Goal: Information Seeking & Learning: Learn about a topic

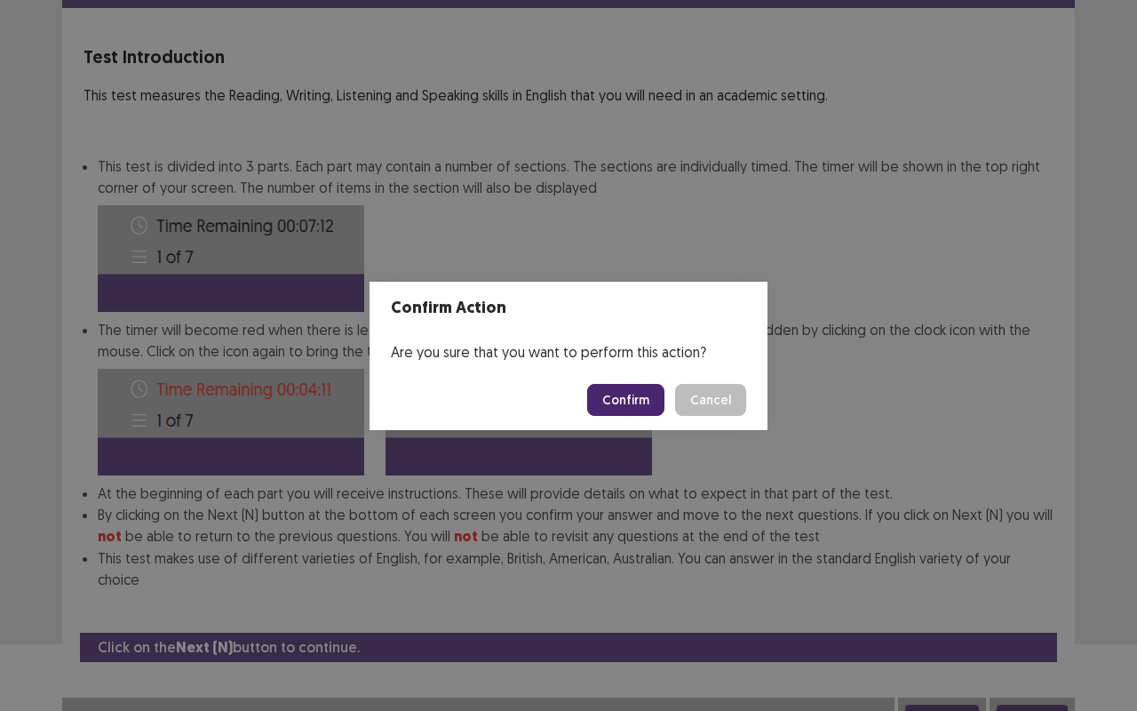
click at [627, 412] on button "Confirm" at bounding box center [625, 400] width 77 height 32
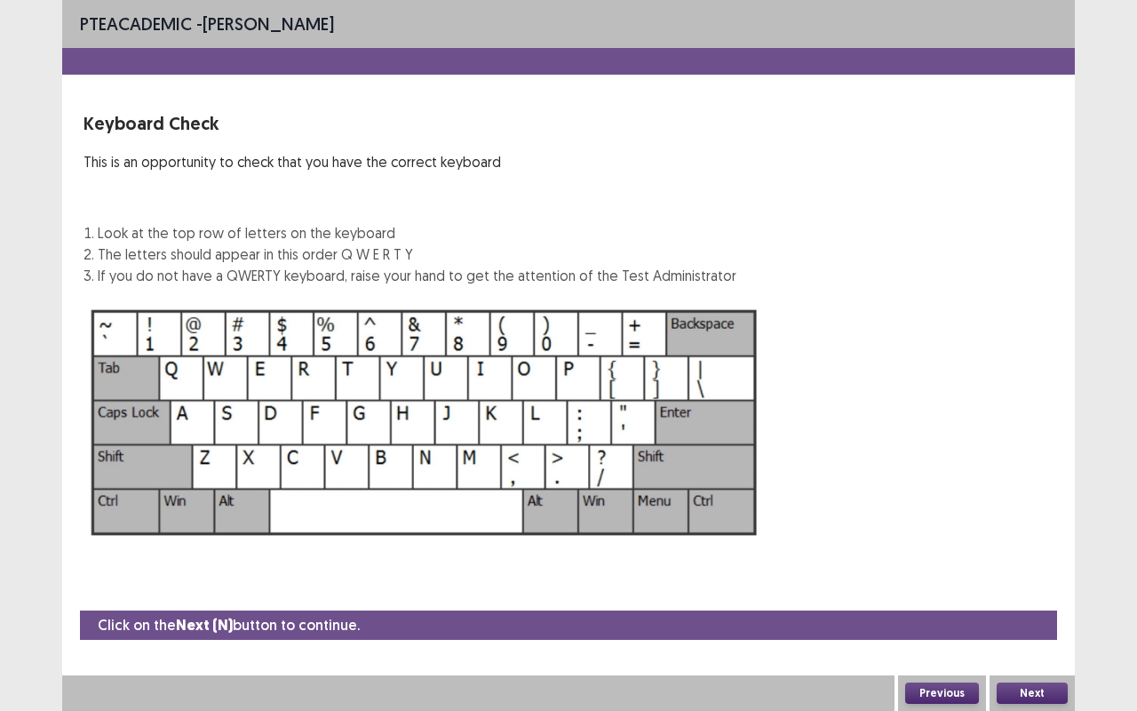
click at [1023, 684] on button "Next" at bounding box center [1032, 692] width 71 height 21
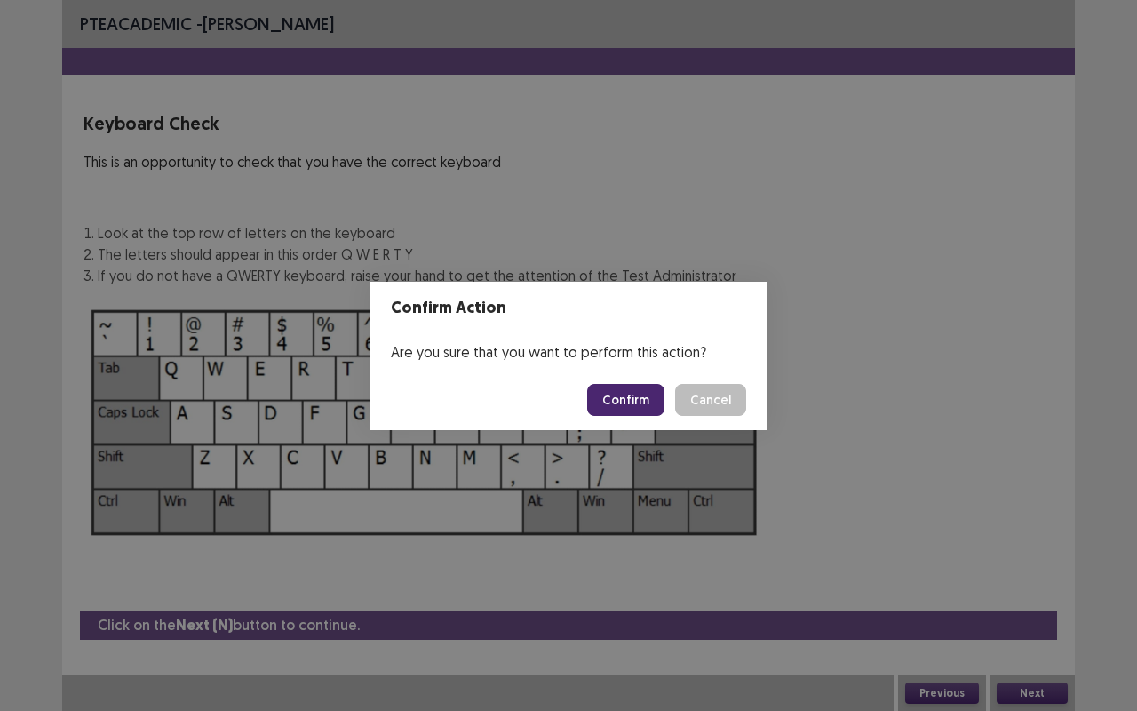
click at [627, 403] on button "Confirm" at bounding box center [625, 400] width 77 height 32
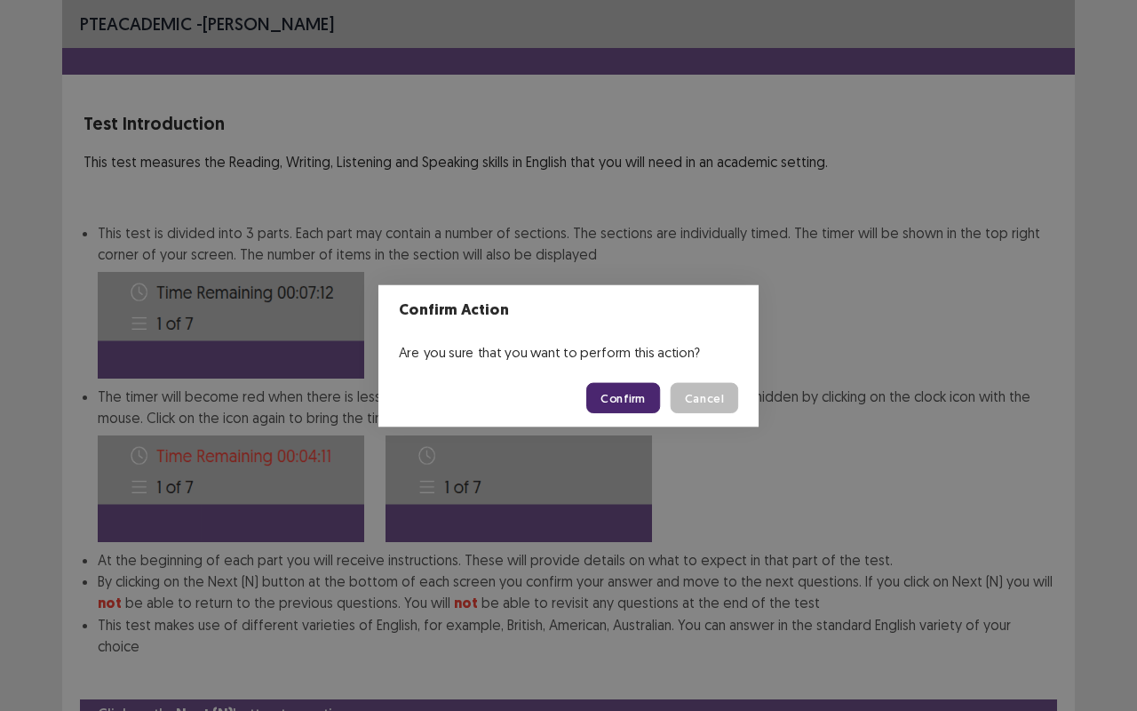
scroll to position [67, 0]
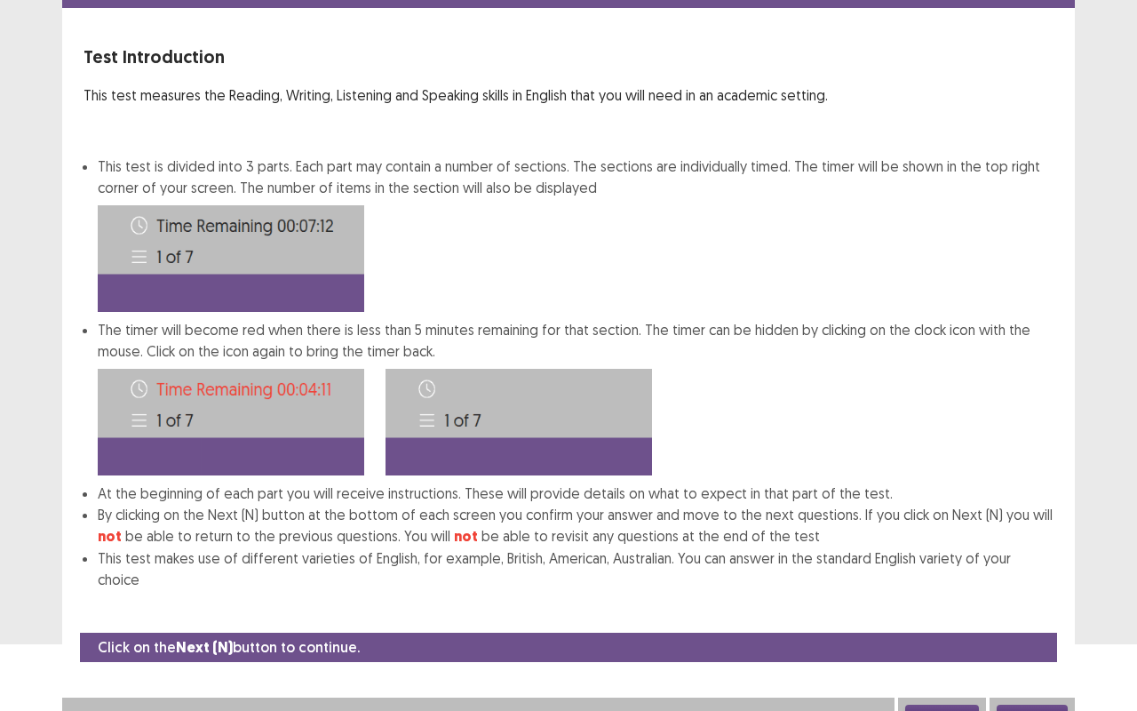
click at [1047, 704] on button "Next" at bounding box center [1032, 714] width 71 height 21
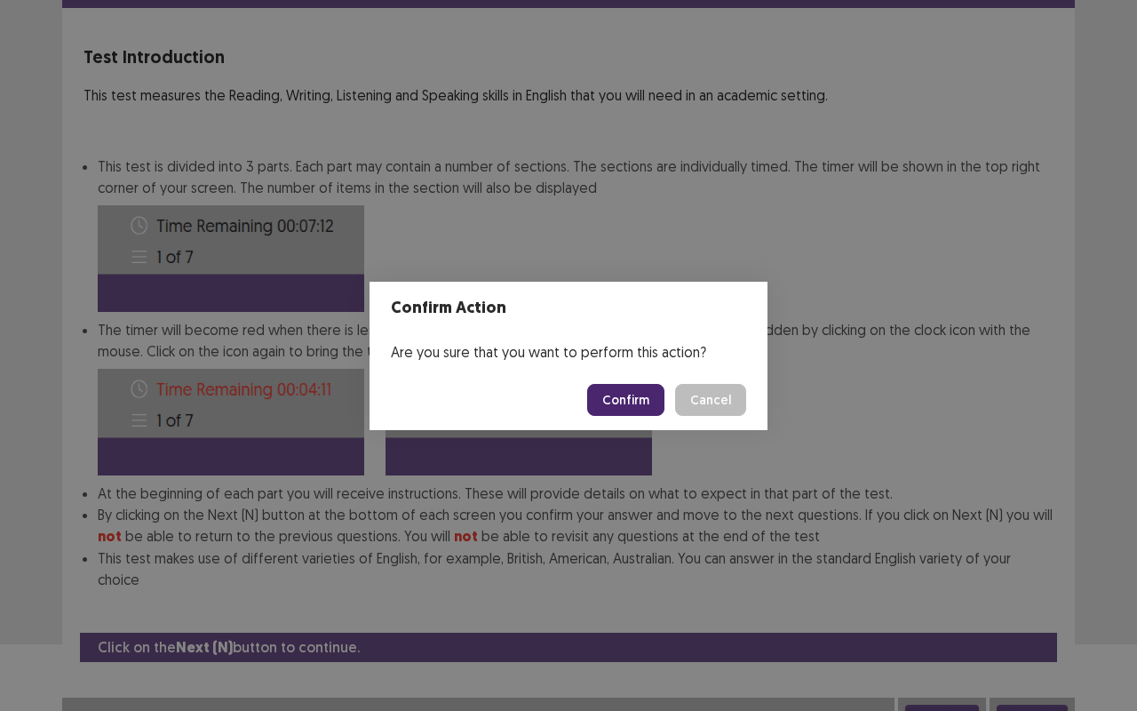
click at [647, 389] on button "Confirm" at bounding box center [625, 400] width 77 height 32
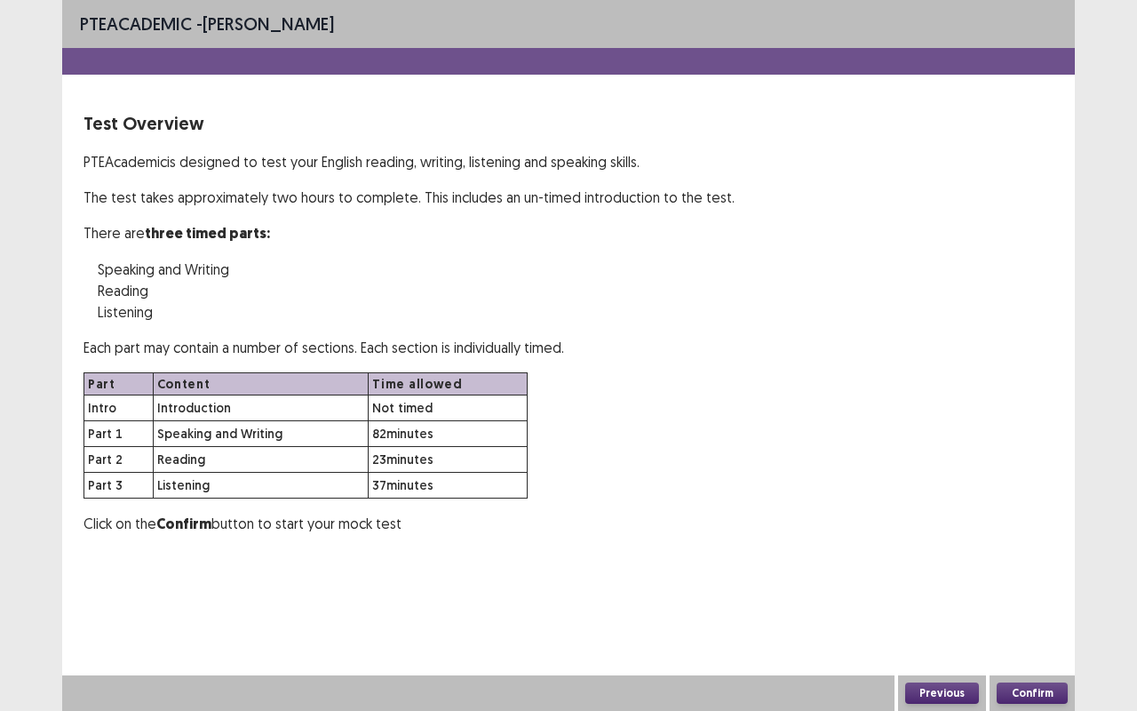
click at [1032, 690] on button "Confirm" at bounding box center [1032, 692] width 71 height 21
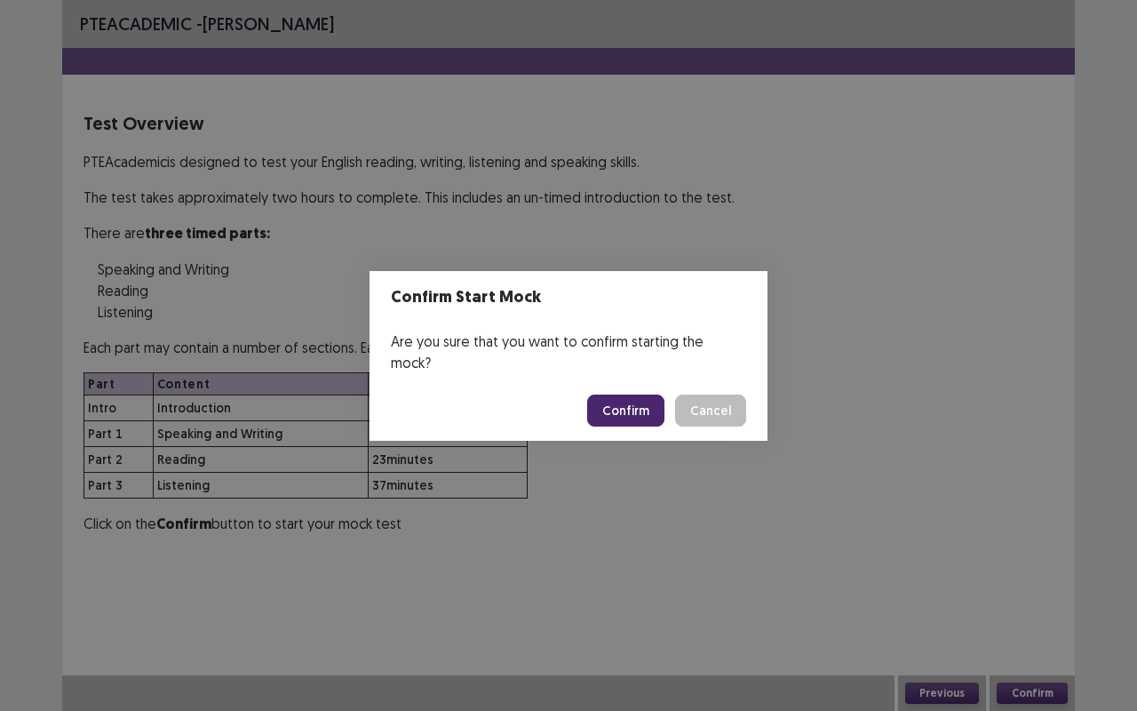
click at [608, 394] on button "Confirm" at bounding box center [625, 410] width 77 height 32
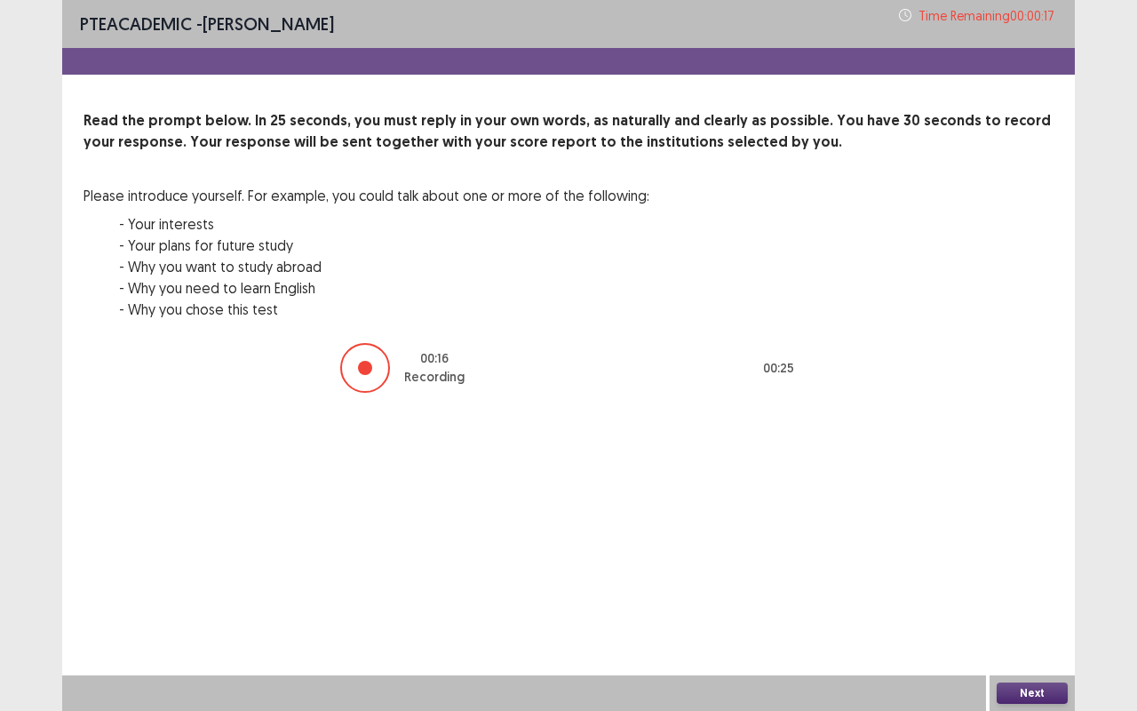
click at [1046, 686] on button "Next" at bounding box center [1032, 692] width 71 height 21
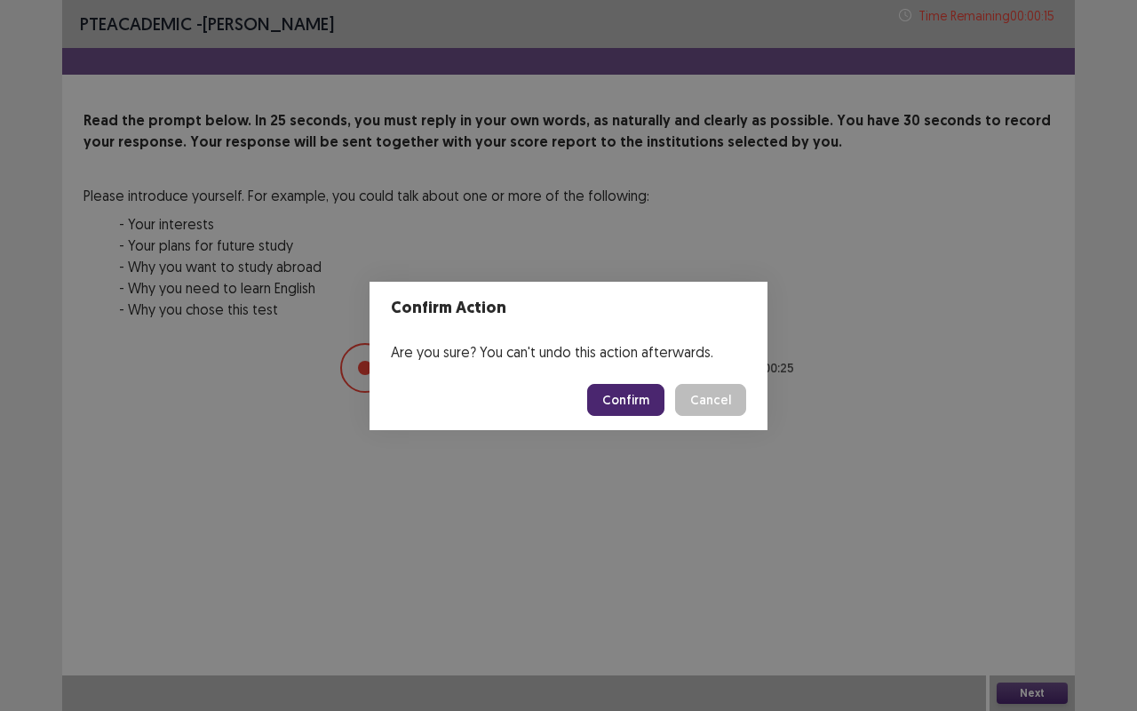
click at [655, 393] on button "Confirm" at bounding box center [625, 400] width 77 height 32
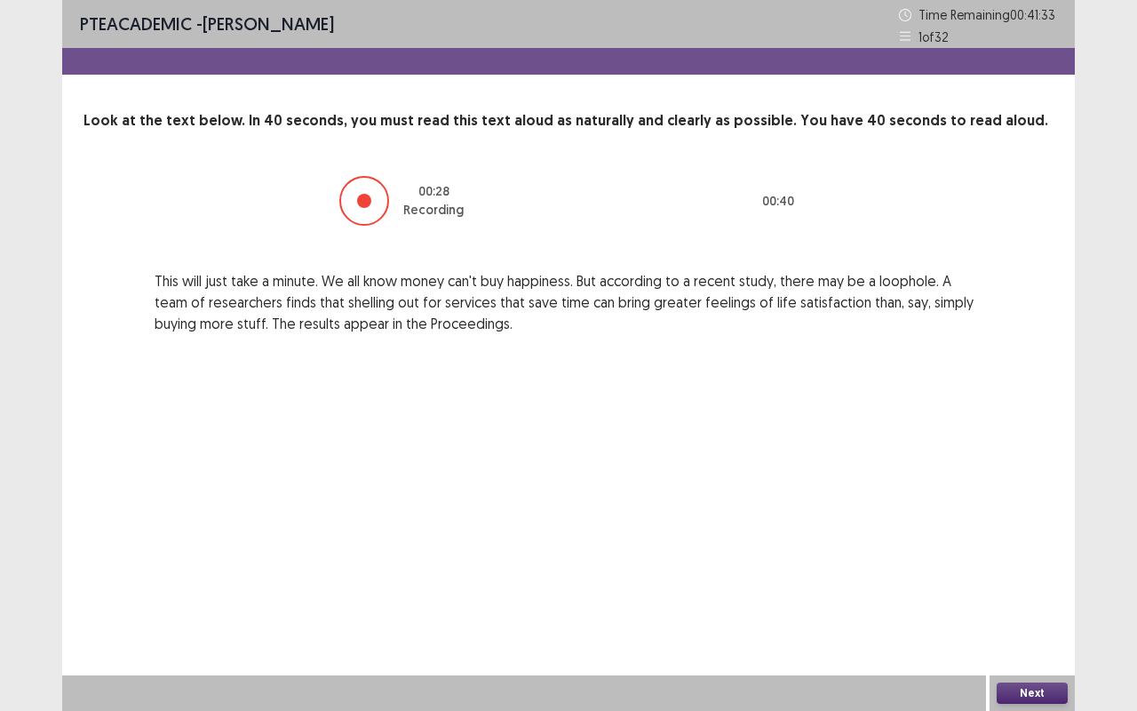
click at [1044, 699] on button "Next" at bounding box center [1032, 692] width 71 height 21
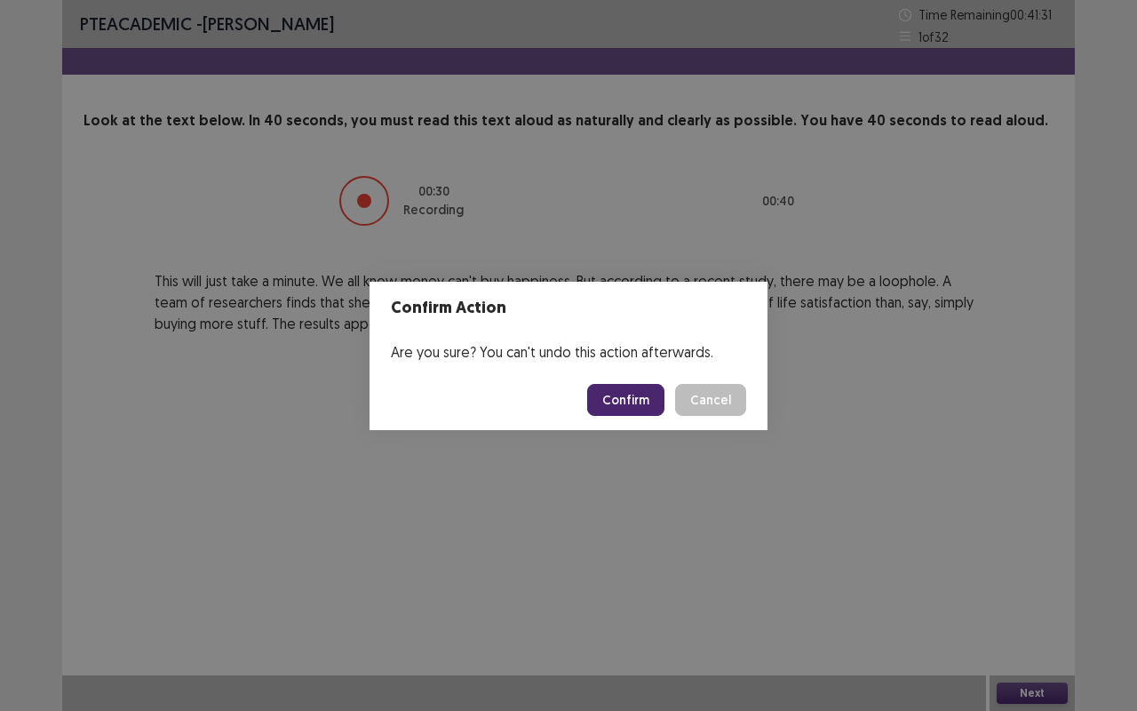
click at [641, 423] on footer "Confirm Cancel" at bounding box center [568, 399] width 398 height 60
click at [642, 398] on button "Confirm" at bounding box center [625, 400] width 77 height 32
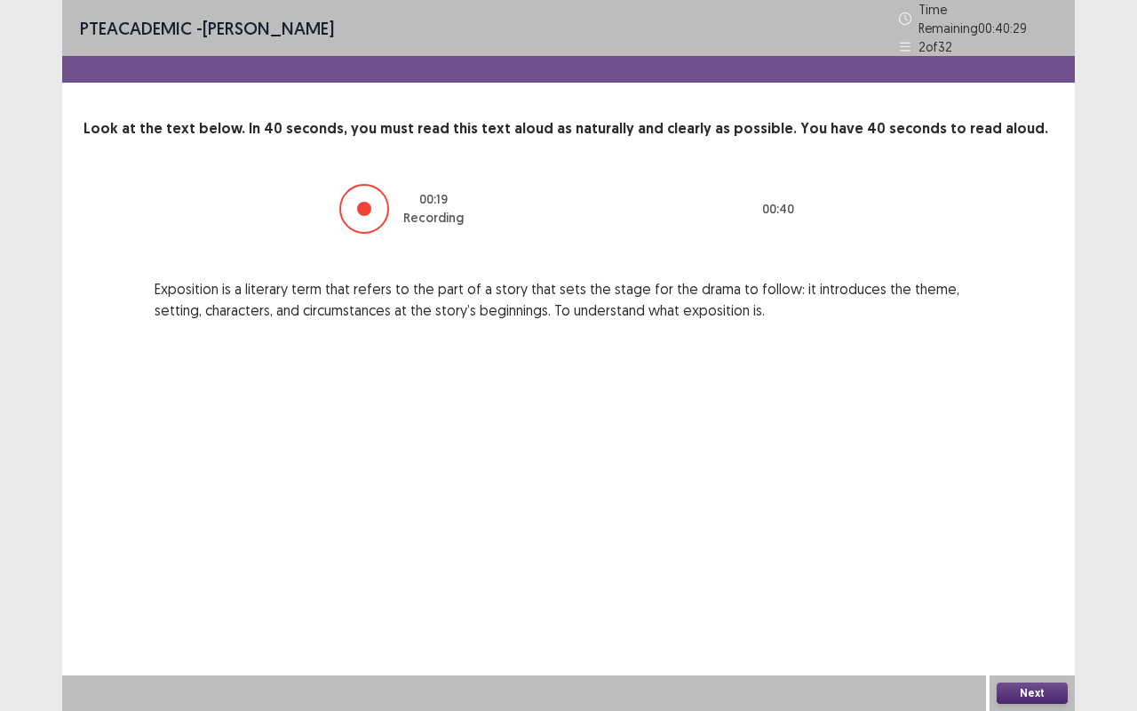
click at [1042, 685] on button "Next" at bounding box center [1032, 692] width 71 height 21
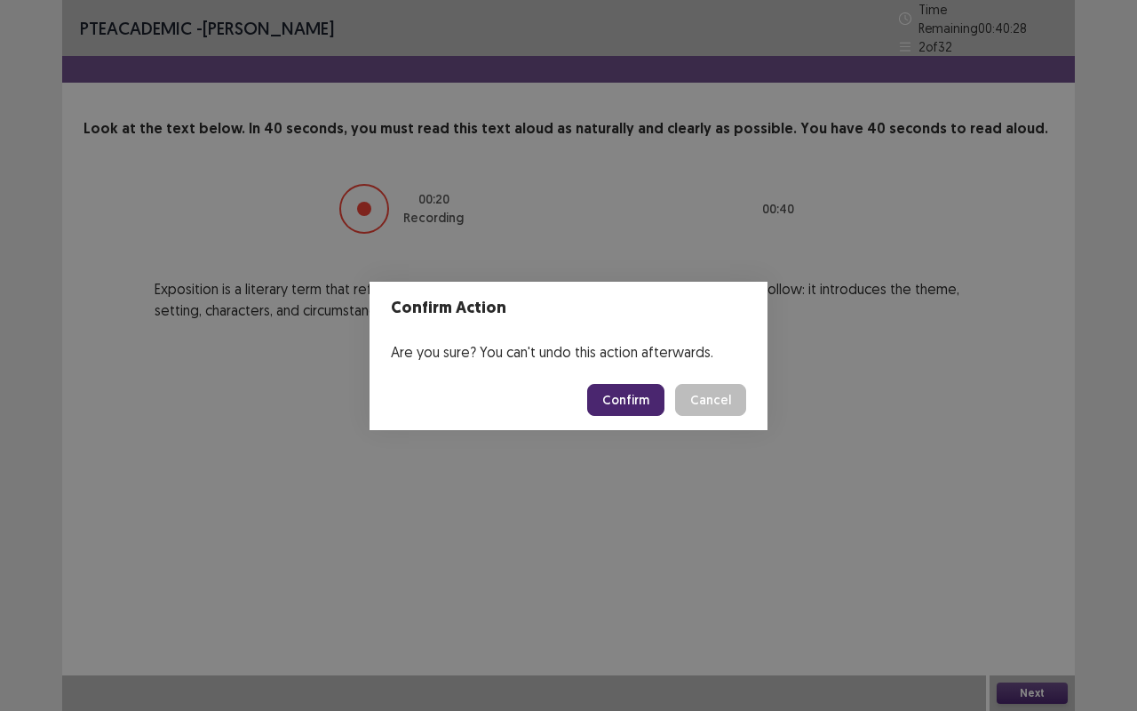
click at [626, 398] on button "Confirm" at bounding box center [625, 400] width 77 height 32
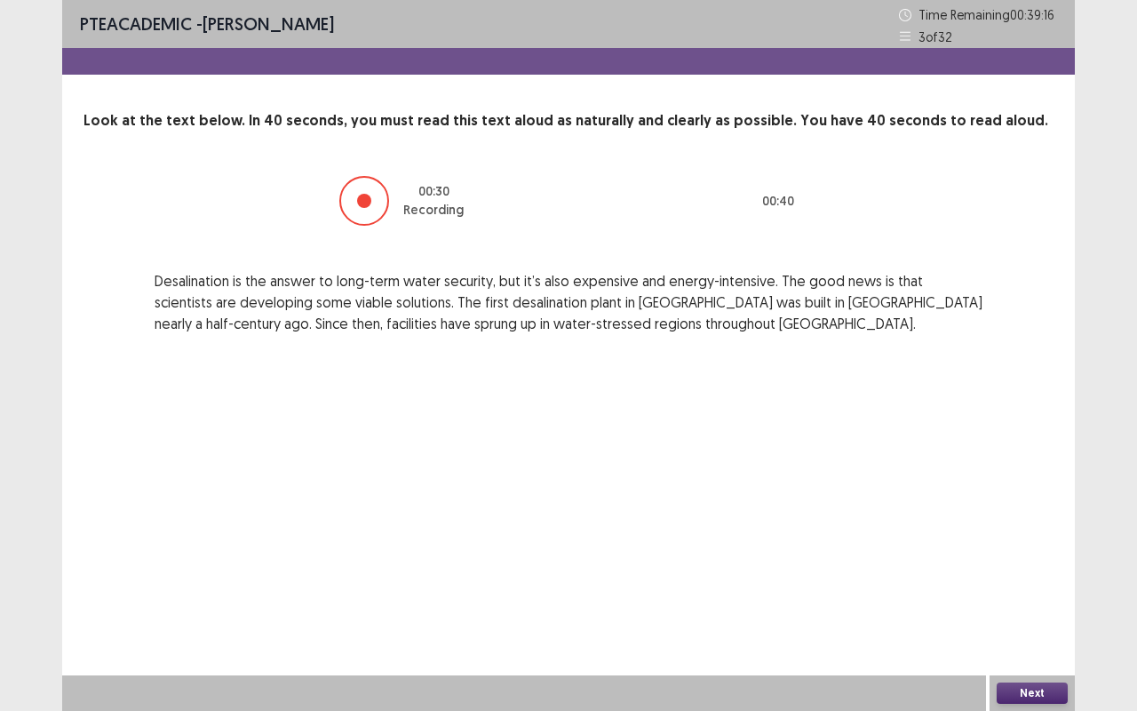
click at [1044, 686] on button "Next" at bounding box center [1032, 692] width 71 height 21
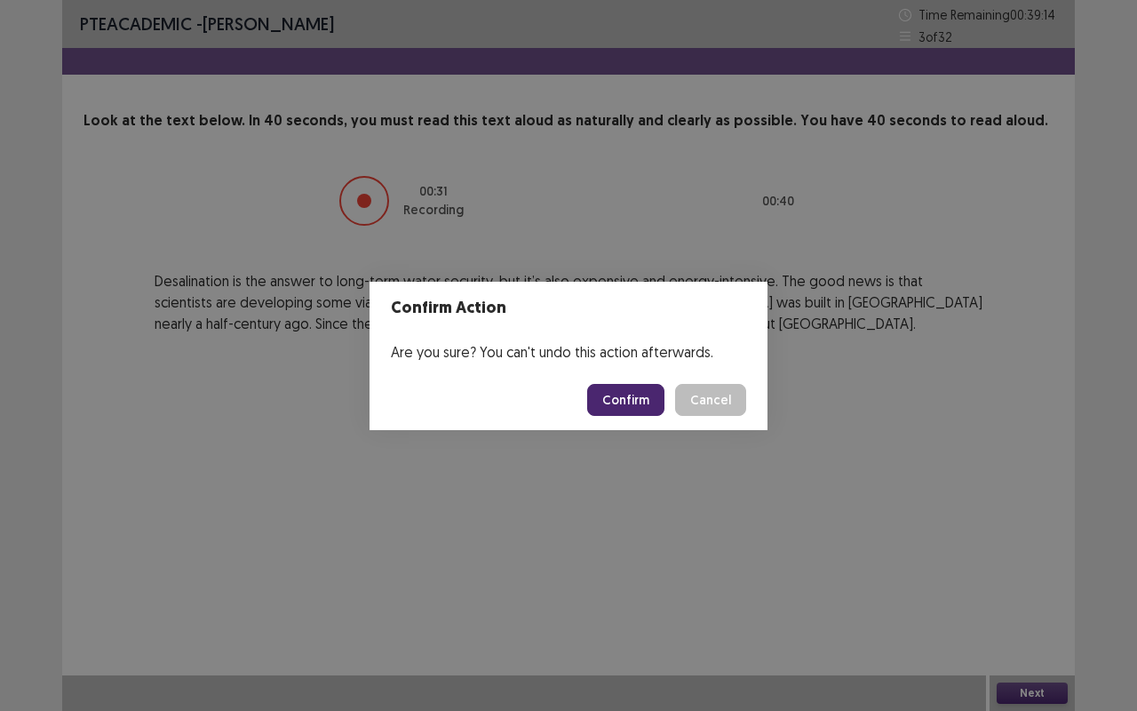
click at [639, 400] on button "Confirm" at bounding box center [625, 400] width 77 height 32
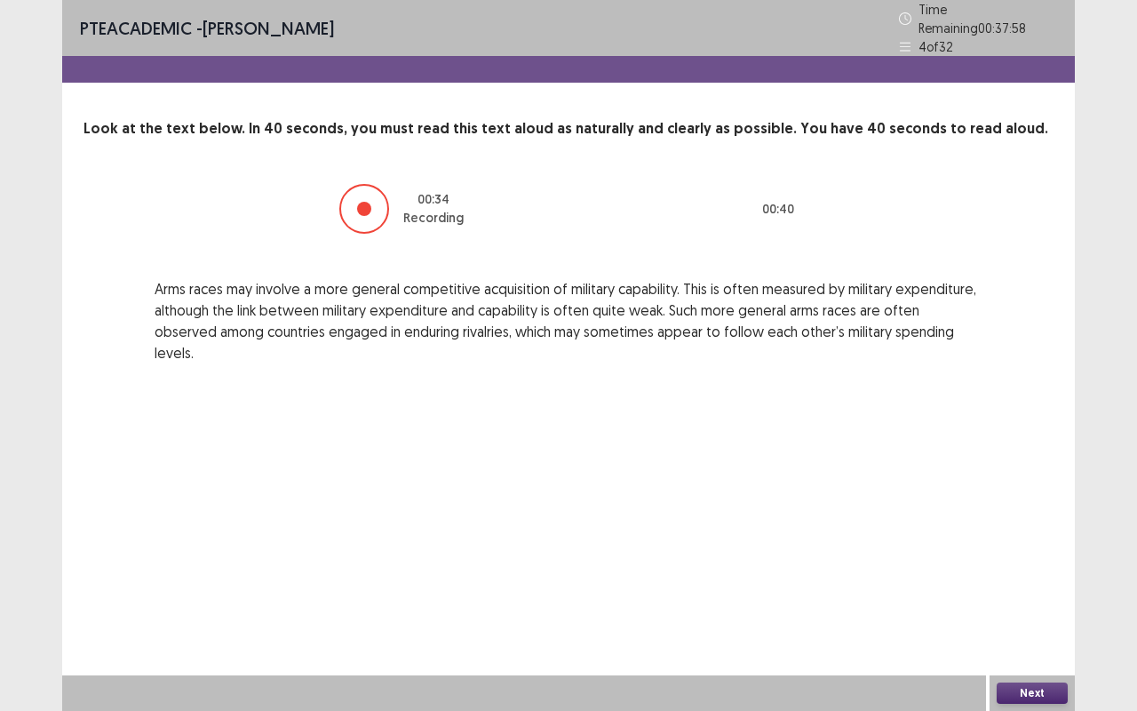
click at [1043, 691] on button "Next" at bounding box center [1032, 692] width 71 height 21
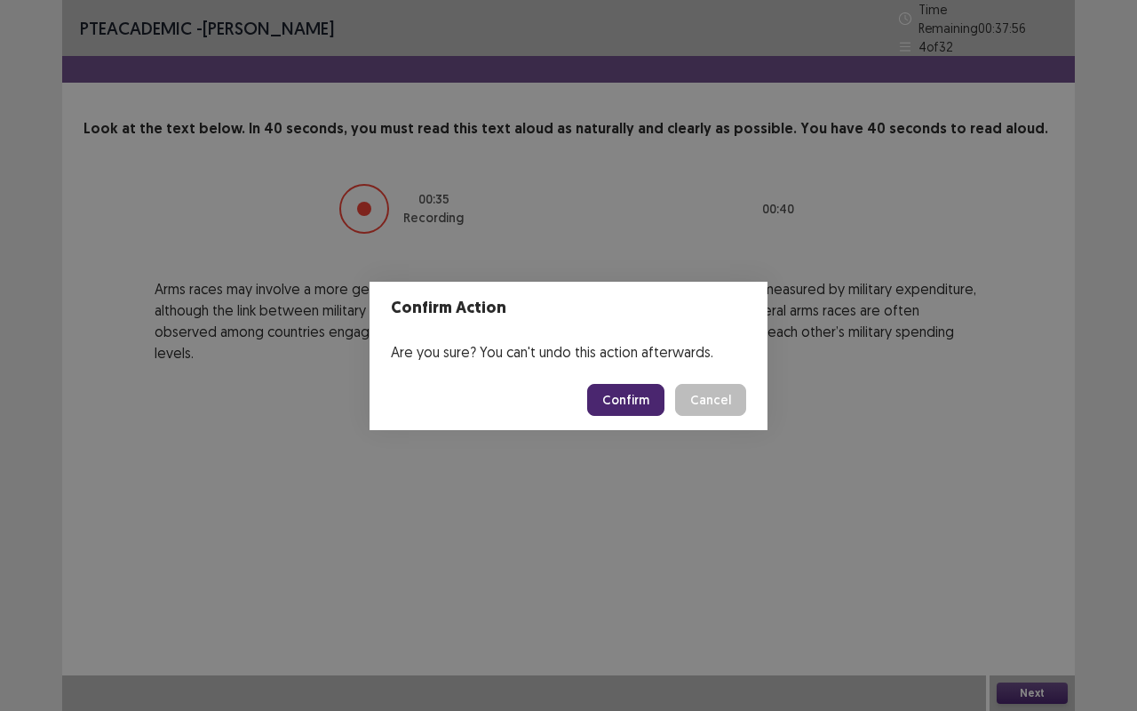
click at [637, 401] on button "Confirm" at bounding box center [625, 400] width 77 height 32
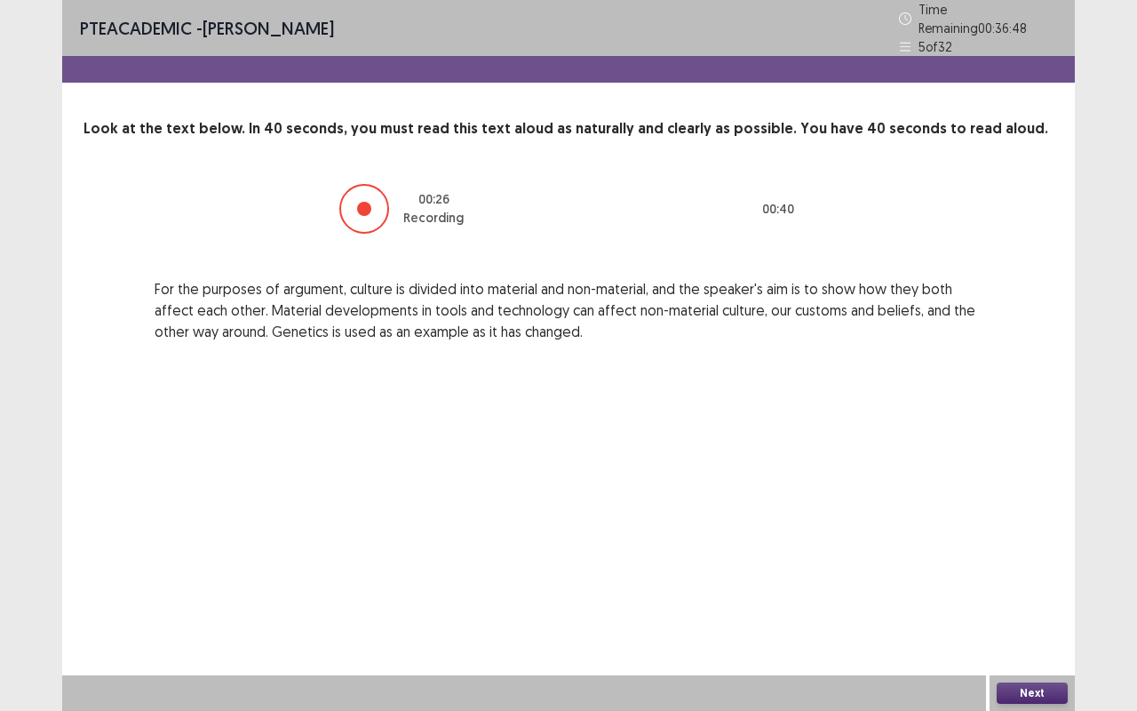
click at [1033, 692] on button "Next" at bounding box center [1032, 692] width 71 height 21
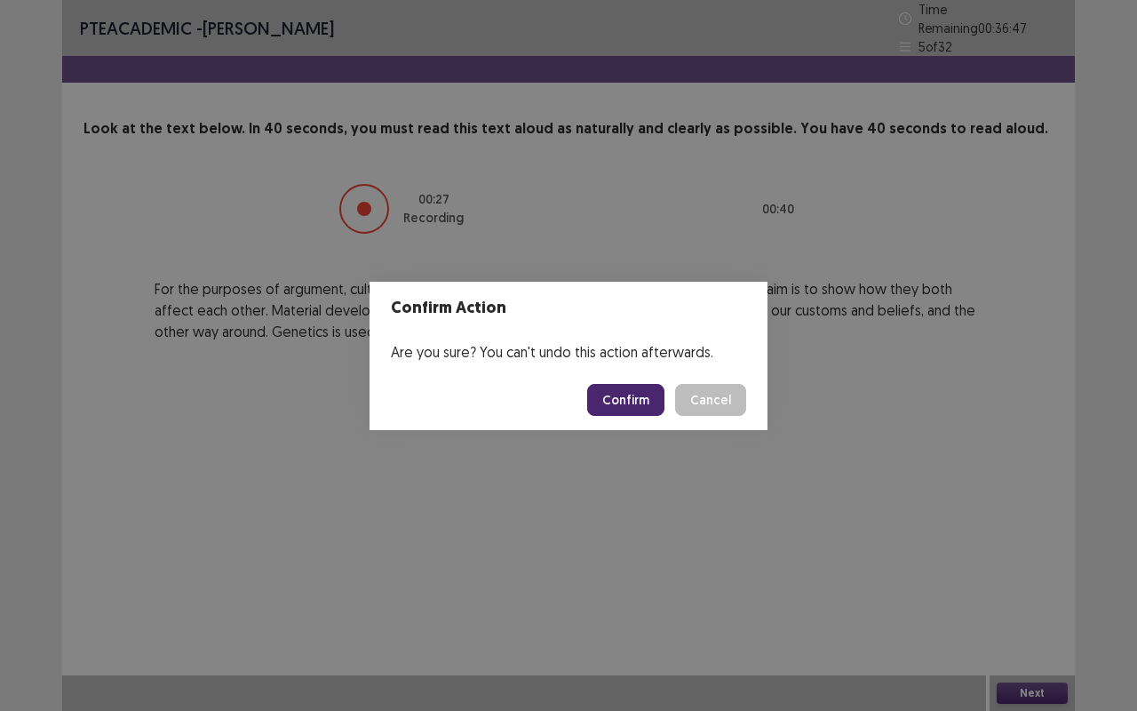
click at [634, 403] on button "Confirm" at bounding box center [625, 400] width 77 height 32
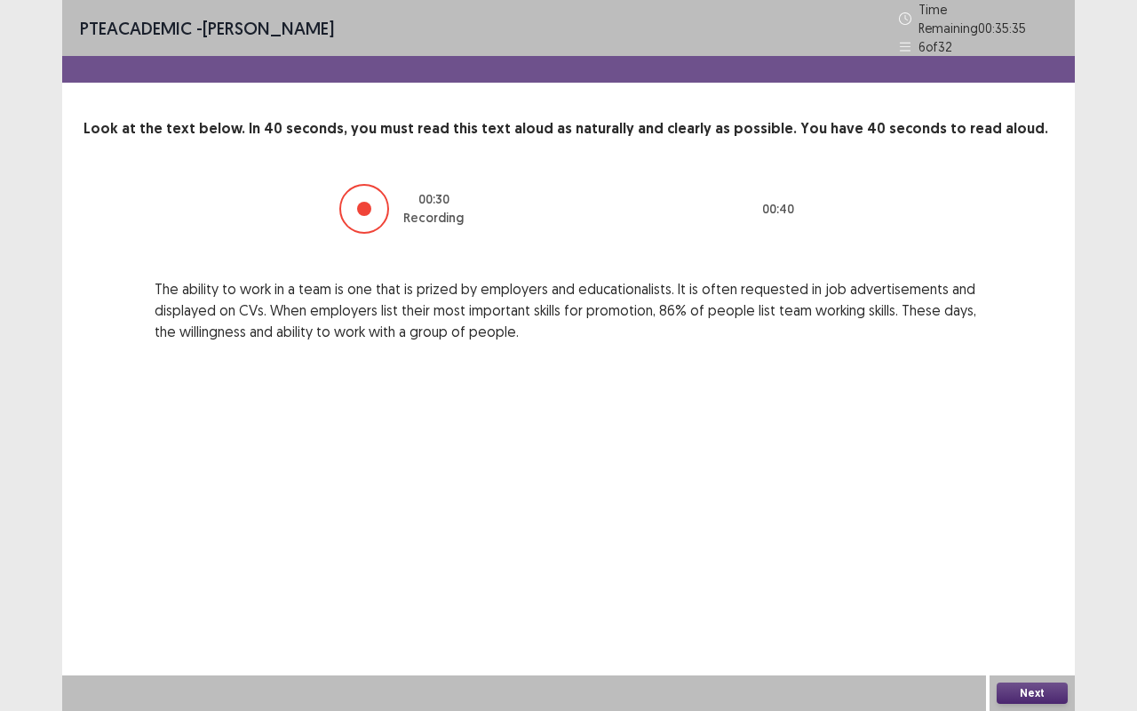
click at [1036, 694] on button "Next" at bounding box center [1032, 692] width 71 height 21
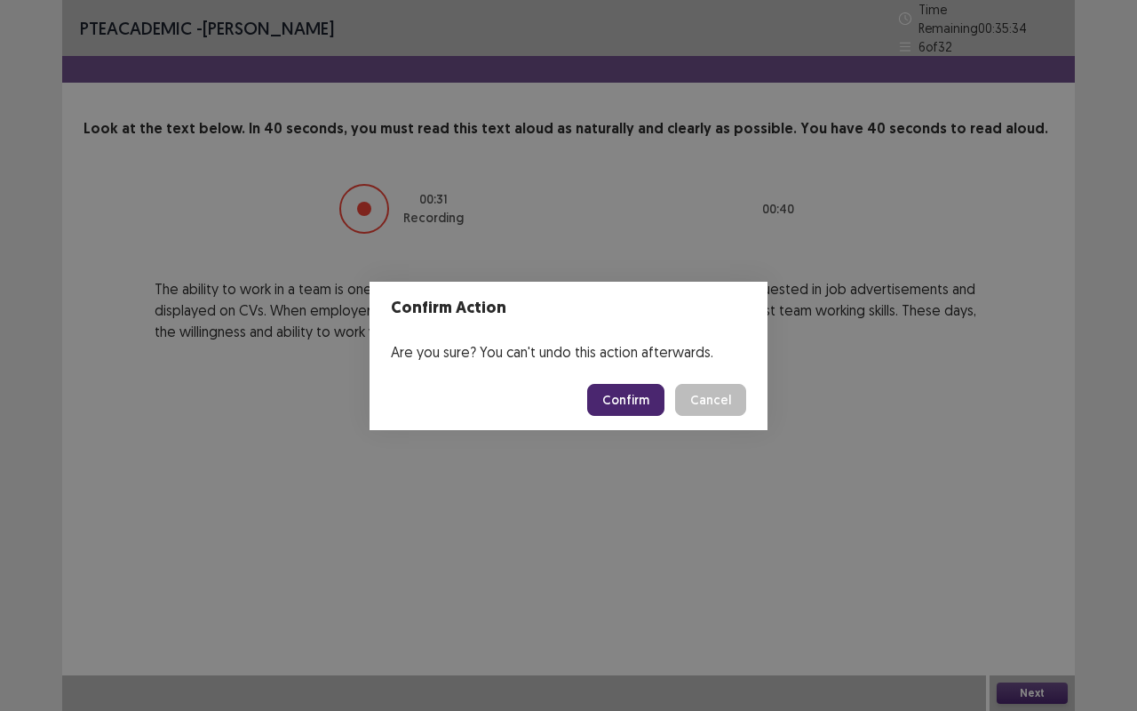
click at [639, 402] on button "Confirm" at bounding box center [625, 400] width 77 height 32
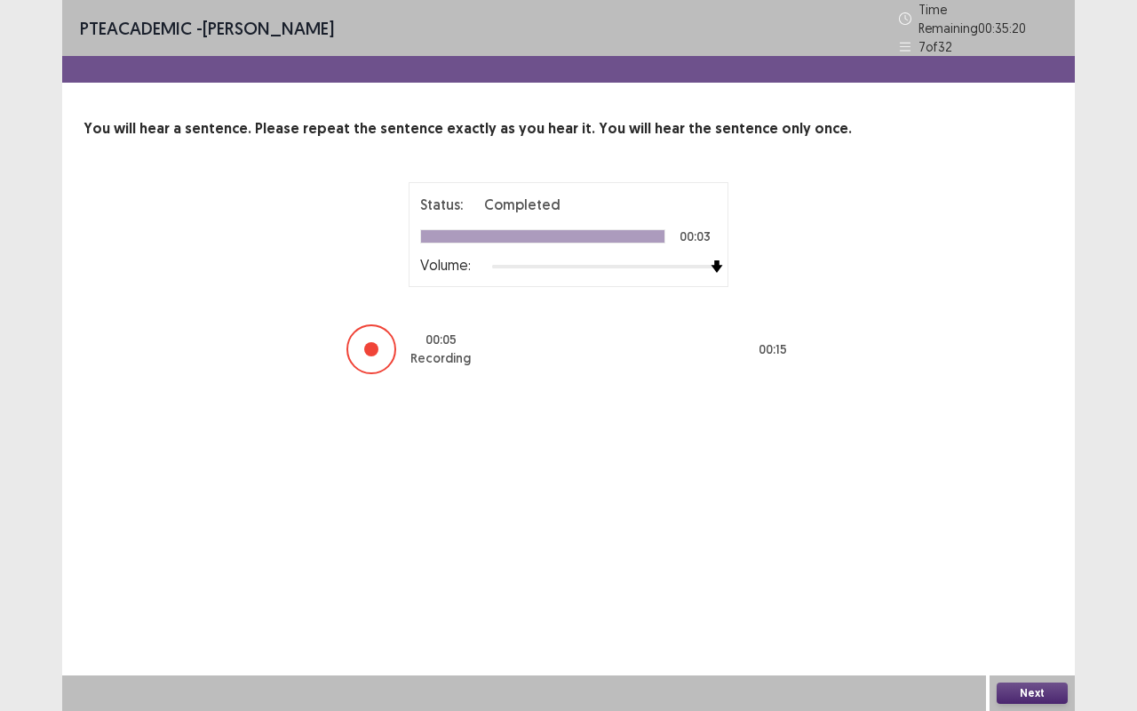
click at [1029, 687] on button "Next" at bounding box center [1032, 692] width 71 height 21
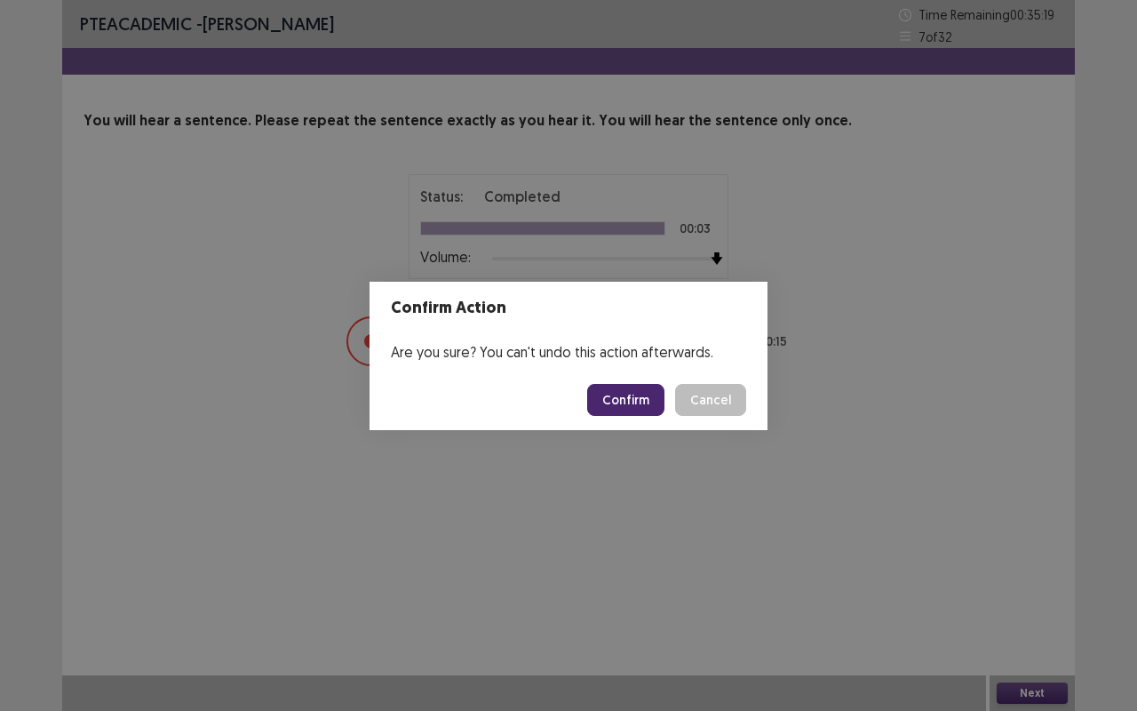
click at [641, 409] on button "Confirm" at bounding box center [625, 400] width 77 height 32
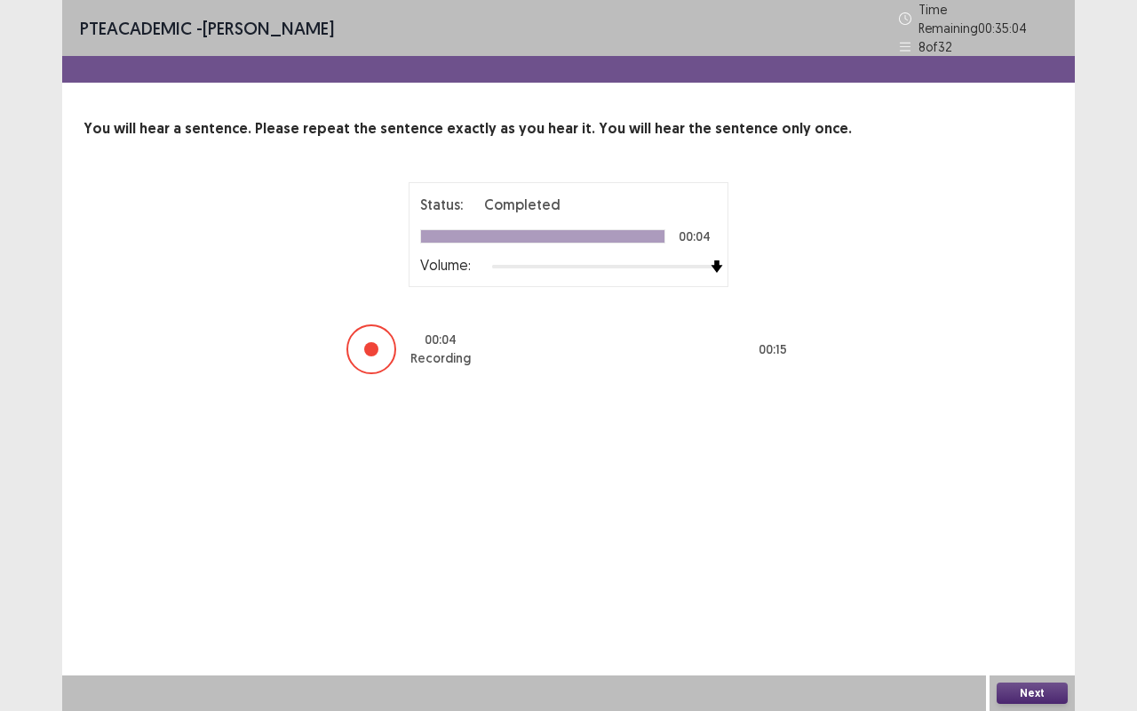
click at [1007, 689] on button "Next" at bounding box center [1032, 692] width 71 height 21
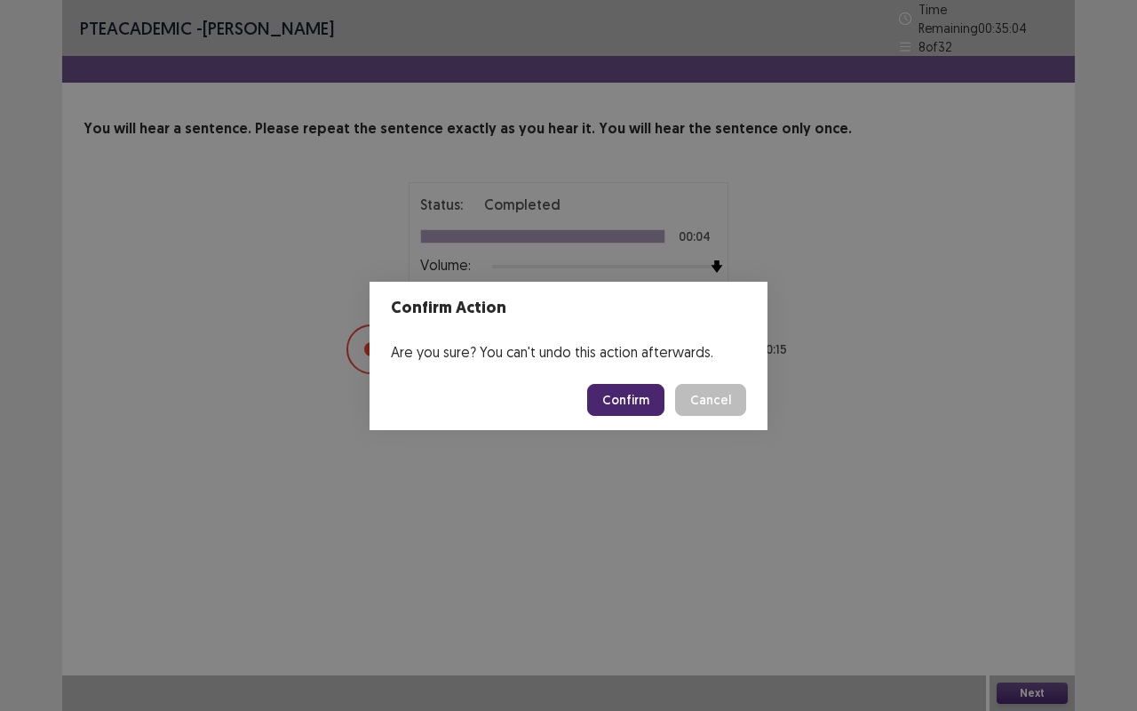
click at [621, 385] on button "Confirm" at bounding box center [625, 400] width 77 height 32
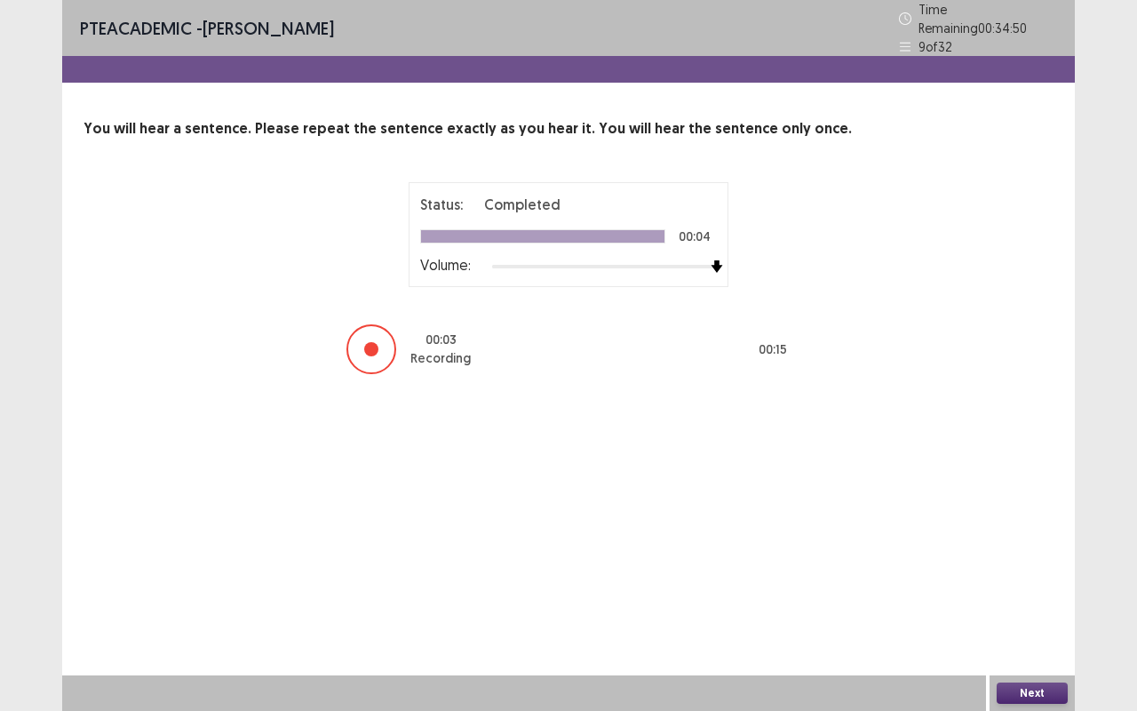
click at [1027, 690] on button "Next" at bounding box center [1032, 692] width 71 height 21
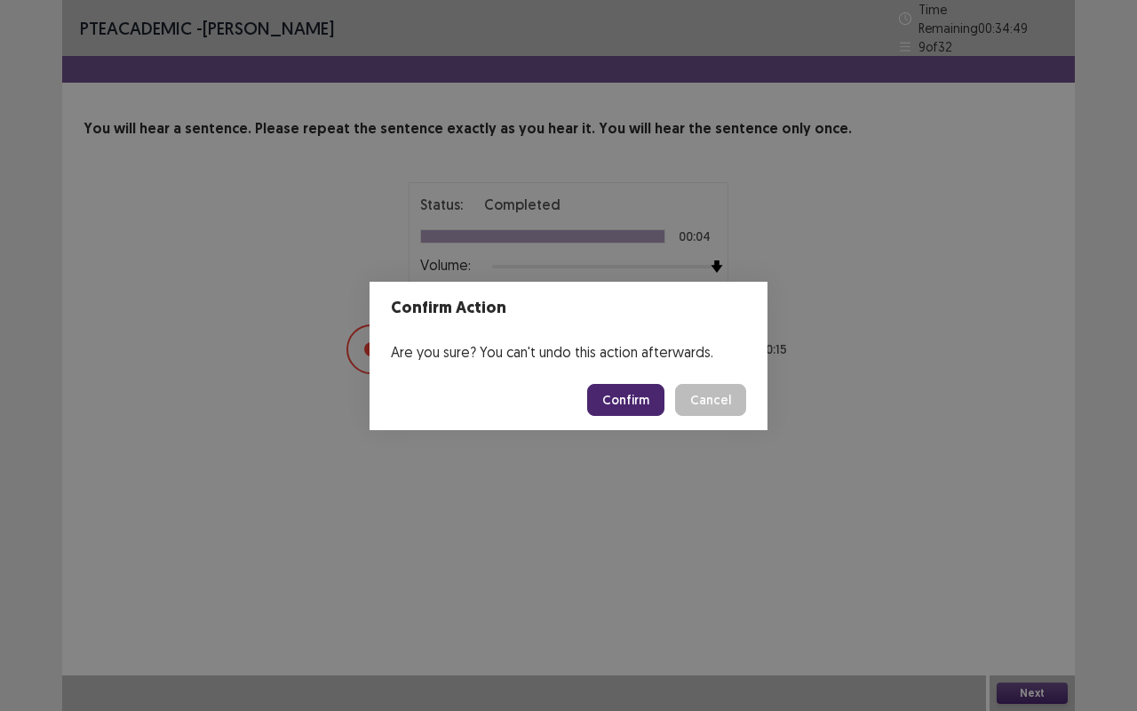
click at [629, 398] on button "Confirm" at bounding box center [625, 400] width 77 height 32
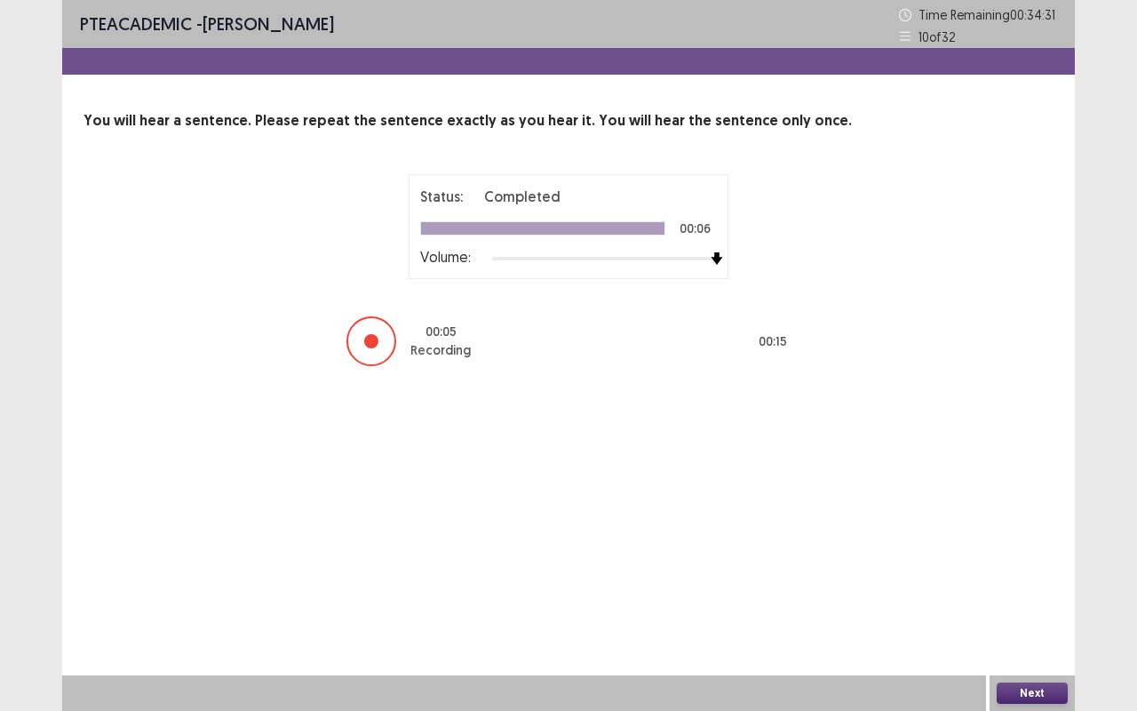
click at [1044, 687] on button "Next" at bounding box center [1032, 692] width 71 height 21
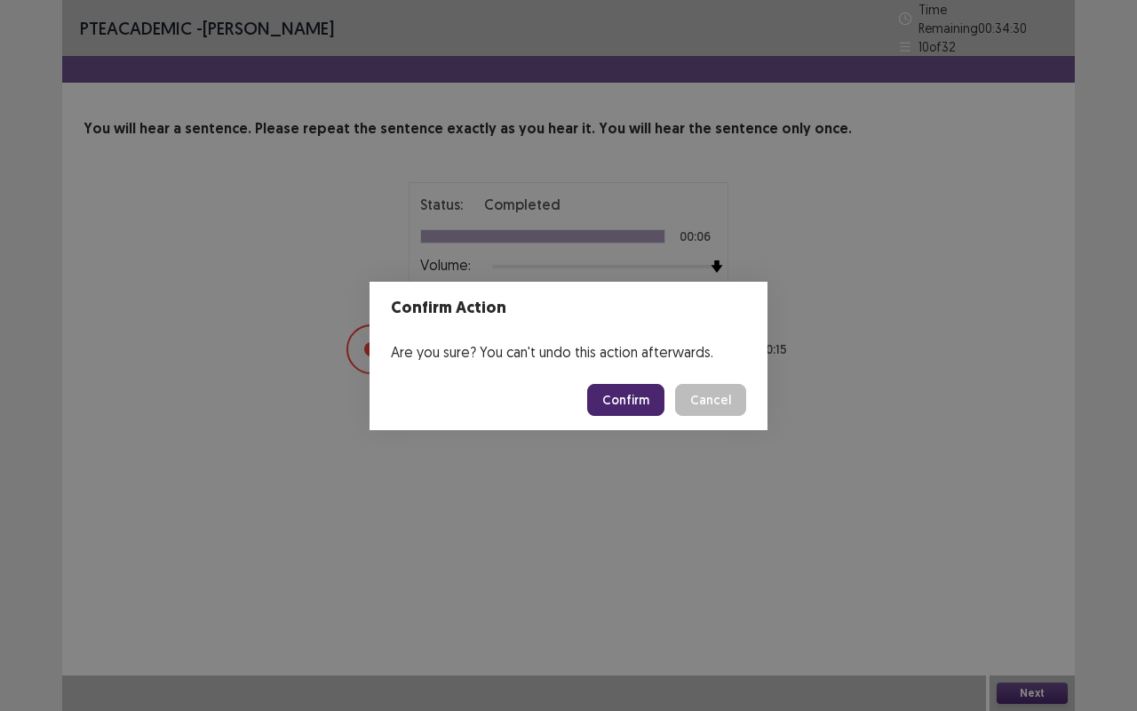
click at [629, 401] on button "Confirm" at bounding box center [625, 400] width 77 height 32
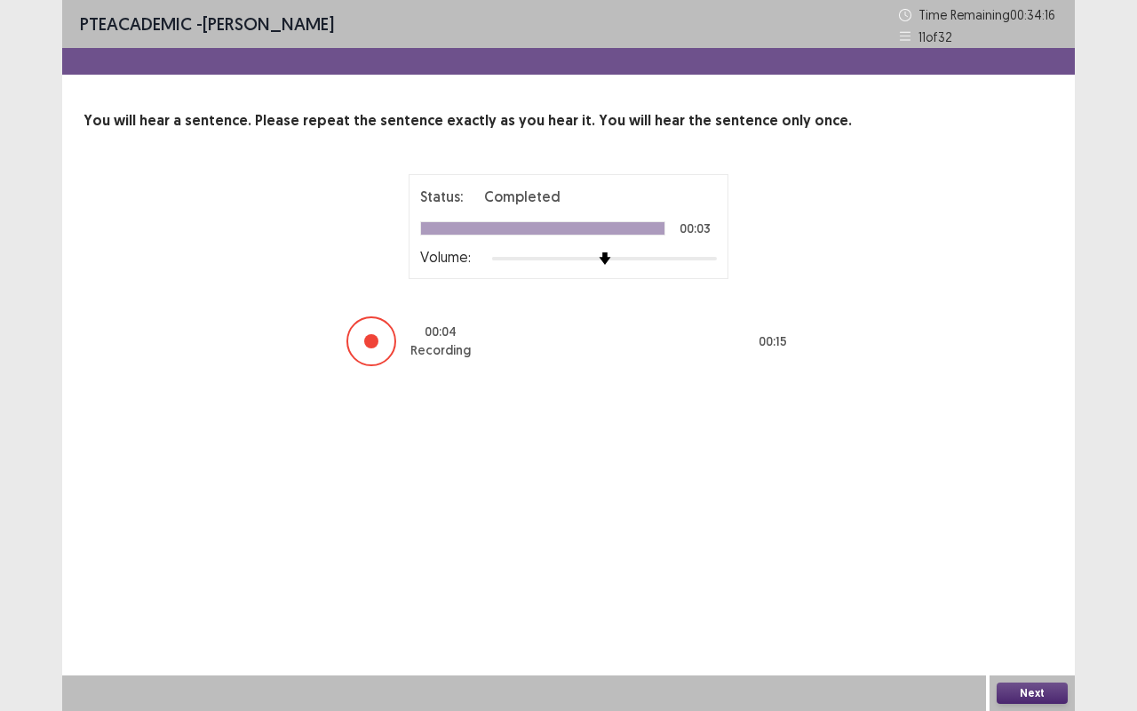
click at [1042, 686] on button "Next" at bounding box center [1032, 692] width 71 height 21
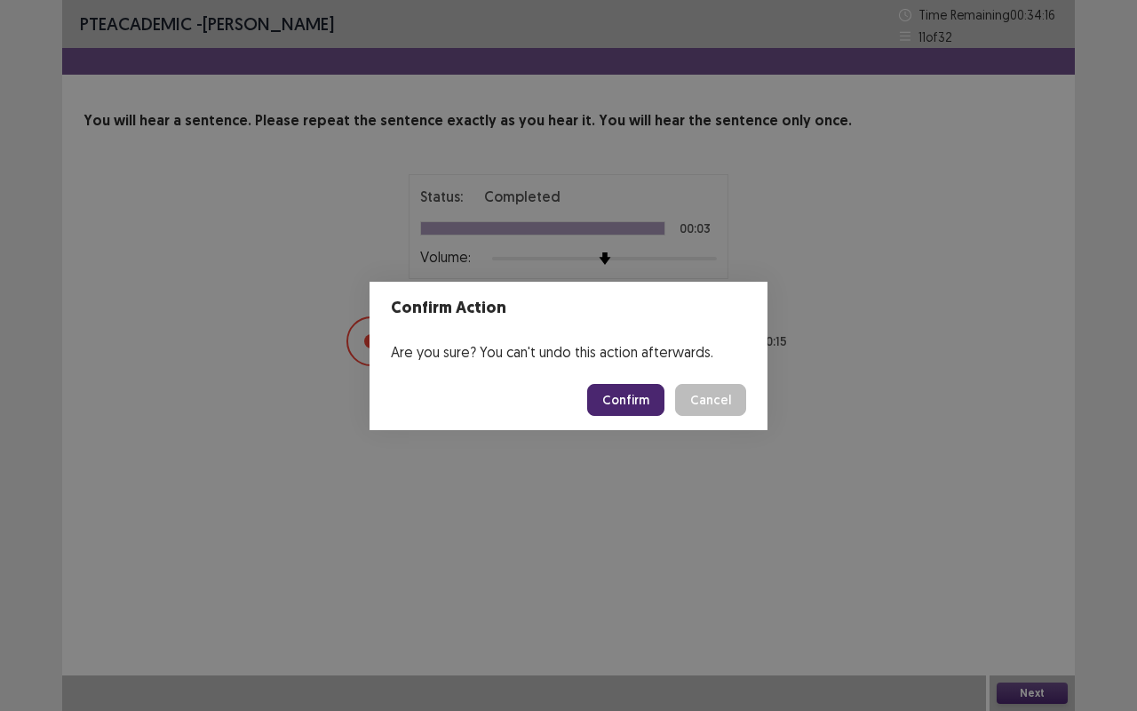
click at [626, 398] on button "Confirm" at bounding box center [625, 400] width 77 height 32
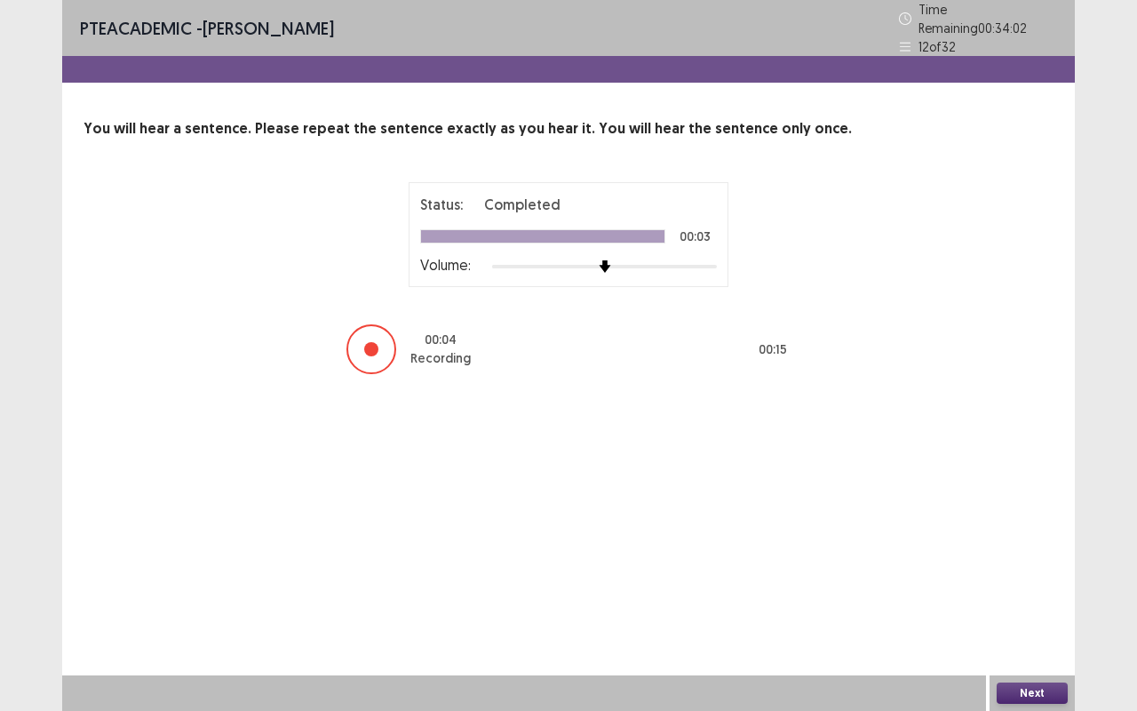
click at [1050, 691] on button "Next" at bounding box center [1032, 692] width 71 height 21
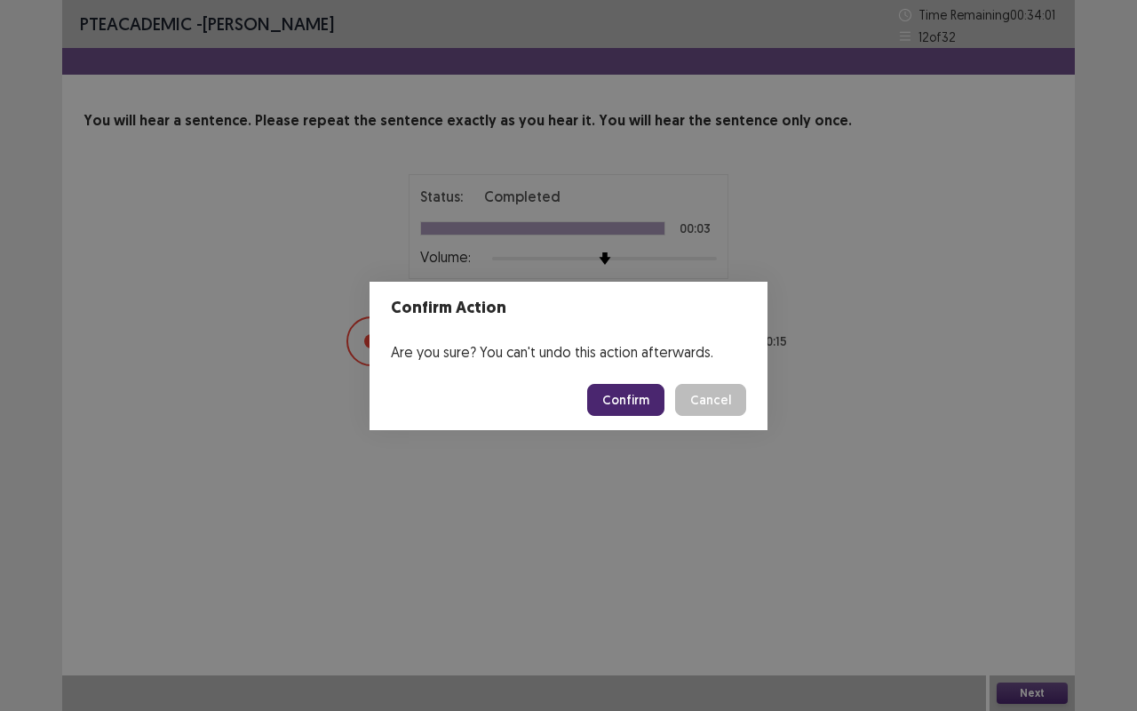
click at [634, 401] on button "Confirm" at bounding box center [625, 400] width 77 height 32
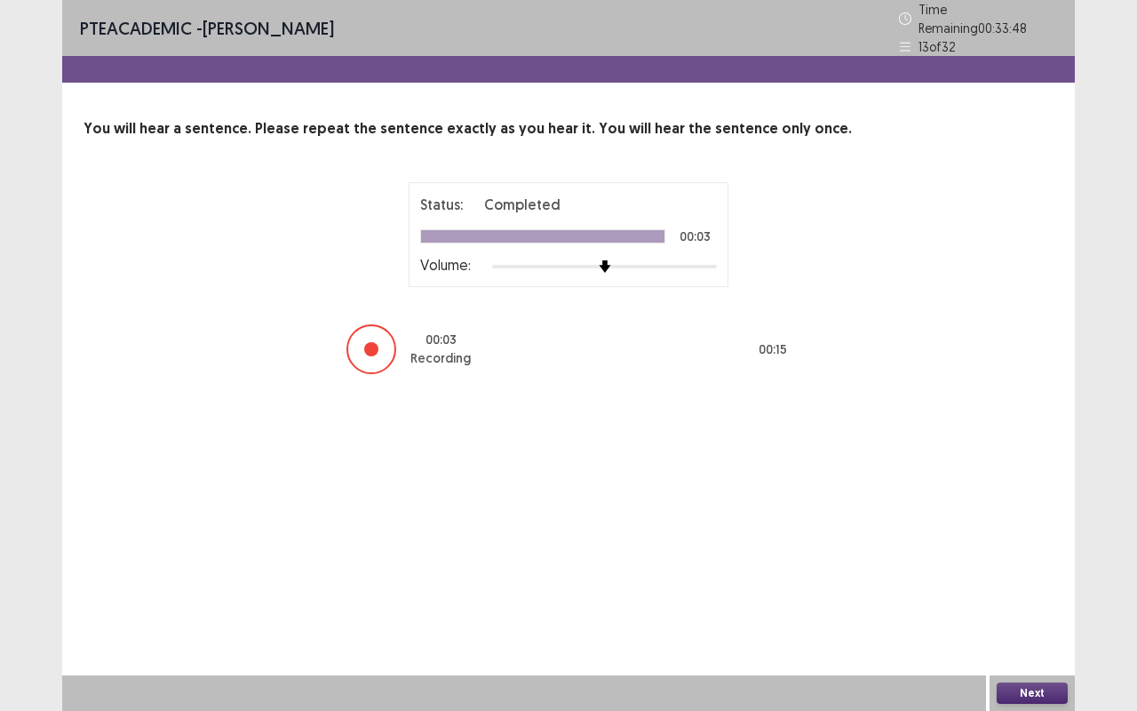
click at [1033, 693] on button "Next" at bounding box center [1032, 692] width 71 height 21
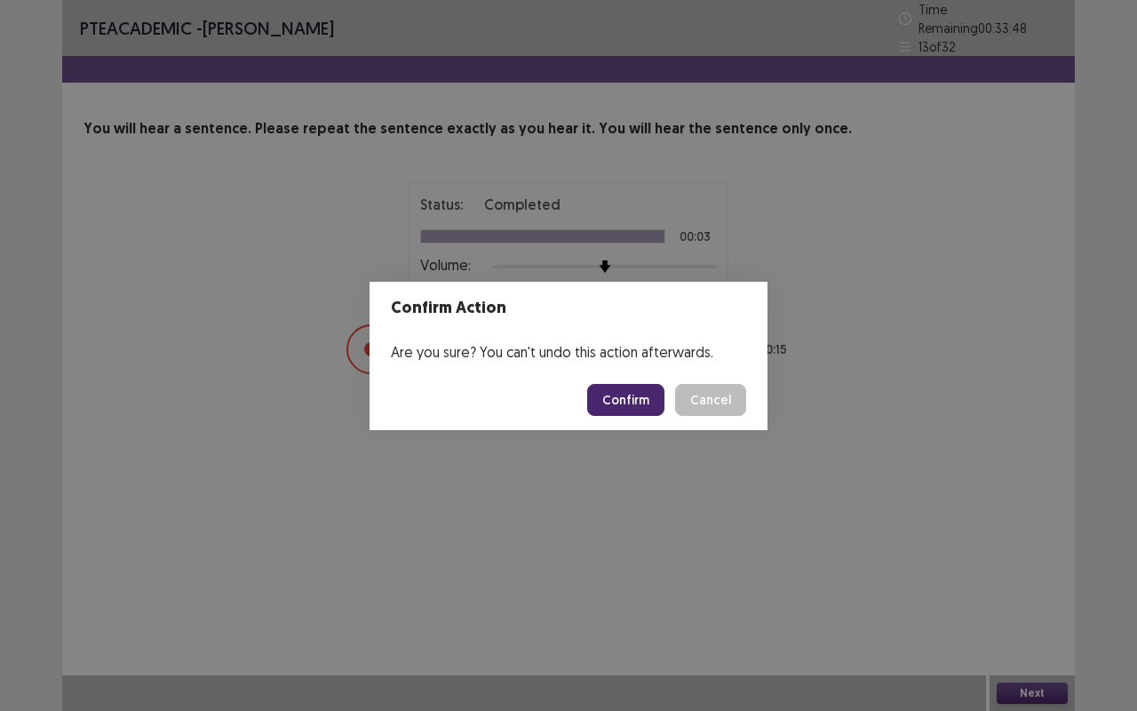
click at [622, 401] on button "Confirm" at bounding box center [625, 400] width 77 height 32
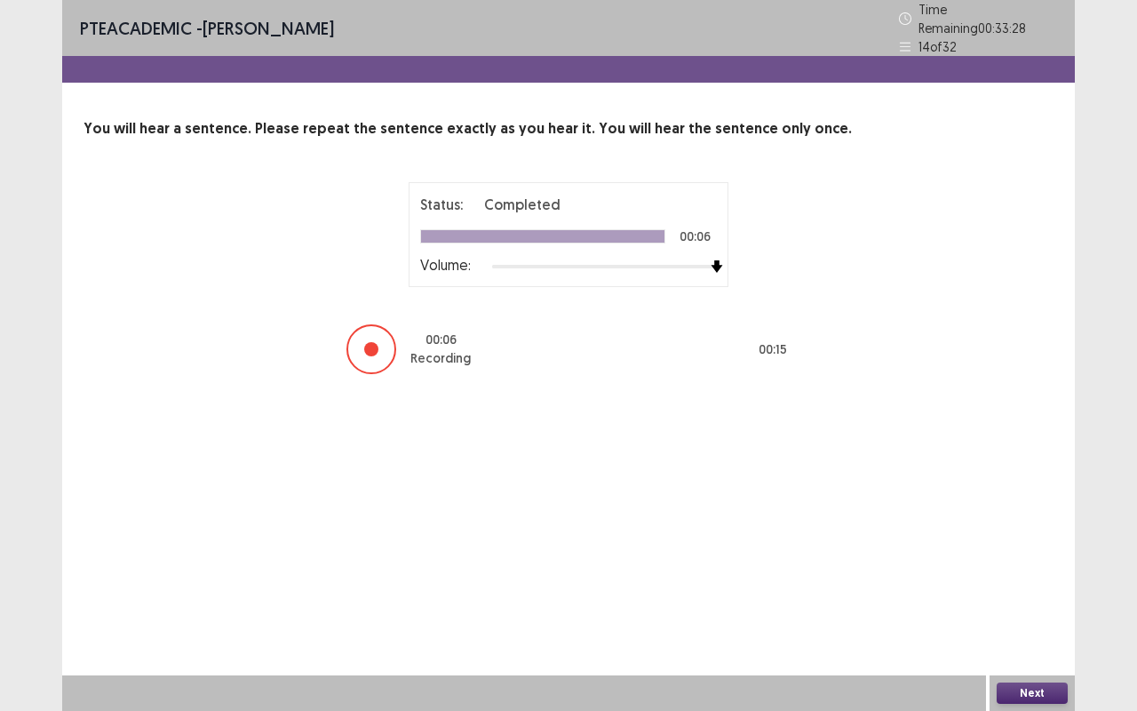
click at [1032, 688] on button "Next" at bounding box center [1032, 692] width 71 height 21
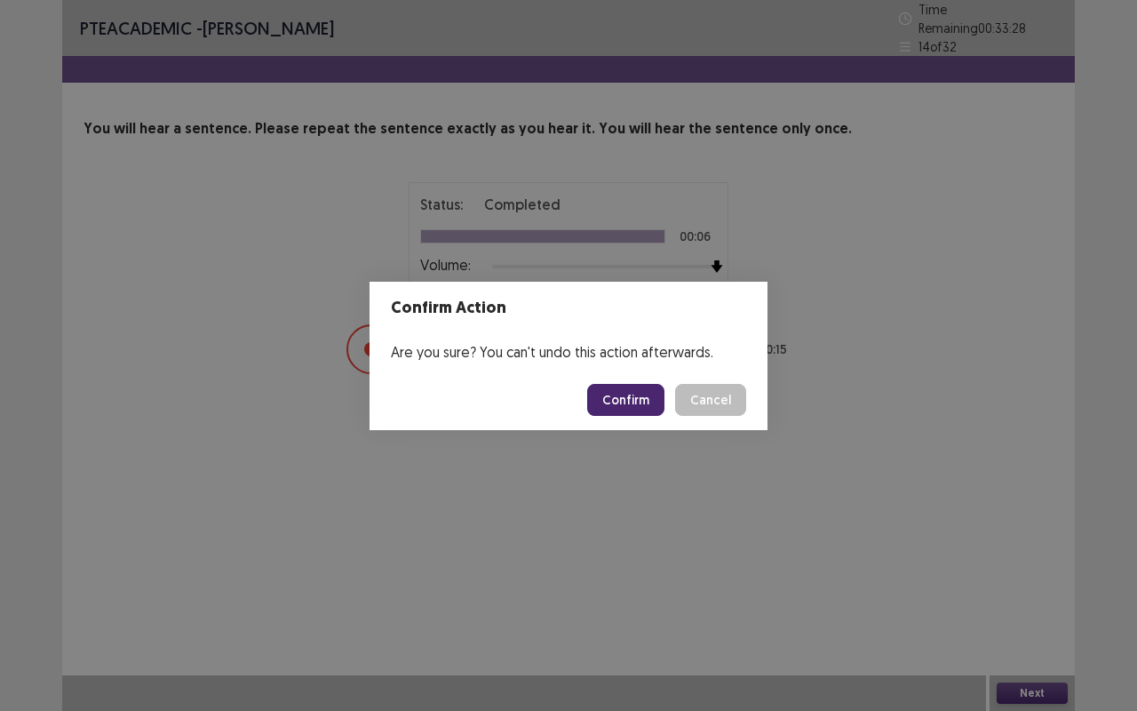
click at [639, 391] on button "Confirm" at bounding box center [625, 400] width 77 height 32
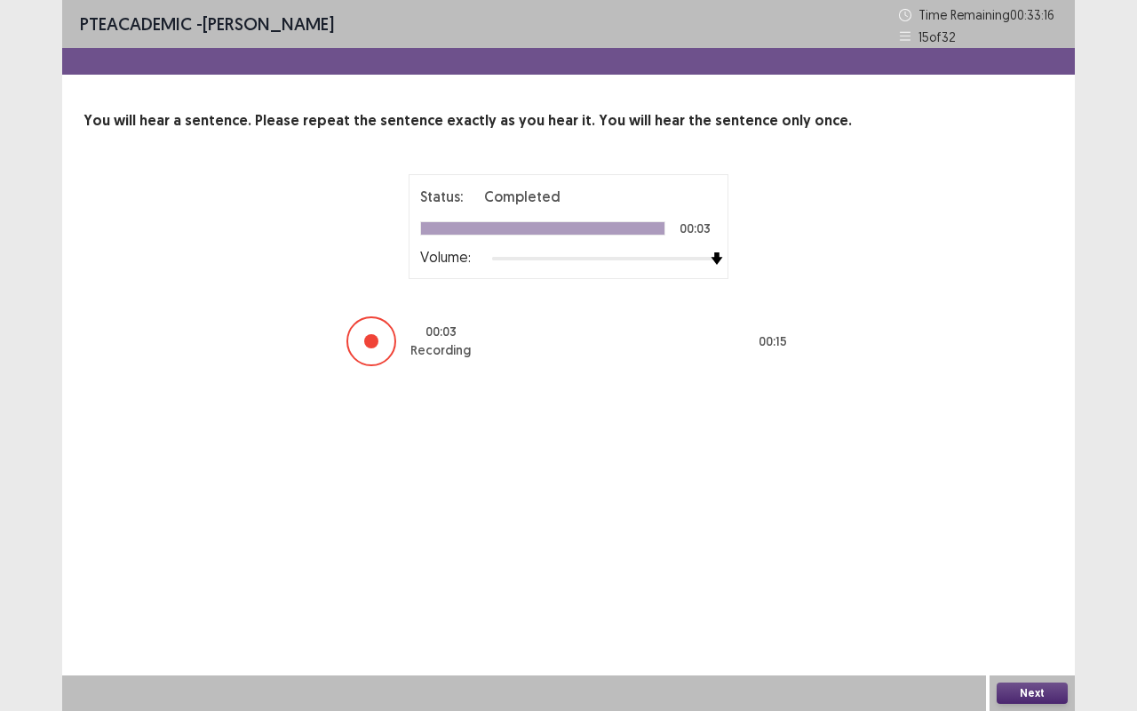
click at [1039, 691] on button "Next" at bounding box center [1032, 692] width 71 height 21
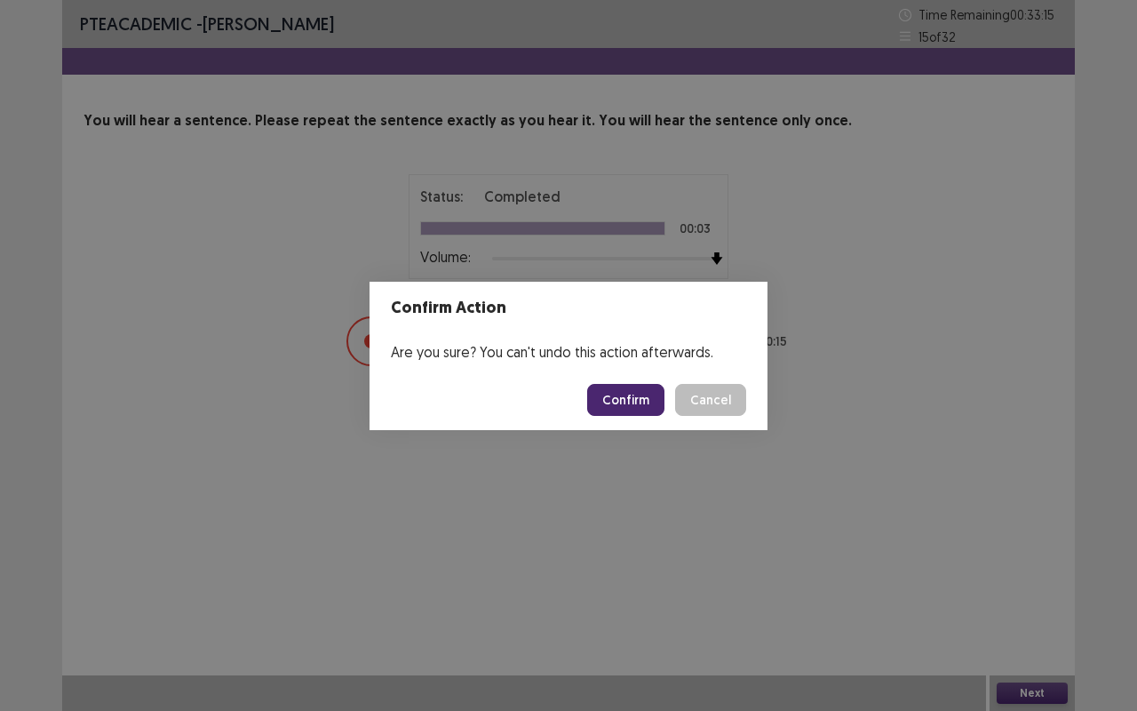
click at [643, 395] on button "Confirm" at bounding box center [625, 400] width 77 height 32
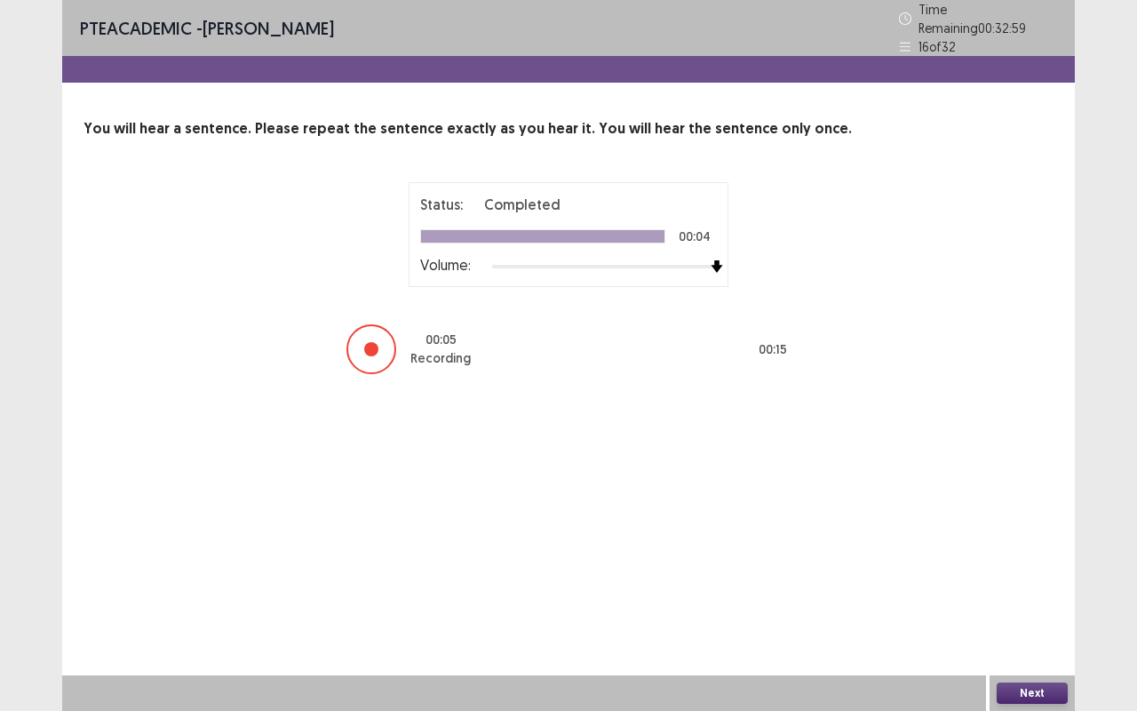
click at [1036, 692] on button "Next" at bounding box center [1032, 692] width 71 height 21
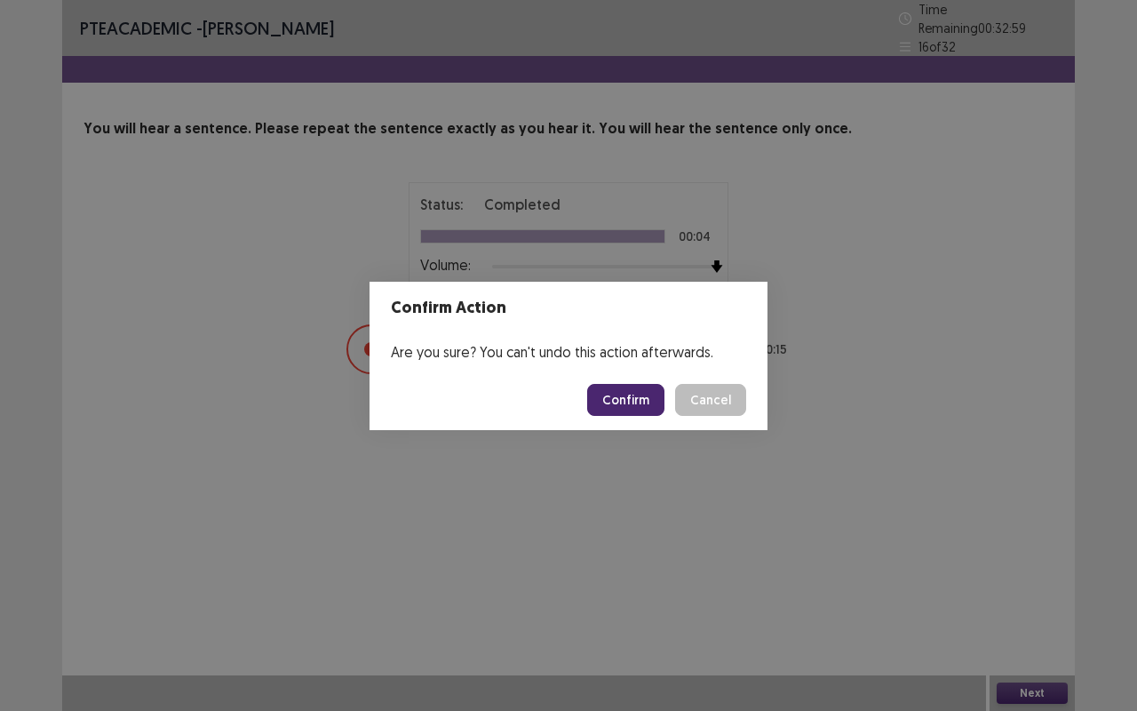
click at [634, 396] on button "Confirm" at bounding box center [625, 400] width 77 height 32
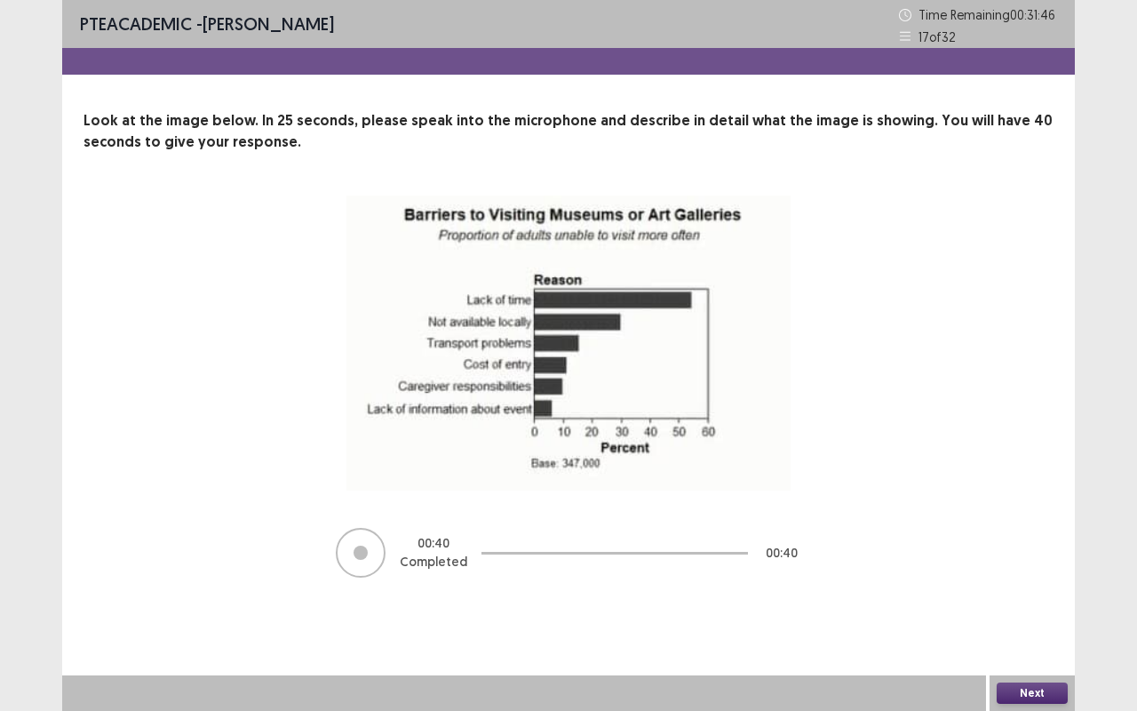
click at [1045, 699] on button "Next" at bounding box center [1032, 692] width 71 height 21
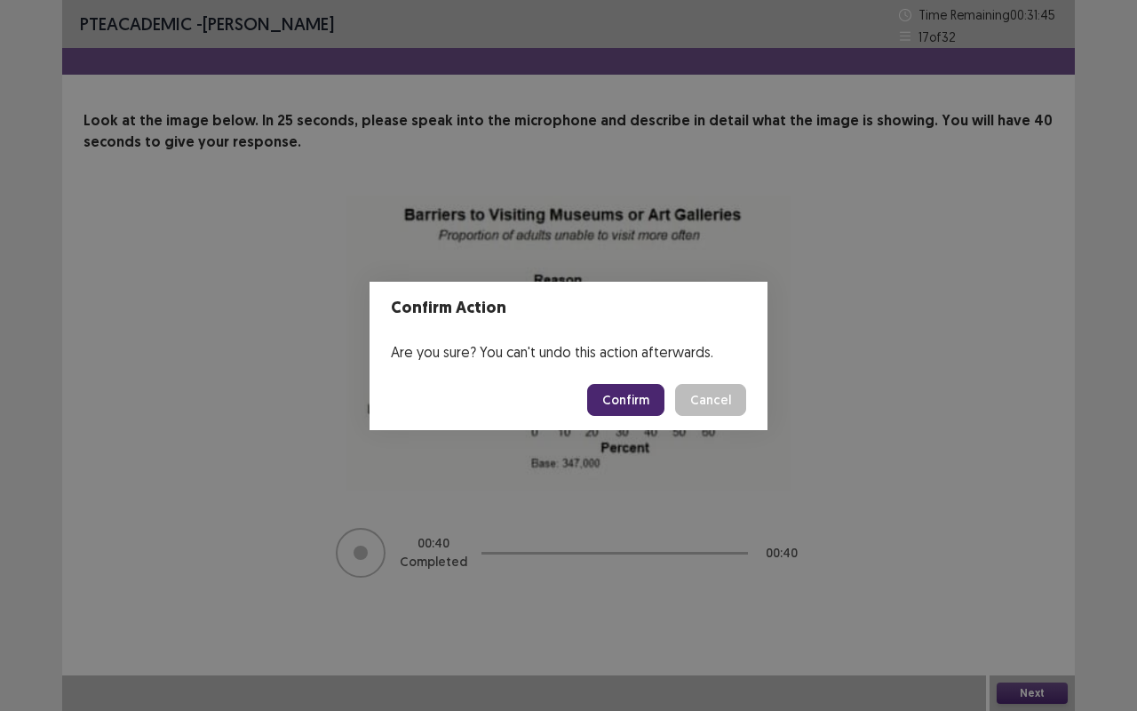
click at [634, 407] on button "Confirm" at bounding box center [625, 400] width 77 height 32
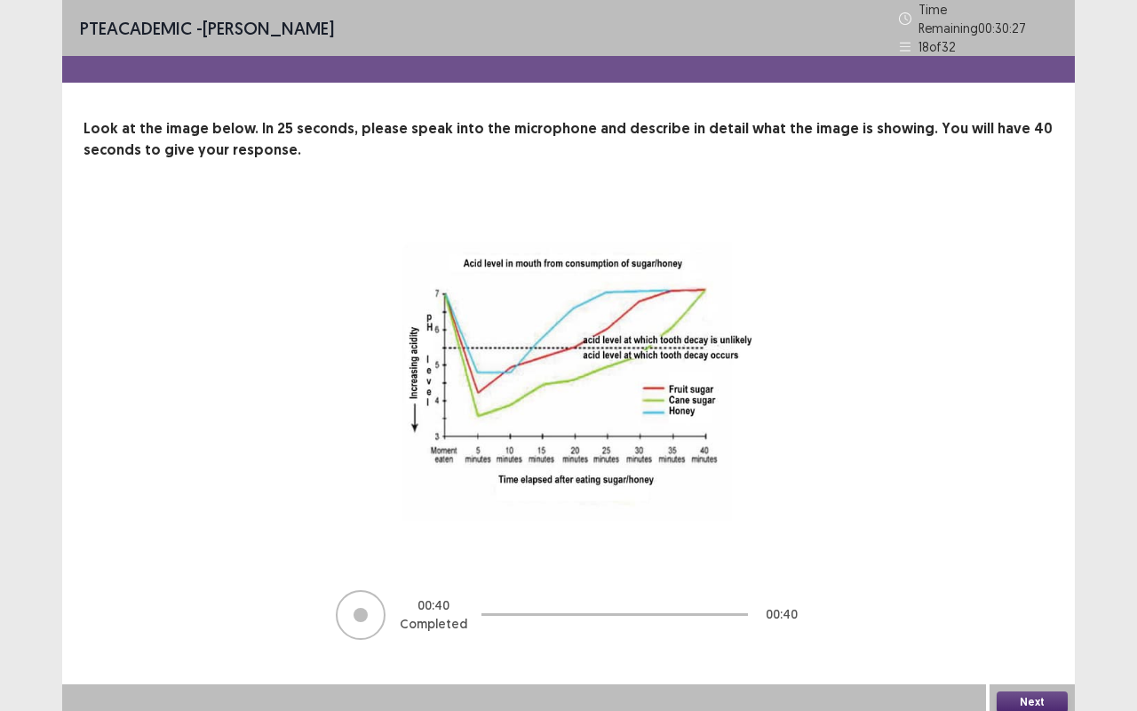
click at [1022, 691] on button "Next" at bounding box center [1032, 701] width 71 height 21
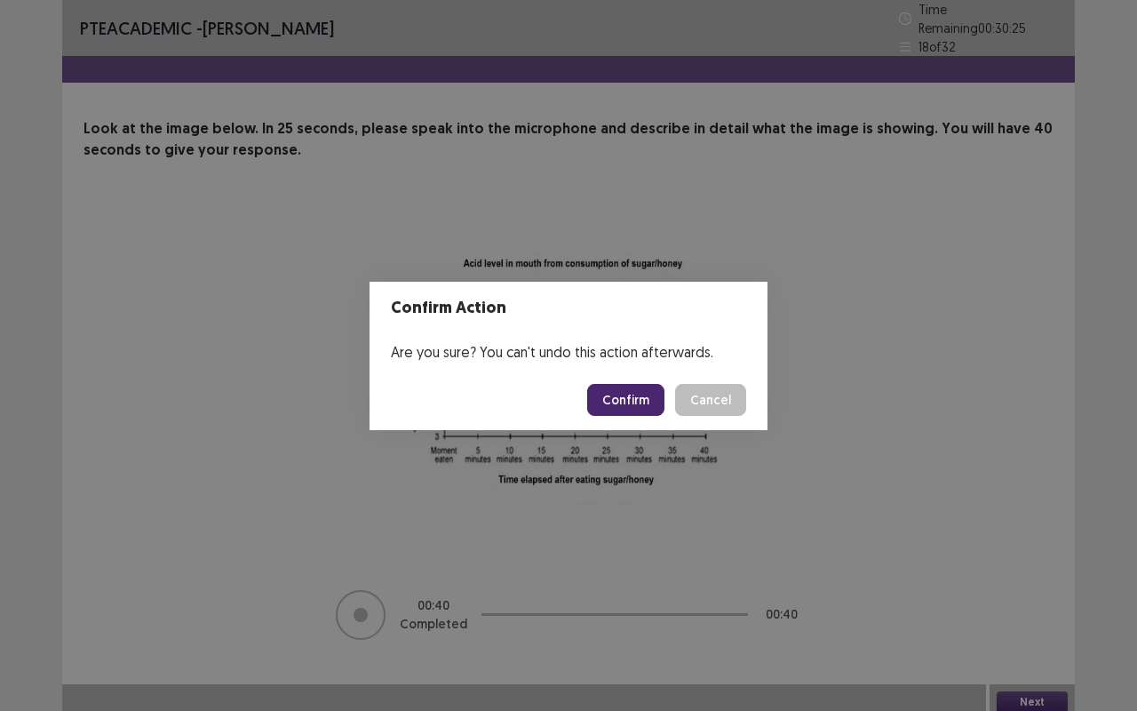
click at [649, 411] on button "Confirm" at bounding box center [625, 400] width 77 height 32
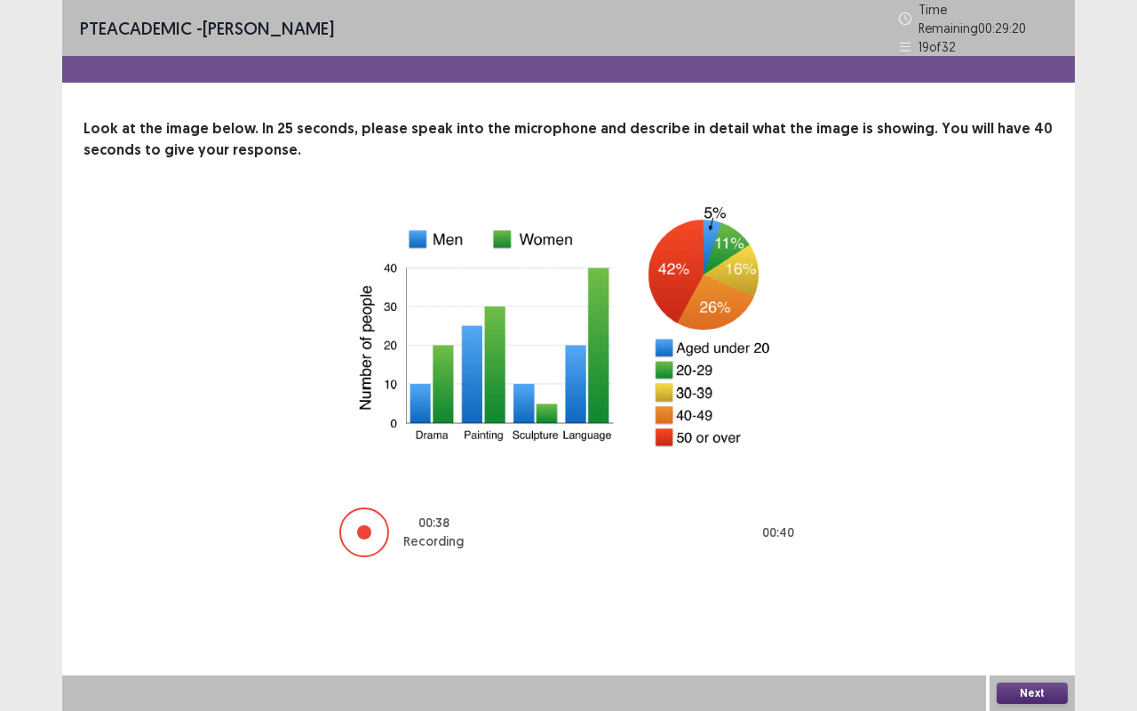
click at [1055, 701] on button "Next" at bounding box center [1032, 692] width 71 height 21
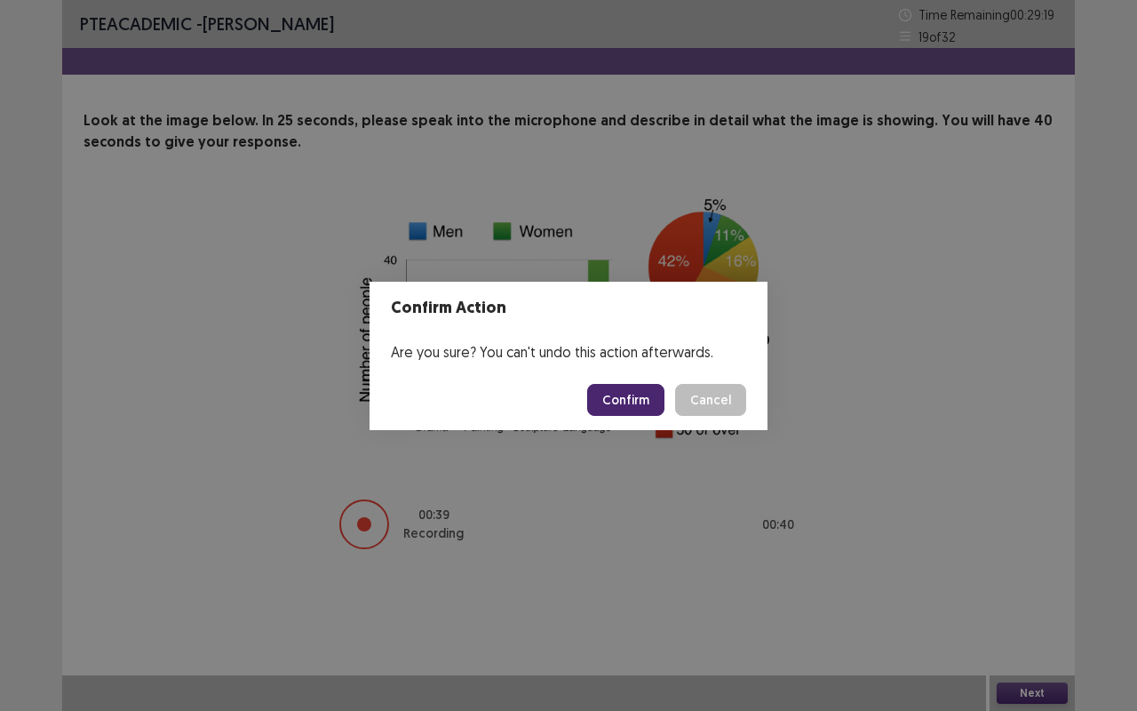
click at [648, 387] on button "Confirm" at bounding box center [625, 400] width 77 height 32
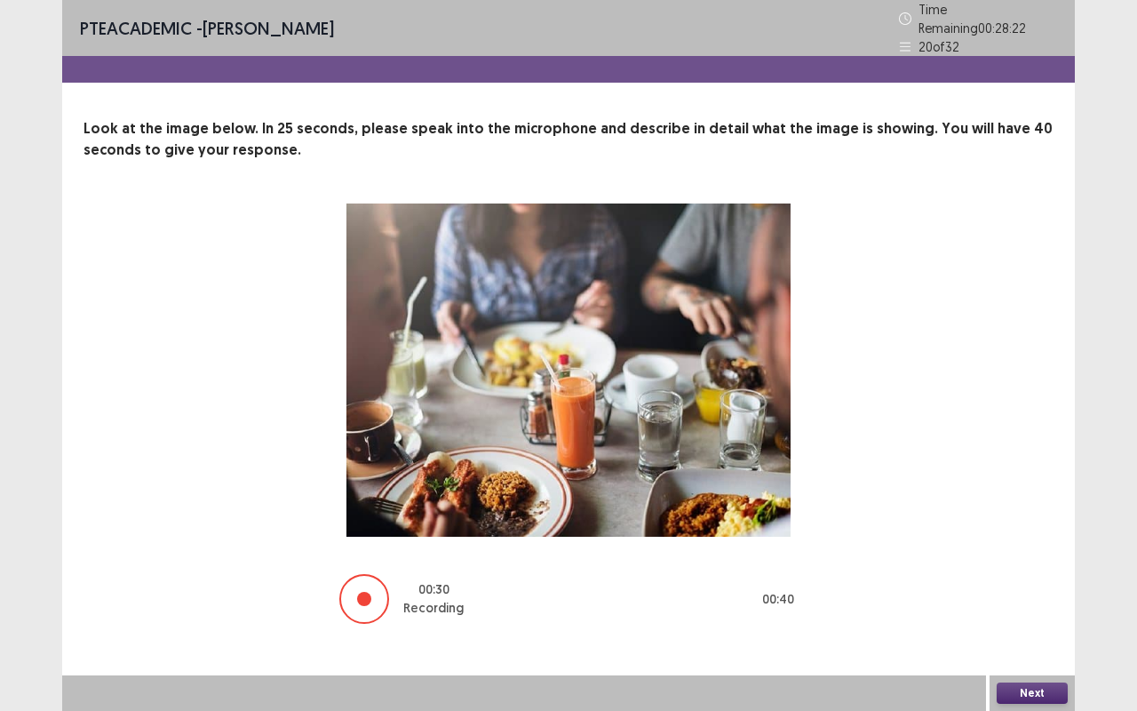
click at [1043, 700] on button "Next" at bounding box center [1032, 692] width 71 height 21
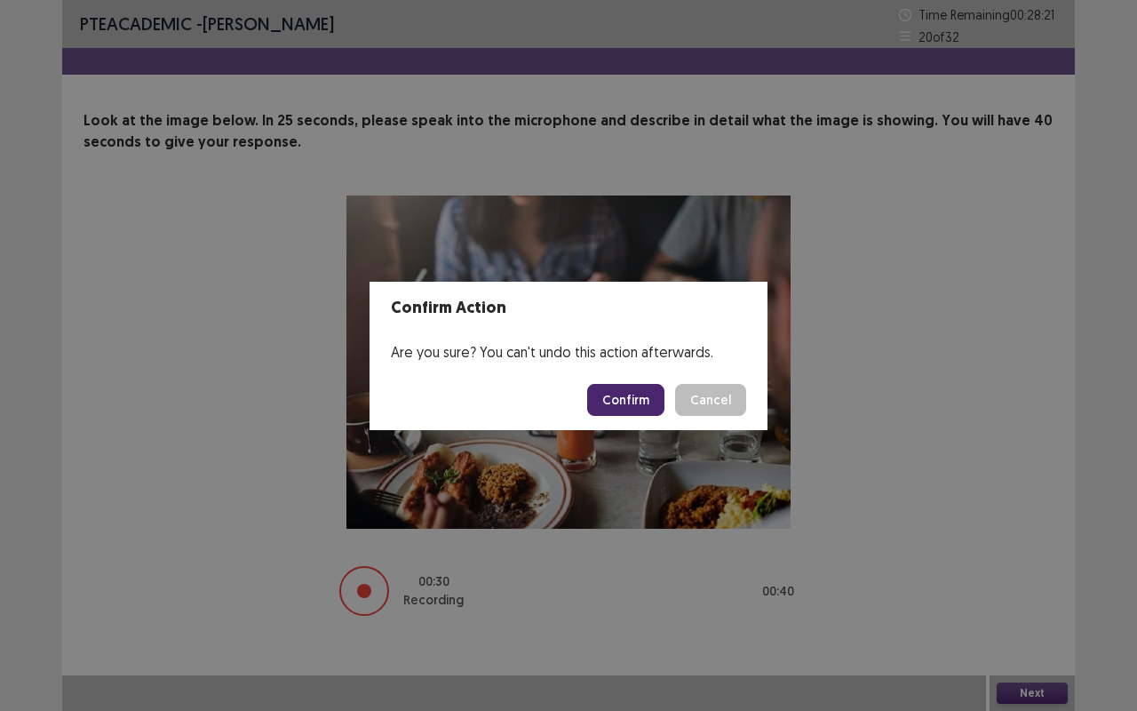
click at [631, 396] on button "Confirm" at bounding box center [625, 400] width 77 height 32
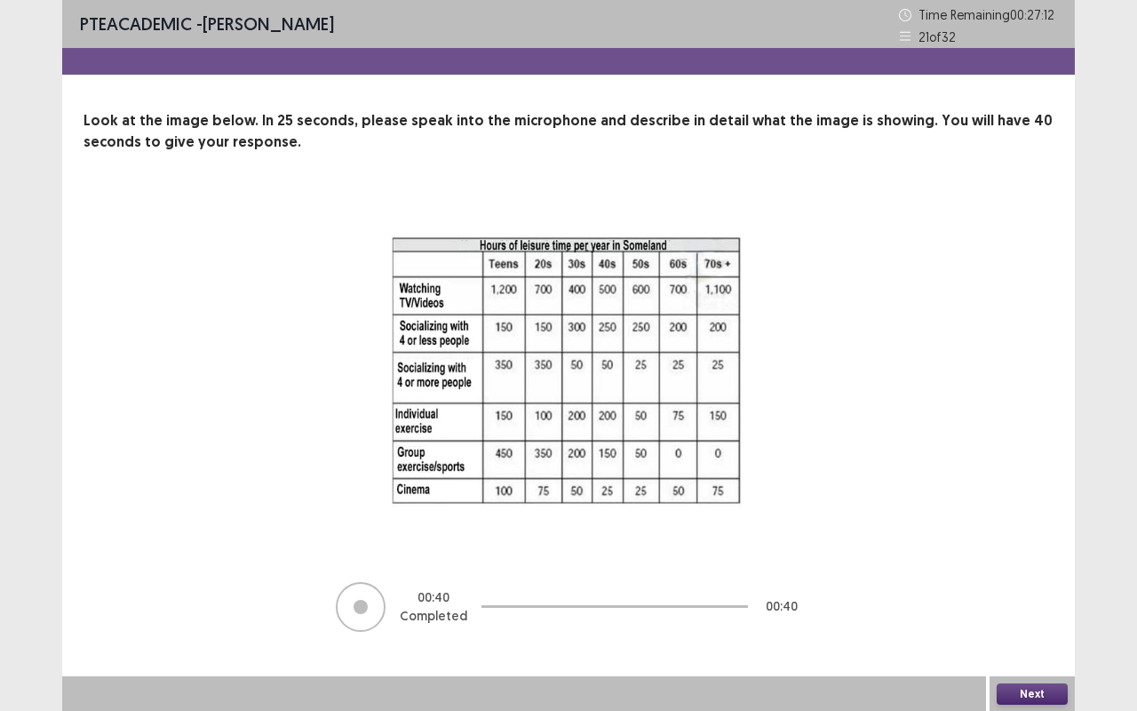
click at [1029, 704] on div "Next" at bounding box center [1031, 694] width 85 height 36
click at [1032, 695] on button "Next" at bounding box center [1032, 693] width 71 height 21
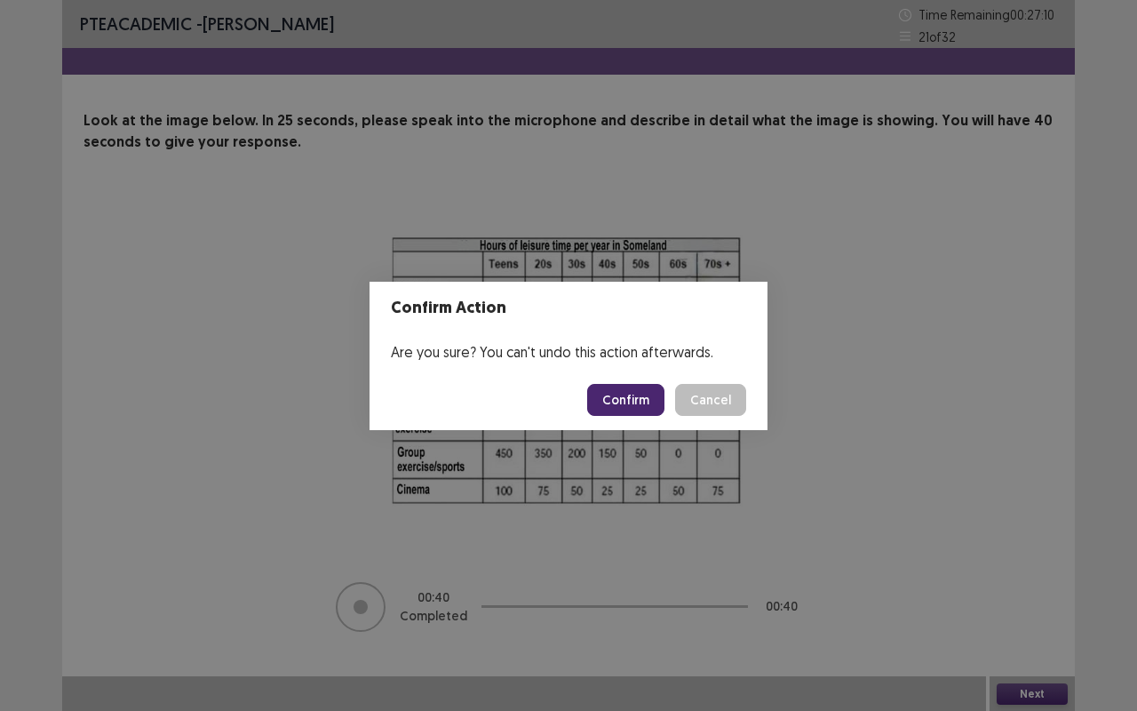
click at [623, 403] on button "Confirm" at bounding box center [625, 400] width 77 height 32
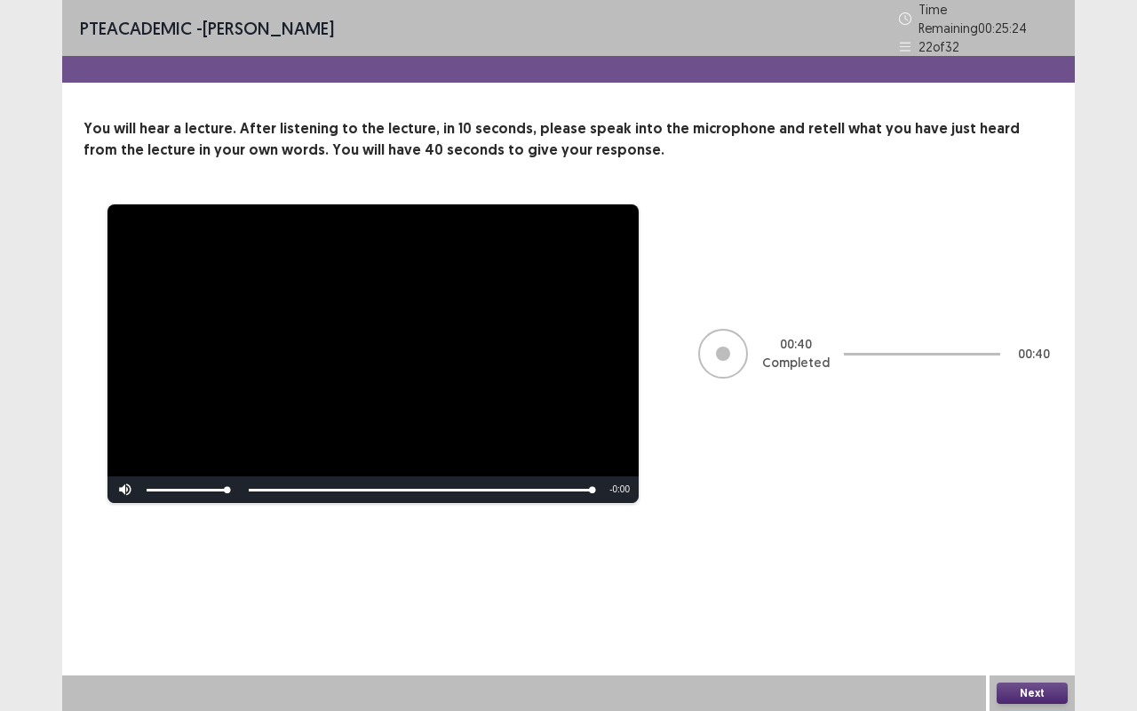
click at [1024, 690] on button "Next" at bounding box center [1032, 692] width 71 height 21
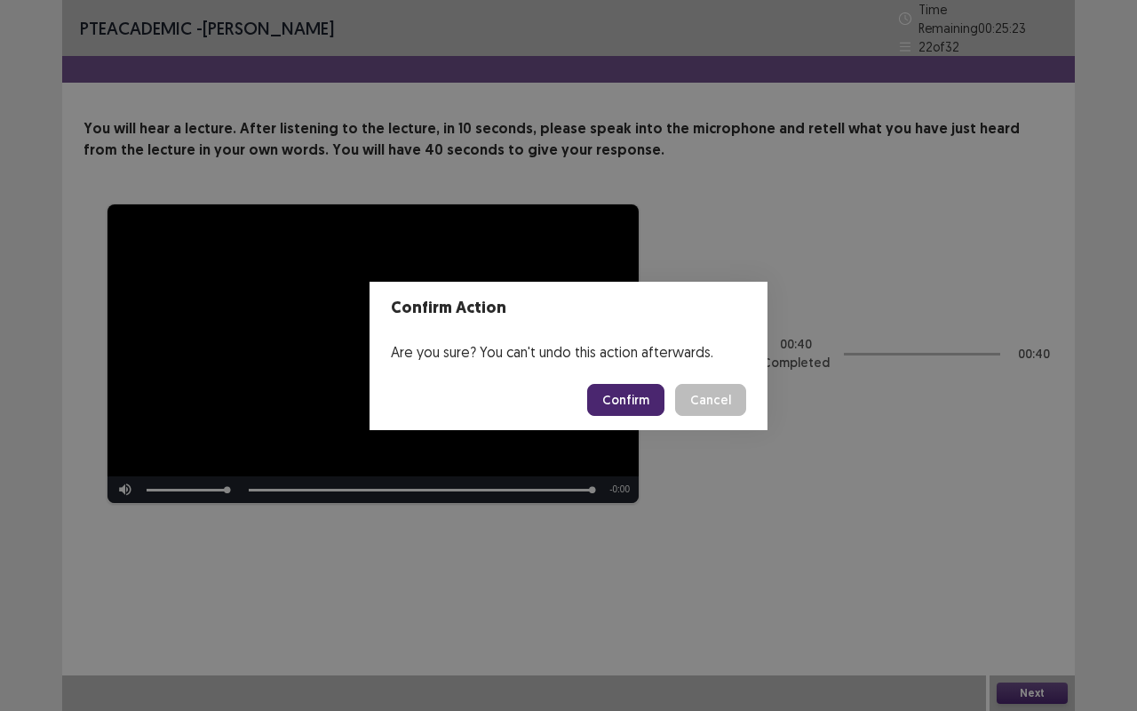
click at [645, 384] on button "Confirm" at bounding box center [625, 400] width 77 height 32
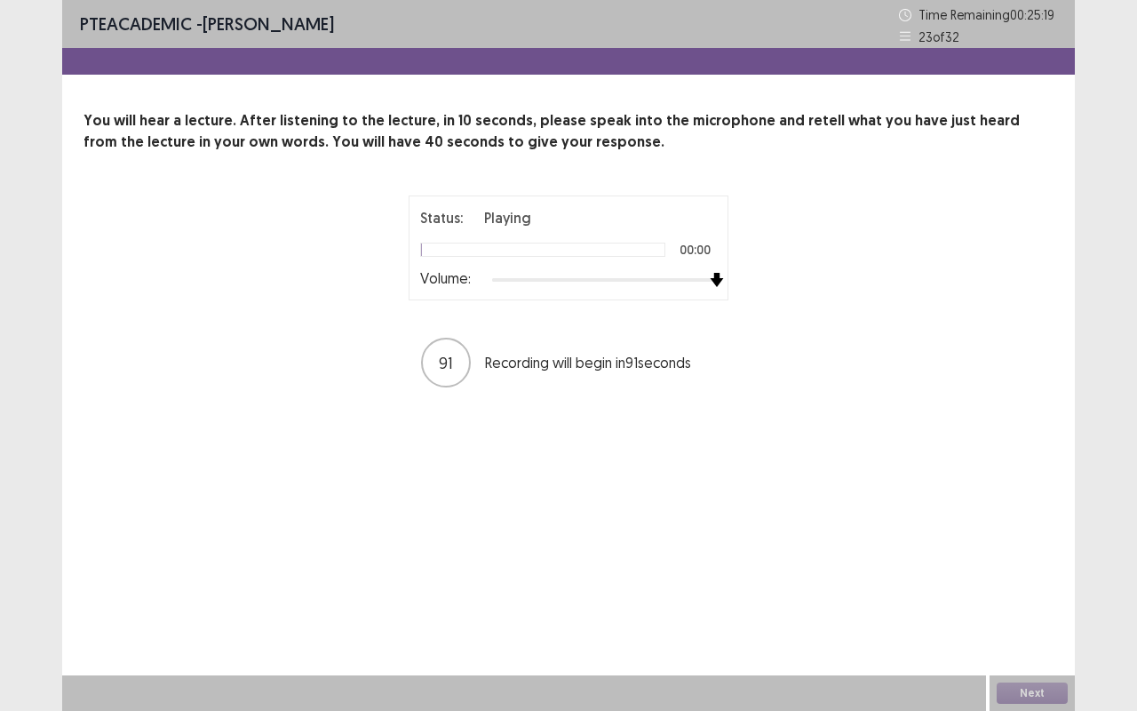
click at [794, 272] on div "Status: Playing 00:00 Volume: 91 Recording will begin in 91 seconds" at bounding box center [568, 292] width 970 height 194
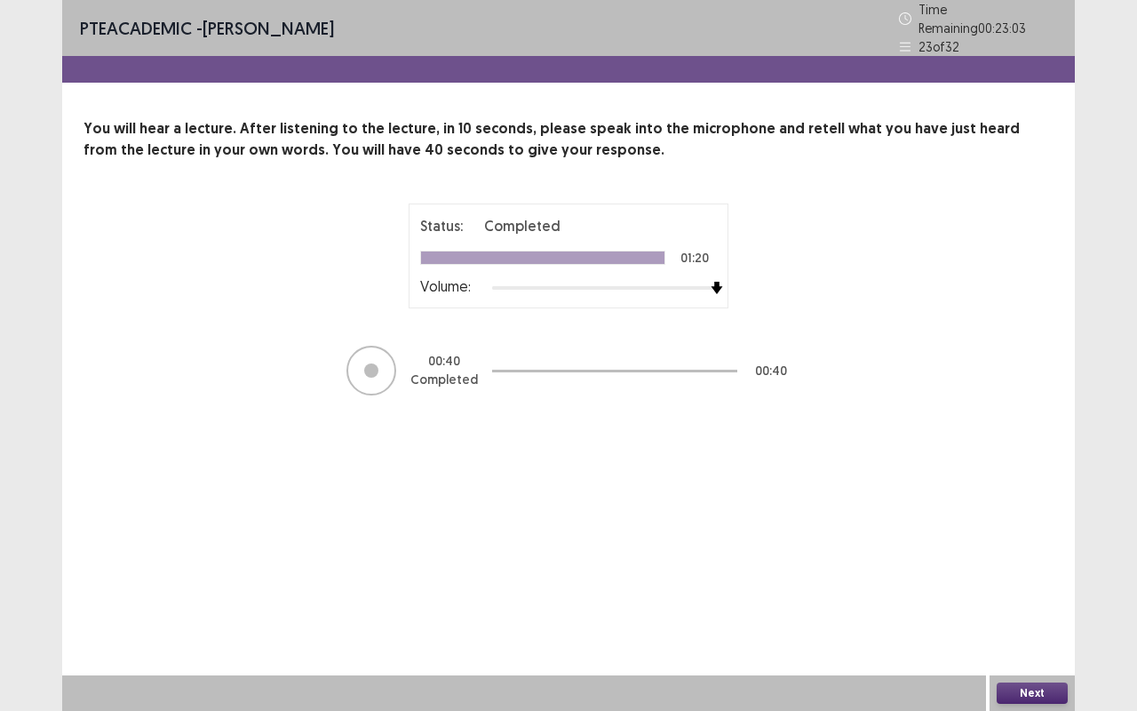
click at [1027, 689] on button "Next" at bounding box center [1032, 692] width 71 height 21
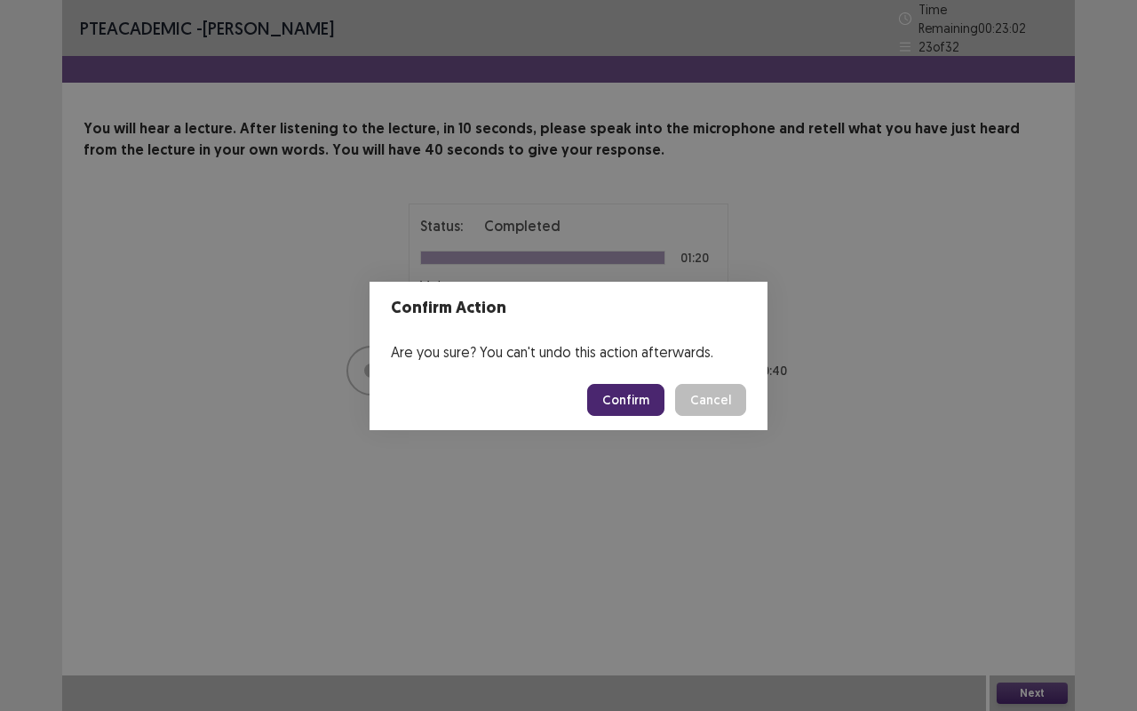
click at [605, 403] on button "Confirm" at bounding box center [625, 400] width 77 height 32
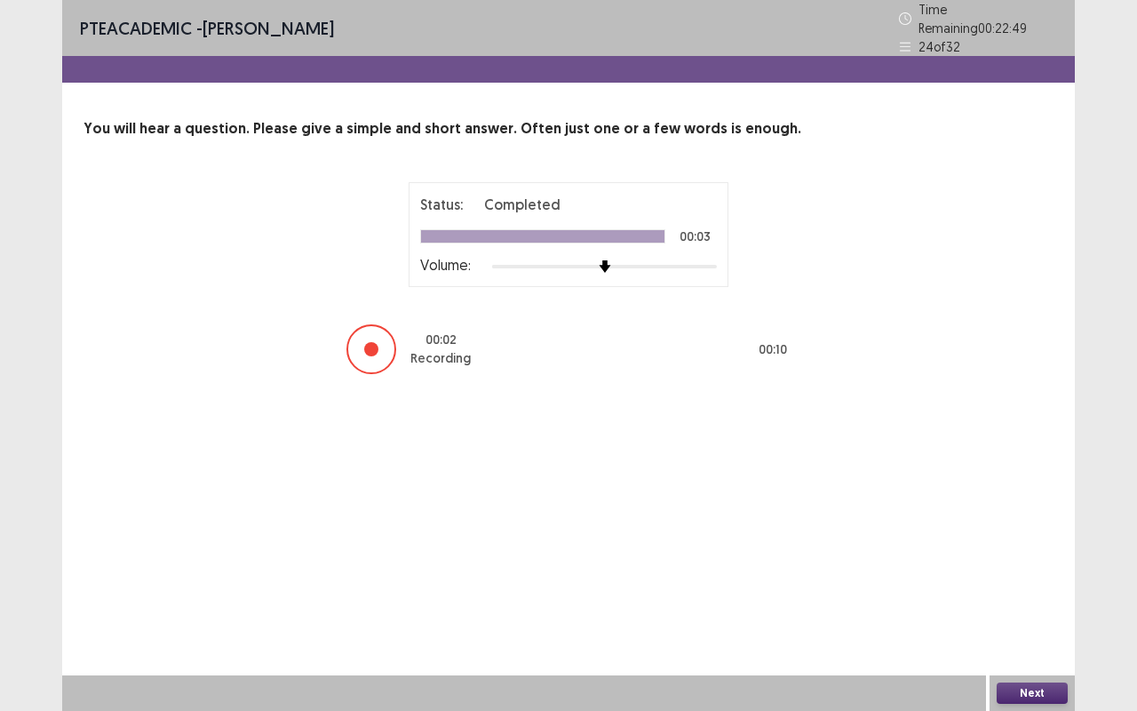
click at [1024, 689] on button "Next" at bounding box center [1032, 692] width 71 height 21
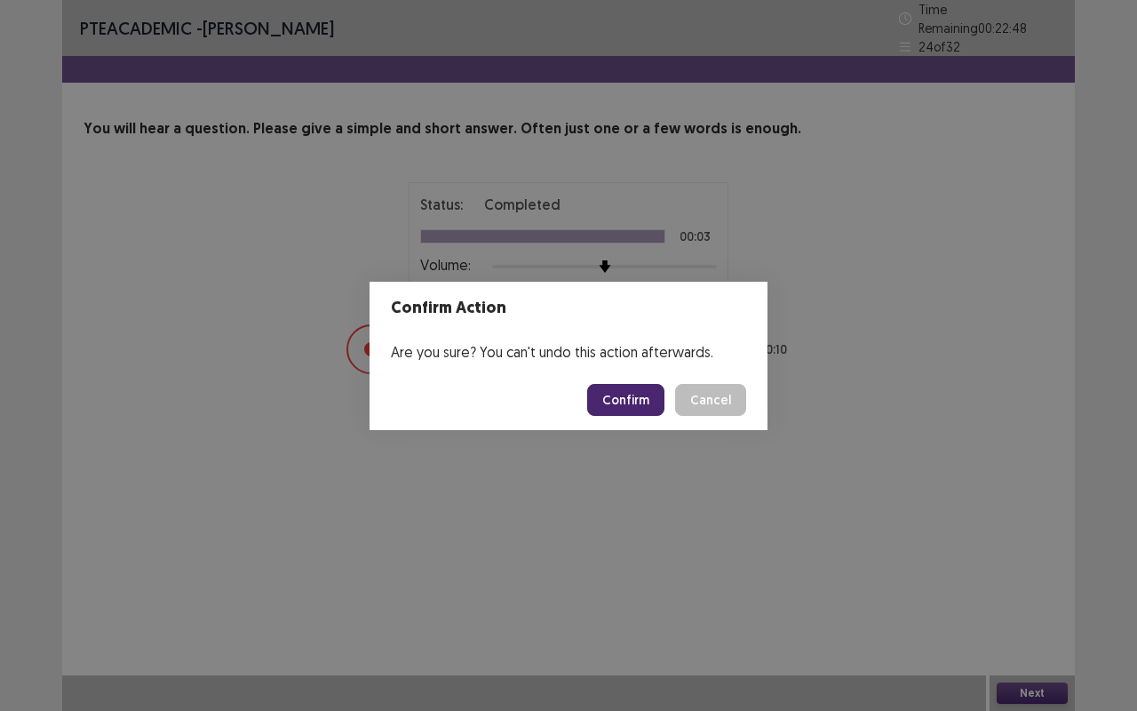
click at [626, 397] on button "Confirm" at bounding box center [625, 400] width 77 height 32
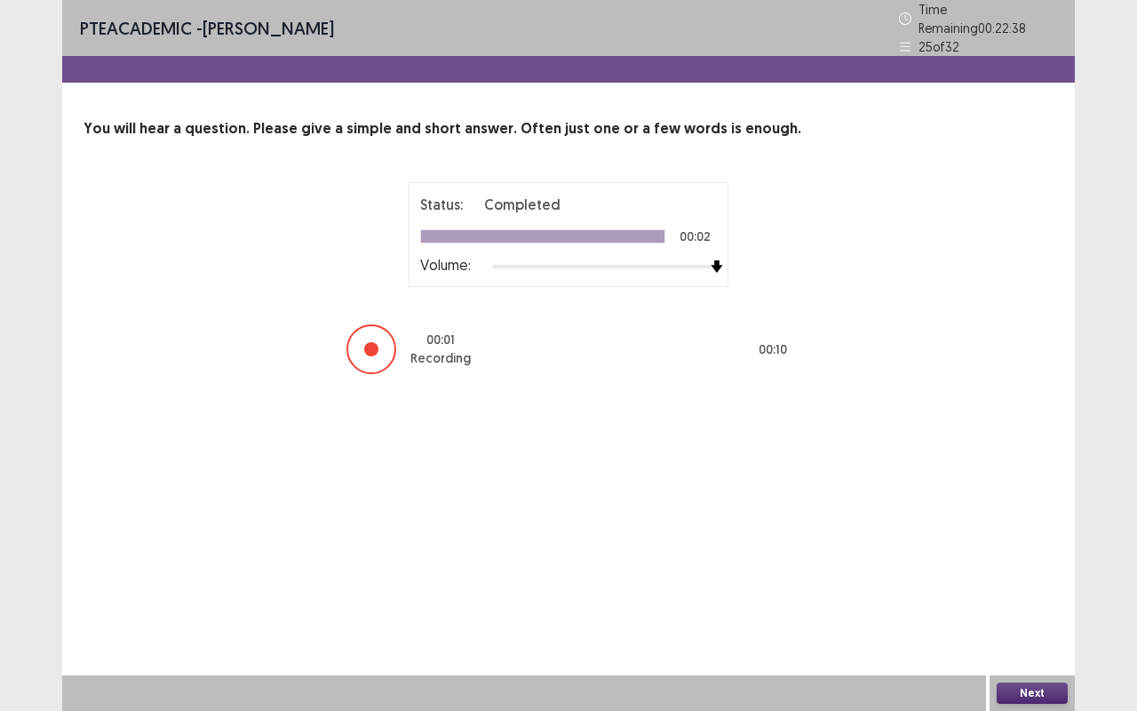
click at [1032, 686] on button "Next" at bounding box center [1032, 692] width 71 height 21
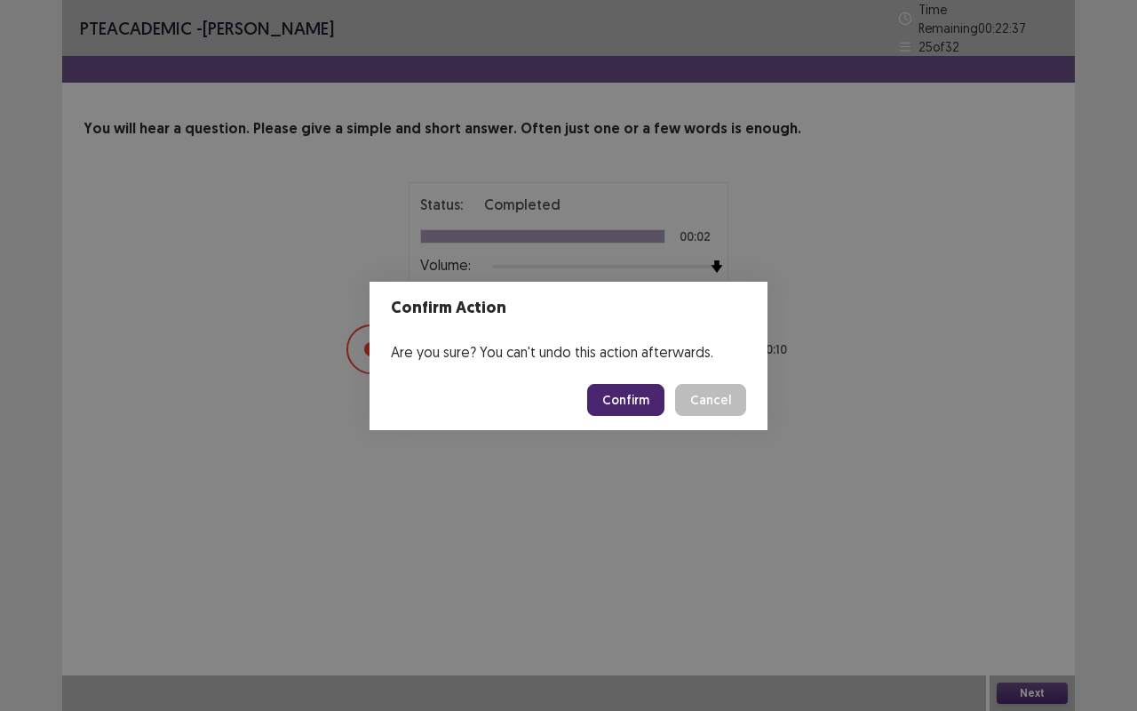
click at [637, 387] on button "Confirm" at bounding box center [625, 400] width 77 height 32
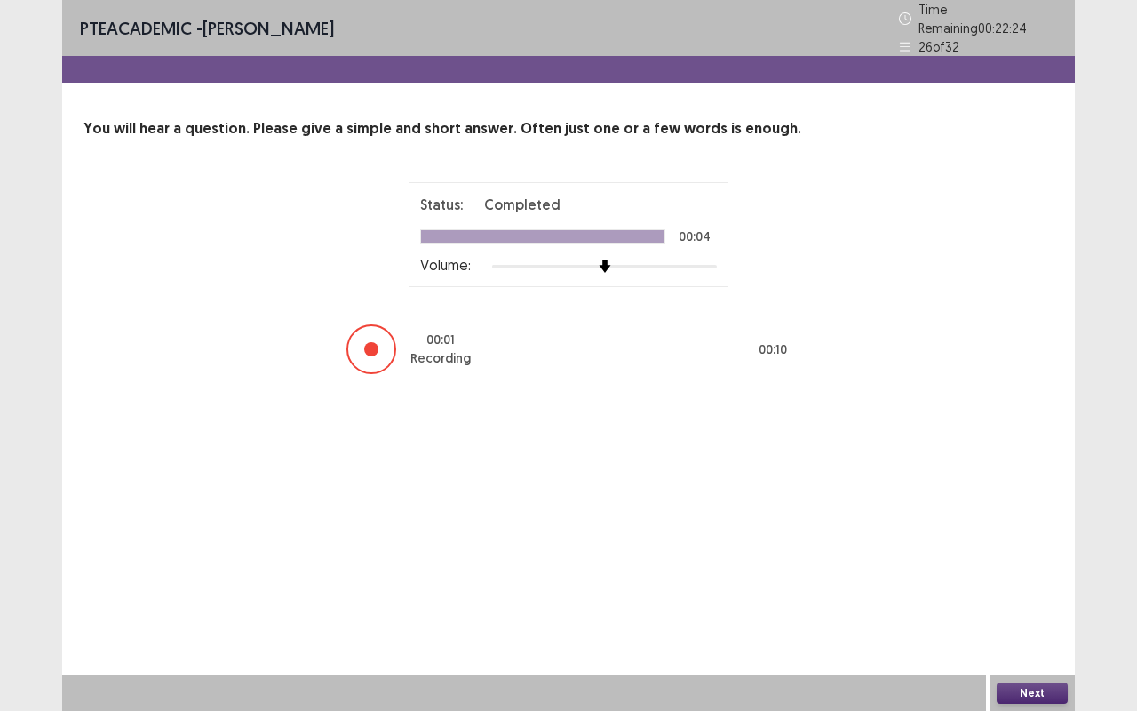
click at [1014, 693] on button "Next" at bounding box center [1032, 692] width 71 height 21
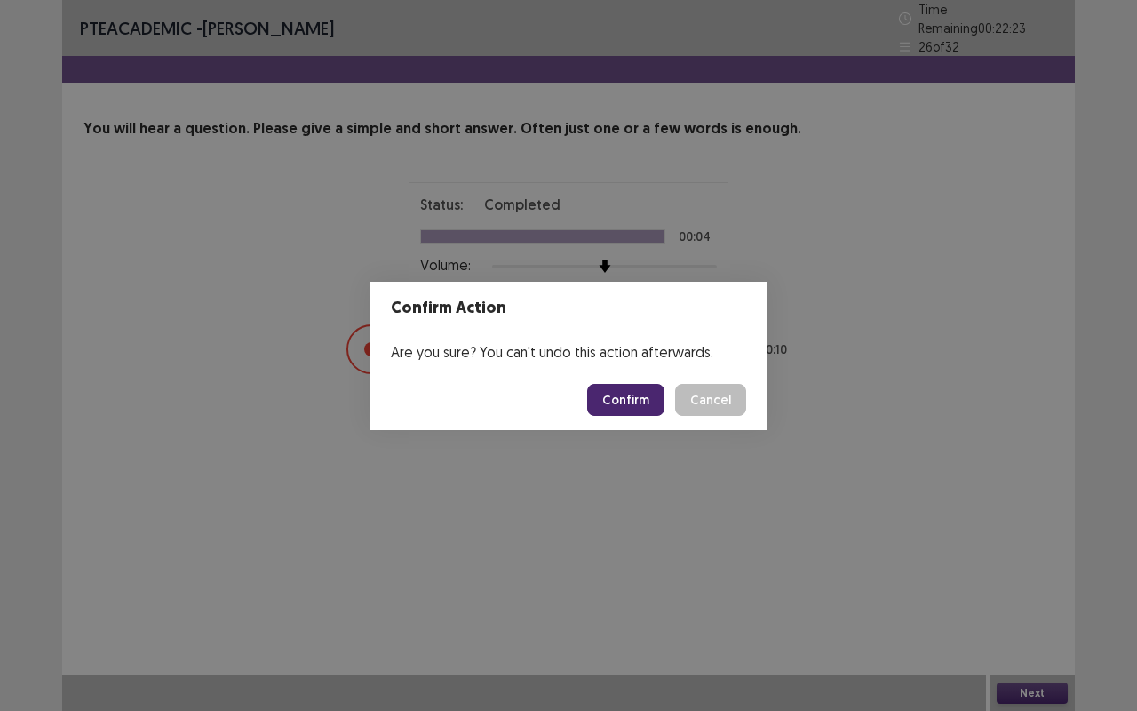
click at [655, 414] on button "Confirm" at bounding box center [625, 400] width 77 height 32
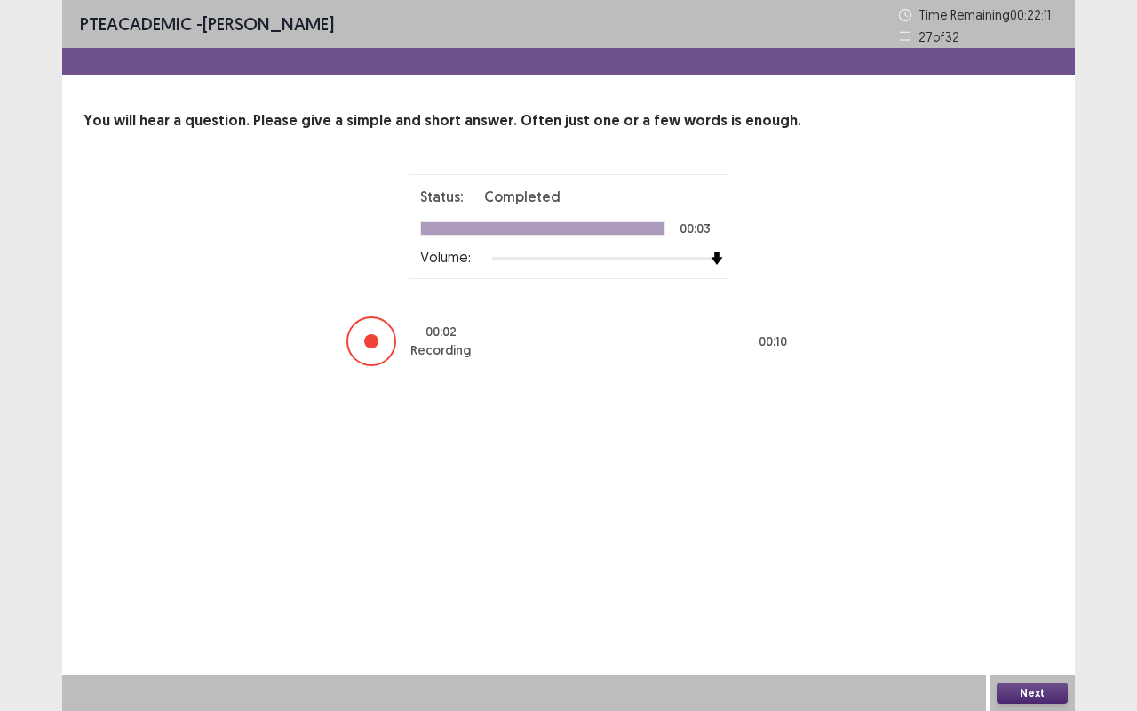
click at [1030, 687] on button "Next" at bounding box center [1032, 692] width 71 height 21
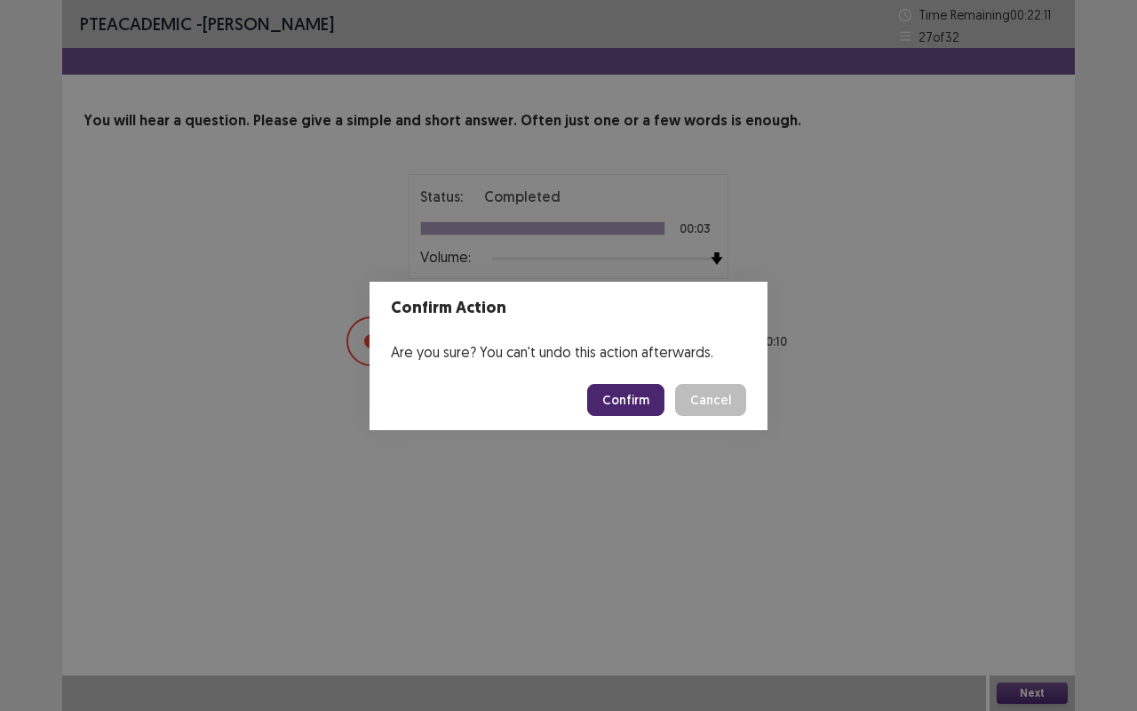
click at [644, 413] on button "Confirm" at bounding box center [625, 400] width 77 height 32
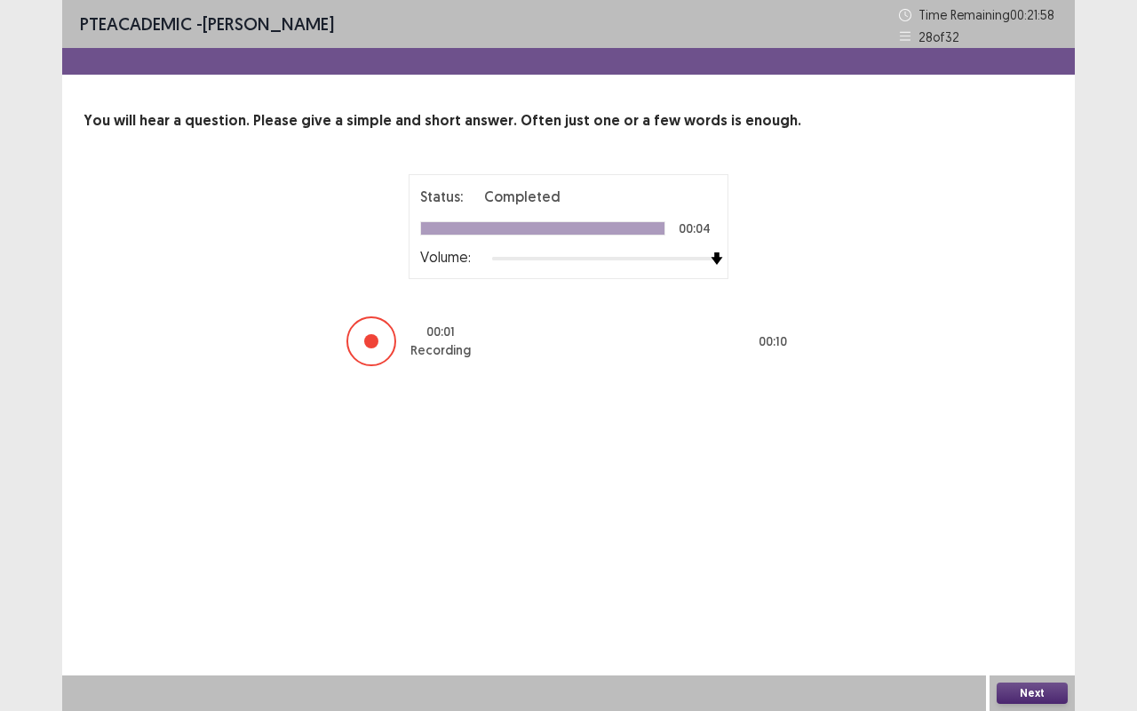
click at [1034, 689] on button "Next" at bounding box center [1032, 692] width 71 height 21
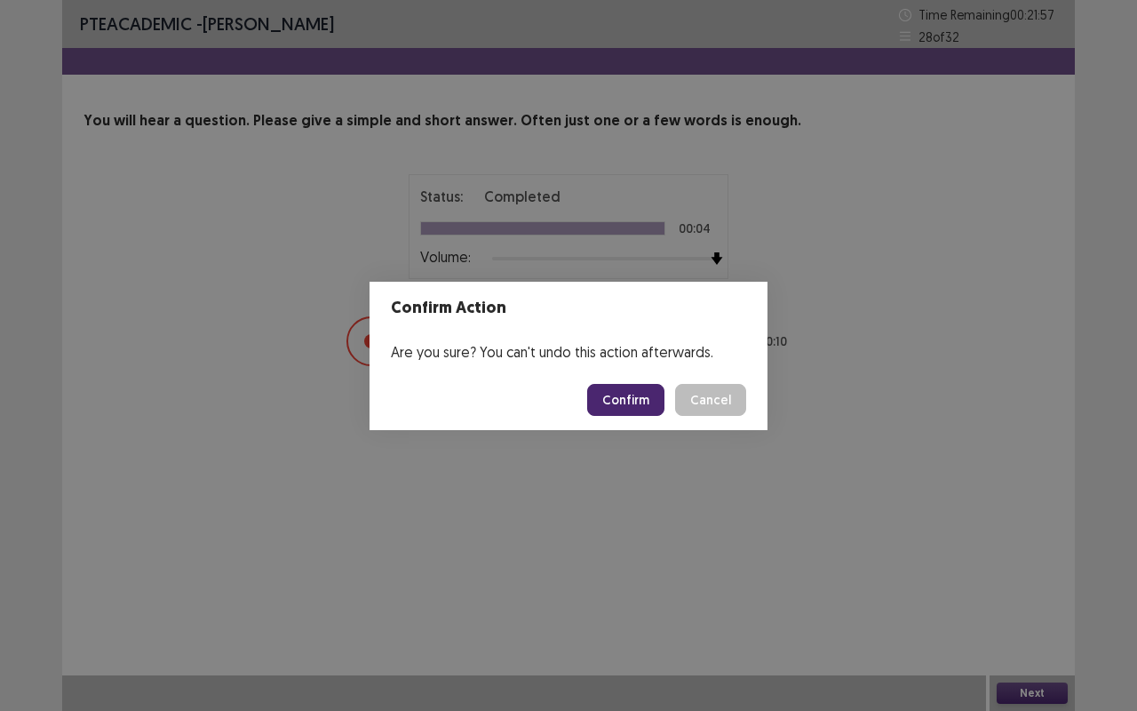
click at [625, 401] on button "Confirm" at bounding box center [625, 400] width 77 height 32
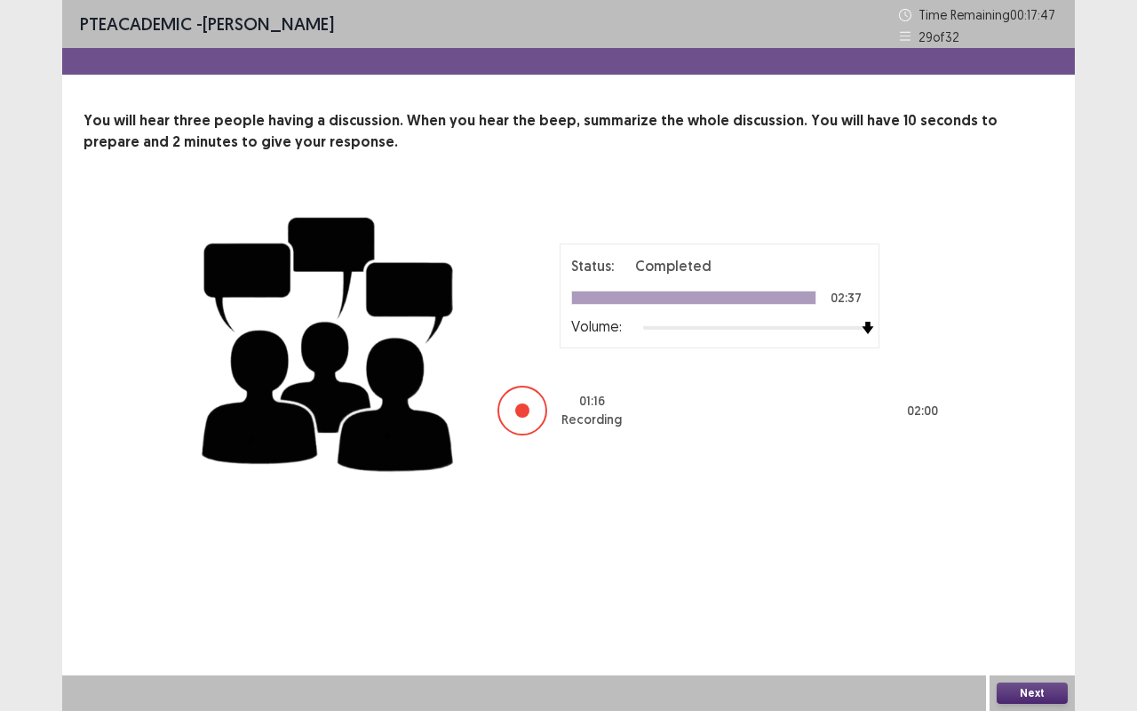
click at [1043, 689] on button "Next" at bounding box center [1032, 692] width 71 height 21
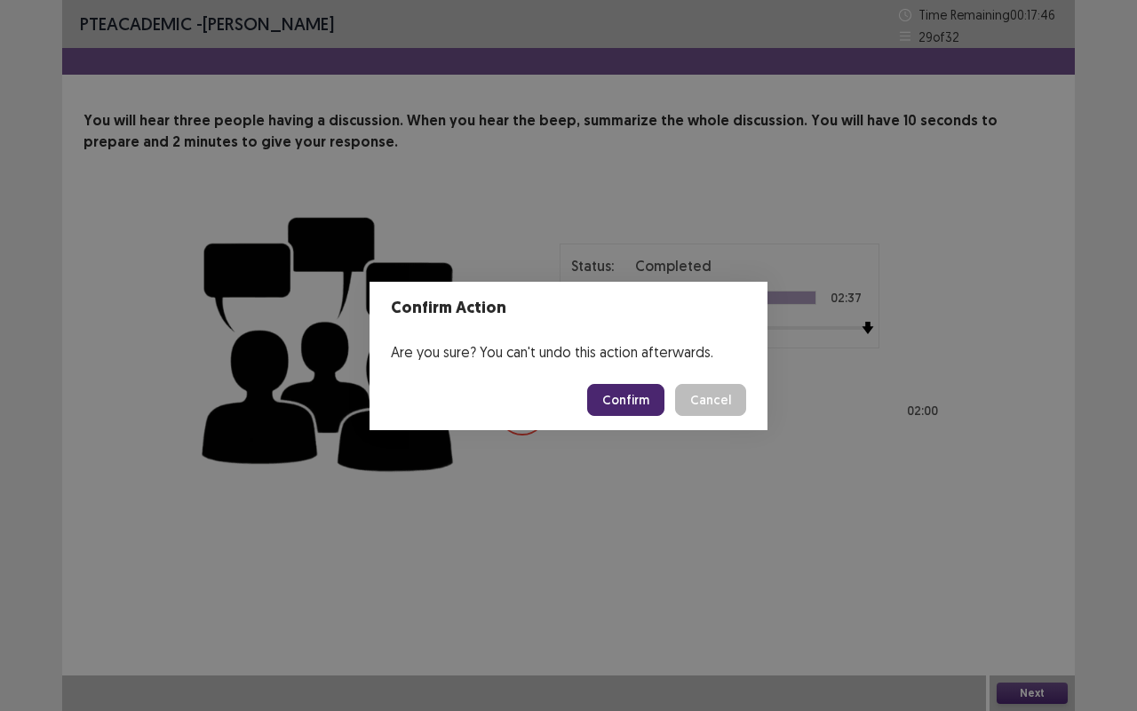
click at [616, 409] on button "Confirm" at bounding box center [625, 400] width 77 height 32
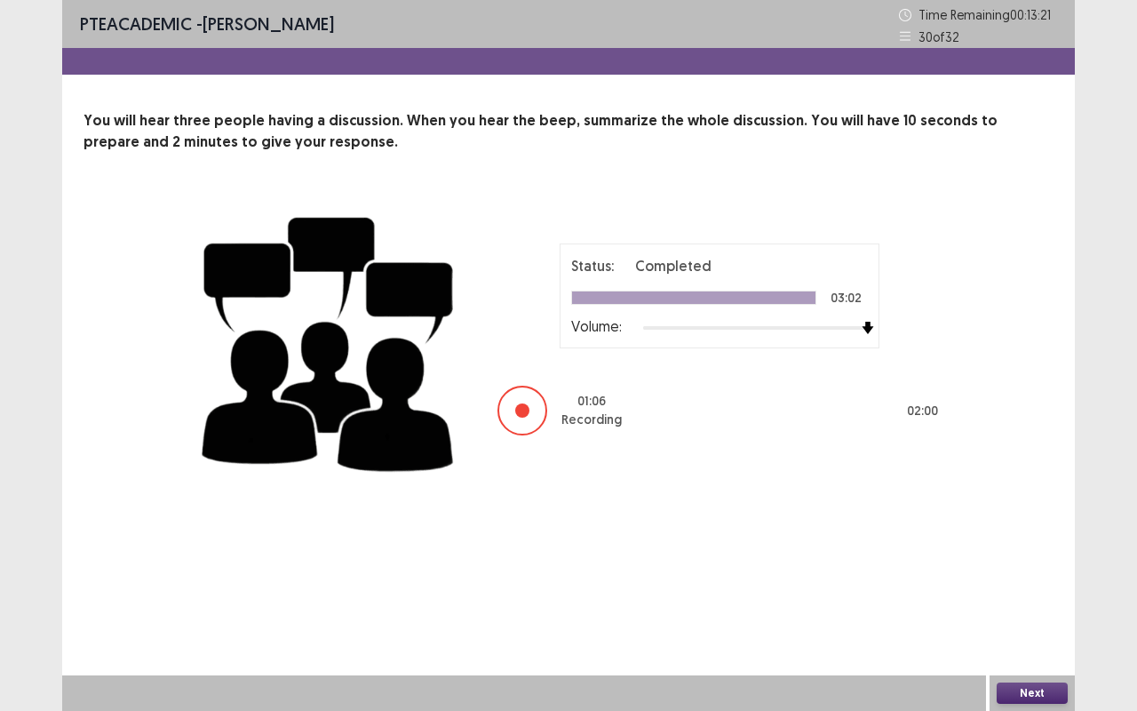
click at [1046, 692] on button "Next" at bounding box center [1032, 692] width 71 height 21
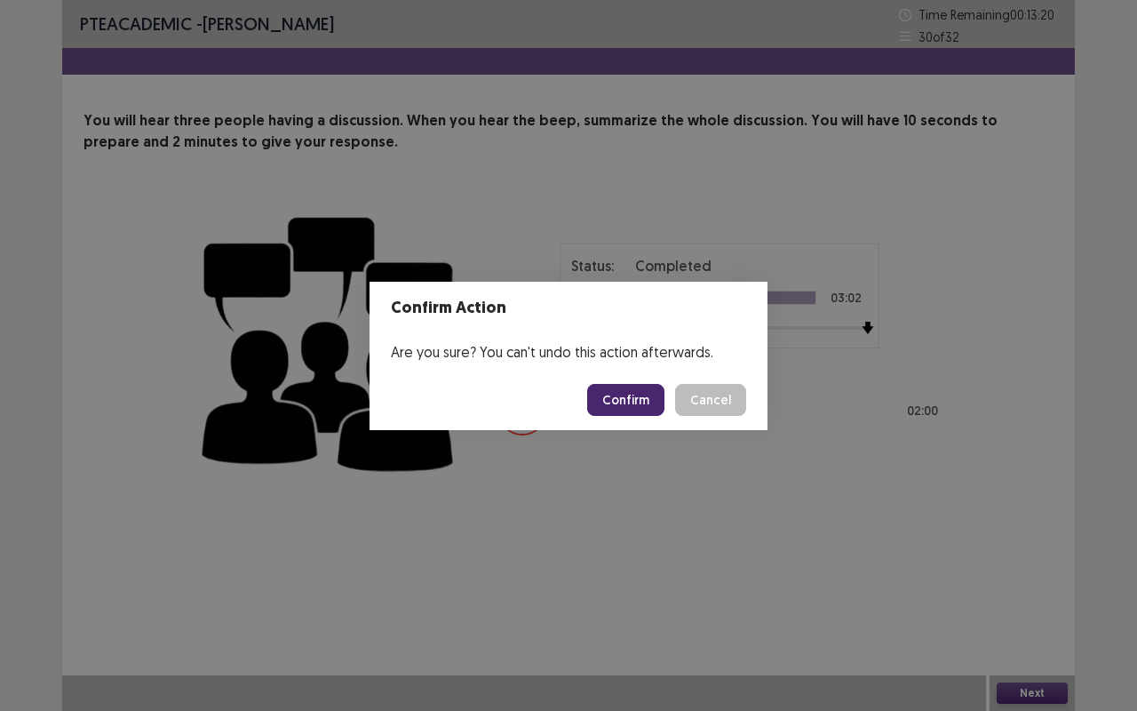
click at [633, 403] on button "Confirm" at bounding box center [625, 400] width 77 height 32
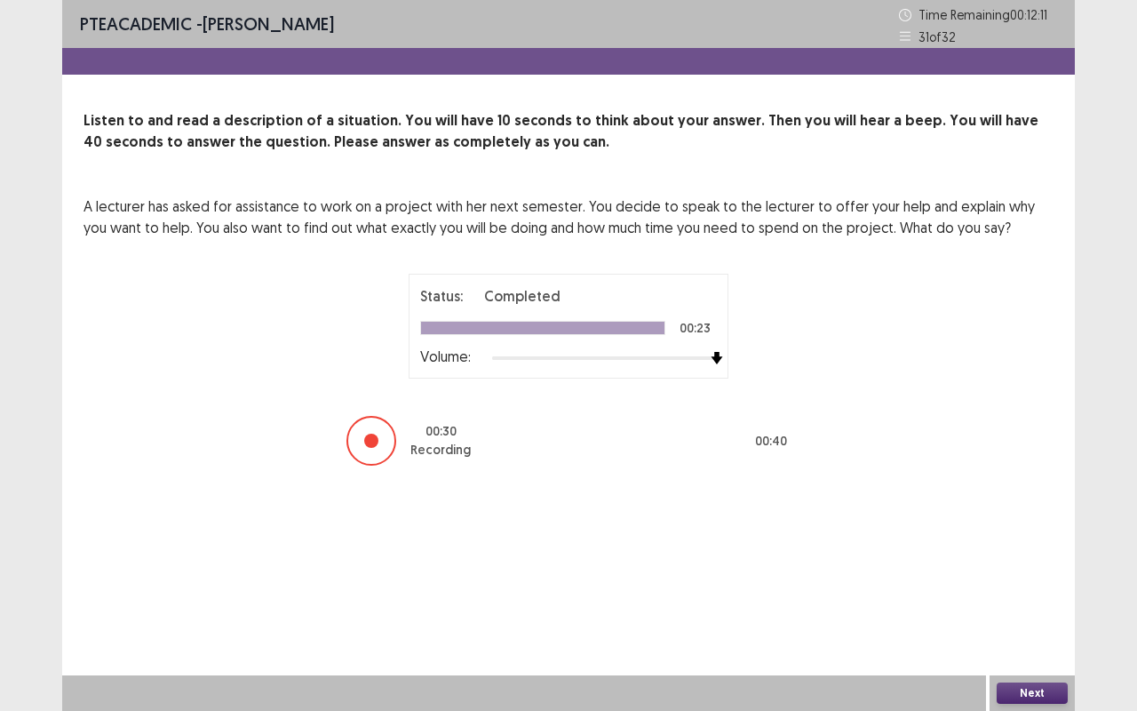
click at [1028, 690] on button "Next" at bounding box center [1032, 692] width 71 height 21
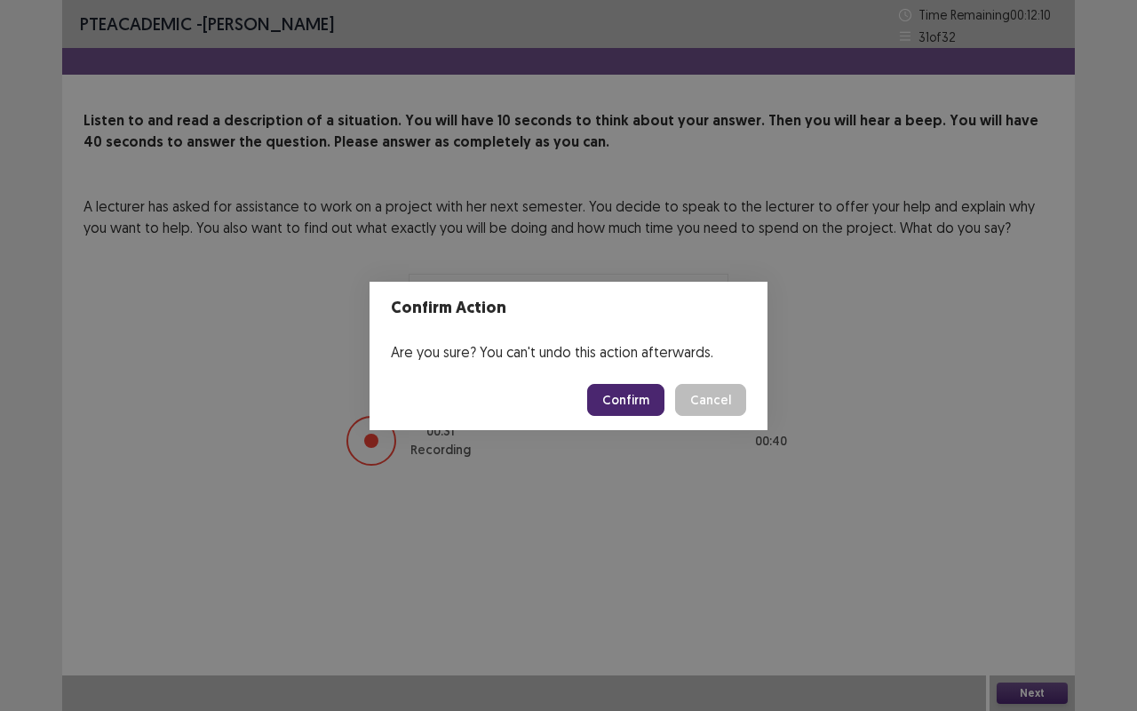
click at [626, 410] on button "Confirm" at bounding box center [625, 400] width 77 height 32
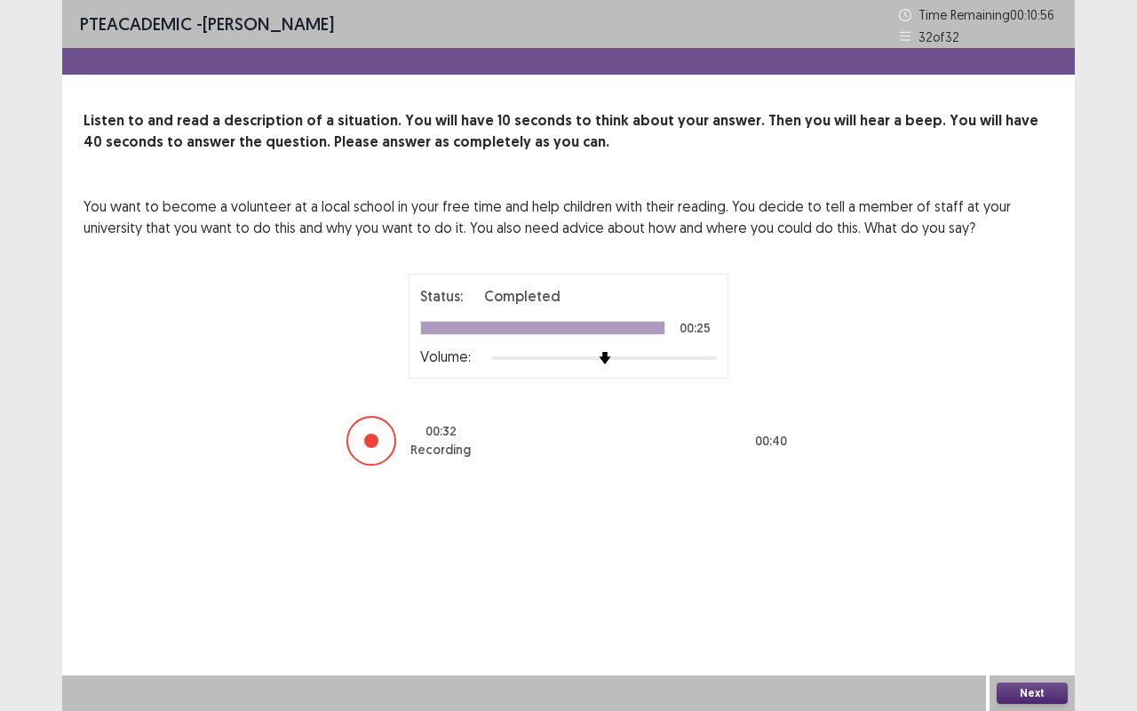
click at [1049, 686] on button "Next" at bounding box center [1032, 692] width 71 height 21
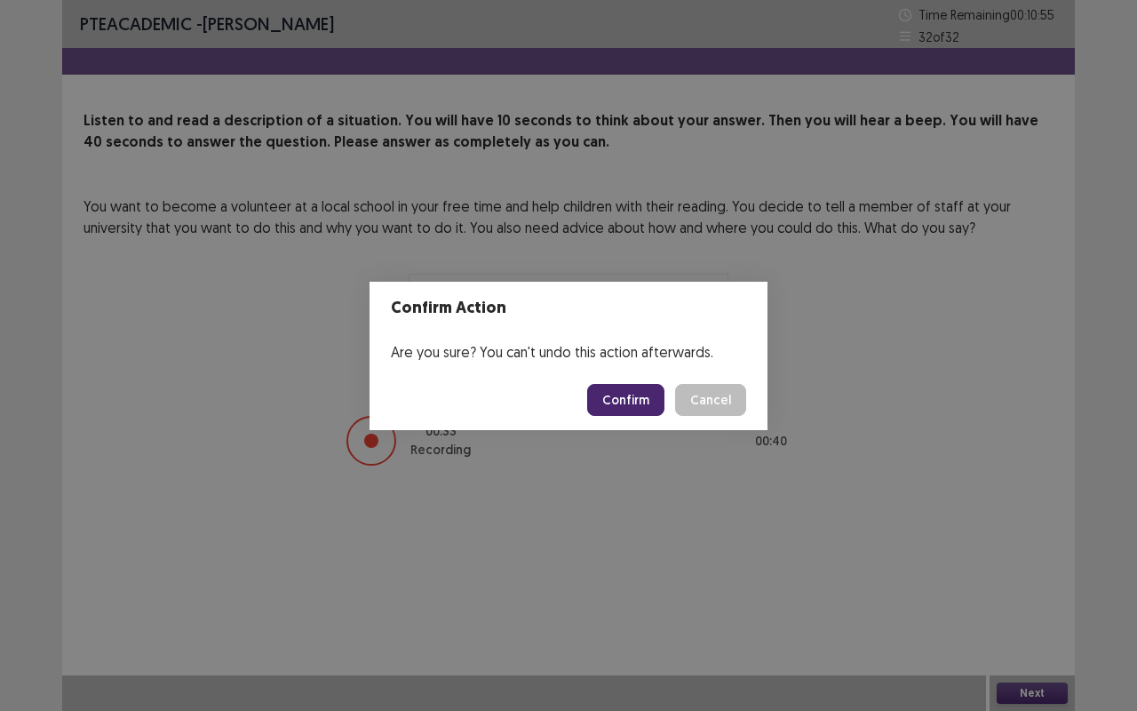
click at [645, 403] on button "Confirm" at bounding box center [625, 400] width 77 height 32
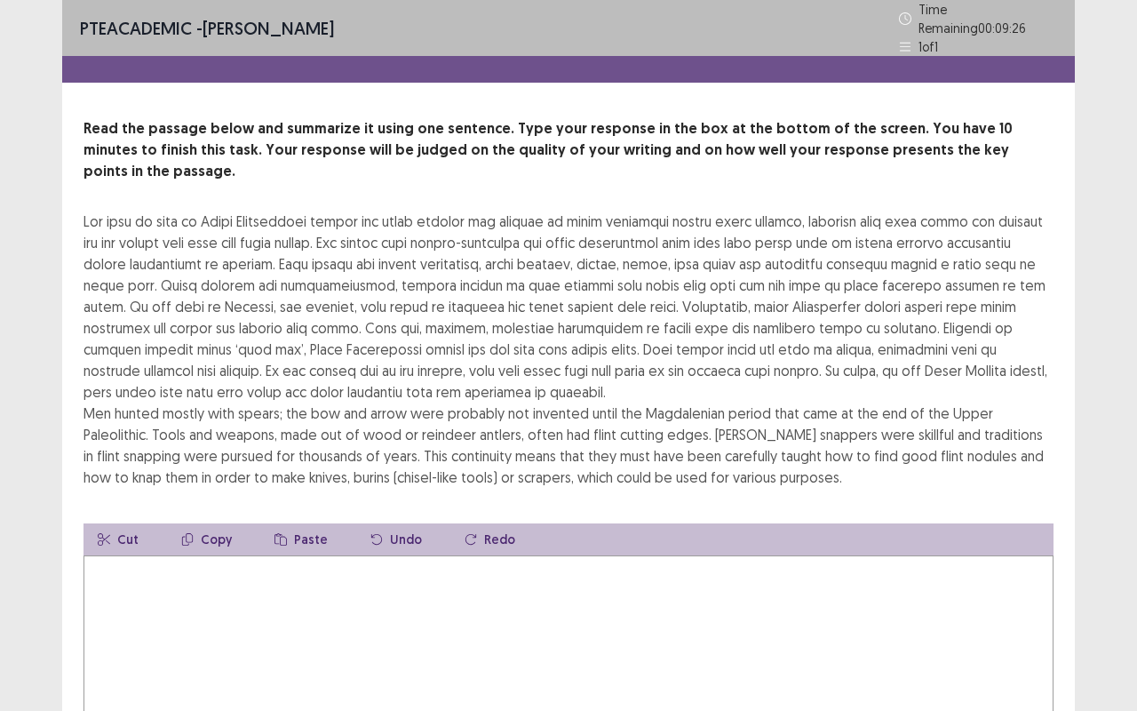
drag, startPoint x: 82, startPoint y: 192, endPoint x: 162, endPoint y: 205, distance: 81.0
click at [162, 205] on div "Read the passage below and summarize it using one sentence. Type your response …" at bounding box center [568, 450] width 1013 height 664
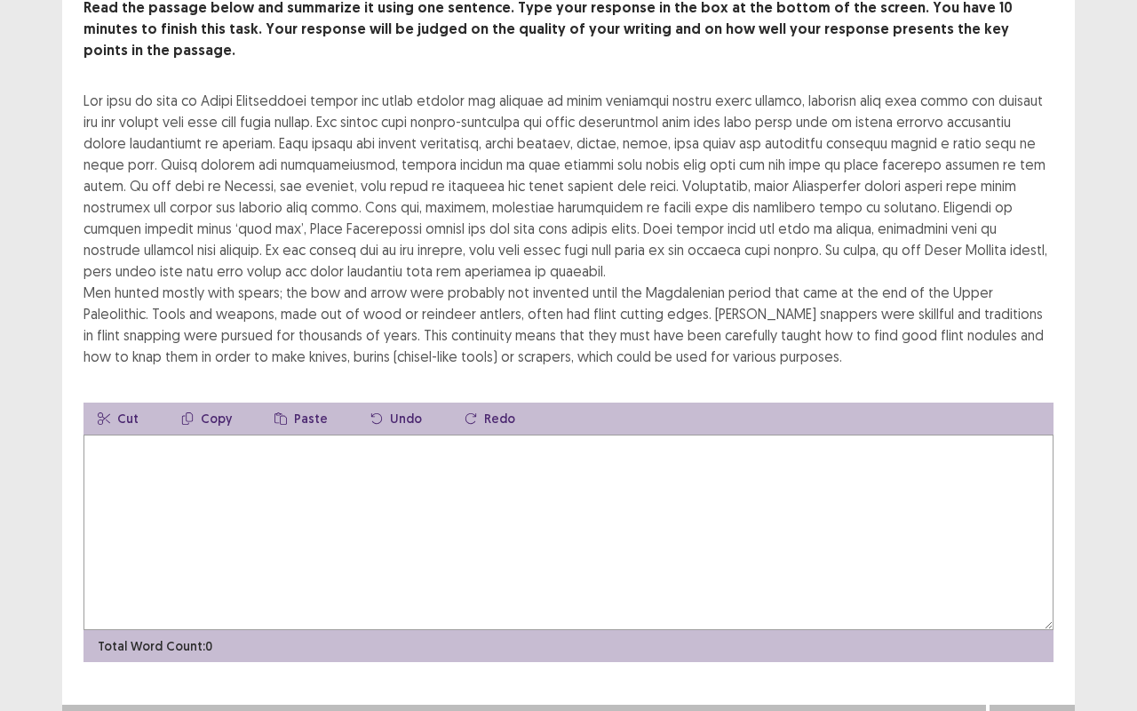
click at [218, 467] on textarea at bounding box center [568, 531] width 970 height 195
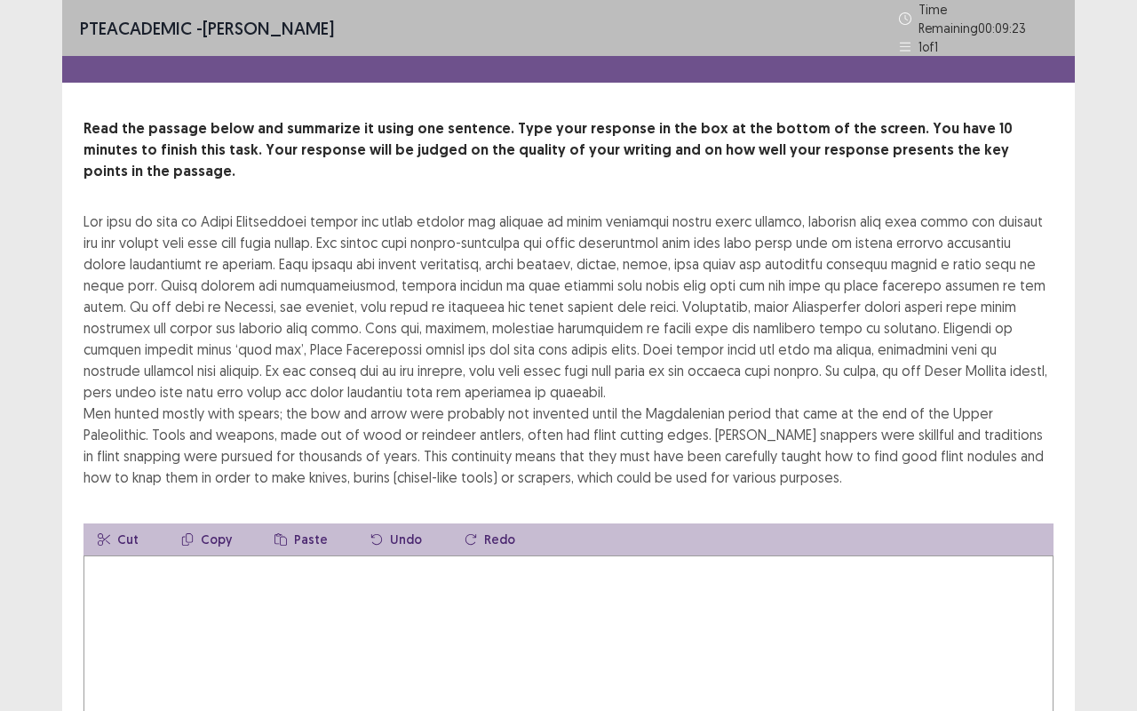
scroll to position [4, 0]
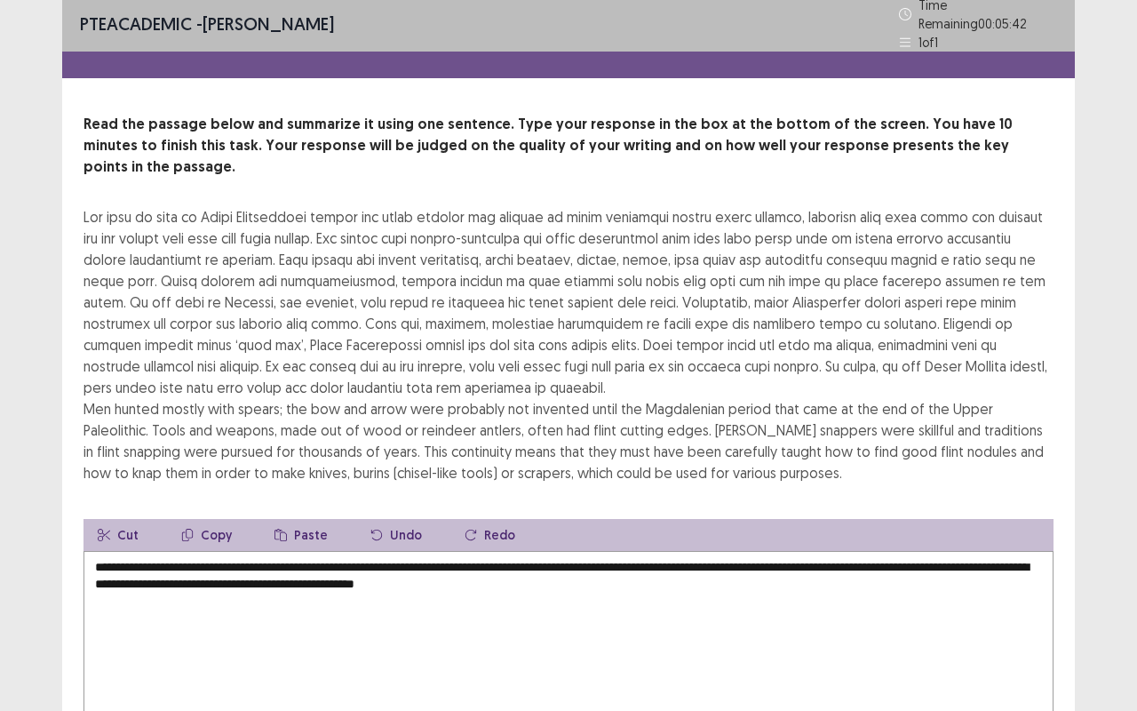
drag, startPoint x: 382, startPoint y: 286, endPoint x: 569, endPoint y: 290, distance: 187.4
click at [569, 290] on div "Men hunted mostly with spears; the bow and arrow were probably not invented unt…" at bounding box center [568, 344] width 970 height 277
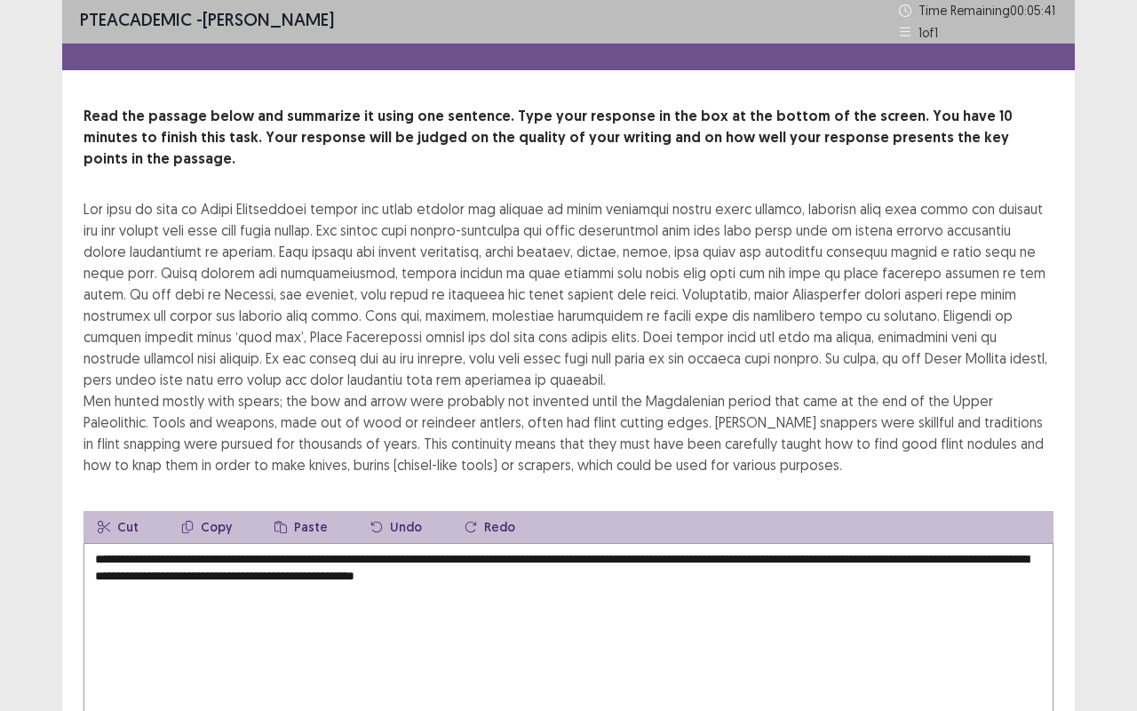
drag, startPoint x: 569, startPoint y: 290, endPoint x: 492, endPoint y: 322, distance: 84.0
click at [492, 322] on div "Men hunted mostly with spears; the bow and arrow were probably not invented unt…" at bounding box center [568, 336] width 970 height 277
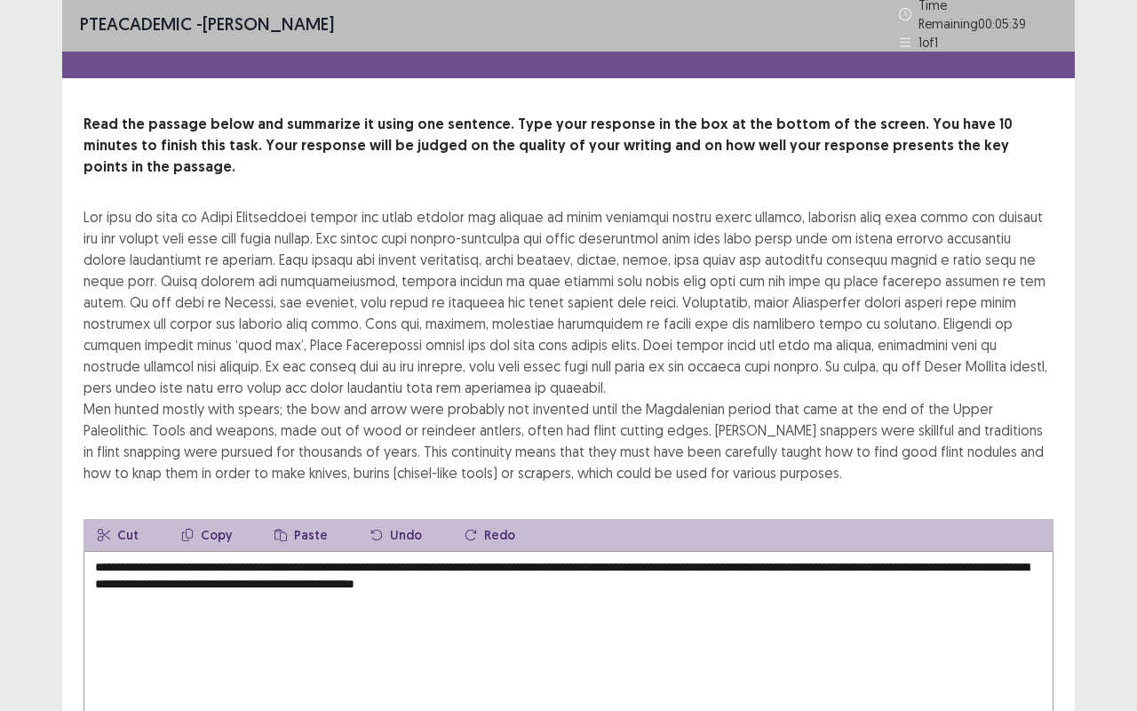
click at [651, 567] on textarea "**********" at bounding box center [568, 648] width 970 height 195
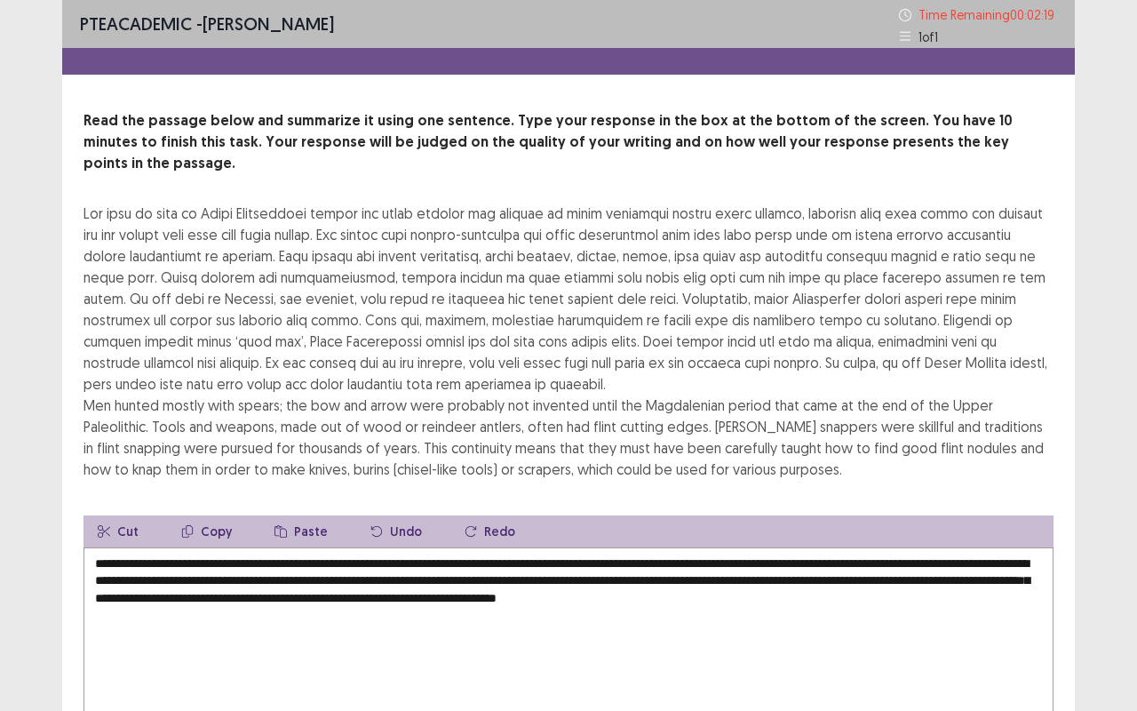
scroll to position [121, 0]
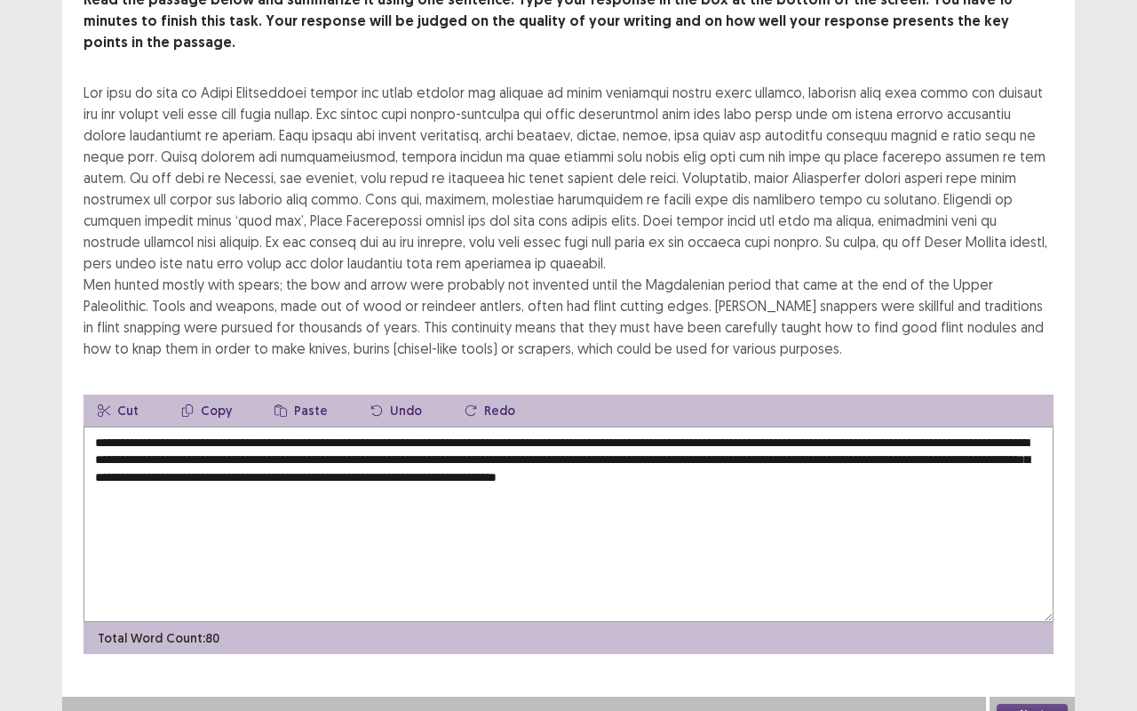
type textarea "**********"
click at [1018, 703] on button "Next" at bounding box center [1032, 713] width 71 height 21
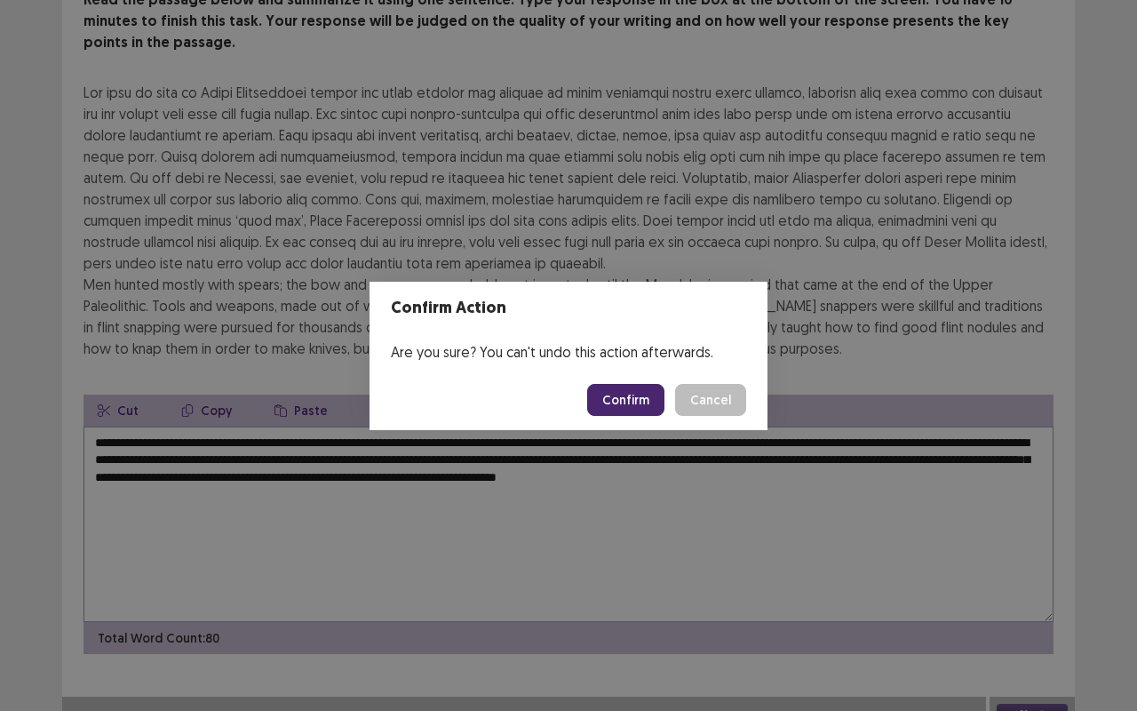
click at [634, 397] on button "Confirm" at bounding box center [625, 400] width 77 height 32
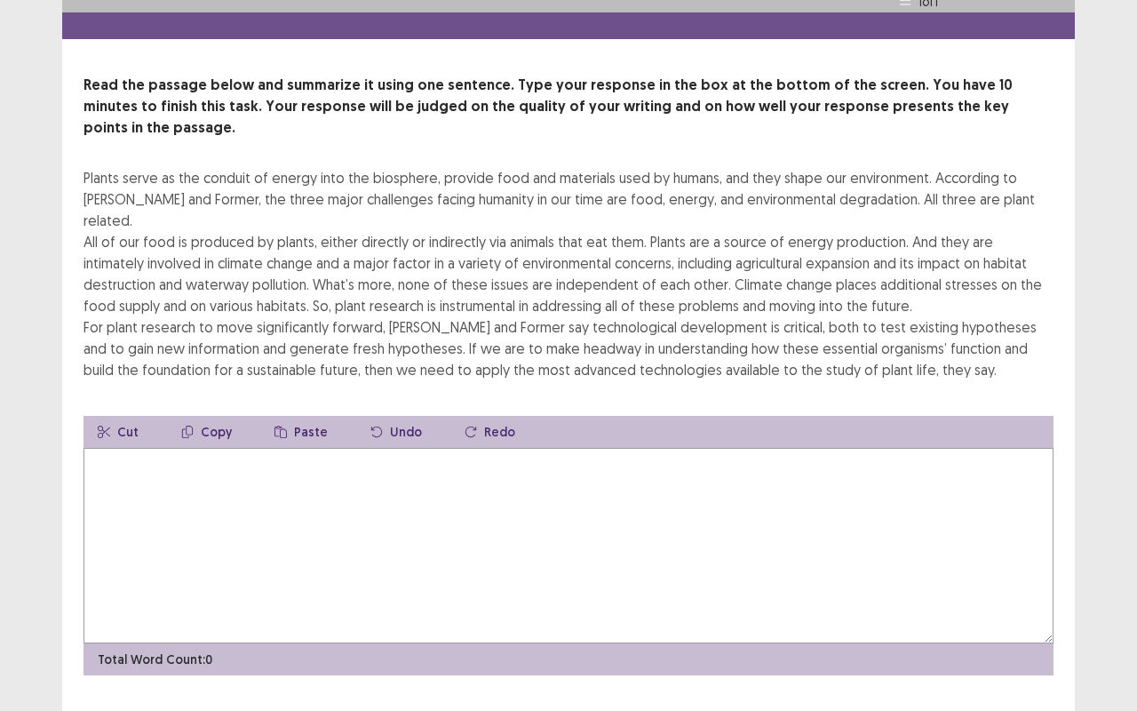
scroll to position [0, 0]
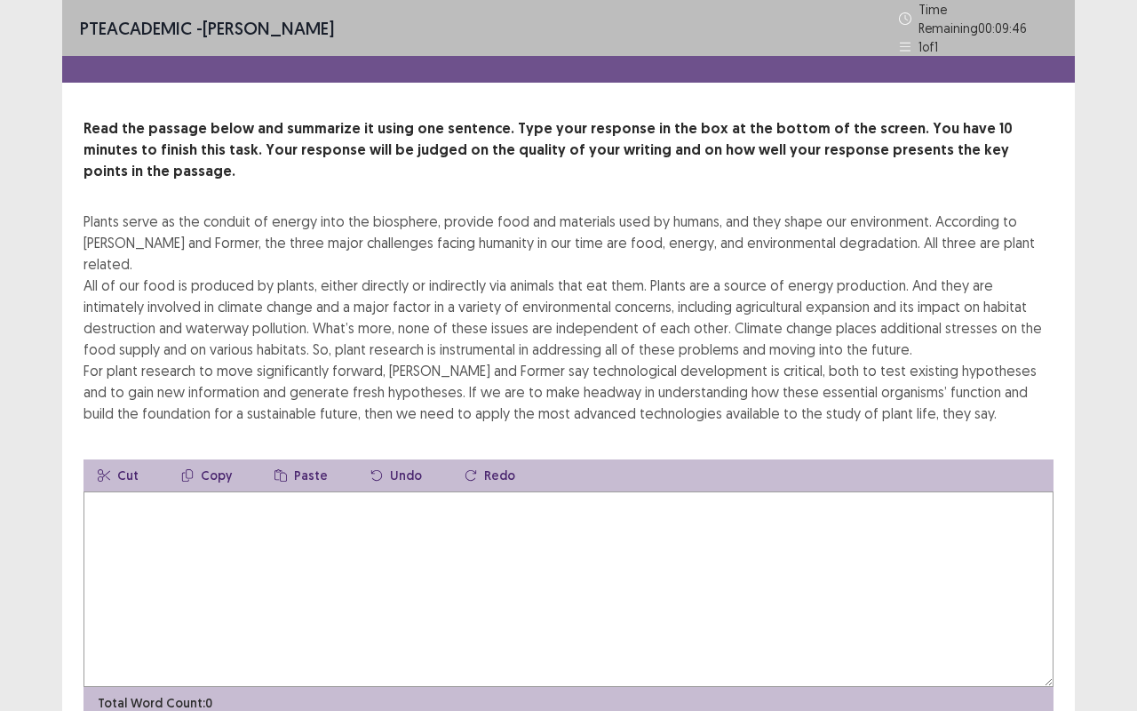
click at [520, 560] on textarea at bounding box center [568, 588] width 970 height 195
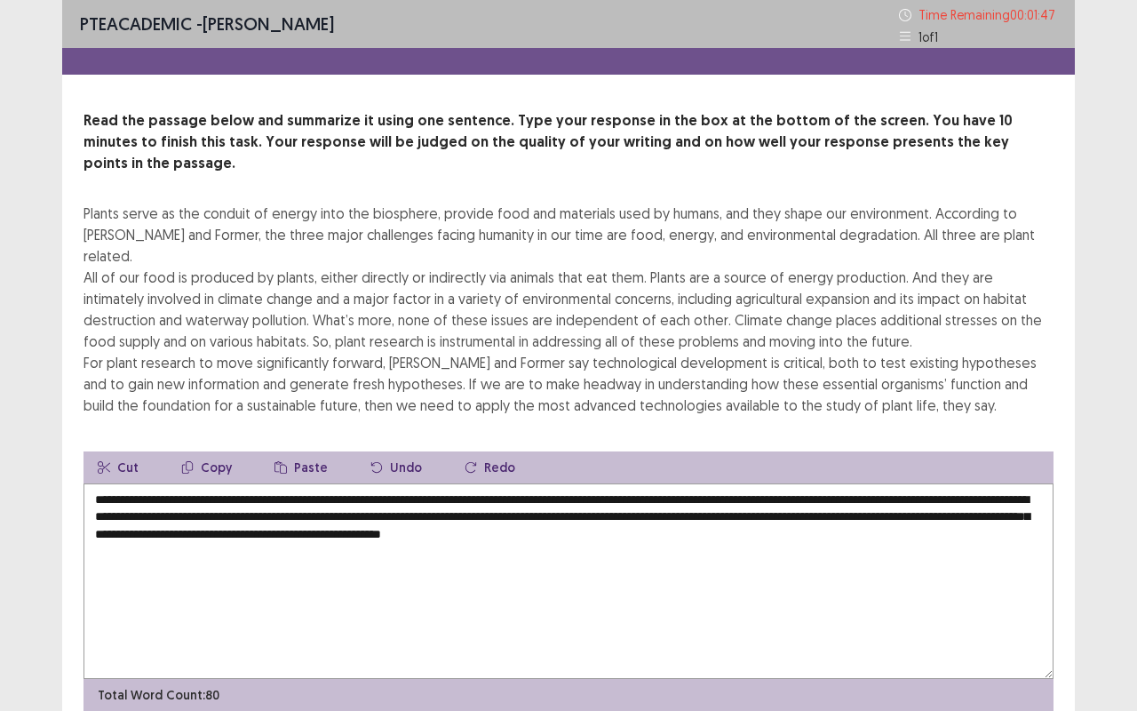
scroll to position [36, 0]
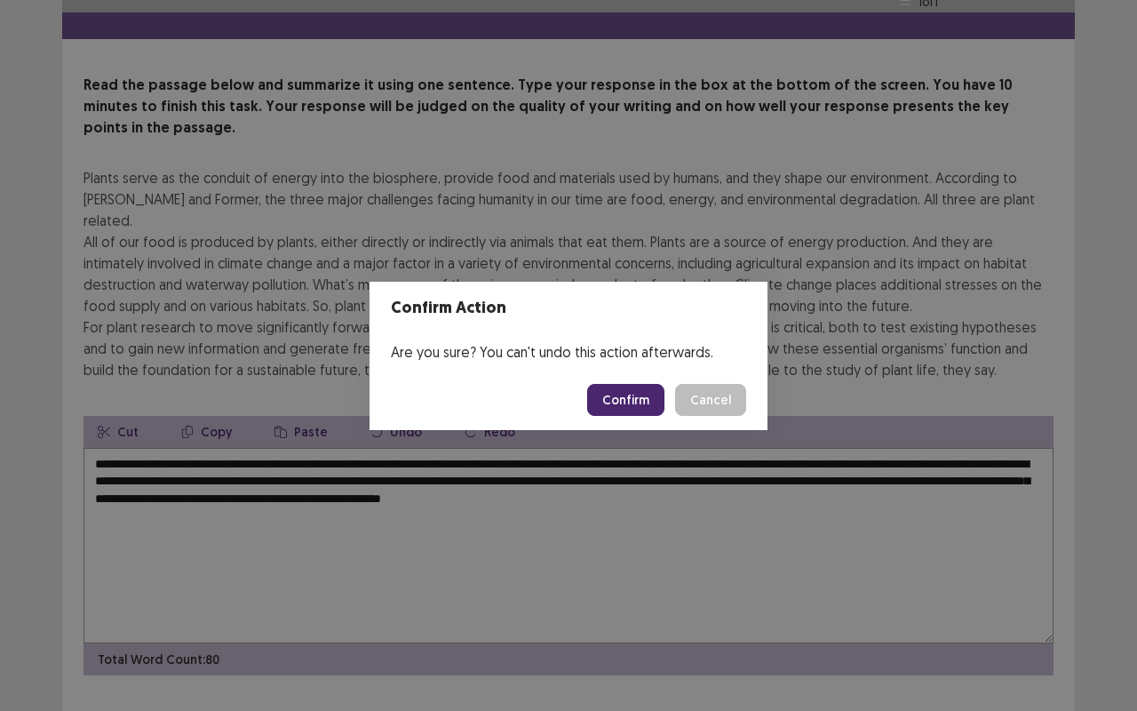
click at [617, 407] on button "Confirm" at bounding box center [625, 400] width 77 height 32
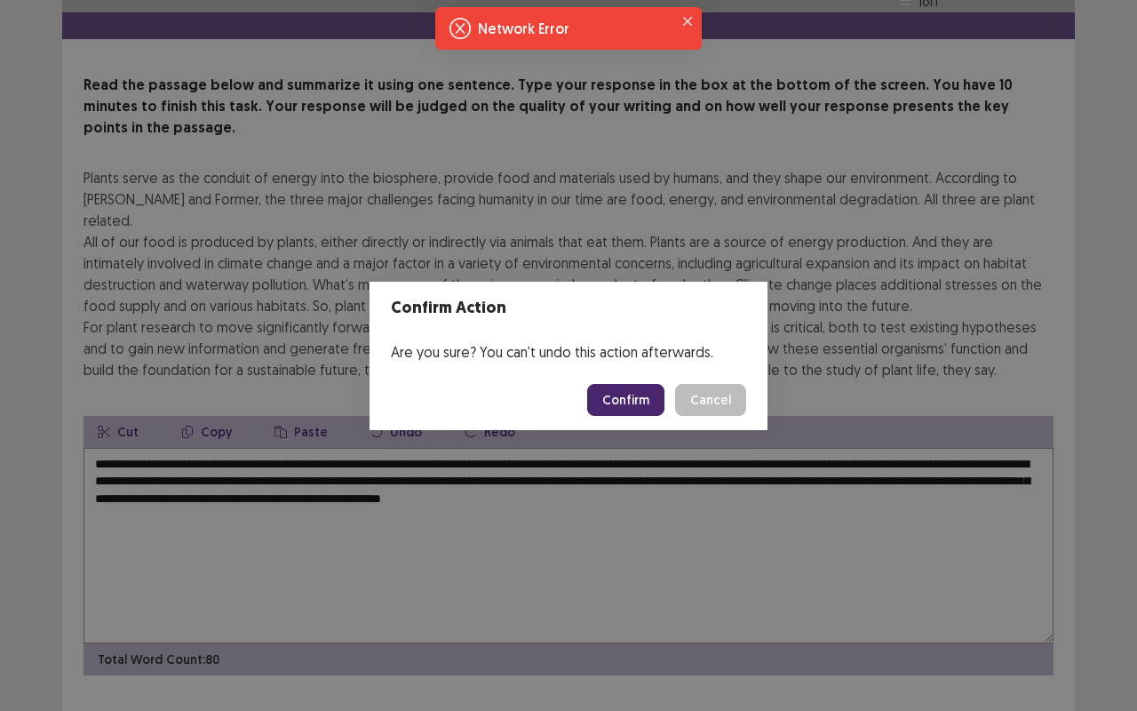
click at [622, 402] on button "Confirm" at bounding box center [625, 400] width 77 height 32
click at [695, 23] on button "Close" at bounding box center [687, 21] width 21 height 21
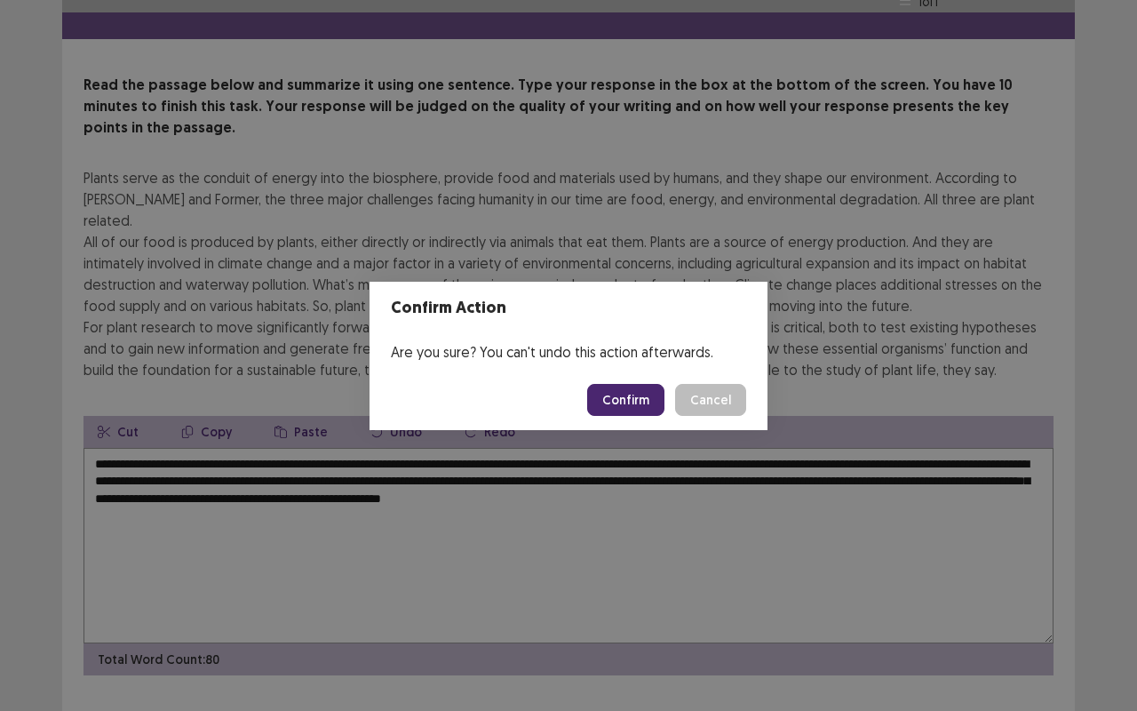
click at [650, 404] on button "Confirm" at bounding box center [625, 400] width 77 height 32
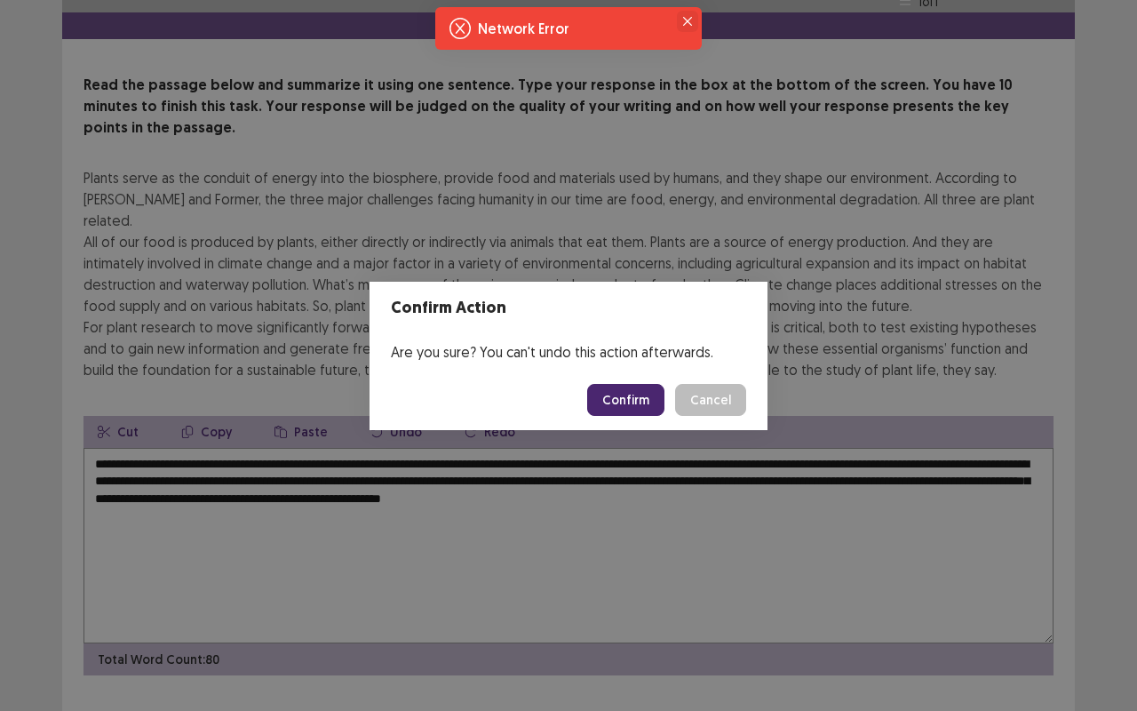
click at [683, 20] on icon "Close" at bounding box center [687, 21] width 9 height 9
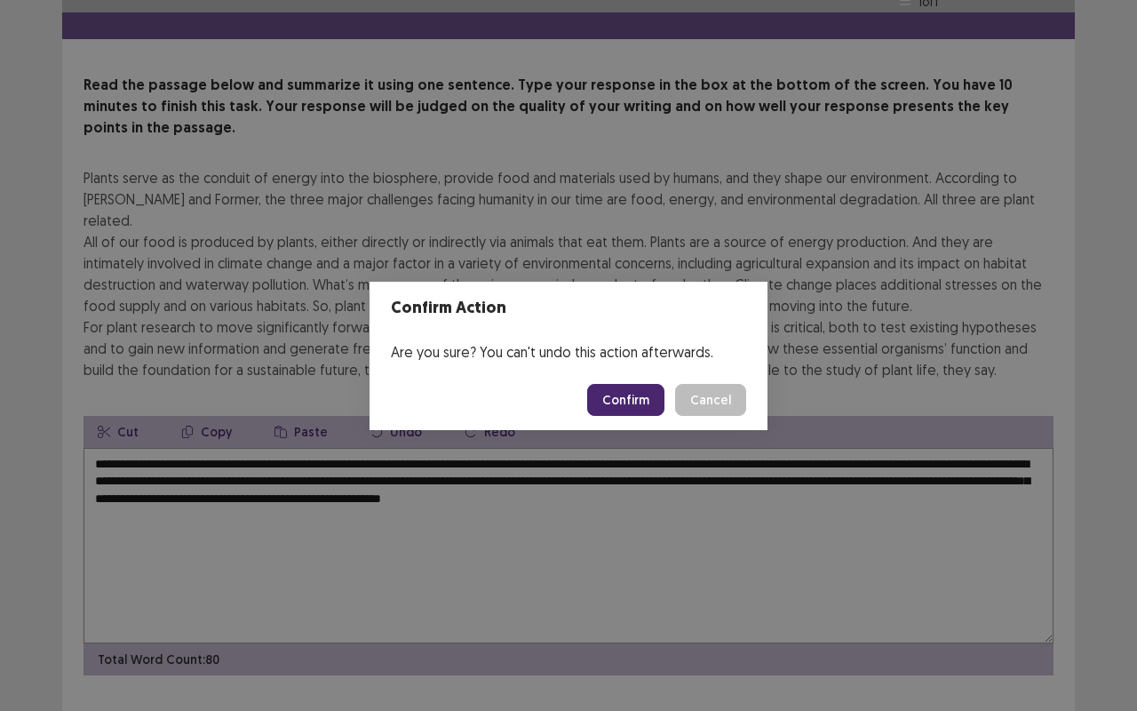
click at [709, 403] on button "Cancel" at bounding box center [710, 400] width 71 height 32
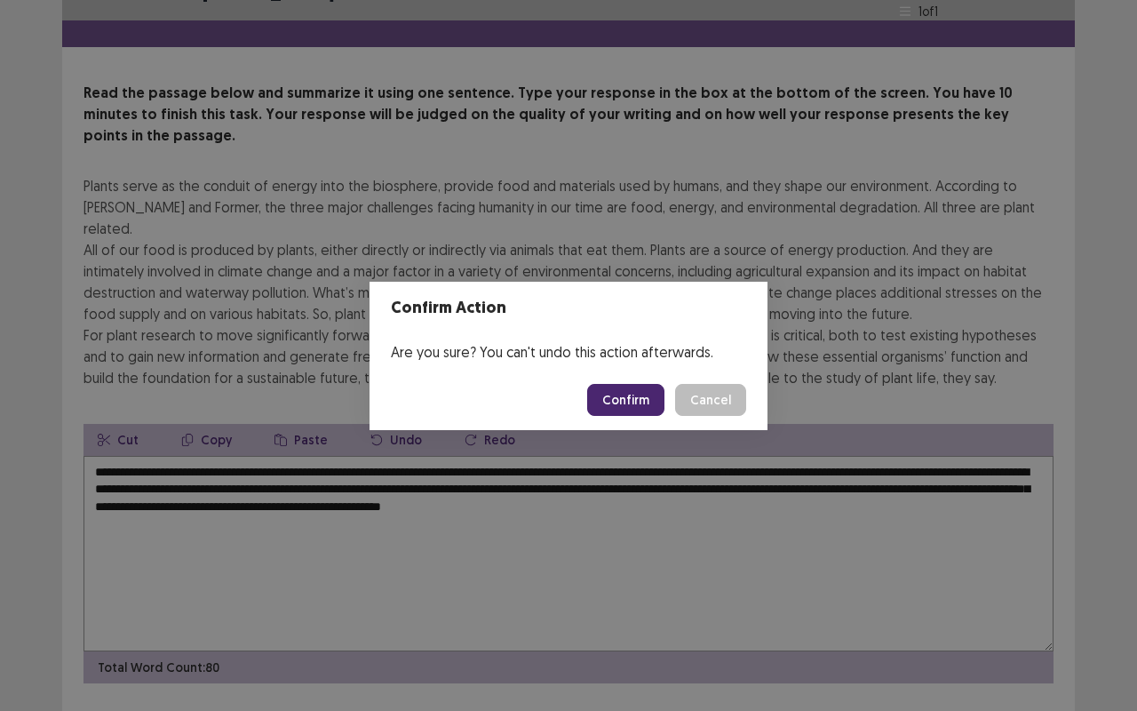
click at [647, 405] on button "Confirm" at bounding box center [625, 400] width 77 height 32
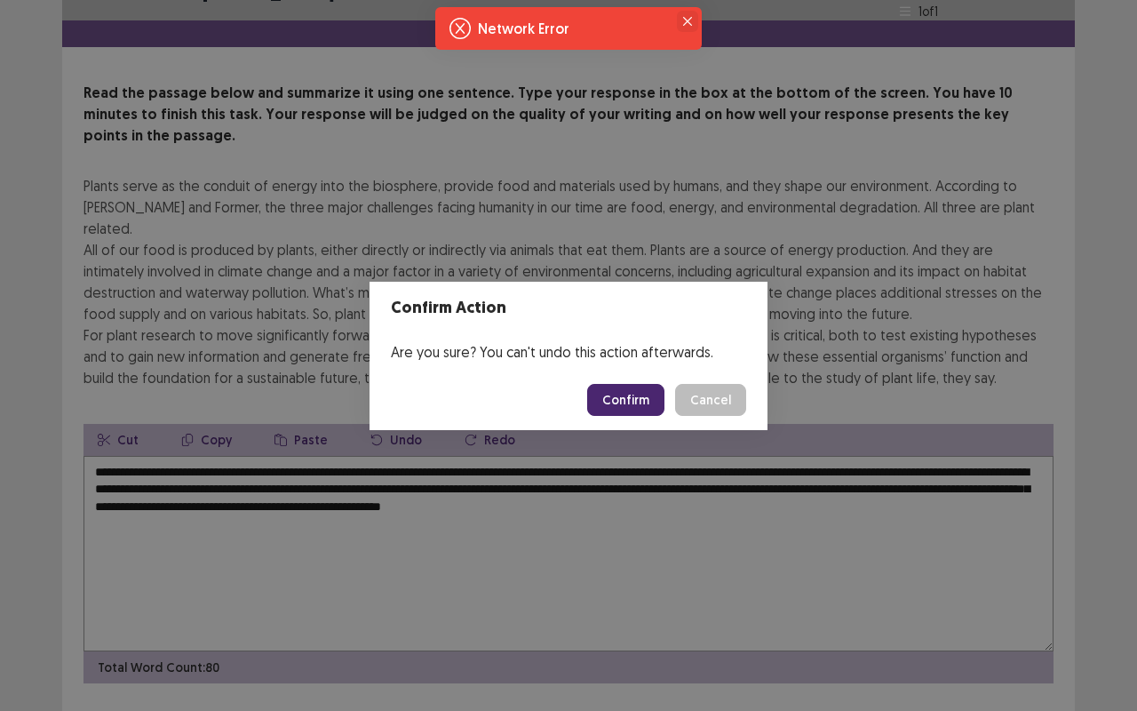
click at [684, 23] on icon "Close" at bounding box center [687, 21] width 9 height 9
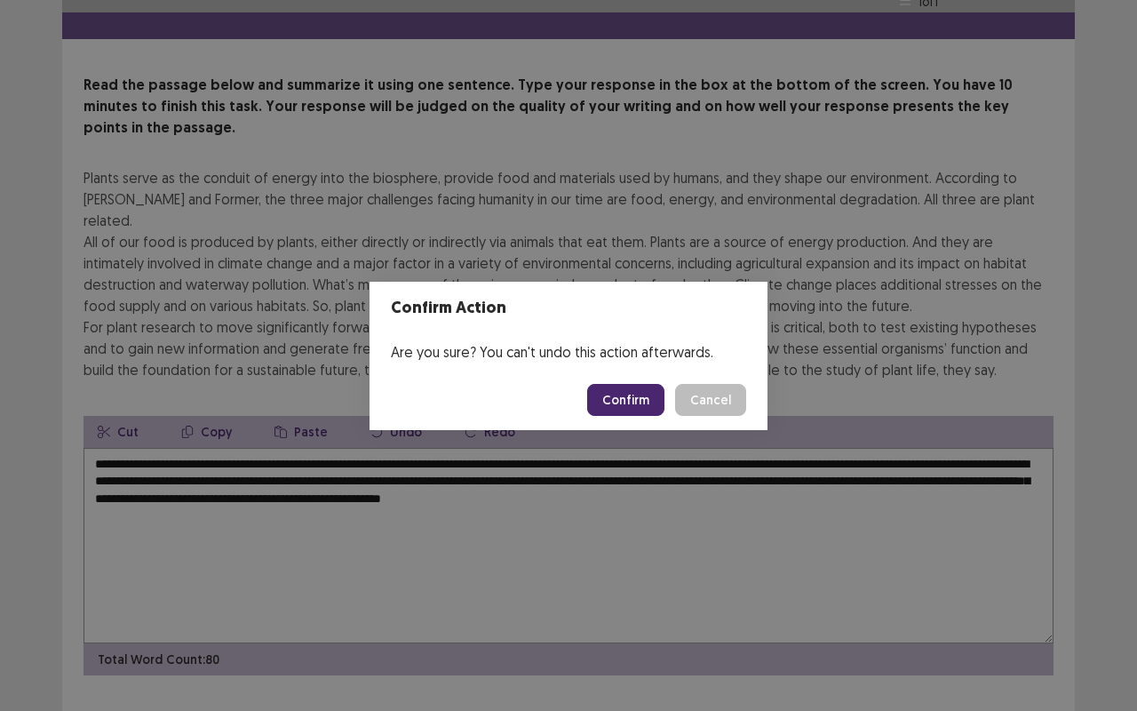
drag, startPoint x: 848, startPoint y: 0, endPoint x: 749, endPoint y: 288, distance: 304.5
click at [749, 288] on div "Confirm Action Are you sure? You can't undo this action afterwards. Confirm Can…" at bounding box center [568, 355] width 1137 height 711
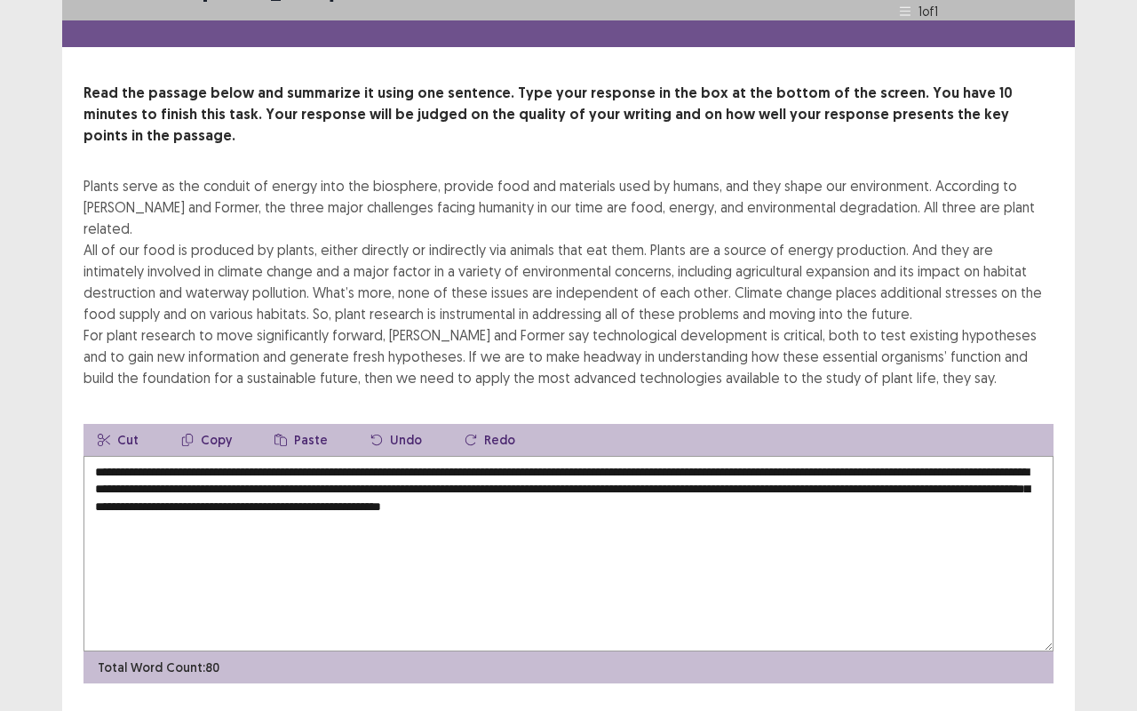
click at [99, 456] on textarea "**********" at bounding box center [568, 553] width 970 height 195
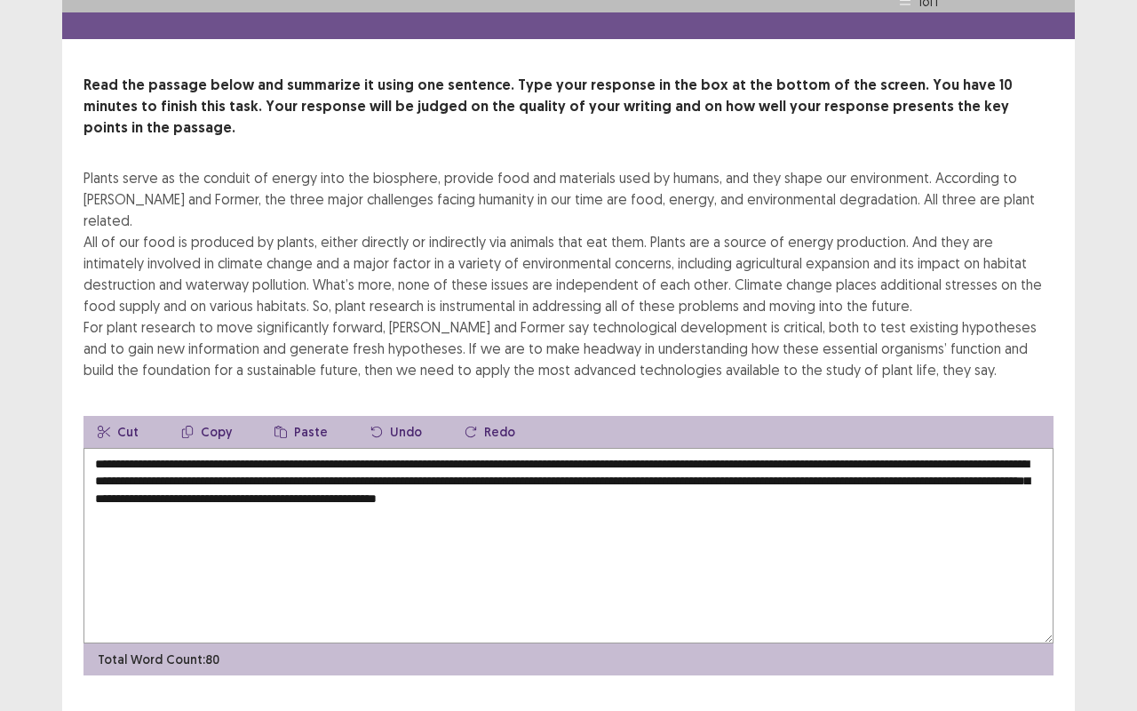
type textarea "**********"
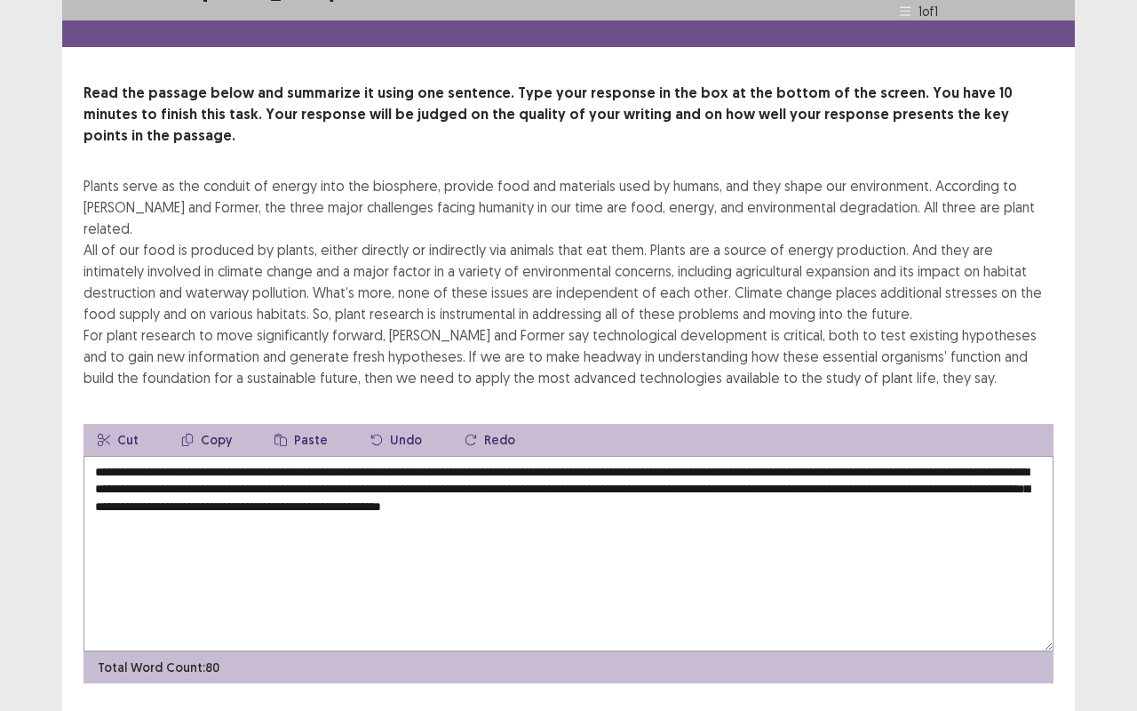
scroll to position [0, 0]
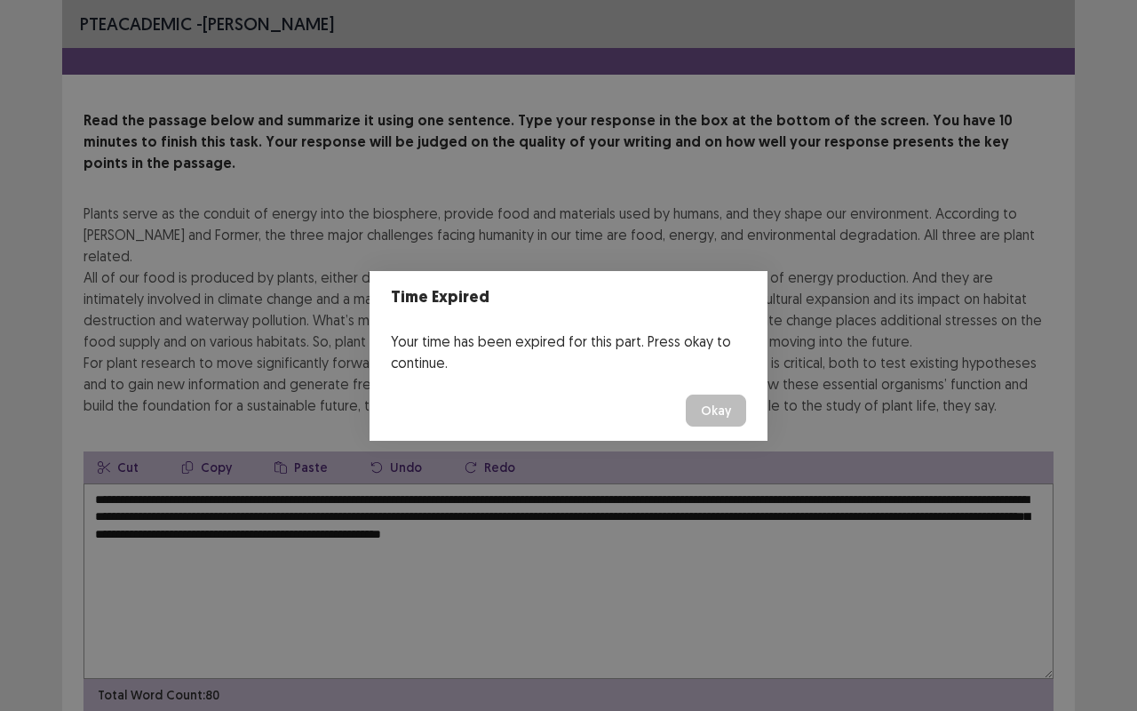
click at [739, 421] on button "Okay" at bounding box center [716, 410] width 60 height 32
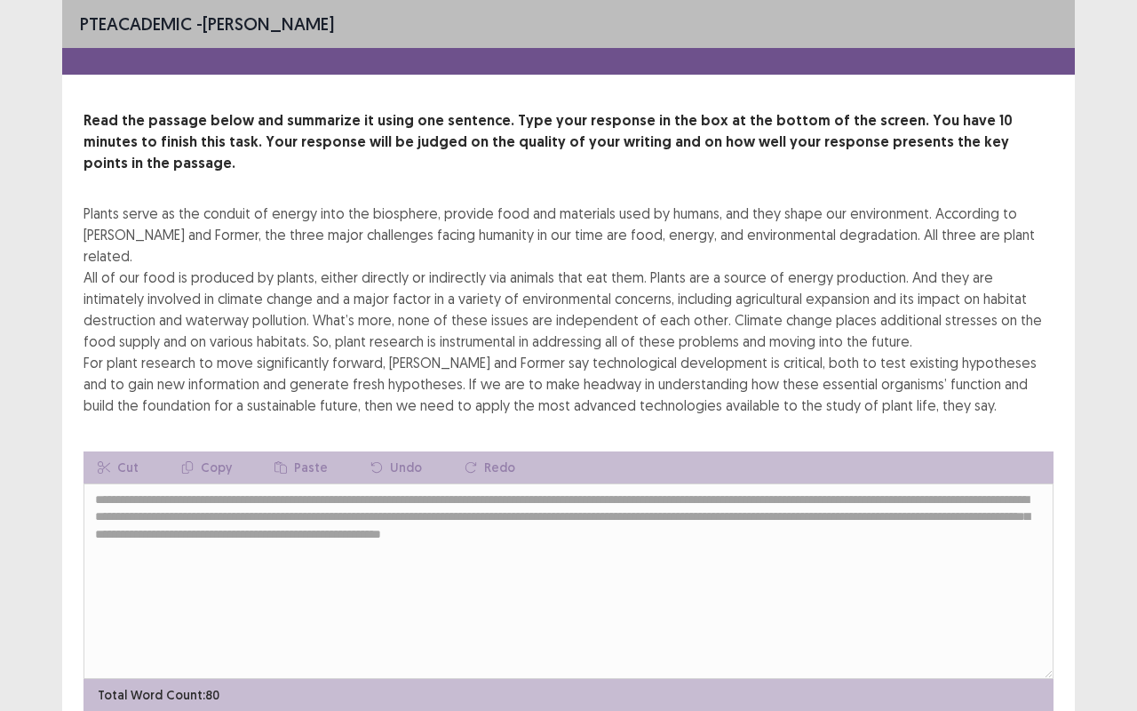
scroll to position [36, 0]
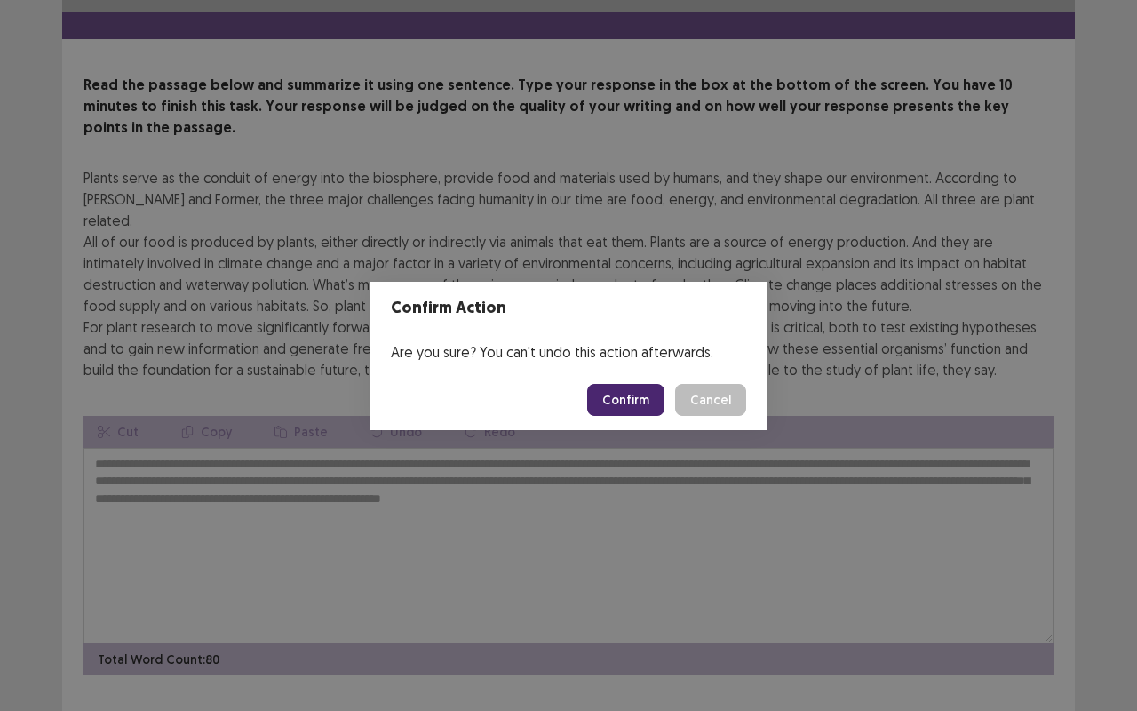
click at [660, 405] on button "Confirm" at bounding box center [625, 400] width 77 height 32
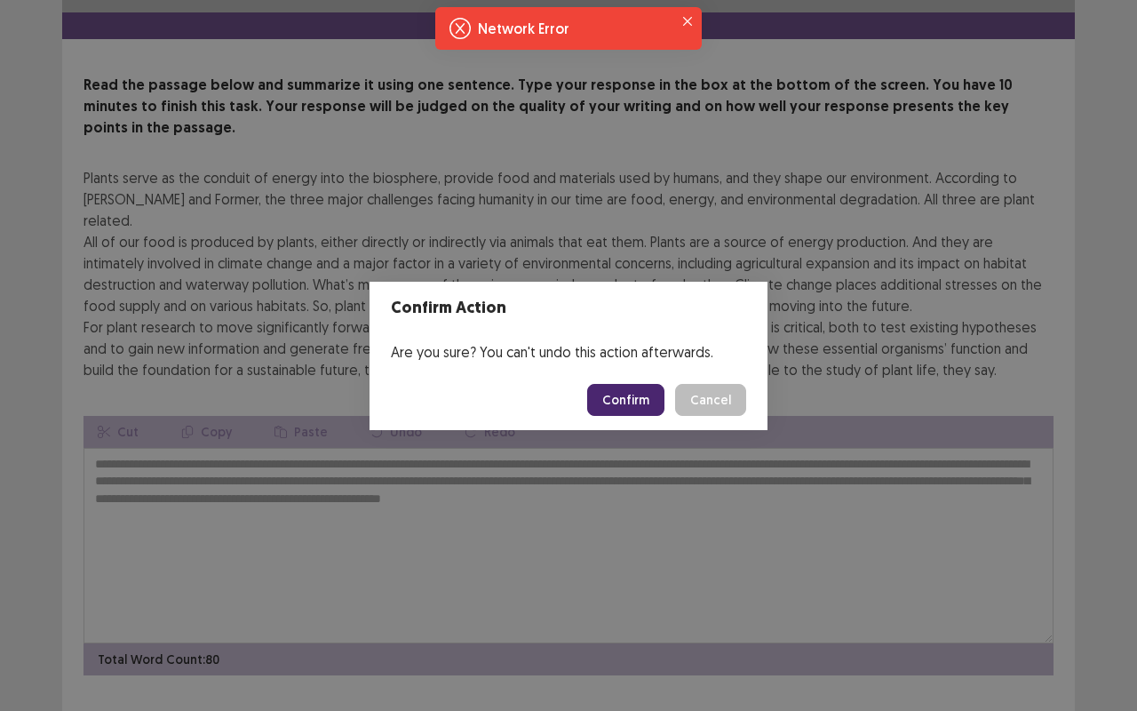
click at [626, 393] on button "Confirm" at bounding box center [625, 400] width 77 height 32
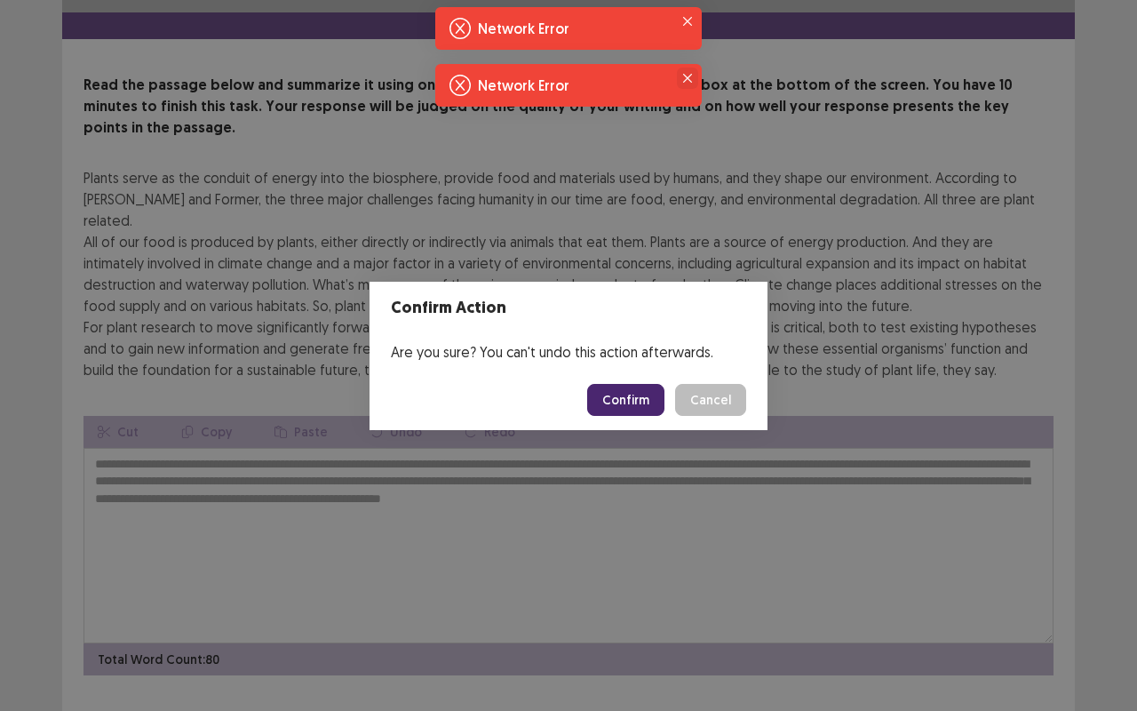
click at [685, 80] on icon "Close" at bounding box center [687, 78] width 9 height 9
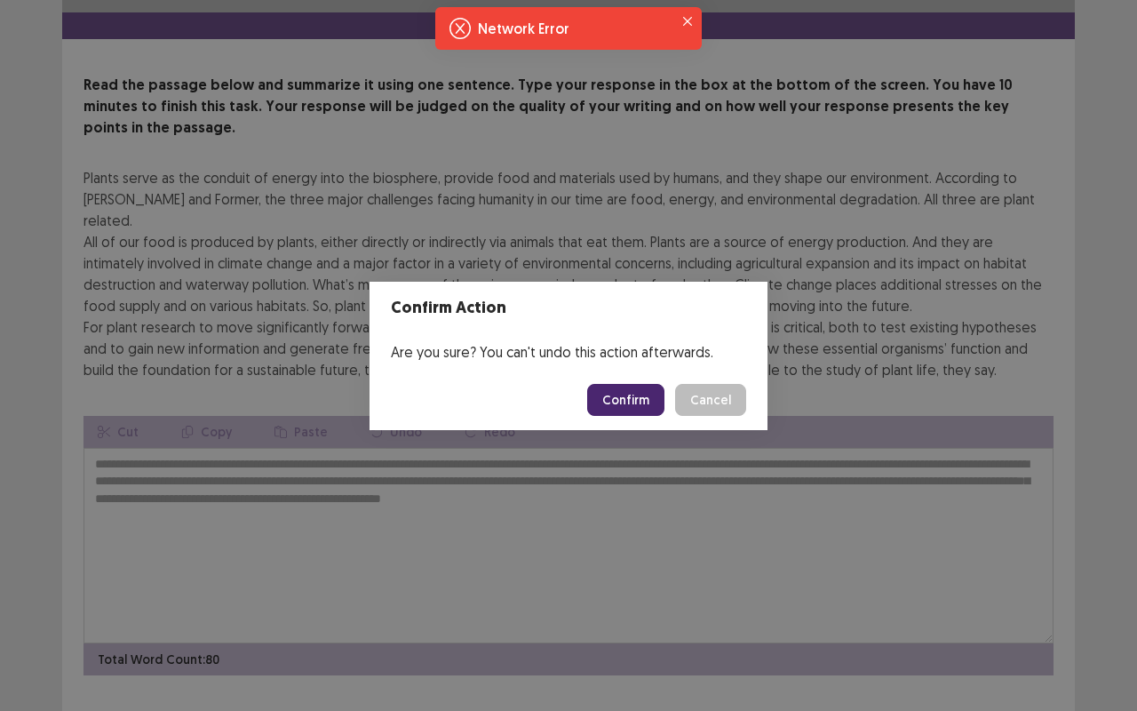
click at [600, 25] on div "Network Error" at bounding box center [572, 28] width 188 height 21
click at [463, 30] on icon "Notifications-top" at bounding box center [459, 28] width 21 height 21
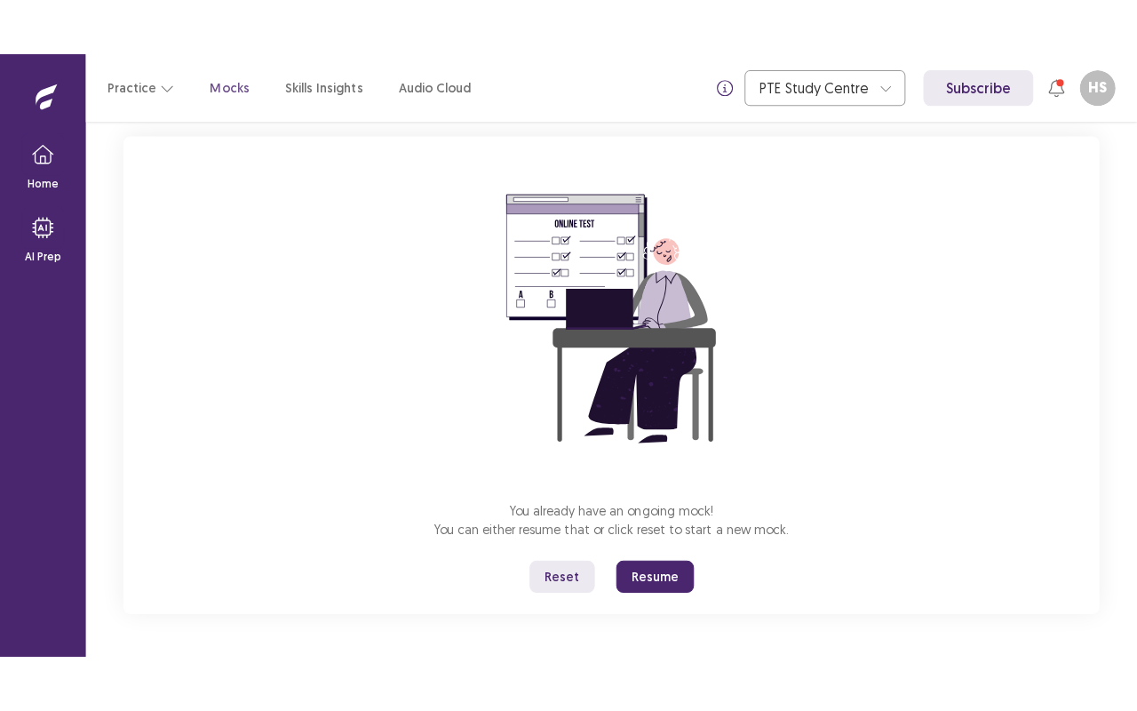
scroll to position [102, 0]
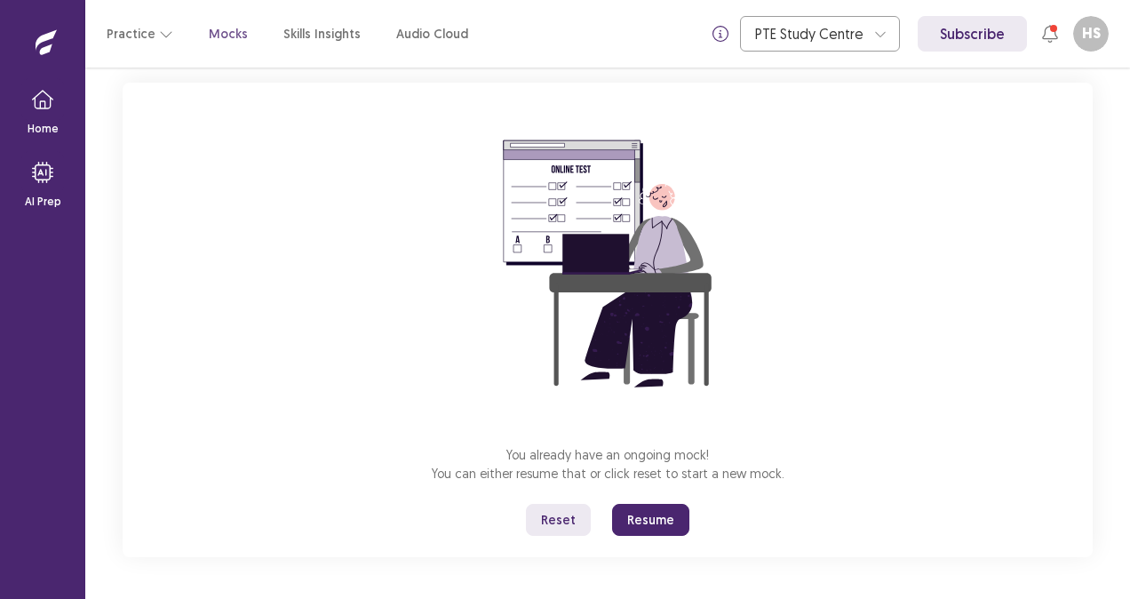
click at [657, 517] on button "Resume" at bounding box center [650, 520] width 77 height 32
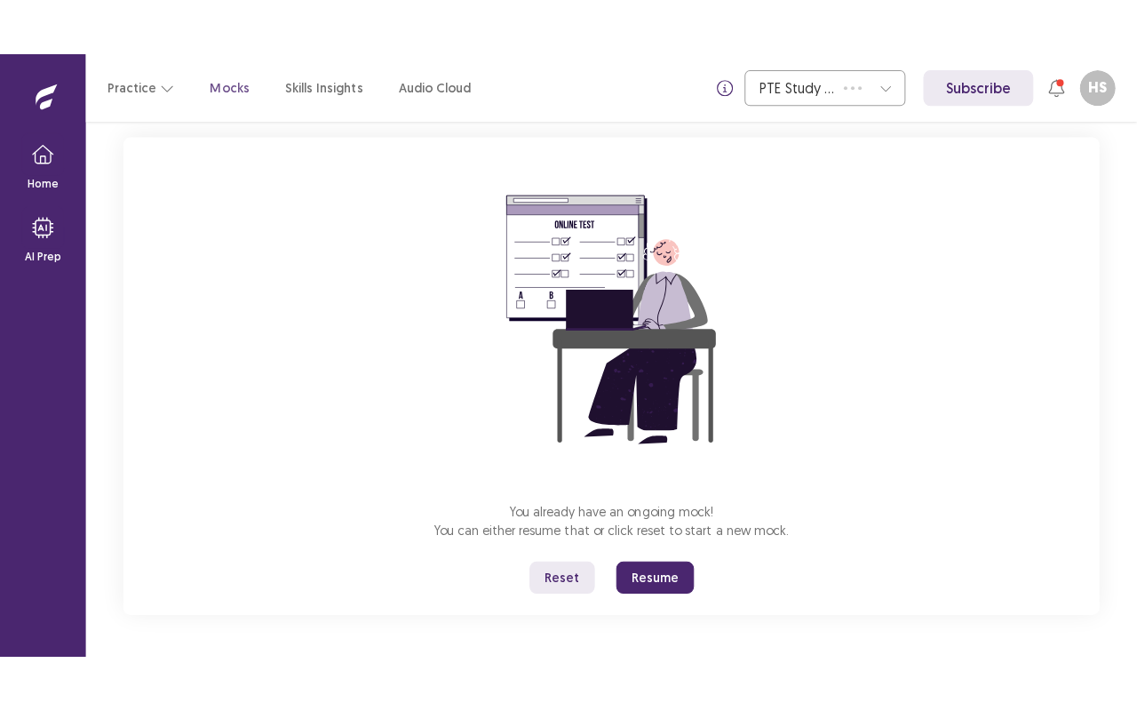
scroll to position [0, 0]
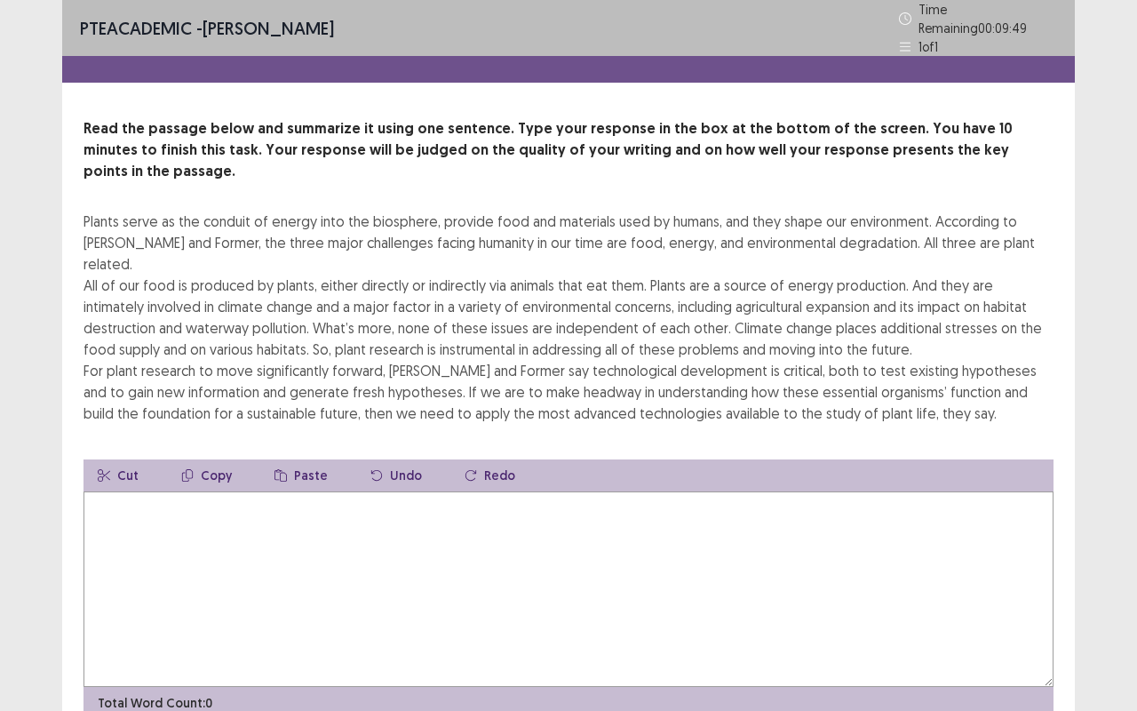
click at [504, 491] on textarea at bounding box center [568, 588] width 970 height 195
type textarea "*"
click at [1129, 314] on div "PTE academic - [PERSON_NAME] Time Remaining 00 : 09 : 20 1 of 1 Read the passag…" at bounding box center [568, 398] width 1137 height 797
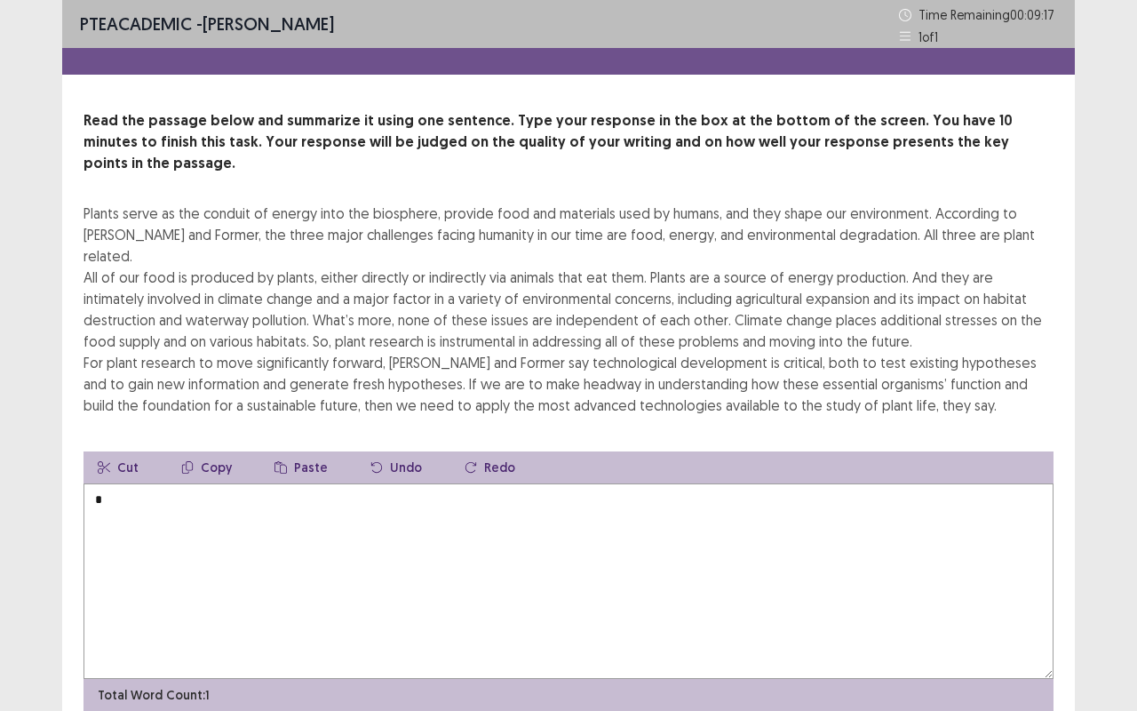
click at [129, 492] on textarea "*" at bounding box center [568, 580] width 970 height 195
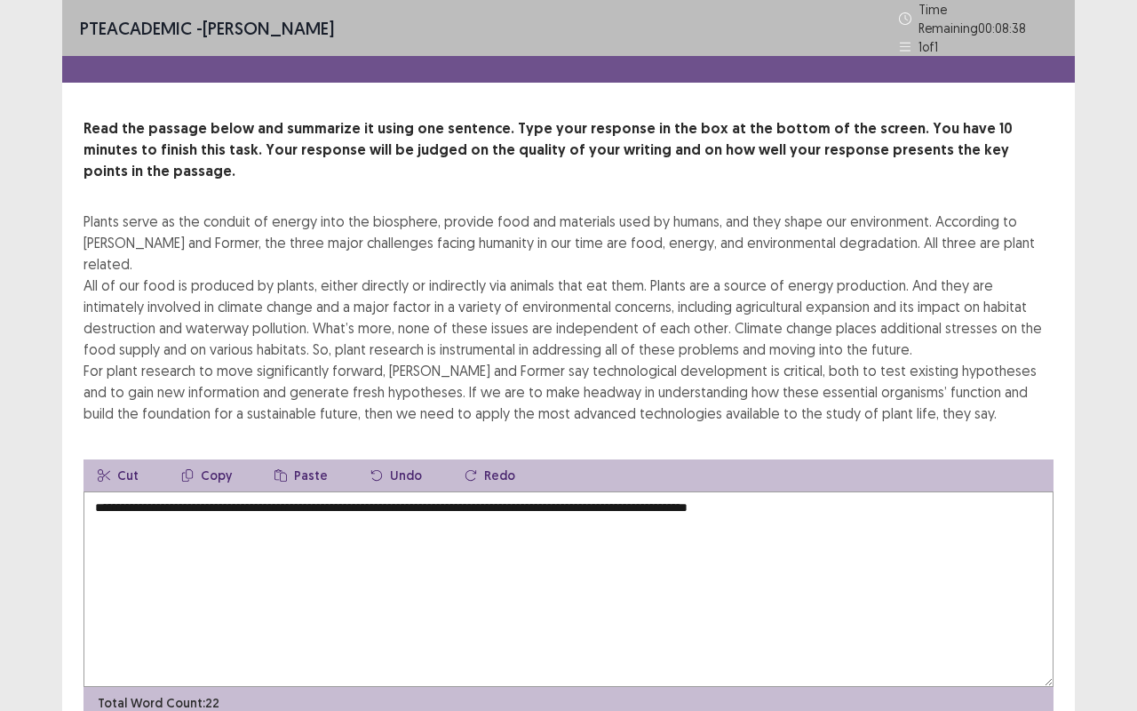
click at [144, 243] on div "Plants serve as the conduit of energy into the biosphere, provide food and mate…" at bounding box center [568, 316] width 970 height 213
click at [856, 459] on div "Cut Copy Paste Undo Redo" at bounding box center [568, 475] width 970 height 32
click at [847, 491] on textarea "**********" at bounding box center [568, 588] width 970 height 195
click at [834, 491] on textarea "**********" at bounding box center [568, 588] width 970 height 195
click at [928, 491] on textarea "**********" at bounding box center [568, 588] width 970 height 195
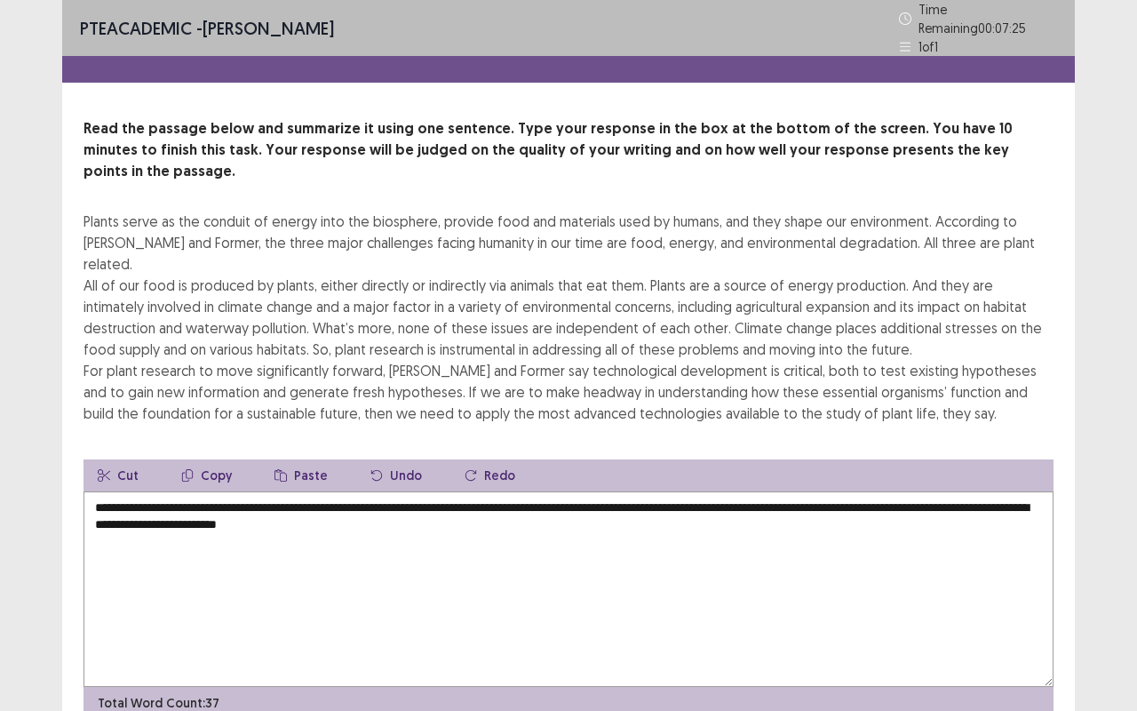
drag, startPoint x: 540, startPoint y: 478, endPoint x: 58, endPoint y: 428, distance: 484.8
click at [58, 428] on div "**********" at bounding box center [568, 398] width 1137 height 797
click at [217, 517] on textarea "**********" at bounding box center [568, 588] width 970 height 195
click at [499, 491] on textarea "**********" at bounding box center [568, 588] width 970 height 195
click at [497, 491] on textarea "**********" at bounding box center [568, 588] width 970 height 195
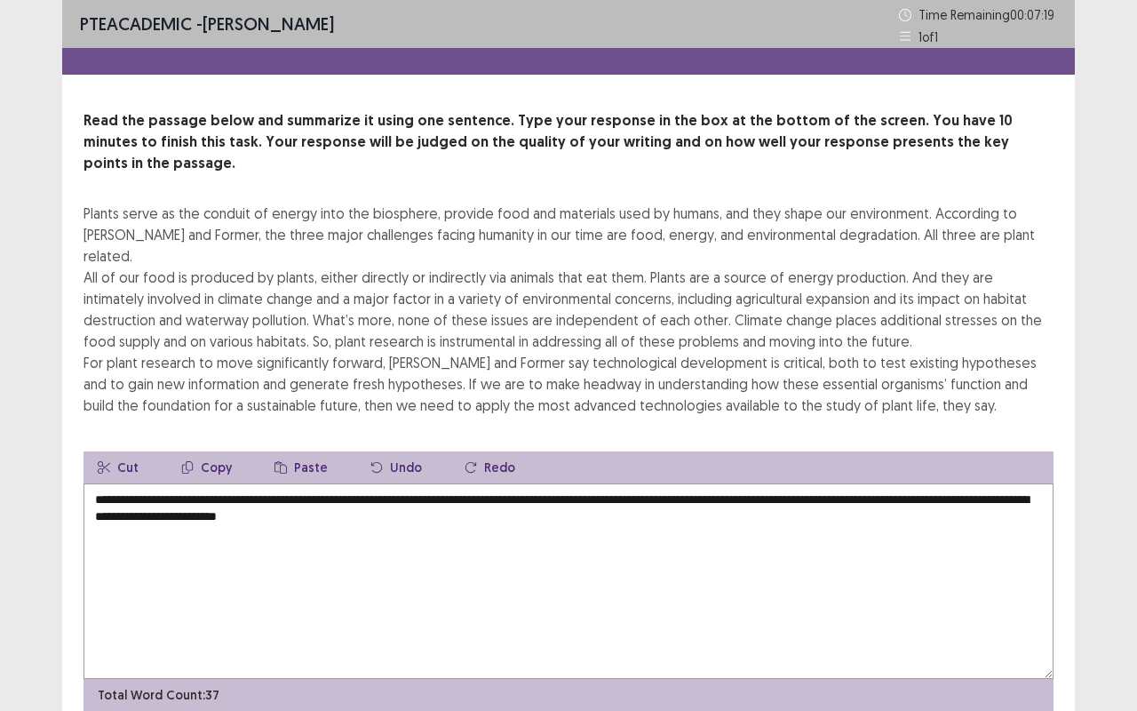
click at [478, 483] on textarea "**********" at bounding box center [568, 580] width 970 height 195
click at [481, 483] on textarea "**********" at bounding box center [568, 580] width 970 height 195
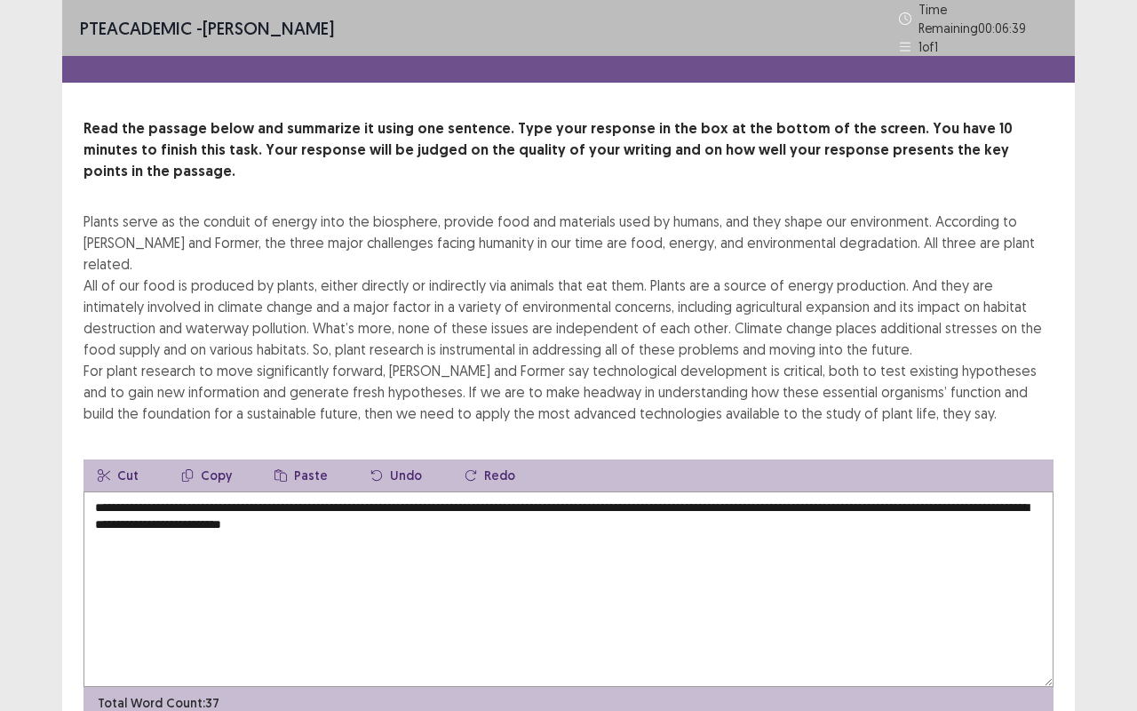
drag, startPoint x: 649, startPoint y: 275, endPoint x: 938, endPoint y: 286, distance: 288.9
click at [938, 286] on div "Plants serve as the conduit of energy into the biosphere, provide food and mate…" at bounding box center [568, 316] width 970 height 213
click at [502, 491] on textarea "**********" at bounding box center [568, 588] width 970 height 195
type textarea "**********"
drag, startPoint x: 543, startPoint y: 323, endPoint x: 705, endPoint y: 318, distance: 162.6
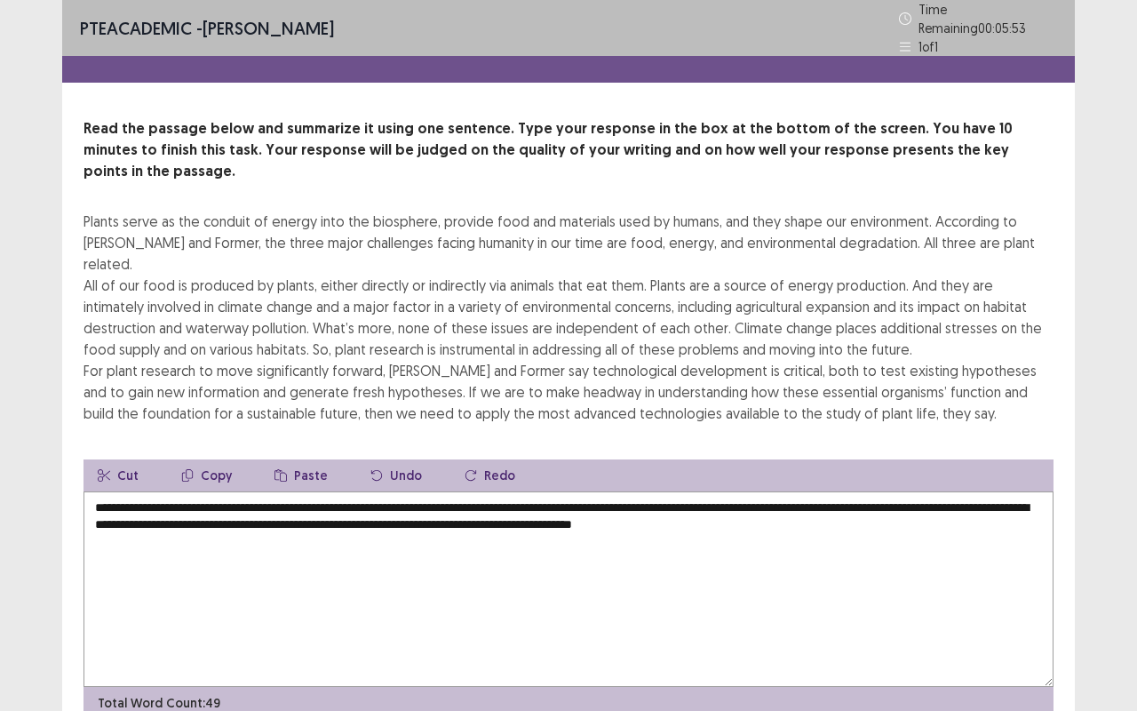
click at [705, 318] on div "Plants serve as the conduit of energy into the biosphere, provide food and mate…" at bounding box center [568, 316] width 970 height 213
click at [931, 503] on textarea "**********" at bounding box center [568, 588] width 970 height 195
click at [450, 459] on button "Redo" at bounding box center [489, 475] width 79 height 32
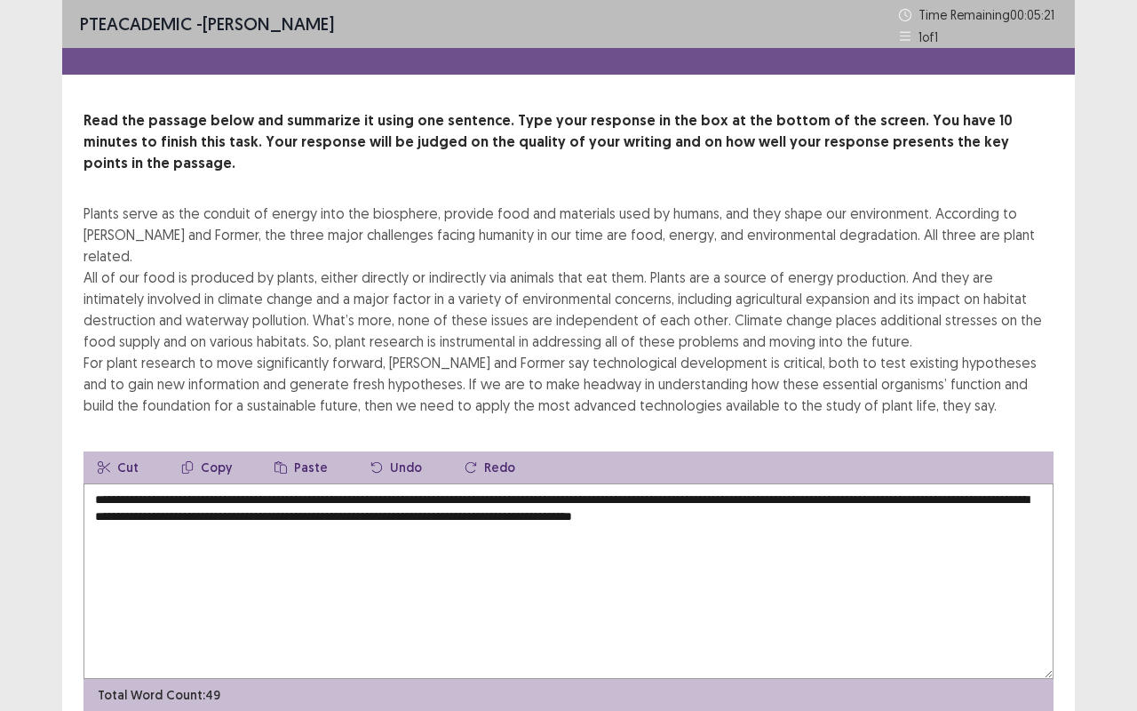
click at [951, 483] on textarea "**********" at bounding box center [568, 580] width 970 height 195
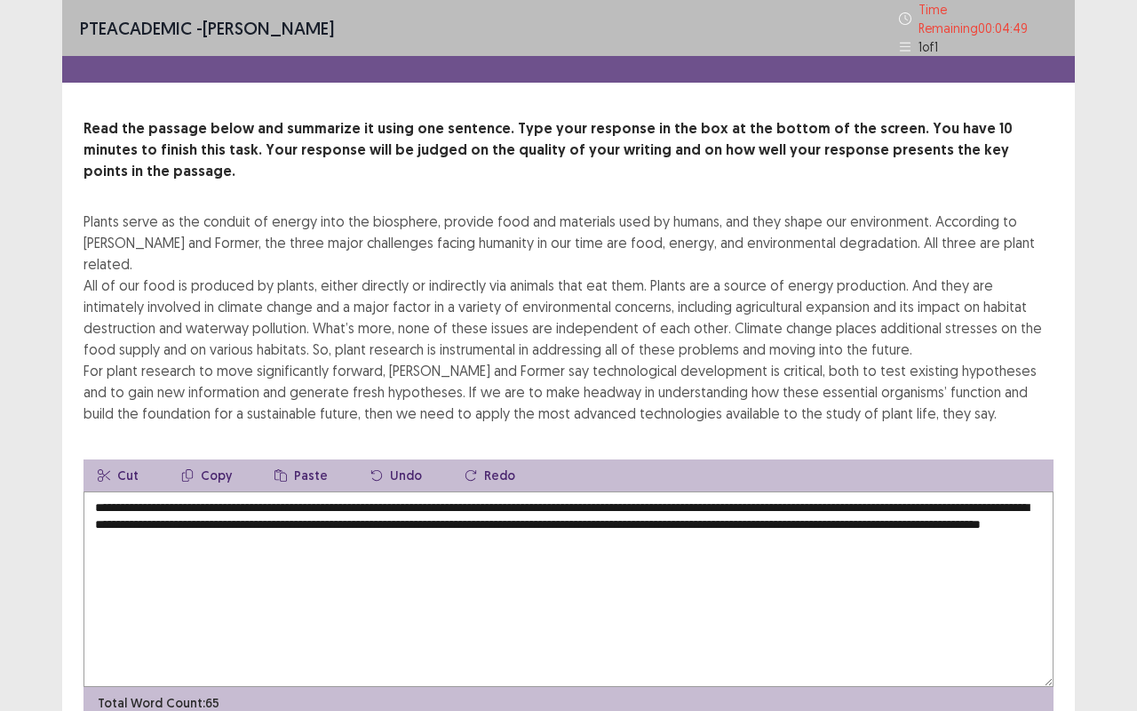
drag, startPoint x: 170, startPoint y: 484, endPoint x: 319, endPoint y: 502, distance: 150.3
click at [319, 502] on textarea "**********" at bounding box center [568, 588] width 970 height 195
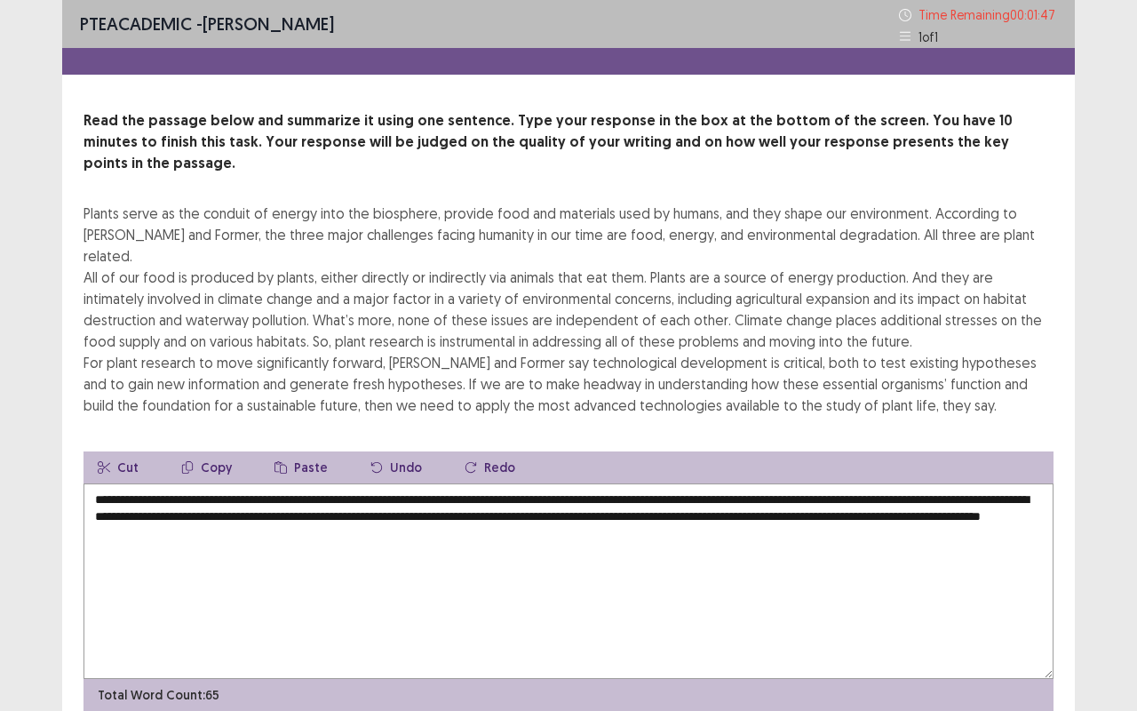
type textarea "**********"
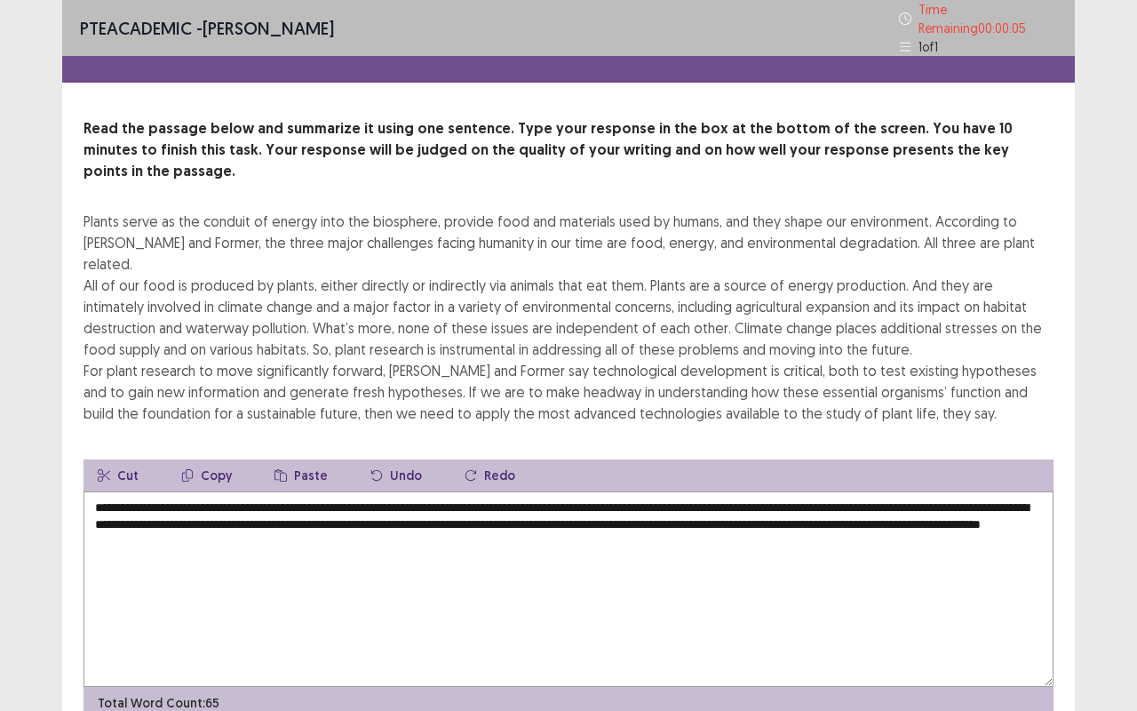
scroll to position [36, 0]
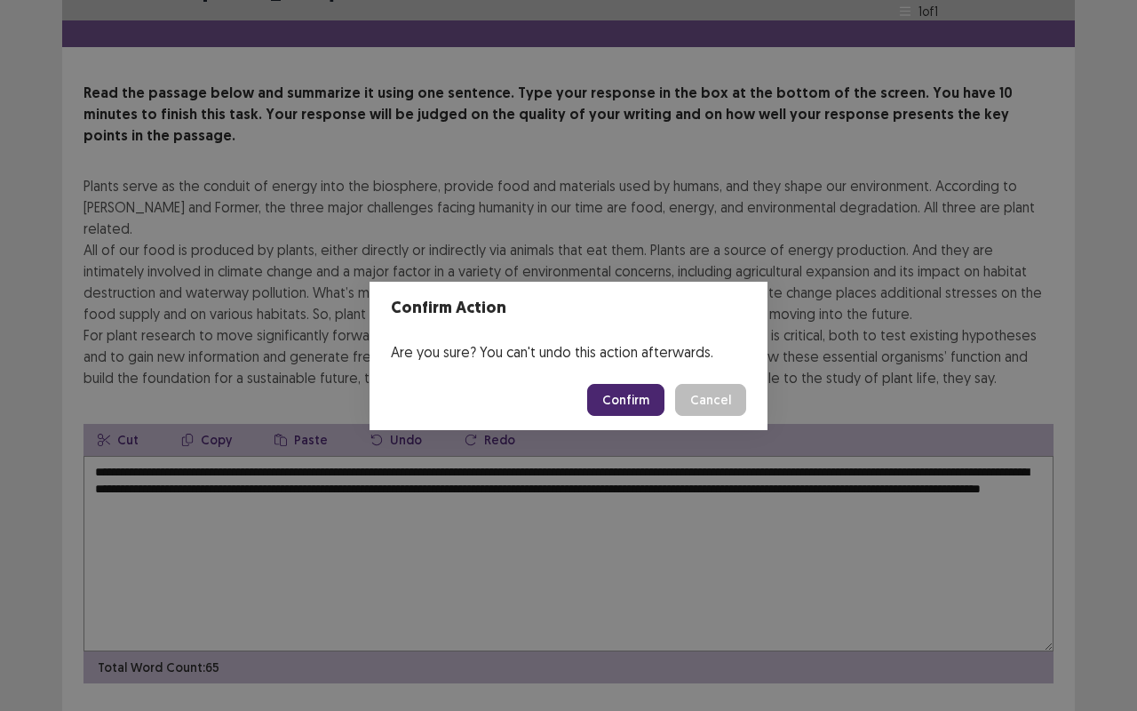
click at [632, 395] on button "Confirm" at bounding box center [625, 400] width 77 height 32
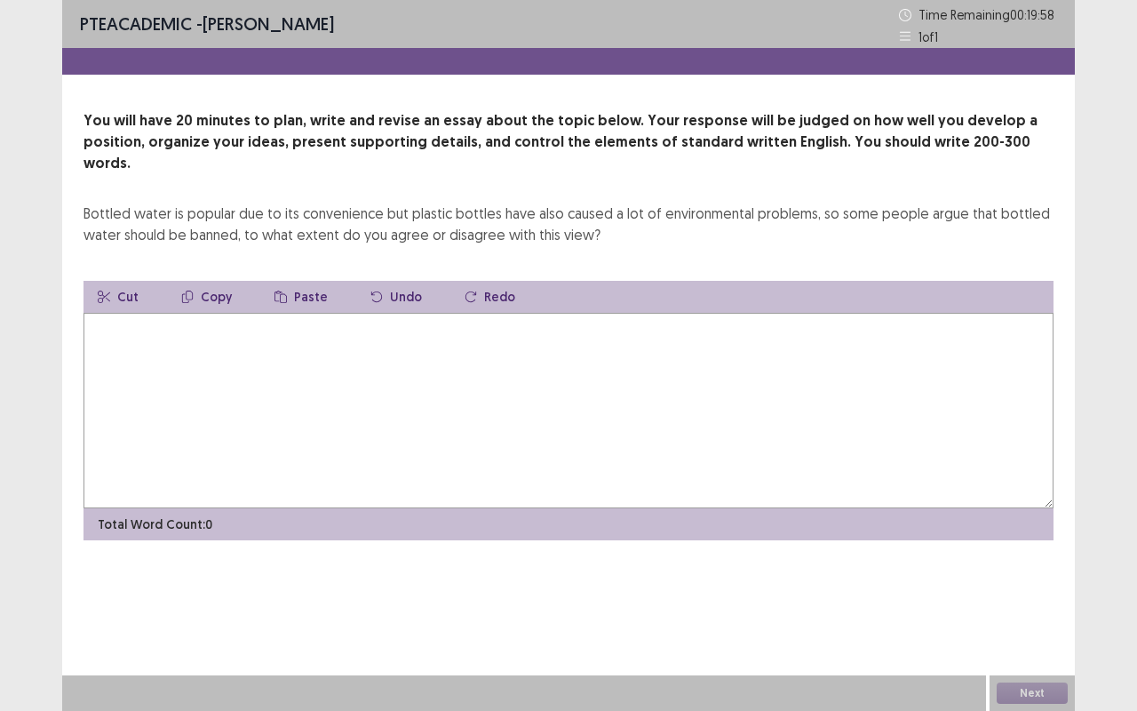
click at [511, 362] on textarea at bounding box center [568, 410] width 970 height 195
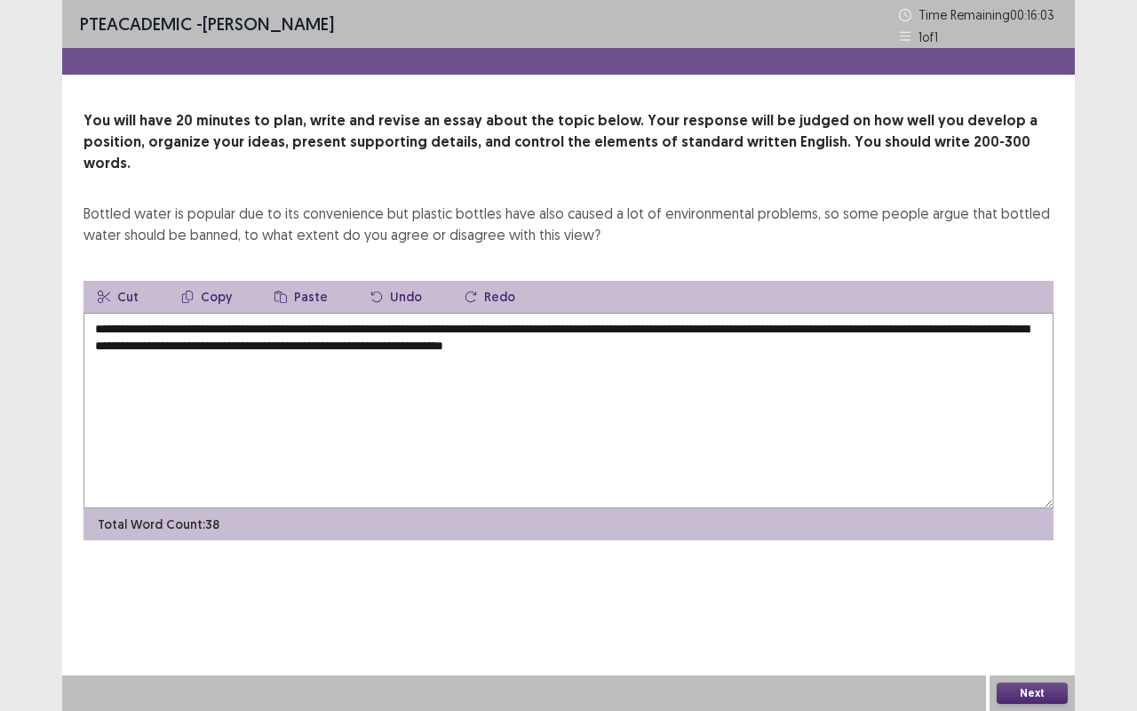
click at [626, 320] on textarea "**********" at bounding box center [568, 410] width 970 height 195
click at [670, 330] on textarea "**********" at bounding box center [568, 410] width 970 height 195
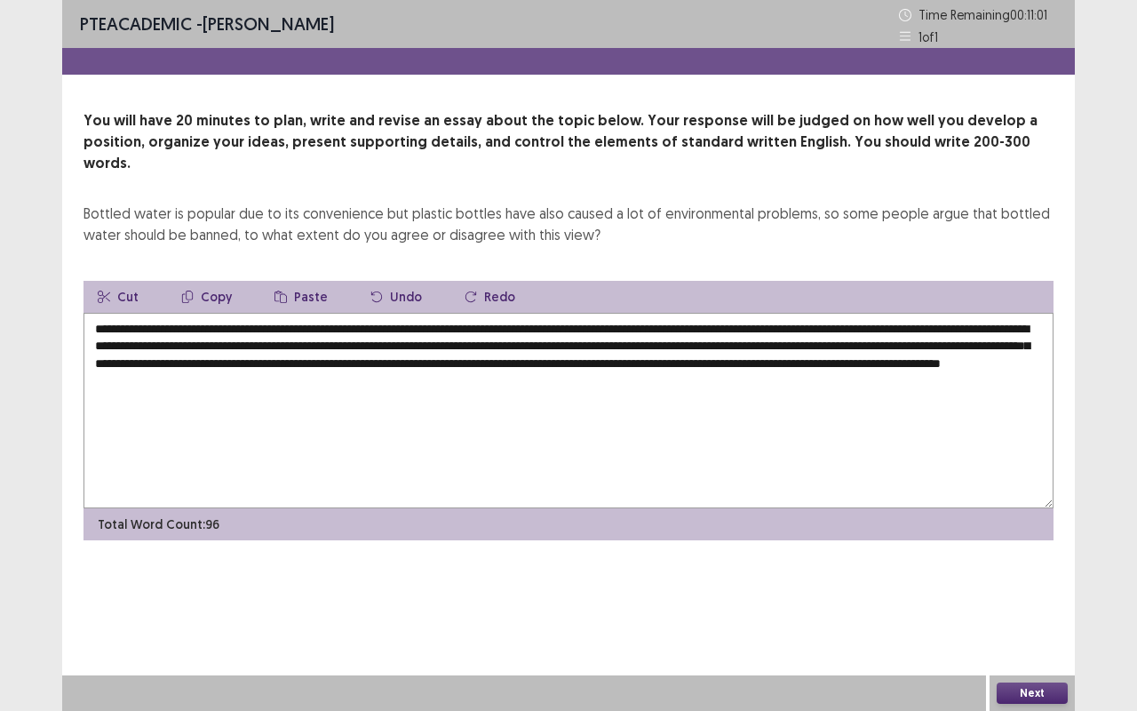
click at [756, 323] on textarea "**********" at bounding box center [568, 410] width 970 height 195
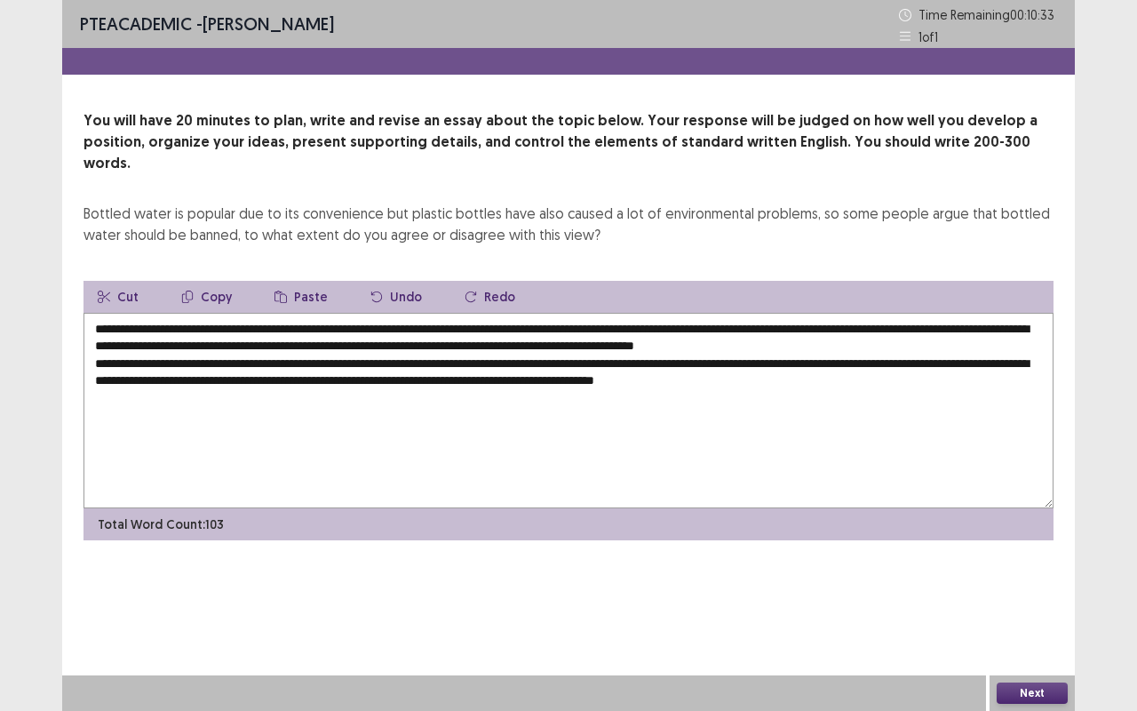
click at [822, 359] on textarea "**********" at bounding box center [568, 410] width 970 height 195
click at [99, 373] on textarea "**********" at bounding box center [568, 410] width 970 height 195
click at [176, 377] on textarea "**********" at bounding box center [568, 410] width 970 height 195
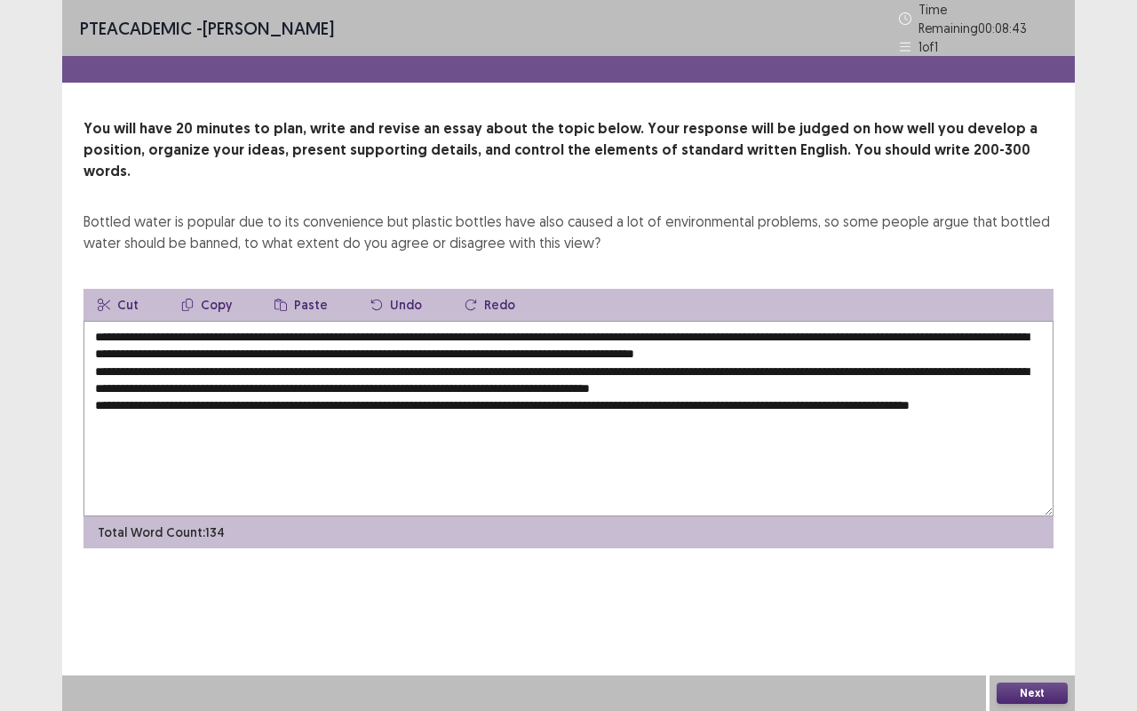
click at [131, 391] on textarea "**********" at bounding box center [568, 418] width 970 height 195
click at [183, 394] on textarea "**********" at bounding box center [568, 418] width 970 height 195
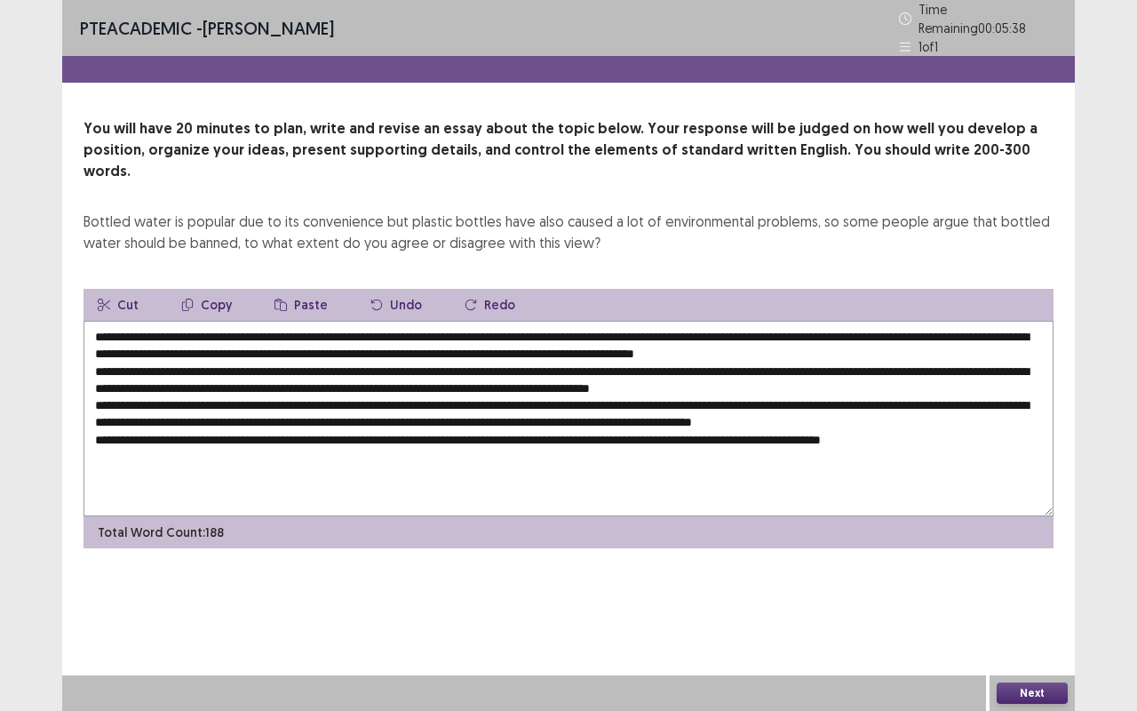
click at [197, 321] on textarea at bounding box center [568, 418] width 970 height 195
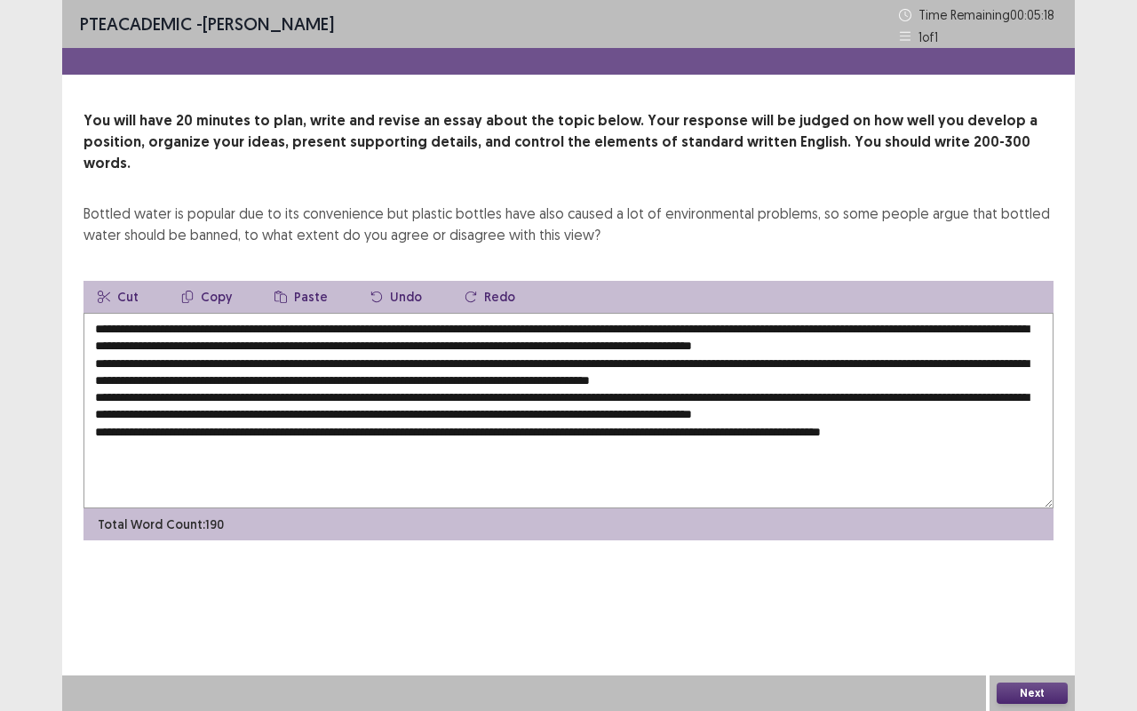
click at [288, 313] on textarea at bounding box center [568, 410] width 970 height 195
click at [545, 325] on textarea at bounding box center [568, 410] width 970 height 195
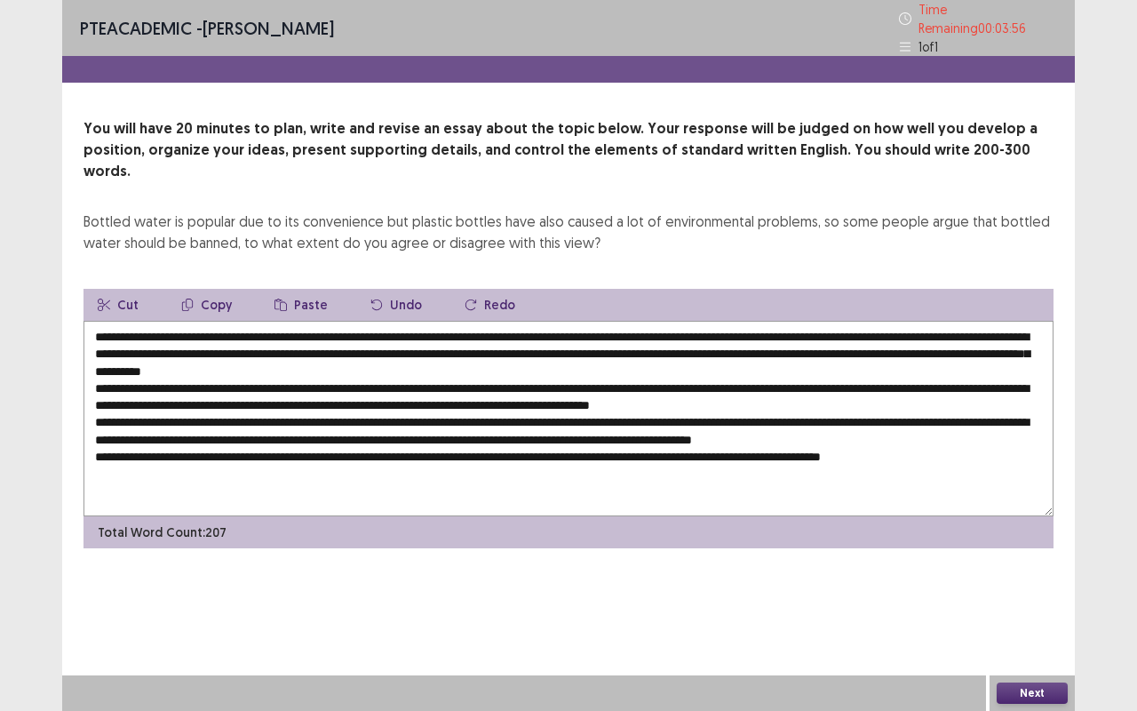
click at [279, 345] on textarea at bounding box center [568, 418] width 970 height 195
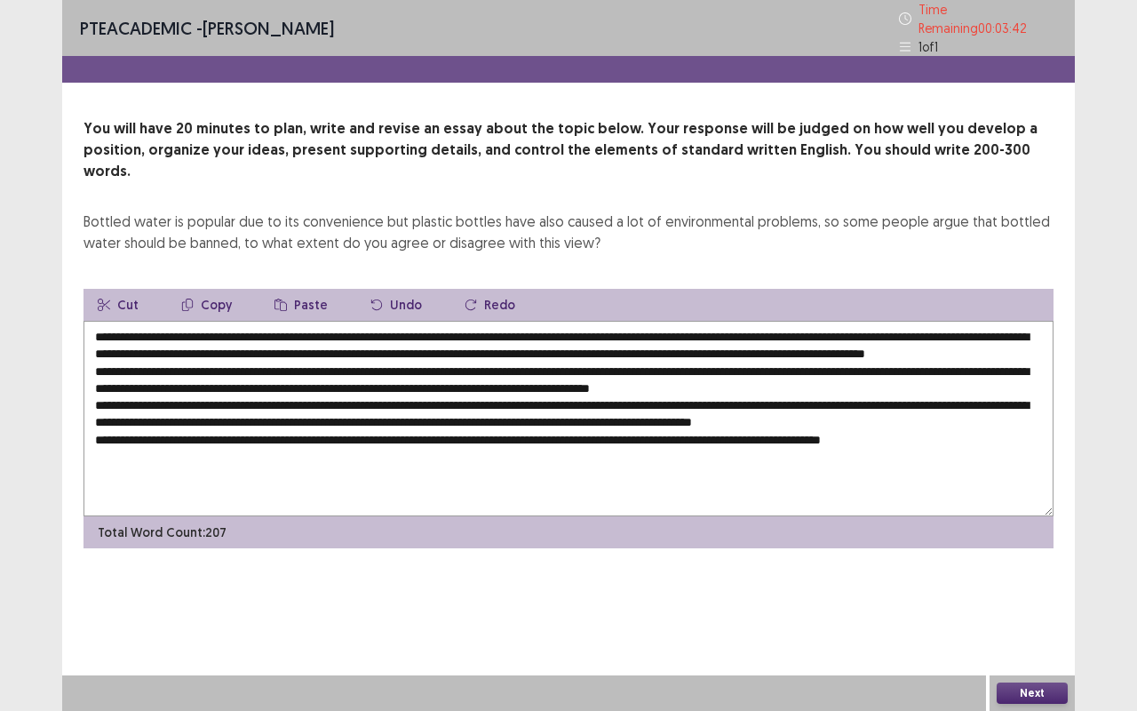
click at [367, 359] on textarea at bounding box center [568, 418] width 970 height 195
click at [847, 358] on textarea at bounding box center [568, 418] width 970 height 195
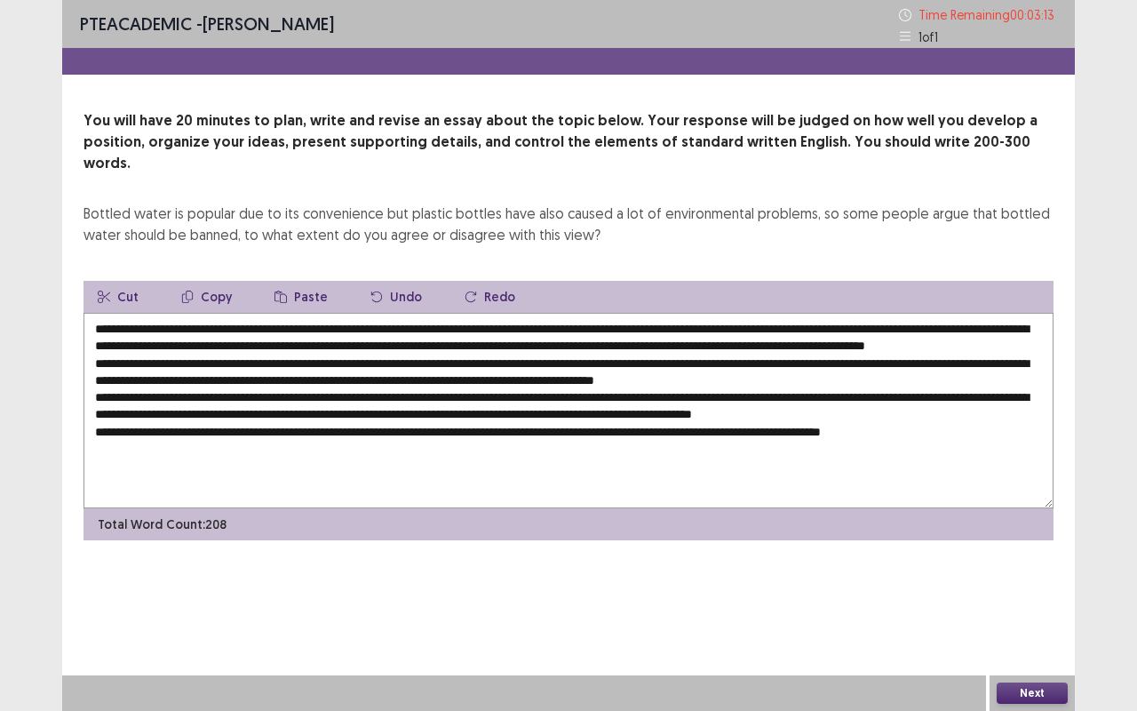
click at [819, 358] on textarea at bounding box center [568, 410] width 970 height 195
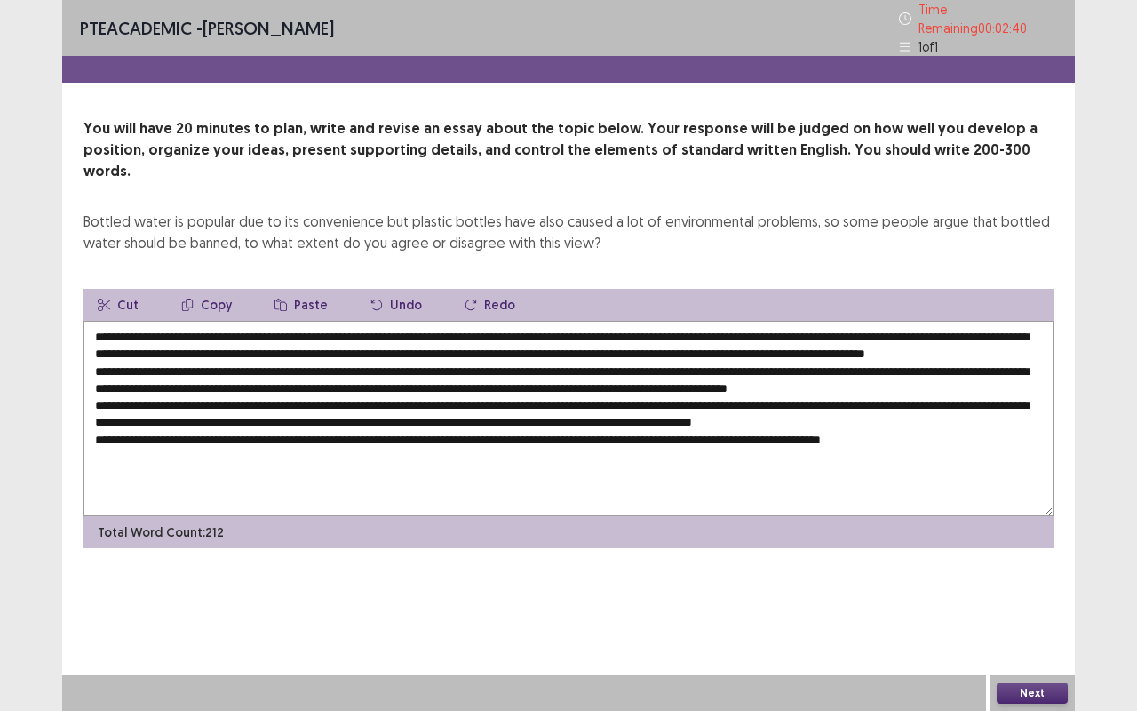
click at [289, 375] on textarea at bounding box center [568, 418] width 970 height 195
drag, startPoint x: 592, startPoint y: 374, endPoint x: 552, endPoint y: 378, distance: 40.2
click at [552, 378] on textarea at bounding box center [568, 418] width 970 height 195
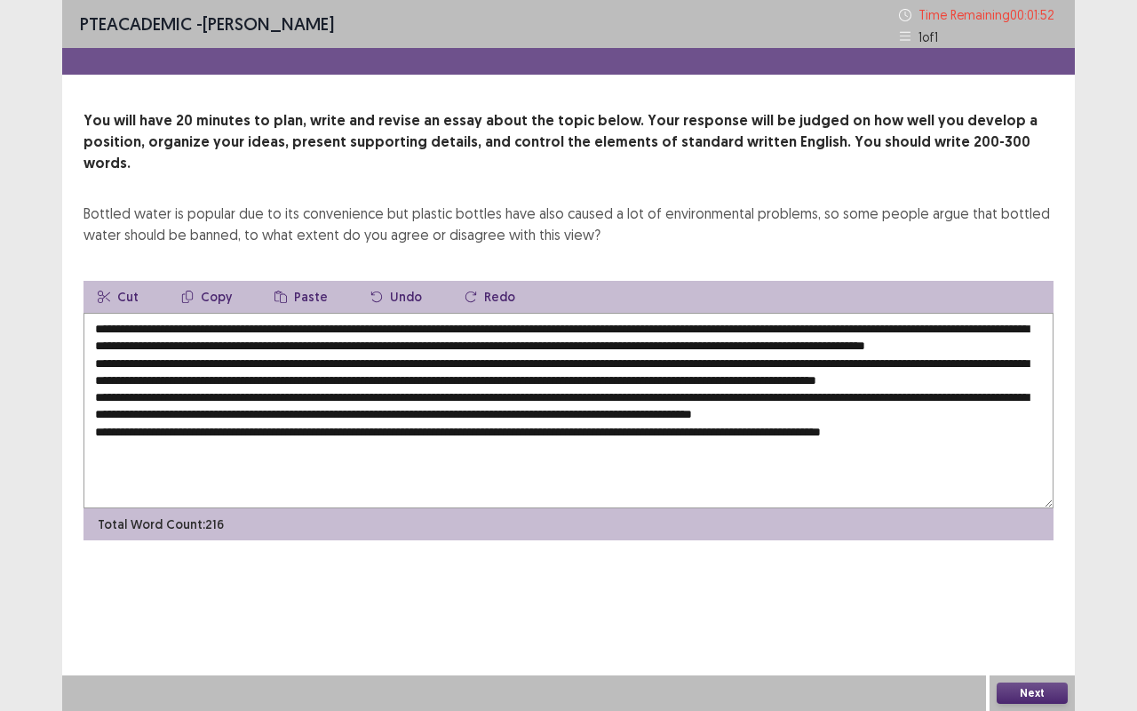
click at [780, 373] on textarea at bounding box center [568, 410] width 970 height 195
click at [551, 382] on textarea at bounding box center [568, 410] width 970 height 195
click at [1002, 382] on textarea at bounding box center [568, 410] width 970 height 195
drag, startPoint x: 407, startPoint y: 407, endPoint x: 362, endPoint y: 416, distance: 45.3
click at [362, 416] on textarea at bounding box center [568, 410] width 970 height 195
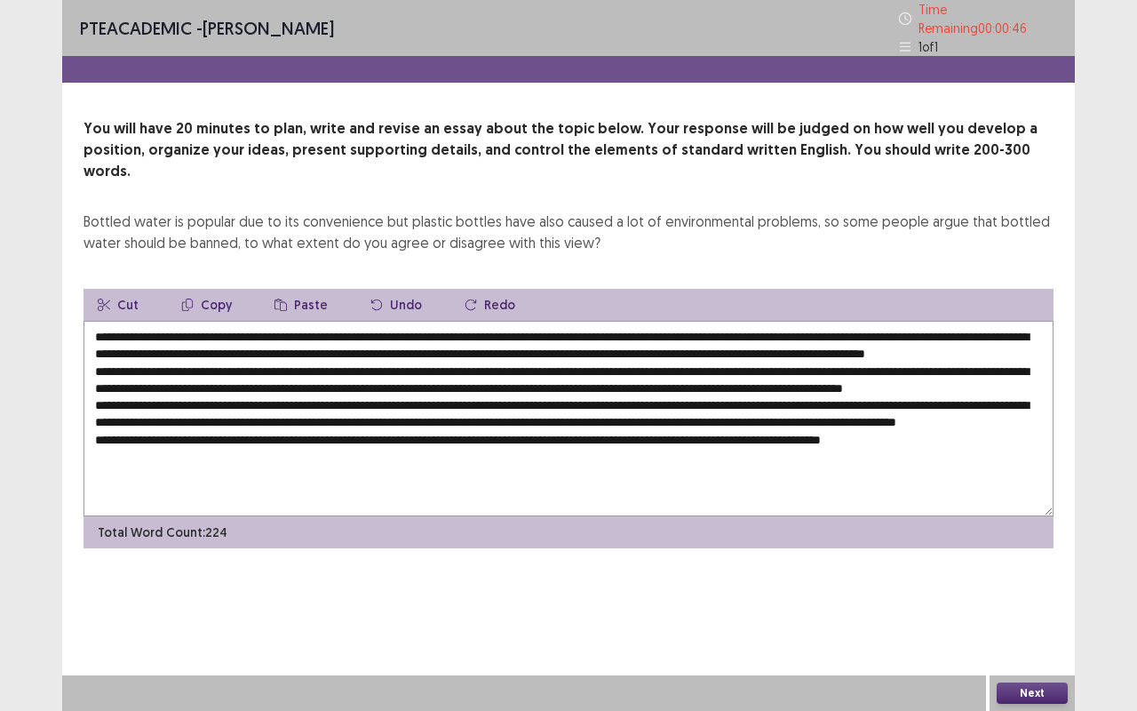
drag, startPoint x: 389, startPoint y: 429, endPoint x: 362, endPoint y: 449, distance: 33.0
click at [362, 449] on textarea at bounding box center [568, 418] width 970 height 195
click at [259, 428] on textarea at bounding box center [568, 418] width 970 height 195
drag, startPoint x: 387, startPoint y: 427, endPoint x: 357, endPoint y: 432, distance: 30.5
click at [357, 432] on textarea at bounding box center [568, 418] width 970 height 195
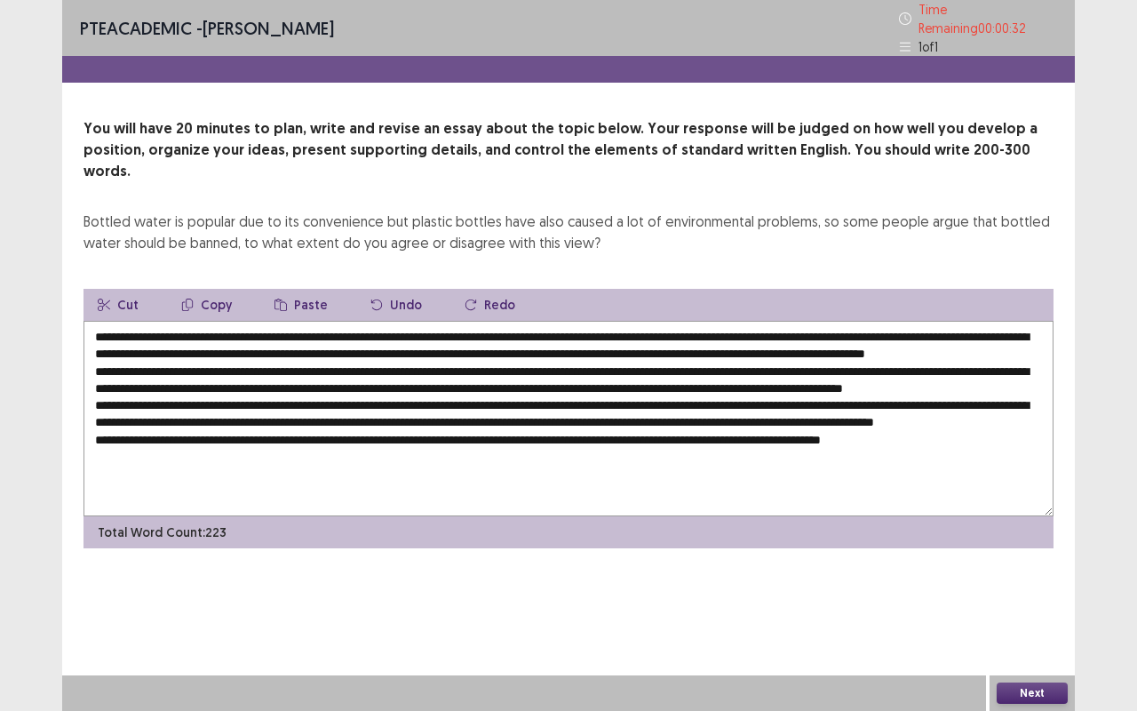
click at [357, 402] on textarea at bounding box center [568, 418] width 970 height 195
click at [669, 405] on textarea at bounding box center [568, 418] width 970 height 195
click at [140, 429] on textarea at bounding box center [568, 418] width 970 height 195
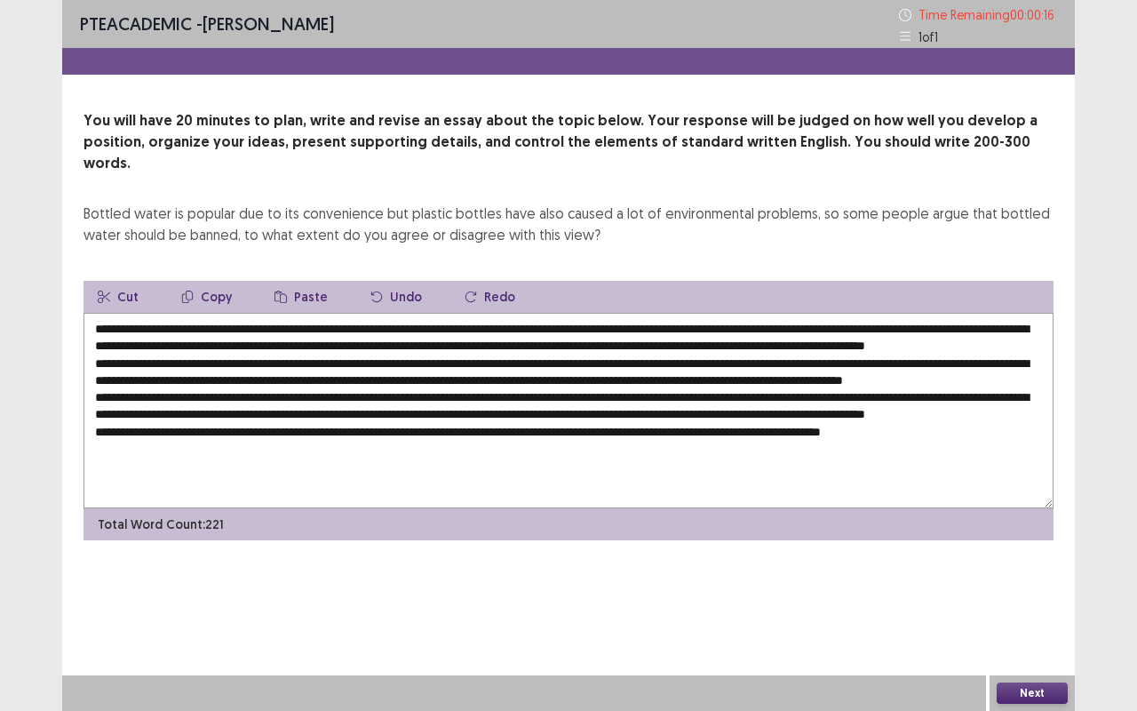
click at [467, 429] on textarea at bounding box center [568, 410] width 970 height 195
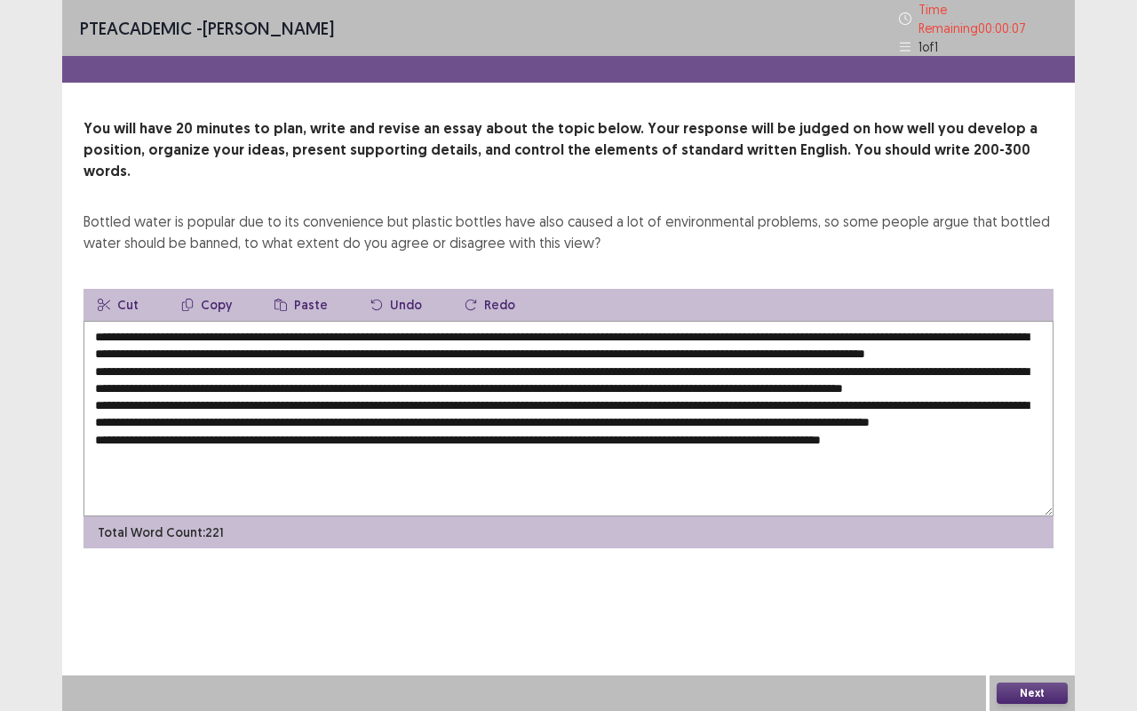
click at [959, 427] on textarea at bounding box center [568, 418] width 970 height 195
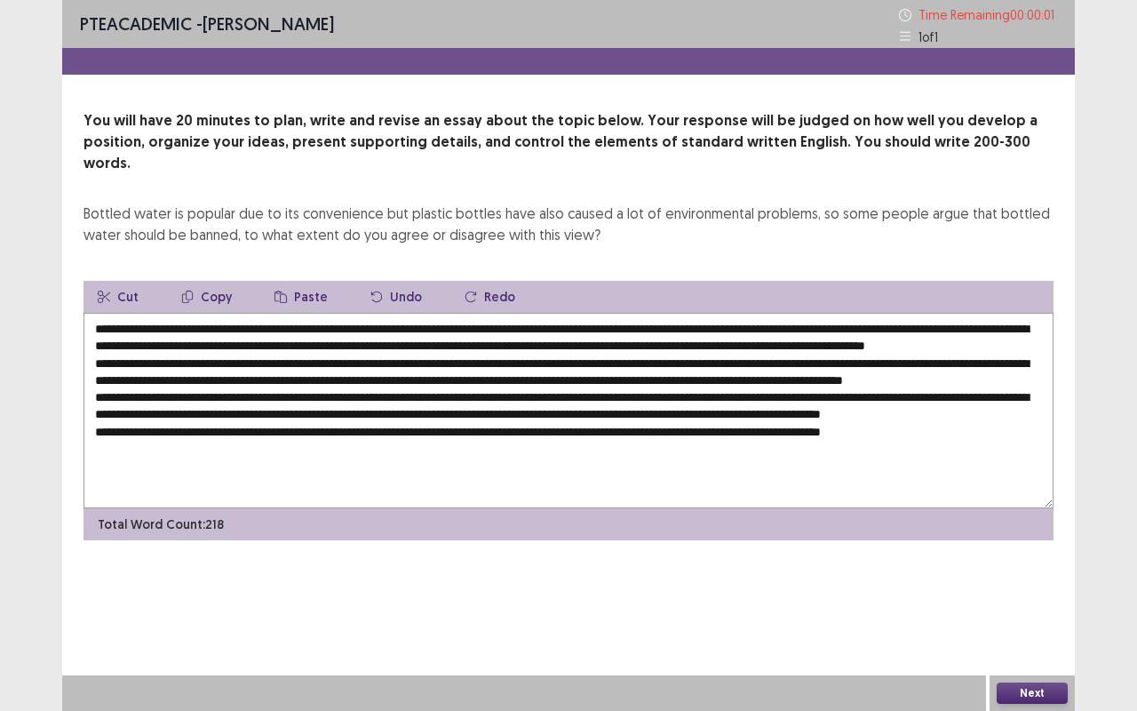
click at [365, 425] on textarea at bounding box center [568, 410] width 970 height 195
type textarea "**********"
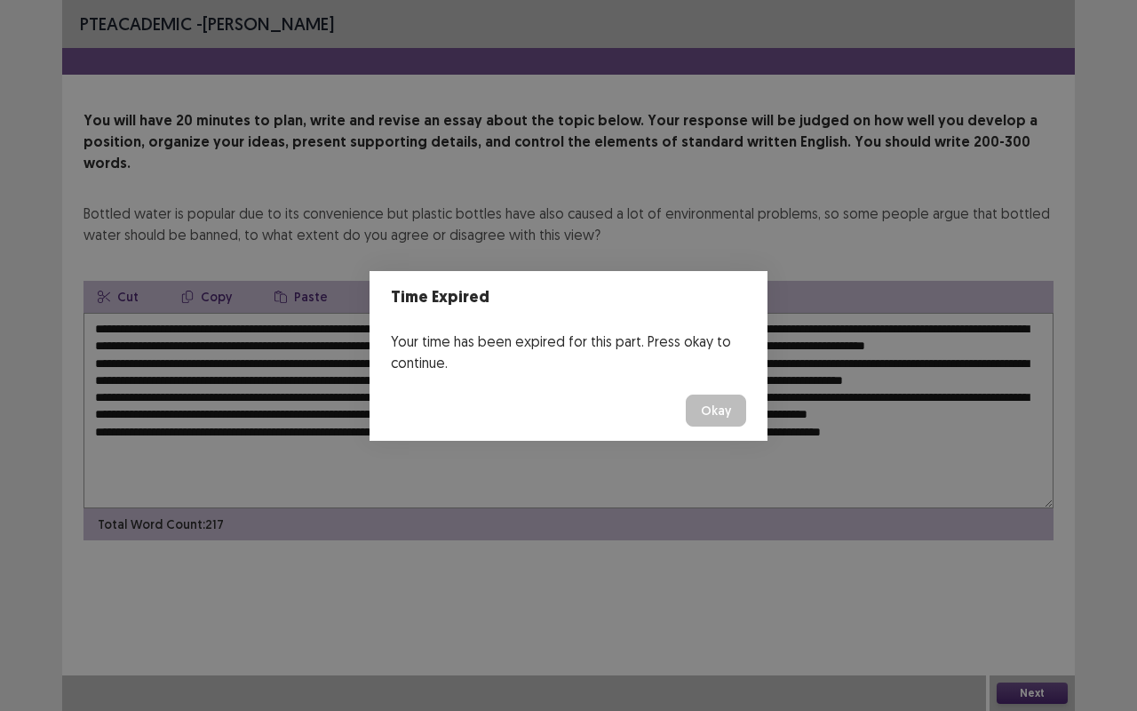
click at [711, 407] on button "Okay" at bounding box center [716, 410] width 60 height 32
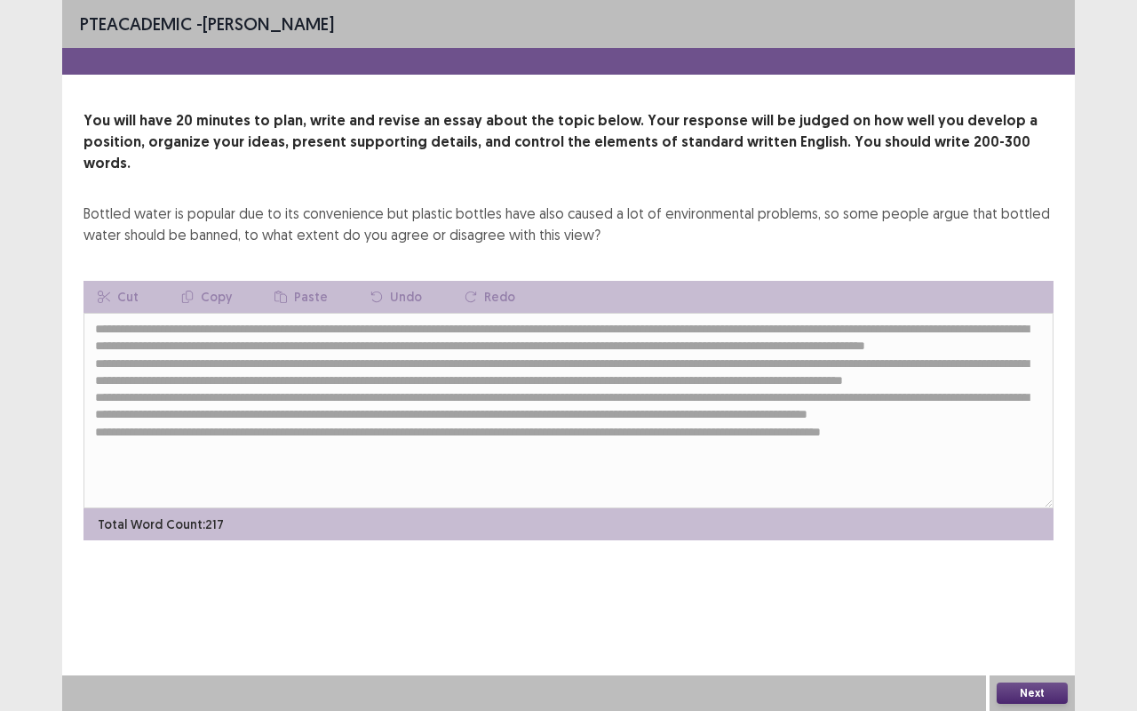
click at [1007, 598] on button "Next" at bounding box center [1032, 692] width 71 height 21
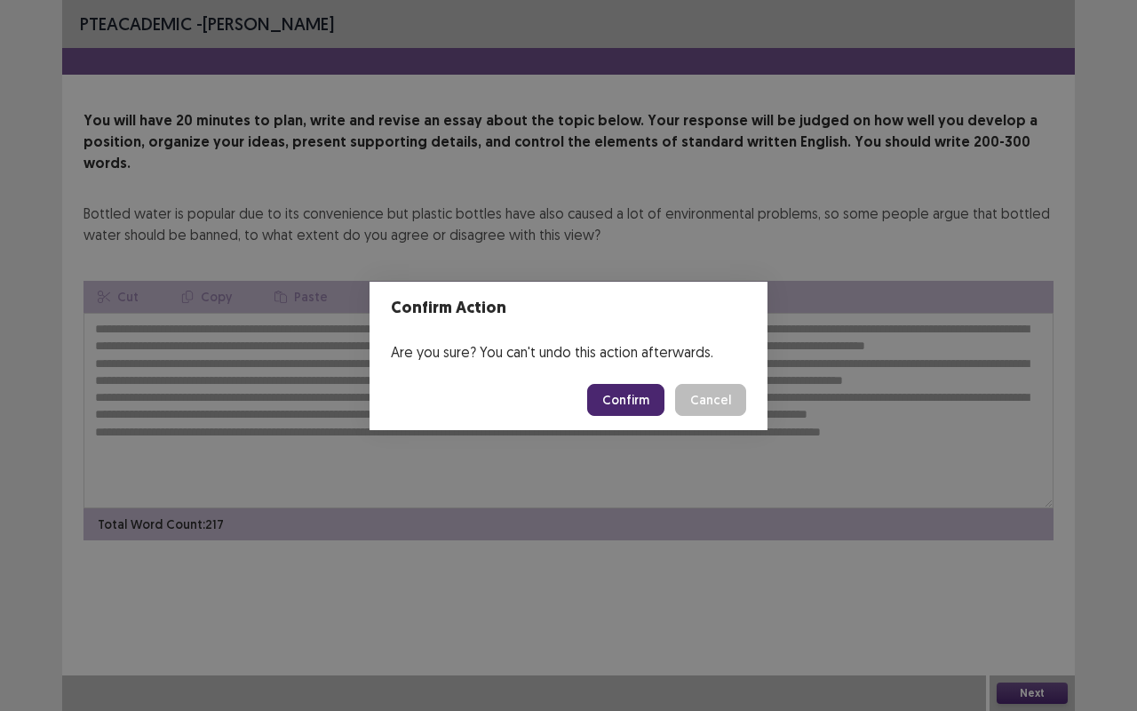
click at [639, 405] on button "Confirm" at bounding box center [625, 400] width 77 height 32
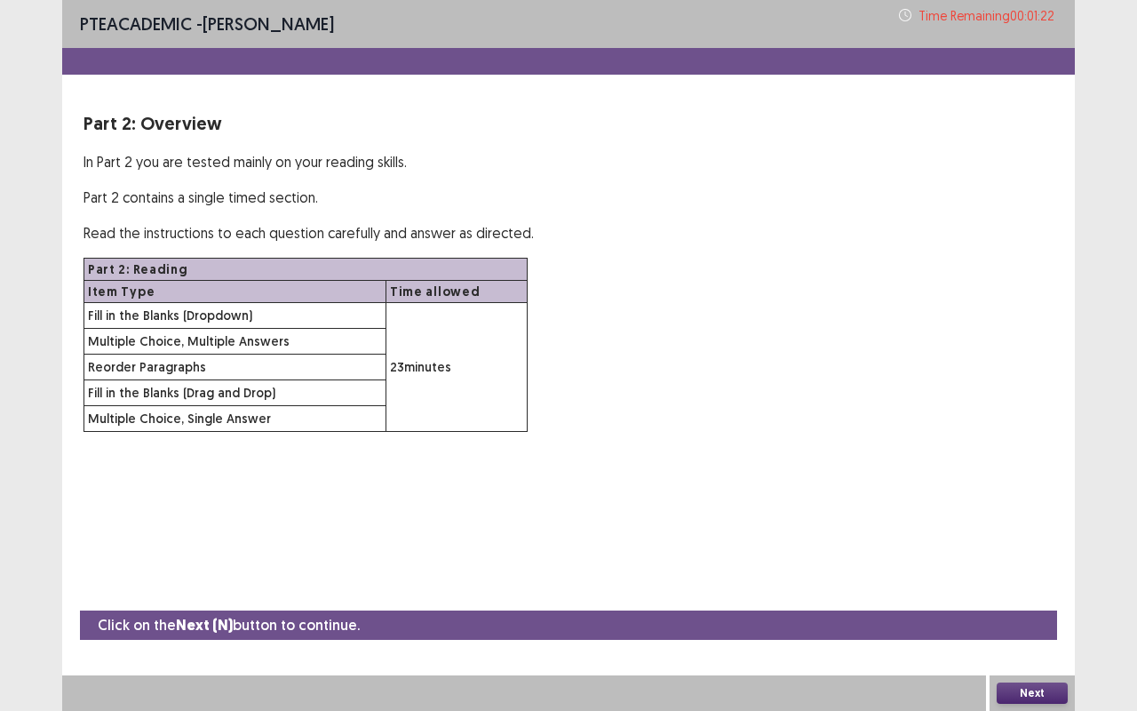
click at [1044, 598] on button "Next" at bounding box center [1032, 692] width 71 height 21
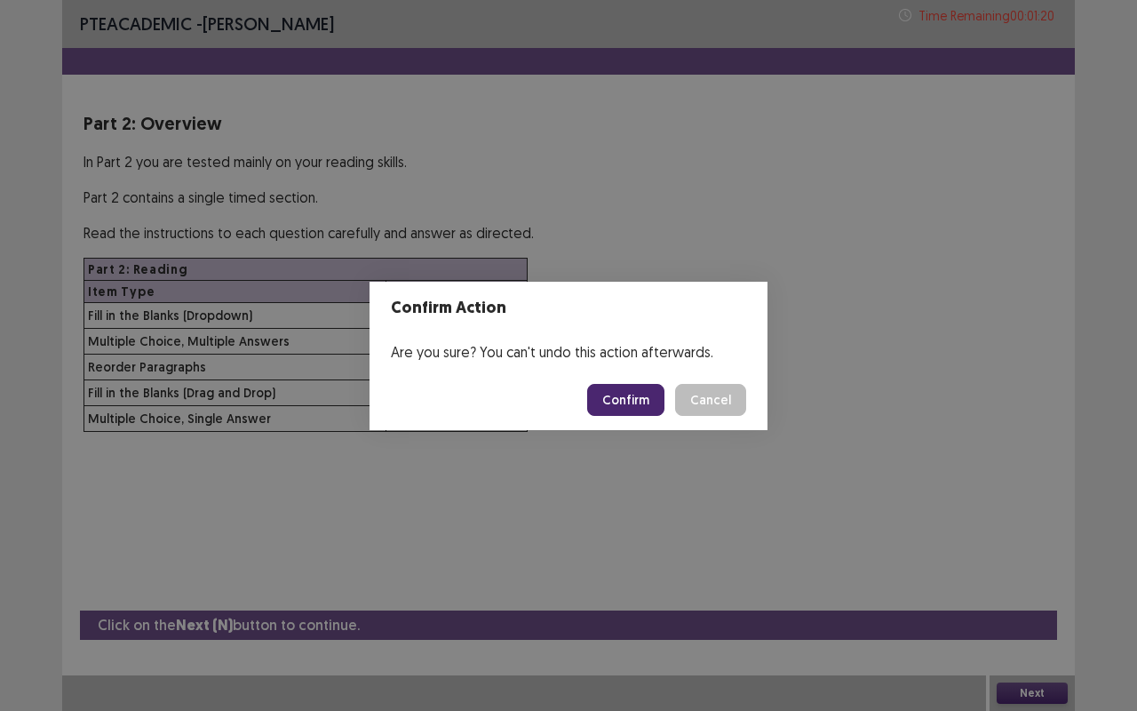
click at [654, 397] on button "Confirm" at bounding box center [625, 400] width 77 height 32
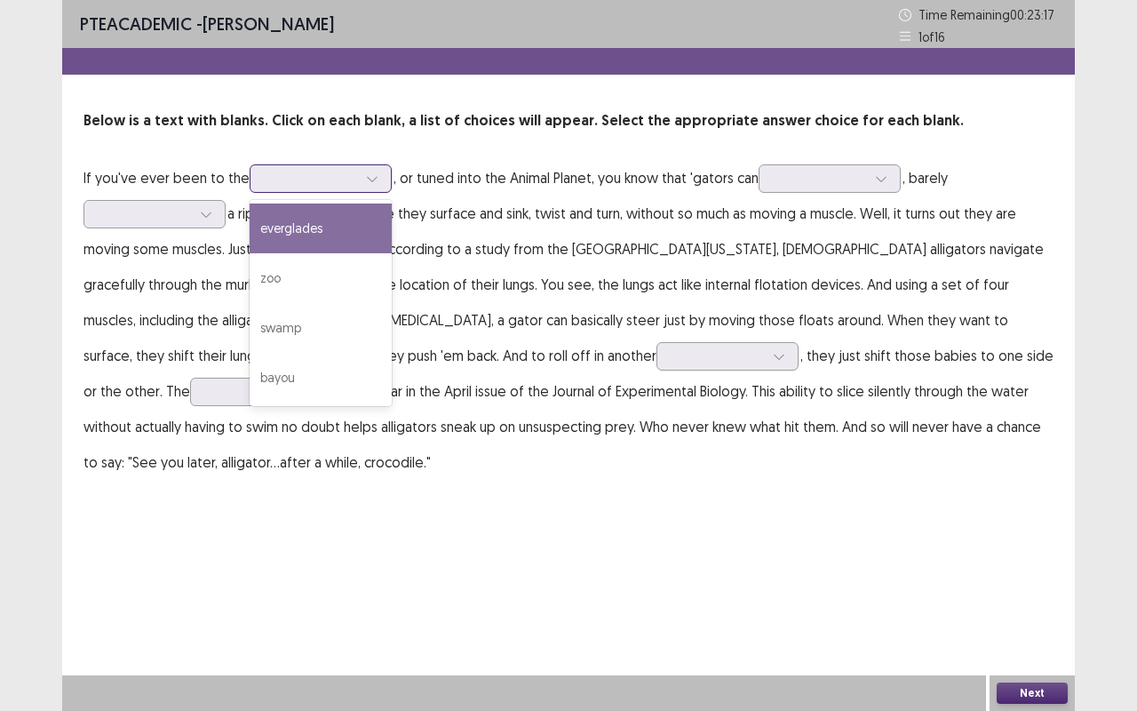
click at [290, 186] on div at bounding box center [311, 178] width 92 height 17
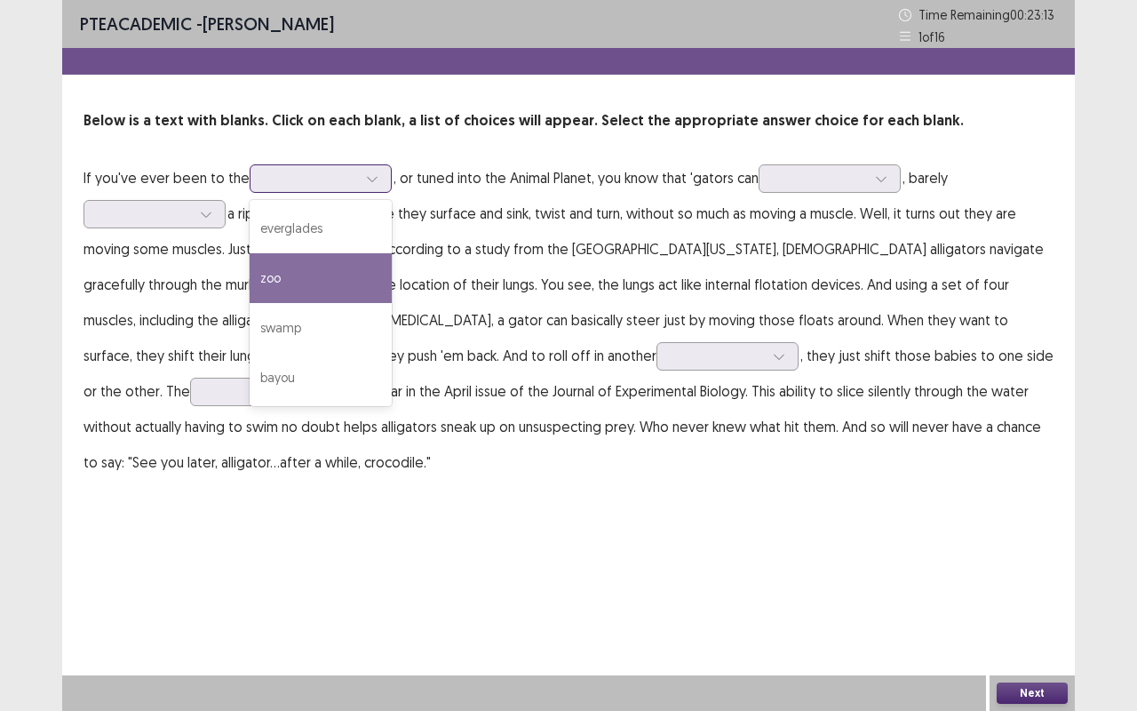
click at [298, 293] on div "zoo" at bounding box center [321, 278] width 142 height 50
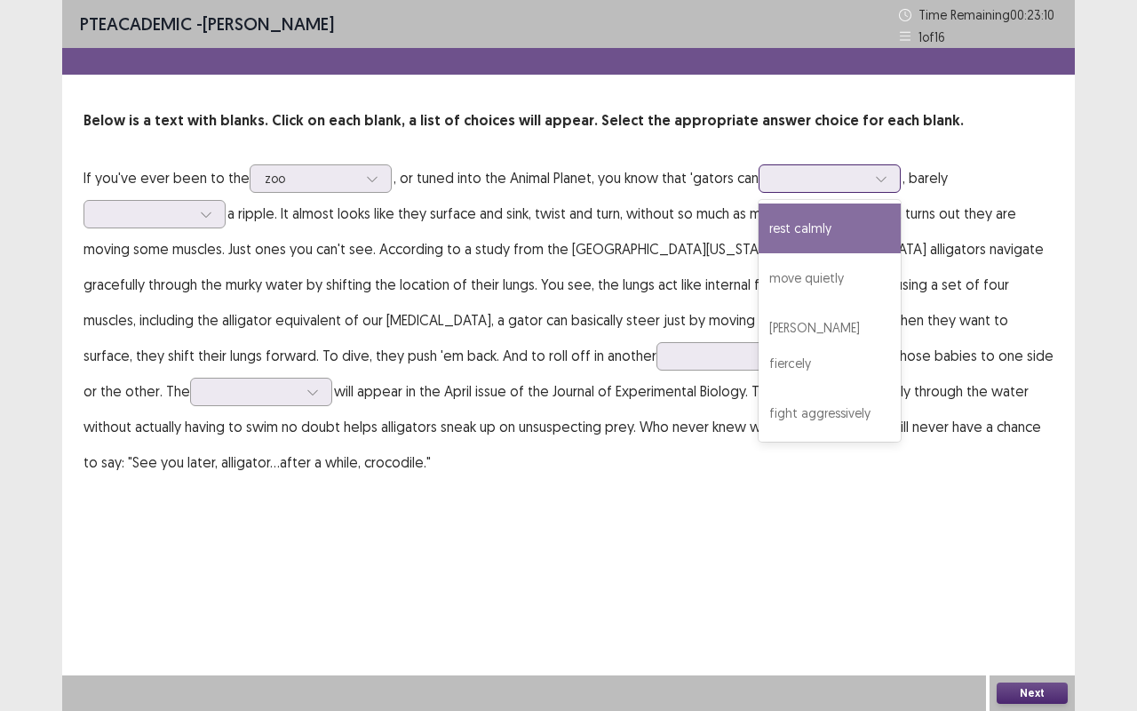
click at [799, 175] on div at bounding box center [820, 178] width 92 height 17
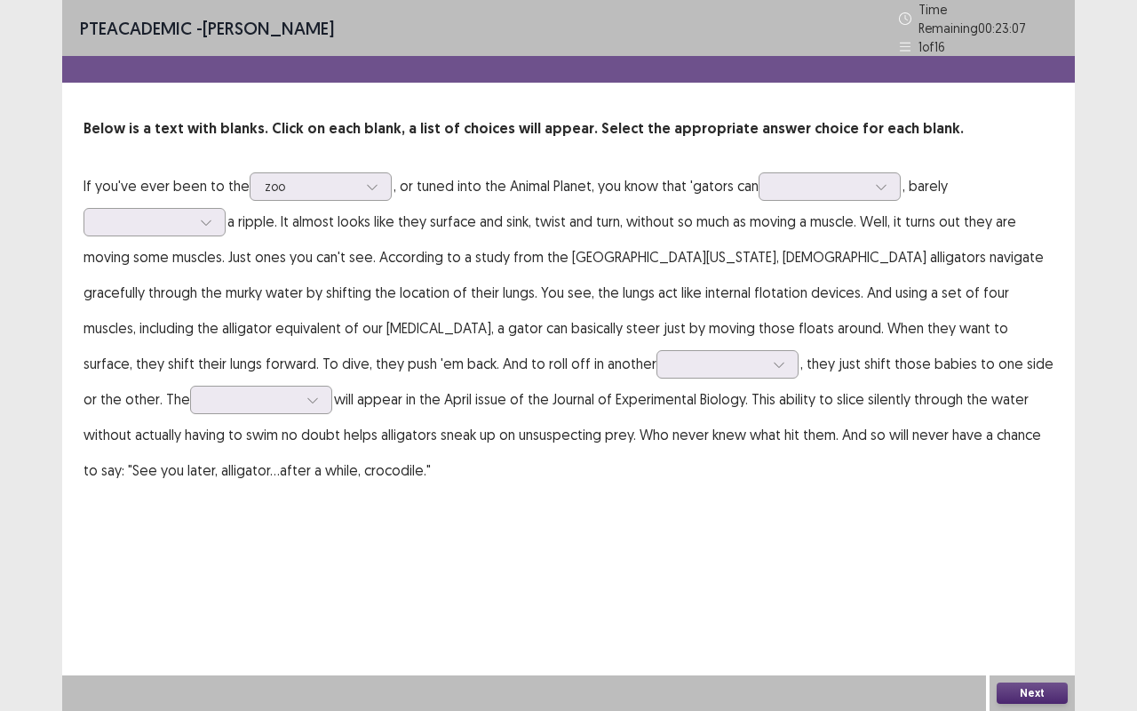
click at [685, 168] on p "If you've ever been to the zoo , or tuned into the Animal Planet, you know that…" at bounding box center [568, 328] width 970 height 320
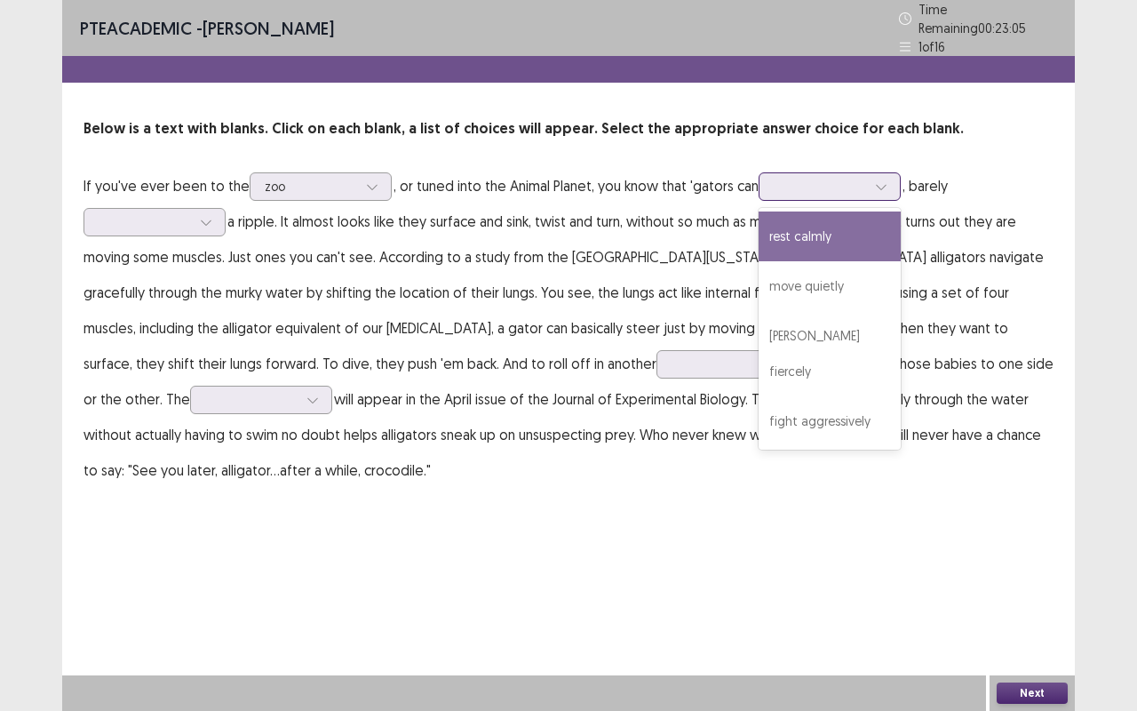
click at [778, 178] on div at bounding box center [820, 186] width 92 height 17
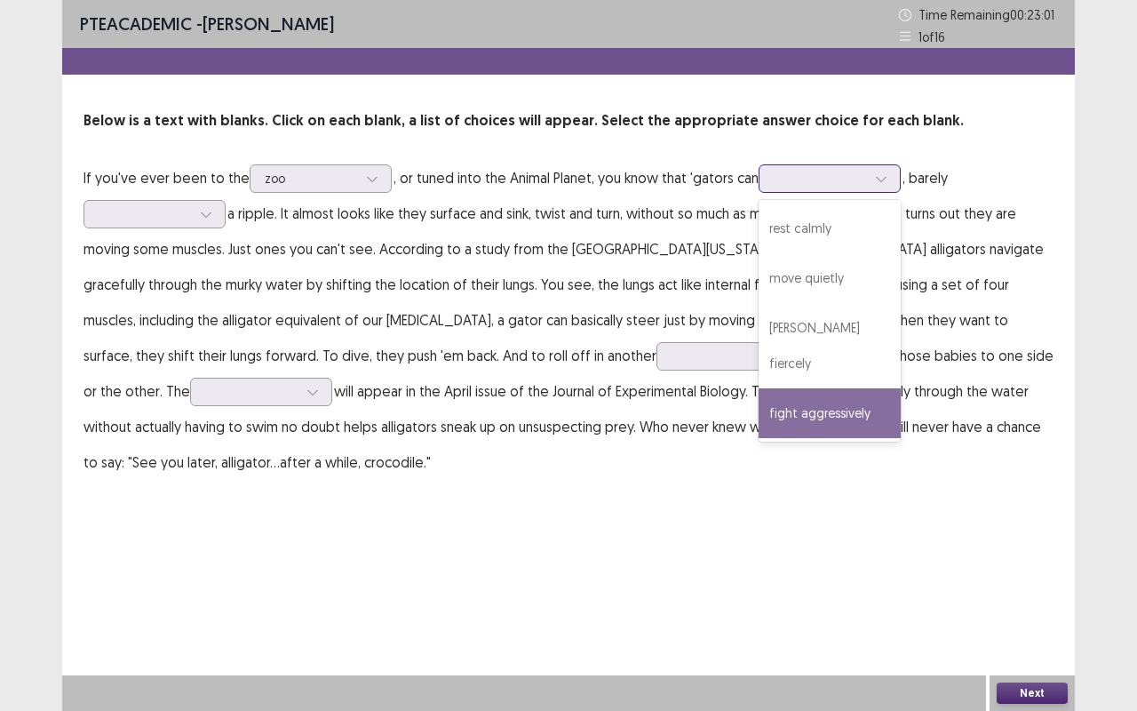
click at [817, 388] on div "fight aggressively" at bounding box center [830, 413] width 142 height 50
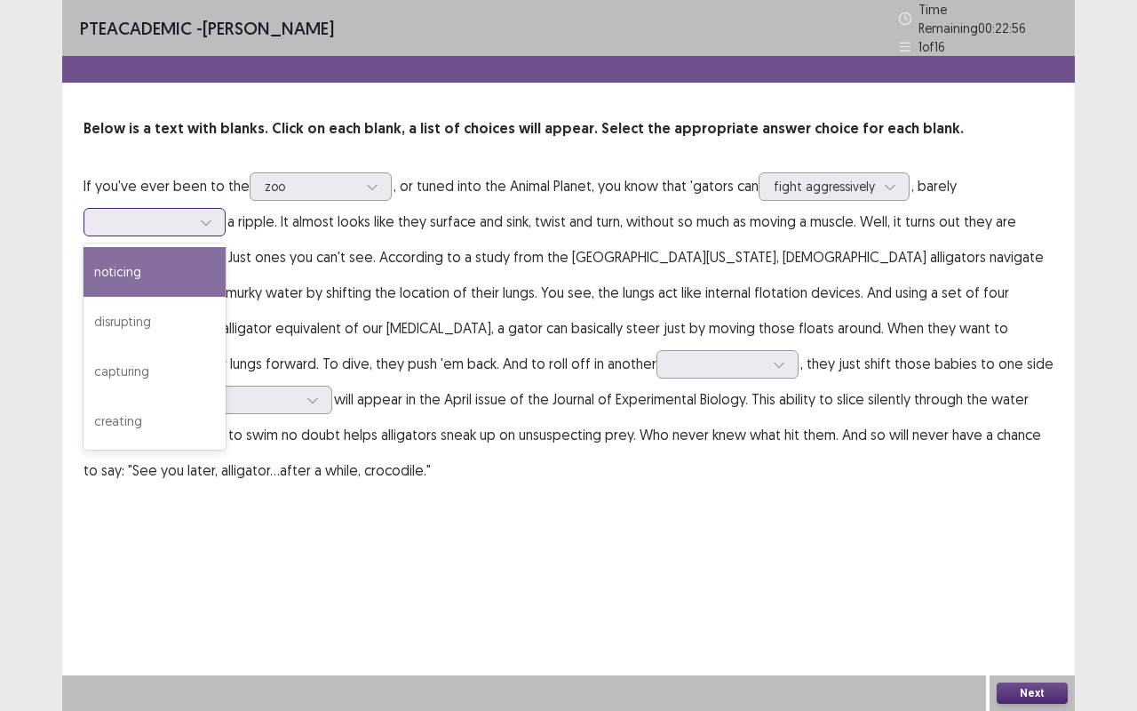
click at [205, 224] on div at bounding box center [206, 222] width 27 height 27
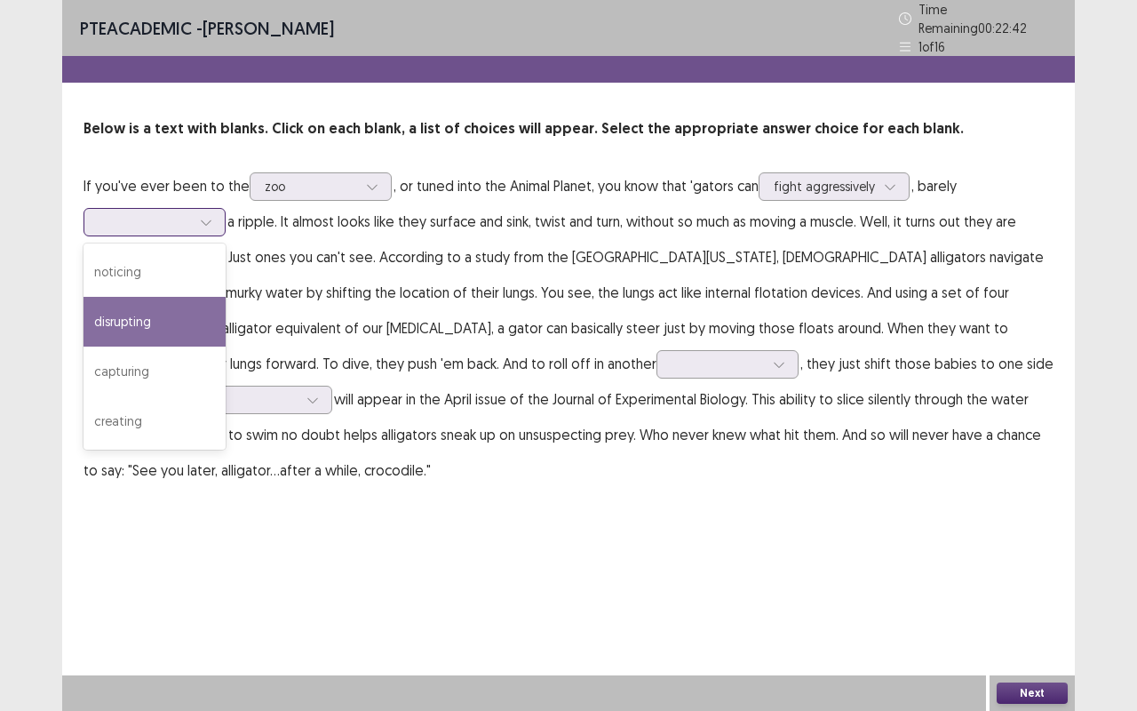
click at [147, 322] on div "disrupting" at bounding box center [154, 322] width 142 height 50
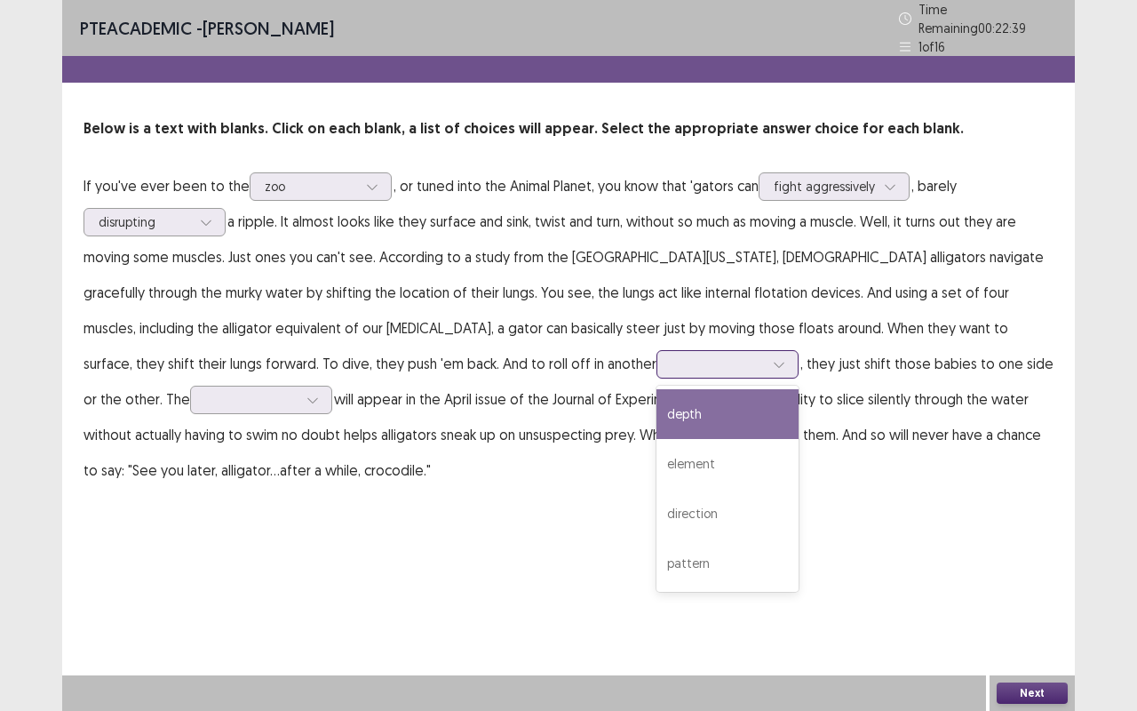
click at [671, 365] on div at bounding box center [717, 363] width 92 height 17
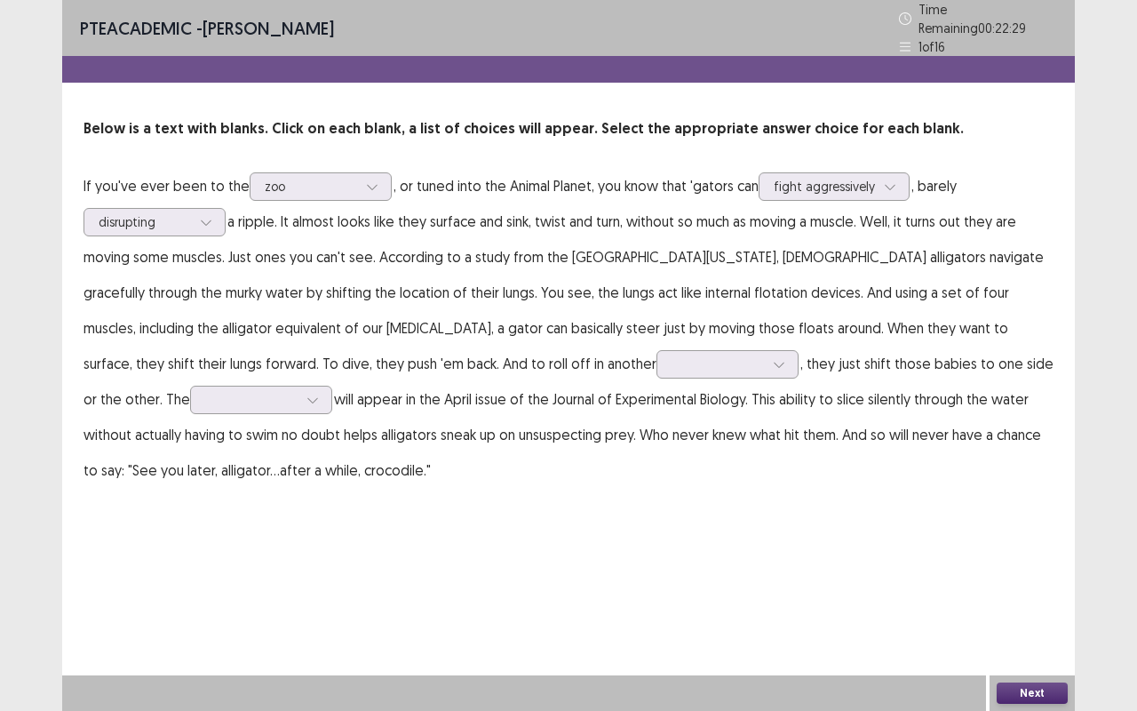
click at [386, 444] on p "If you've ever been to the zoo , or tuned into the Animal Planet, you know that…" at bounding box center [568, 328] width 970 height 320
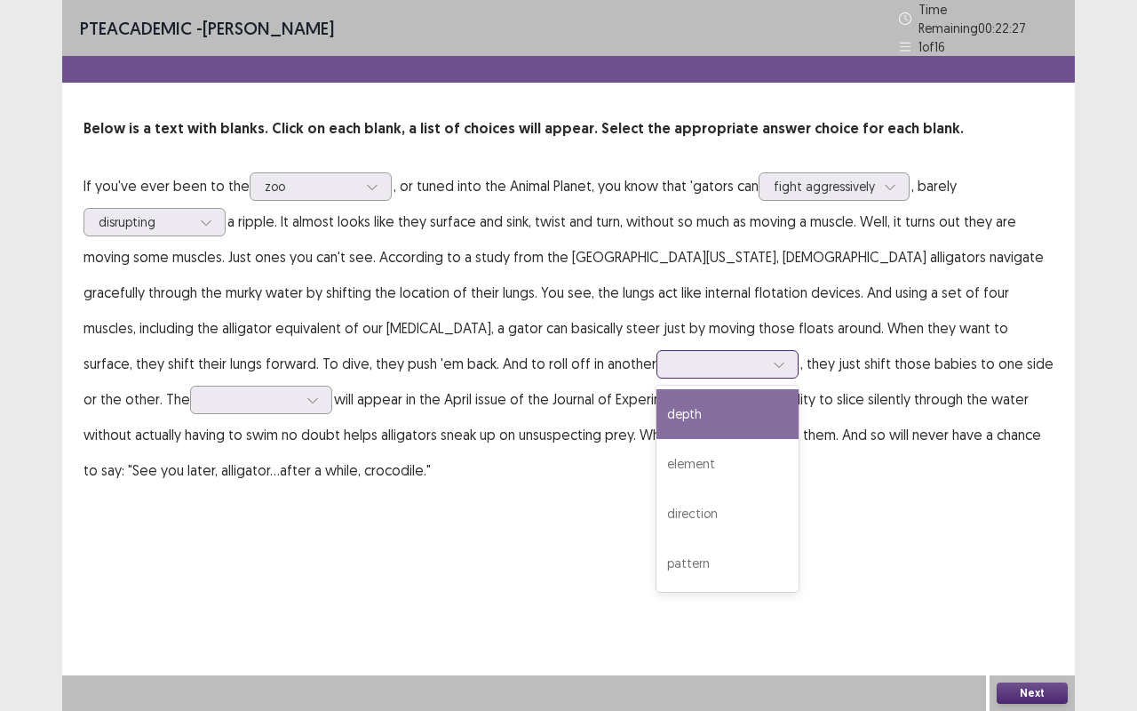
click at [671, 361] on div at bounding box center [717, 363] width 92 height 17
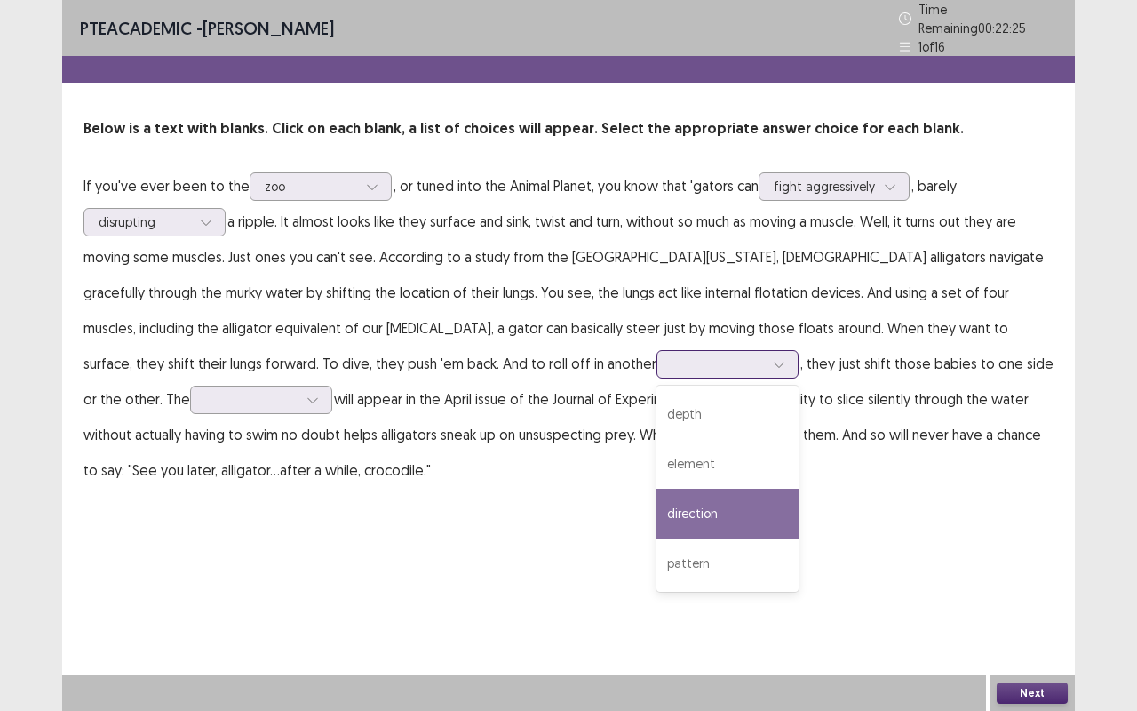
click at [656, 501] on div "direction" at bounding box center [727, 513] width 142 height 50
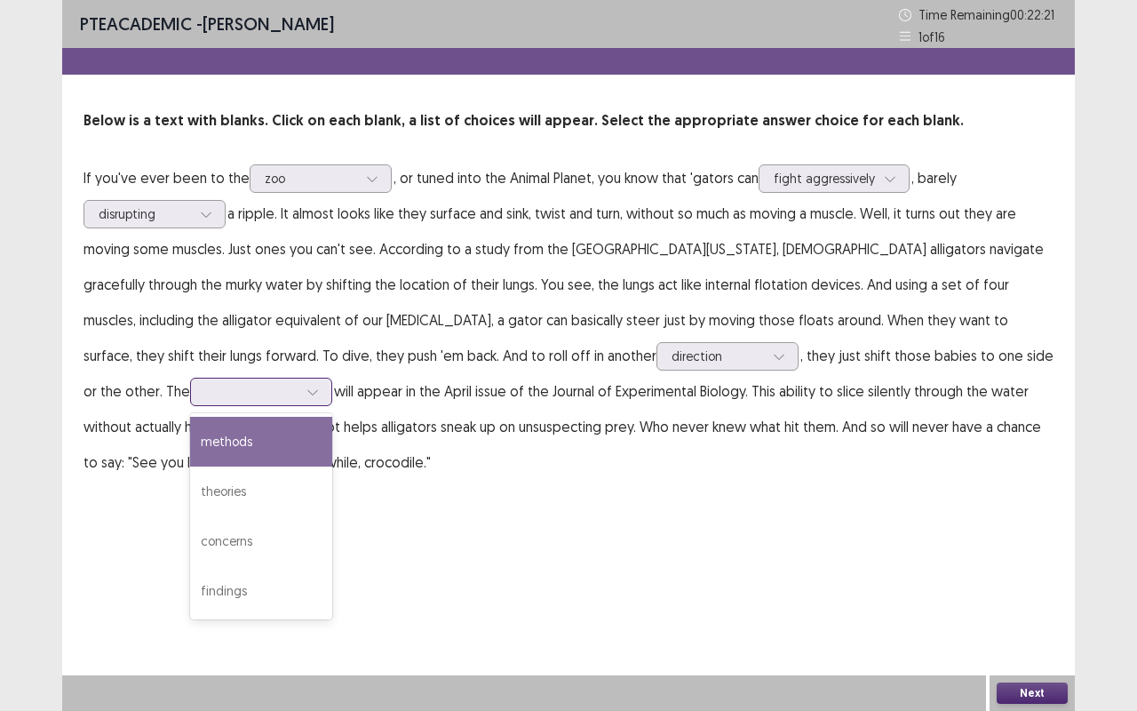
click at [332, 377] on div at bounding box center [261, 391] width 142 height 28
click at [332, 417] on div "methods" at bounding box center [261, 442] width 142 height 50
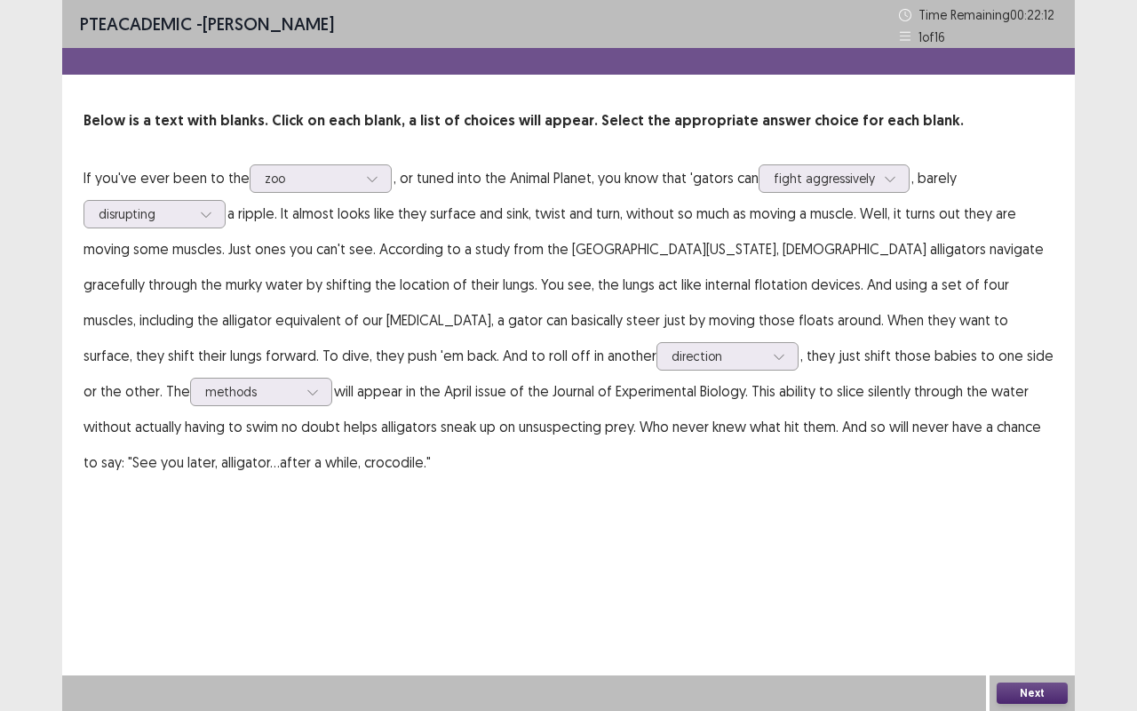
click at [1005, 598] on button "Next" at bounding box center [1032, 692] width 71 height 21
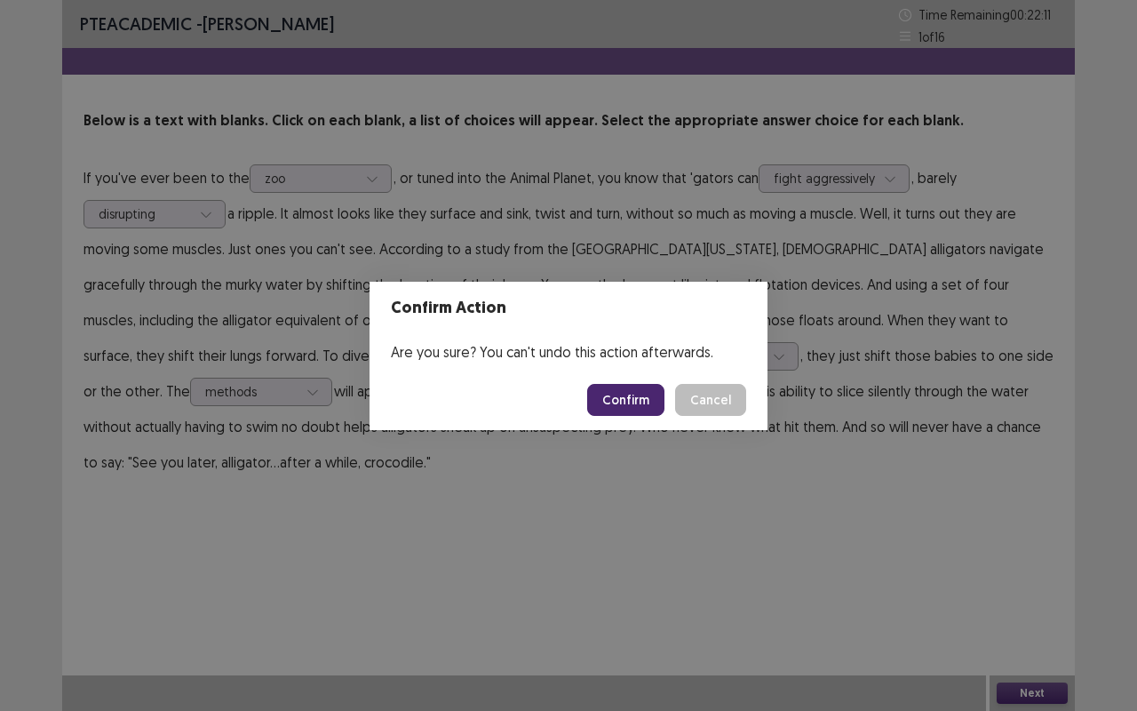
click at [639, 412] on button "Confirm" at bounding box center [625, 400] width 77 height 32
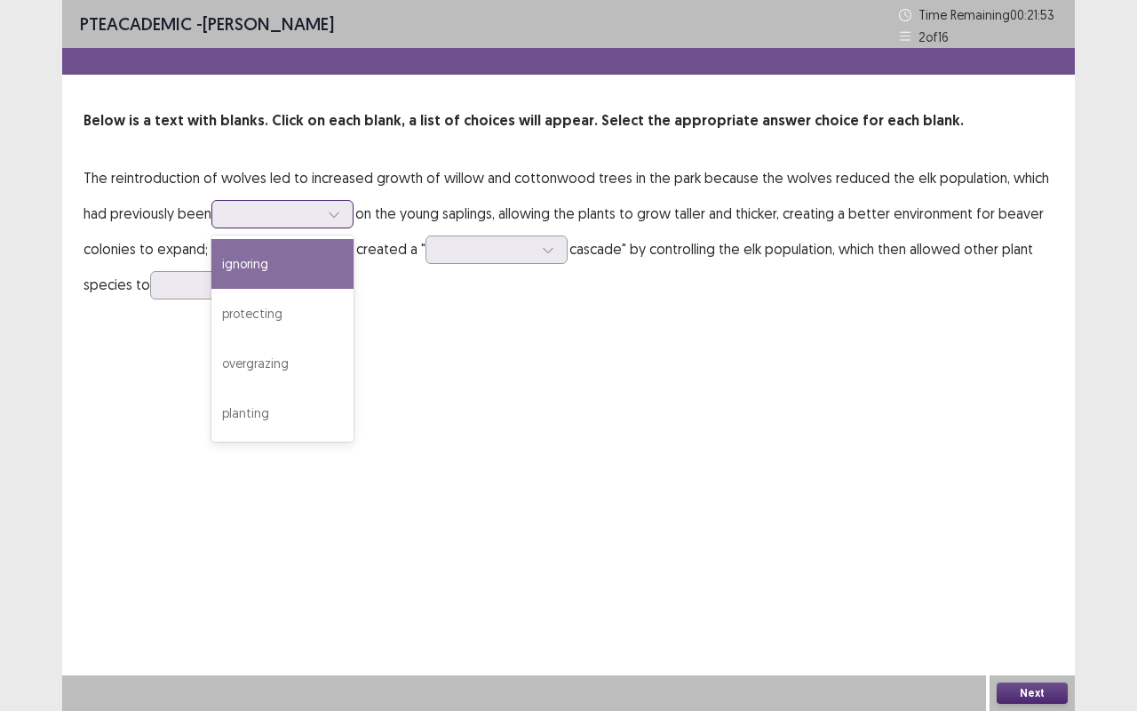
click at [304, 215] on div at bounding box center [272, 213] width 92 height 17
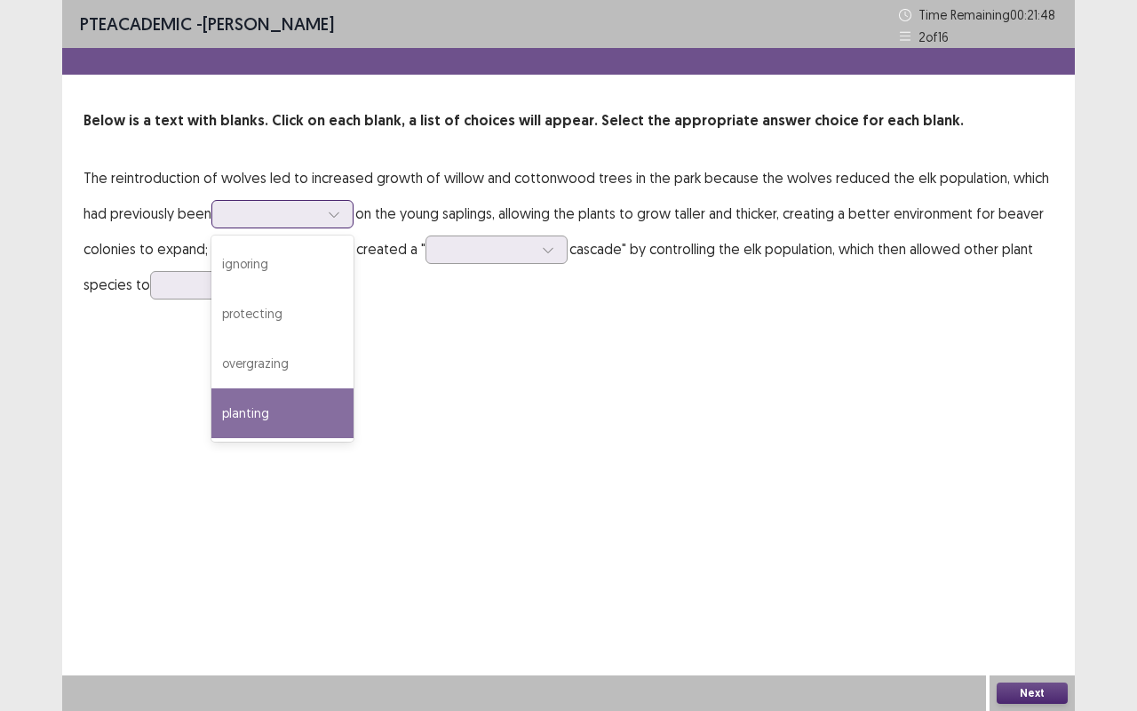
click at [263, 417] on div "planting" at bounding box center [282, 413] width 142 height 50
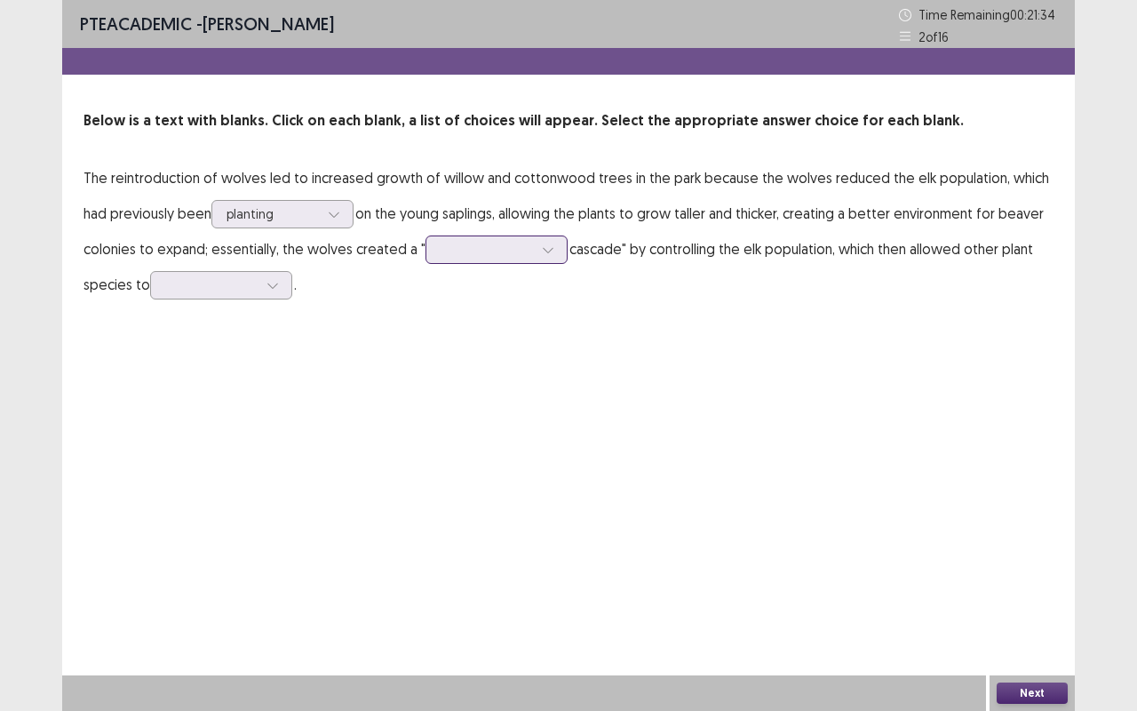
click at [479, 248] on div at bounding box center [487, 249] width 92 height 17
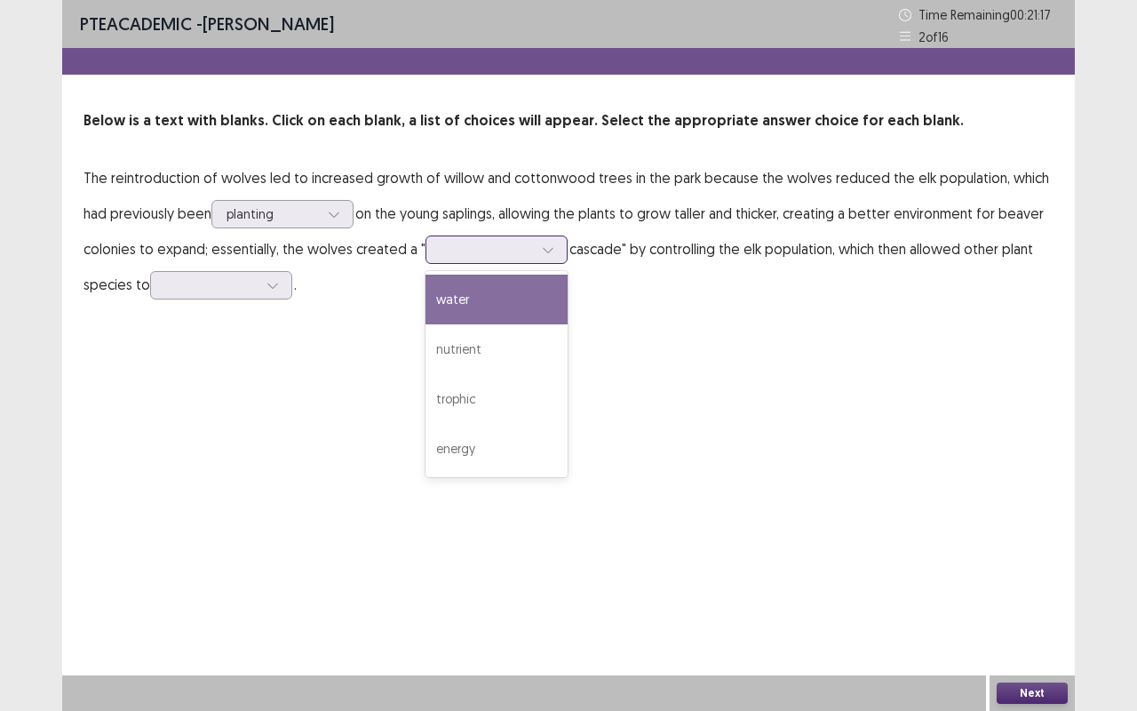
click at [470, 304] on div "water" at bounding box center [496, 299] width 142 height 50
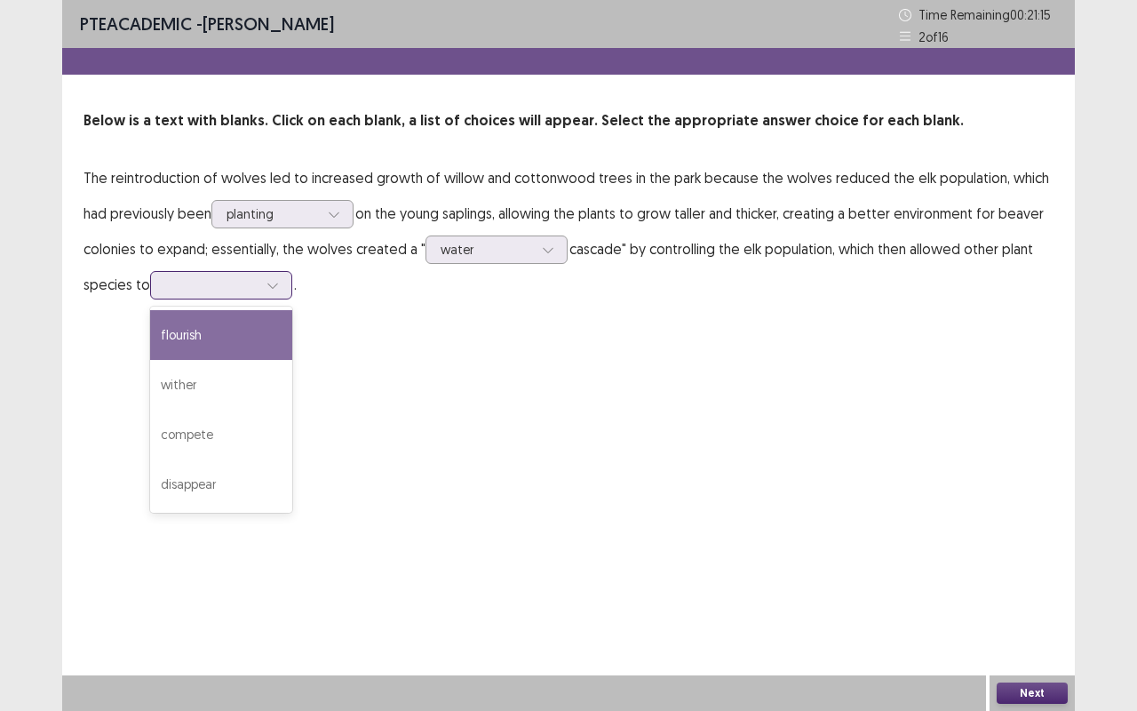
click at [238, 289] on div at bounding box center [211, 284] width 92 height 17
click at [253, 349] on div "flourish" at bounding box center [221, 335] width 142 height 50
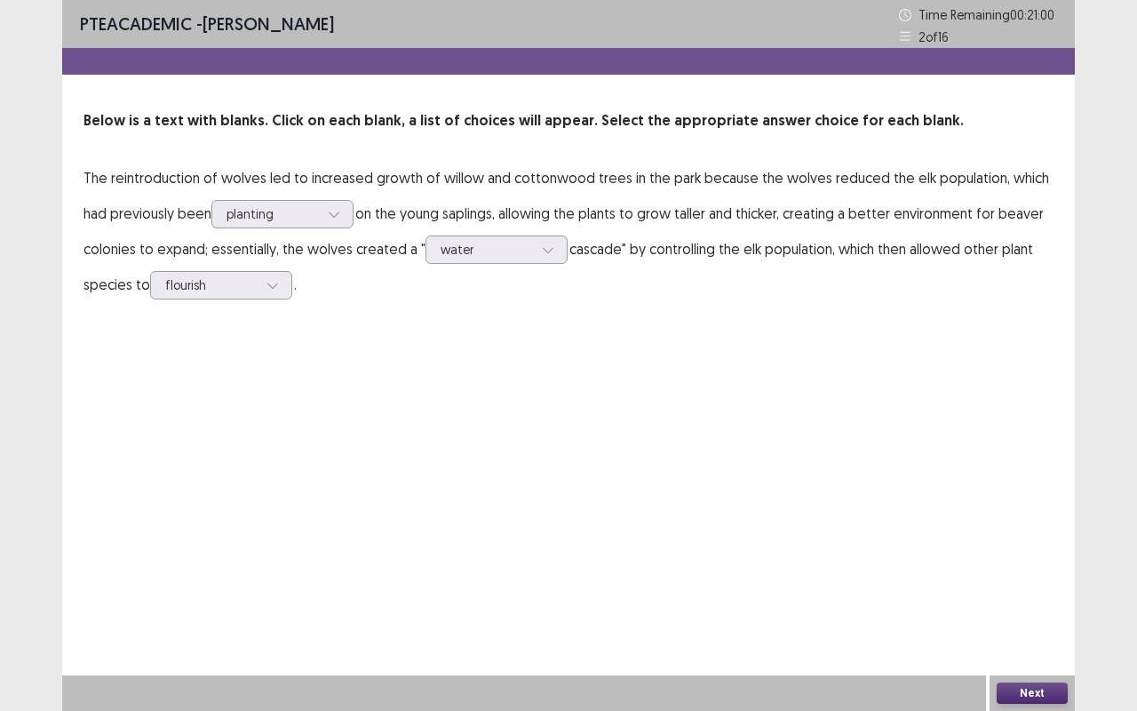
drag, startPoint x: 1007, startPoint y: 682, endPoint x: 565, endPoint y: 465, distance: 492.9
click at [565, 465] on div "PTE academic - [PERSON_NAME] Time Remaining 00 : 21 : 00 2 of 16 Below is a tex…" at bounding box center [568, 355] width 1013 height 711
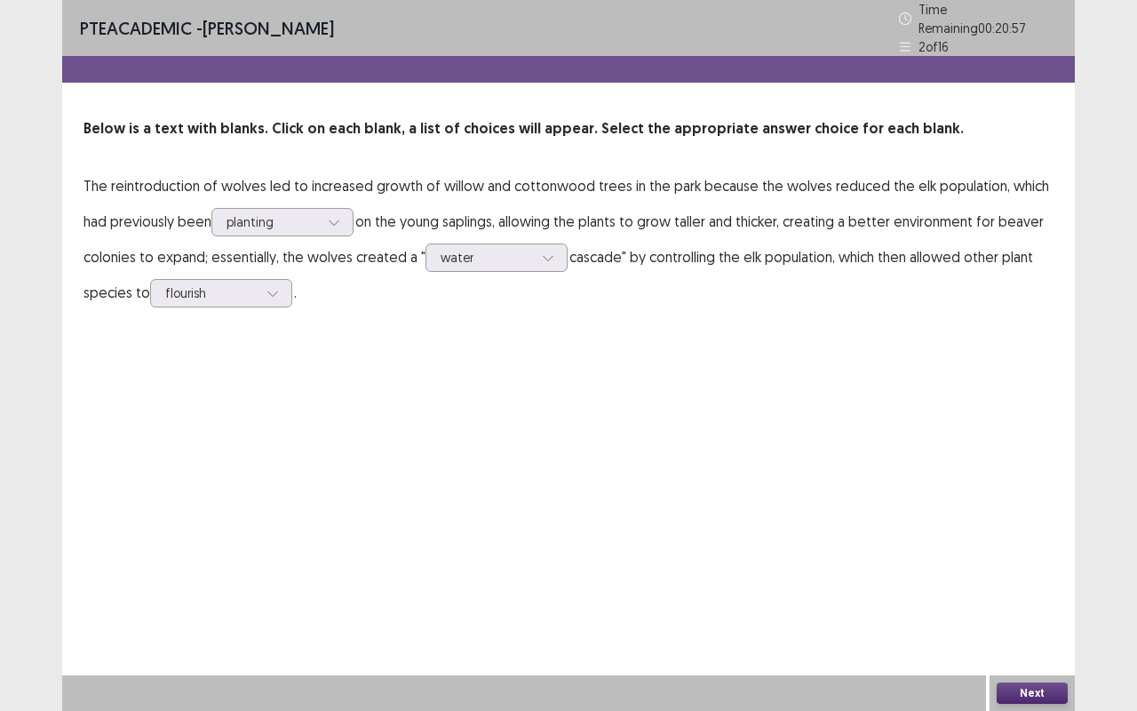
click at [1006, 598] on button "Next" at bounding box center [1032, 692] width 71 height 21
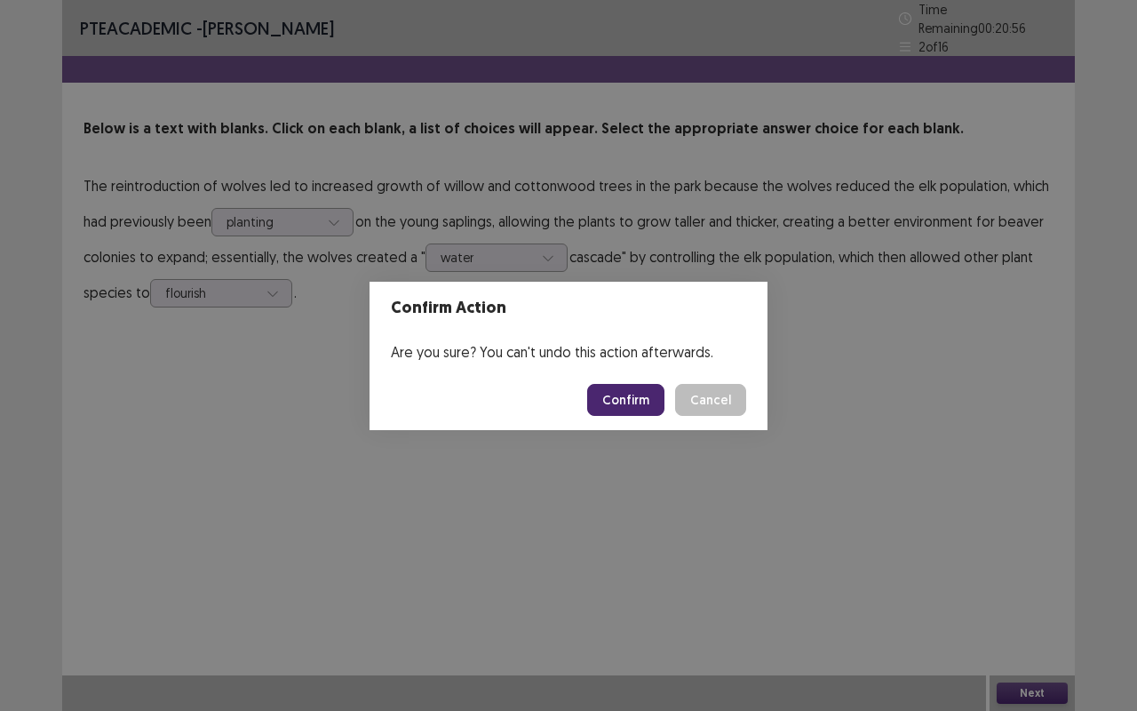
click at [629, 394] on button "Confirm" at bounding box center [625, 400] width 77 height 32
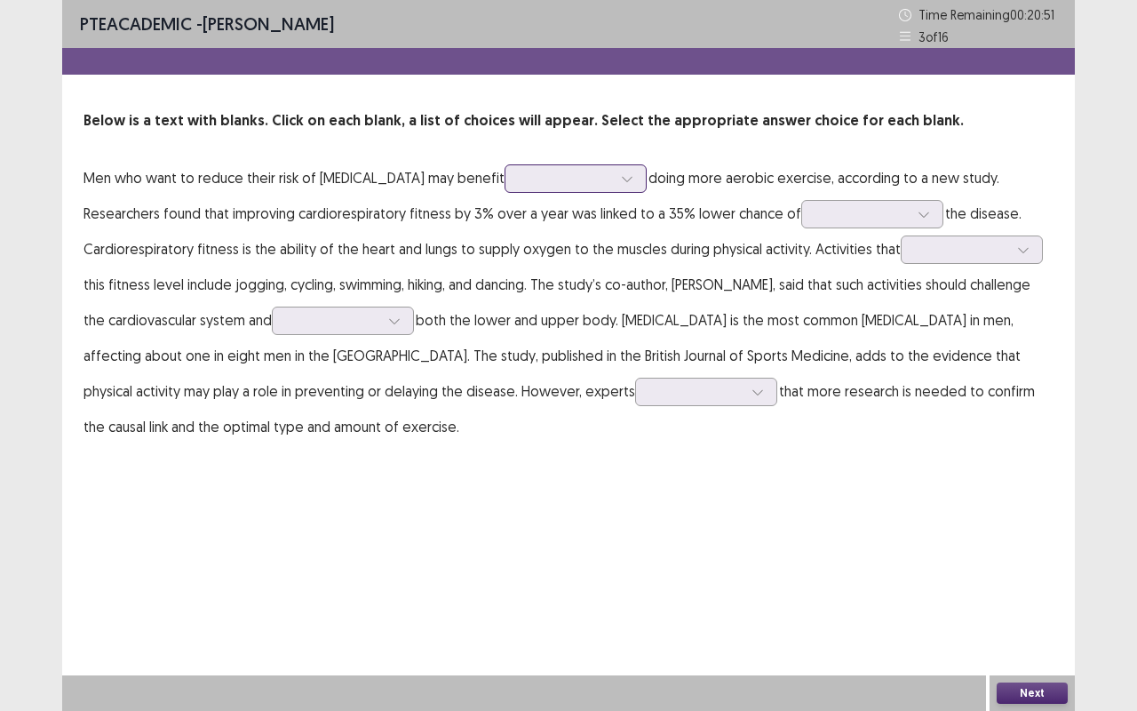
click at [602, 179] on div at bounding box center [566, 178] width 92 height 17
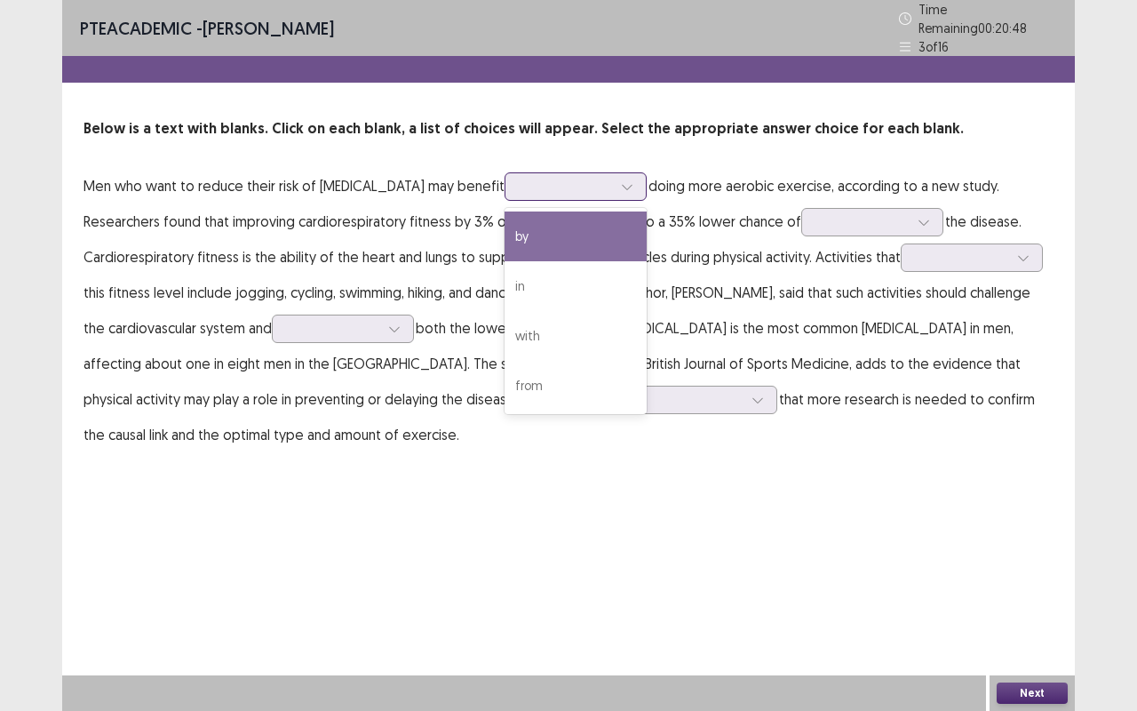
click at [576, 215] on div "by" at bounding box center [575, 236] width 142 height 50
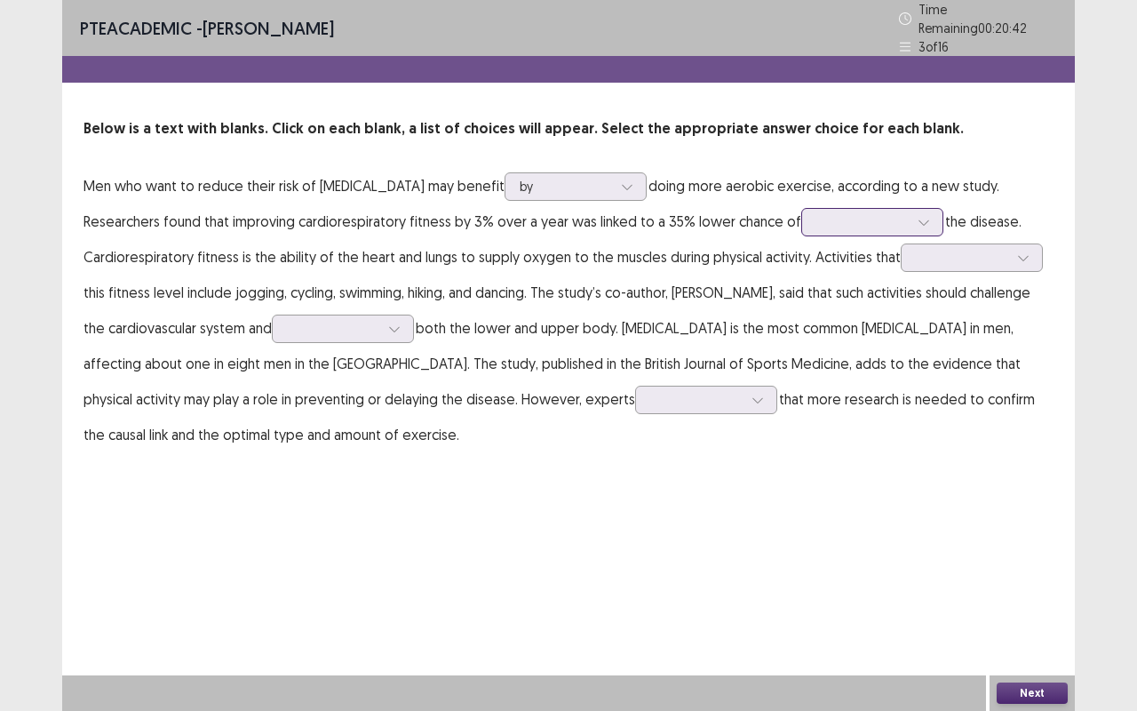
click at [847, 222] on div at bounding box center [862, 221] width 92 height 17
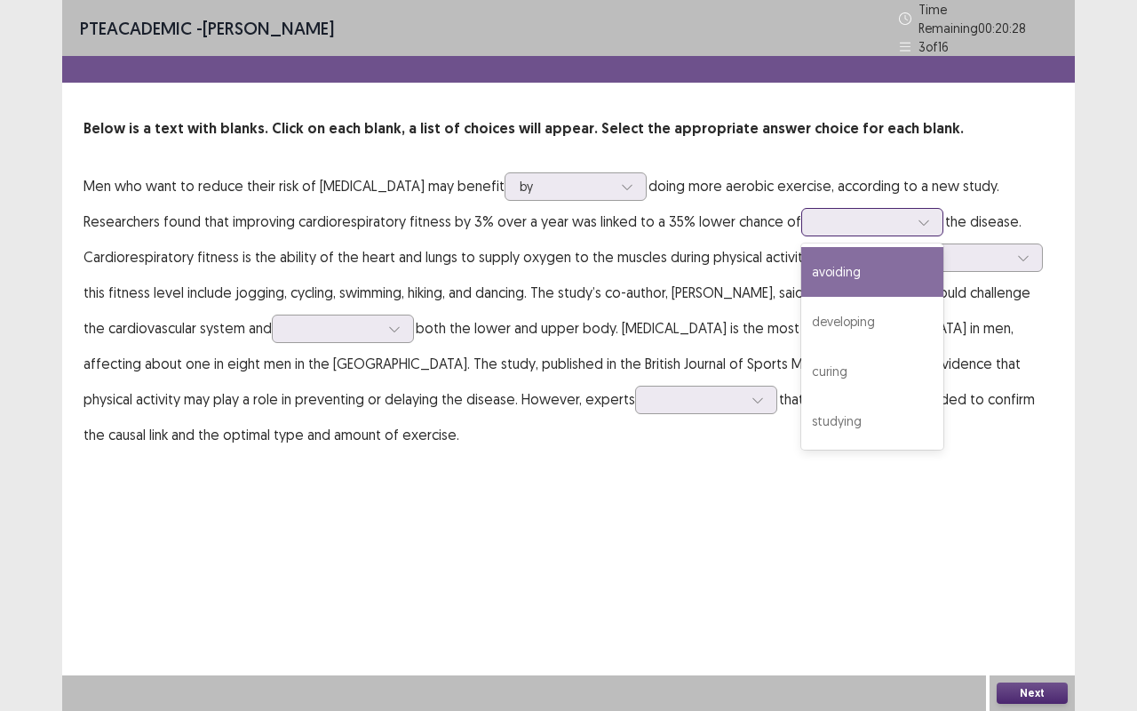
click at [854, 270] on div "avoiding" at bounding box center [872, 272] width 142 height 50
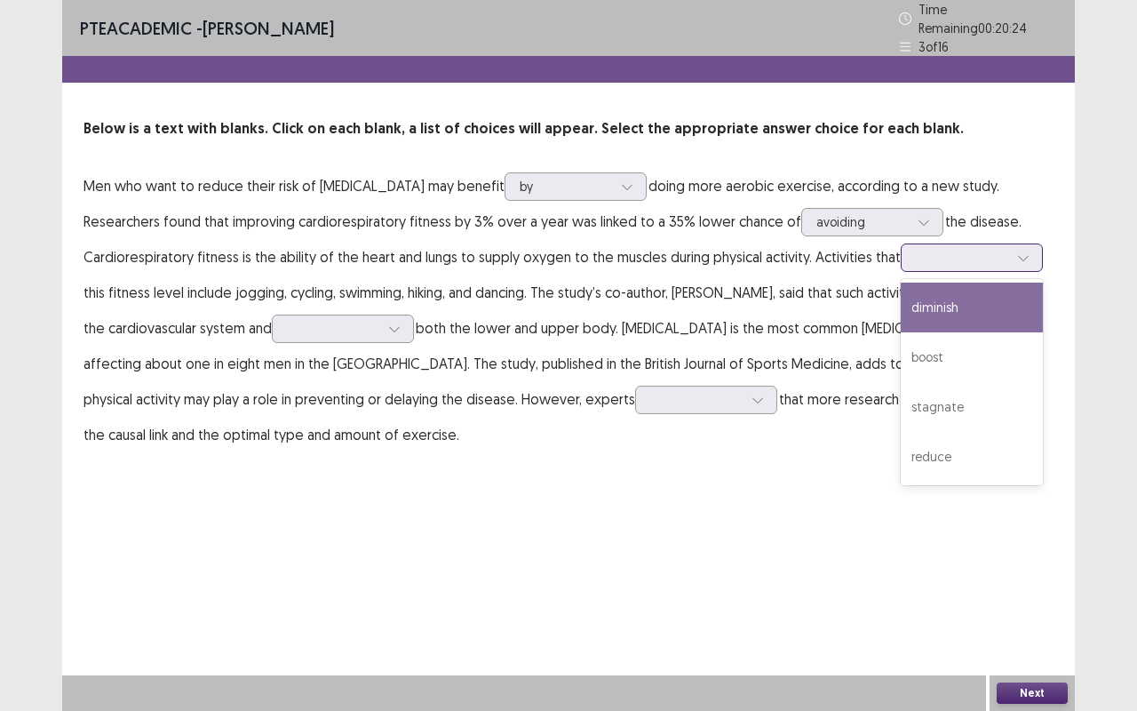
click at [941, 250] on div at bounding box center [962, 257] width 92 height 17
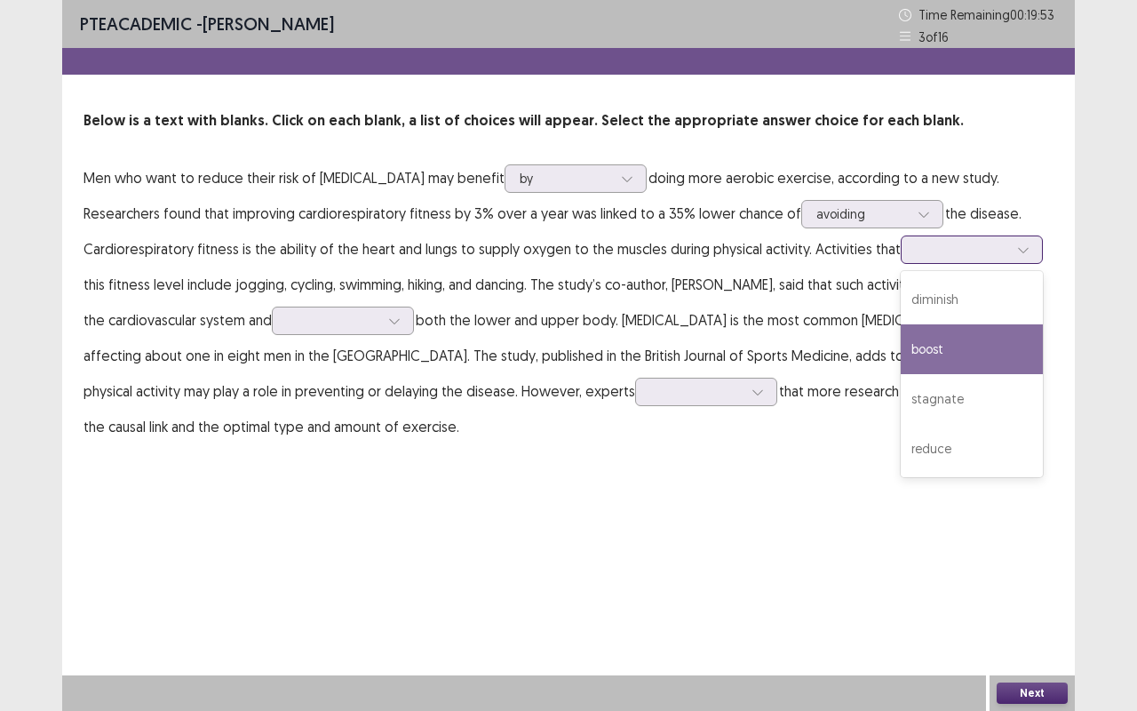
click at [947, 360] on div "boost" at bounding box center [972, 349] width 142 height 50
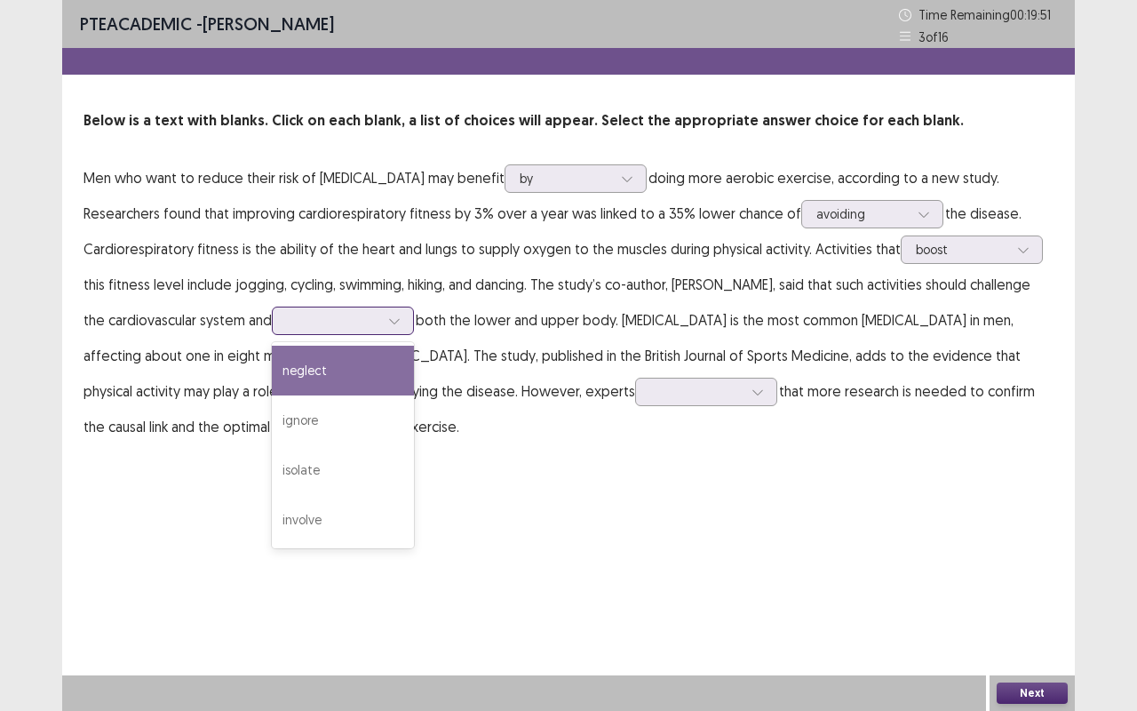
click at [338, 327] on div at bounding box center [333, 320] width 92 height 17
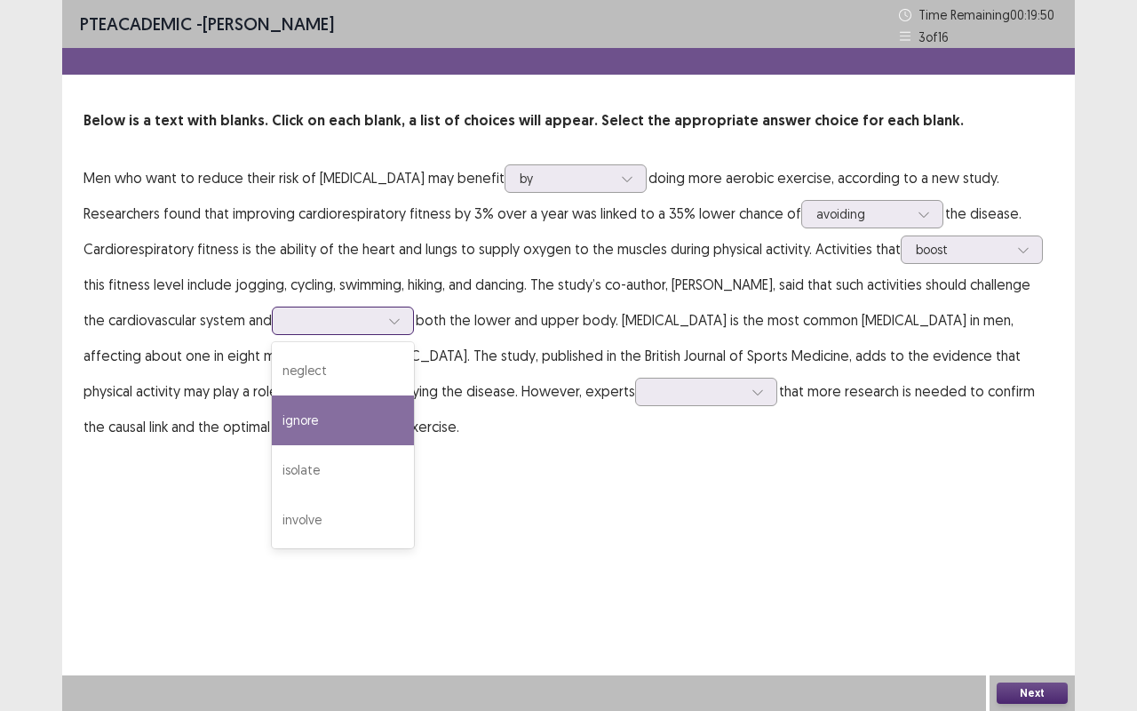
click at [320, 439] on div "ignore" at bounding box center [343, 420] width 142 height 50
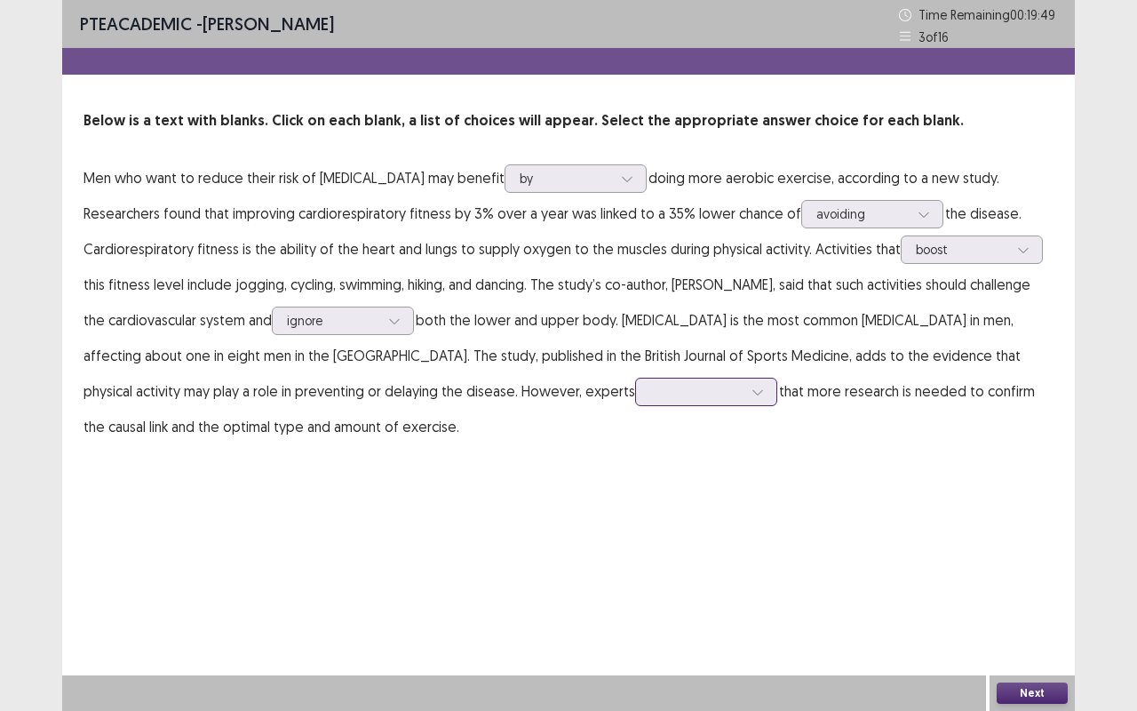
click at [650, 383] on div at bounding box center [696, 391] width 92 height 17
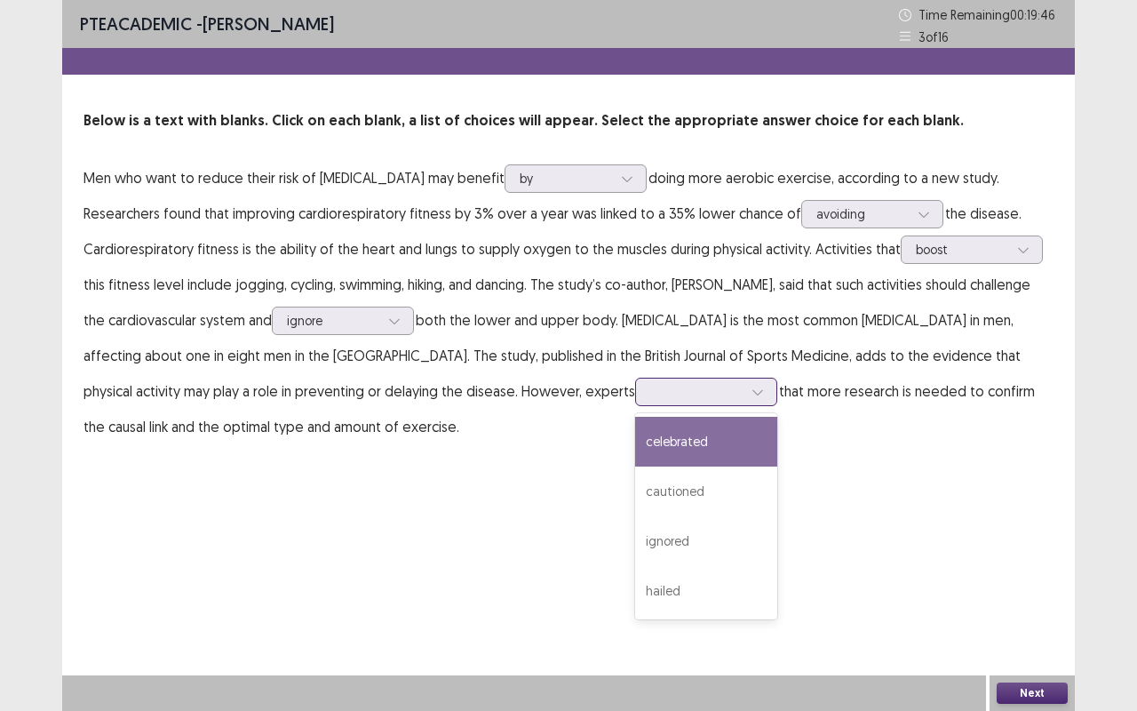
click at [635, 430] on div "celebrated" at bounding box center [706, 442] width 142 height 50
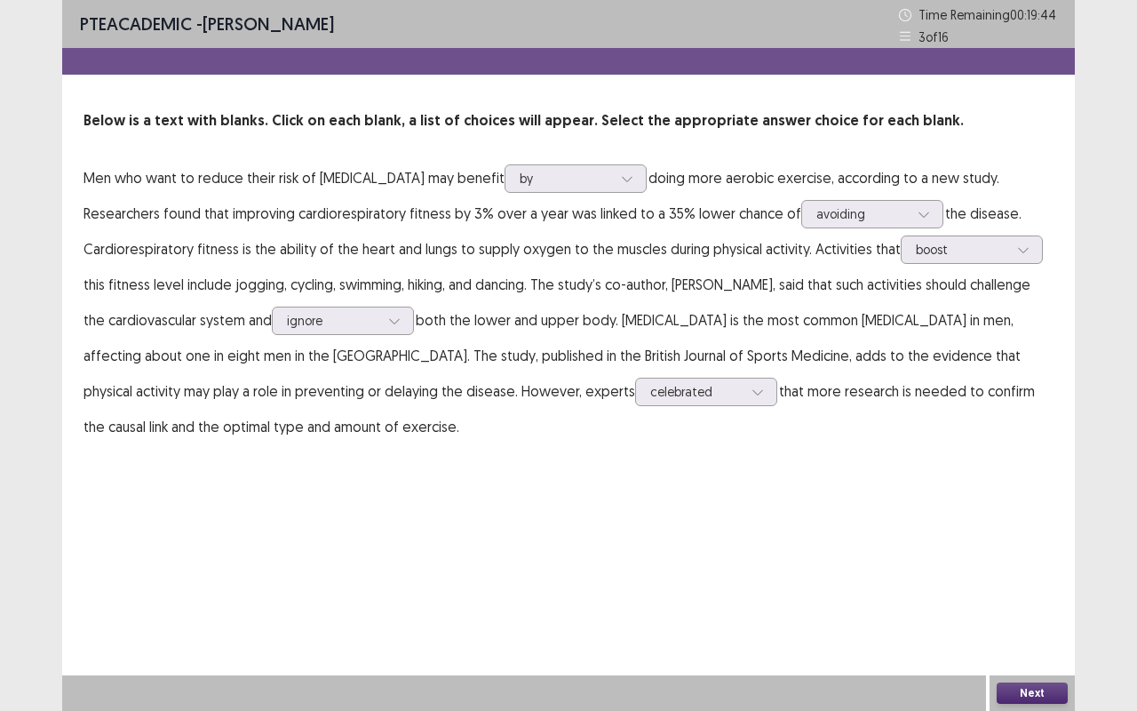
click at [1027, 598] on button "Next" at bounding box center [1032, 692] width 71 height 21
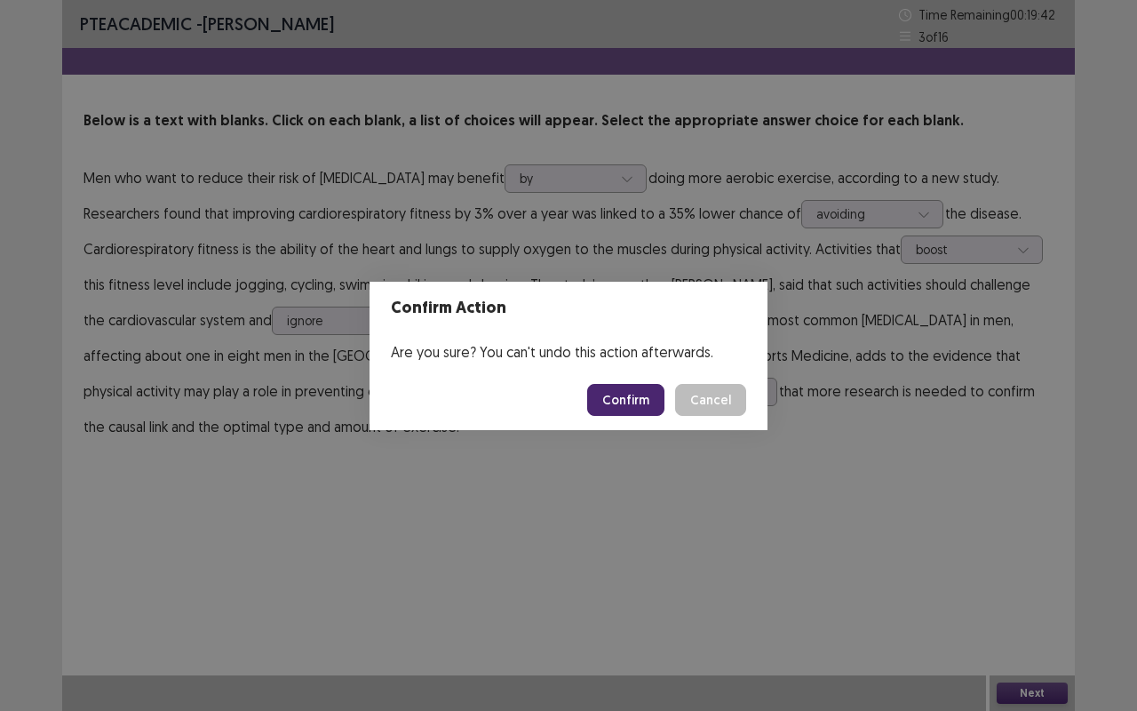
click at [627, 393] on button "Confirm" at bounding box center [625, 400] width 77 height 32
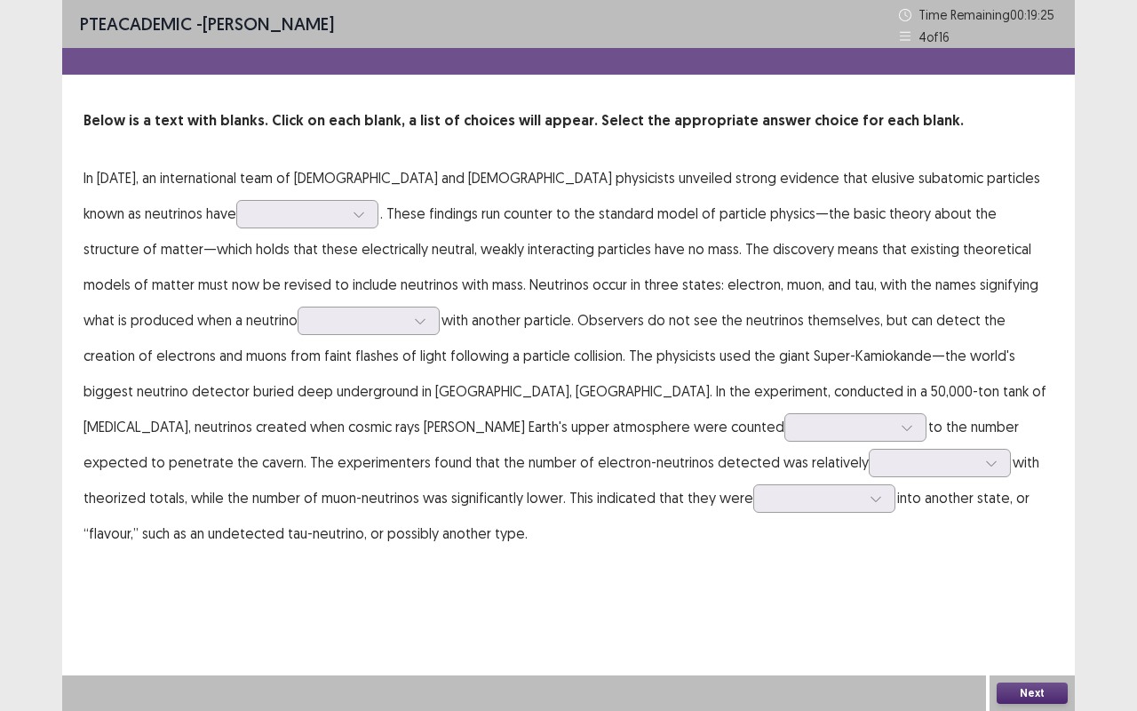
click at [202, 193] on p "In [DATE], an international team of [DEMOGRAPHIC_DATA] and [DEMOGRAPHIC_DATA] p…" at bounding box center [568, 355] width 970 height 391
click at [198, 228] on p "In [DATE], an international team of [DEMOGRAPHIC_DATA] and [DEMOGRAPHIC_DATA] p…" at bounding box center [568, 355] width 970 height 391
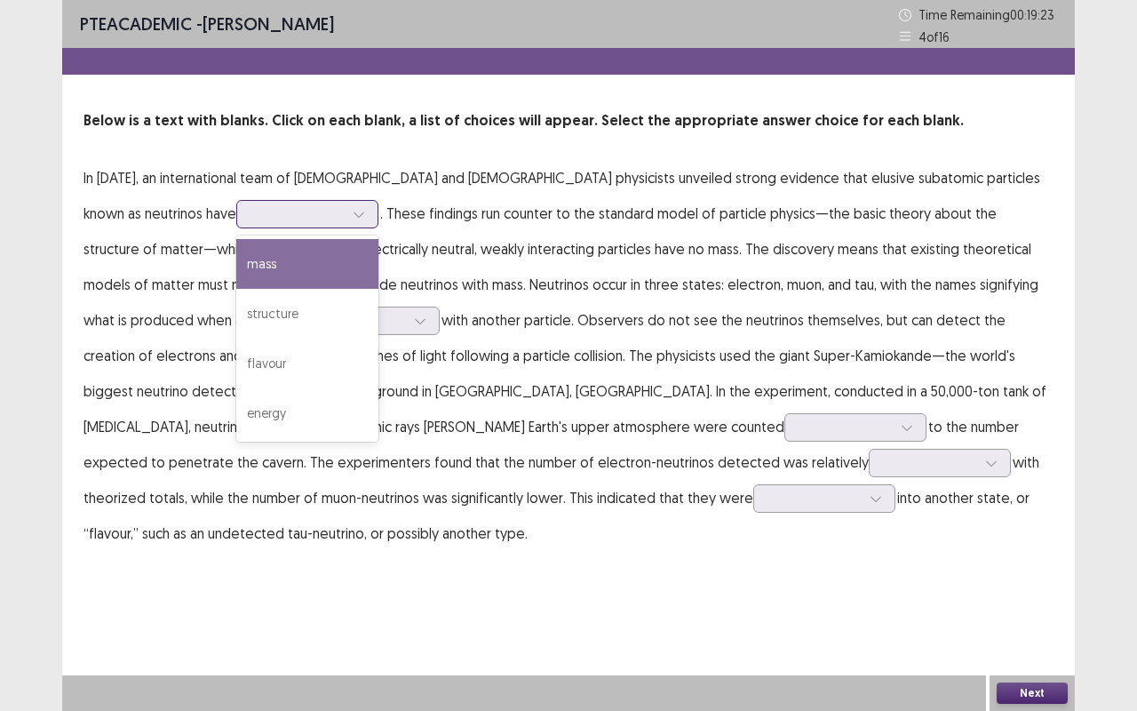
click at [345, 222] on div at bounding box center [358, 214] width 27 height 27
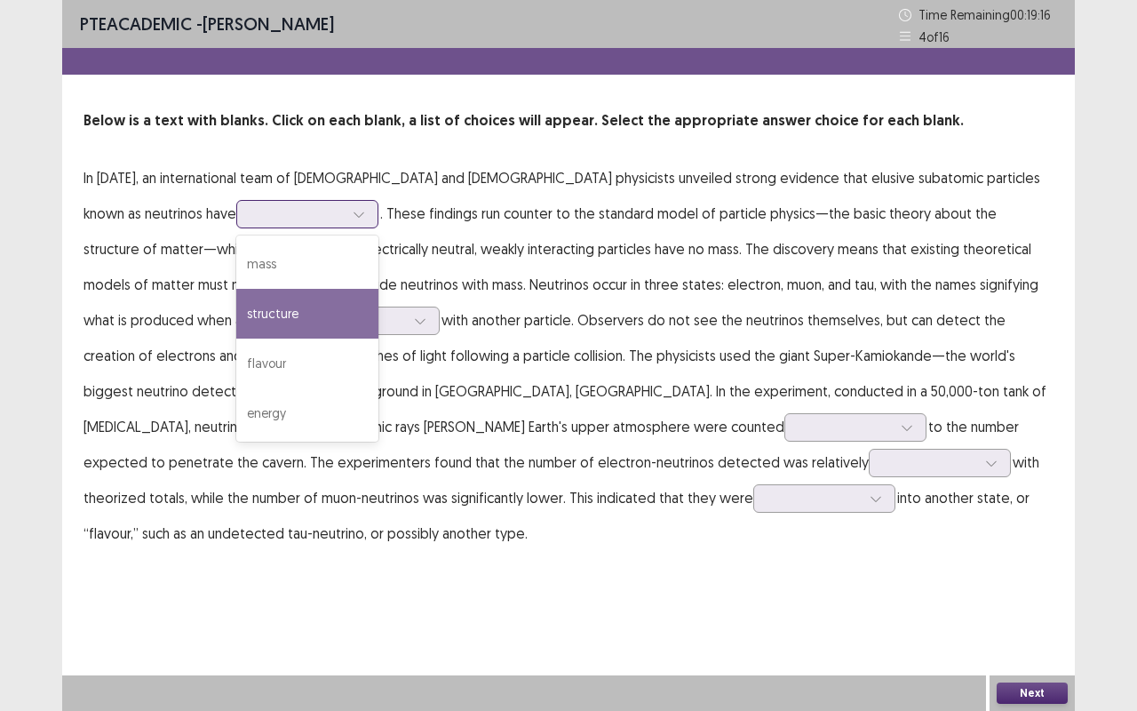
click at [236, 322] on div "structure" at bounding box center [307, 314] width 142 height 50
click at [345, 220] on div at bounding box center [358, 214] width 27 height 27
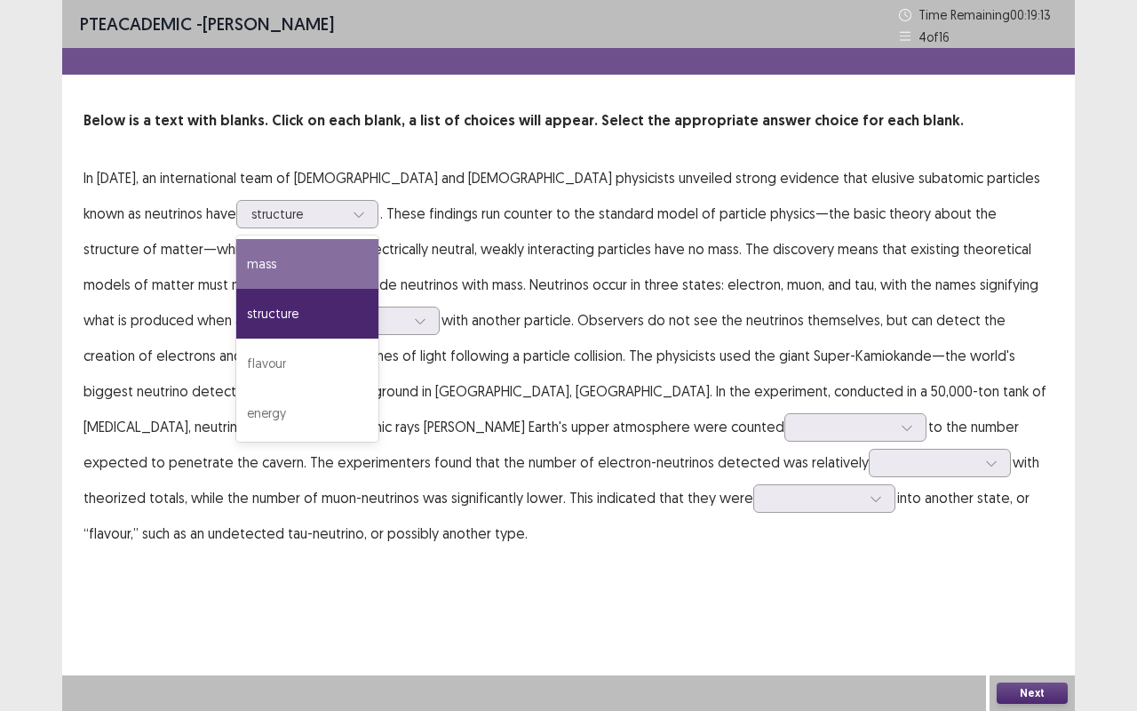
click at [281, 277] on p "In [DATE], an international team of Japanese and [DEMOGRAPHIC_DATA] physicists …" at bounding box center [568, 355] width 970 height 391
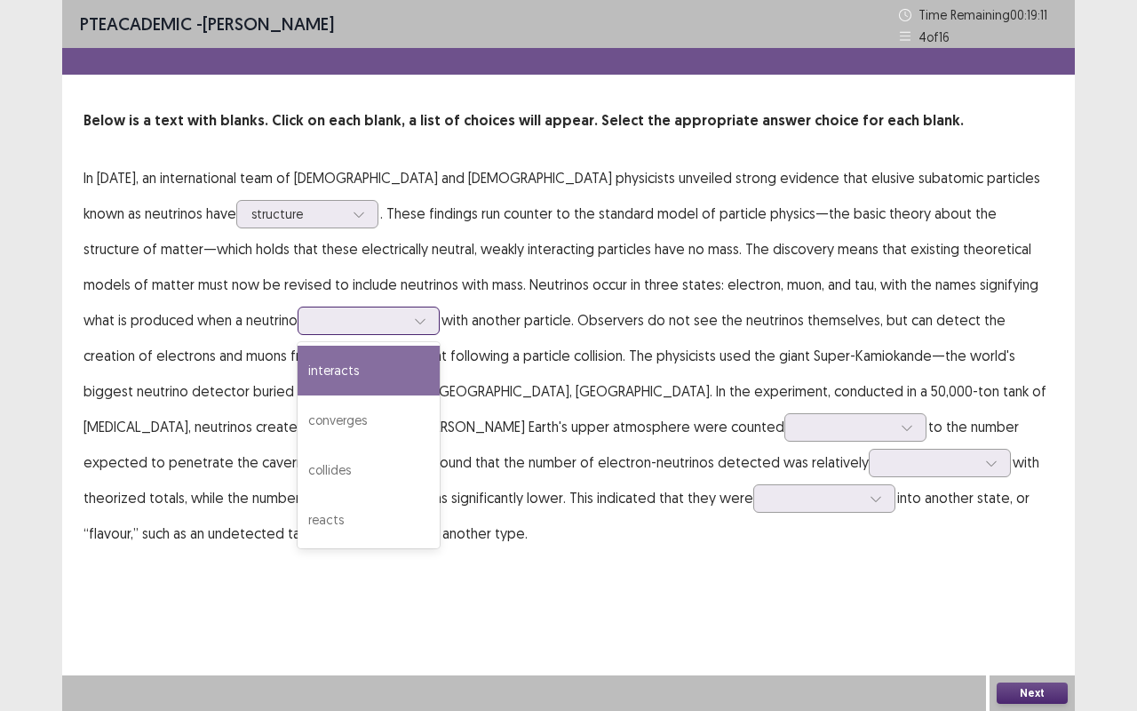
click at [313, 316] on div at bounding box center [359, 320] width 92 height 17
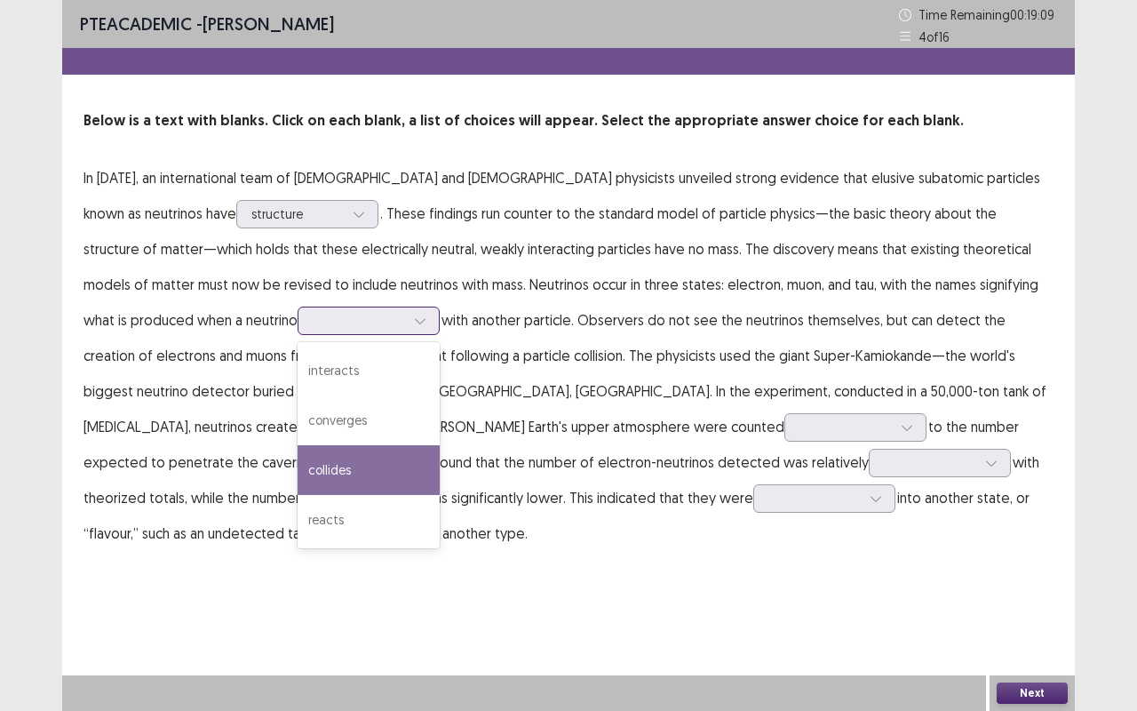
click at [298, 463] on div "collides" at bounding box center [369, 470] width 142 height 50
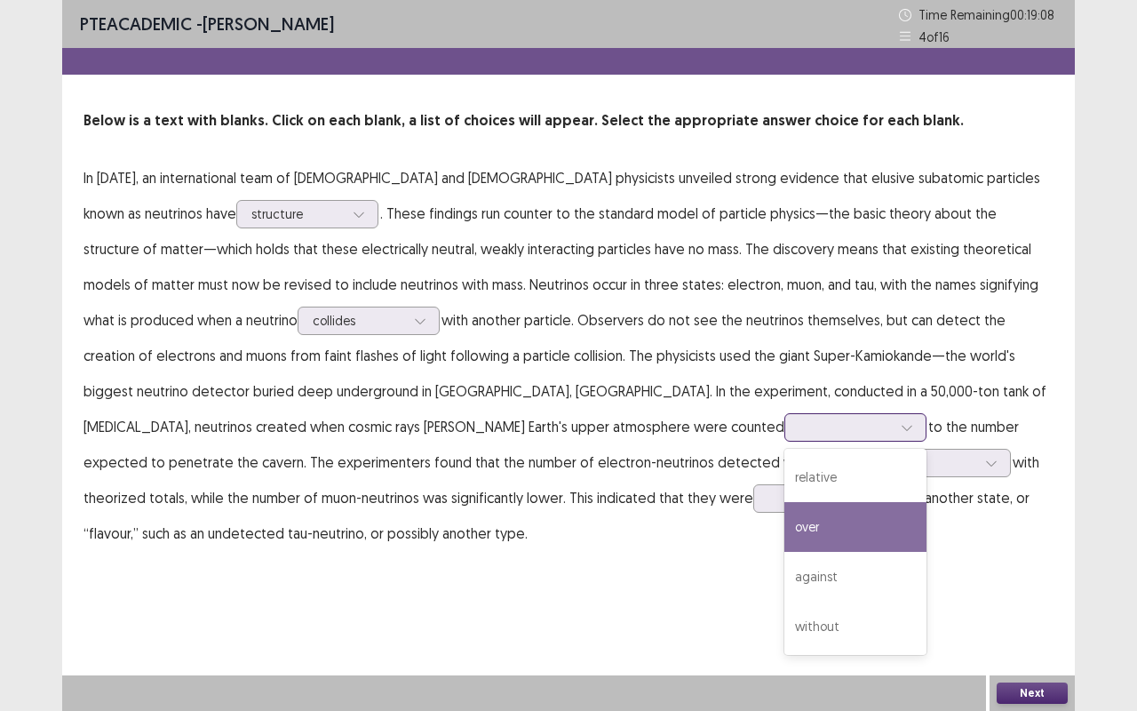
drag, startPoint x: 364, startPoint y: 424, endPoint x: 348, endPoint y: 541, distance: 118.3
click at [784, 441] on div "4 results available. Use Up and Down to choose options, press Enter to select t…" at bounding box center [855, 427] width 142 height 28
click at [784, 541] on div "over" at bounding box center [855, 527] width 142 height 50
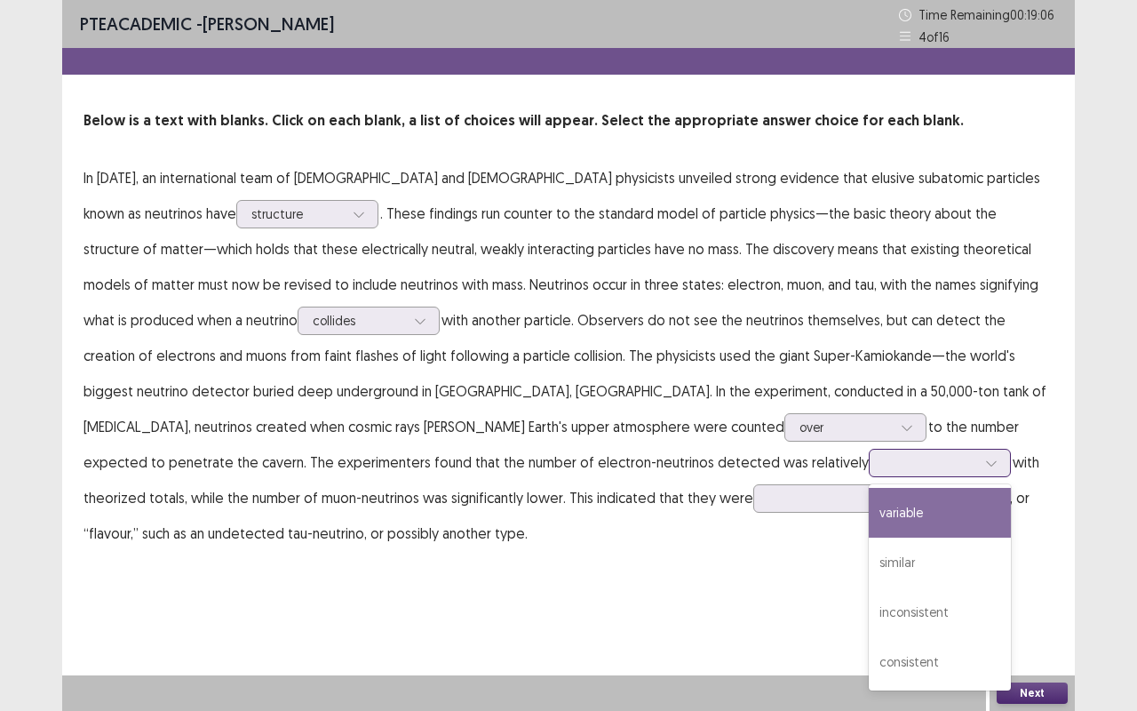
click at [884, 468] on div at bounding box center [930, 462] width 92 height 17
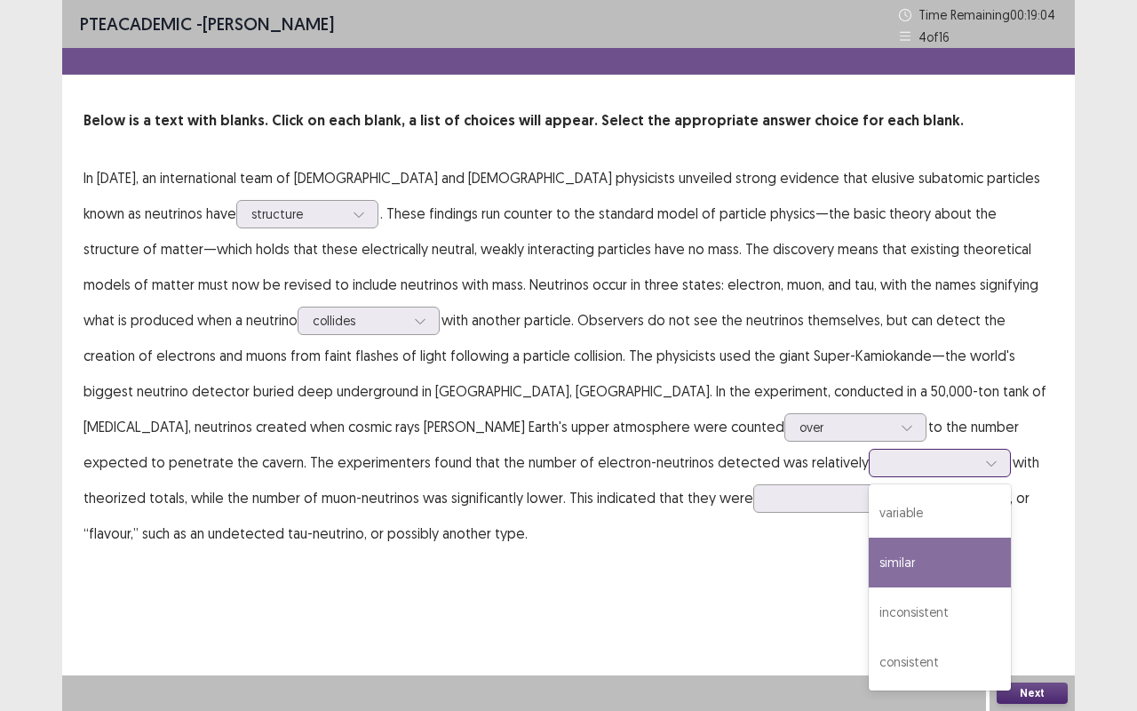
click at [869, 558] on div "similar" at bounding box center [940, 562] width 142 height 50
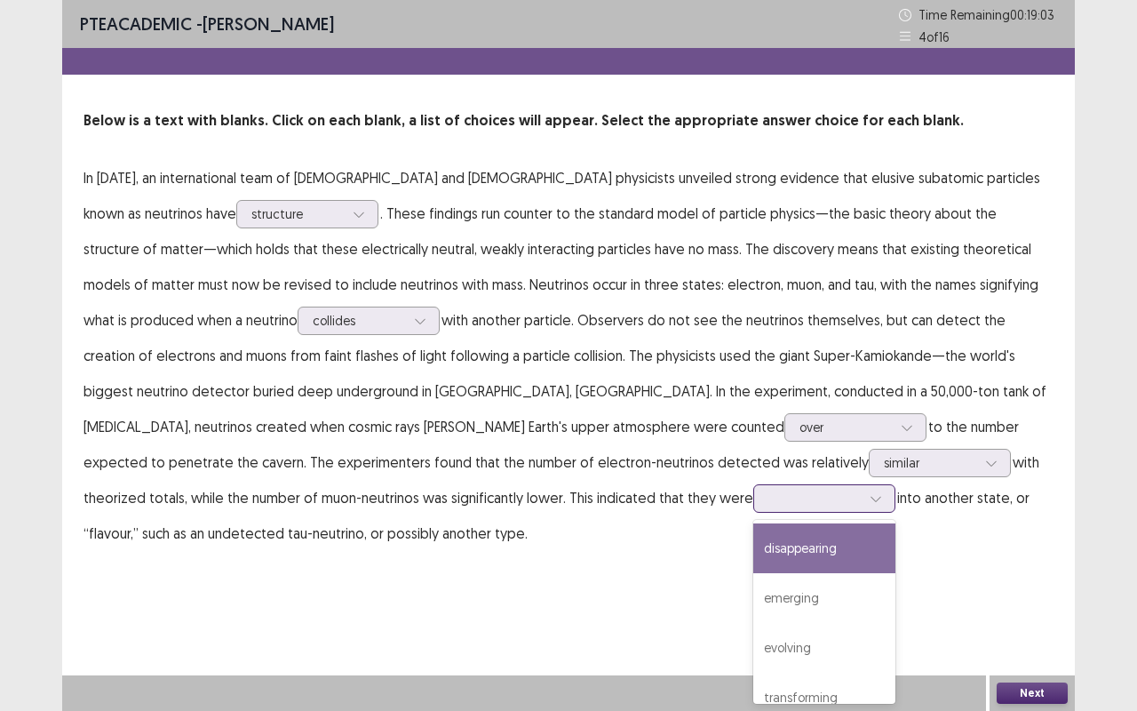
click at [766, 488] on div at bounding box center [814, 498] width 96 height 20
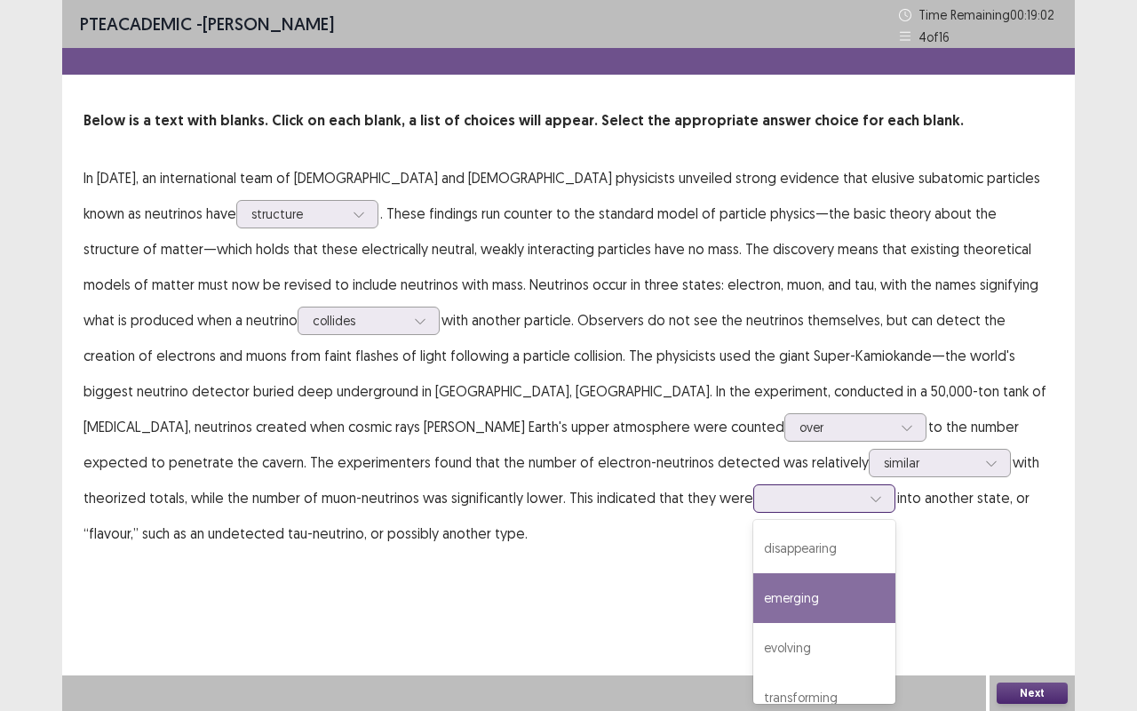
scroll to position [21, 0]
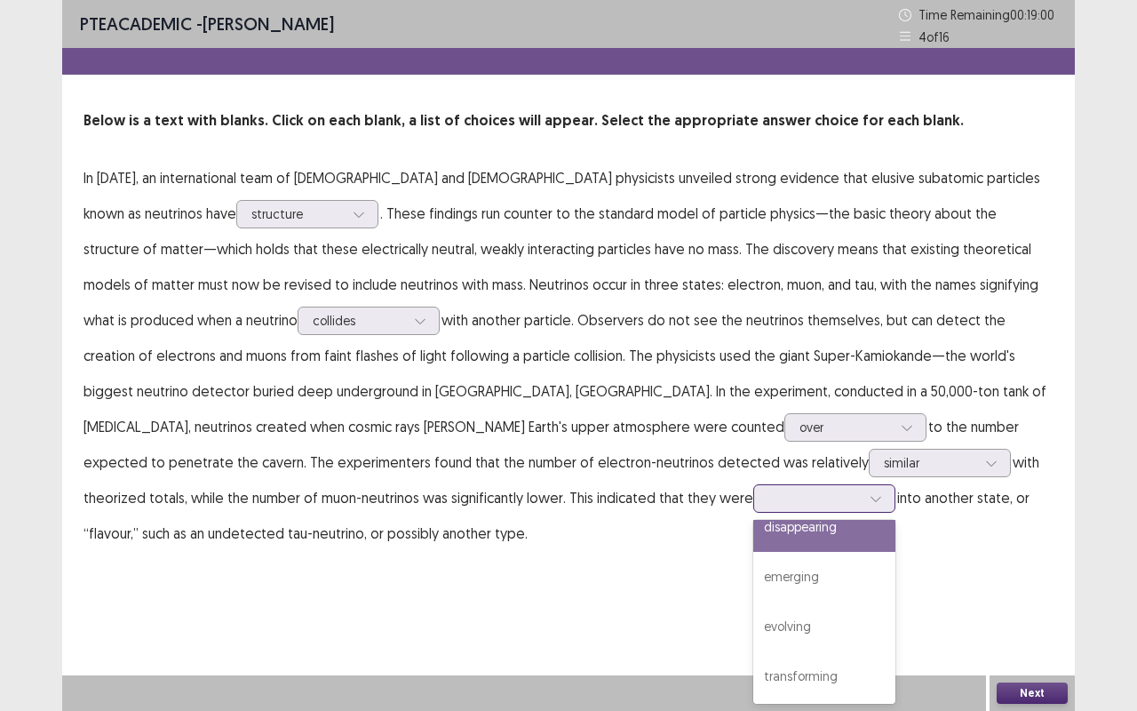
click at [753, 544] on div "disappearing" at bounding box center [824, 527] width 142 height 50
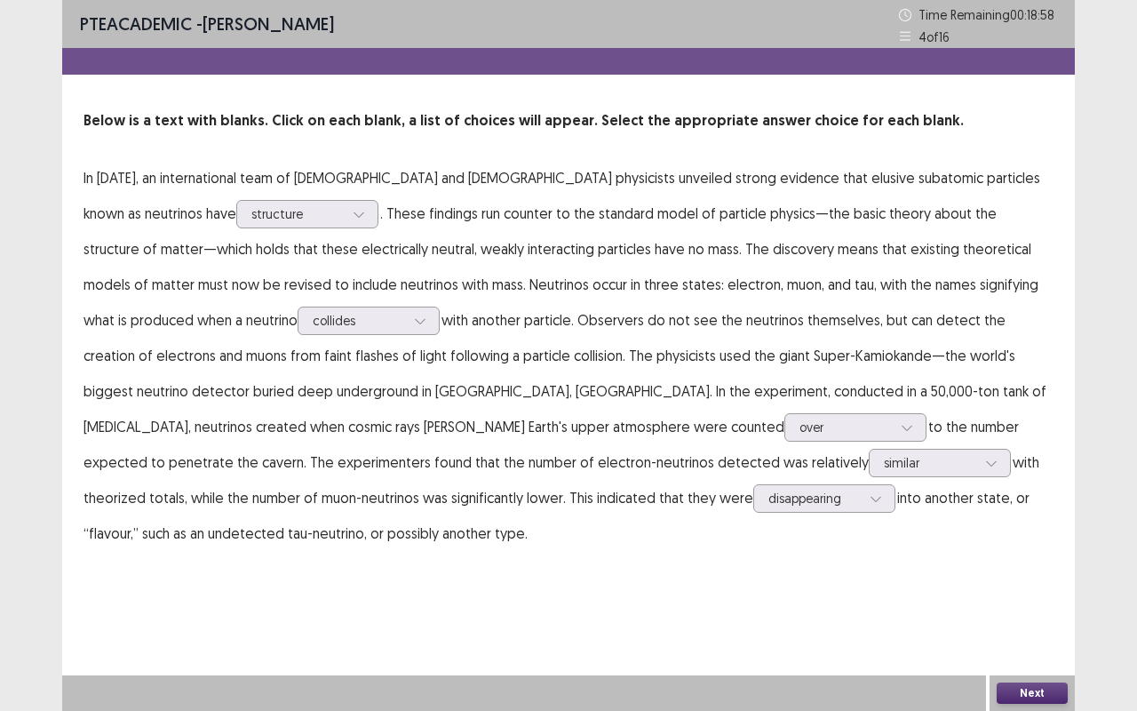
click at [1028, 598] on button "Next" at bounding box center [1032, 692] width 71 height 21
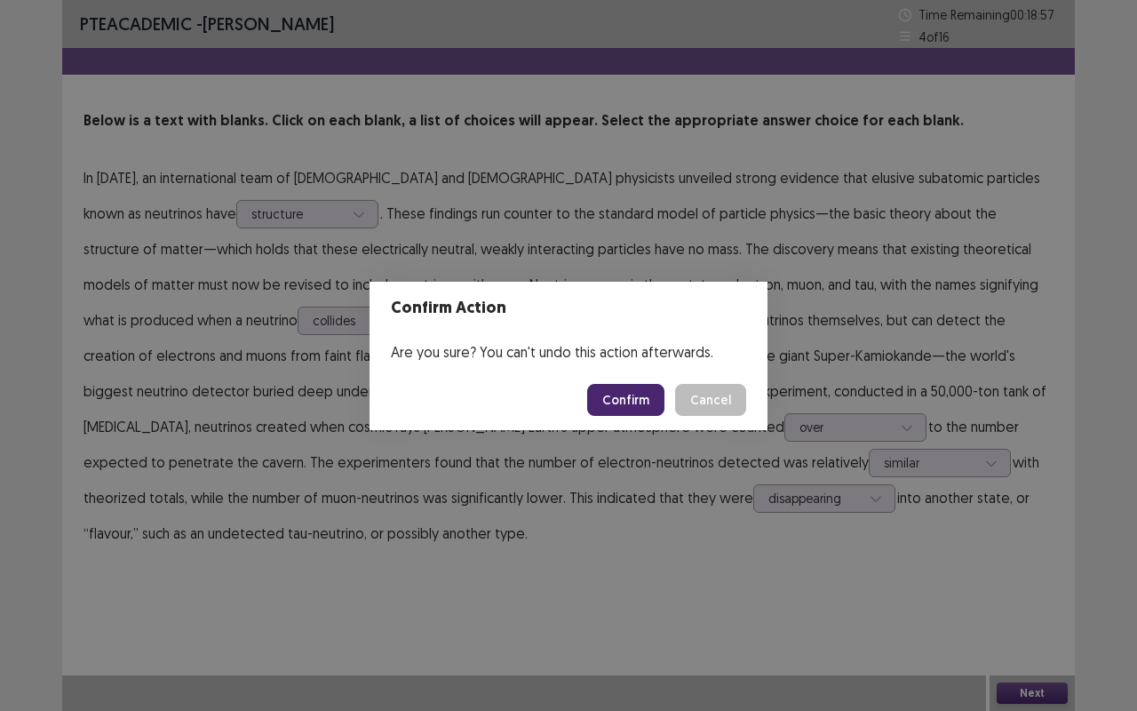
click at [623, 409] on button "Confirm" at bounding box center [625, 400] width 77 height 32
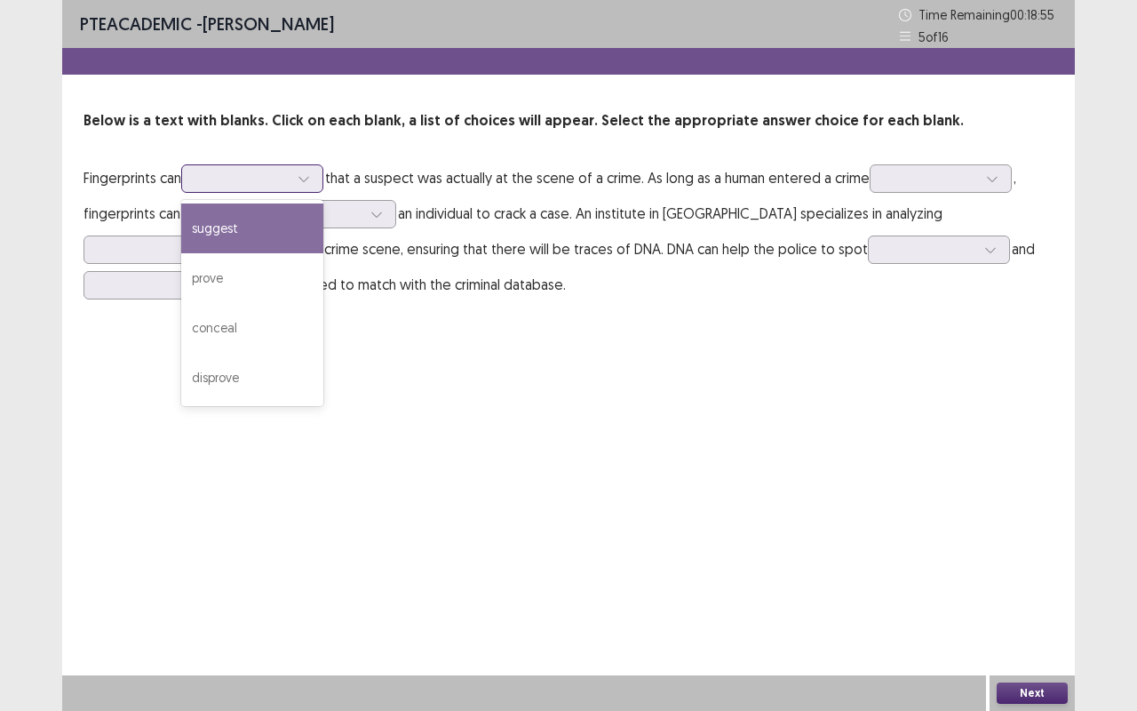
click at [296, 172] on div at bounding box center [303, 178] width 27 height 27
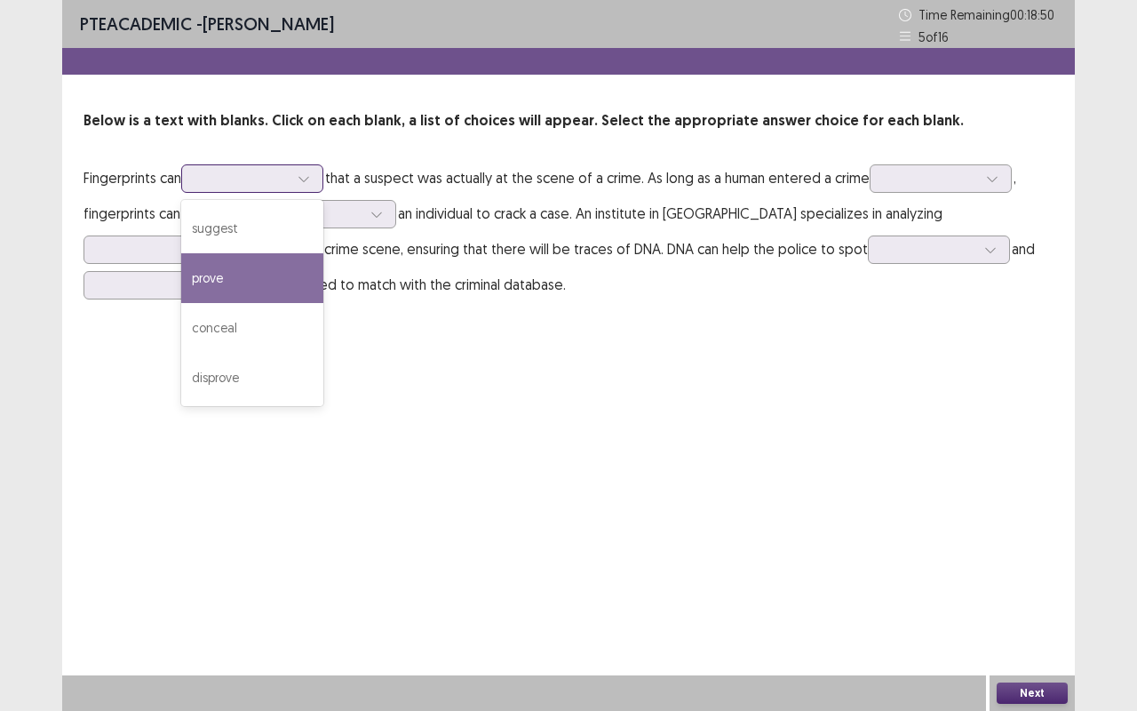
click at [284, 280] on div "prove" at bounding box center [252, 278] width 142 height 50
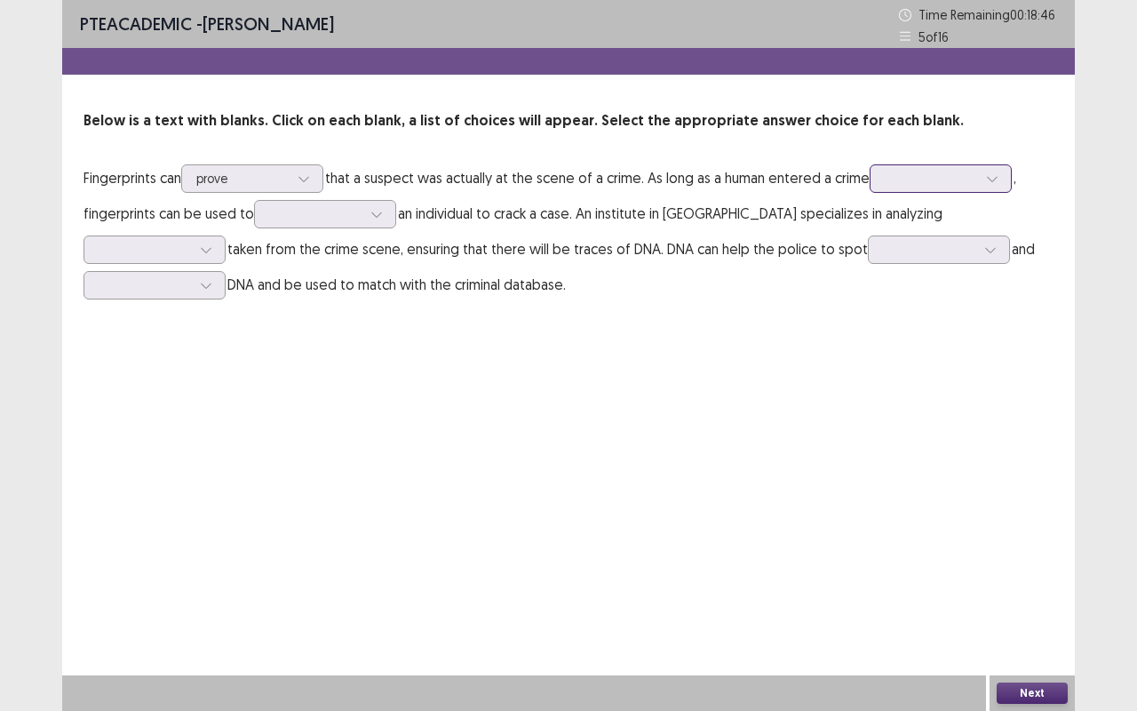
click at [901, 174] on div at bounding box center [931, 178] width 92 height 17
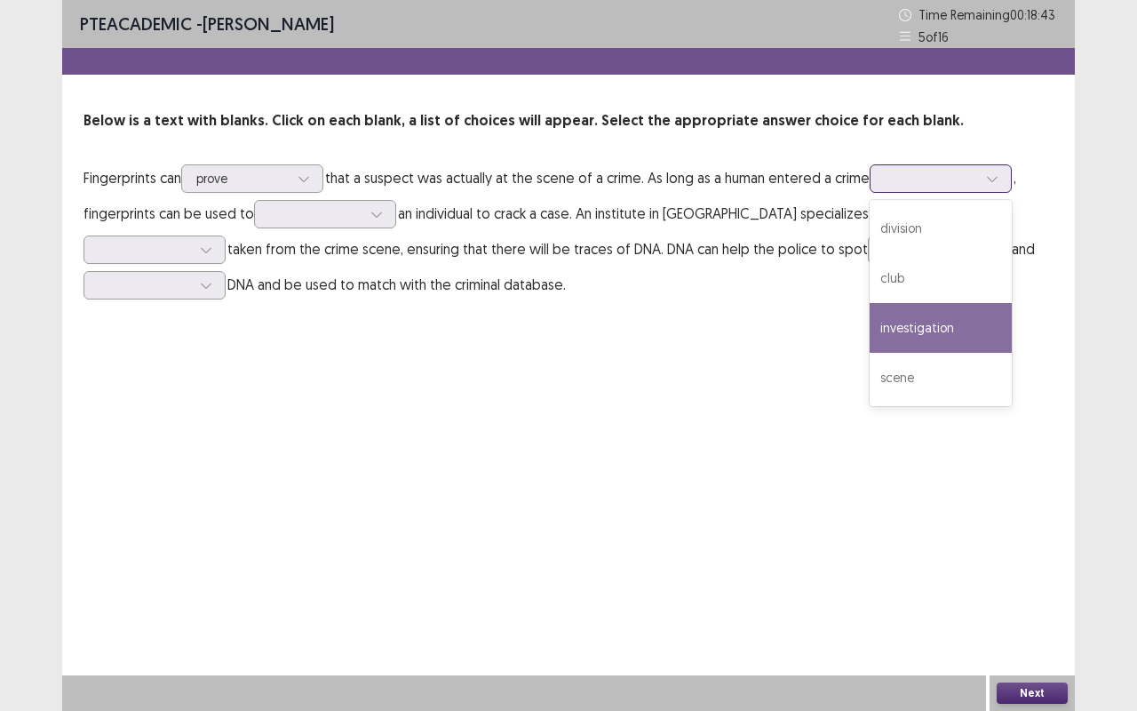
click at [943, 310] on div "investigation" at bounding box center [941, 328] width 142 height 50
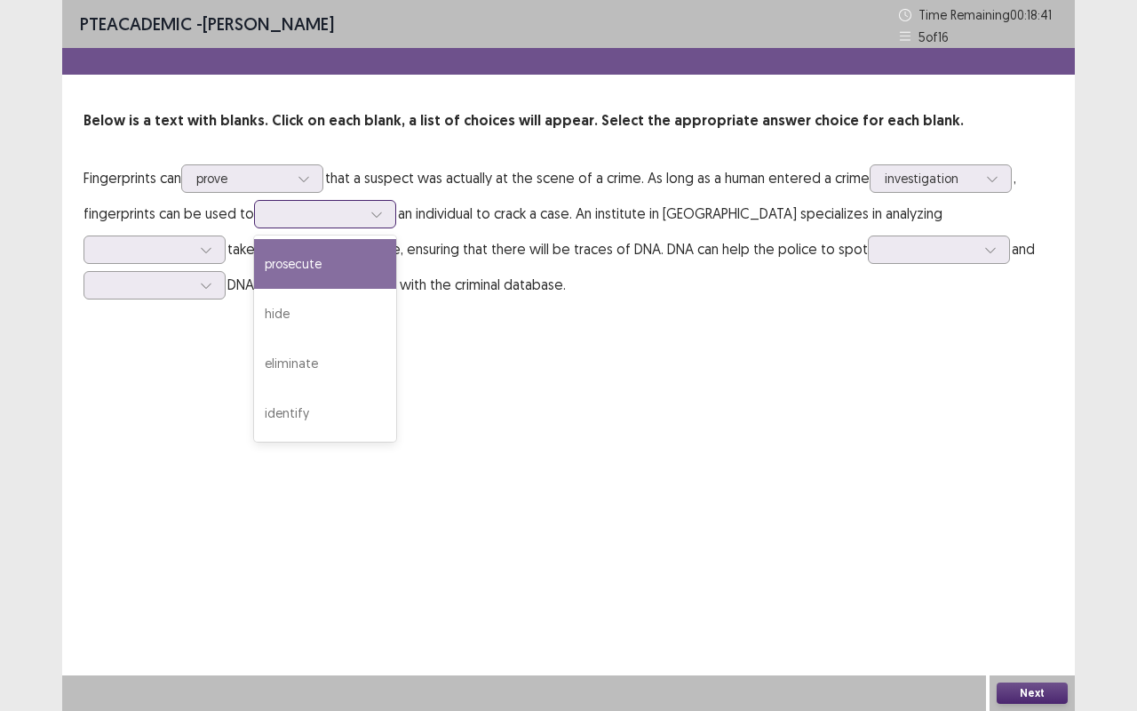
click at [274, 217] on div at bounding box center [315, 213] width 92 height 17
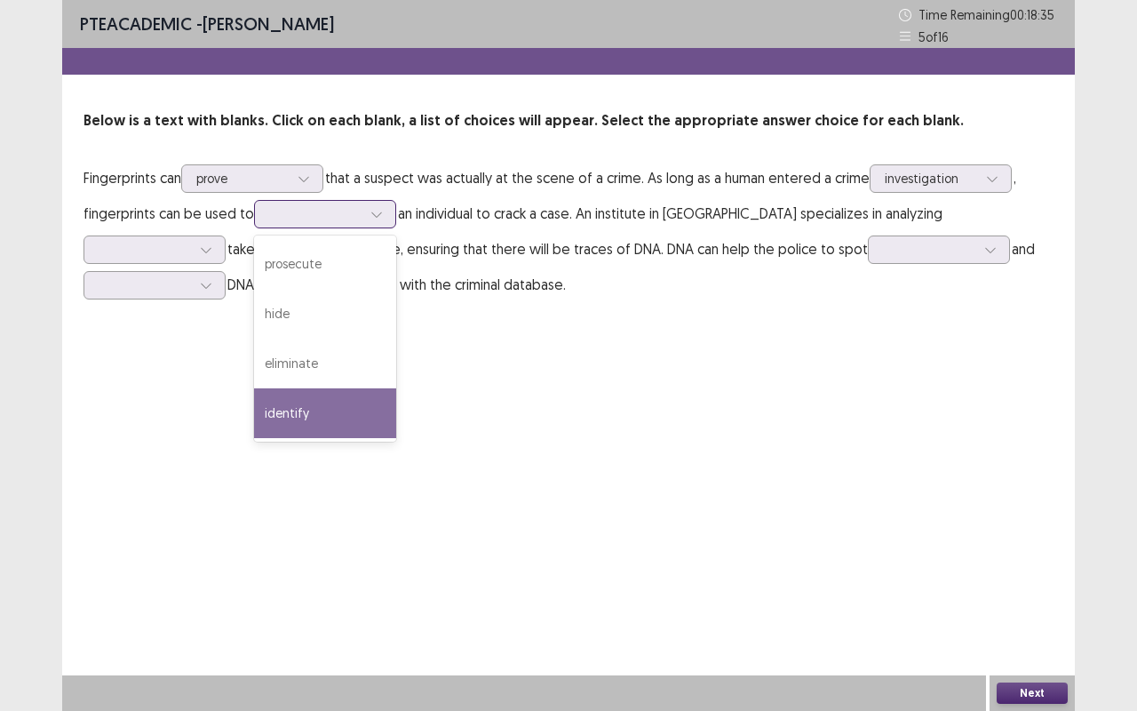
click at [319, 419] on div "identify" at bounding box center [325, 413] width 142 height 50
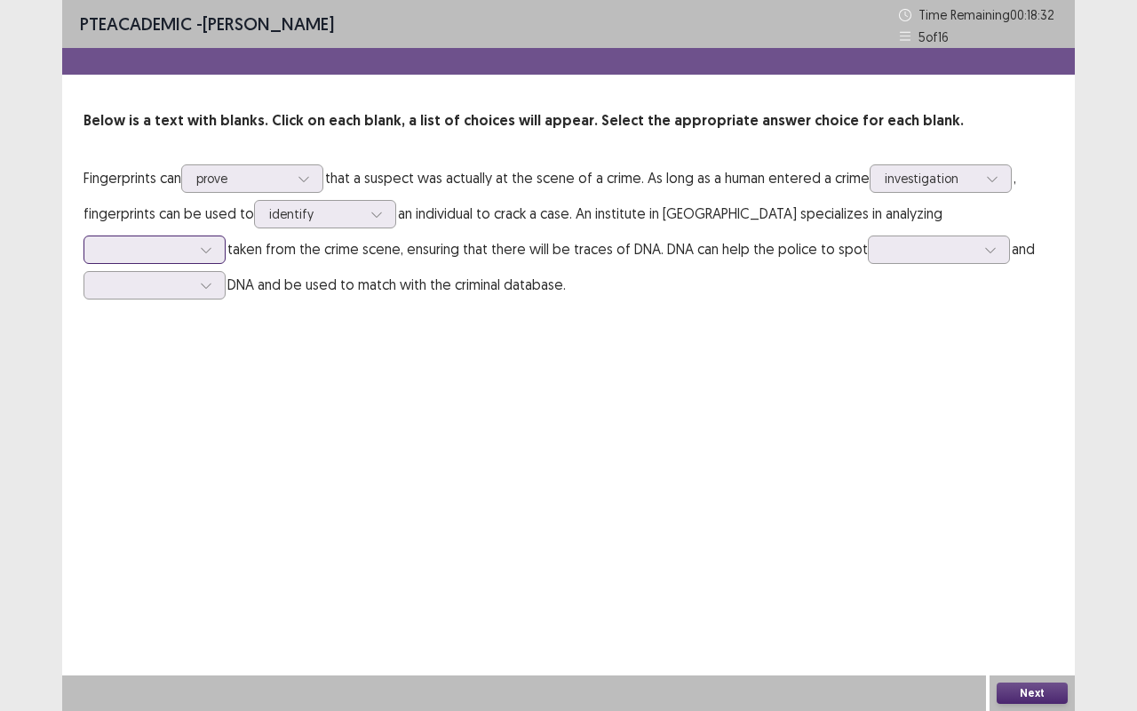
click at [191, 241] on div at bounding box center [145, 249] width 92 height 17
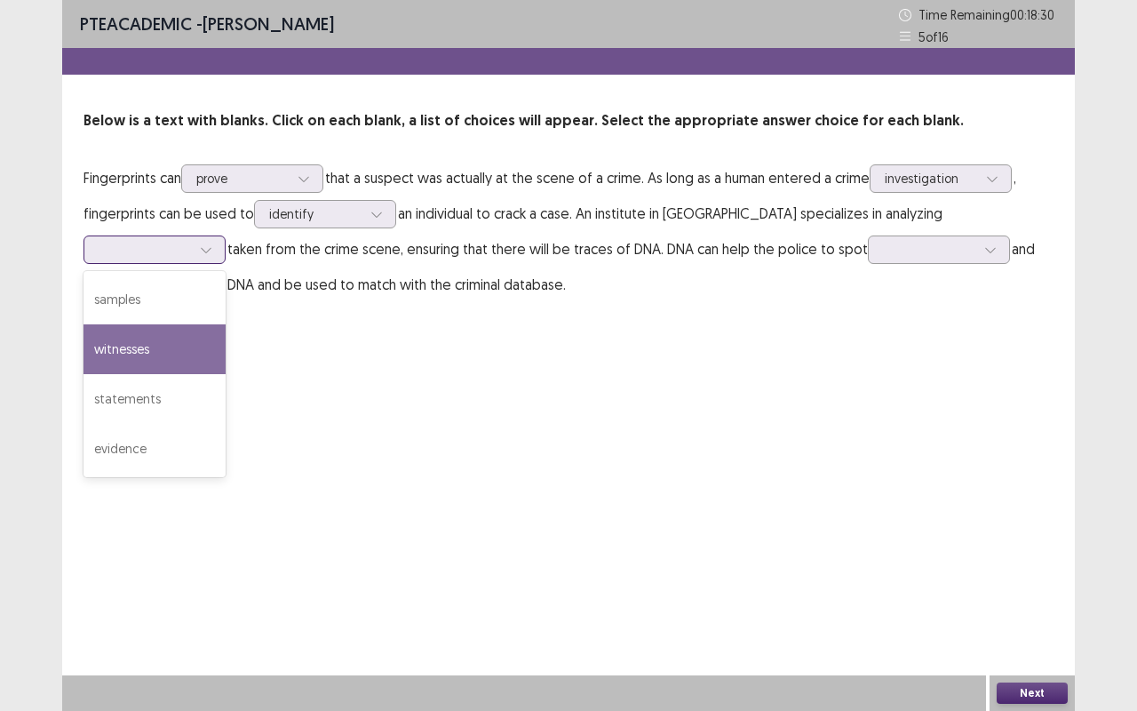
click at [226, 324] on div "witnesses" at bounding box center [154, 349] width 142 height 50
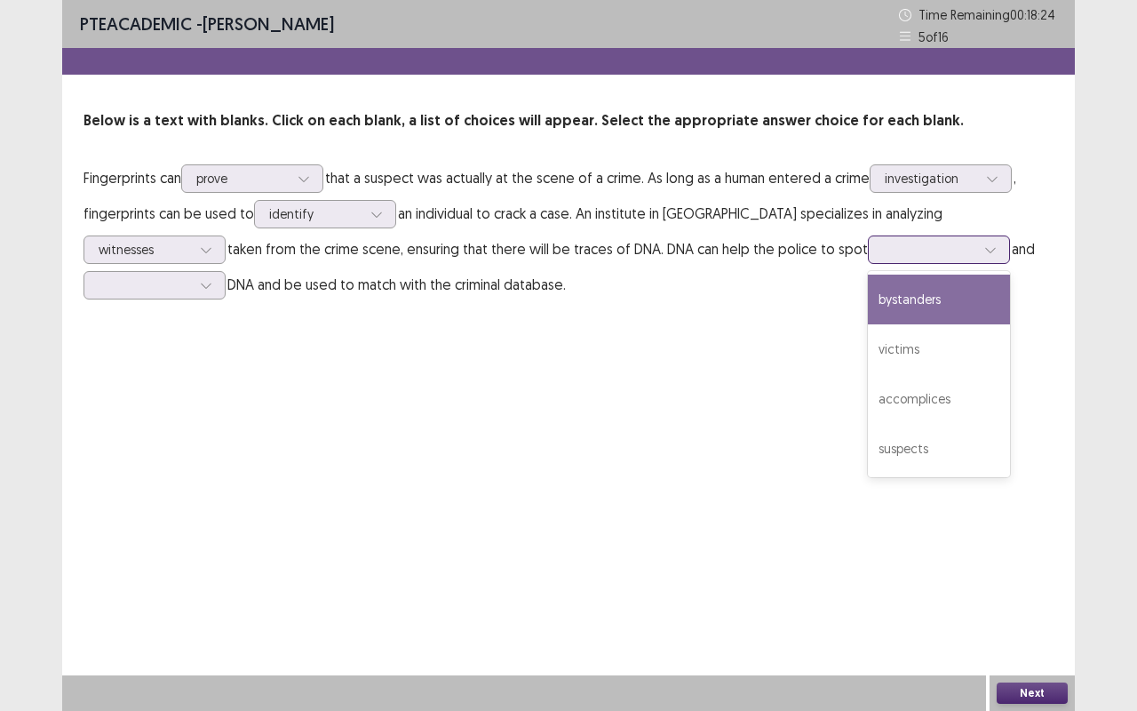
click at [883, 258] on div at bounding box center [929, 249] width 92 height 17
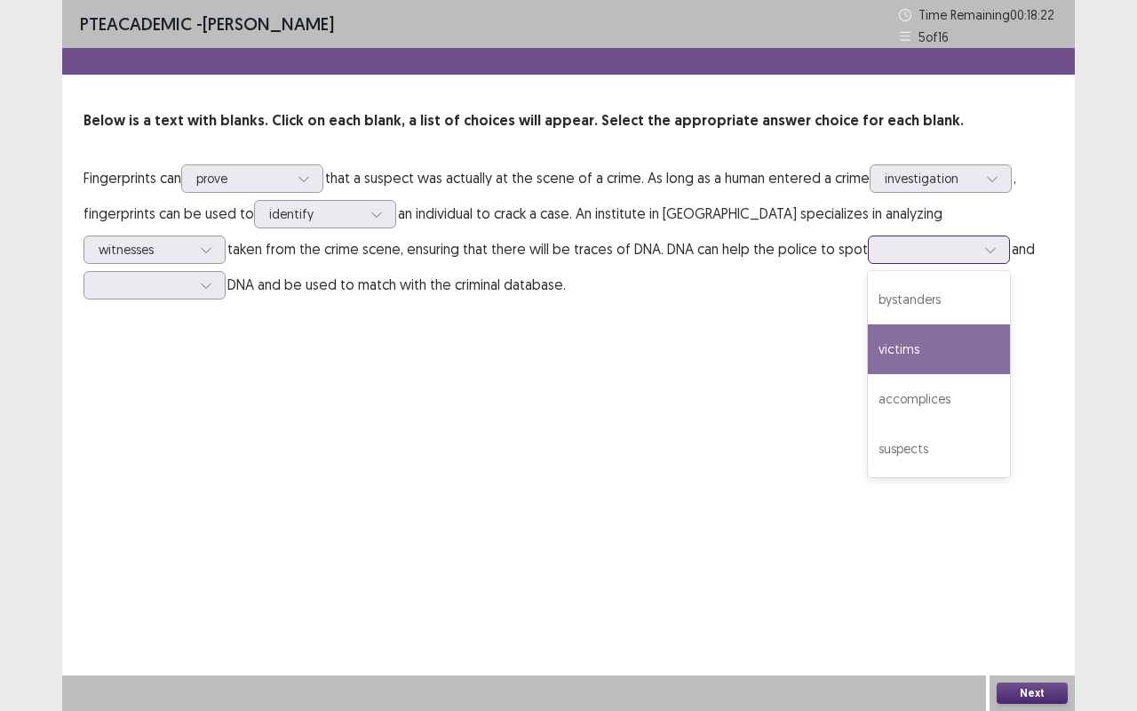
click at [868, 332] on div "victims" at bounding box center [939, 349] width 142 height 50
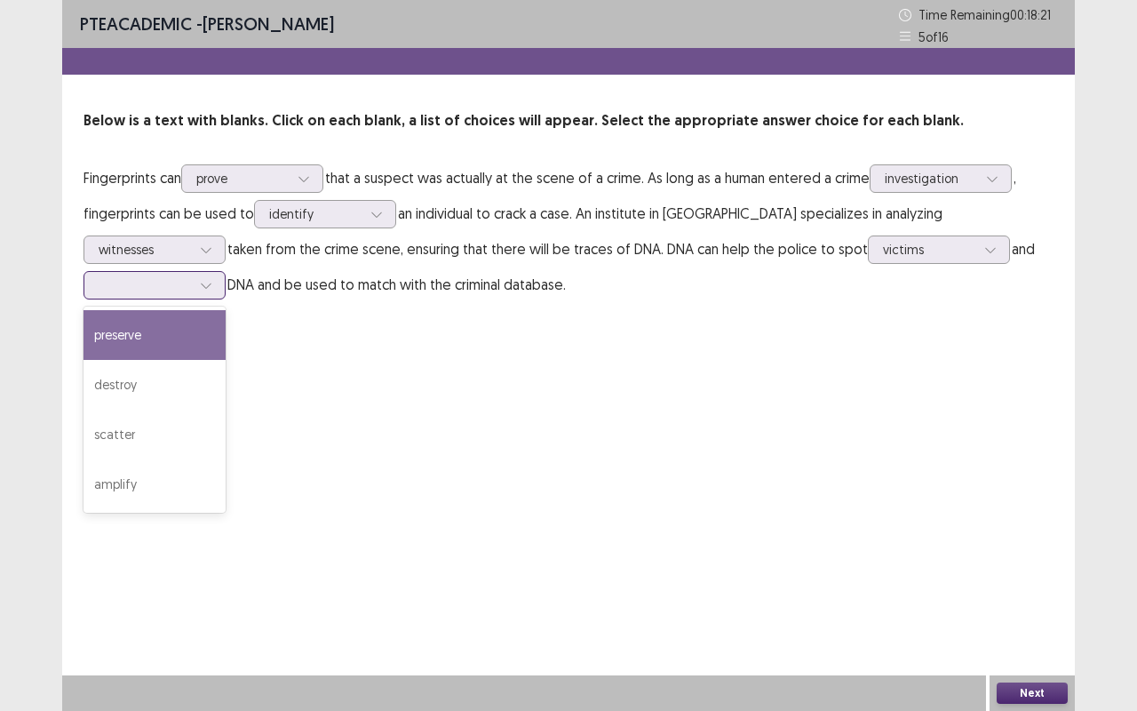
click at [193, 274] on div at bounding box center [145, 284] width 96 height 20
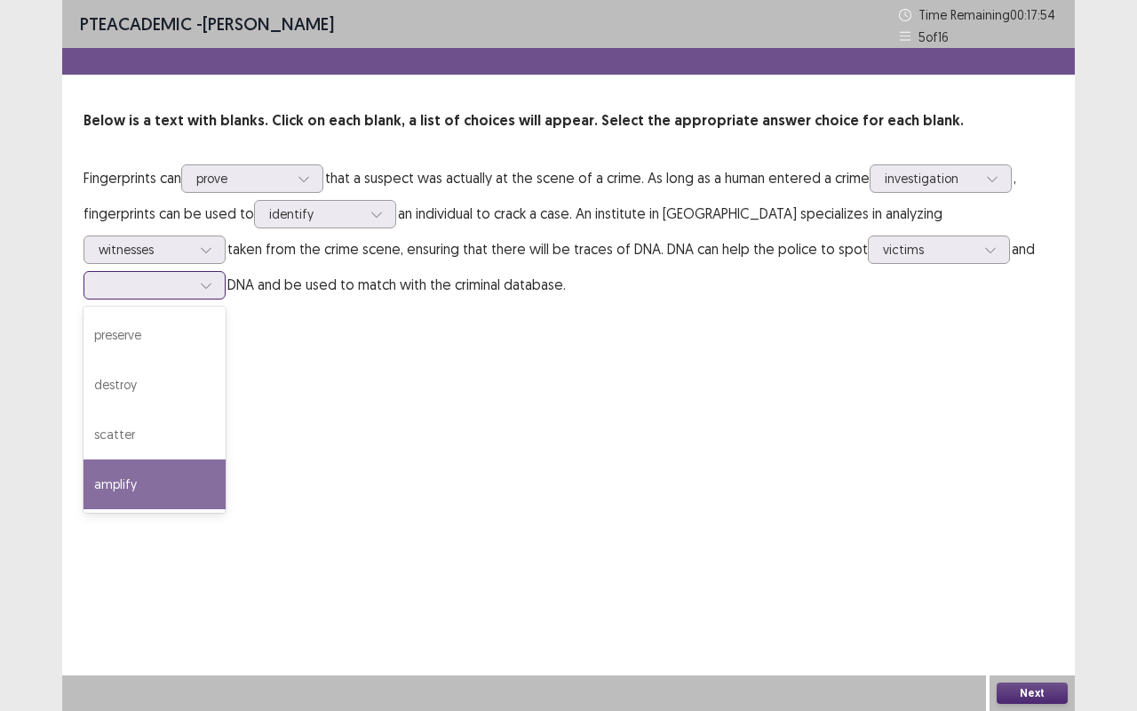
click at [226, 459] on div "amplify" at bounding box center [154, 484] width 142 height 50
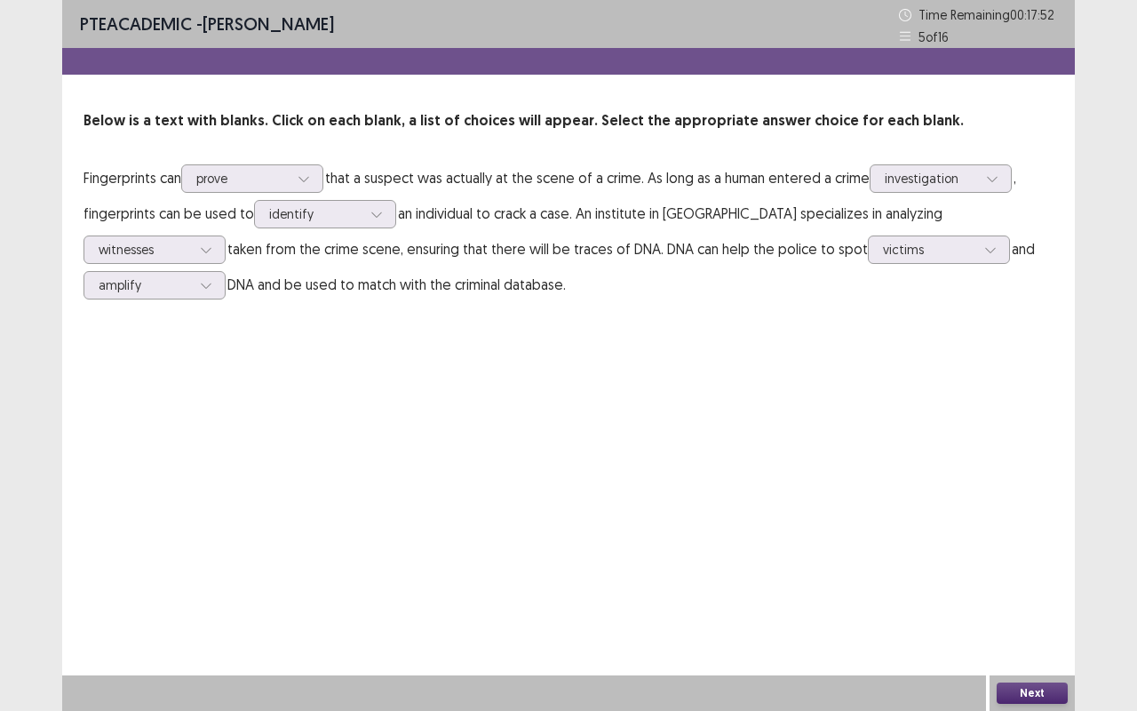
click at [1013, 598] on div "Next" at bounding box center [1031, 693] width 85 height 36
click at [1013, 598] on button "Next" at bounding box center [1032, 692] width 71 height 21
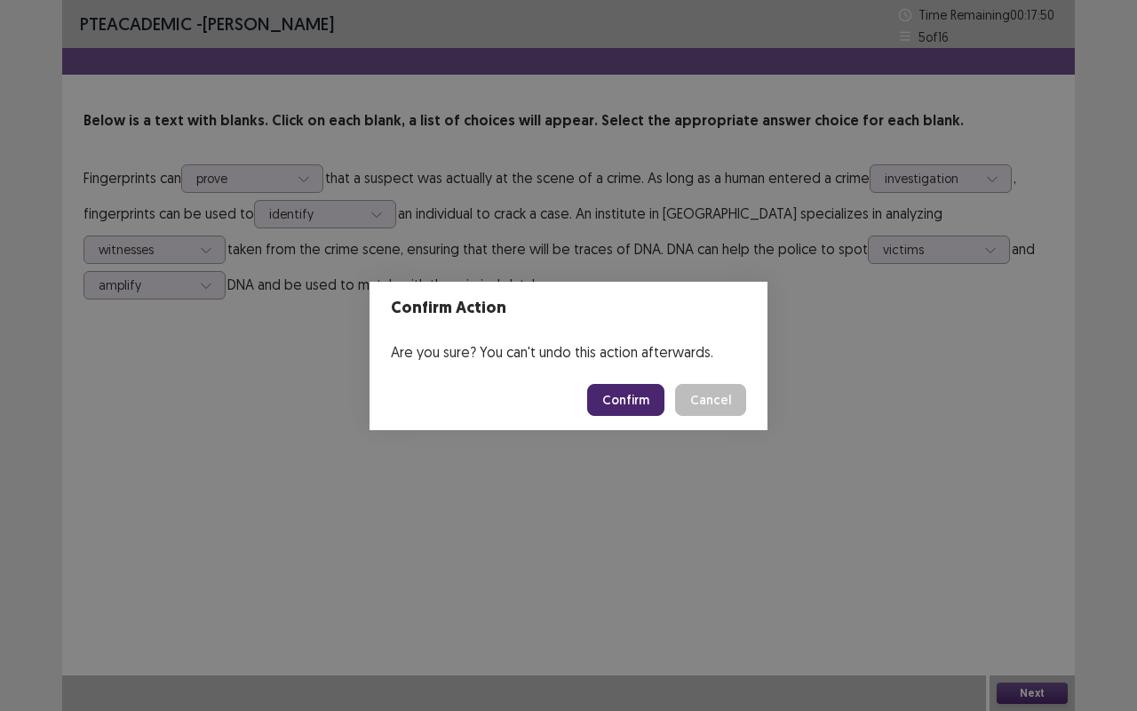
click at [638, 409] on button "Confirm" at bounding box center [625, 400] width 77 height 32
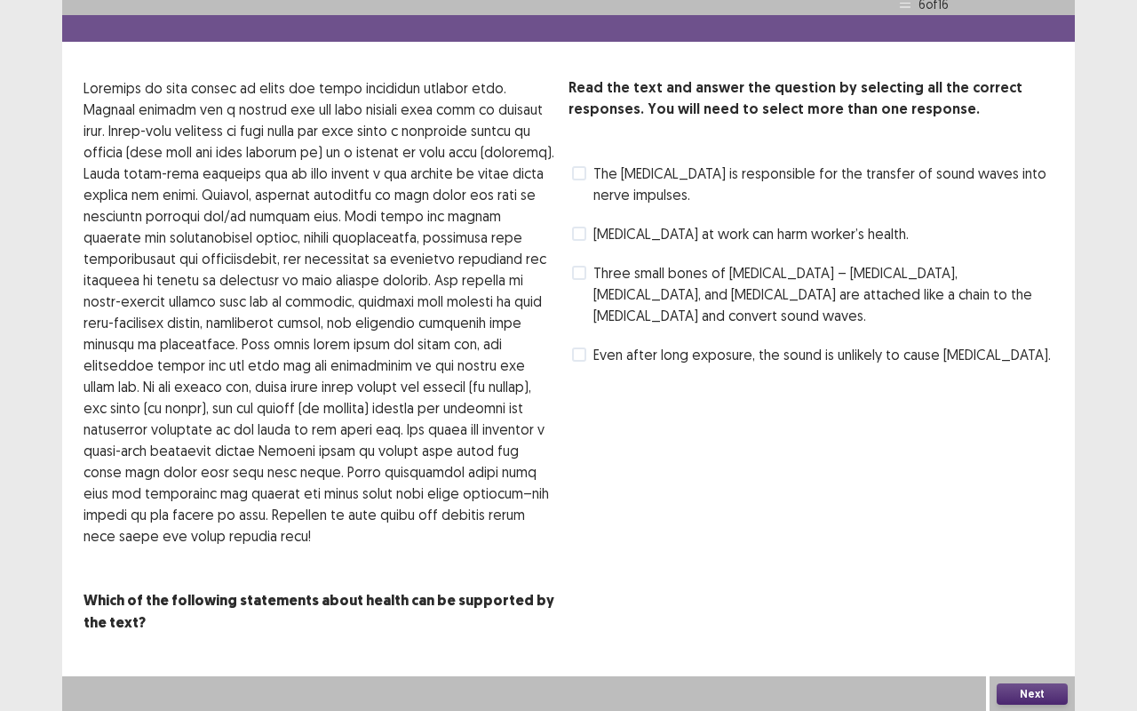
scroll to position [0, 0]
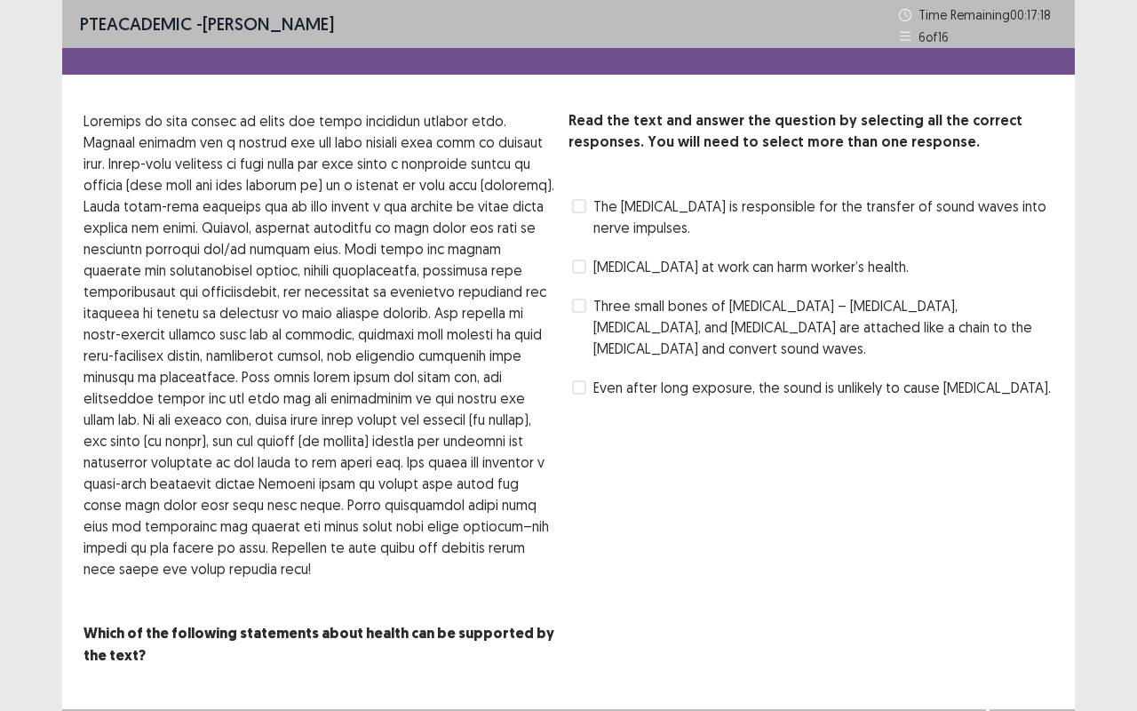
click at [574, 199] on span at bounding box center [579, 206] width 14 height 14
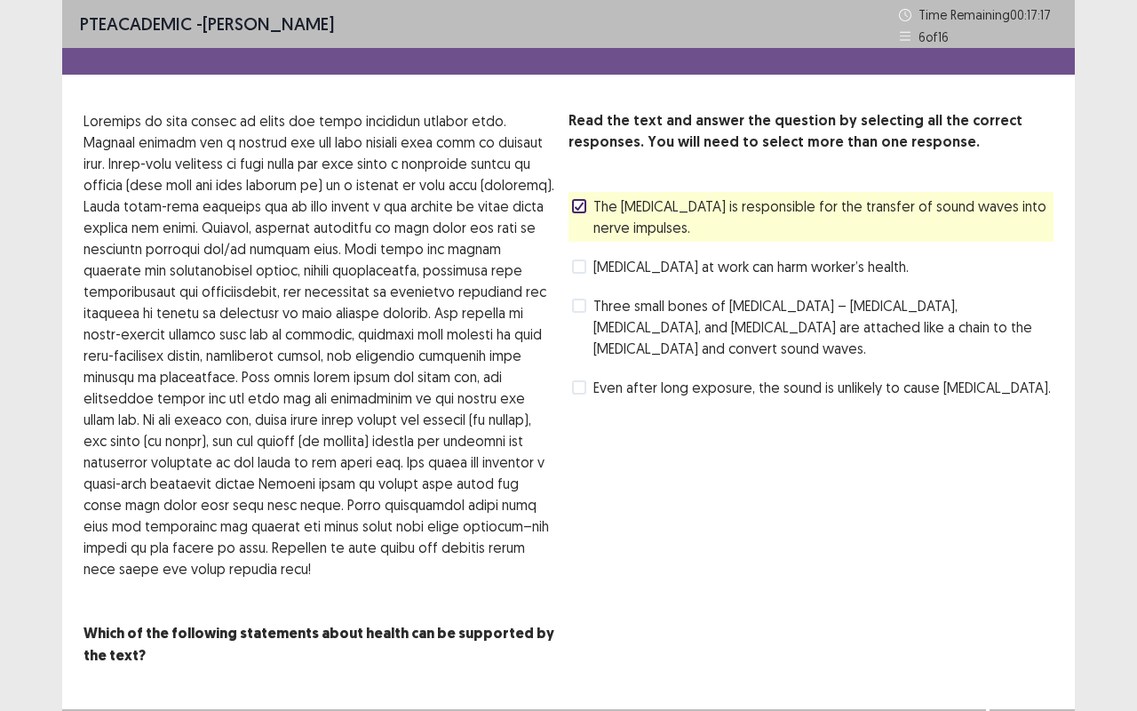
click at [584, 270] on span at bounding box center [579, 266] width 14 height 14
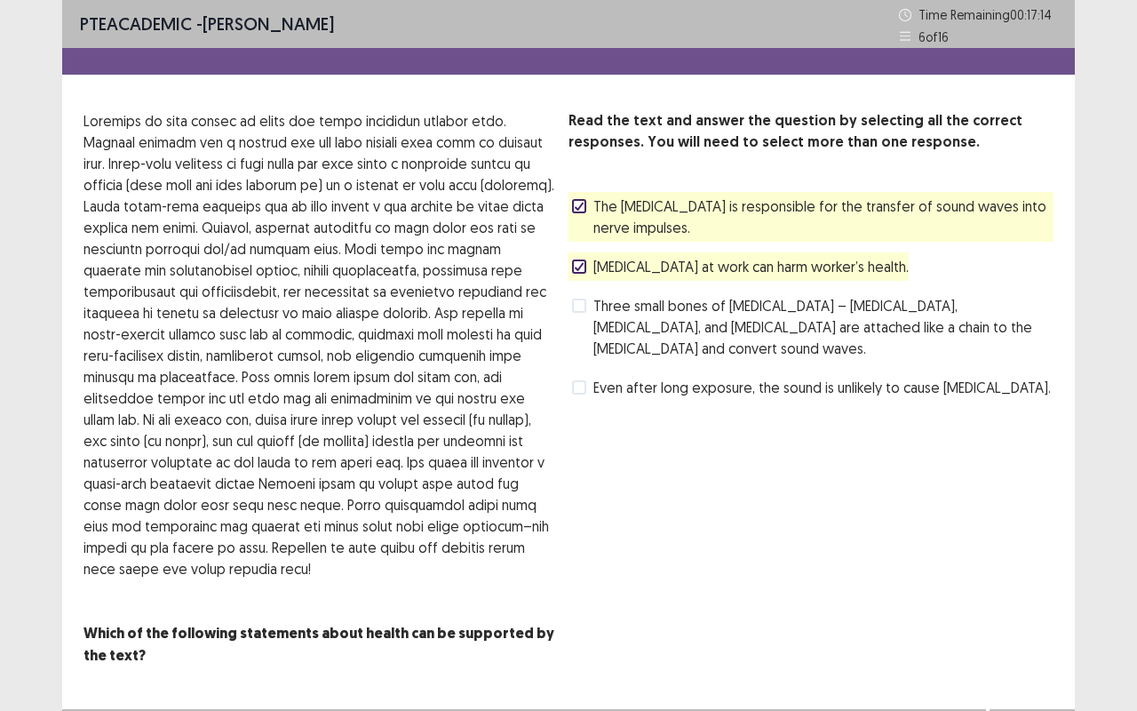
click at [586, 269] on label "[MEDICAL_DATA] at work can harm worker’s health." at bounding box center [740, 266] width 337 height 21
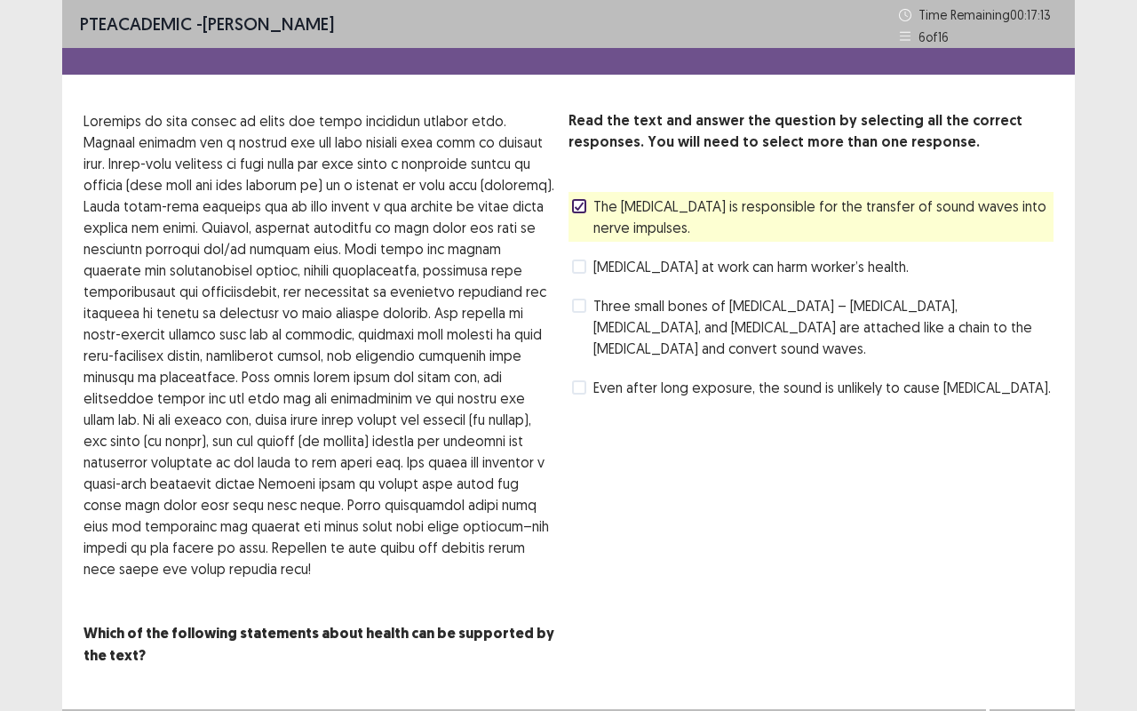
click at [584, 208] on icon at bounding box center [579, 206] width 11 height 9
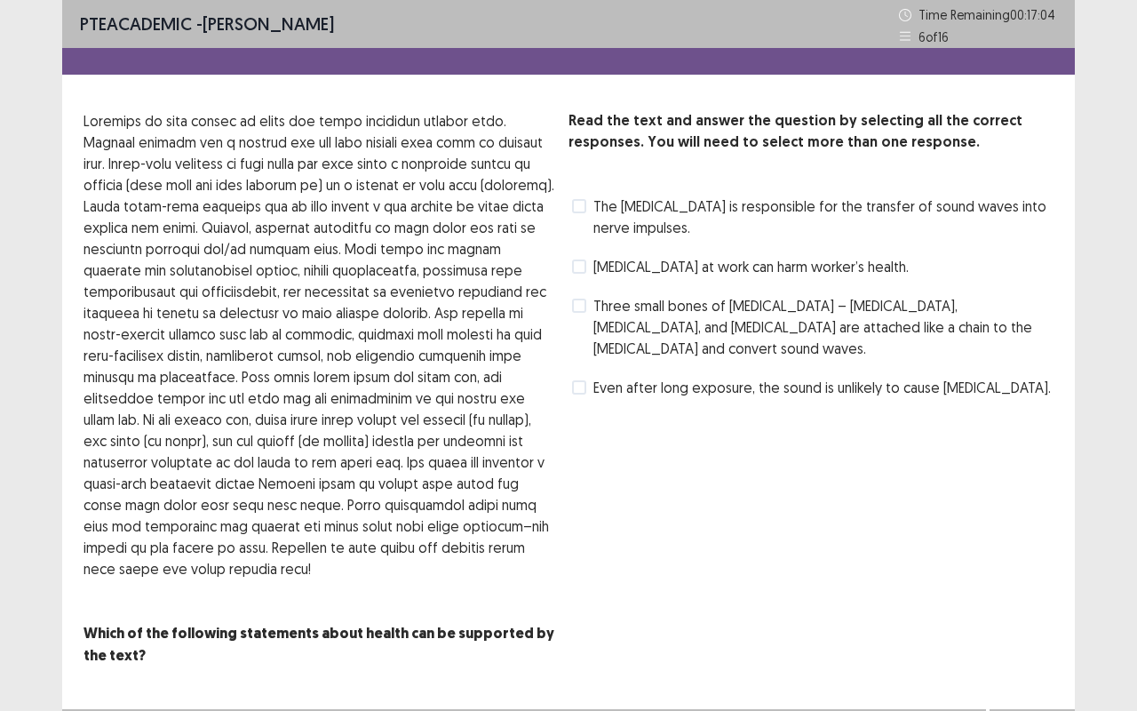
drag, startPoint x: 578, startPoint y: 252, endPoint x: 579, endPoint y: 274, distance: 22.2
click at [579, 274] on div "[MEDICAL_DATA] at work can harm worker’s health." at bounding box center [738, 266] width 340 height 28
click at [579, 274] on label "[MEDICAL_DATA] at work can harm worker’s health." at bounding box center [740, 266] width 337 height 21
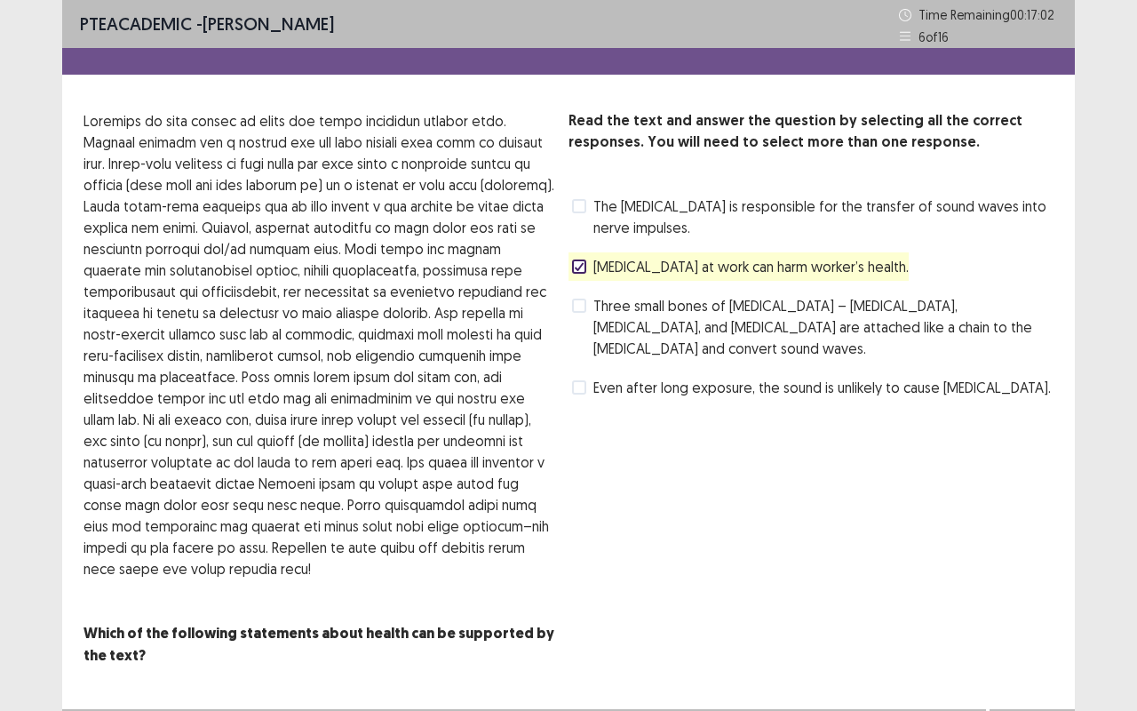
click at [576, 317] on label "Three small bones of [MEDICAL_DATA] – [MEDICAL_DATA], [MEDICAL_DATA], and [MEDI…" at bounding box center [812, 327] width 481 height 64
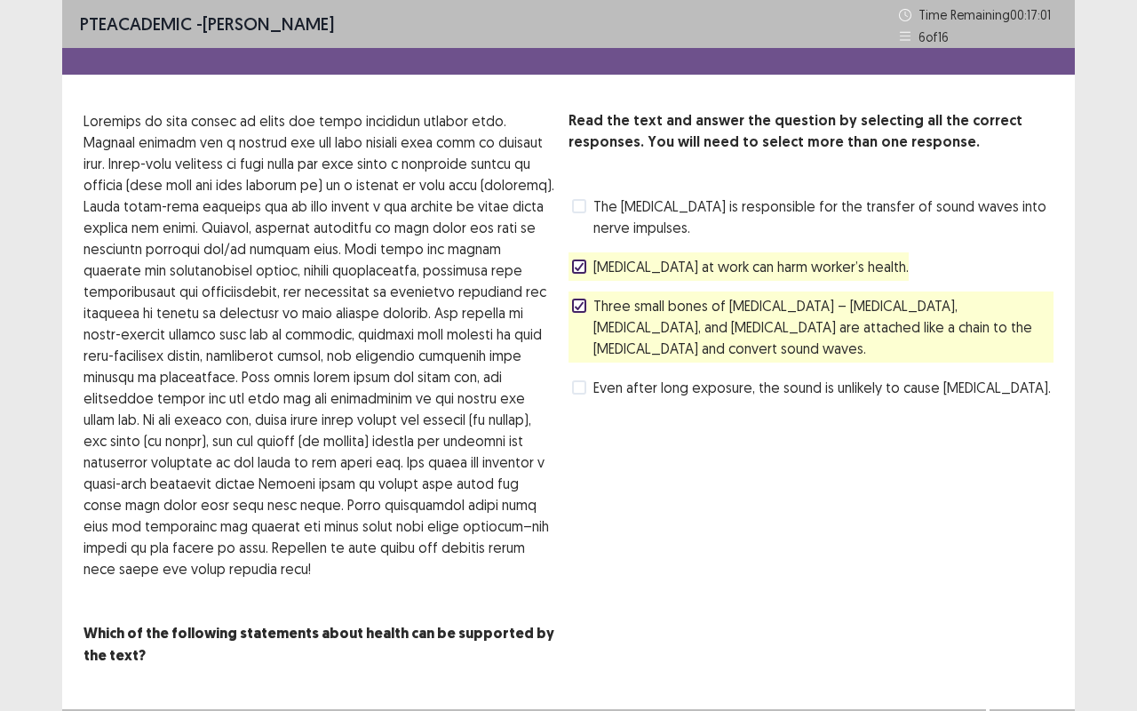
click at [583, 301] on icon at bounding box center [579, 305] width 11 height 9
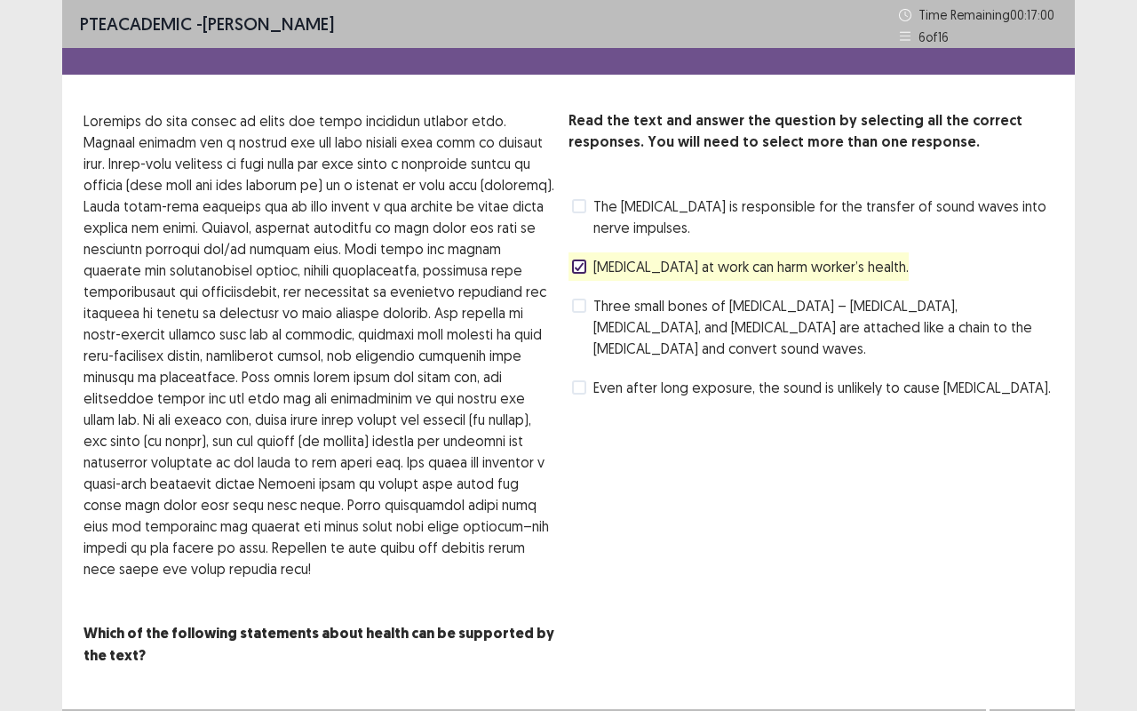
click at [583, 259] on span at bounding box center [579, 266] width 14 height 14
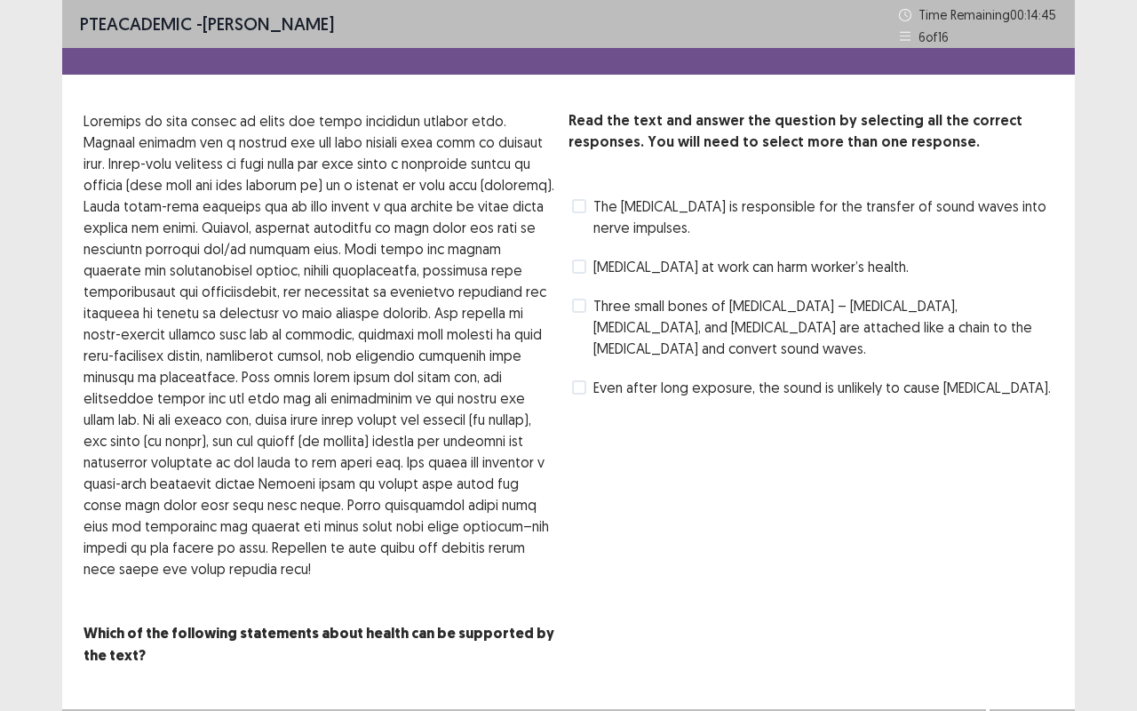
click at [705, 259] on span "[MEDICAL_DATA] at work can harm worker’s health." at bounding box center [750, 266] width 315 height 21
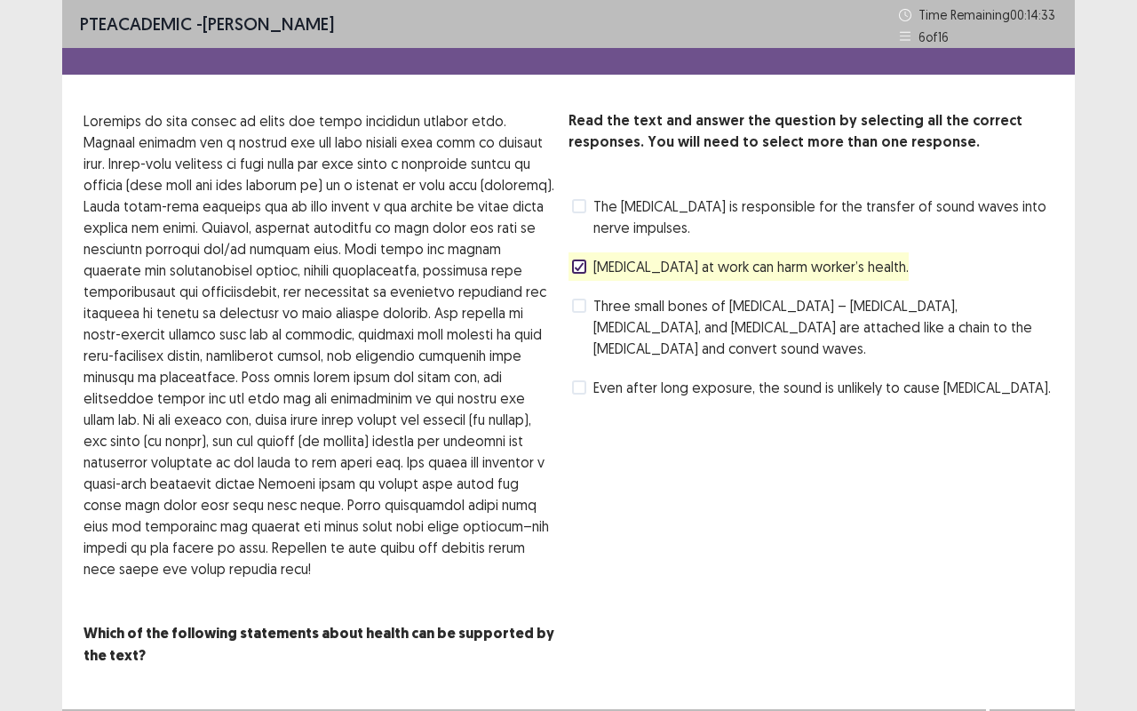
click at [691, 321] on span "Three small bones of [MEDICAL_DATA] – [MEDICAL_DATA], [MEDICAL_DATA], and [MEDI…" at bounding box center [823, 327] width 460 height 64
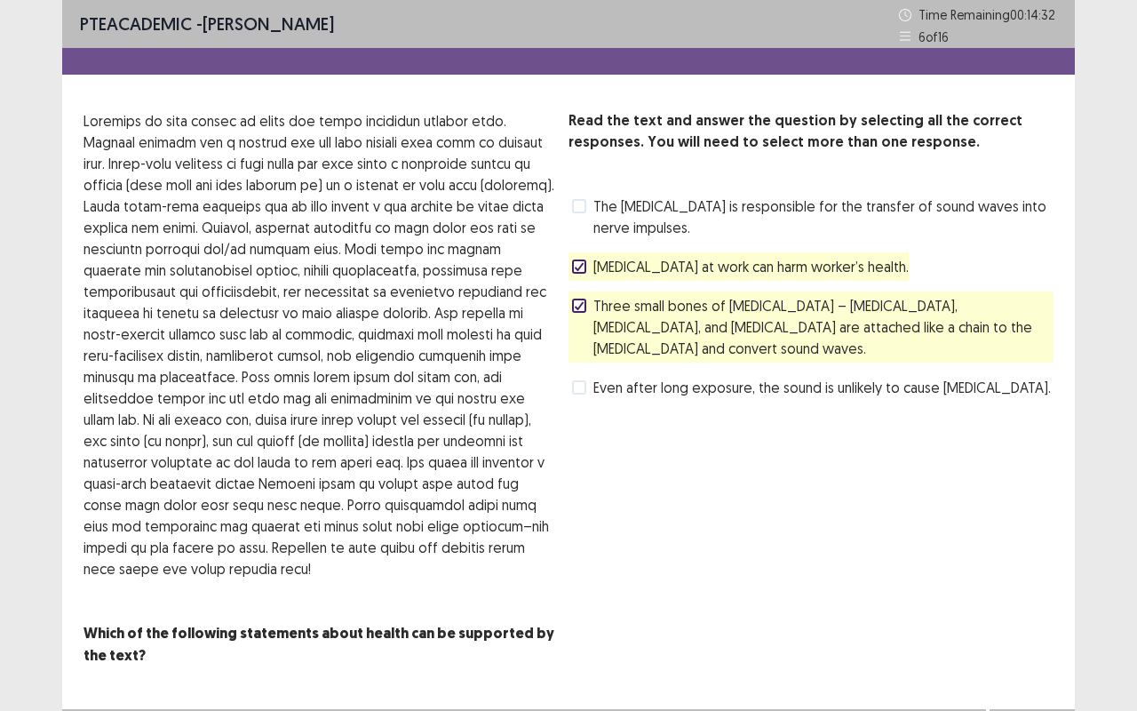
click at [687, 217] on span "The [MEDICAL_DATA] is responsible for the transfer of sound waves into nerve im…" at bounding box center [823, 216] width 460 height 43
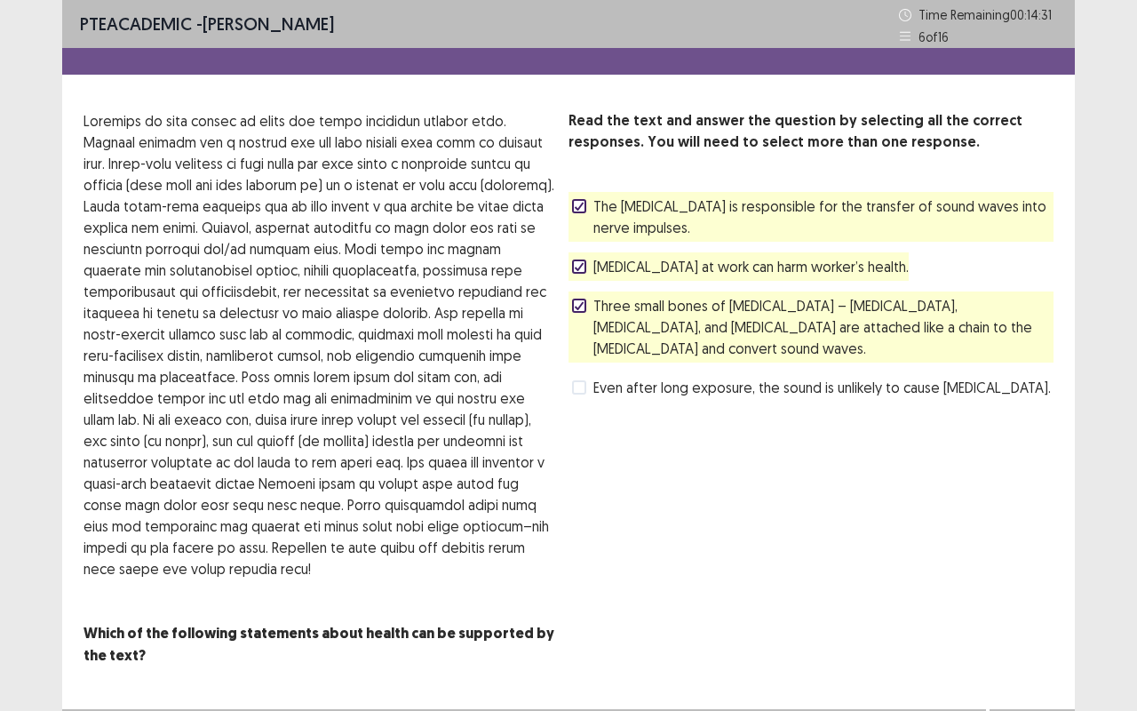
click at [687, 217] on span "The [MEDICAL_DATA] is responsible for the transfer of sound waves into nerve im…" at bounding box center [823, 216] width 460 height 43
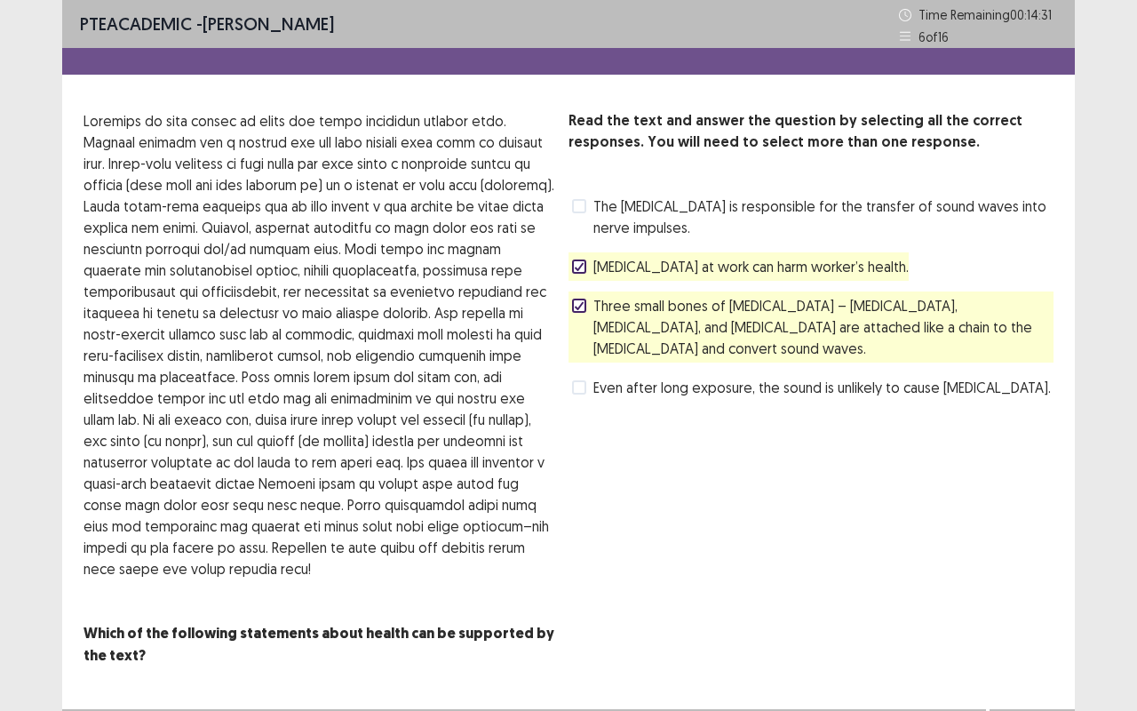
click at [687, 217] on span "The [MEDICAL_DATA] is responsible for the transfer of sound waves into nerve im…" at bounding box center [823, 216] width 460 height 43
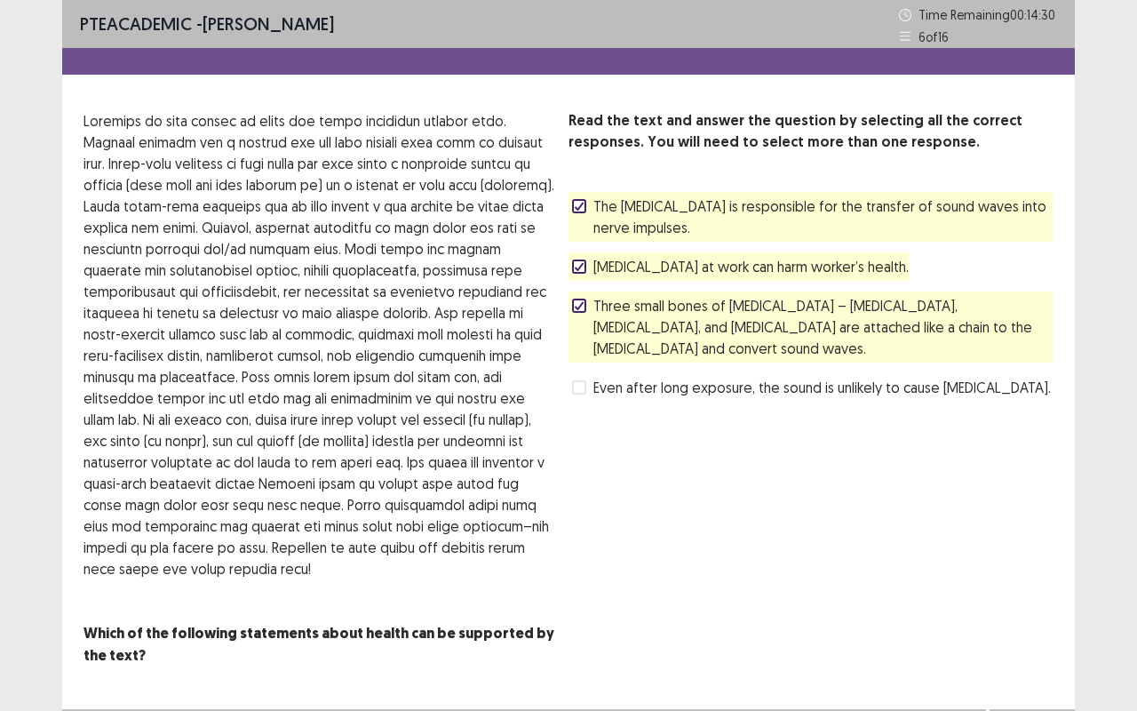
click at [687, 217] on span "The [MEDICAL_DATA] is responsible for the transfer of sound waves into nerve im…" at bounding box center [823, 216] width 460 height 43
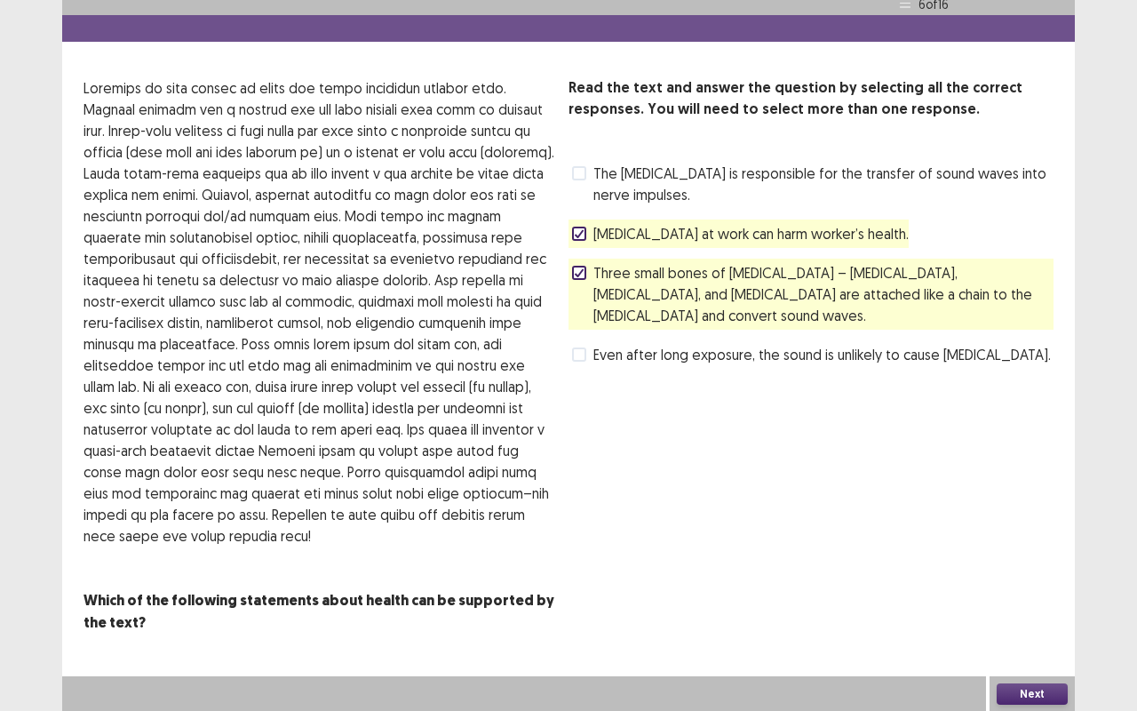
scroll to position [32, 0]
click at [1013, 598] on button "Next" at bounding box center [1032, 694] width 71 height 21
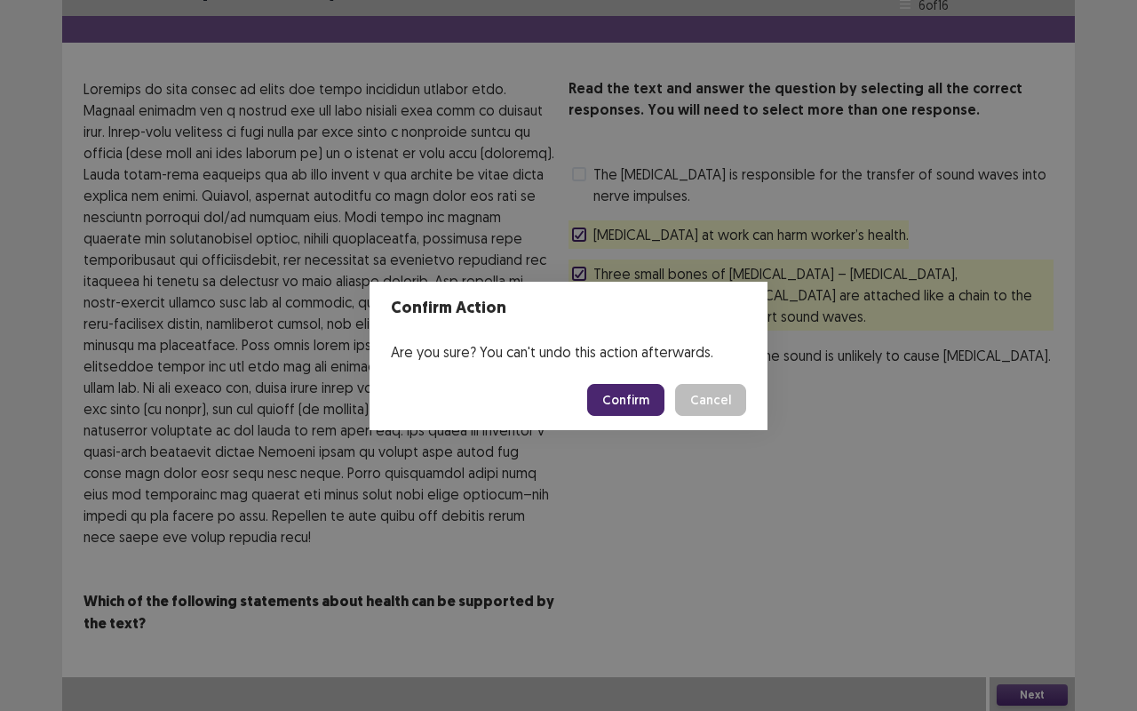
click at [626, 405] on button "Confirm" at bounding box center [625, 400] width 77 height 32
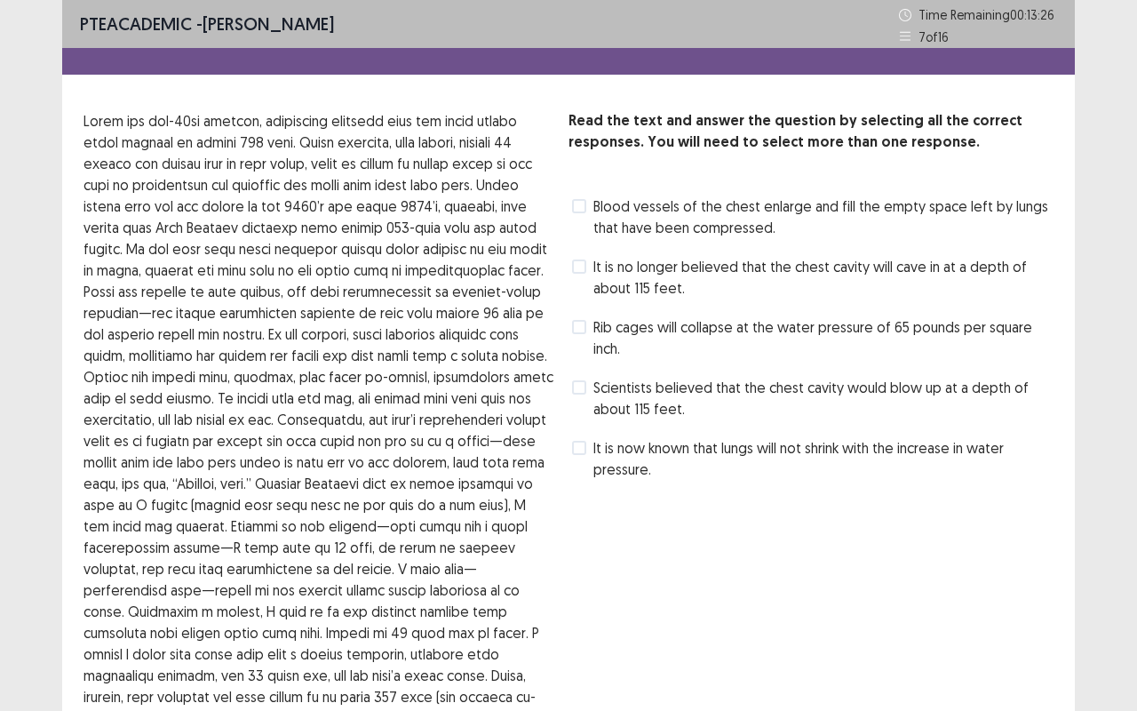
click at [656, 274] on span "It is no longer believed that the chest cavity will cave in at a depth of about…" at bounding box center [823, 277] width 460 height 43
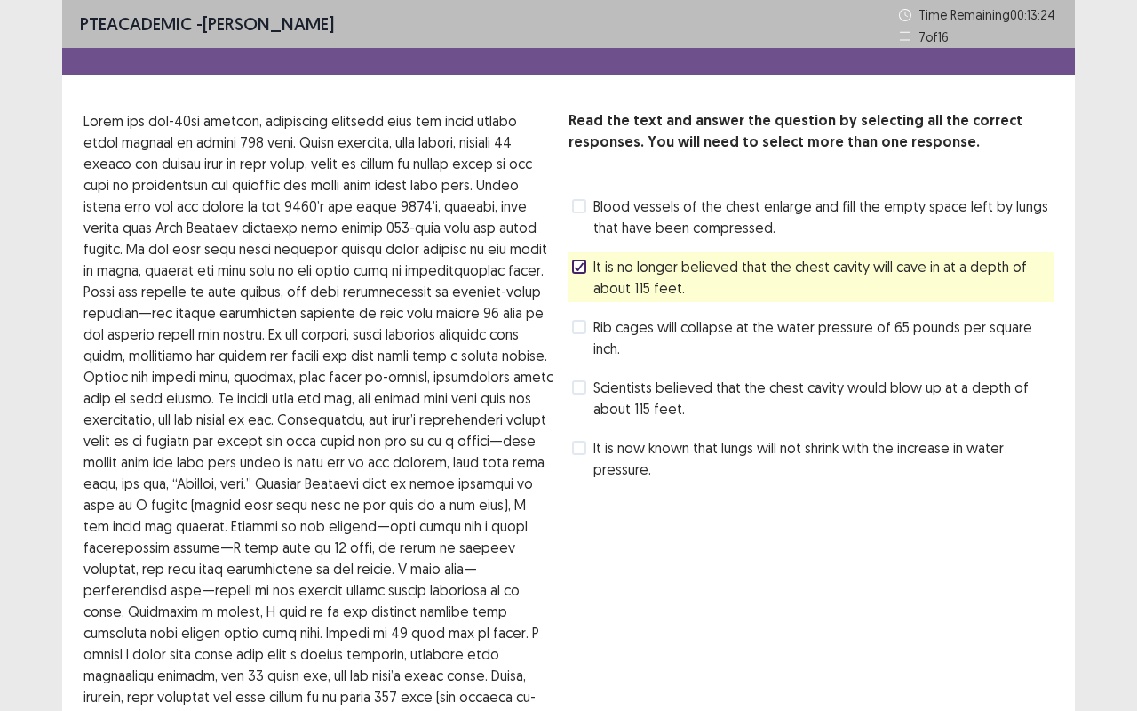
drag, startPoint x: 638, startPoint y: 394, endPoint x: 623, endPoint y: 385, distance: 17.5
click at [623, 385] on span "Scientists believed that the chest cavity would blow up at a depth of about 115…" at bounding box center [823, 398] width 460 height 43
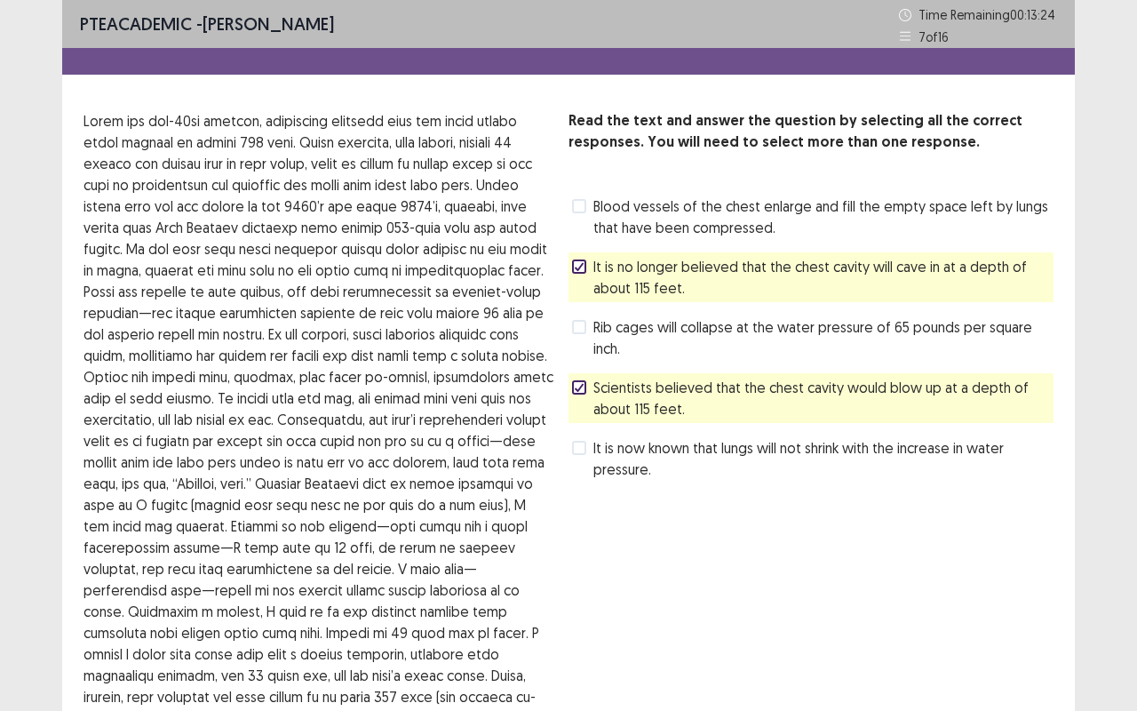
click at [623, 385] on span "Scientists believed that the chest cavity would blow up at a depth of about 115…" at bounding box center [823, 398] width 460 height 43
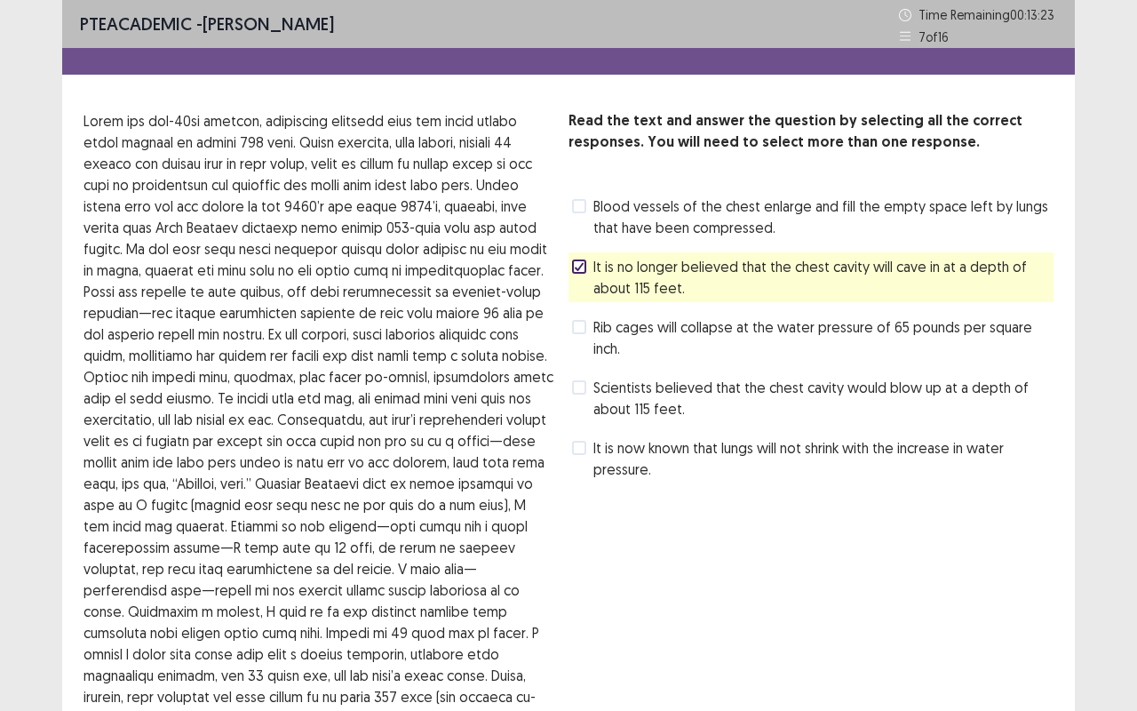
click at [623, 385] on span "Scientists believed that the chest cavity would blow up at a depth of about 115…" at bounding box center [823, 398] width 460 height 43
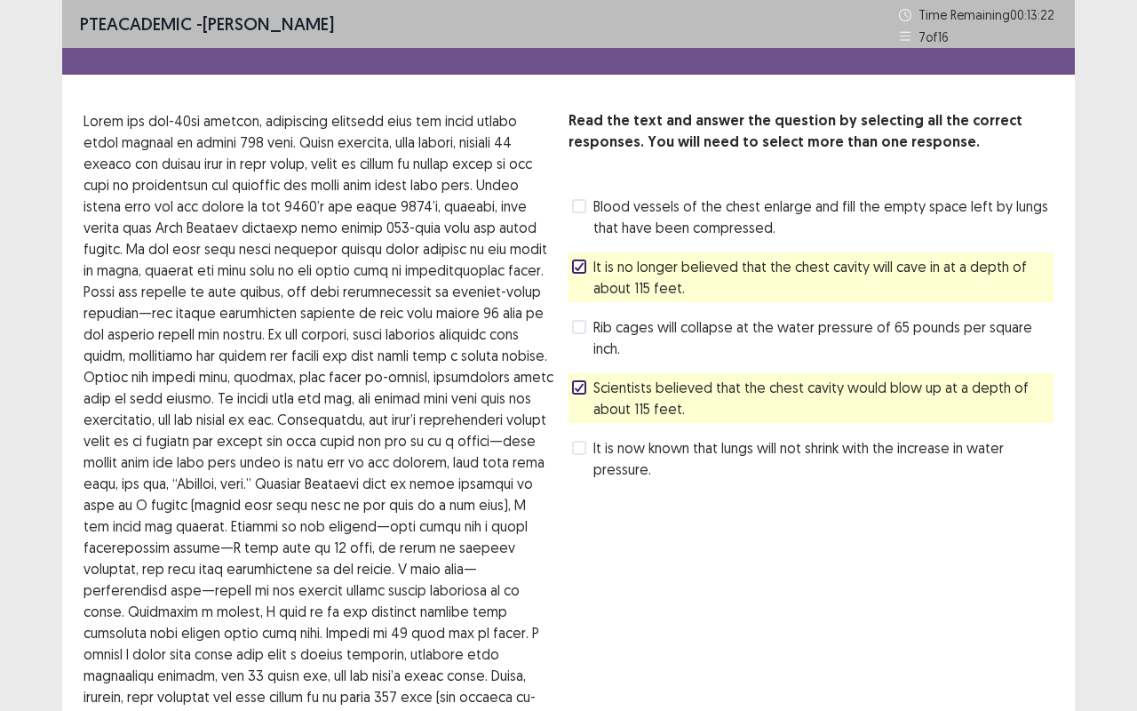
click at [613, 344] on span "Rib cages will collapse at the water pressure of 65 pounds per square inch." at bounding box center [823, 337] width 460 height 43
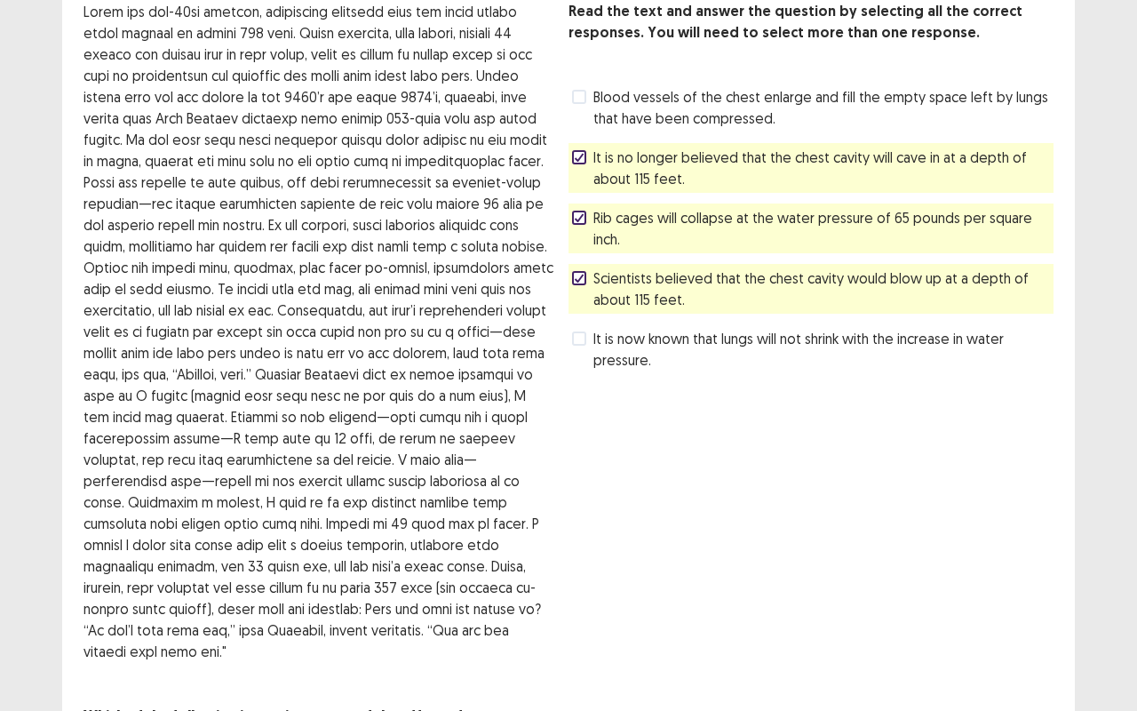
scroll to position [203, 0]
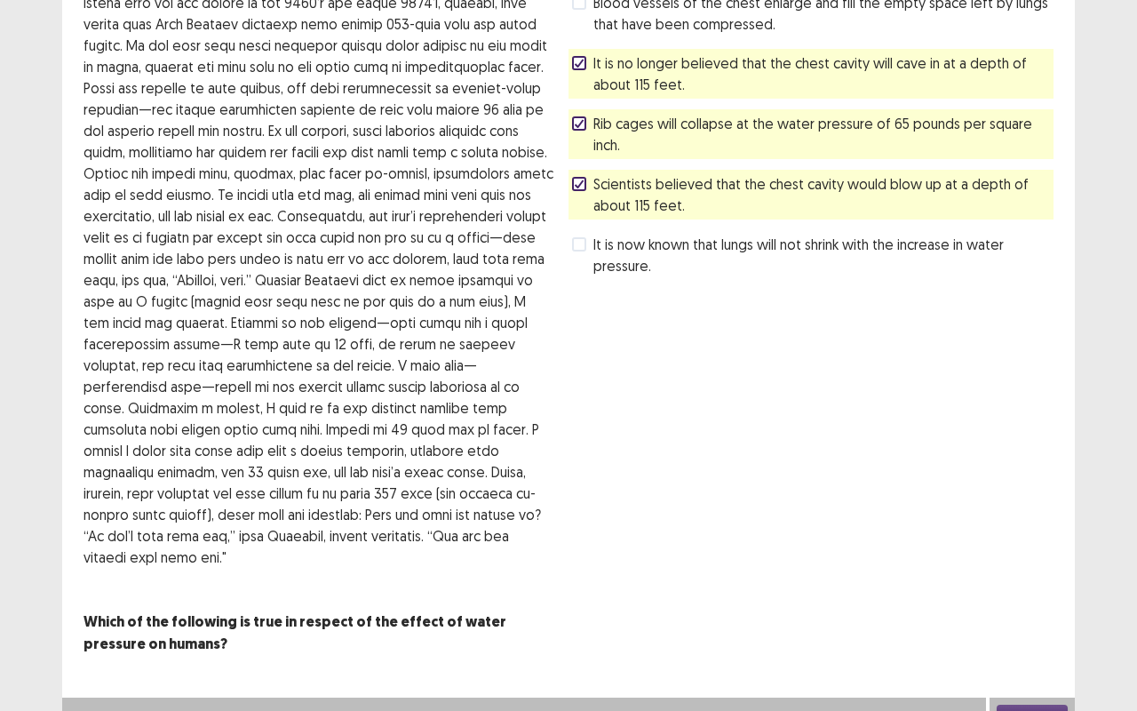
click at [1021, 598] on button "Next" at bounding box center [1032, 714] width 71 height 21
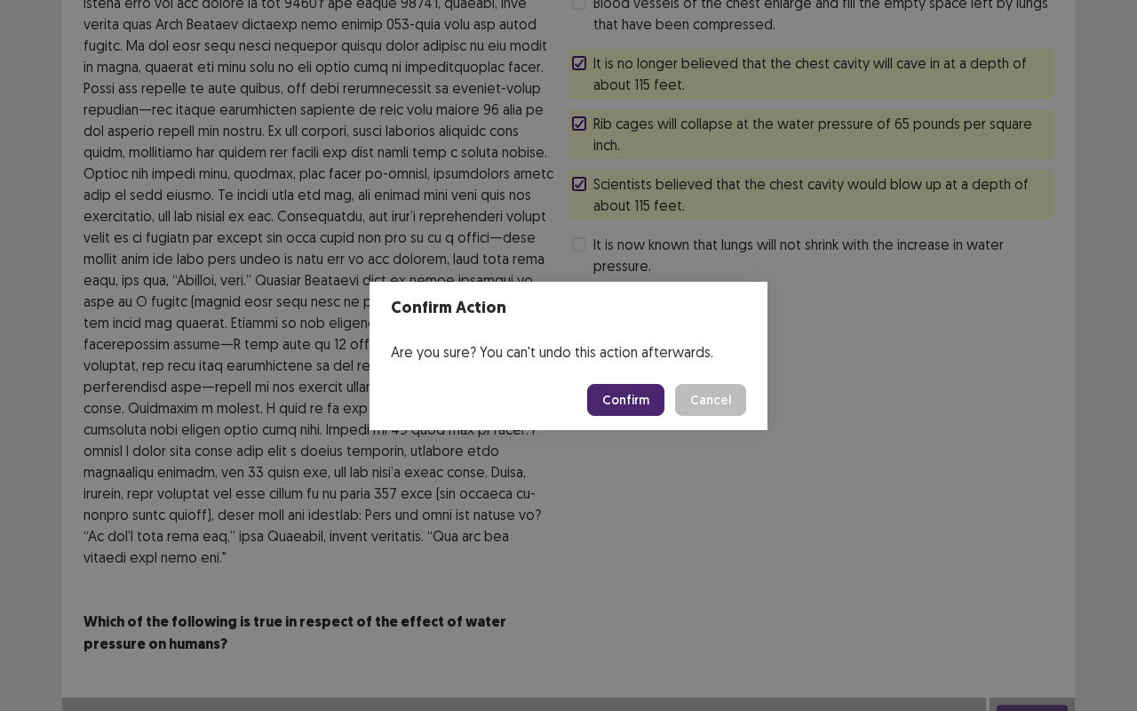
click at [645, 409] on button "Confirm" at bounding box center [625, 400] width 77 height 32
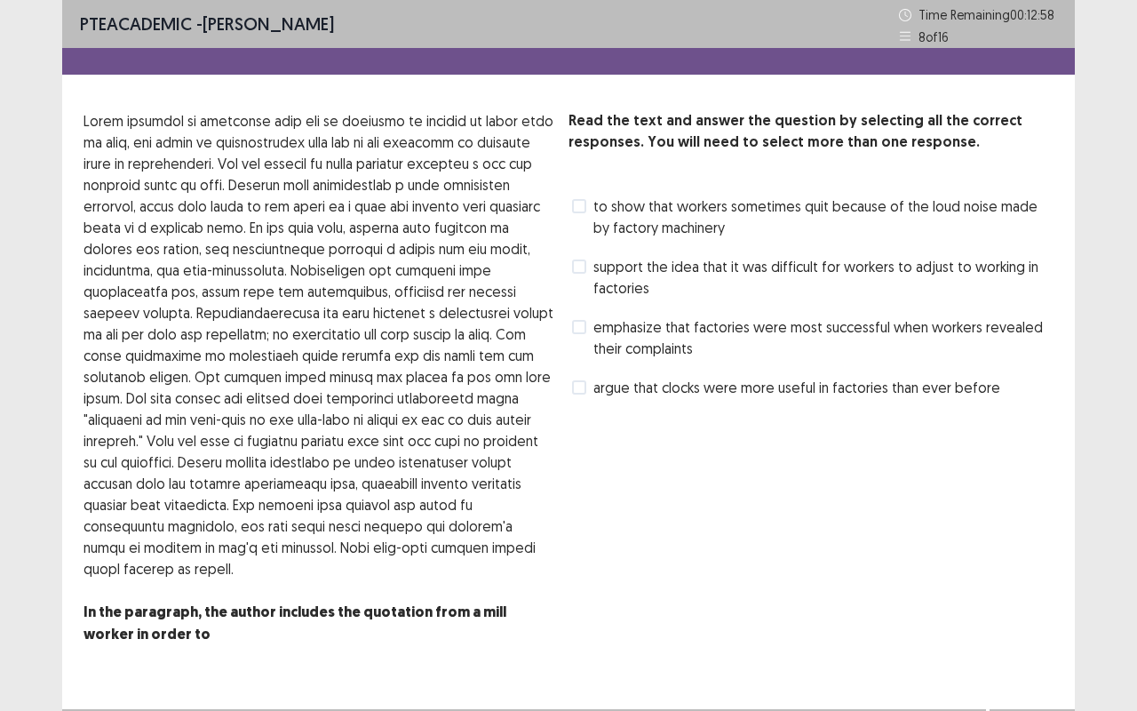
click at [583, 321] on span at bounding box center [579, 327] width 14 height 14
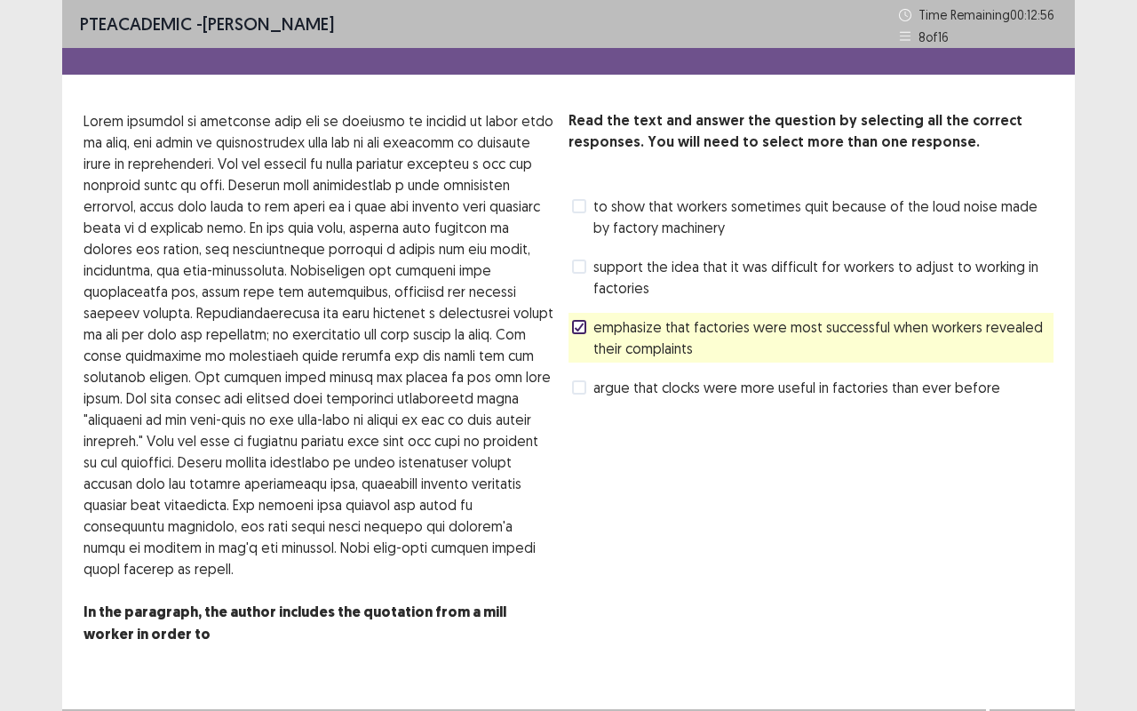
drag, startPoint x: 600, startPoint y: 261, endPoint x: 656, endPoint y: 552, distance: 295.8
click at [656, 552] on div "Read the text and answer the question by selecting all the correct responses. Y…" at bounding box center [810, 388] width 485 height 556
click at [581, 258] on label "support the idea that it was difficult for workers to adjust to working in fact…" at bounding box center [812, 277] width 481 height 43
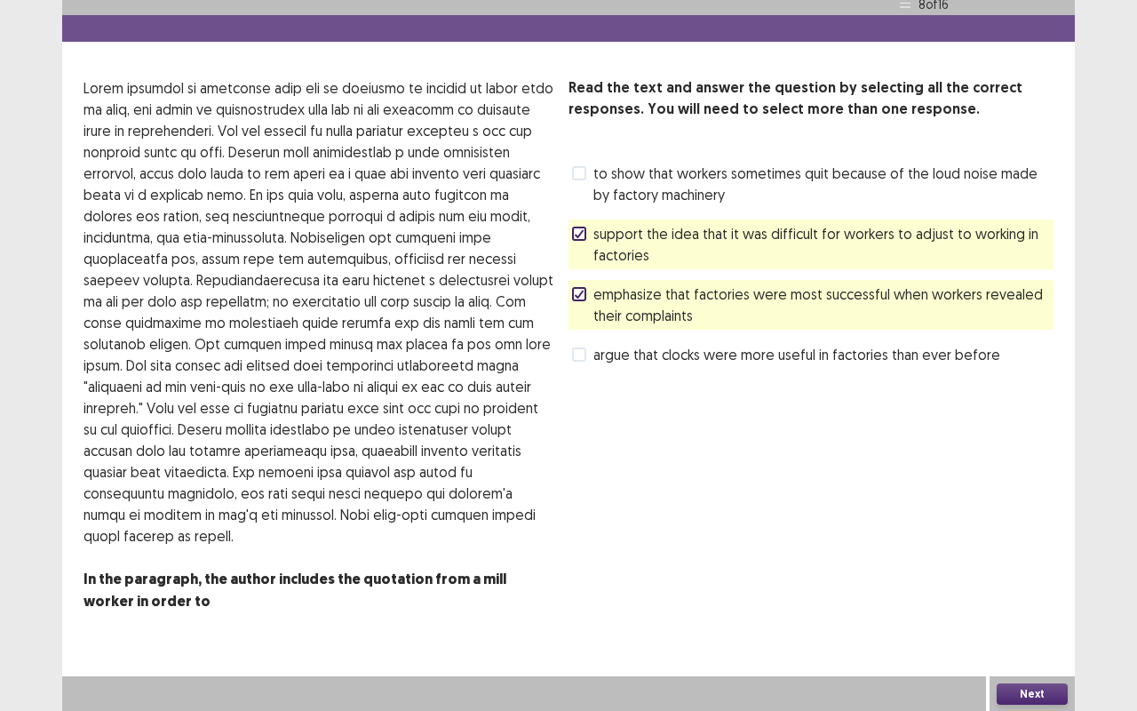
scroll to position [32, 0]
click at [1038, 598] on button "Next" at bounding box center [1032, 694] width 71 height 21
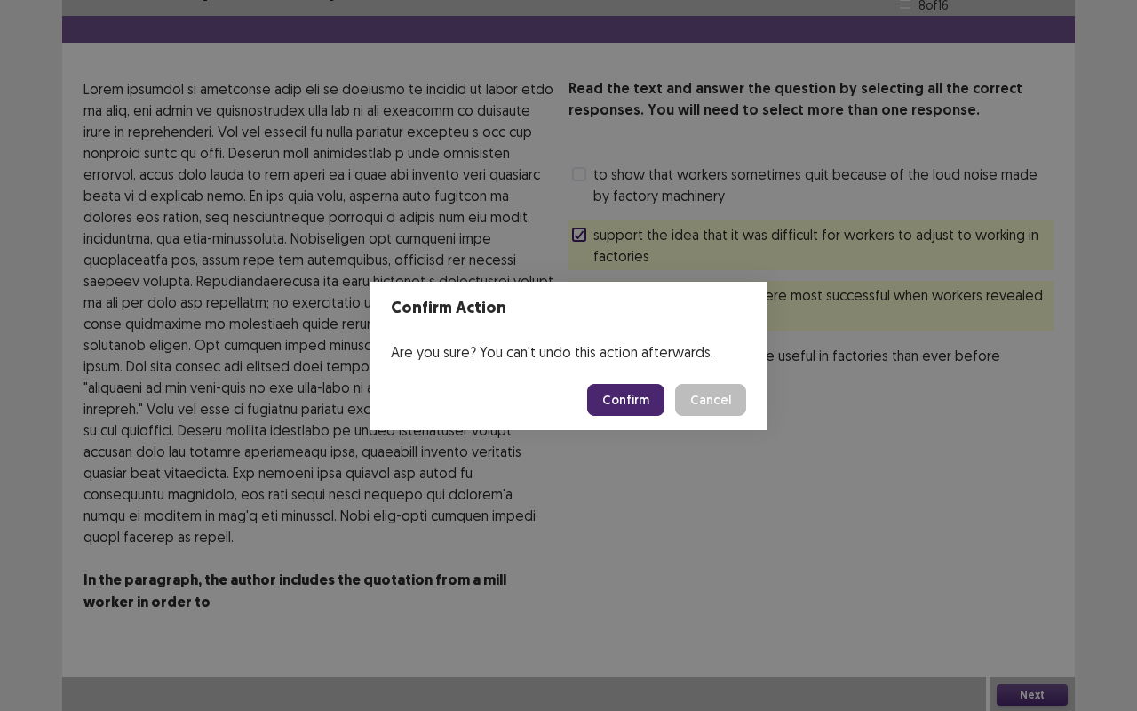
click at [641, 403] on button "Confirm" at bounding box center [625, 400] width 77 height 32
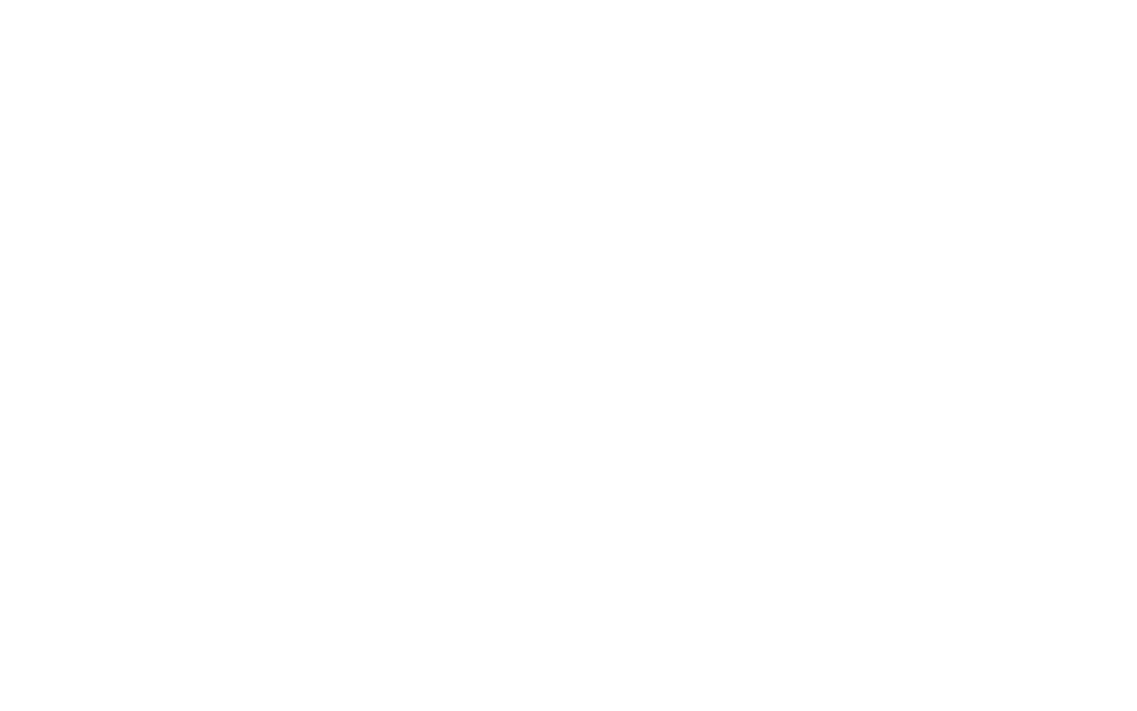
scroll to position [0, 0]
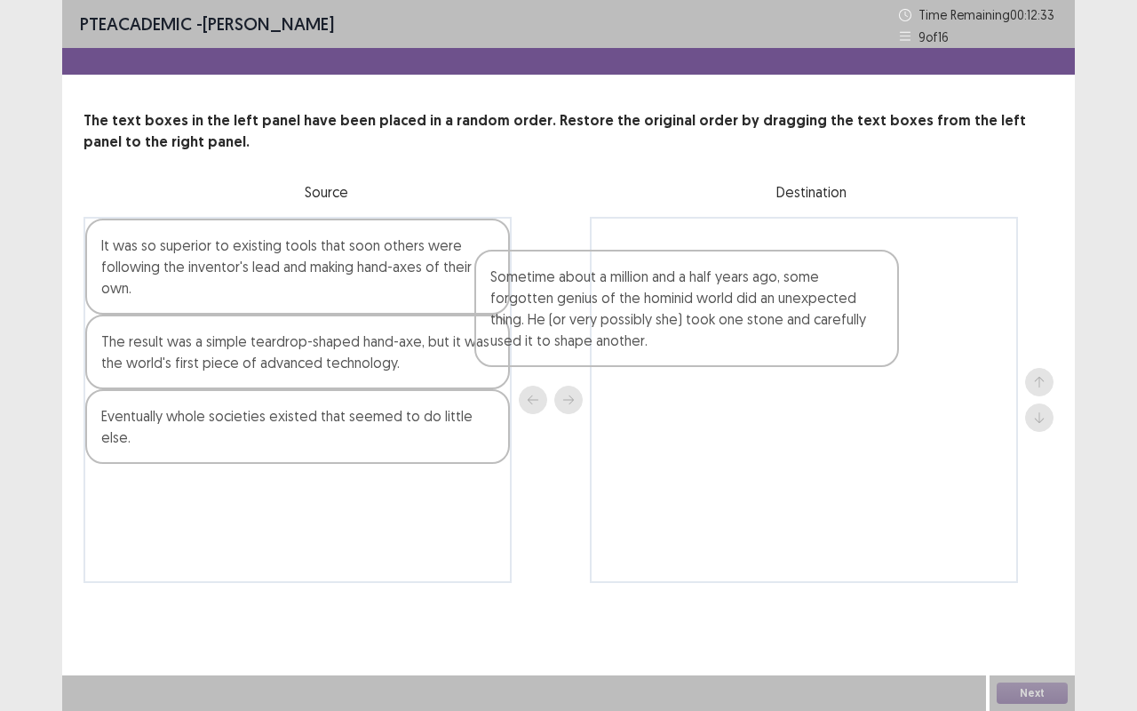
drag, startPoint x: 362, startPoint y: 488, endPoint x: 780, endPoint y: 269, distance: 471.2
click at [780, 269] on div "It was so superior to existing tools that soon others were following the invent…" at bounding box center [568, 400] width 970 height 366
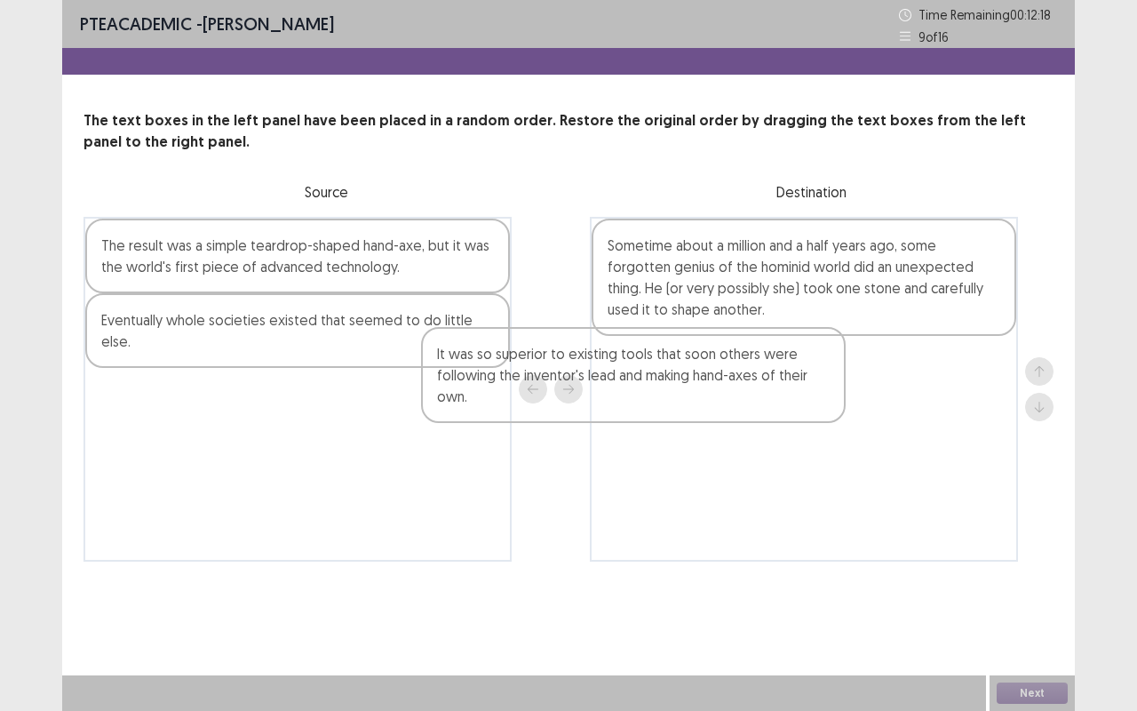
drag, startPoint x: 360, startPoint y: 290, endPoint x: 725, endPoint y: 397, distance: 380.5
click at [725, 397] on div "It was so superior to existing tools that soon others were following the invent…" at bounding box center [568, 389] width 970 height 345
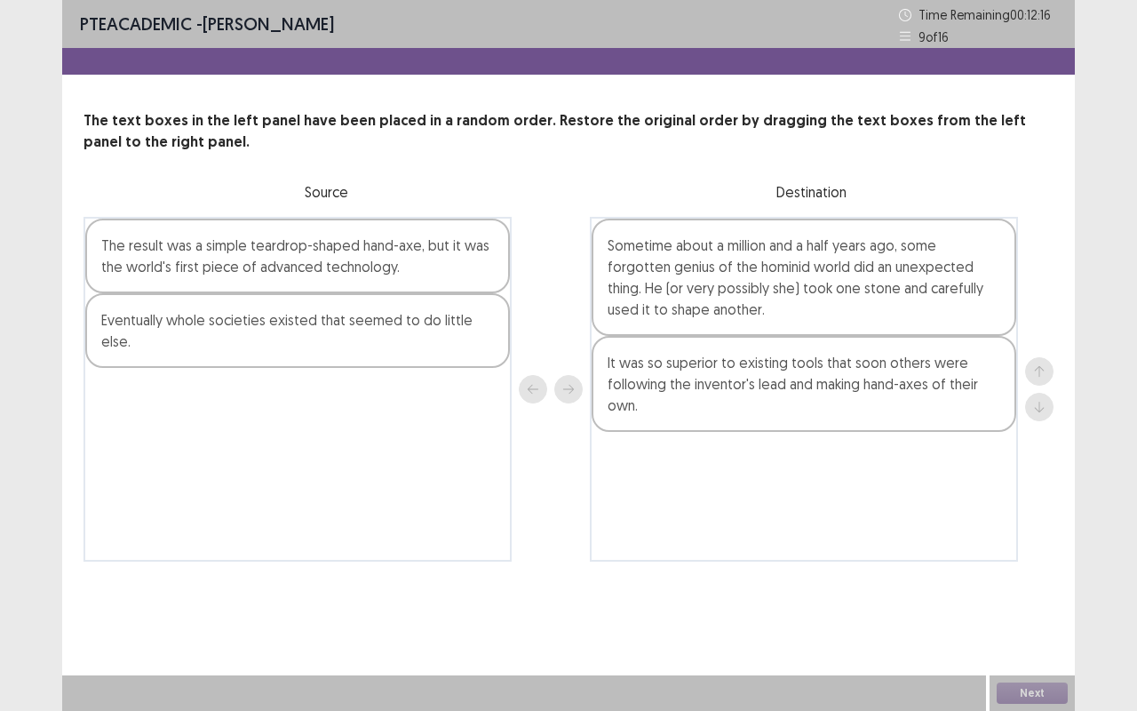
click at [375, 270] on div "The result was a simple teardrop-shaped hand-axe, but it was the world's first …" at bounding box center [297, 255] width 425 height 75
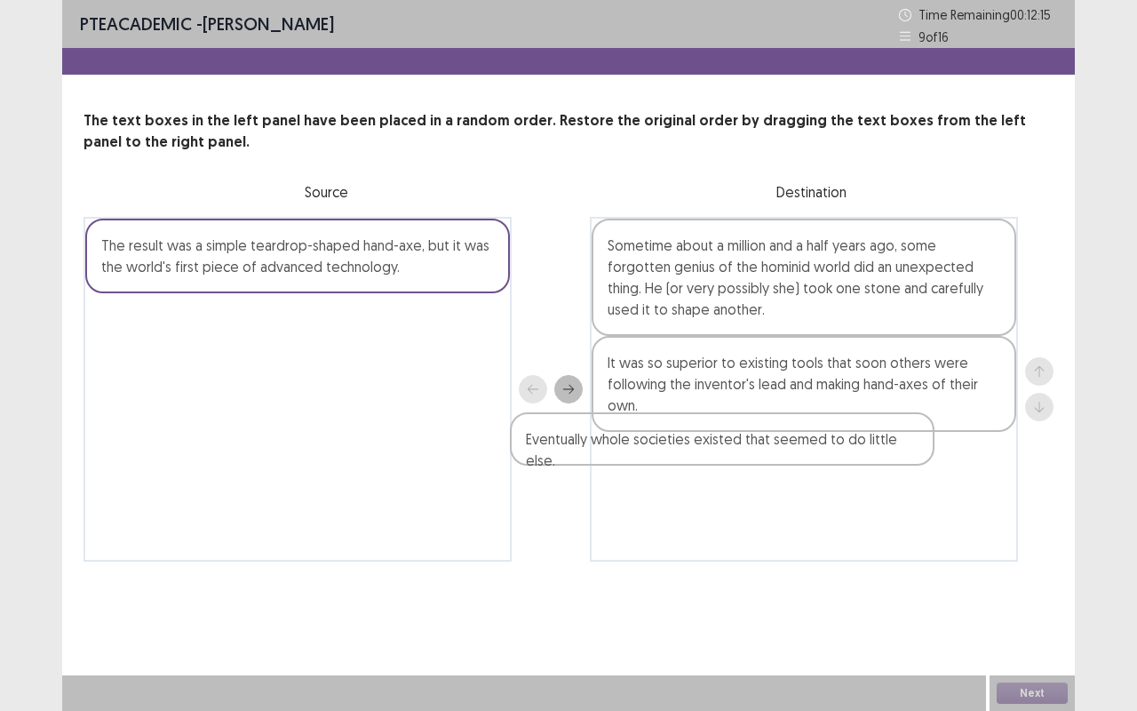
drag, startPoint x: 337, startPoint y: 336, endPoint x: 840, endPoint y: 492, distance: 527.3
click at [840, 492] on div "The result was a simple teardrop-shaped hand-axe, but it was the world's first …" at bounding box center [568, 389] width 970 height 345
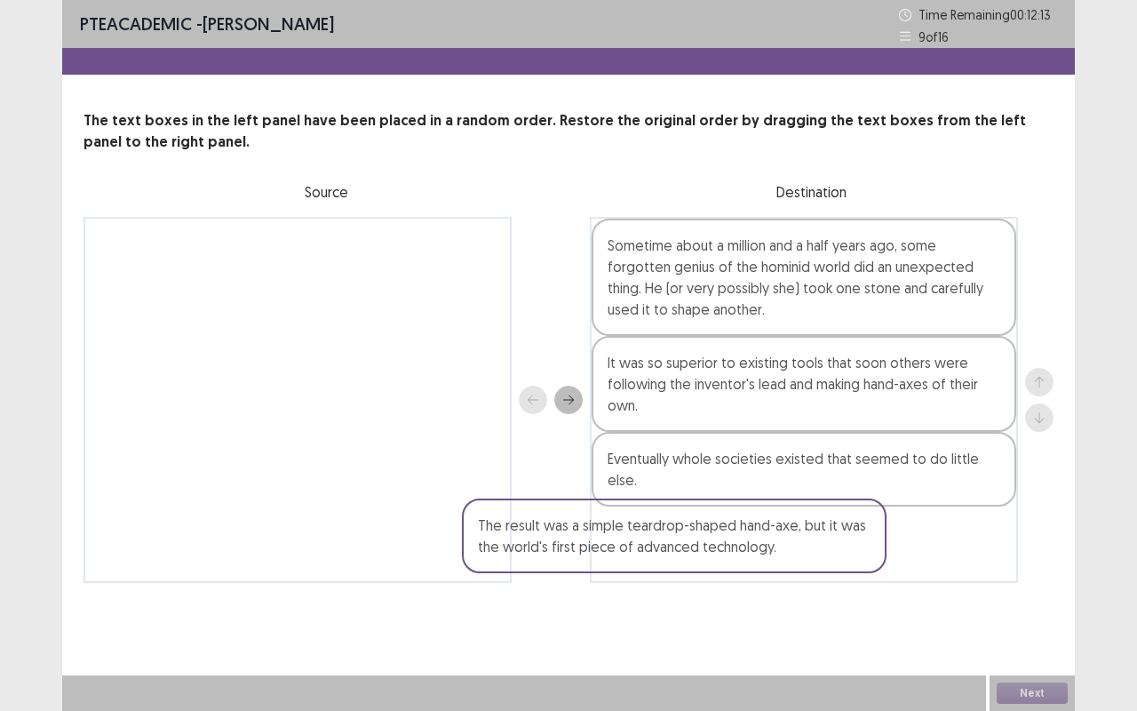
drag, startPoint x: 479, startPoint y: 259, endPoint x: 1014, endPoint y: 661, distance: 669.3
click at [1014, 598] on div "PTE academic - [PERSON_NAME] Time Remaining 00 : 12 : 13 9 of 16 The text boxes…" at bounding box center [568, 355] width 1013 height 711
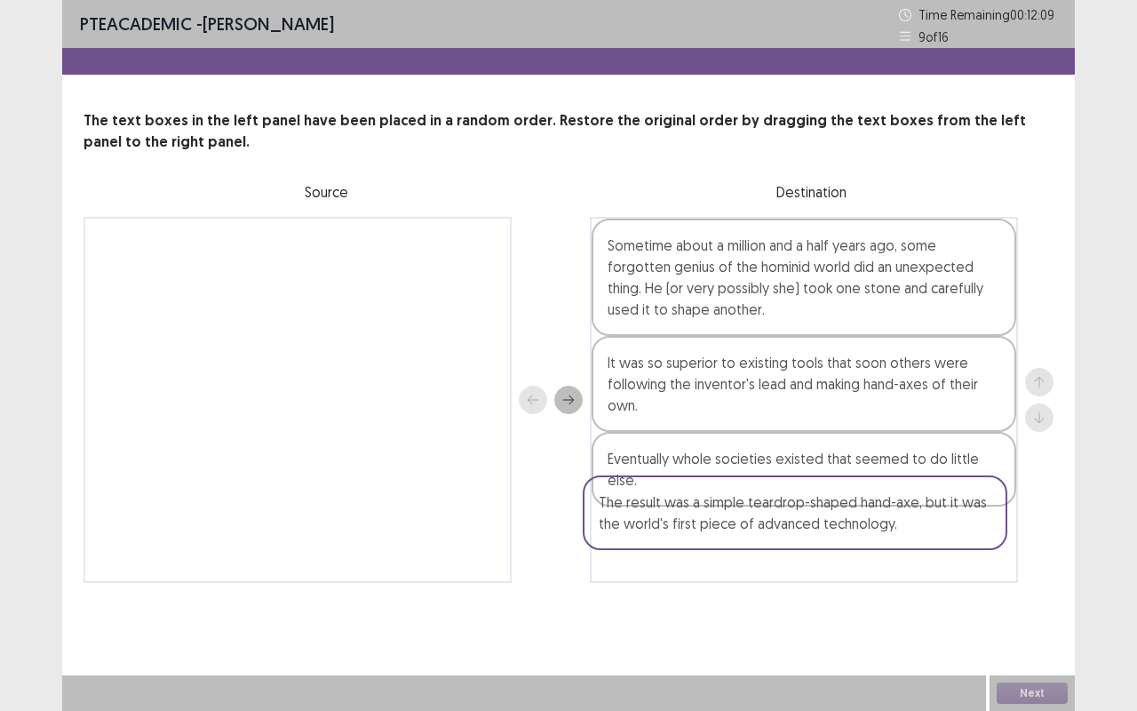
drag, startPoint x: 455, startPoint y: 284, endPoint x: 1010, endPoint y: 552, distance: 616.1
click at [1010, 552] on div "The result was a simple teardrop-shaped hand-axe, but it was the world's first …" at bounding box center [568, 400] width 970 height 366
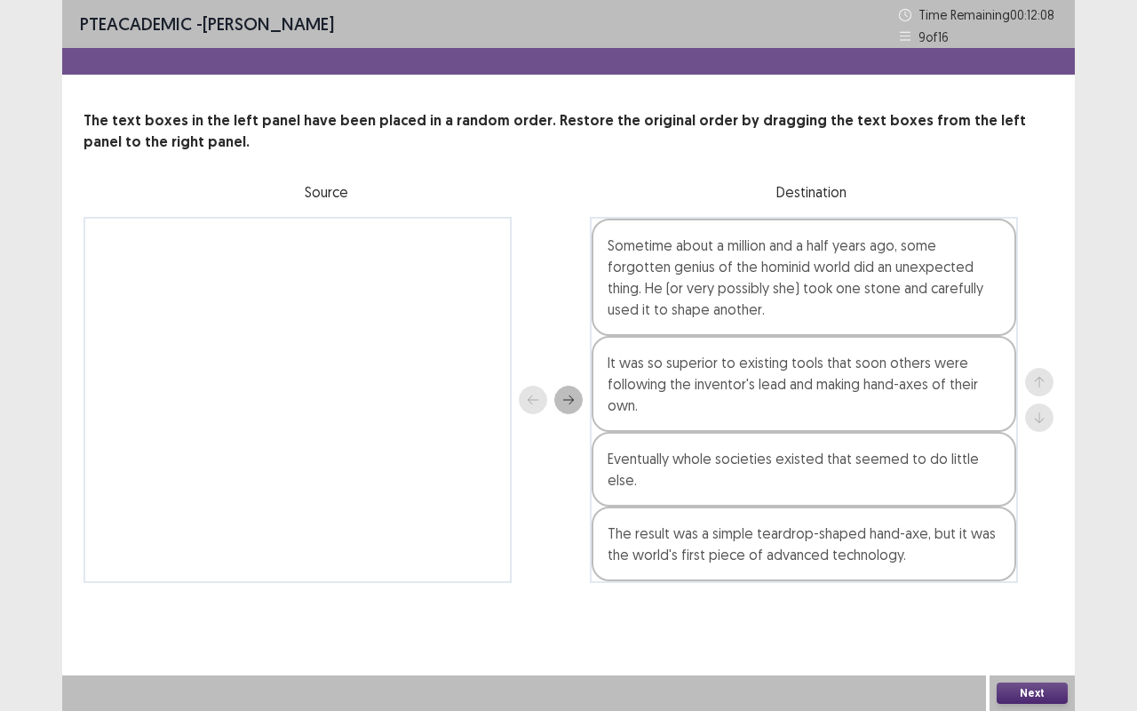
click at [1014, 598] on div "Next" at bounding box center [1031, 693] width 85 height 36
drag, startPoint x: 1007, startPoint y: 689, endPoint x: 773, endPoint y: 403, distance: 369.8
click at [773, 403] on div "PTE academic - [PERSON_NAME] Time Remaining 00 : 12 : 06 9 of 16 The text boxes…" at bounding box center [568, 355] width 1013 height 711
drag, startPoint x: 773, startPoint y: 403, endPoint x: 901, endPoint y: 691, distance: 315.3
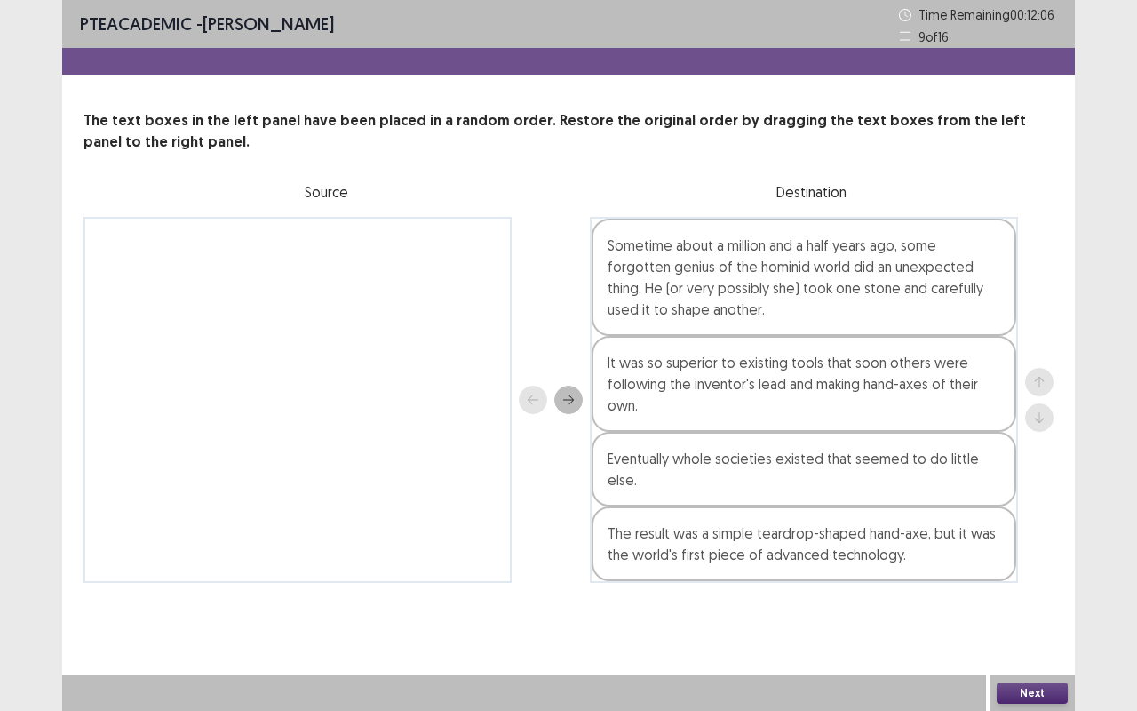
click at [901, 598] on div "PTE academic - [PERSON_NAME] Time Remaining 00 : 12 : 06 9 of 16 The text boxes…" at bounding box center [568, 355] width 1013 height 711
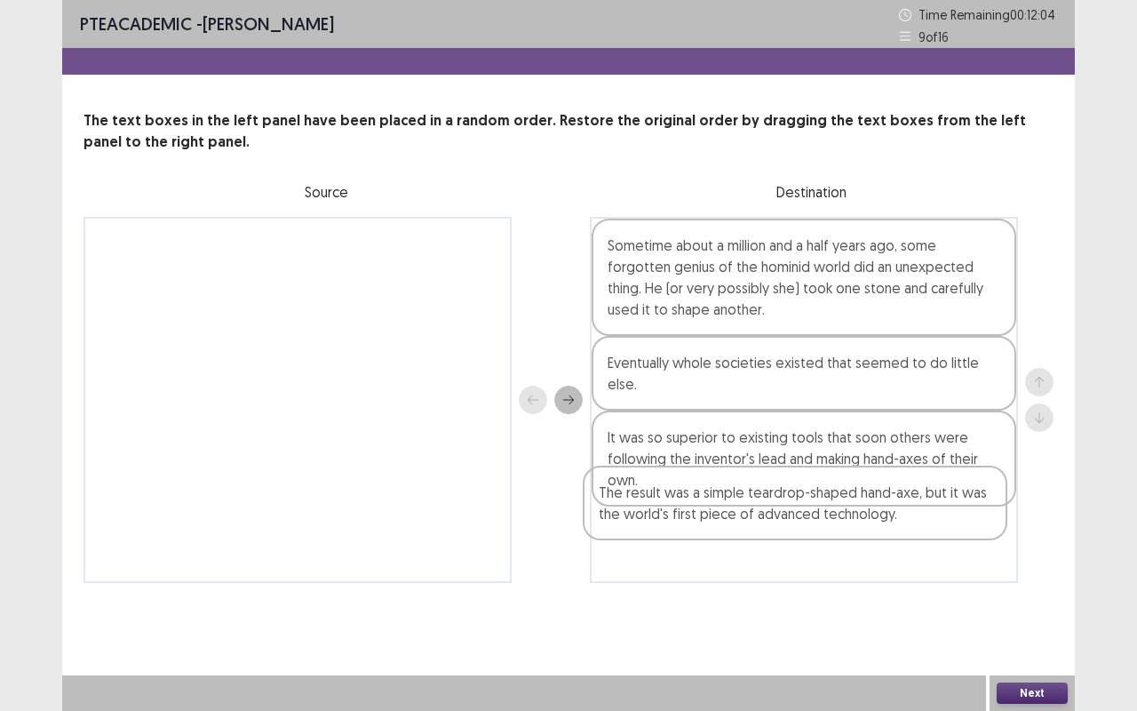
drag, startPoint x: 810, startPoint y: 441, endPoint x: 799, endPoint y: 538, distance: 98.3
click at [799, 538] on div "Sometime about a million and a half years ago, some forgotten genius of the hom…" at bounding box center [804, 400] width 428 height 366
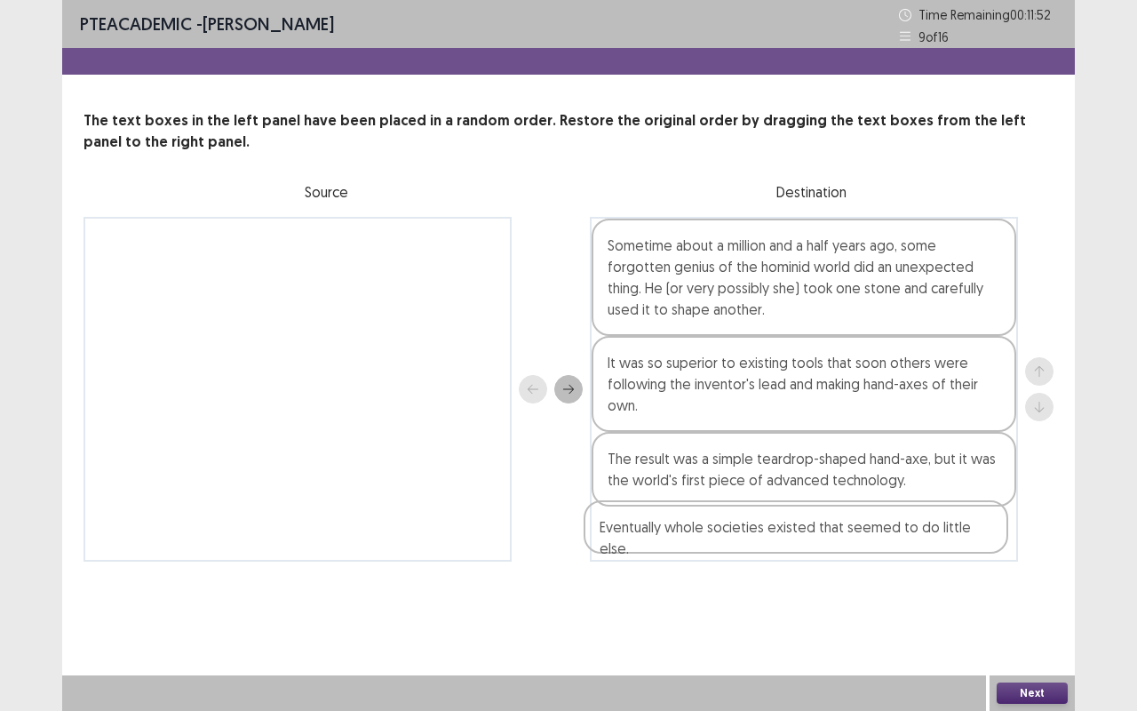
drag, startPoint x: 833, startPoint y: 369, endPoint x: 823, endPoint y: 547, distance: 178.8
click at [823, 547] on div "Sometime about a million and a half years ago, some forgotten genius of the hom…" at bounding box center [804, 389] width 428 height 345
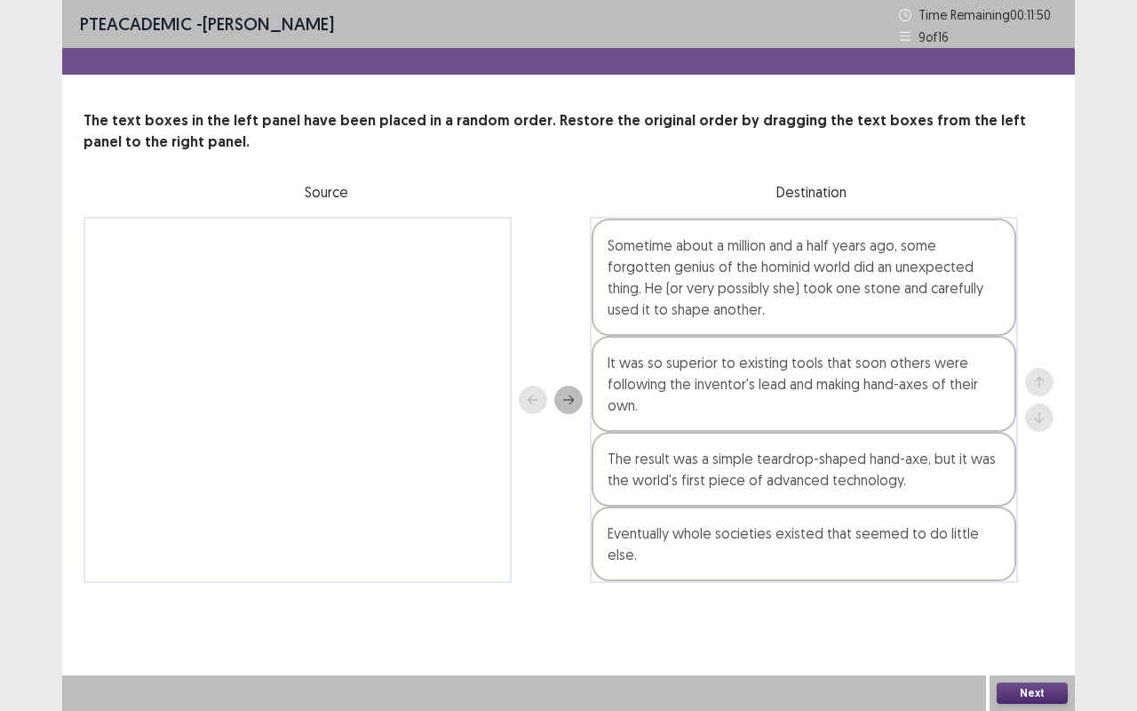
click at [1059, 598] on button "Next" at bounding box center [1032, 692] width 71 height 21
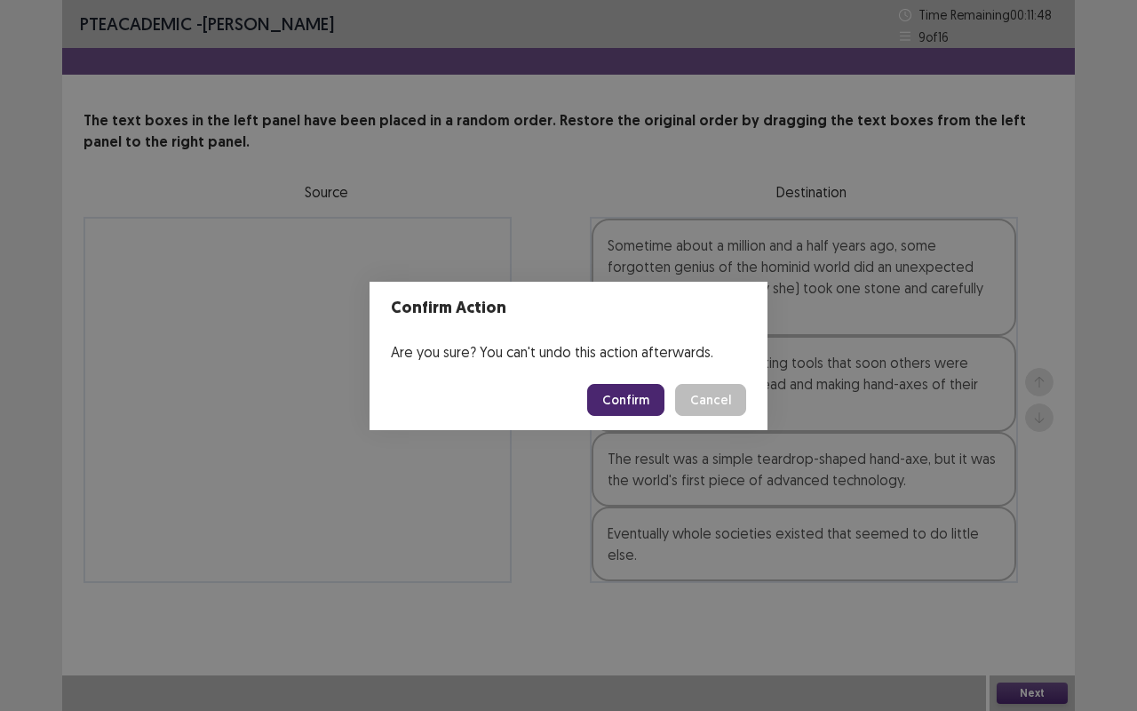
click at [648, 390] on button "Confirm" at bounding box center [625, 400] width 77 height 32
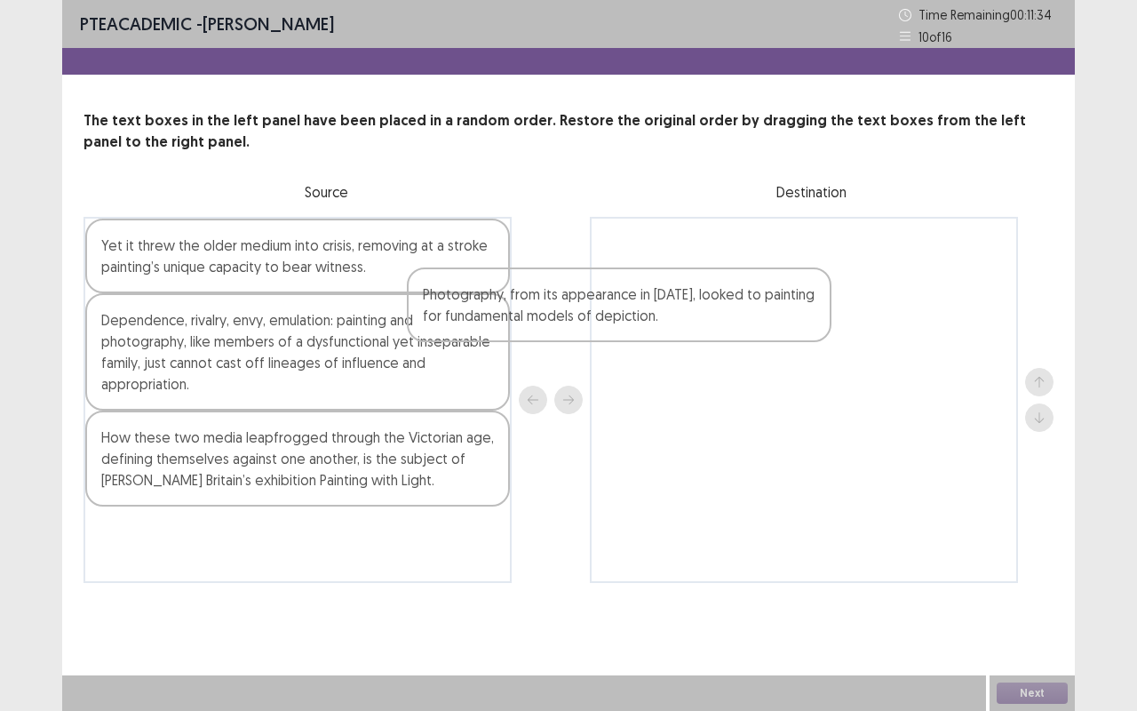
drag, startPoint x: 262, startPoint y: 343, endPoint x: 687, endPoint y: 280, distance: 430.1
click at [687, 280] on div "Yet it threw the older medium into crisis, removing at a stroke painting’s uniq…" at bounding box center [568, 400] width 970 height 366
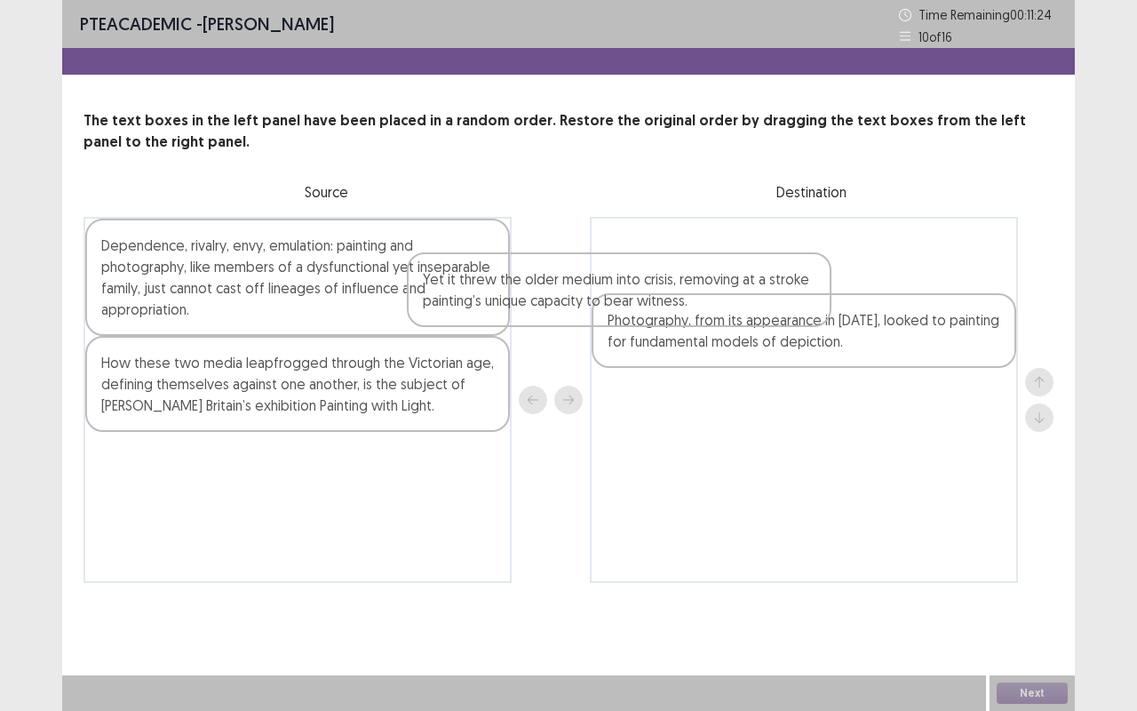
drag, startPoint x: 353, startPoint y: 280, endPoint x: 759, endPoint y: 341, distance: 409.6
click at [759, 341] on div "Yet it threw the older medium into crisis, removing at a stroke painting’s uniq…" at bounding box center [568, 400] width 970 height 366
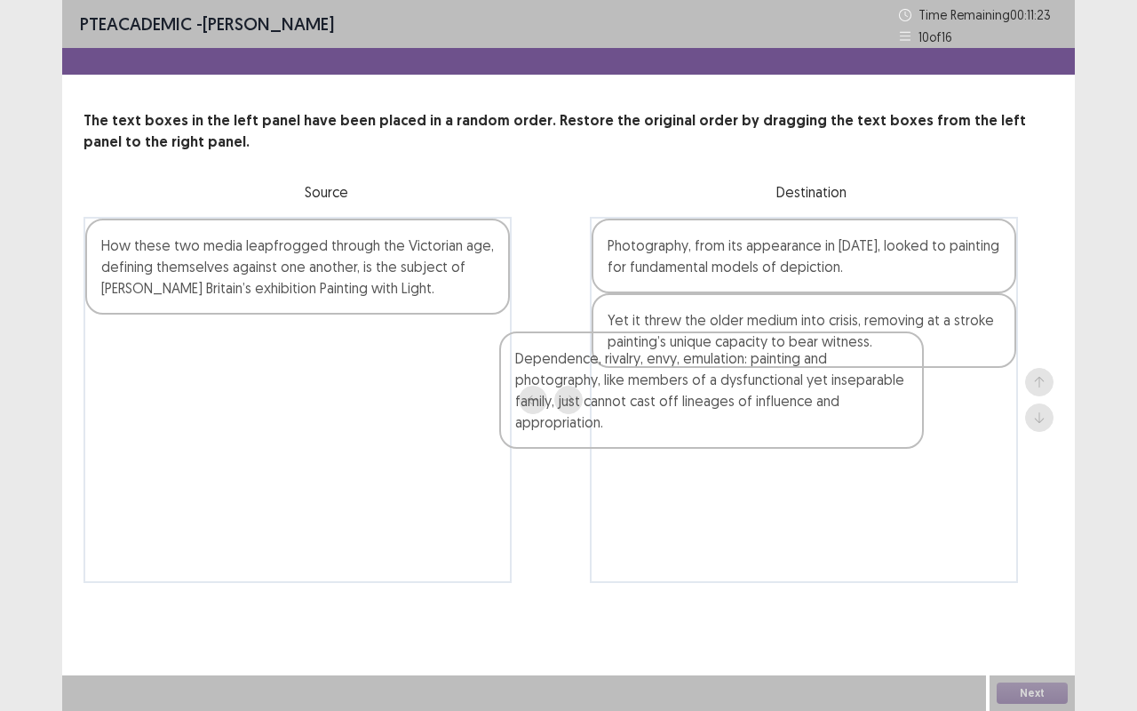
drag, startPoint x: 449, startPoint y: 302, endPoint x: 883, endPoint y: 419, distance: 449.0
click at [883, 419] on div "Dependence, rivalry, envy, emulation: painting and photography, like members of…" at bounding box center [568, 400] width 970 height 366
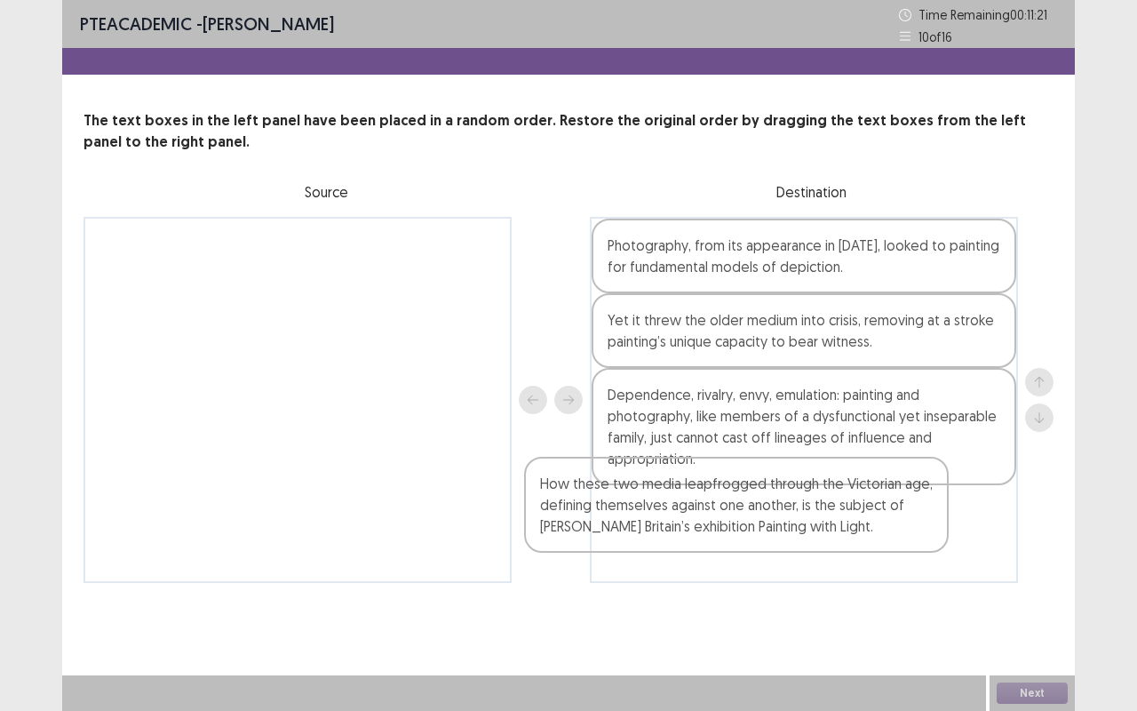
drag, startPoint x: 473, startPoint y: 296, endPoint x: 1013, endPoint y: 568, distance: 604.9
click at [1013, 568] on div "How these two media leapfrogged through the Victorian age, defining themselves …" at bounding box center [568, 400] width 970 height 366
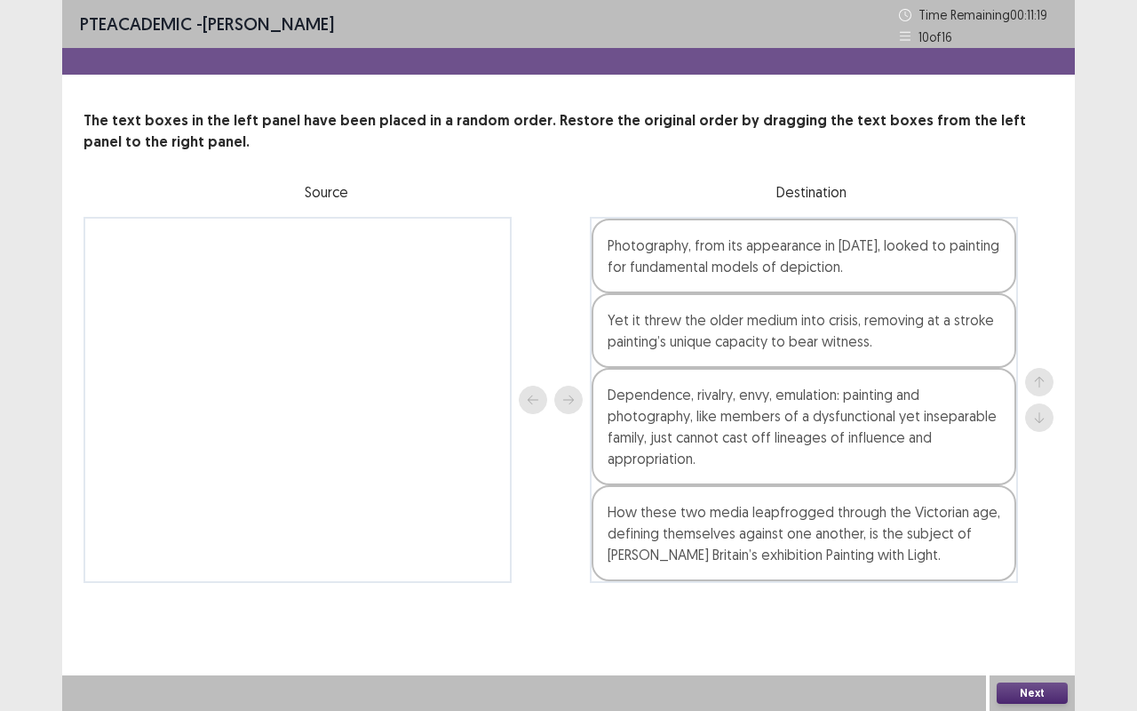
drag, startPoint x: 1034, startPoint y: 694, endPoint x: 769, endPoint y: 477, distance: 342.1
click at [769, 477] on div "PTE academic - [PERSON_NAME] Time Remaining 00 : 11 : 19 10 of 16 The text boxe…" at bounding box center [568, 355] width 1013 height 711
click at [1015, 598] on button "Next" at bounding box center [1032, 692] width 71 height 21
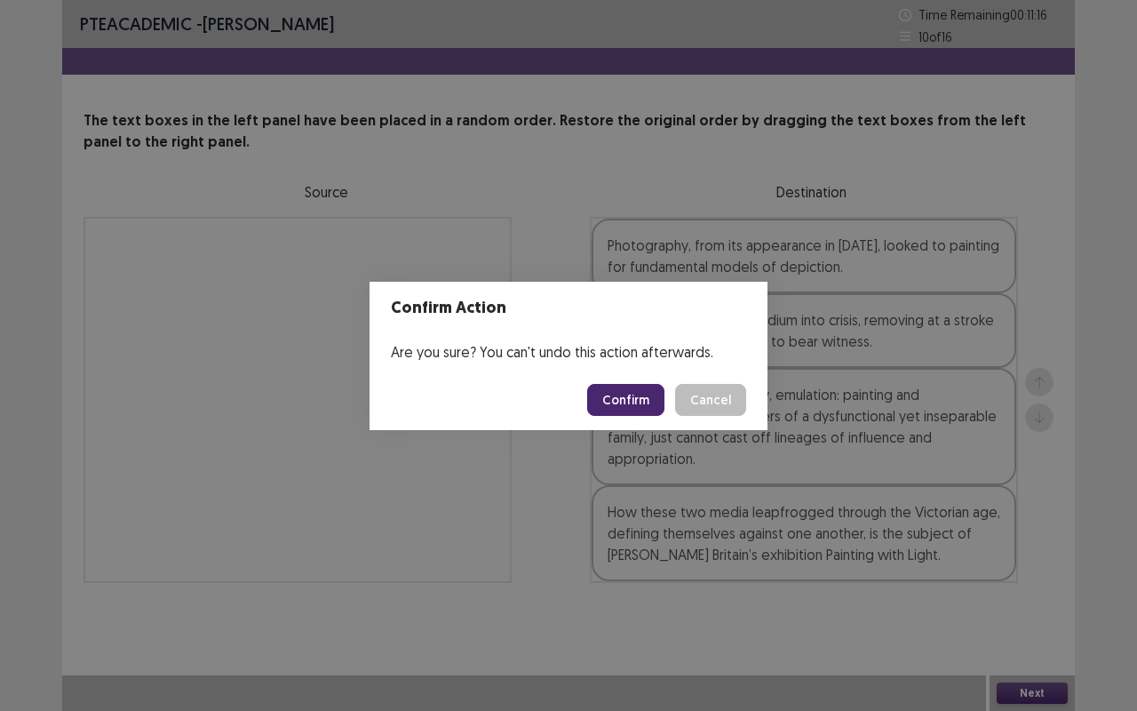
click at [636, 396] on button "Confirm" at bounding box center [625, 400] width 77 height 32
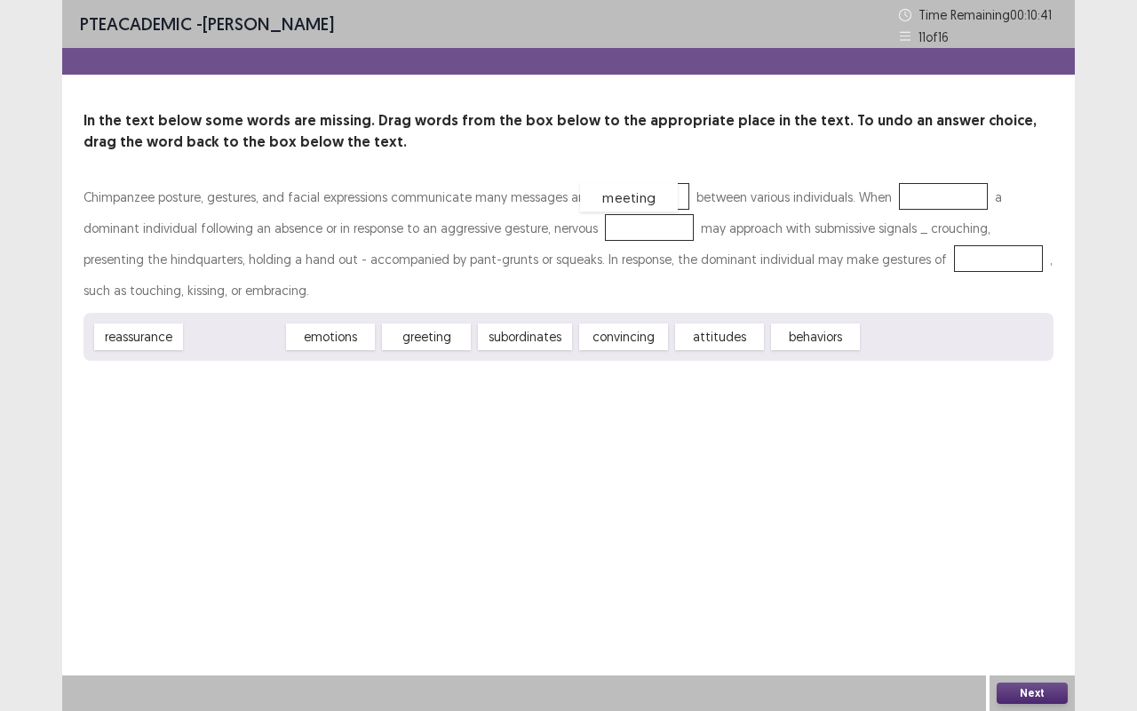
drag, startPoint x: 242, startPoint y: 334, endPoint x: 632, endPoint y: 195, distance: 414.6
drag, startPoint x: 531, startPoint y: 341, endPoint x: 888, endPoint y: 197, distance: 384.9
drag, startPoint x: 265, startPoint y: 332, endPoint x: 565, endPoint y: 220, distance: 320.4
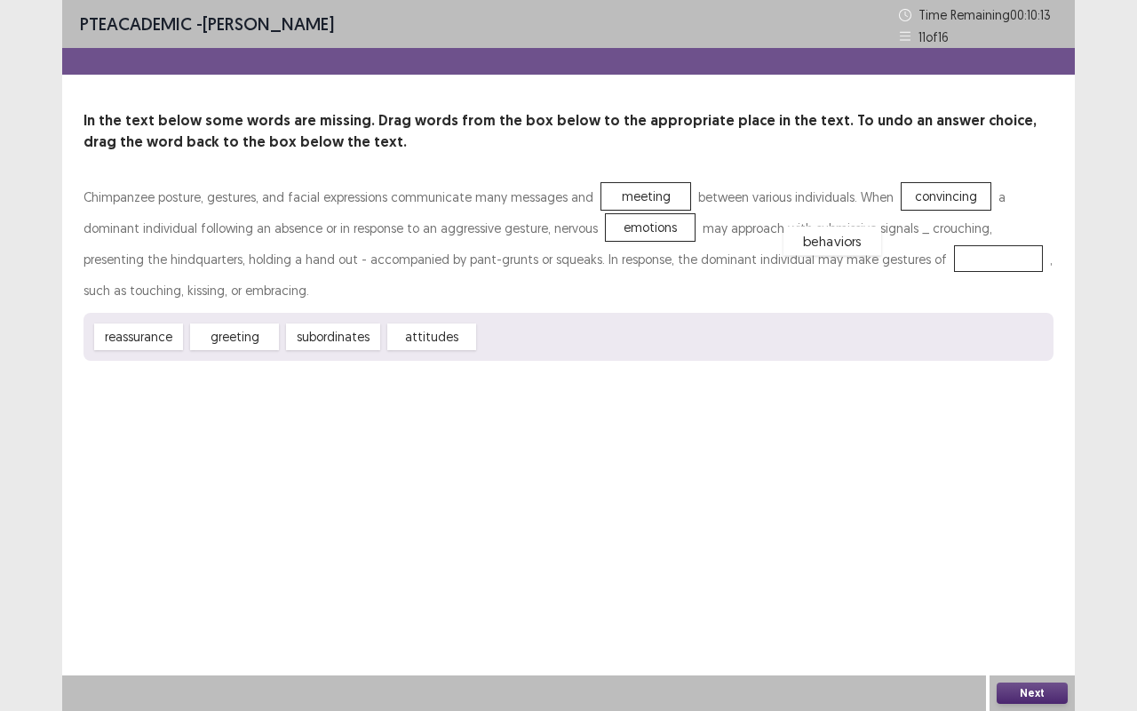
drag, startPoint x: 543, startPoint y: 338, endPoint x: 878, endPoint y: 250, distance: 346.0
click at [958, 263] on span "behaviors" at bounding box center [1007, 256] width 98 height 29
drag, startPoint x: 1019, startPoint y: 684, endPoint x: 854, endPoint y: 401, distance: 328.0
click at [854, 401] on div "PTE academic - [PERSON_NAME] Time Remaining 00 : 10 : 03 11 of 16 In the text b…" at bounding box center [568, 355] width 1013 height 711
click at [1022, 598] on button "Next" at bounding box center [1032, 692] width 71 height 21
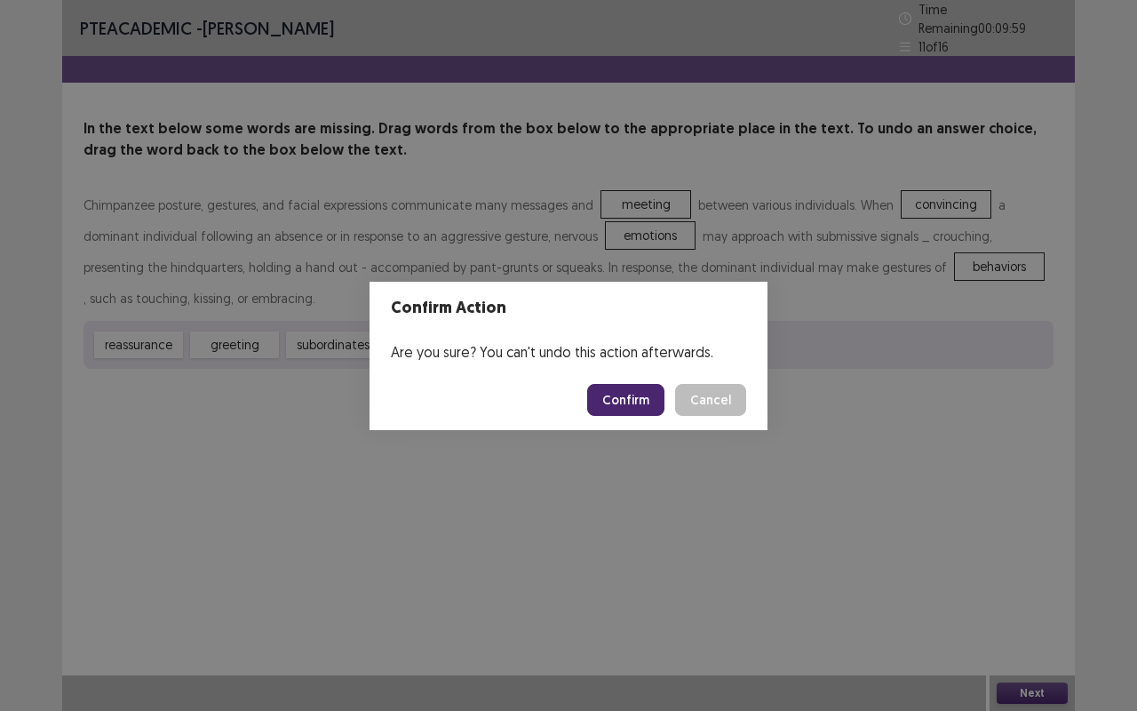
click at [647, 401] on button "Confirm" at bounding box center [625, 400] width 77 height 32
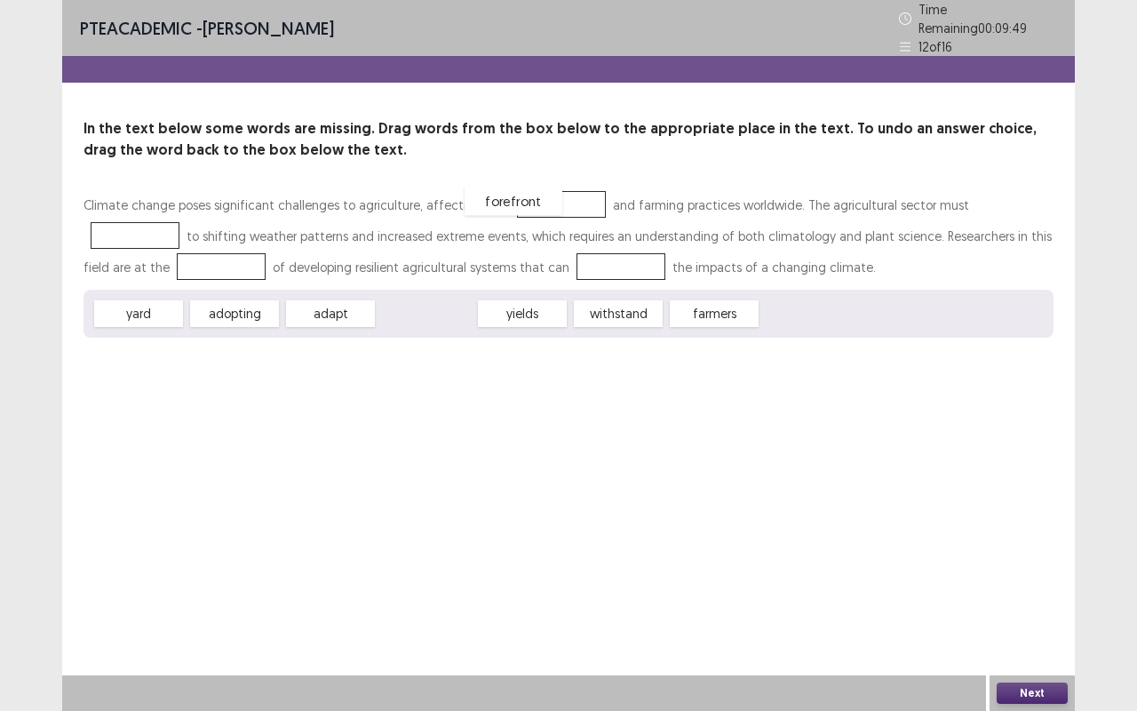
drag, startPoint x: 436, startPoint y: 307, endPoint x: 523, endPoint y: 195, distance: 142.5
drag, startPoint x: 440, startPoint y: 307, endPoint x: 514, endPoint y: 249, distance: 94.9
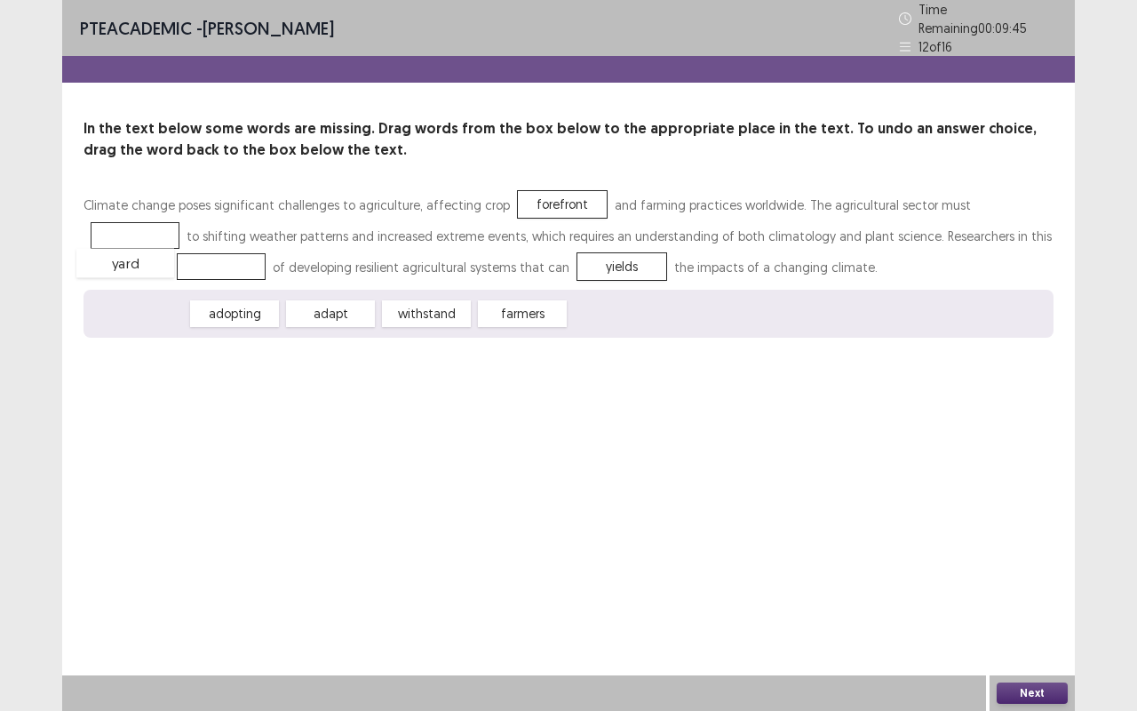
drag, startPoint x: 151, startPoint y: 306, endPoint x: 140, endPoint y: 253, distance: 53.5
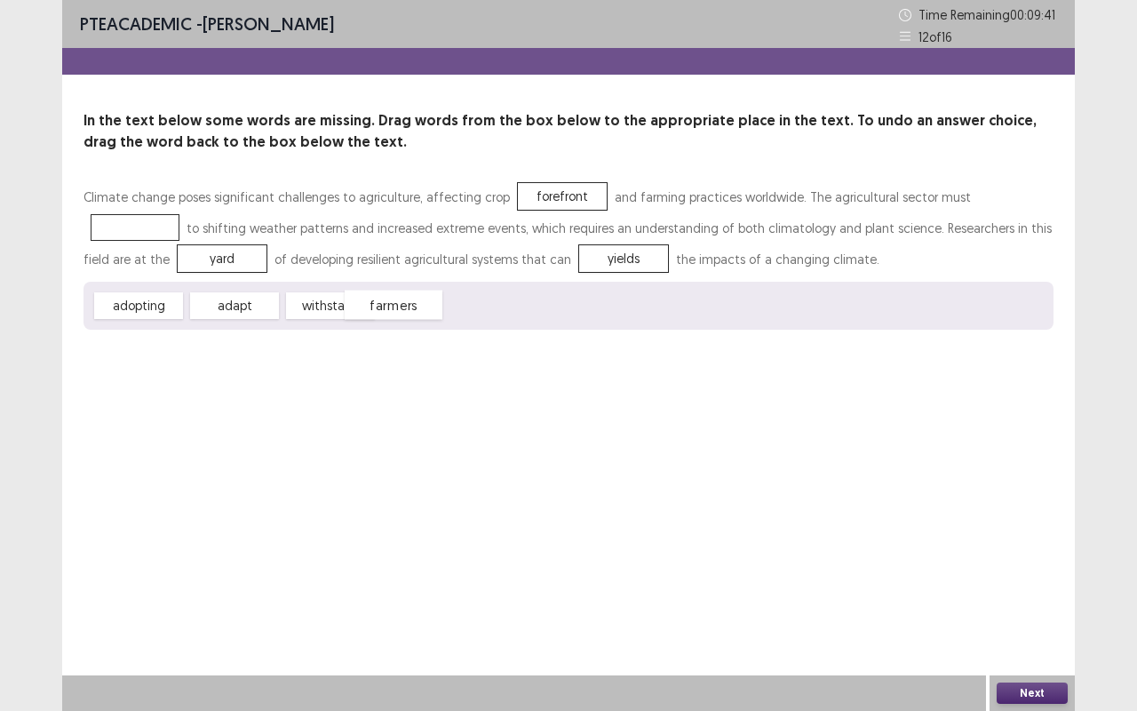
drag, startPoint x: 405, startPoint y: 306, endPoint x: 377, endPoint y: 306, distance: 27.5
click at [377, 306] on span "farmers" at bounding box center [394, 304] width 98 height 29
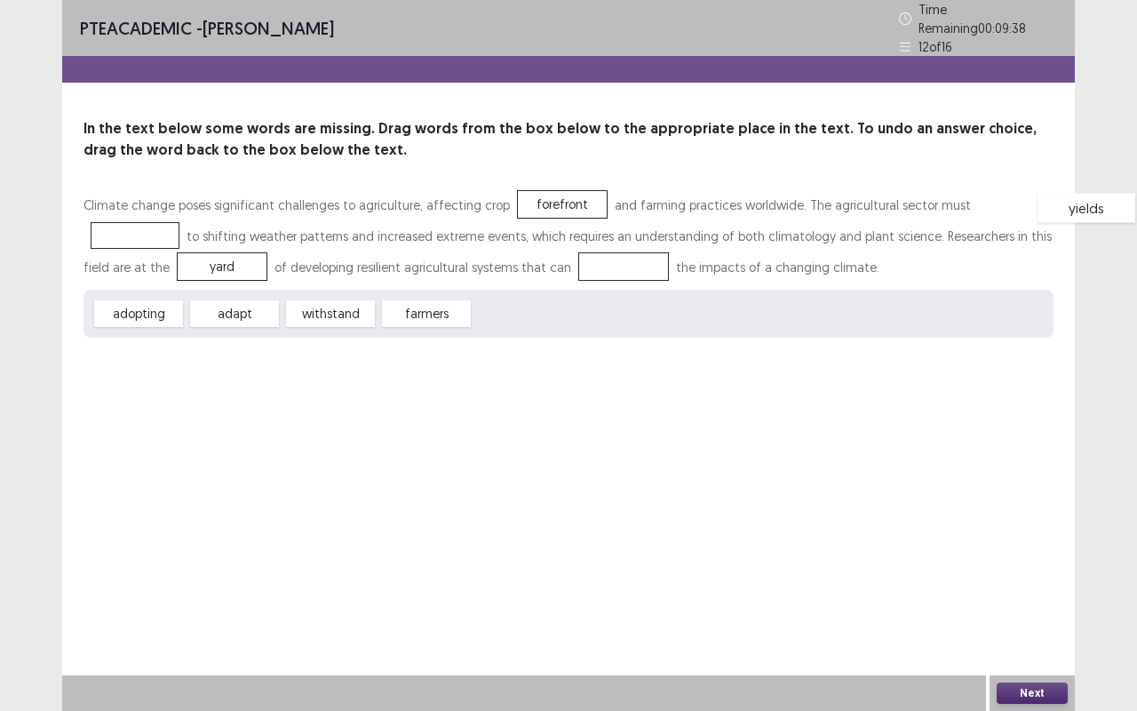
drag, startPoint x: 536, startPoint y: 265, endPoint x: 988, endPoint y: 203, distance: 456.2
drag, startPoint x: 149, startPoint y: 314, endPoint x: 547, endPoint y: 279, distance: 399.5
click at [1035, 598] on button "Next" at bounding box center [1032, 692] width 71 height 21
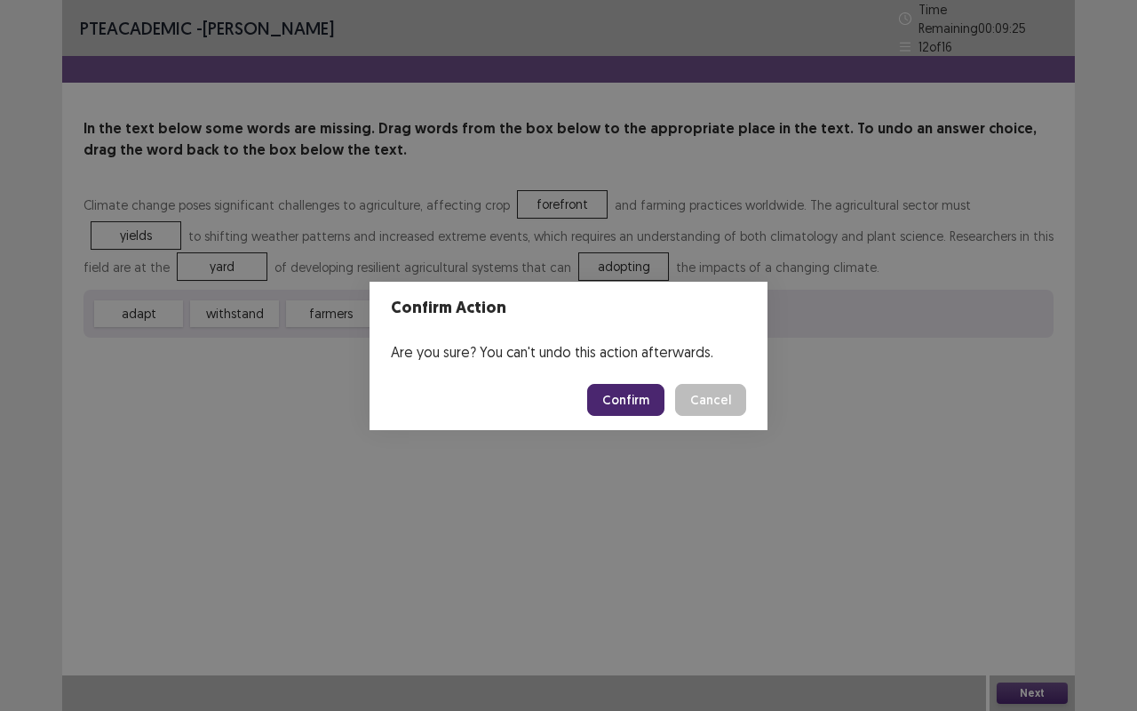
click at [650, 401] on button "Confirm" at bounding box center [625, 400] width 77 height 32
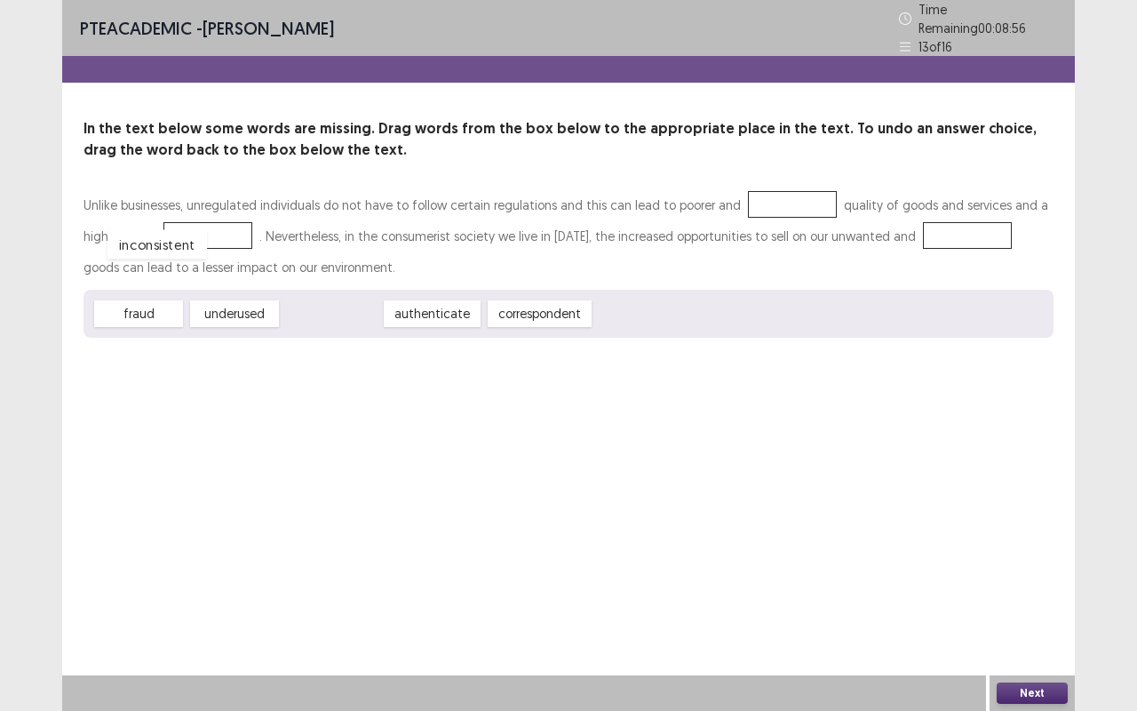
drag, startPoint x: 332, startPoint y: 306, endPoint x: 157, endPoint y: 227, distance: 191.6
drag, startPoint x: 469, startPoint y: 314, endPoint x: 783, endPoint y: 204, distance: 333.1
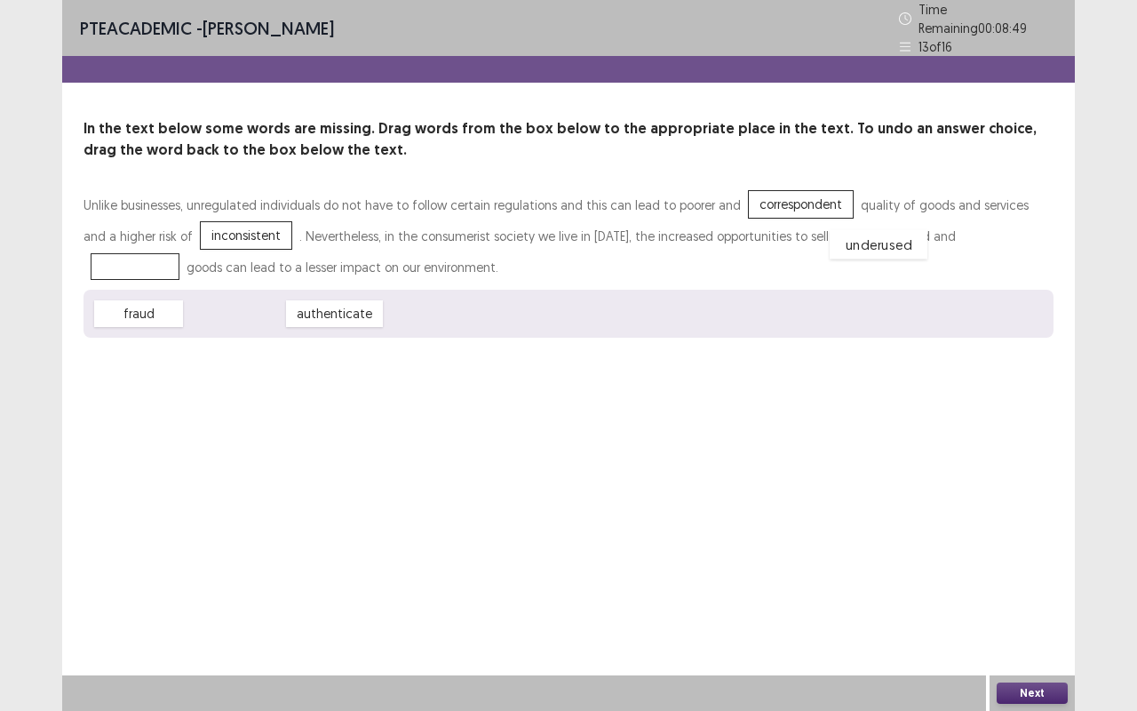
drag, startPoint x: 256, startPoint y: 310, endPoint x: 933, endPoint y: 259, distance: 678.7
click at [1032, 598] on div "Next" at bounding box center [1031, 693] width 85 height 36
click at [1023, 598] on button "Next" at bounding box center [1032, 692] width 71 height 21
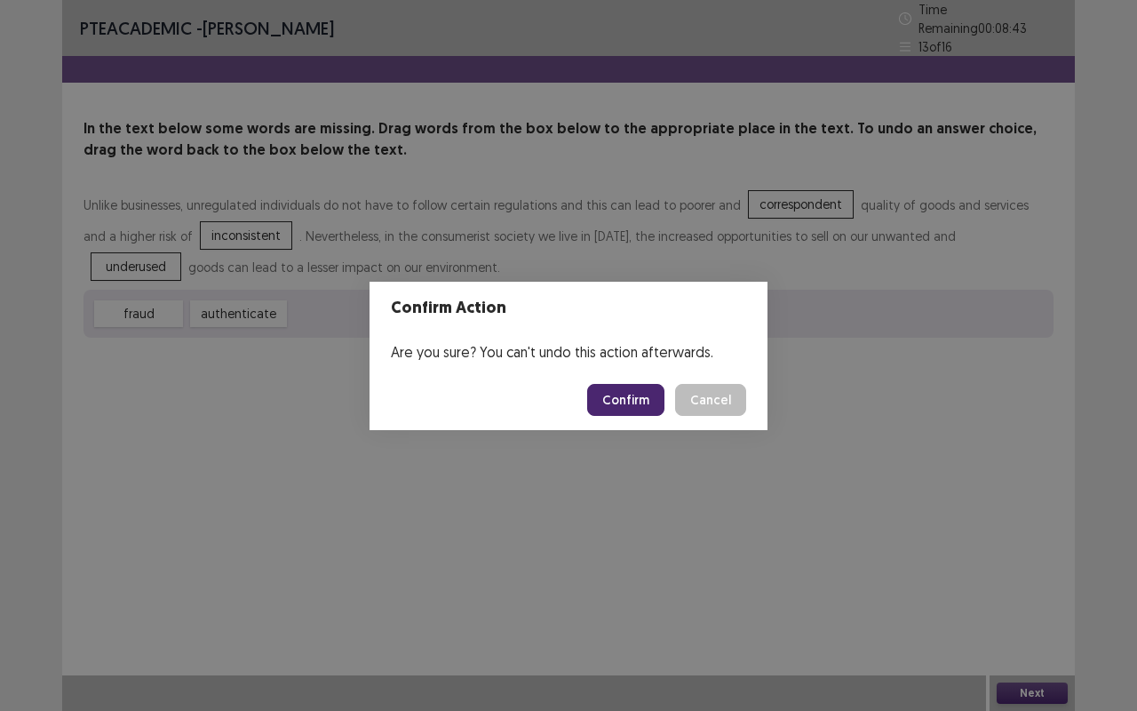
click at [647, 402] on button "Confirm" at bounding box center [625, 400] width 77 height 32
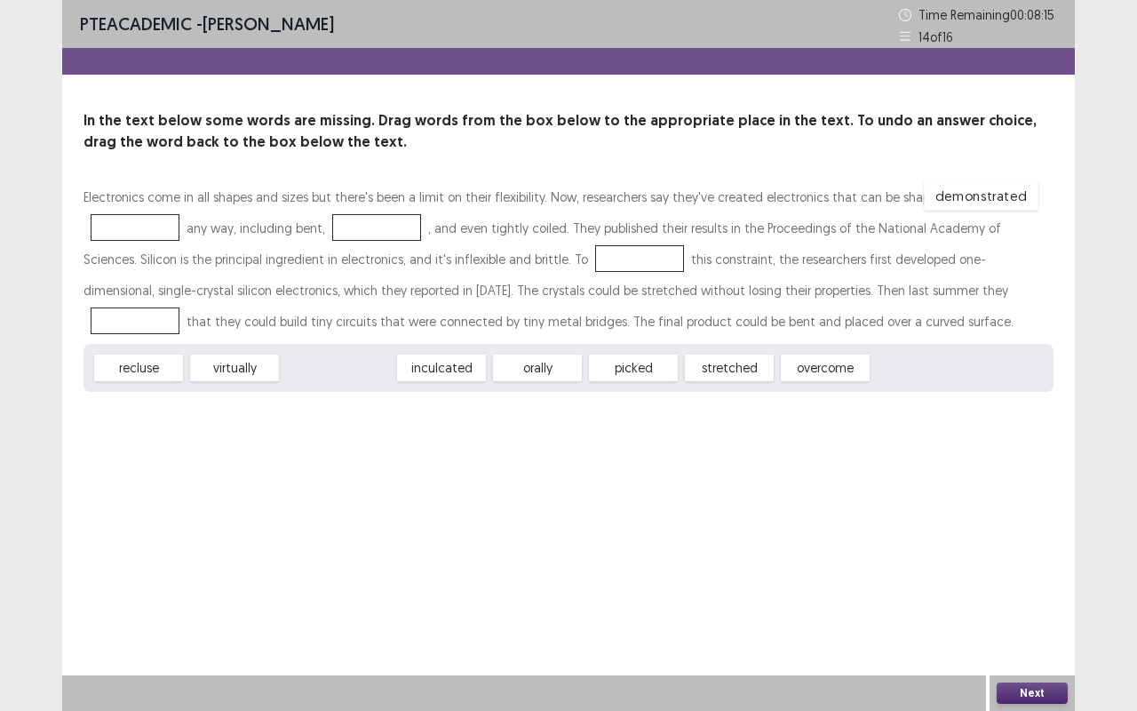
drag, startPoint x: 329, startPoint y: 368, endPoint x: 970, endPoint y: 196, distance: 663.8
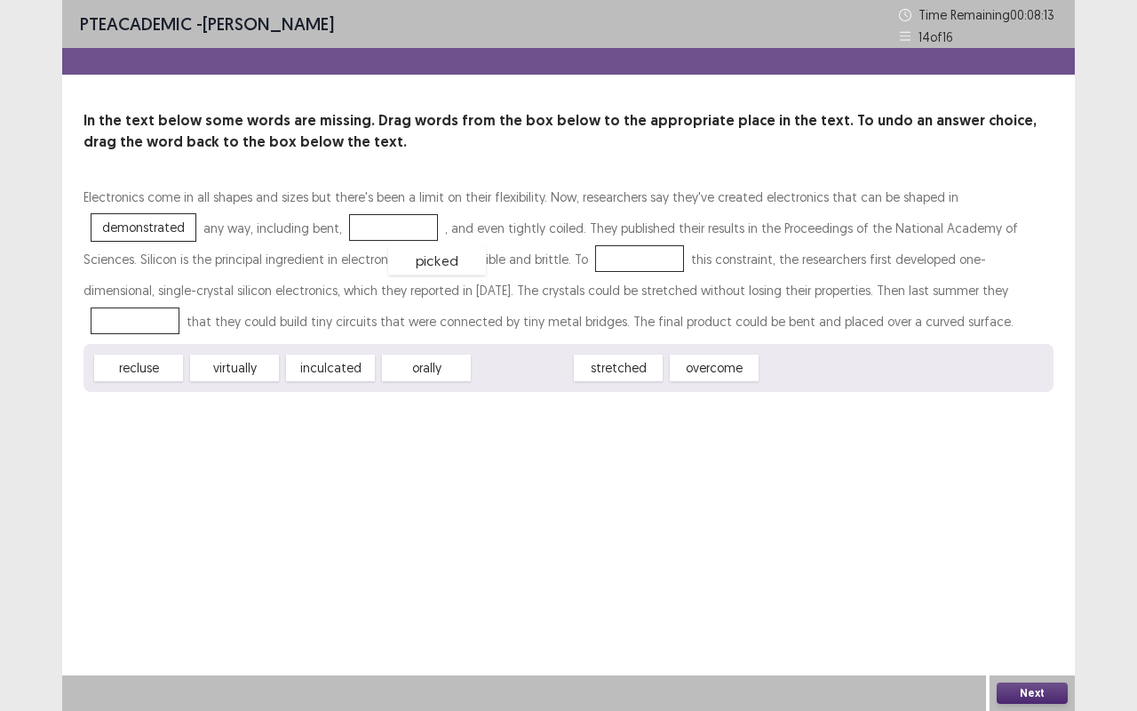
drag, startPoint x: 524, startPoint y: 363, endPoint x: 439, endPoint y: 250, distance: 142.1
drag, startPoint x: 240, startPoint y: 368, endPoint x: 249, endPoint y: 215, distance: 153.0
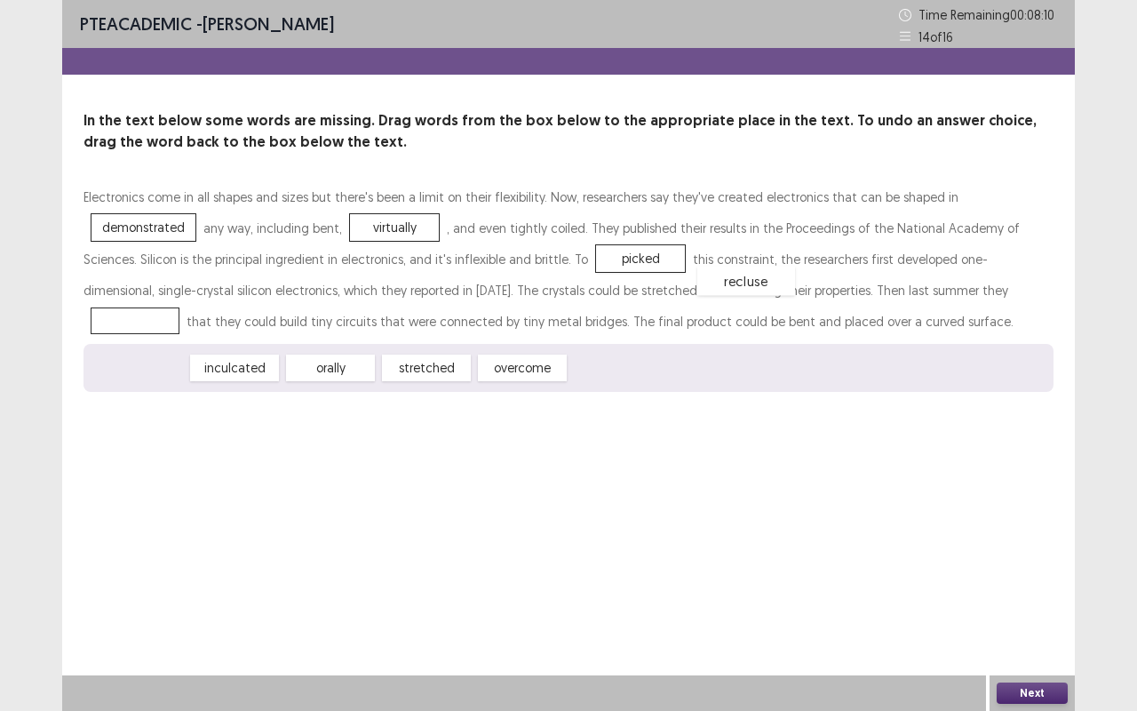
drag, startPoint x: 147, startPoint y: 361, endPoint x: 752, endPoint y: 281, distance: 610.2
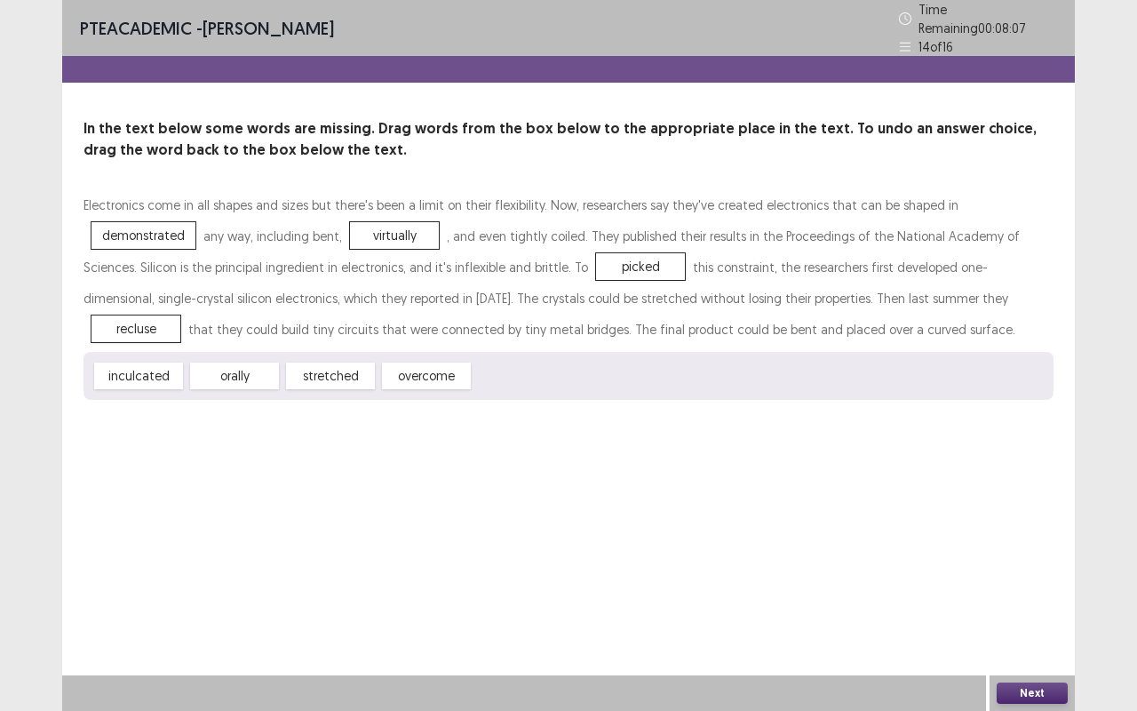
click at [1032, 598] on button "Next" at bounding box center [1032, 692] width 71 height 21
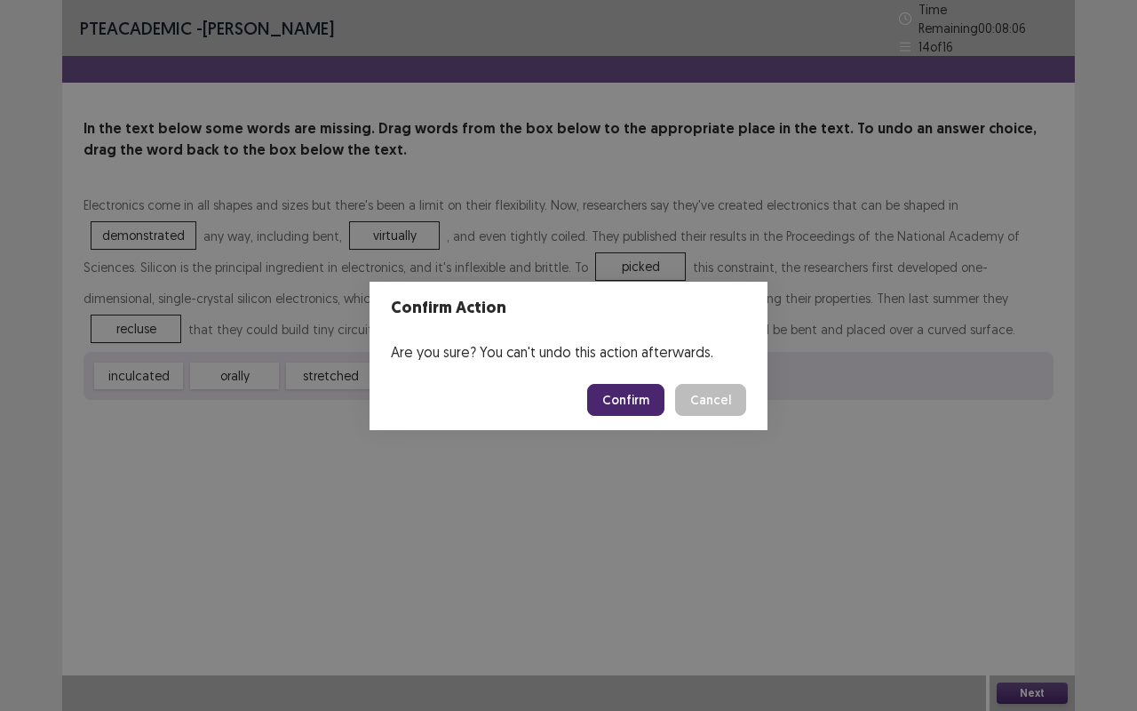
click at [616, 411] on button "Confirm" at bounding box center [625, 400] width 77 height 32
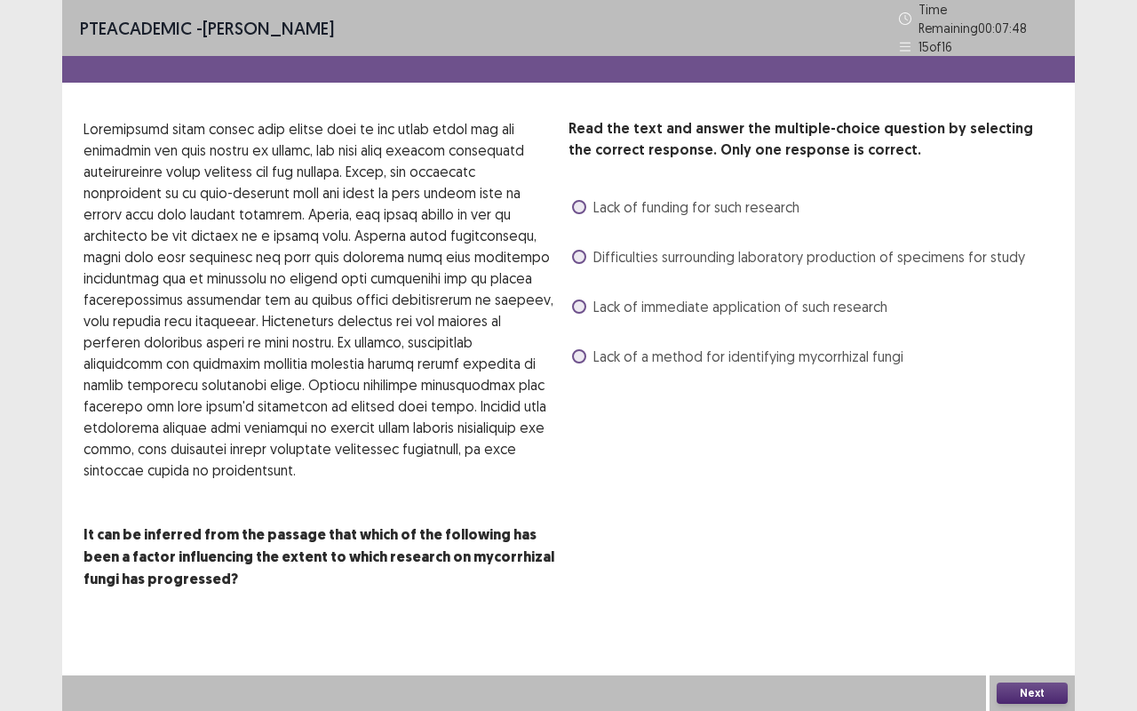
click at [650, 351] on span "Lack of a method for identifying mycorrhizal fungi" at bounding box center [748, 355] width 310 height 21
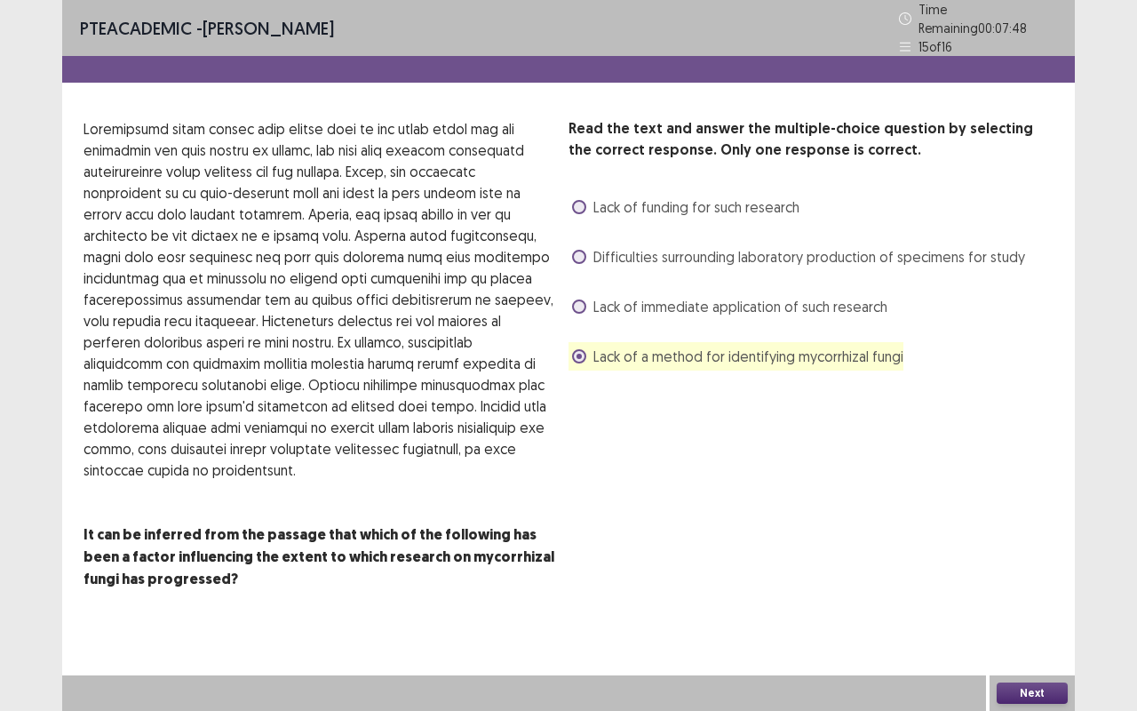
click at [643, 292] on div "Lack of immediate application of such research" at bounding box center [727, 306] width 319 height 28
click at [642, 296] on span "Lack of immediate application of such research" at bounding box center [740, 306] width 294 height 21
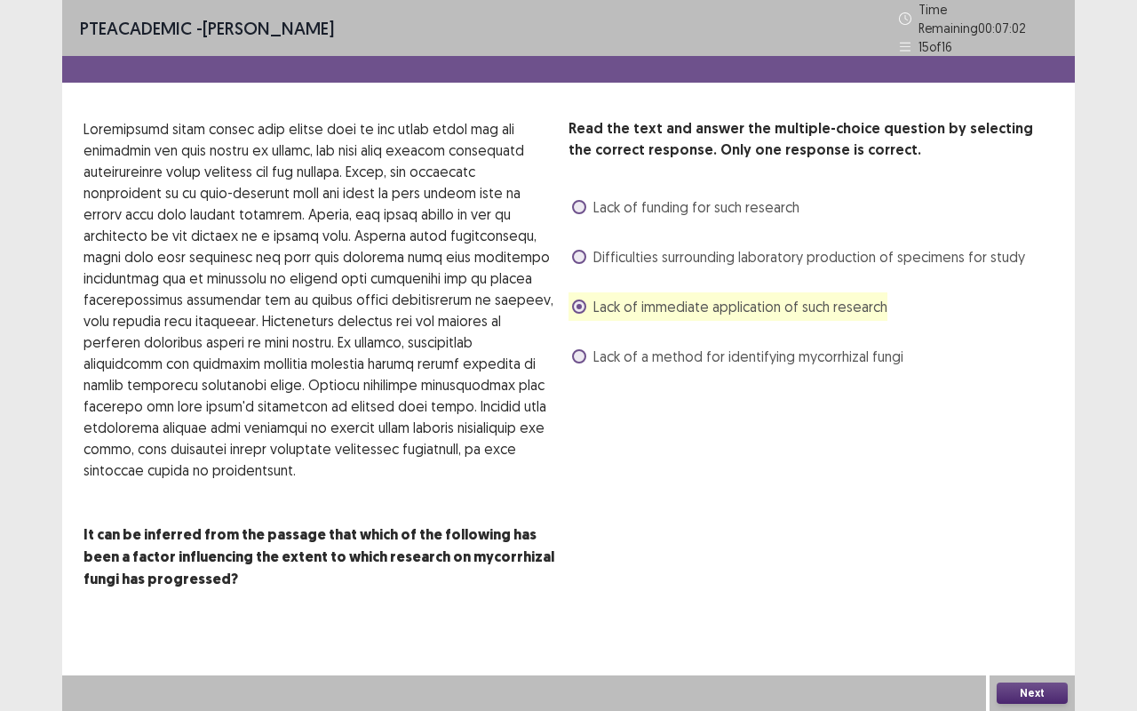
drag, startPoint x: 653, startPoint y: 249, endPoint x: 639, endPoint y: 258, distance: 16.0
click at [639, 258] on span "Difficulties surrounding laboratory production of specimens for study" at bounding box center [809, 256] width 432 height 21
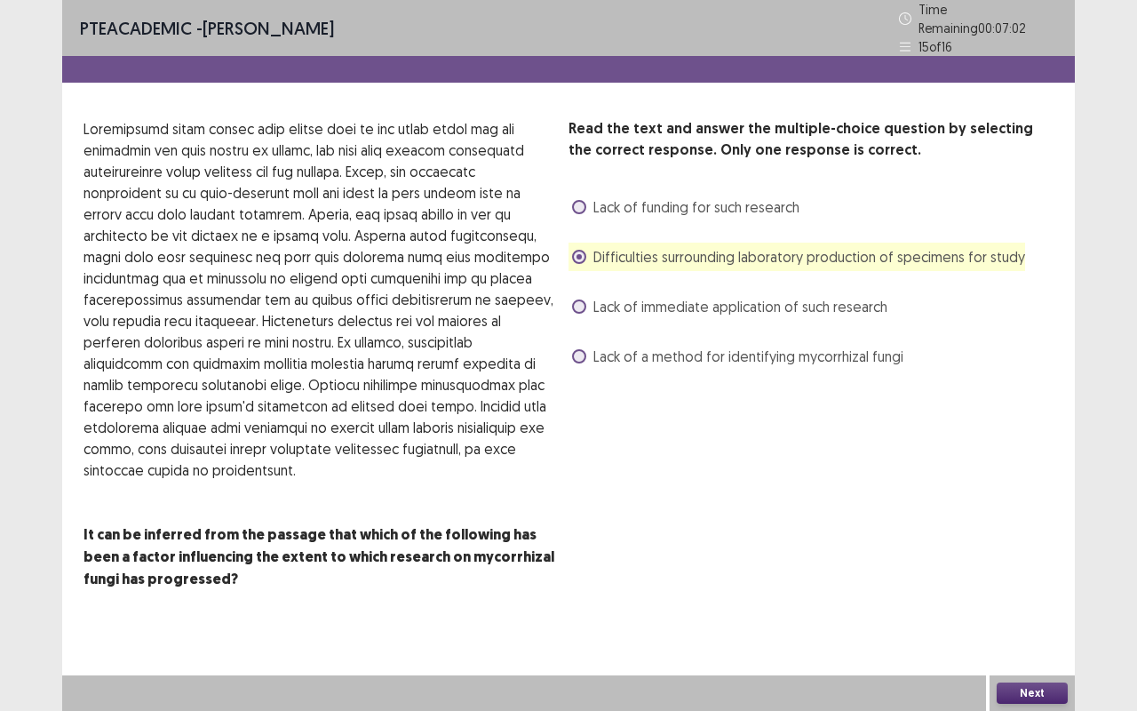
click at [639, 258] on span "Difficulties surrounding laboratory production of specimens for study" at bounding box center [809, 256] width 432 height 21
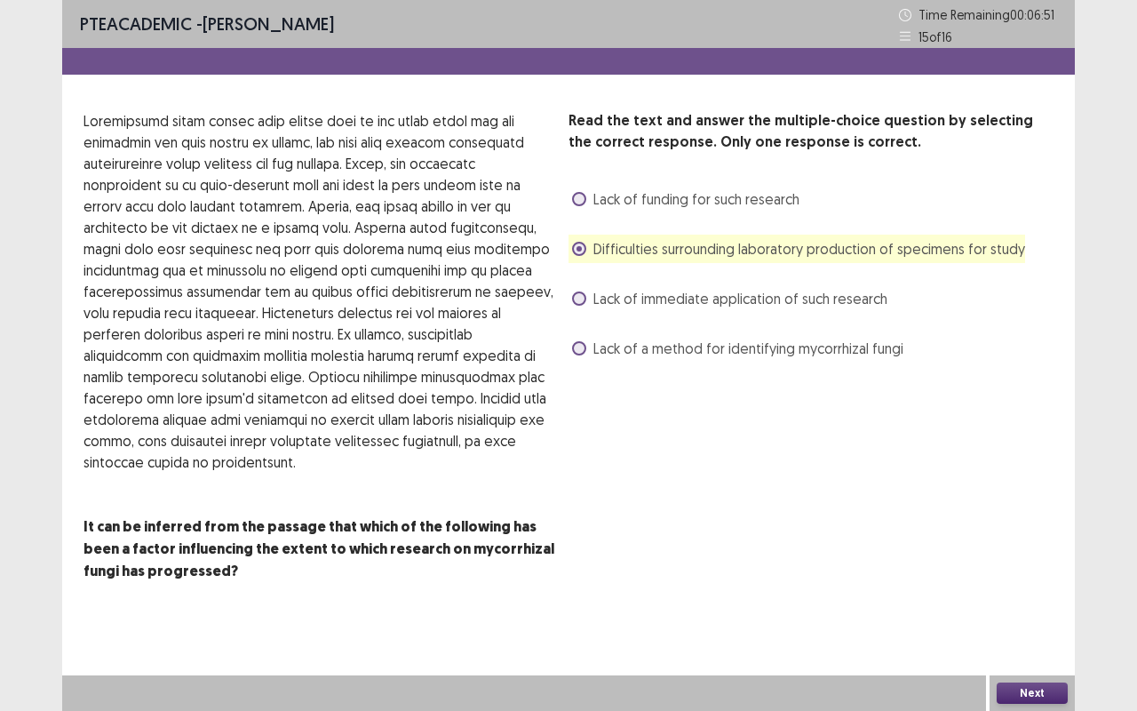
click at [675, 244] on span "Difficulties surrounding laboratory production of specimens for study" at bounding box center [809, 248] width 432 height 21
click at [726, 261] on div "Difficulties surrounding laboratory production of specimens for study" at bounding box center [796, 248] width 457 height 28
click at [697, 317] on div "Read the text and answer the multiple-choice question by selecting the correct …" at bounding box center [810, 236] width 485 height 252
click at [703, 304] on span "Lack of immediate application of such research" at bounding box center [740, 298] width 294 height 21
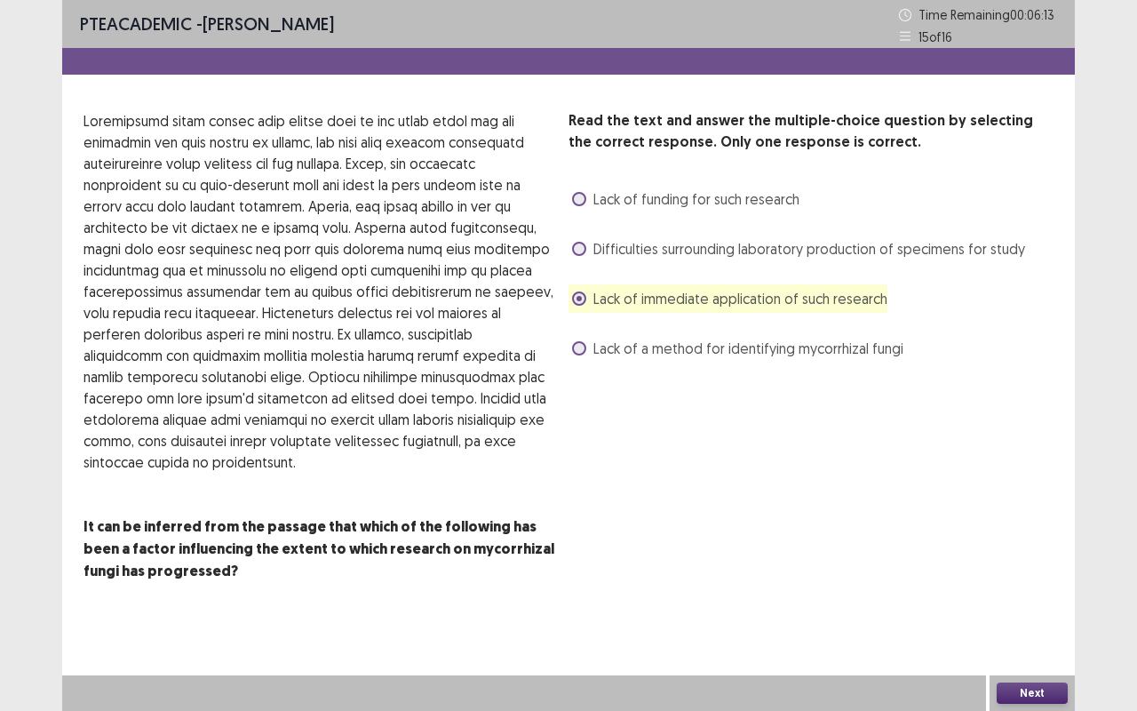
click at [1006, 598] on button "Next" at bounding box center [1032, 692] width 71 height 21
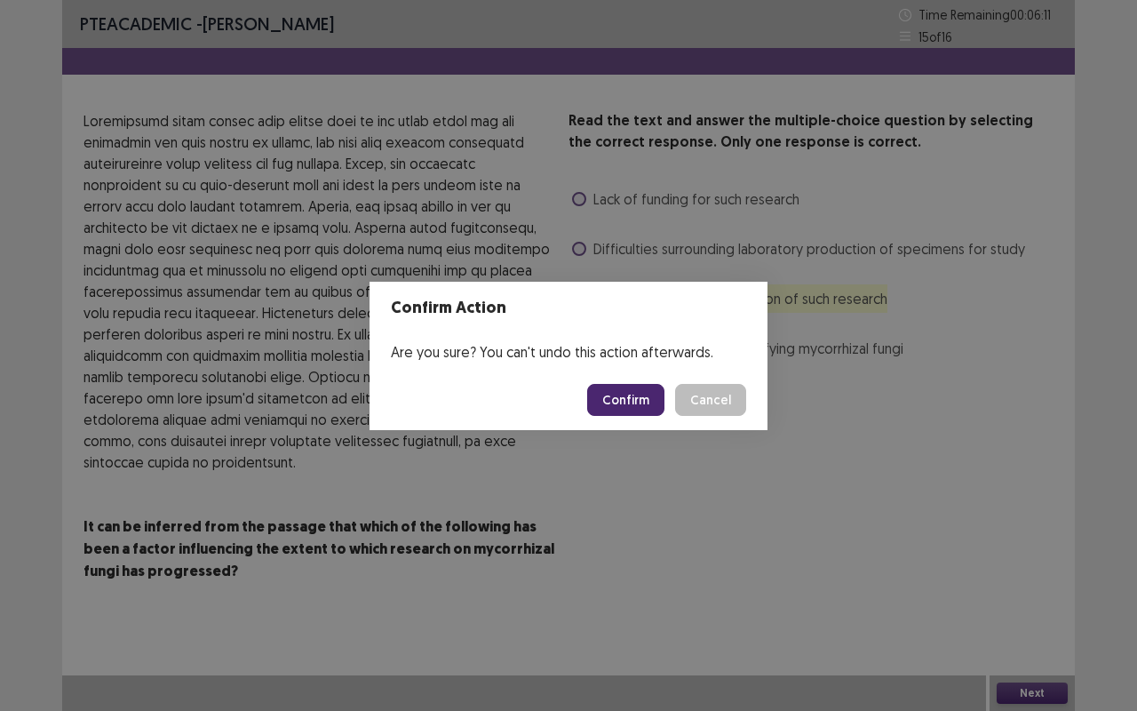
click at [620, 385] on button "Confirm" at bounding box center [625, 400] width 77 height 32
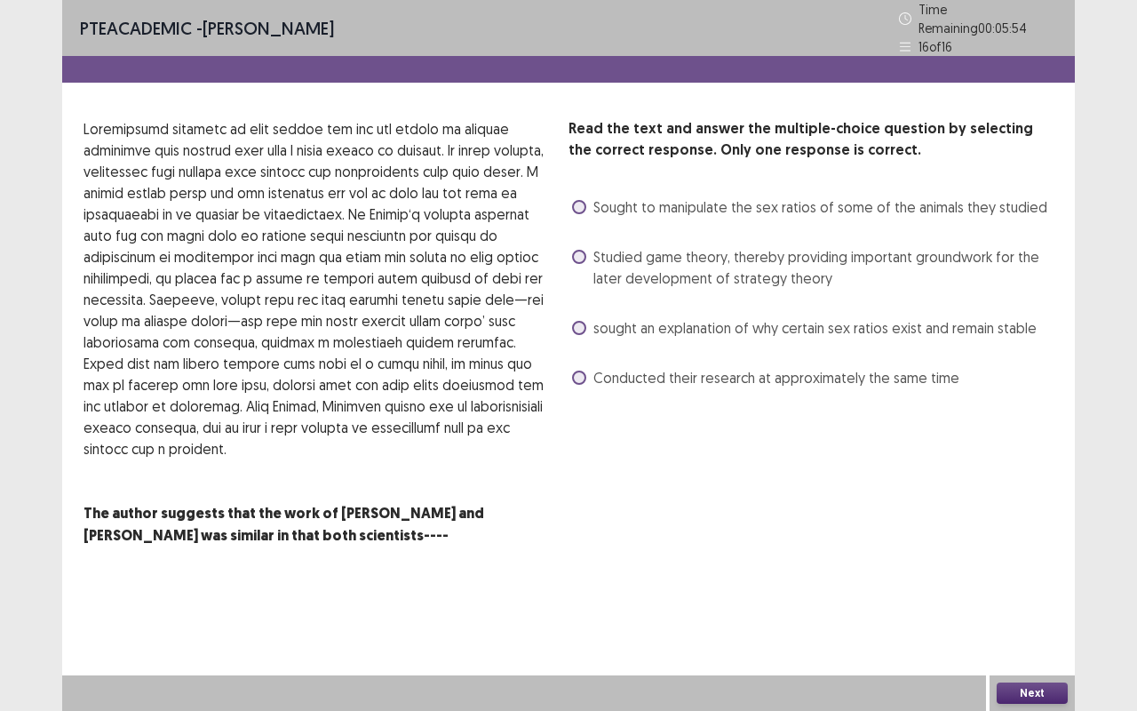
click at [633, 276] on span "Studied game theory, thereby providing important groundwork for the later devel…" at bounding box center [823, 267] width 460 height 43
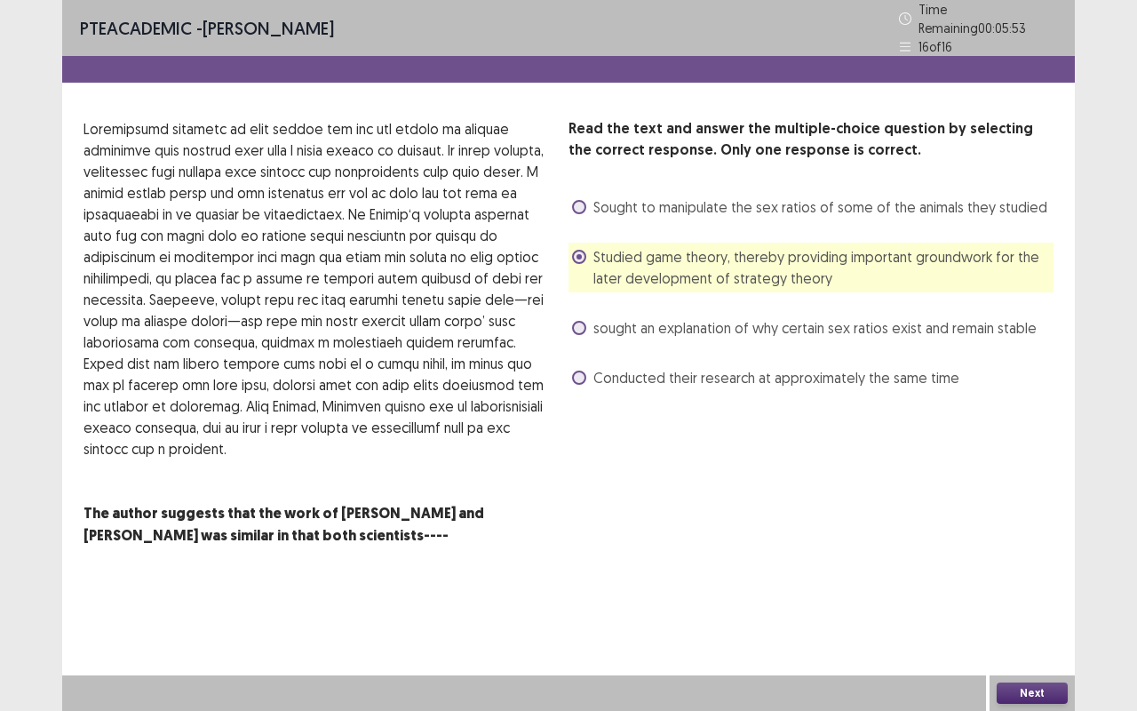
click at [718, 367] on span "Conducted their research at approximately the same time" at bounding box center [776, 377] width 366 height 21
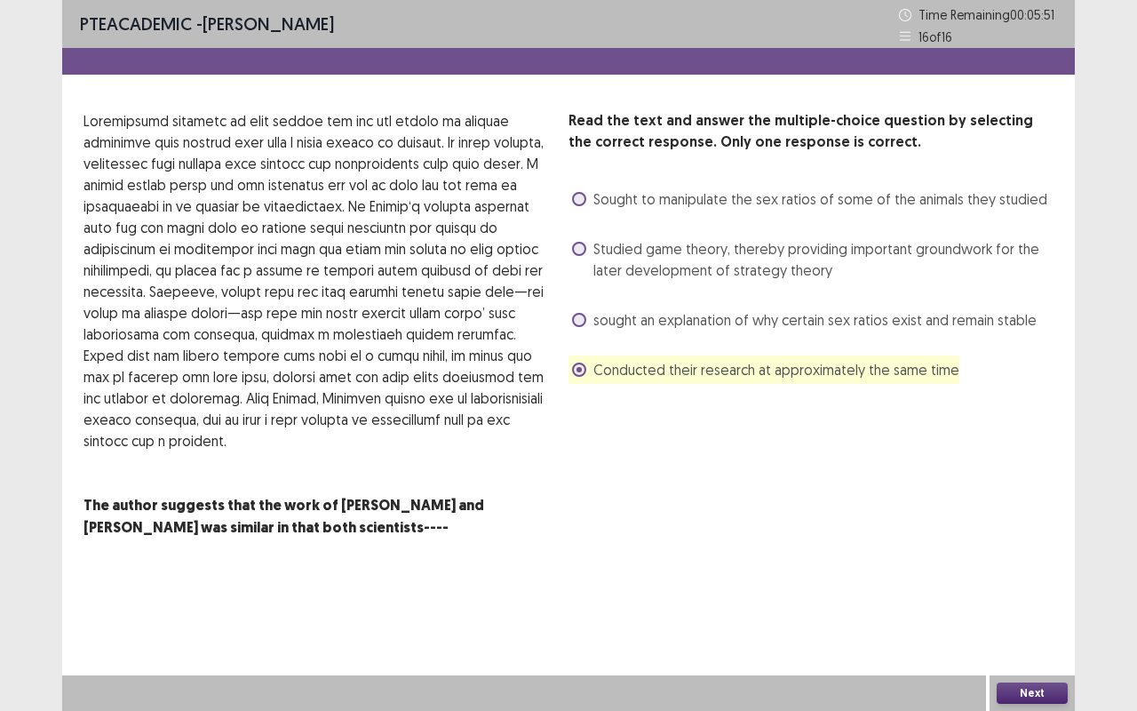
click at [1030, 598] on button "Next" at bounding box center [1032, 692] width 71 height 21
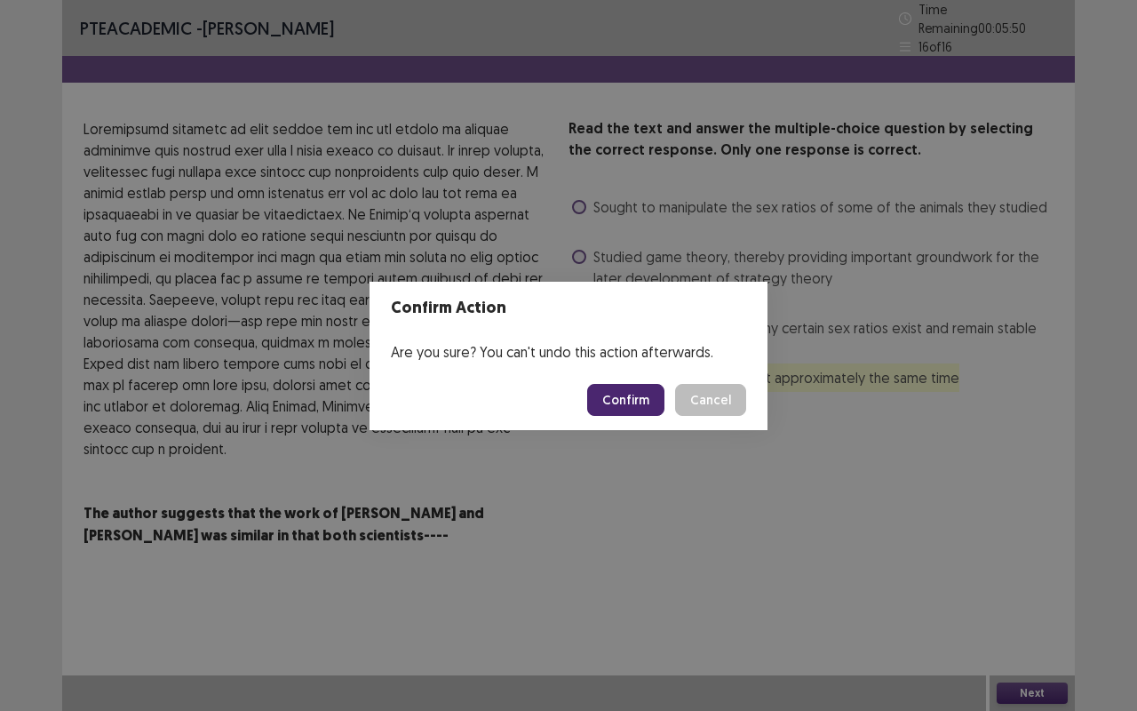
click at [637, 396] on button "Confirm" at bounding box center [625, 400] width 77 height 32
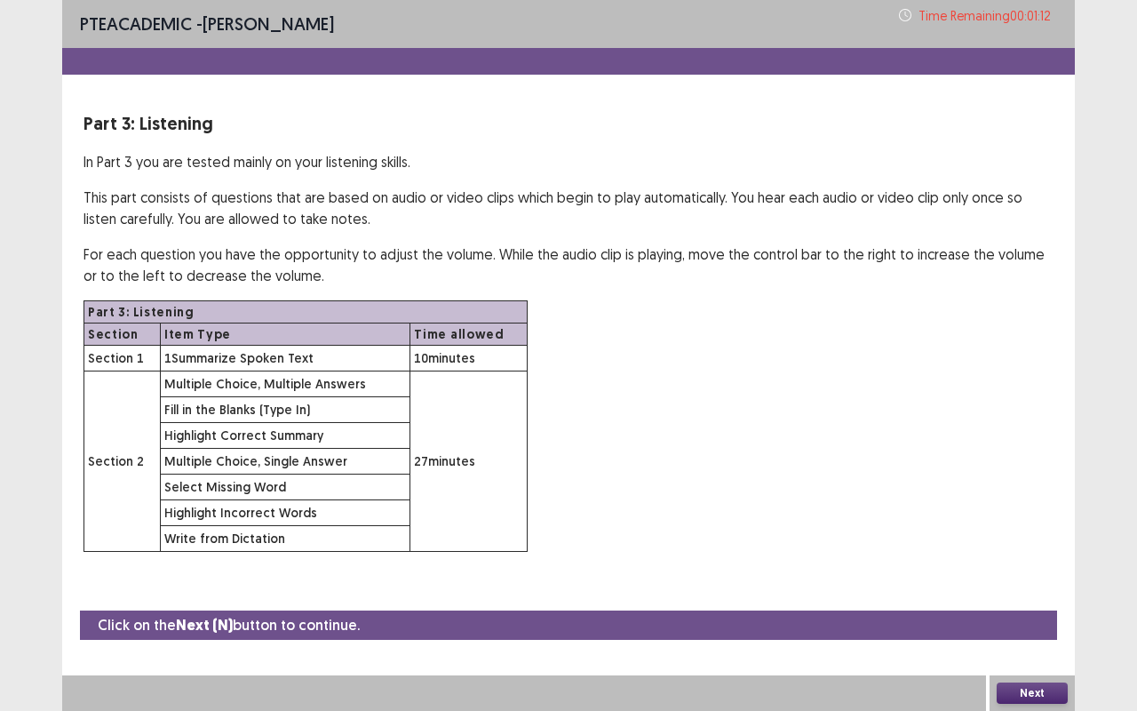
click at [1021, 598] on button "Next" at bounding box center [1032, 692] width 71 height 21
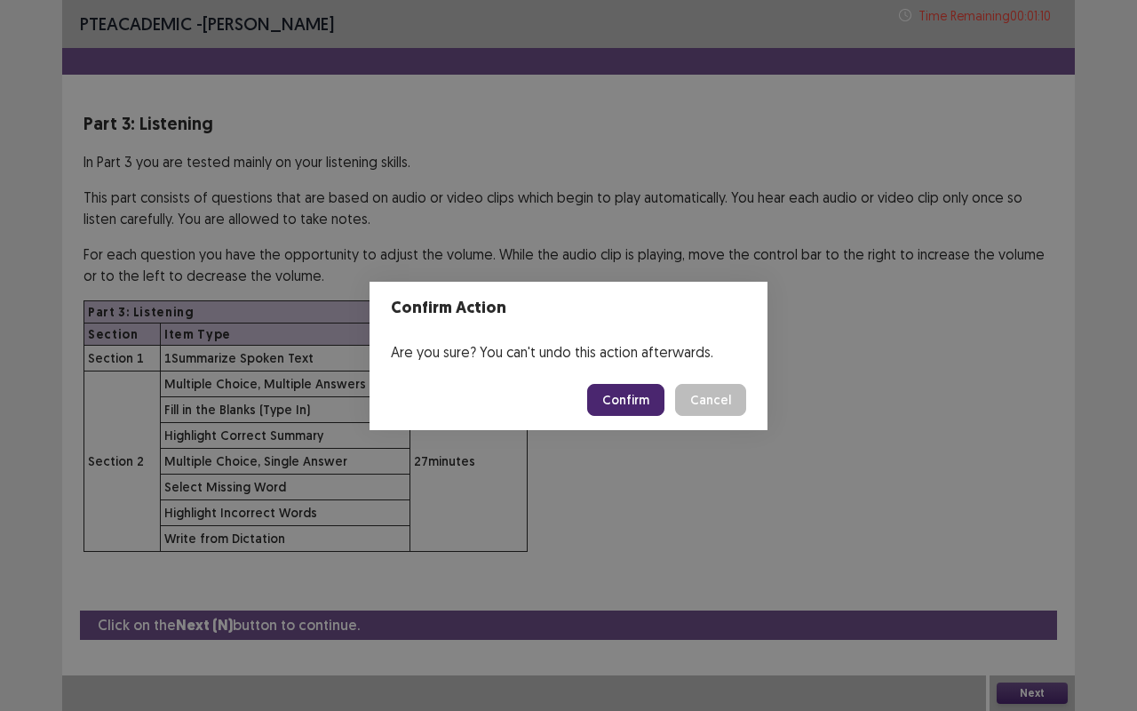
click at [645, 408] on button "Confirm" at bounding box center [625, 400] width 77 height 32
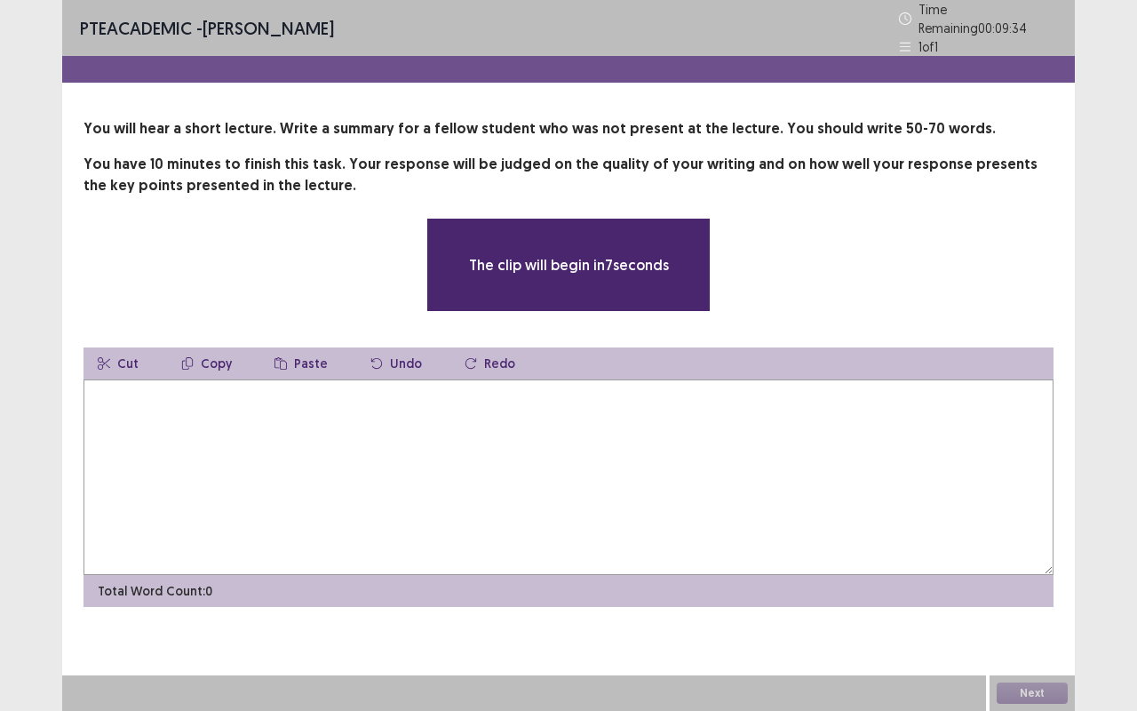
click at [645, 408] on textarea at bounding box center [568, 476] width 970 height 195
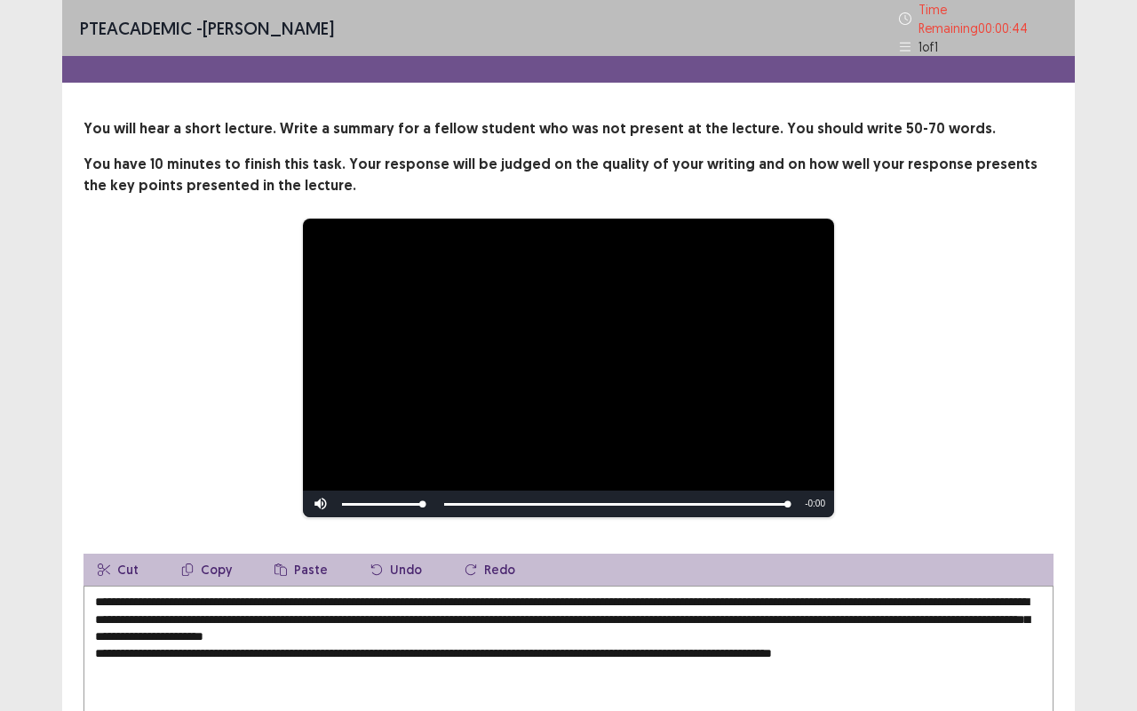
scroll to position [172, 0]
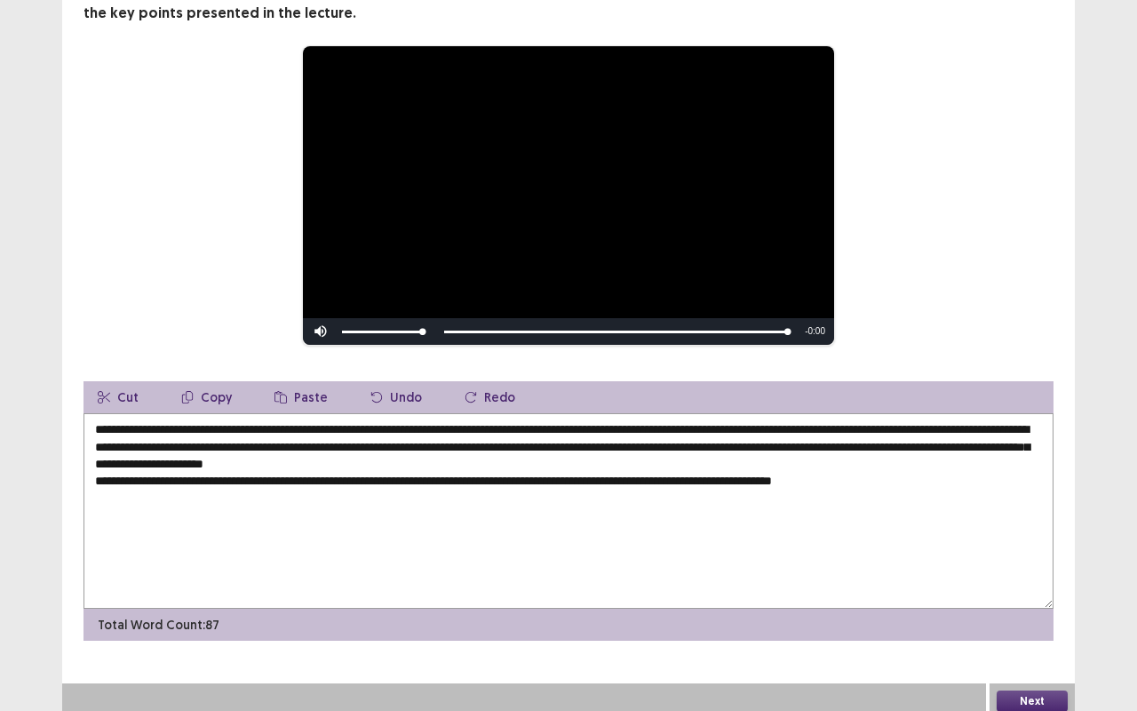
type textarea "**********"
click at [1013, 598] on button "Next" at bounding box center [1032, 700] width 71 height 21
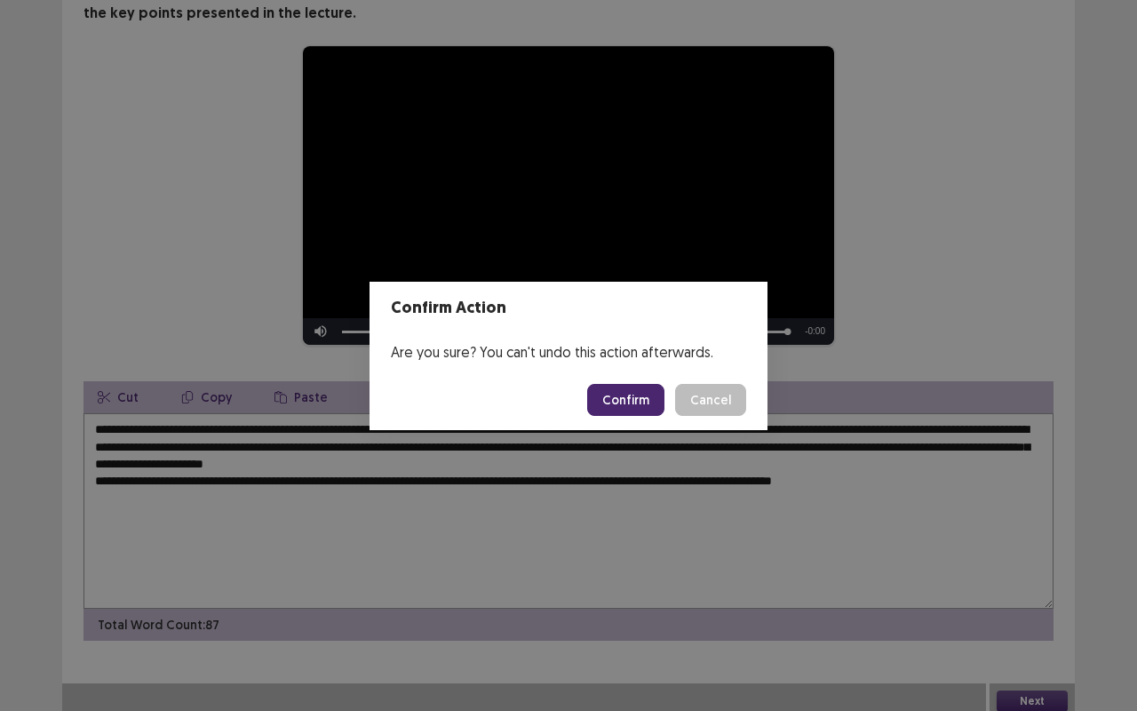
click at [660, 394] on button "Confirm" at bounding box center [625, 400] width 77 height 32
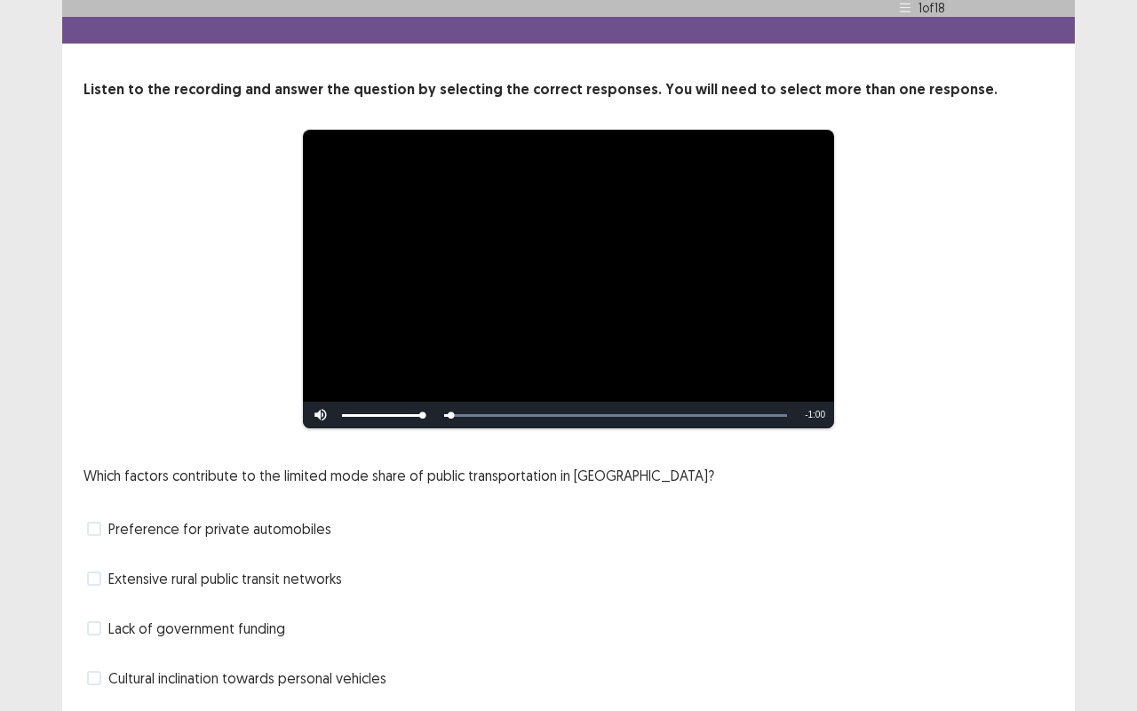
scroll to position [63, 0]
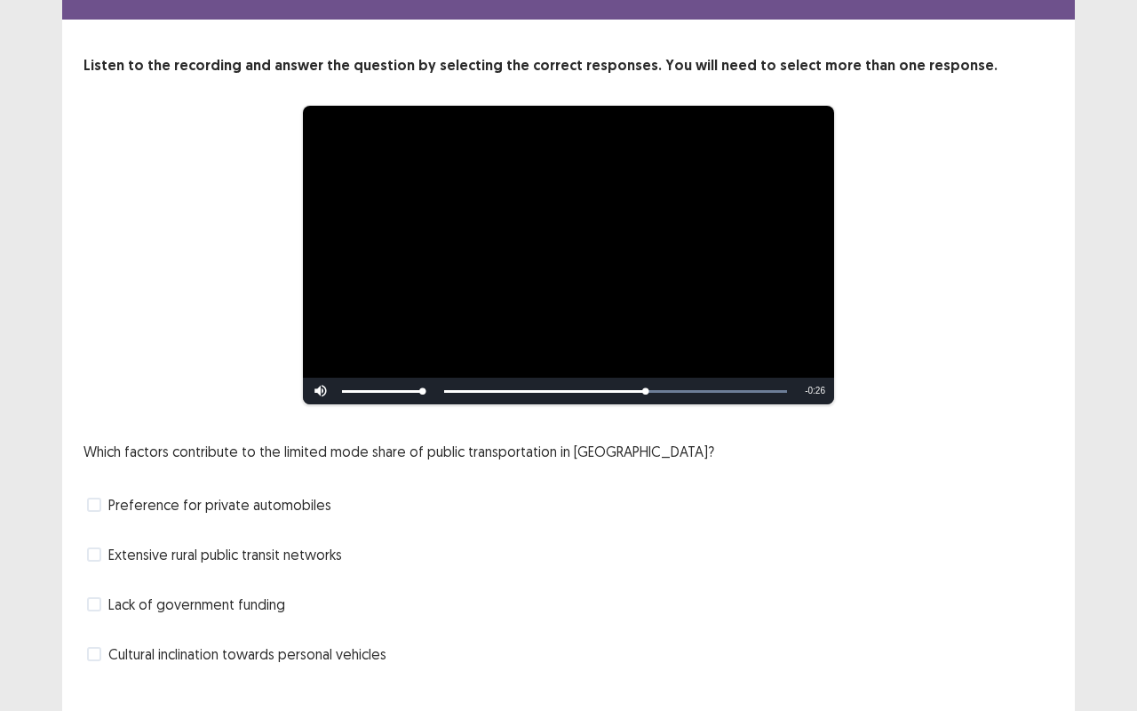
click at [242, 598] on span "Lack of government funding" at bounding box center [196, 603] width 177 height 21
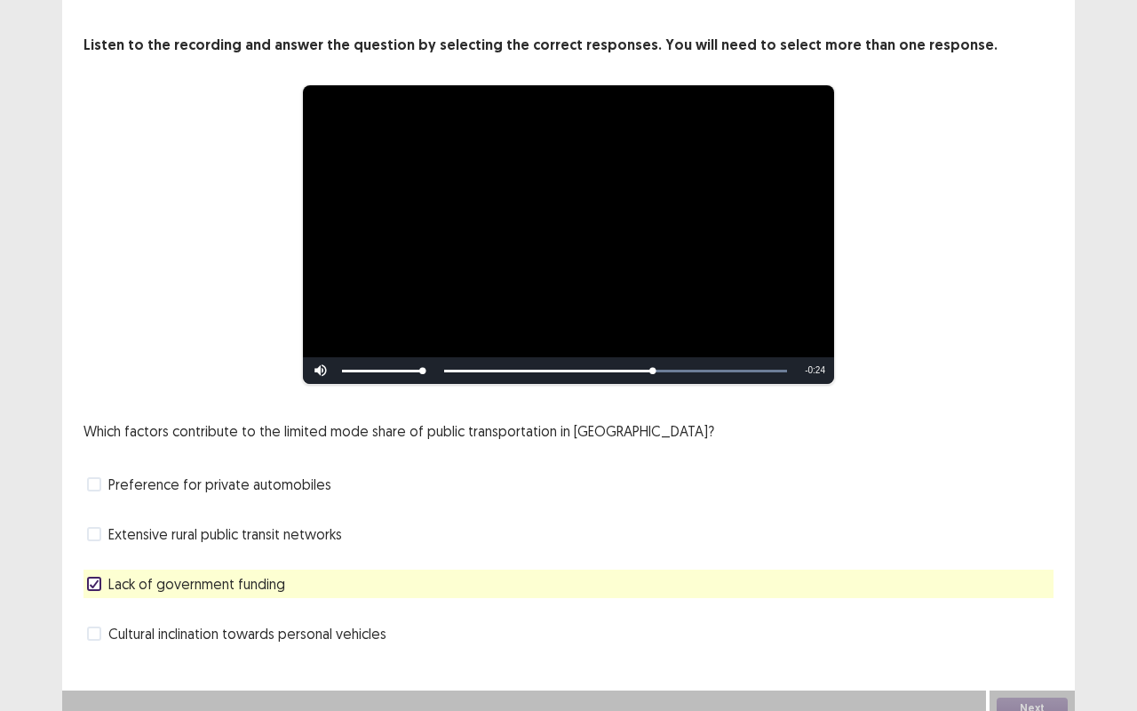
scroll to position [88, 0]
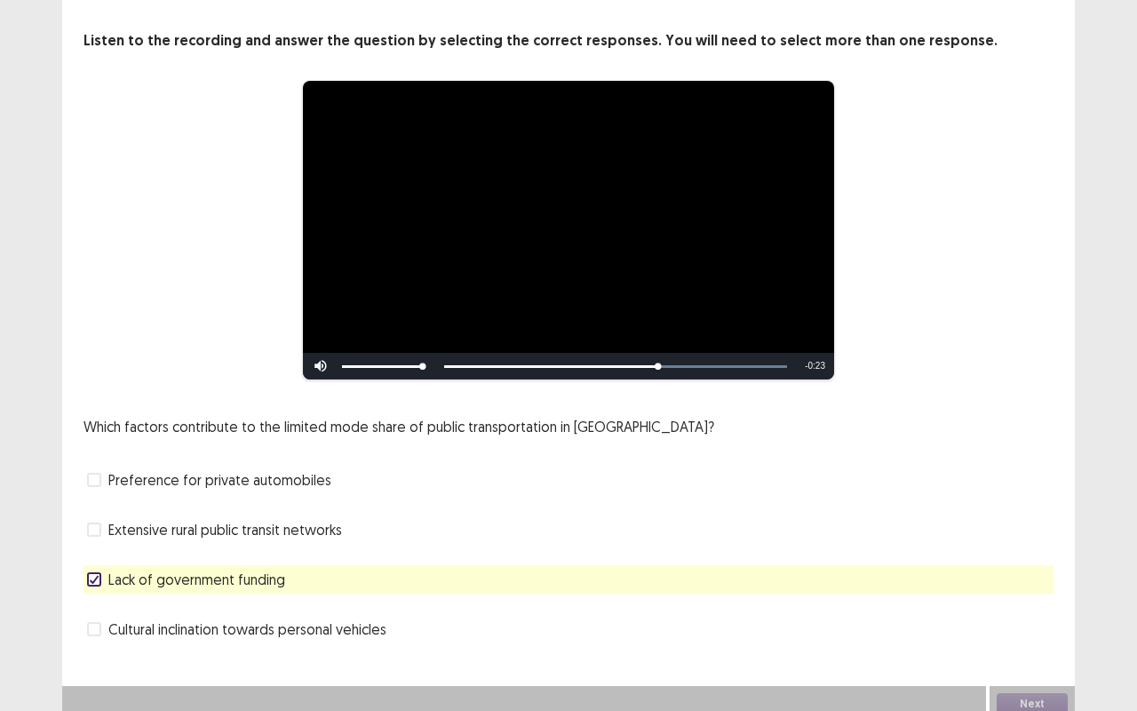
click at [249, 533] on div "Extensive rural public transit networks" at bounding box center [568, 529] width 970 height 28
click at [252, 527] on span "Extensive rural public transit networks" at bounding box center [225, 529] width 234 height 21
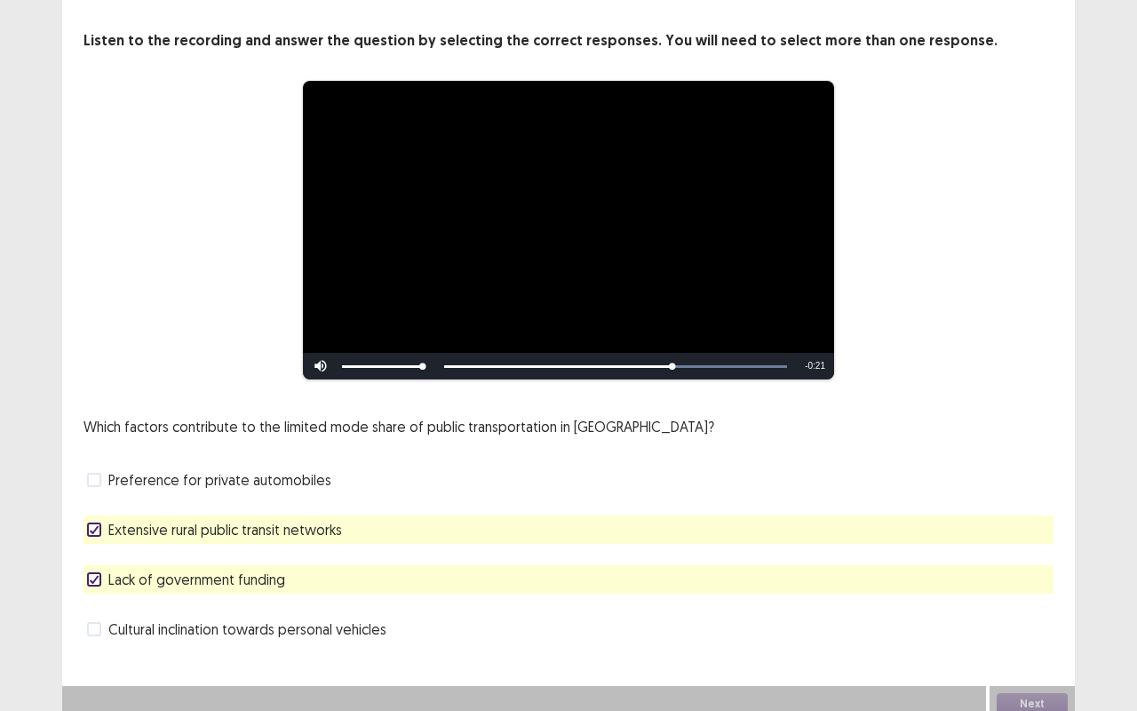
click at [252, 528] on span "Extensive rural public transit networks" at bounding box center [225, 529] width 234 height 21
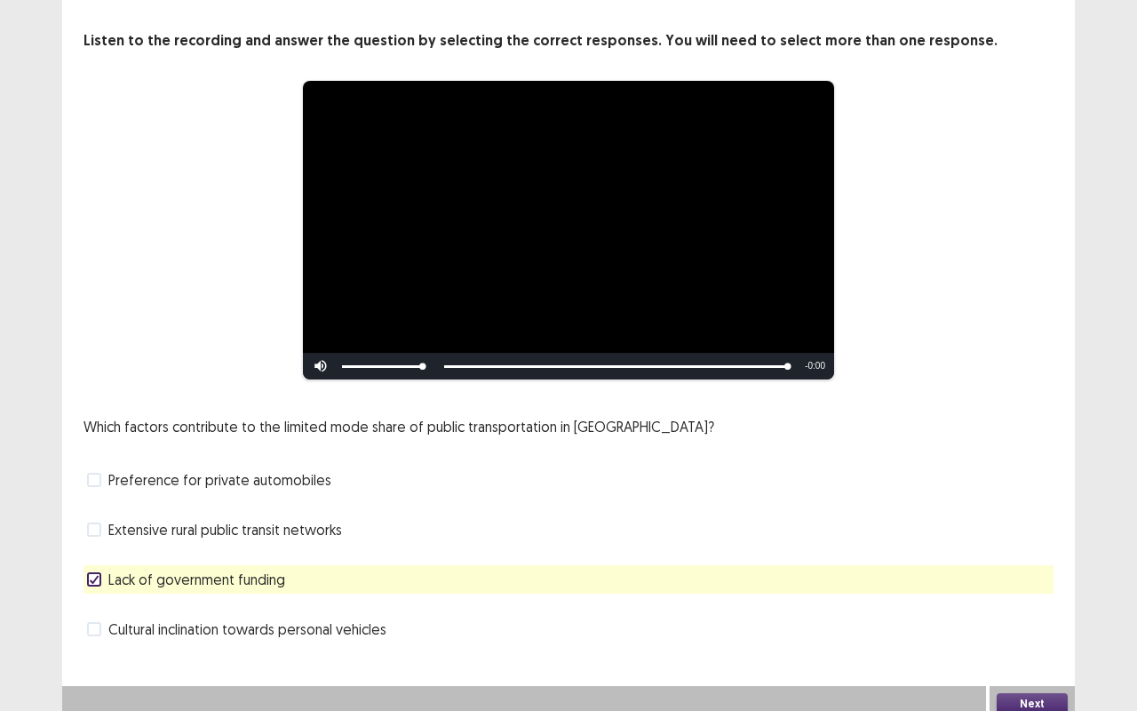
scroll to position [91, 0]
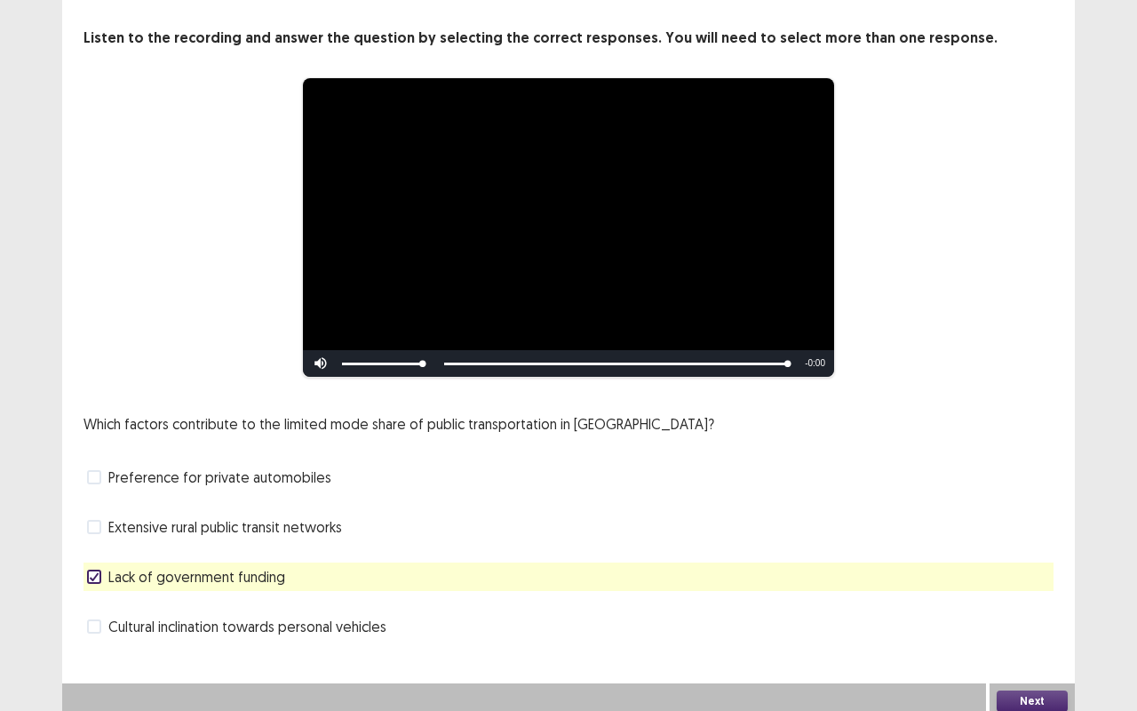
click at [1017, 598] on button "Next" at bounding box center [1032, 700] width 71 height 21
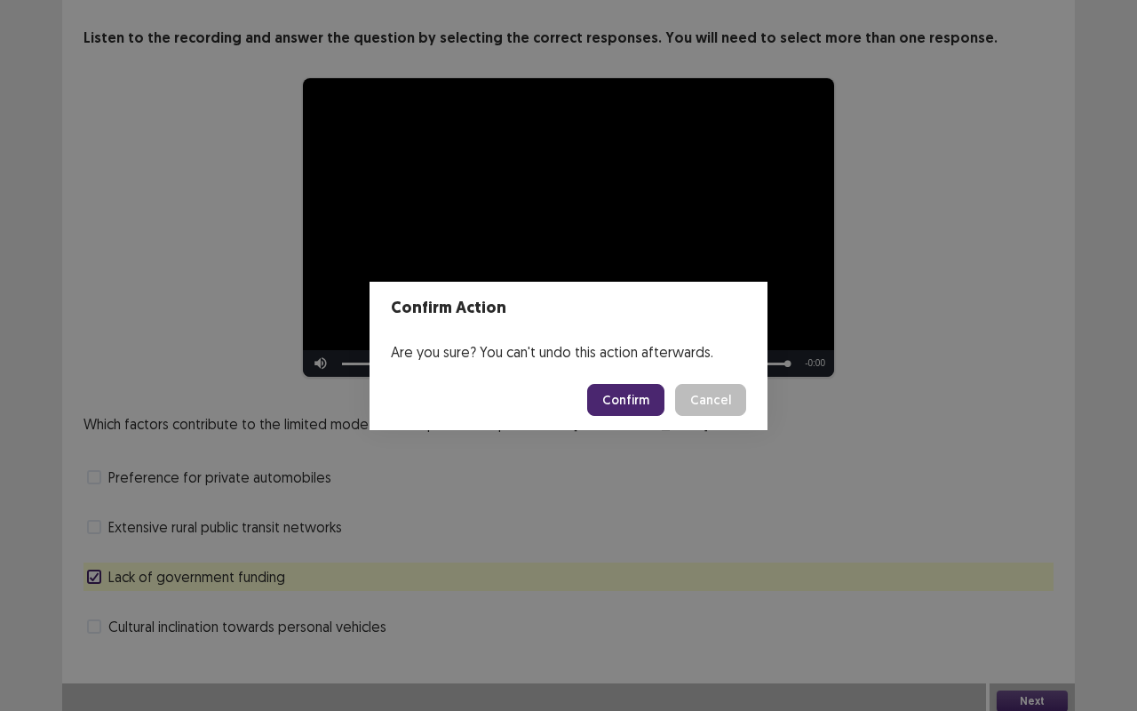
click at [632, 391] on button "Confirm" at bounding box center [625, 400] width 77 height 32
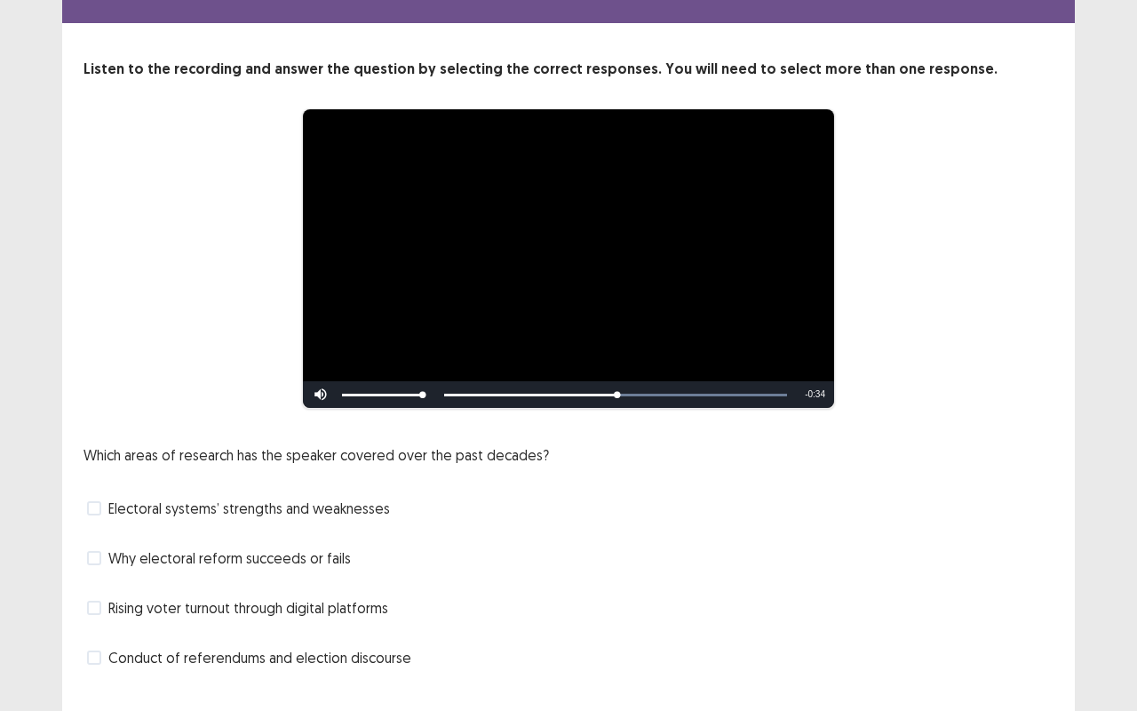
scroll to position [70, 0]
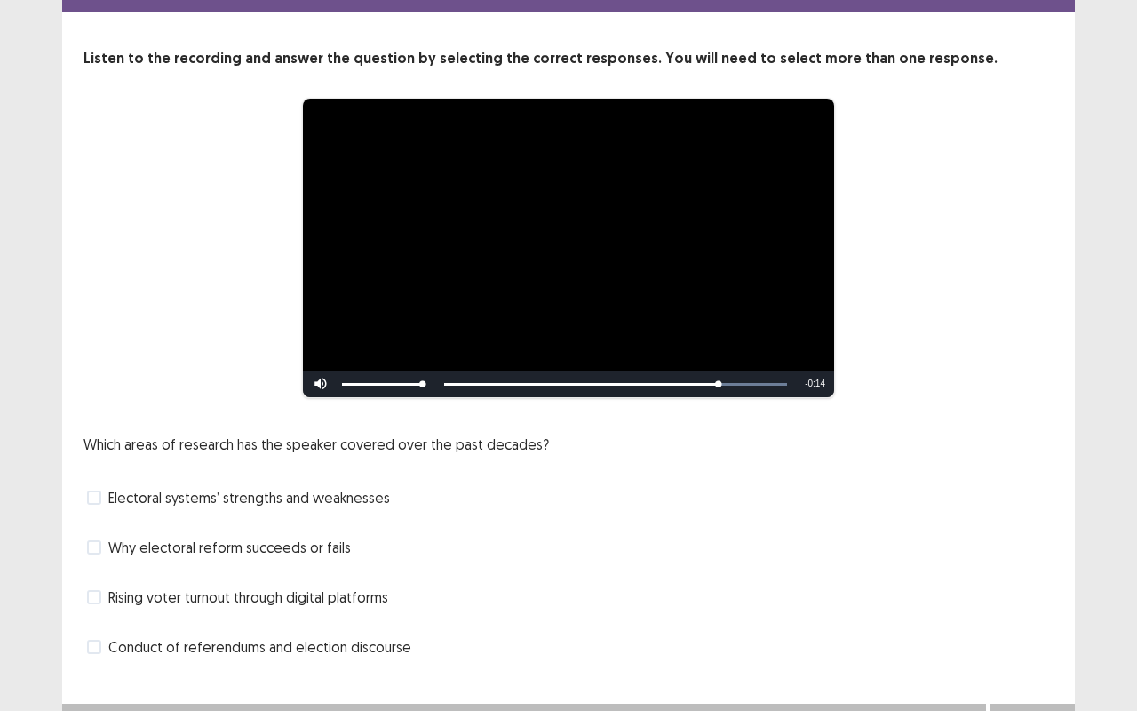
click at [292, 598] on div "Which areas of research has the speaker covered over the past decades? Electora…" at bounding box center [568, 546] width 970 height 227
click at [291, 598] on span "Rising voter turnout through digital platforms" at bounding box center [248, 596] width 280 height 21
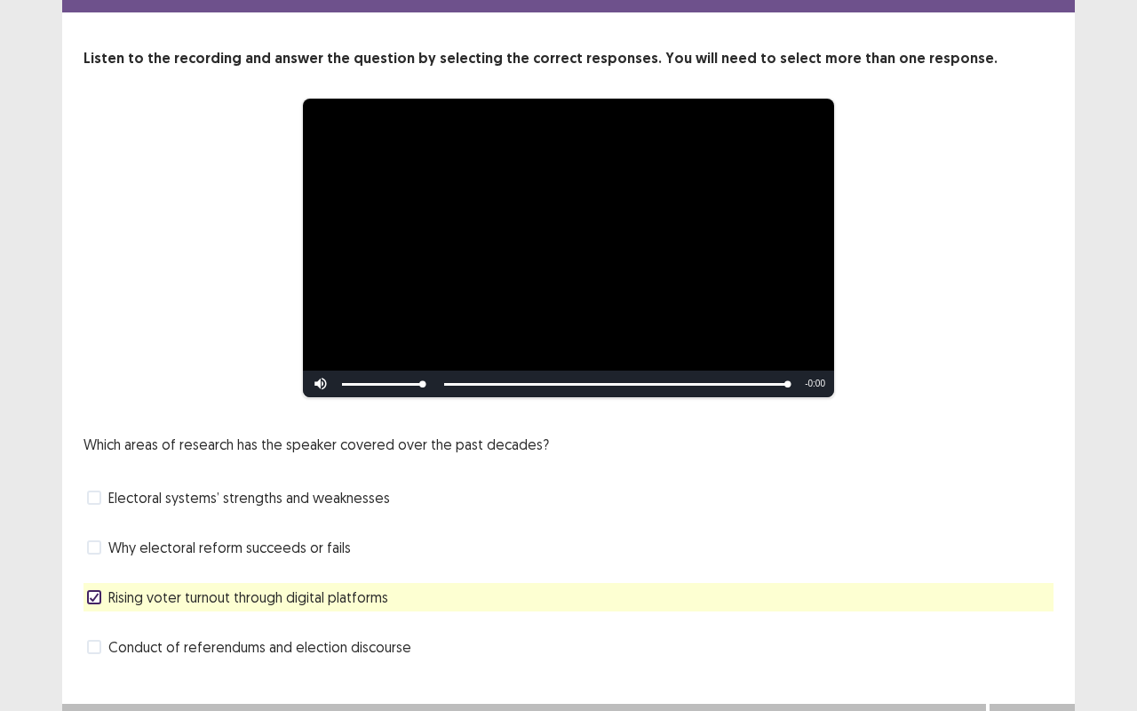
scroll to position [91, 0]
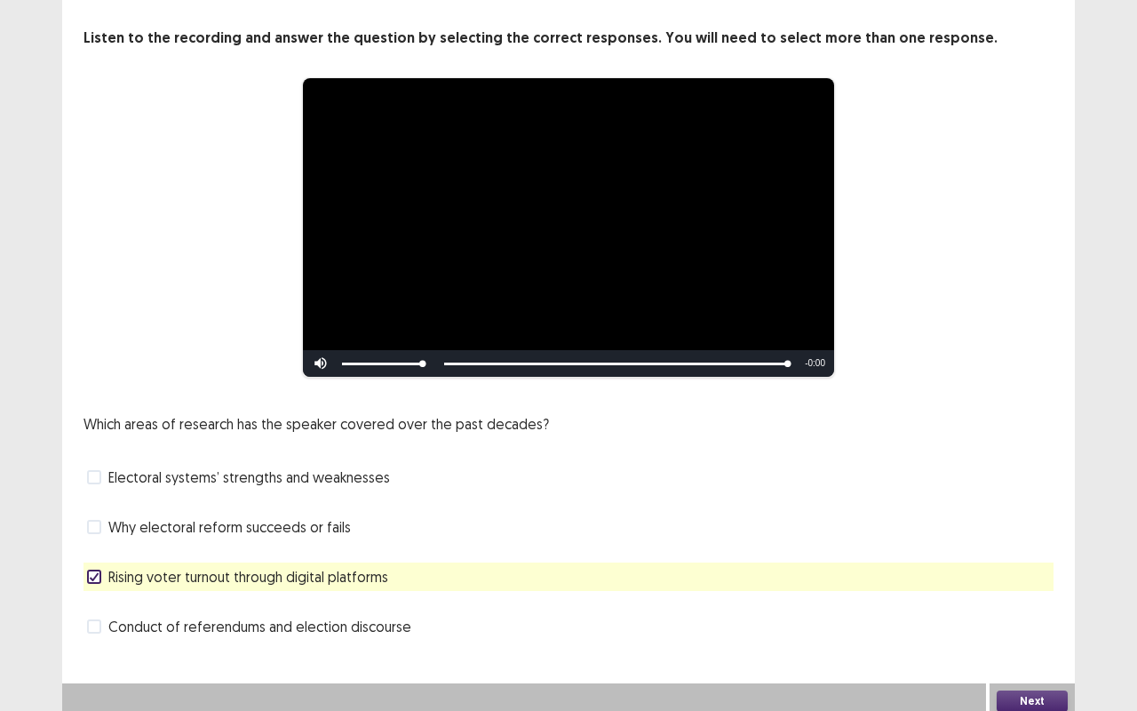
click at [1012, 598] on button "Next" at bounding box center [1032, 700] width 71 height 21
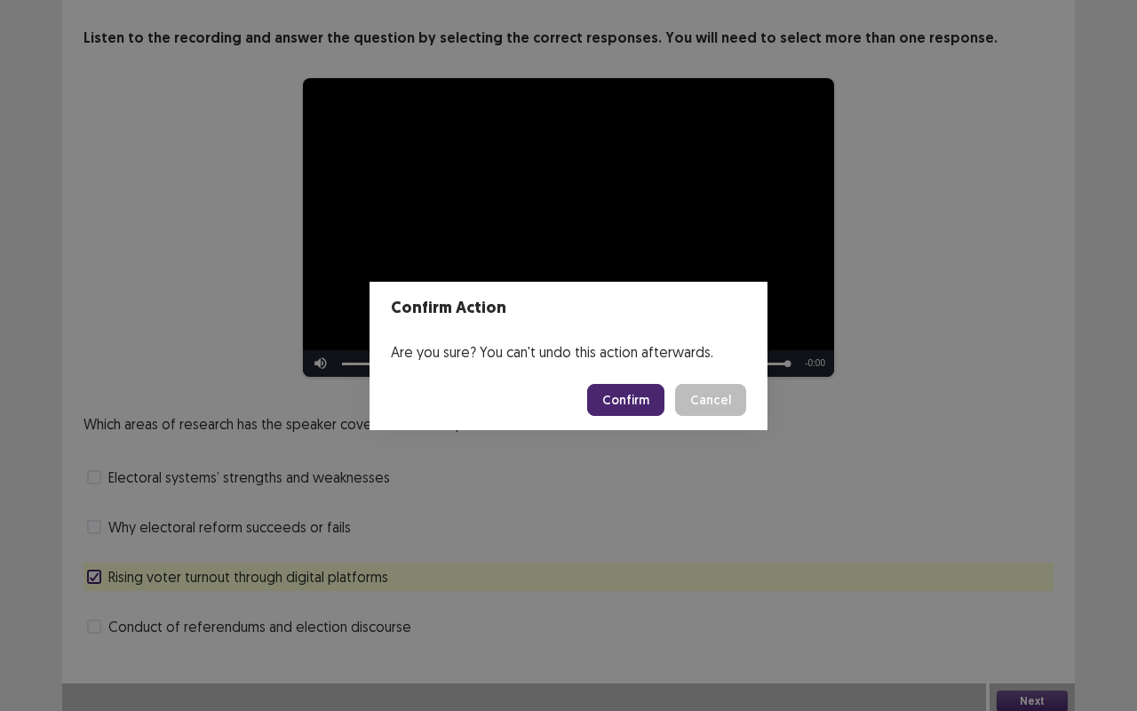
click at [625, 400] on button "Confirm" at bounding box center [625, 400] width 77 height 32
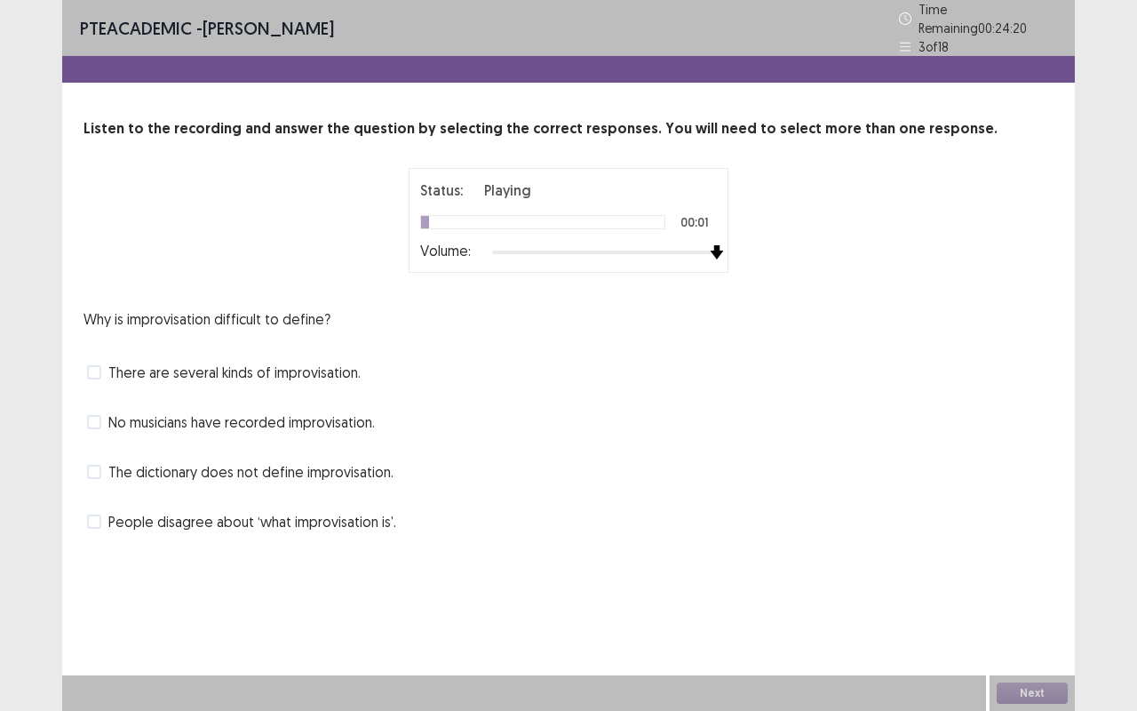
click at [748, 260] on div "Status: Playing 00:01 Volume:" at bounding box center [568, 220] width 444 height 105
click at [237, 518] on span "People disagree about ‘what improvisation is’." at bounding box center [252, 521] width 288 height 21
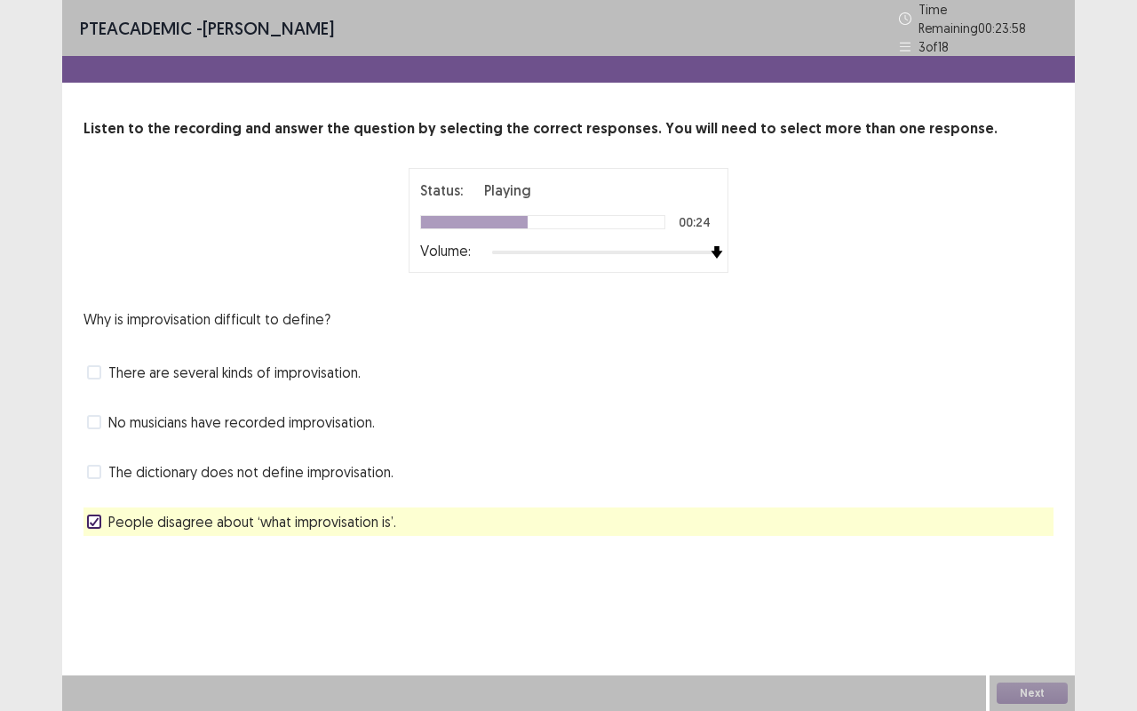
click at [263, 361] on span "There are several kinds of improvisation." at bounding box center [234, 371] width 252 height 21
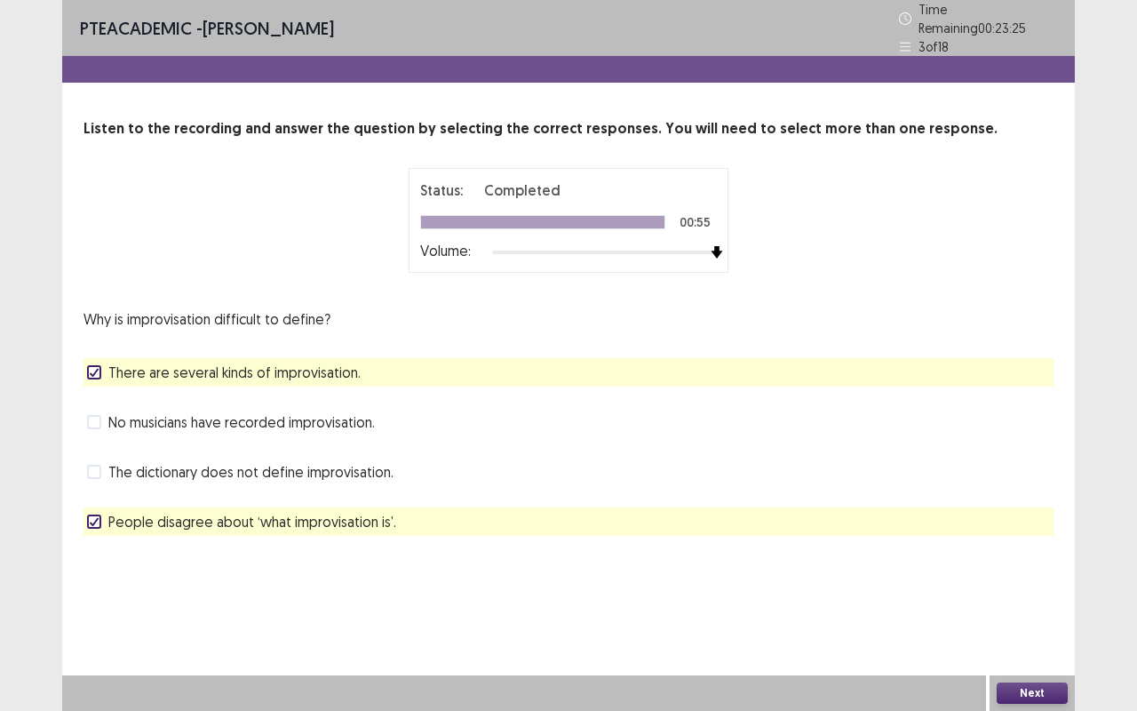
click at [1034, 598] on button "Next" at bounding box center [1032, 692] width 71 height 21
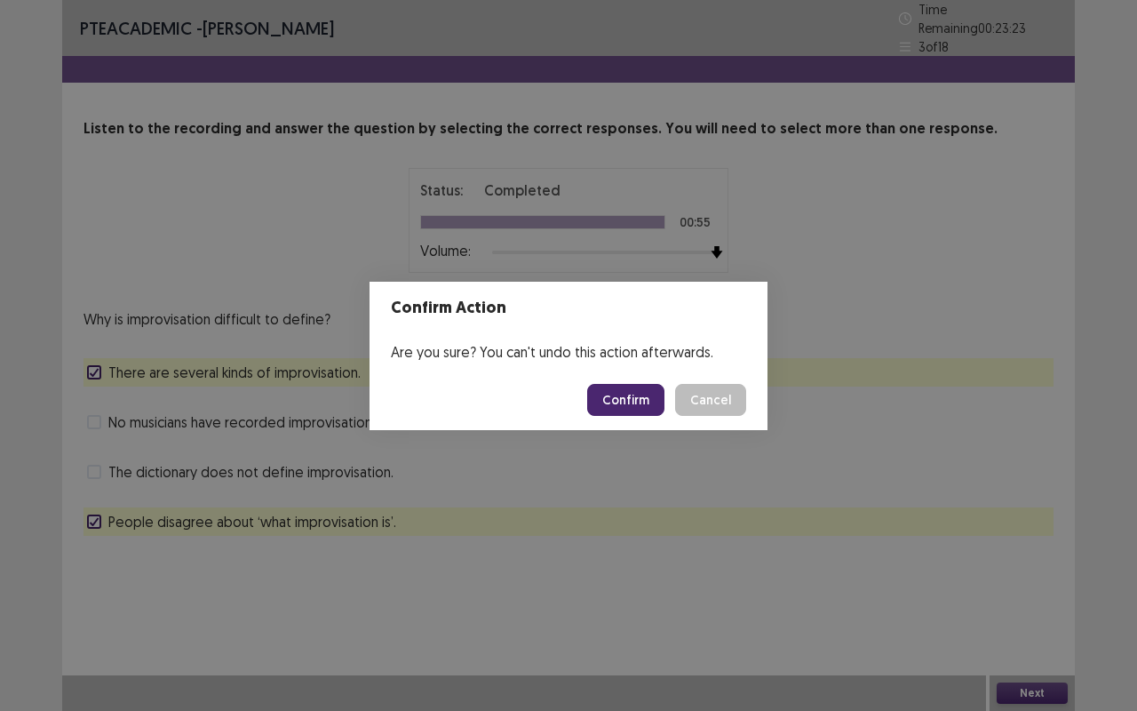
click at [653, 404] on button "Confirm" at bounding box center [625, 400] width 77 height 32
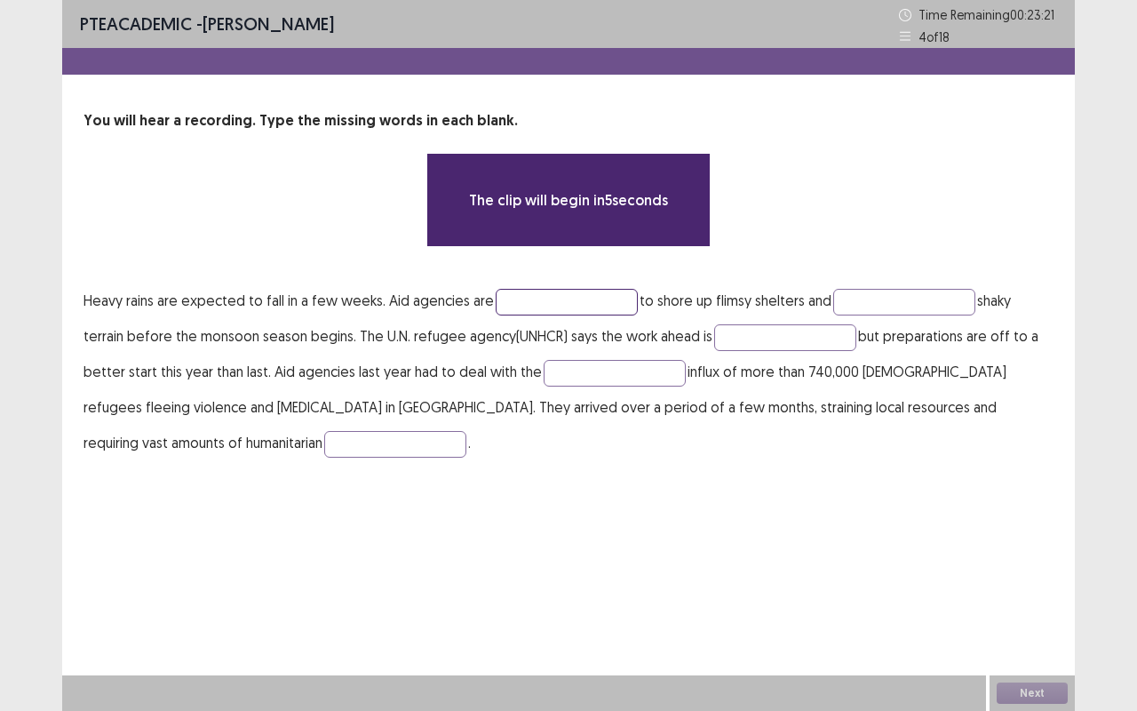
click at [584, 303] on input "text" at bounding box center [567, 302] width 142 height 27
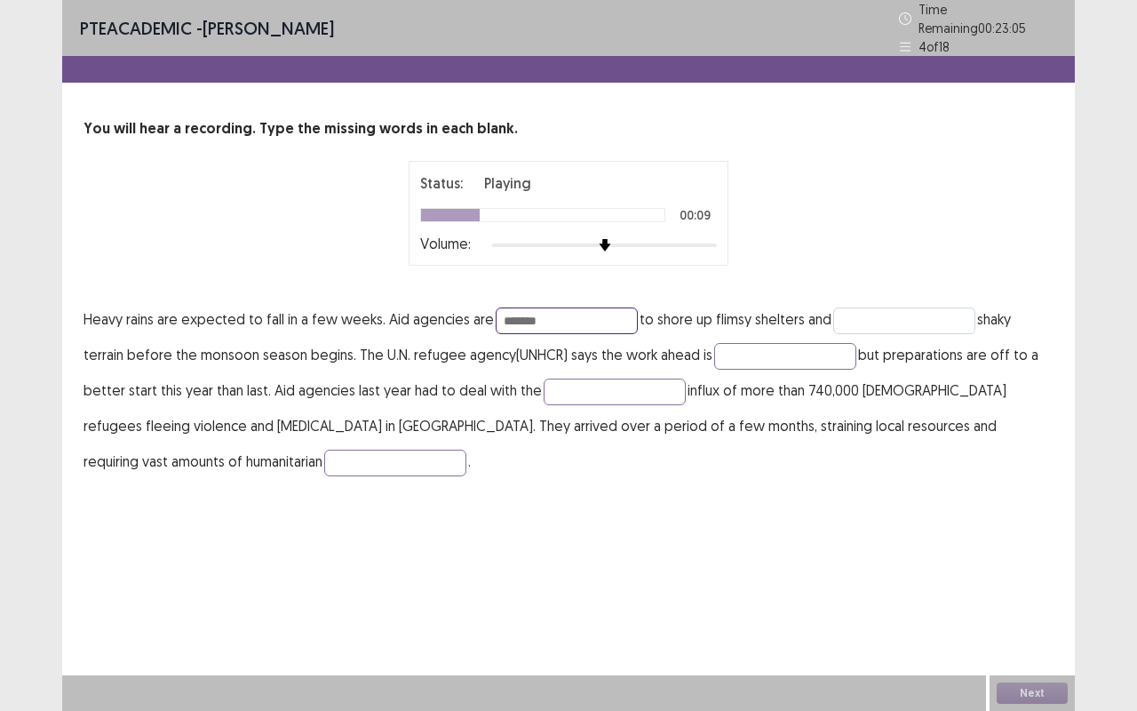
type input "******"
click at [874, 314] on input "text" at bounding box center [904, 320] width 142 height 27
type input "********"
click at [801, 357] on input "text" at bounding box center [785, 356] width 142 height 27
type input "**********"
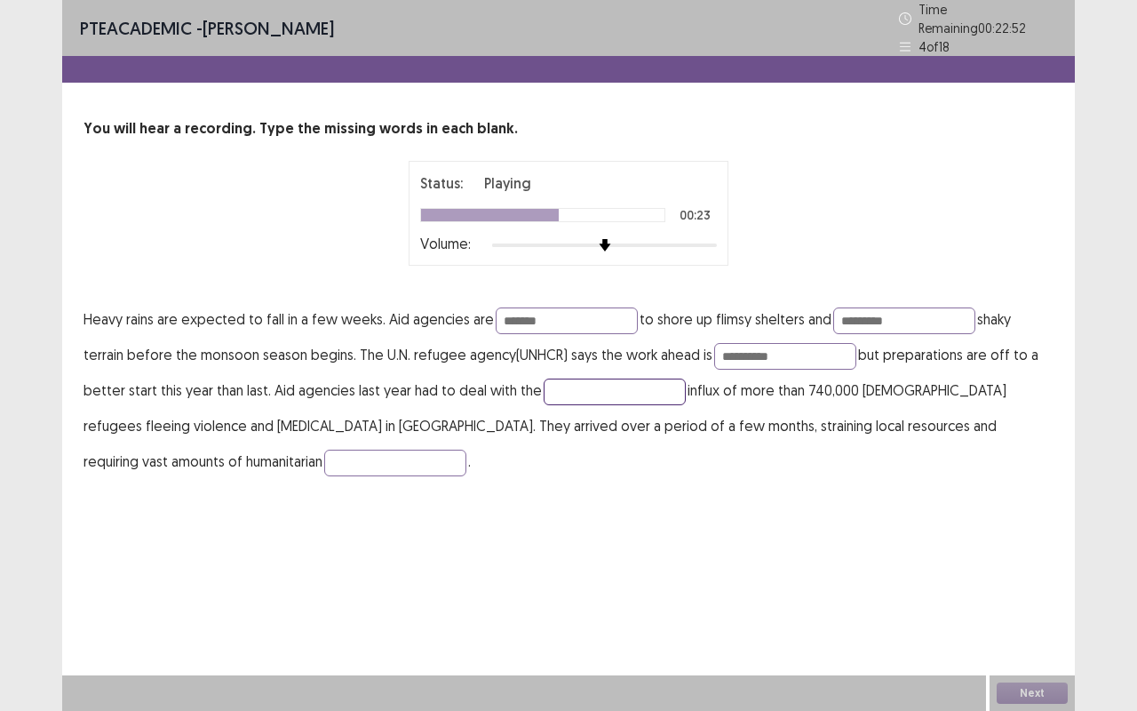
click at [630, 378] on input "text" at bounding box center [615, 391] width 142 height 27
type input "******"
click at [324, 454] on input "text" at bounding box center [395, 462] width 142 height 27
type input "**********"
click at [1037, 598] on button "Next" at bounding box center [1032, 692] width 71 height 21
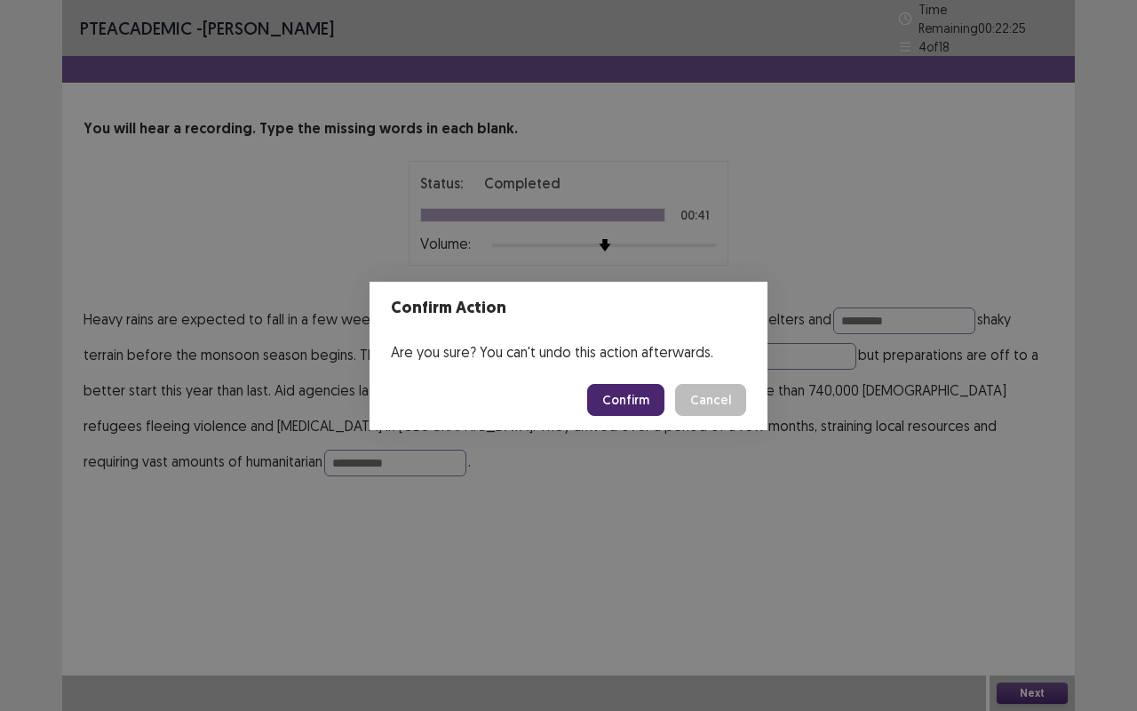
drag, startPoint x: 665, startPoint y: 380, endPoint x: 645, endPoint y: 417, distance: 42.5
click at [645, 417] on footer "Confirm Cancel" at bounding box center [568, 399] width 398 height 60
click at [646, 391] on button "Confirm" at bounding box center [625, 400] width 77 height 32
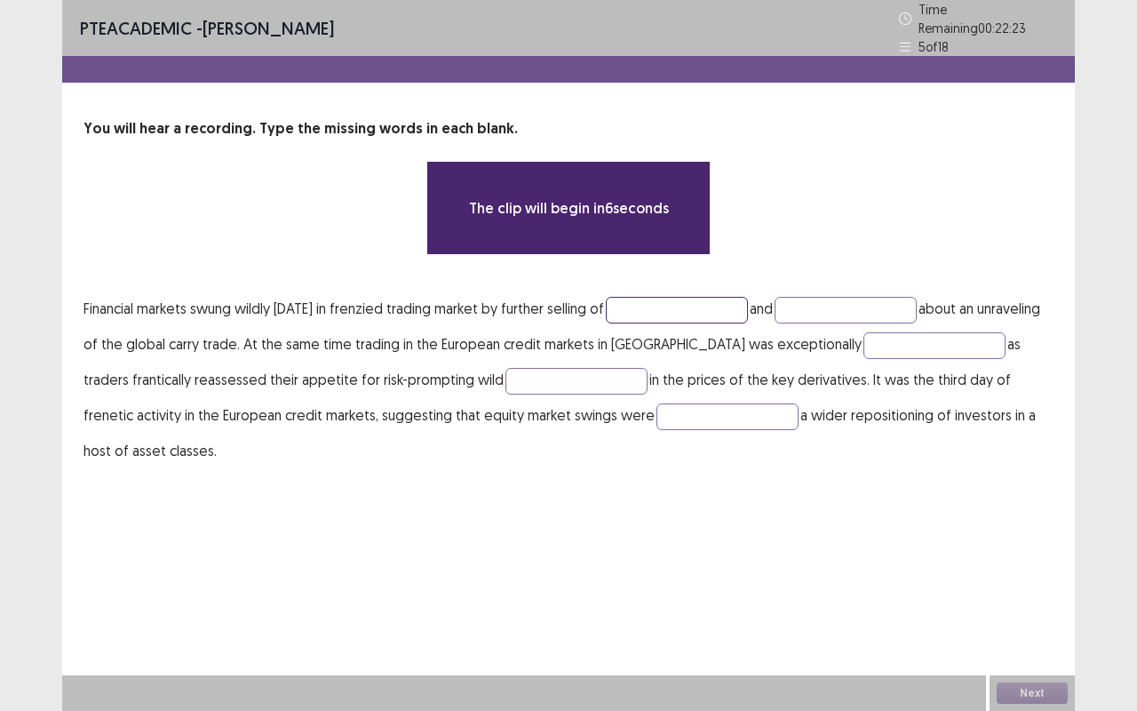
click at [663, 302] on input "text" at bounding box center [677, 310] width 142 height 27
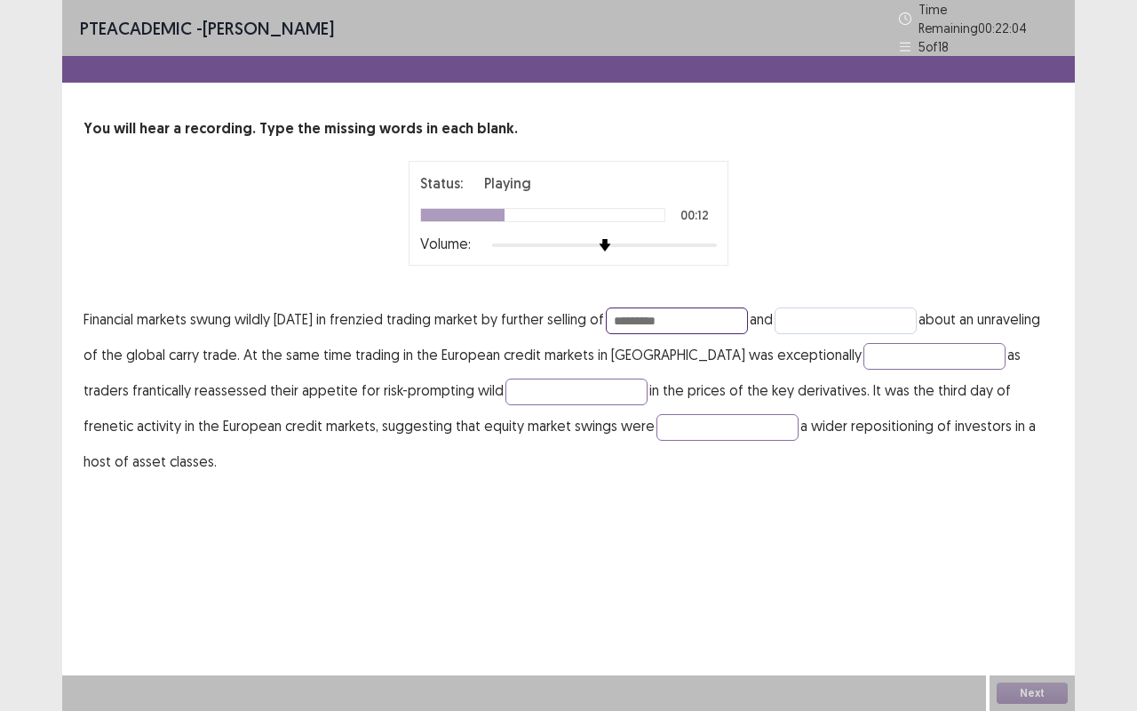
type input "********"
click at [842, 313] on input "text" at bounding box center [845, 320] width 142 height 27
type input "*******"
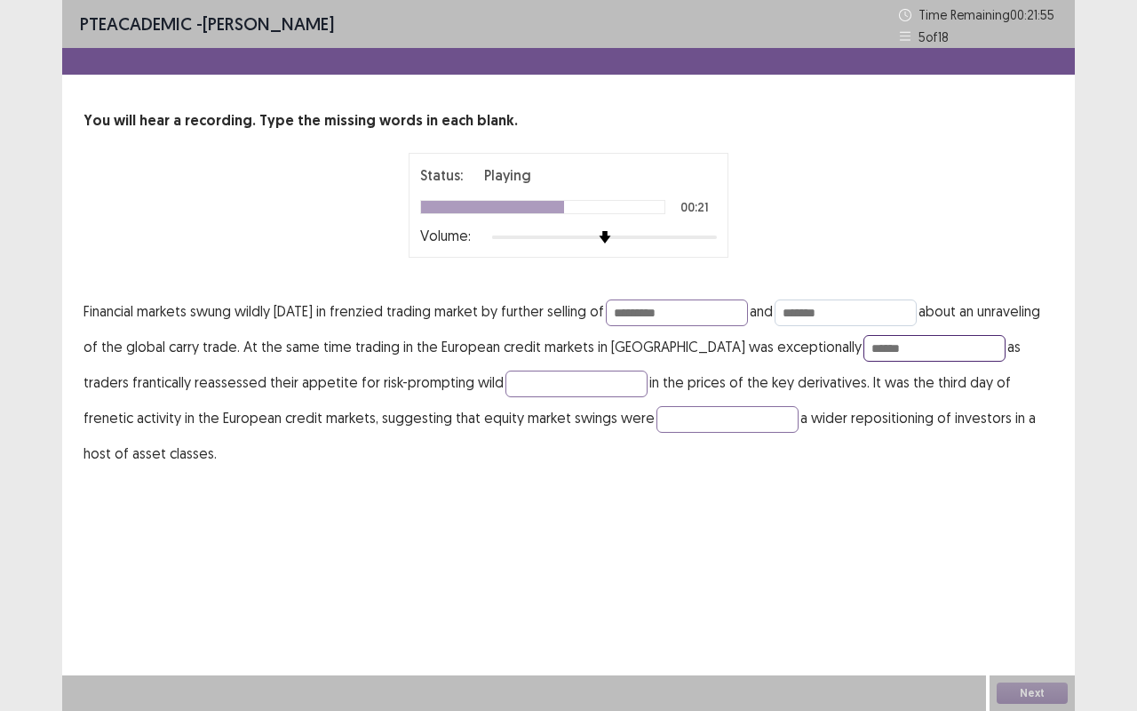
type input "******"
type input "*******"
click at [1014, 598] on button "Next" at bounding box center [1032, 692] width 71 height 21
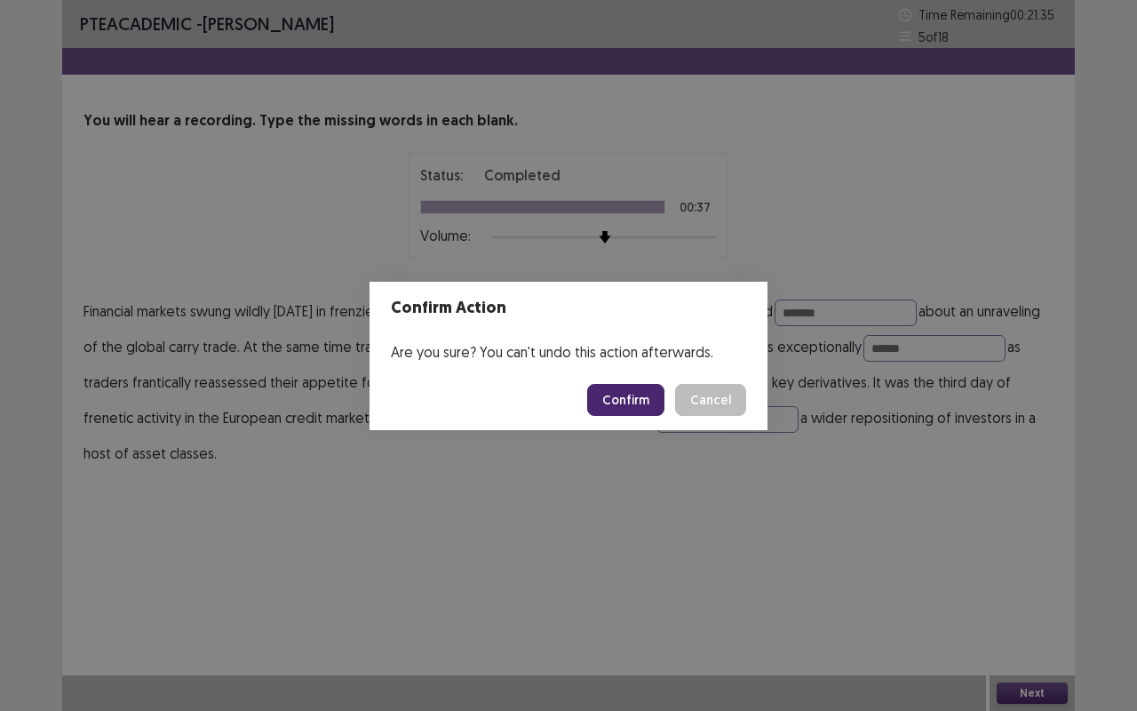
click at [604, 410] on button "Confirm" at bounding box center [625, 400] width 77 height 32
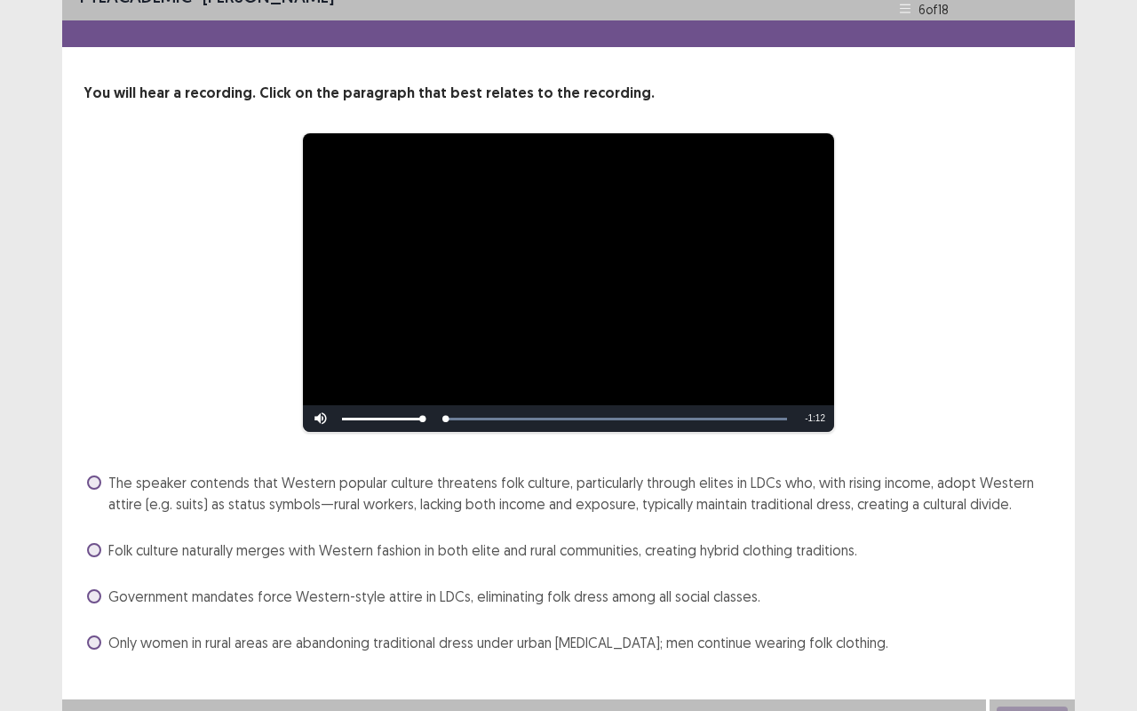
scroll to position [52, 0]
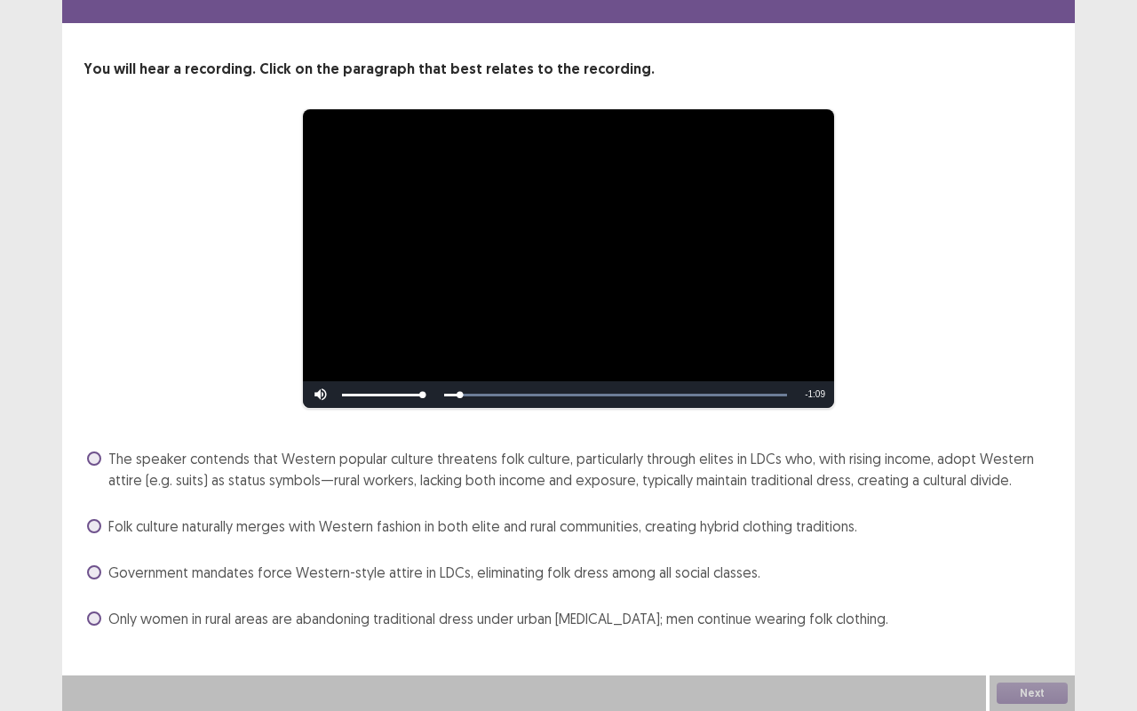
click at [613, 481] on span "The speaker contends that Western popular culture threatens folk culture, parti…" at bounding box center [580, 469] width 945 height 43
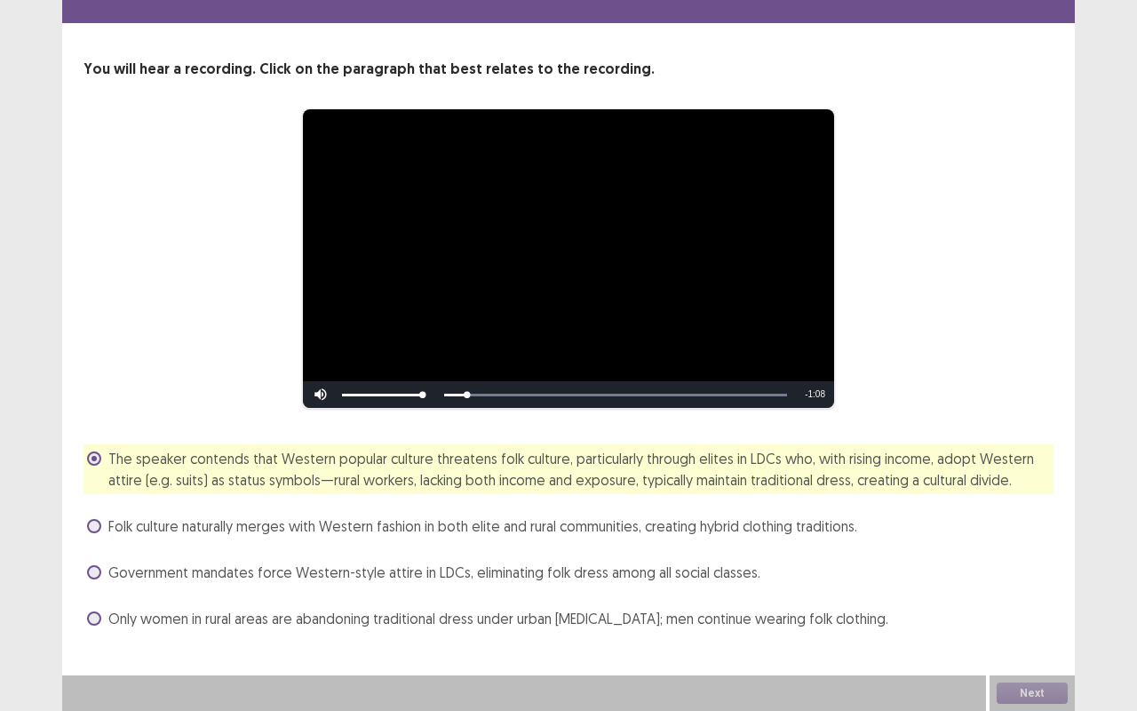
drag, startPoint x: 585, startPoint y: 552, endPoint x: 584, endPoint y: 586, distance: 33.8
click at [584, 586] on div "The speaker contends that Western popular culture threatens folk culture, parti…" at bounding box center [568, 538] width 970 height 188
click at [589, 577] on span "Government mandates force Western-style attire in LDCs, eliminating folk dress …" at bounding box center [434, 571] width 652 height 21
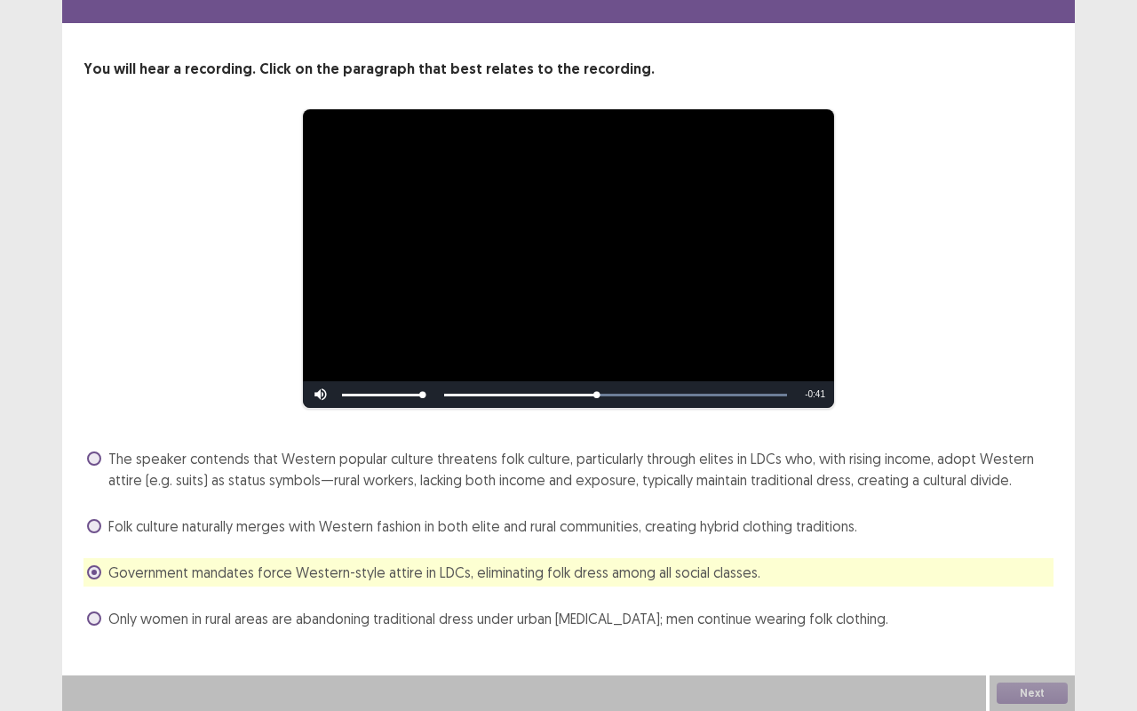
click at [571, 467] on span "The speaker contends that Western popular culture threatens folk culture, parti…" at bounding box center [580, 469] width 945 height 43
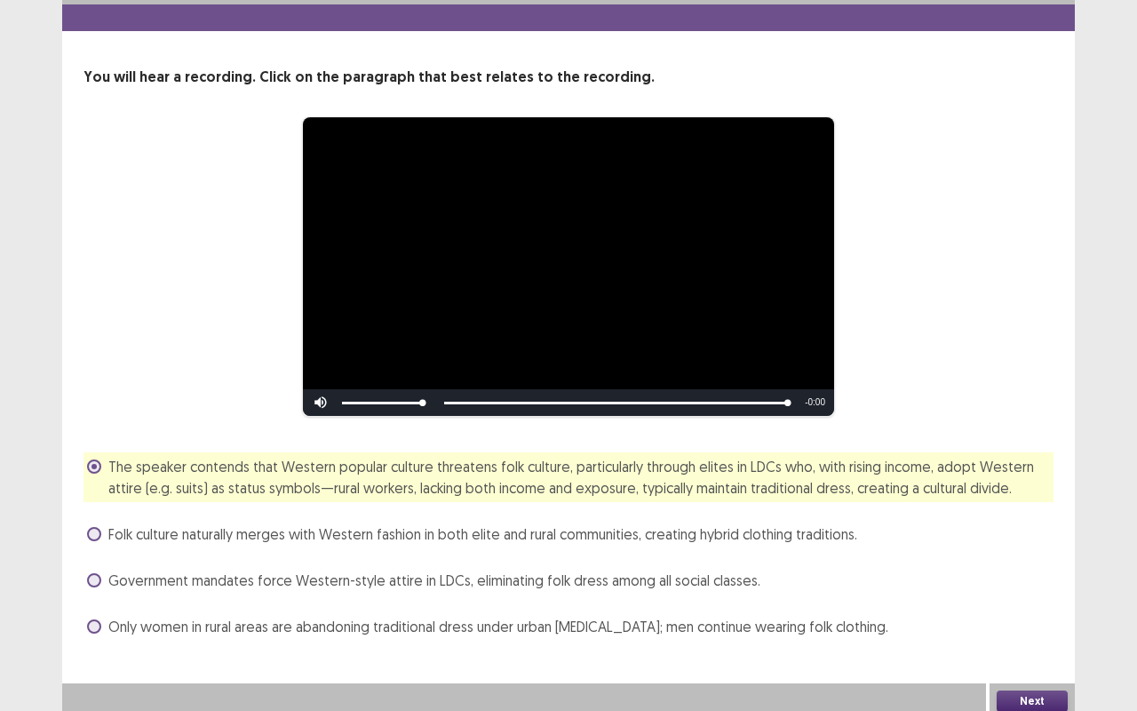
click at [1034, 598] on button "Next" at bounding box center [1032, 700] width 71 height 21
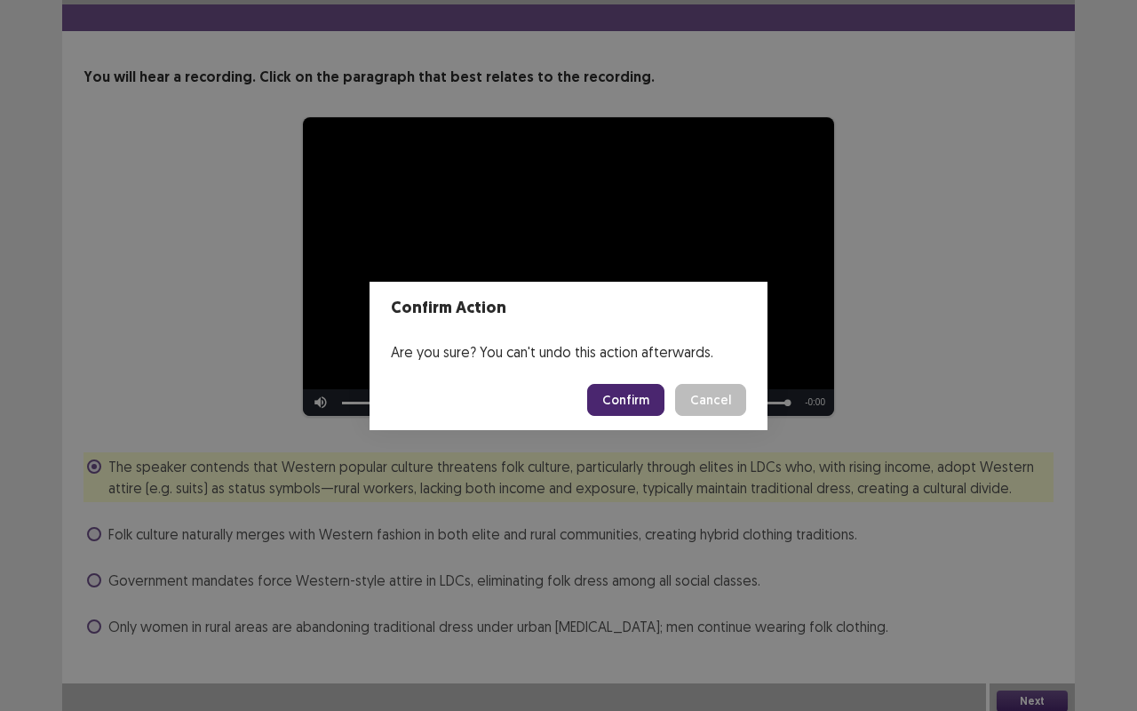
click at [636, 413] on button "Confirm" at bounding box center [625, 400] width 77 height 32
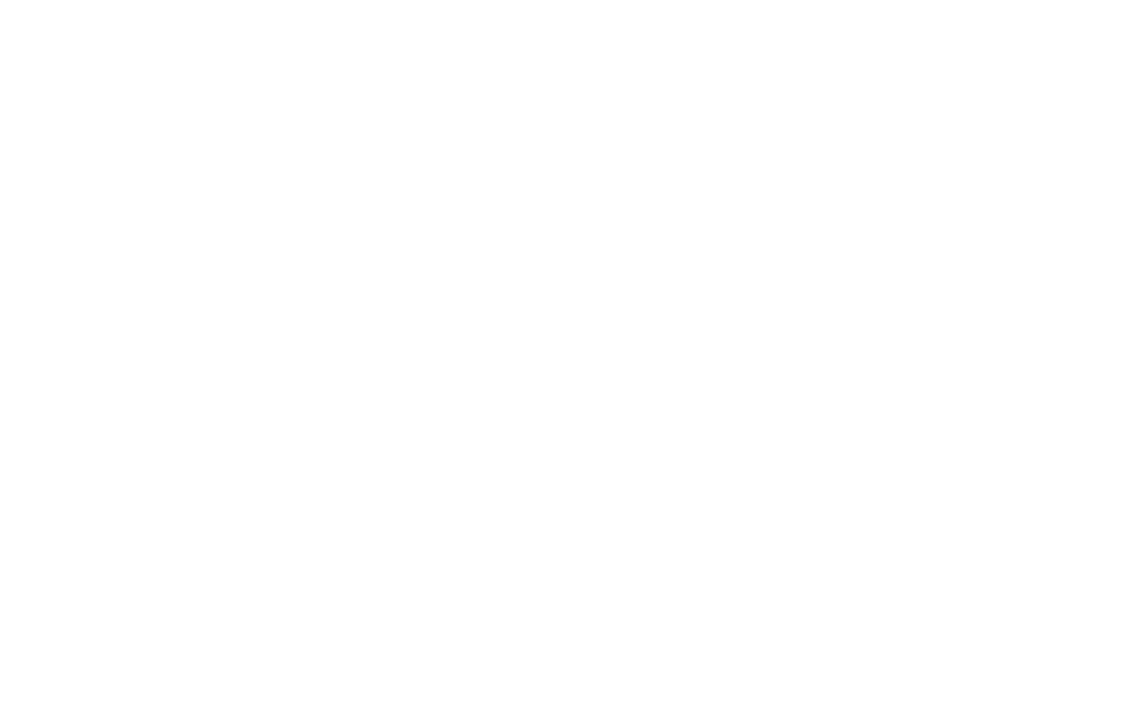
scroll to position [0, 0]
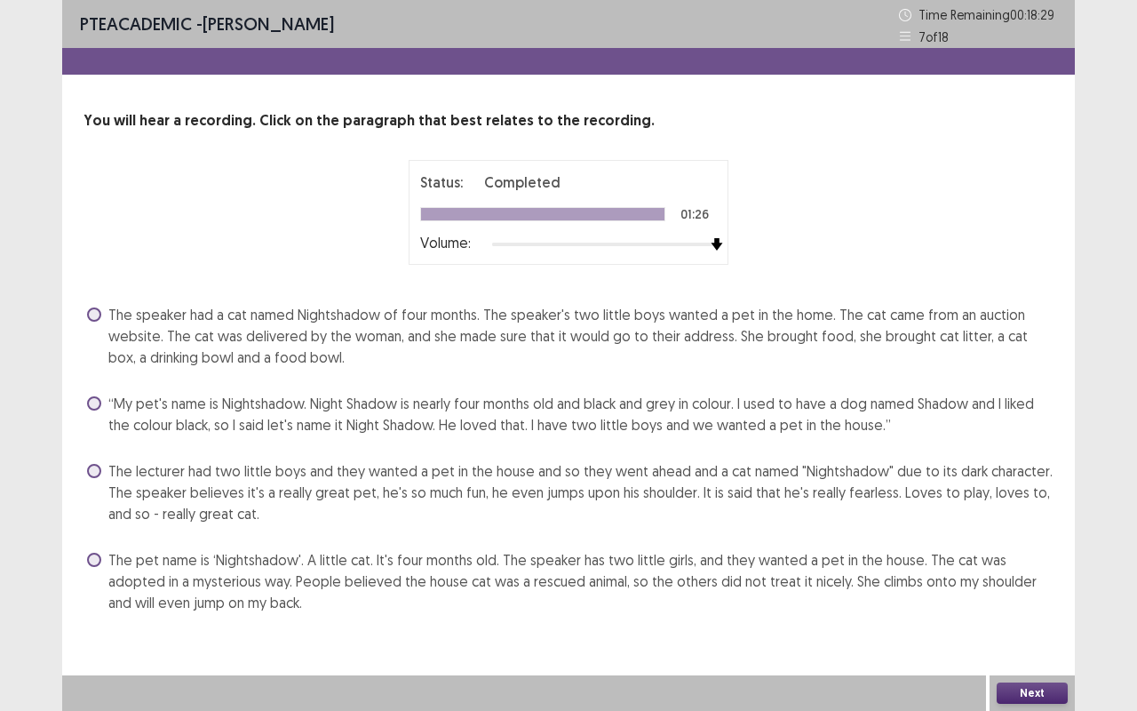
click at [867, 483] on span "The lecturer had two little boys and they wanted a pet in the house and so they…" at bounding box center [580, 492] width 945 height 64
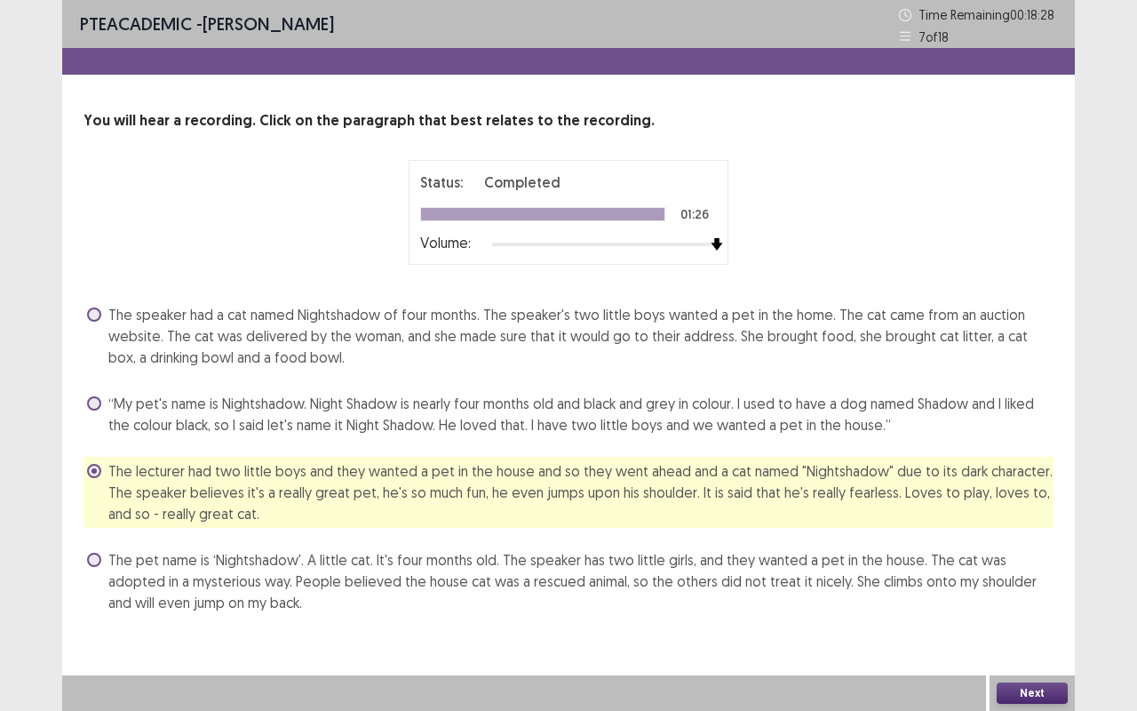
click at [1029, 598] on button "Next" at bounding box center [1032, 692] width 71 height 21
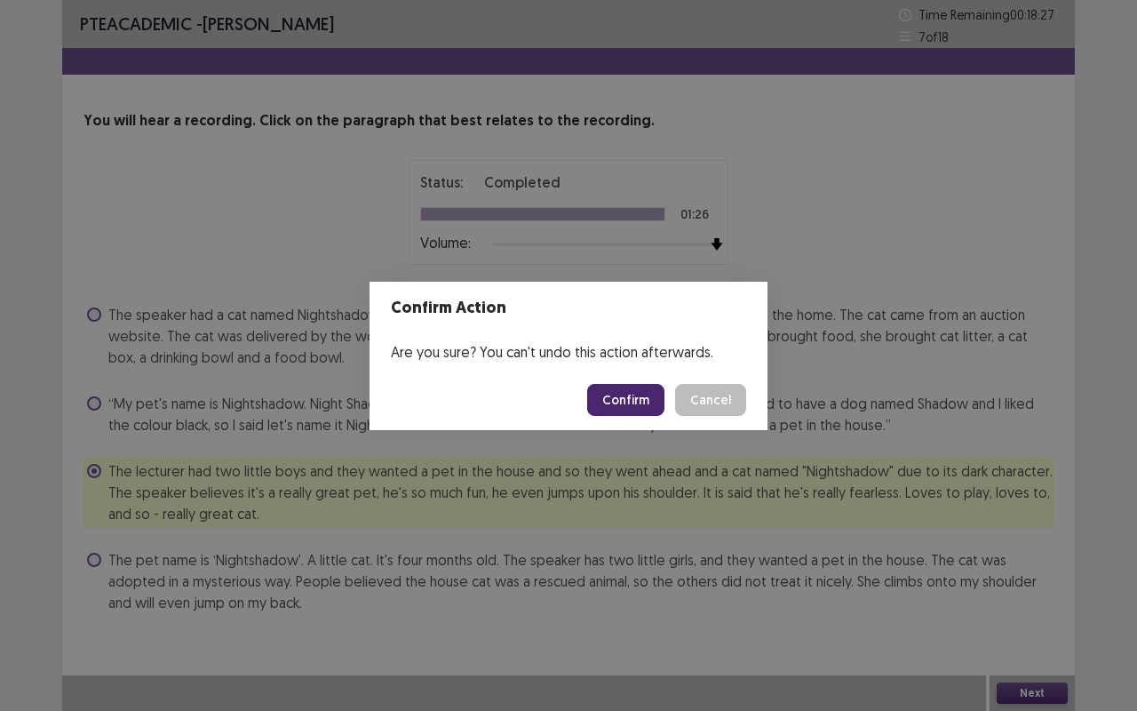
click at [629, 402] on button "Confirm" at bounding box center [625, 400] width 77 height 32
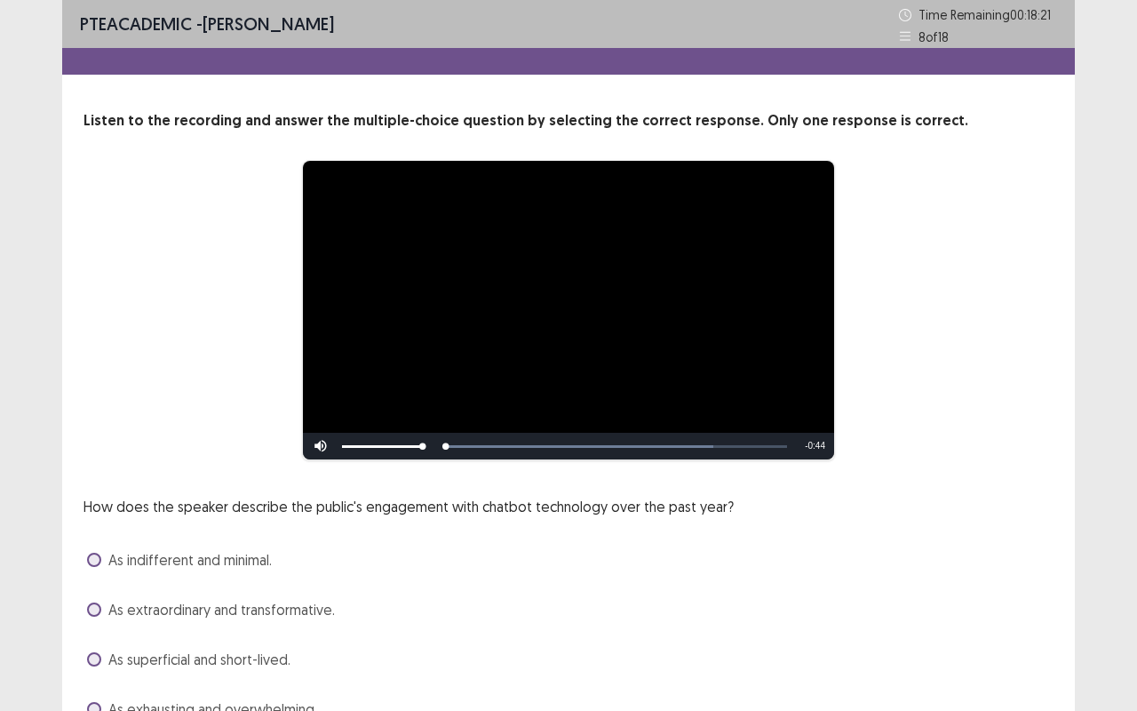
scroll to position [91, 0]
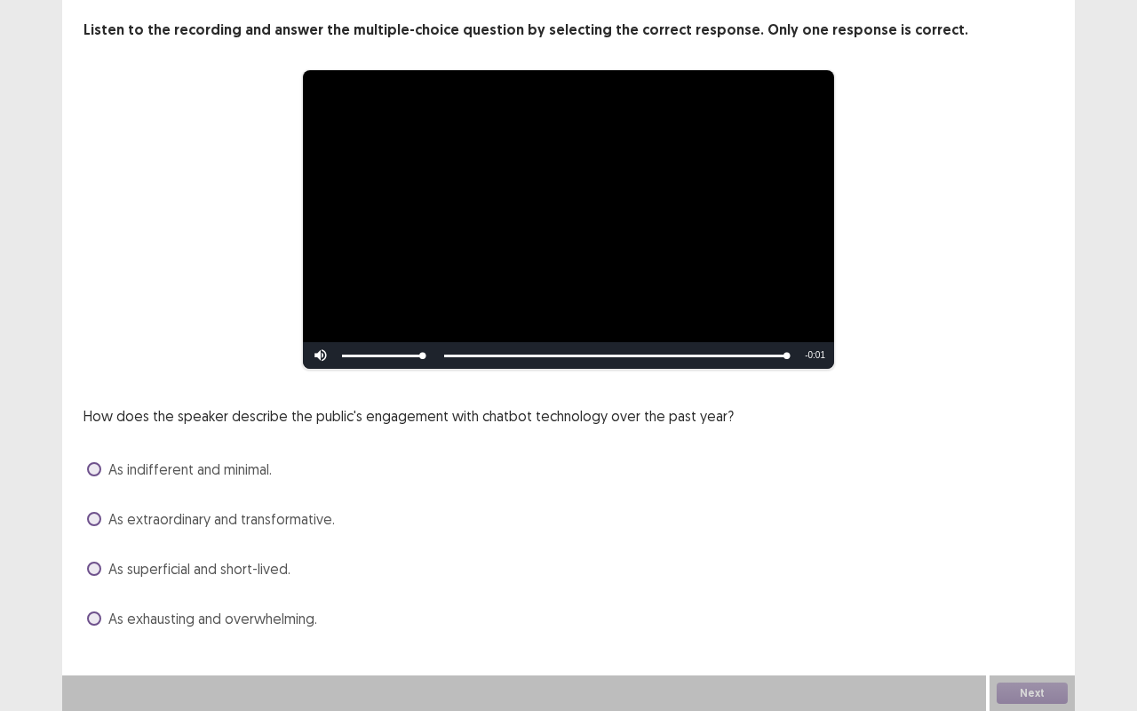
click at [247, 522] on span "As extraordinary and transformative." at bounding box center [221, 518] width 226 height 21
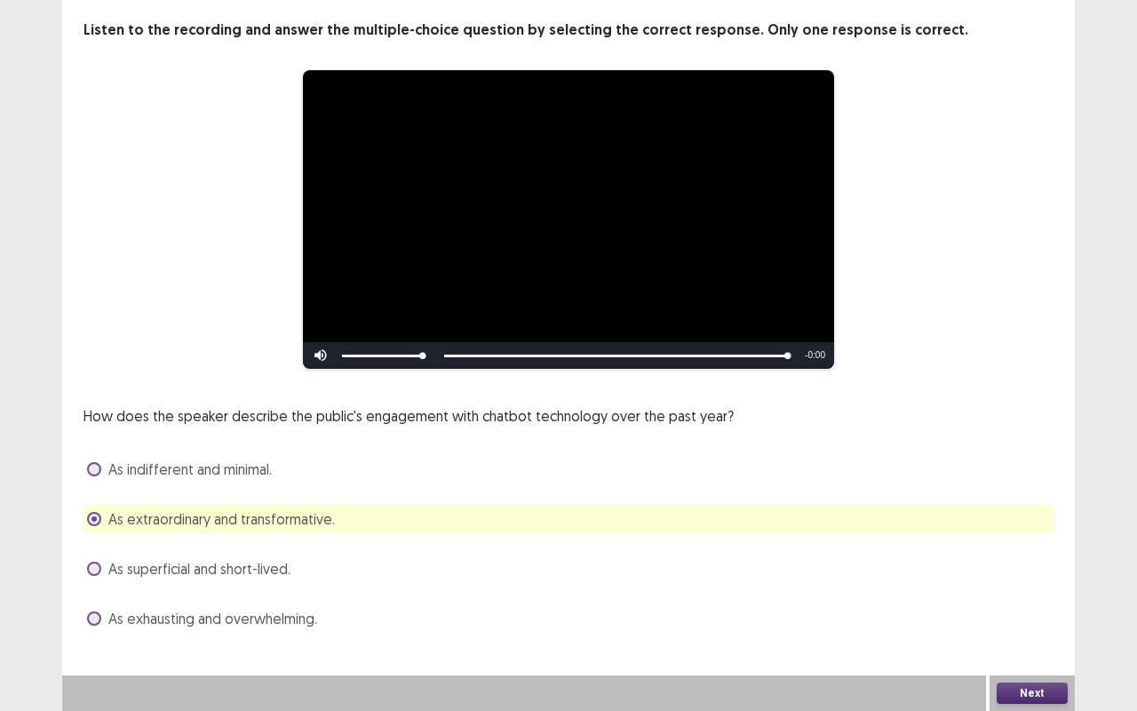
click at [1007, 598] on button "Next" at bounding box center [1032, 692] width 71 height 21
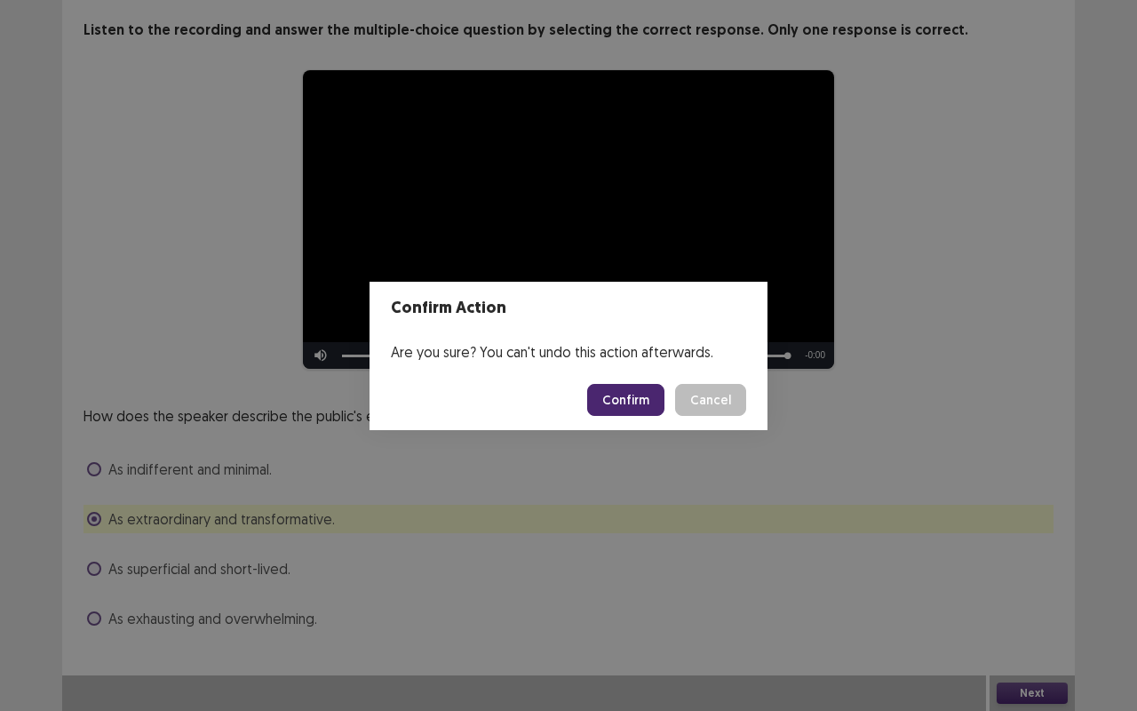
click at [631, 407] on button "Confirm" at bounding box center [625, 400] width 77 height 32
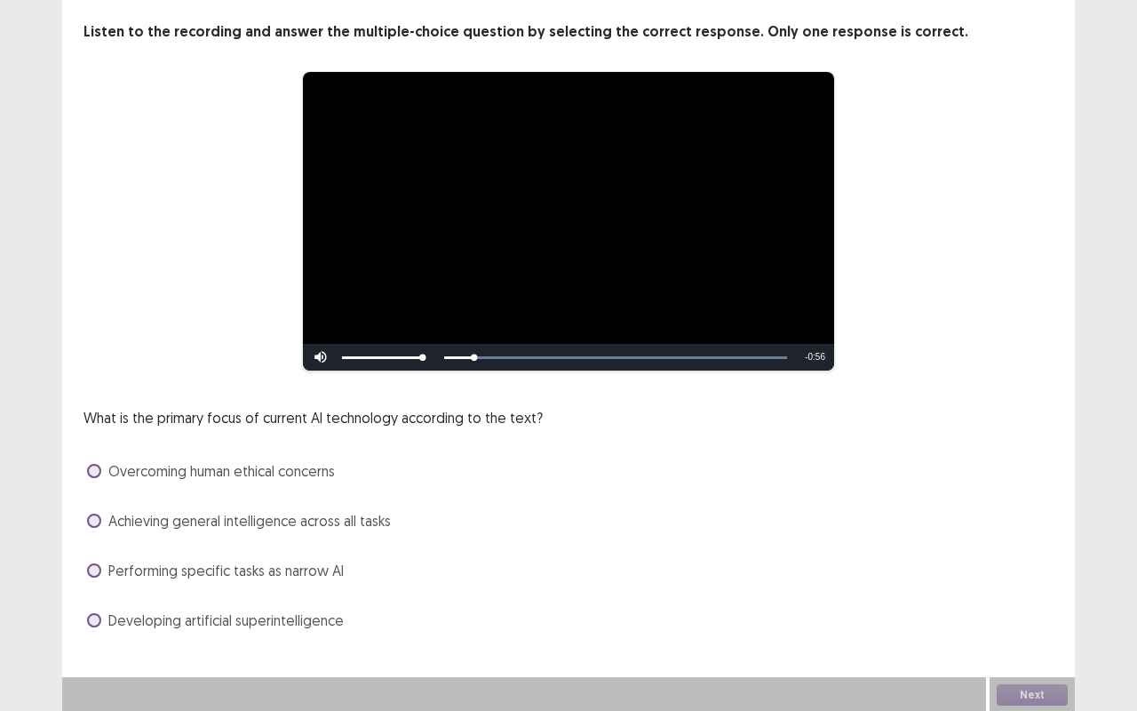
scroll to position [90, 0]
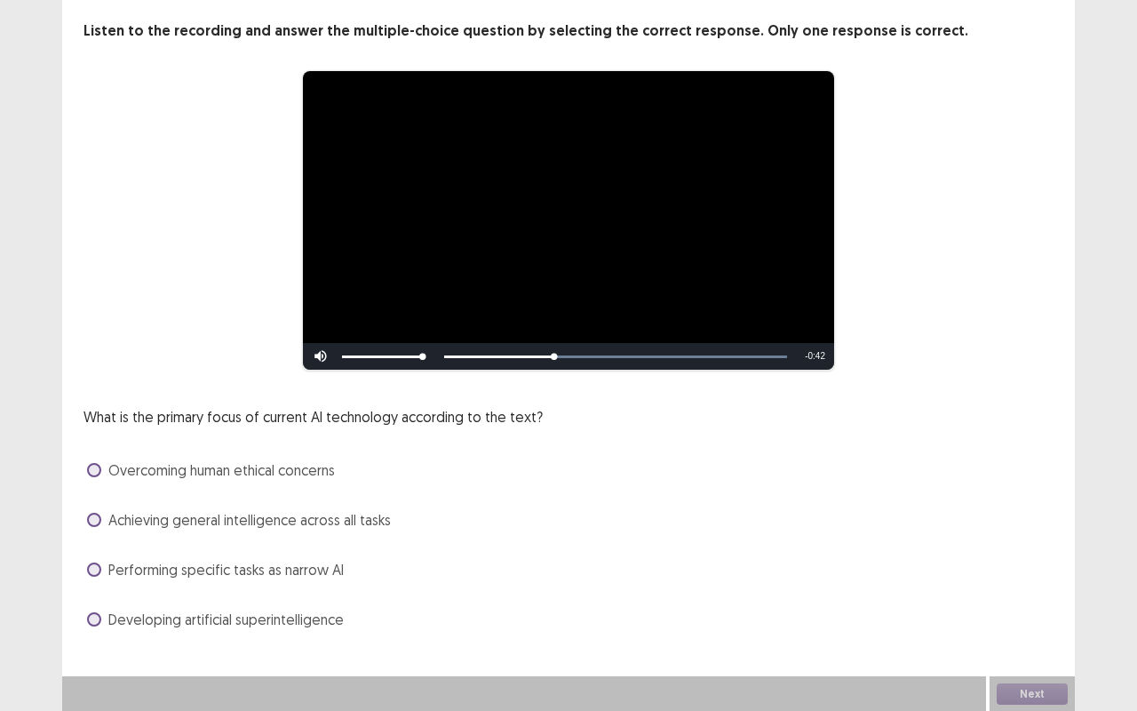
click at [294, 568] on span "Performing specific tasks as narrow AI" at bounding box center [225, 569] width 235 height 21
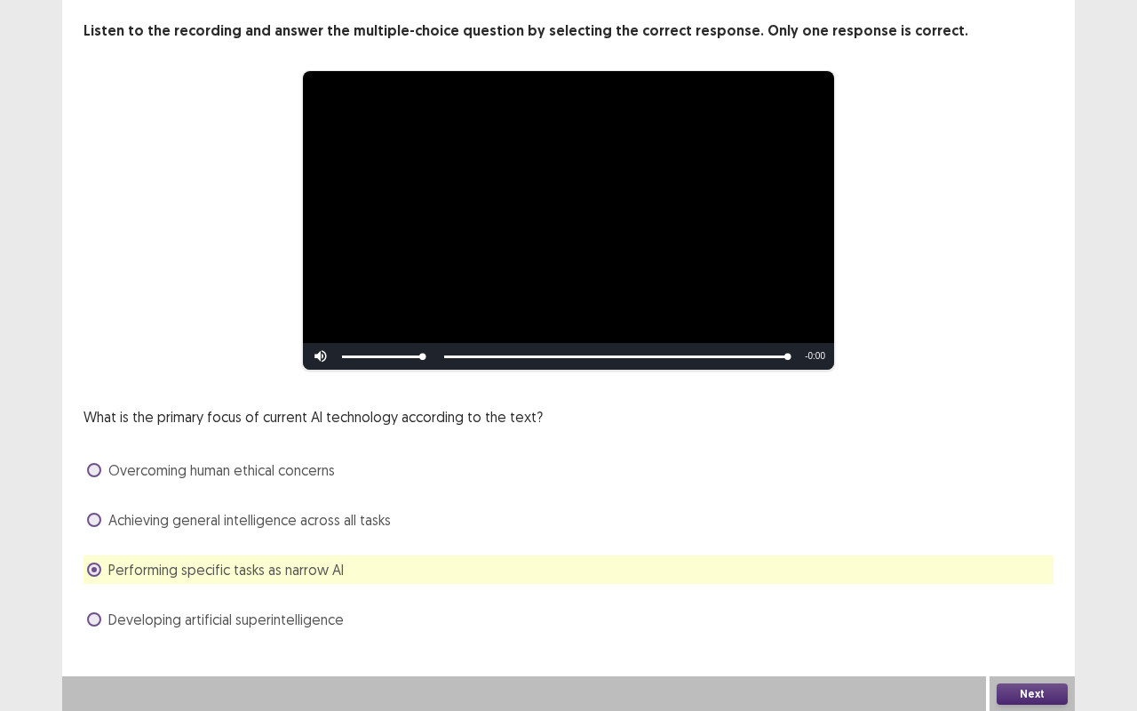
click at [1044, 598] on button "Next" at bounding box center [1032, 693] width 71 height 21
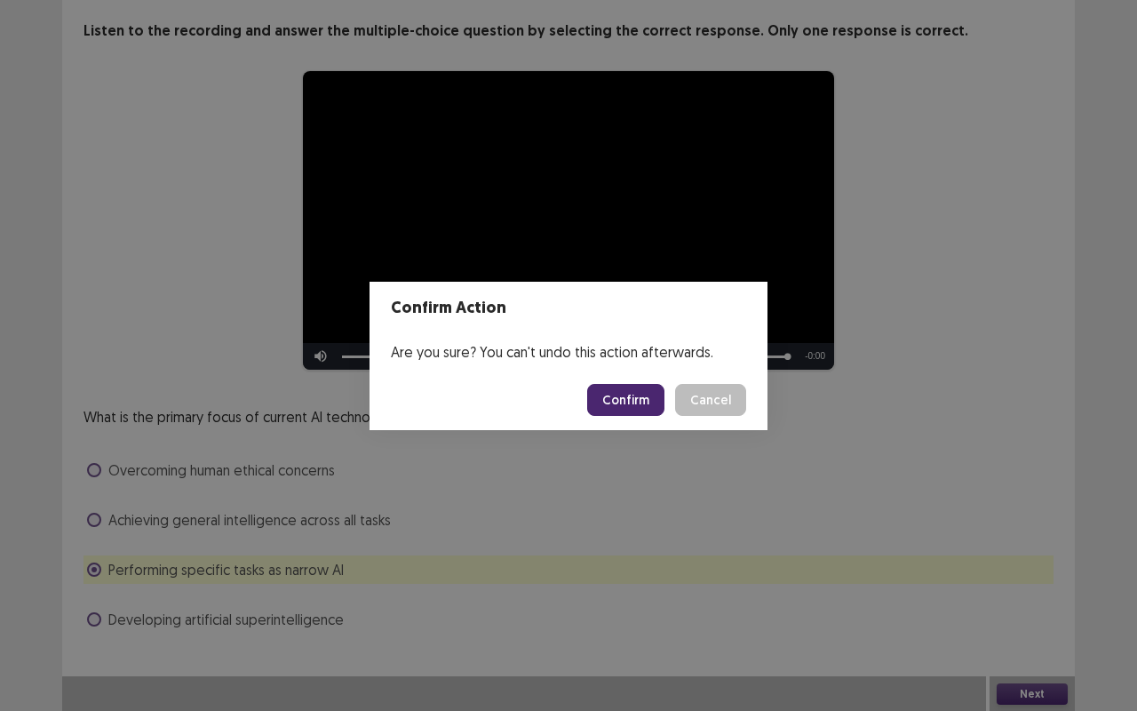
click at [631, 391] on button "Confirm" at bounding box center [625, 400] width 77 height 32
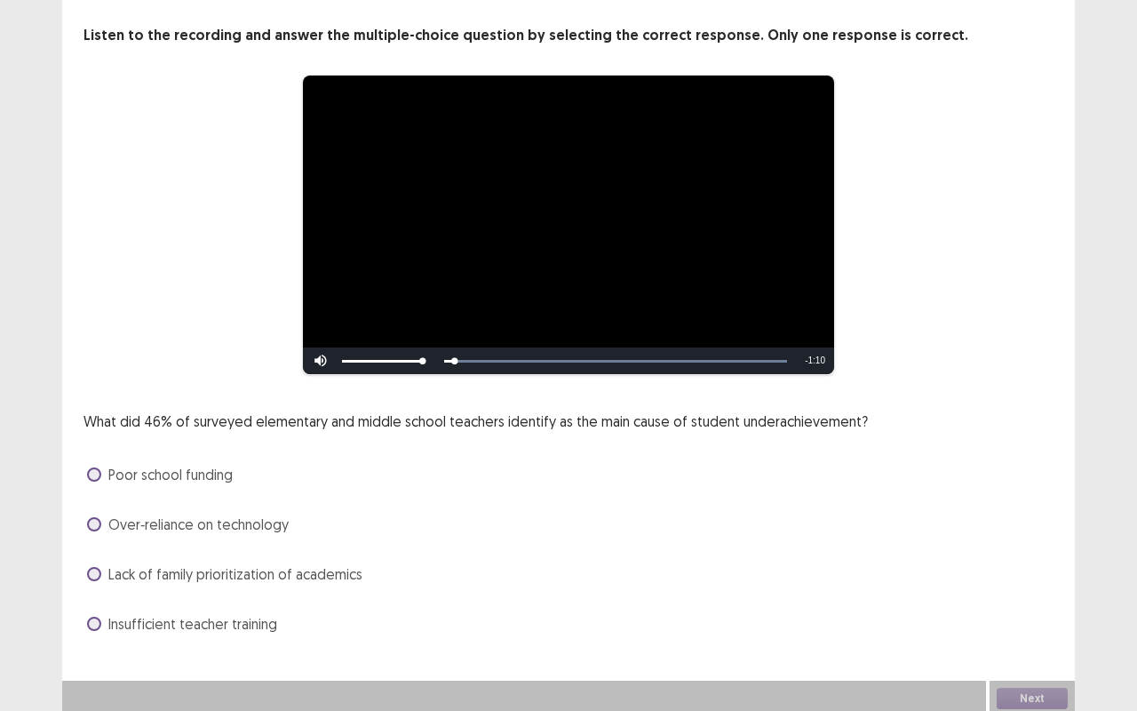
scroll to position [91, 0]
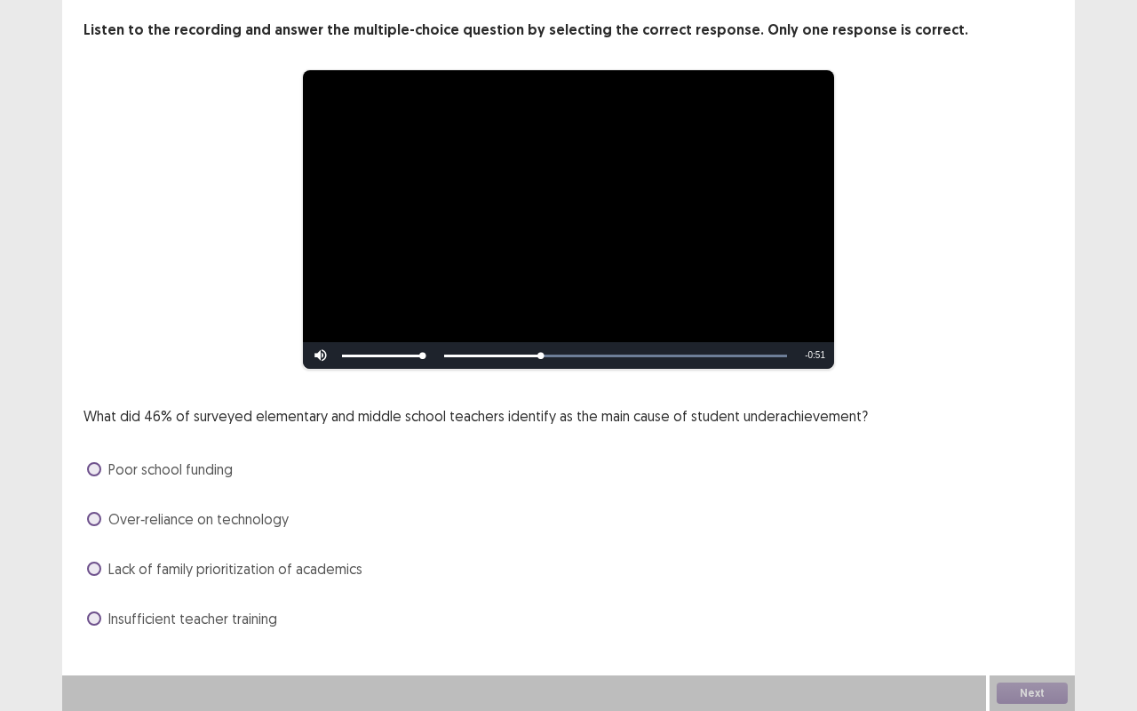
click at [313, 577] on span "Lack of family prioritization of academics" at bounding box center [235, 568] width 254 height 21
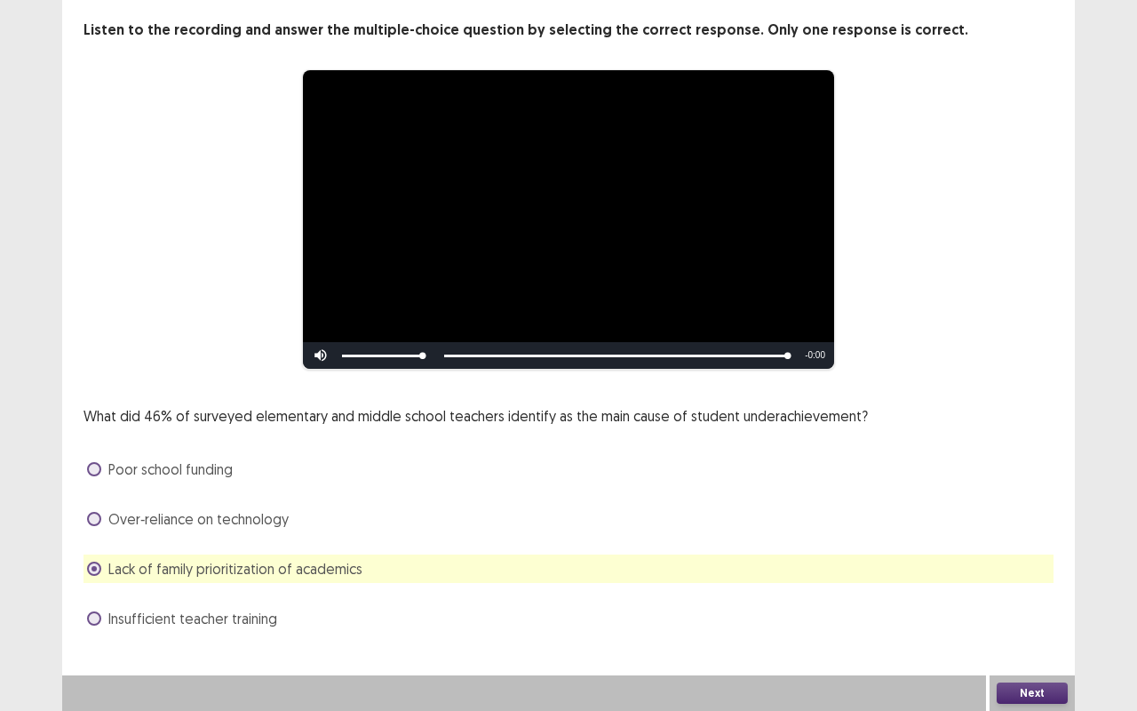
click at [245, 524] on span "Over‑reliance on technology" at bounding box center [198, 518] width 180 height 21
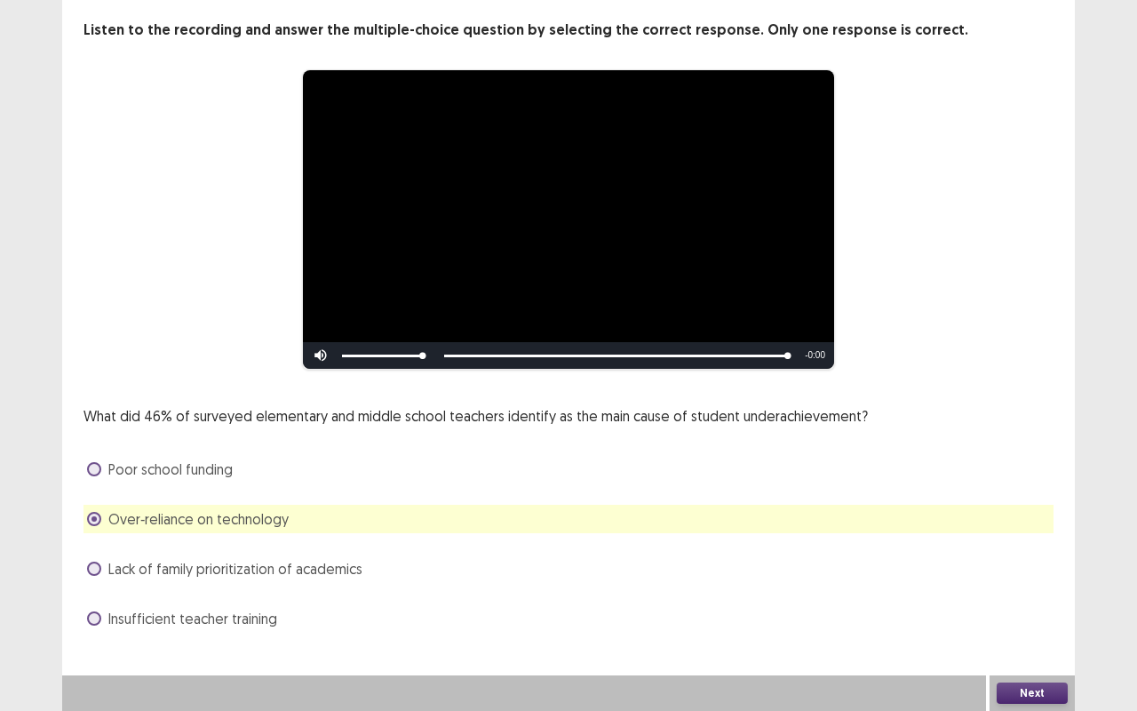
click at [1028, 598] on button "Next" at bounding box center [1032, 692] width 71 height 21
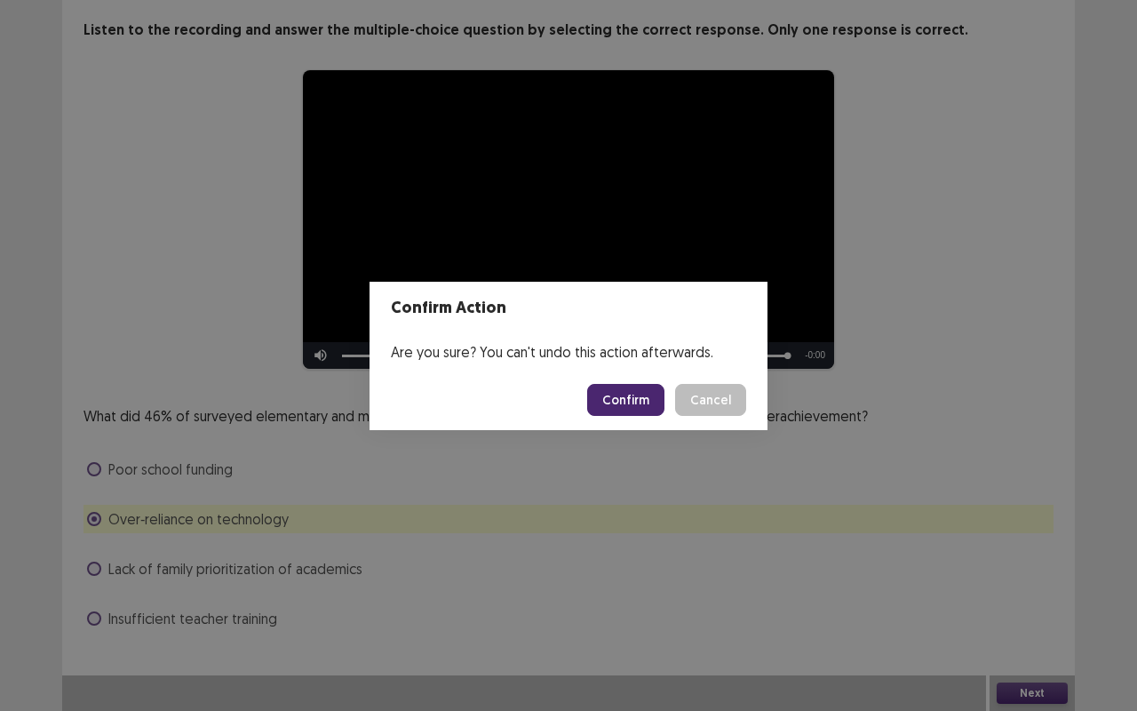
click at [642, 398] on button "Confirm" at bounding box center [625, 400] width 77 height 32
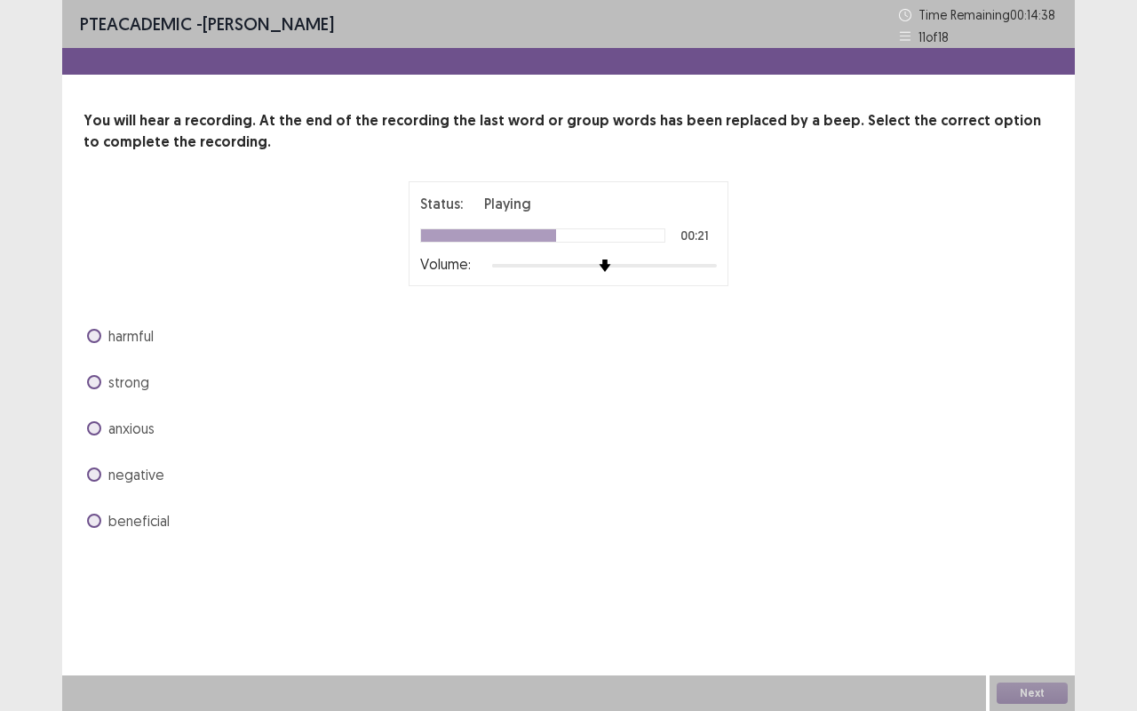
click at [137, 476] on span "negative" at bounding box center [136, 474] width 56 height 21
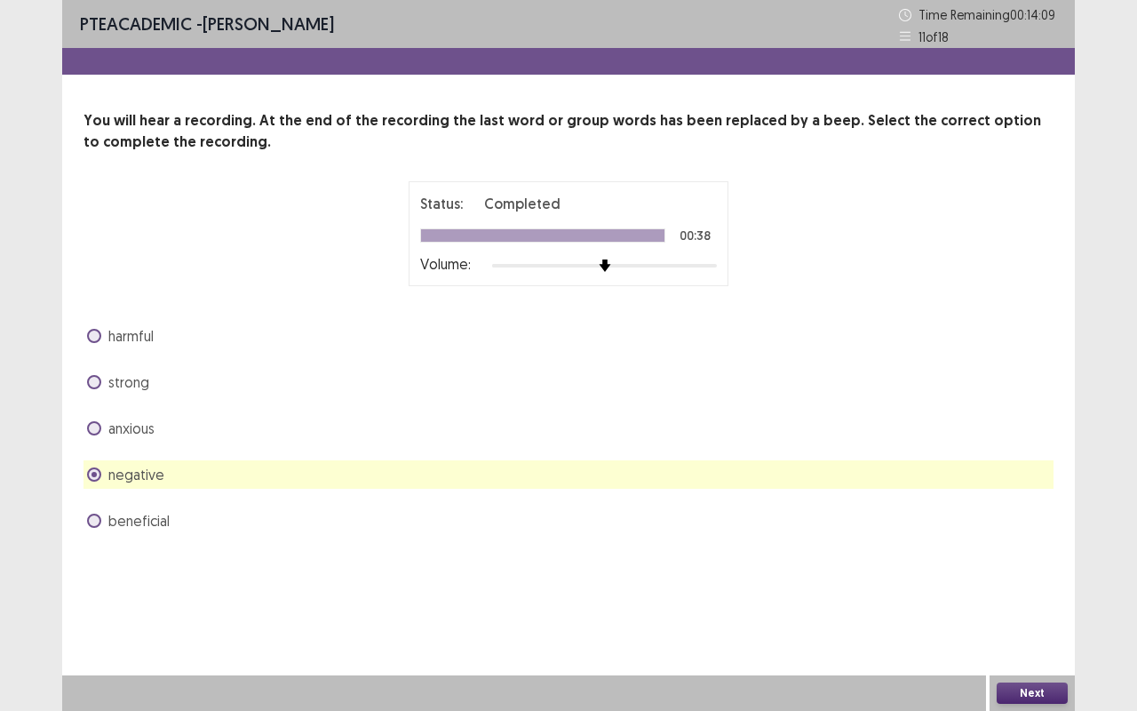
click at [150, 517] on span "beneficial" at bounding box center [138, 520] width 61 height 21
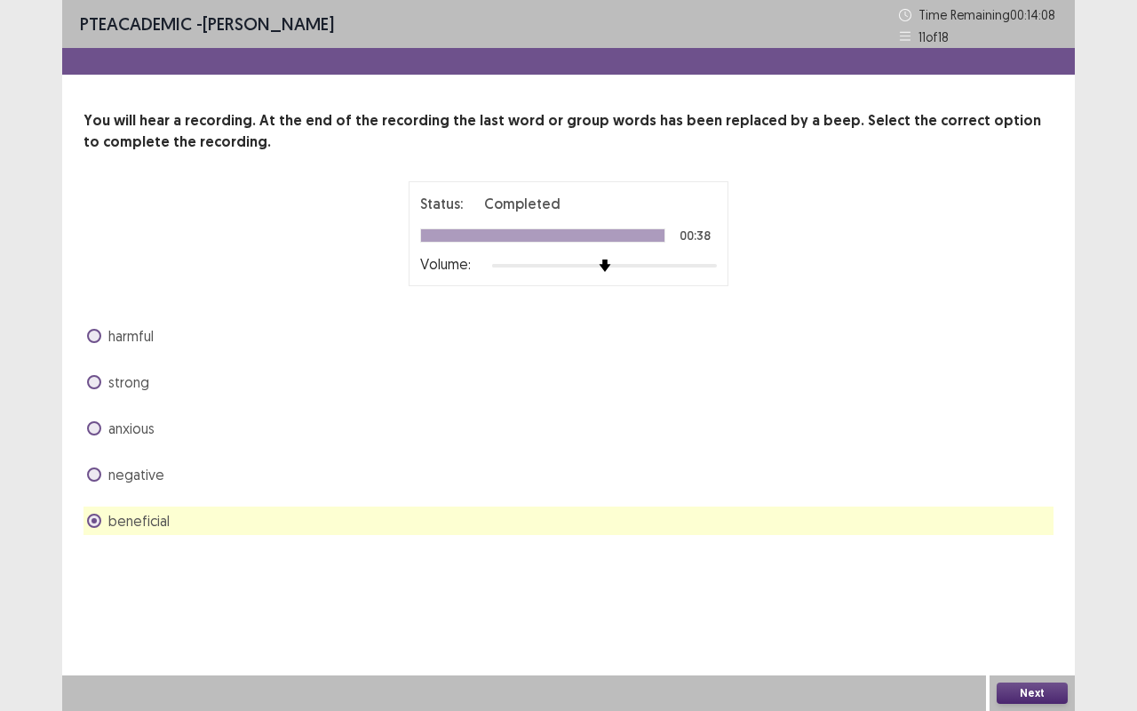
click at [1018, 598] on button "Next" at bounding box center [1032, 692] width 71 height 21
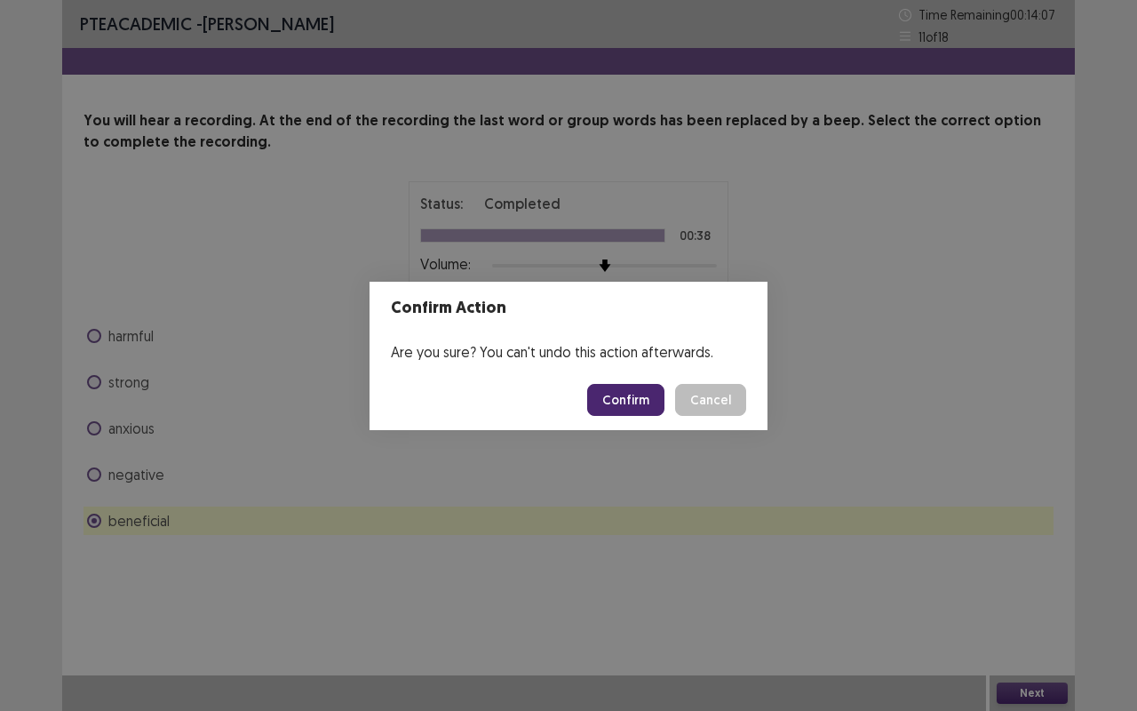
click at [642, 387] on button "Confirm" at bounding box center [625, 400] width 77 height 32
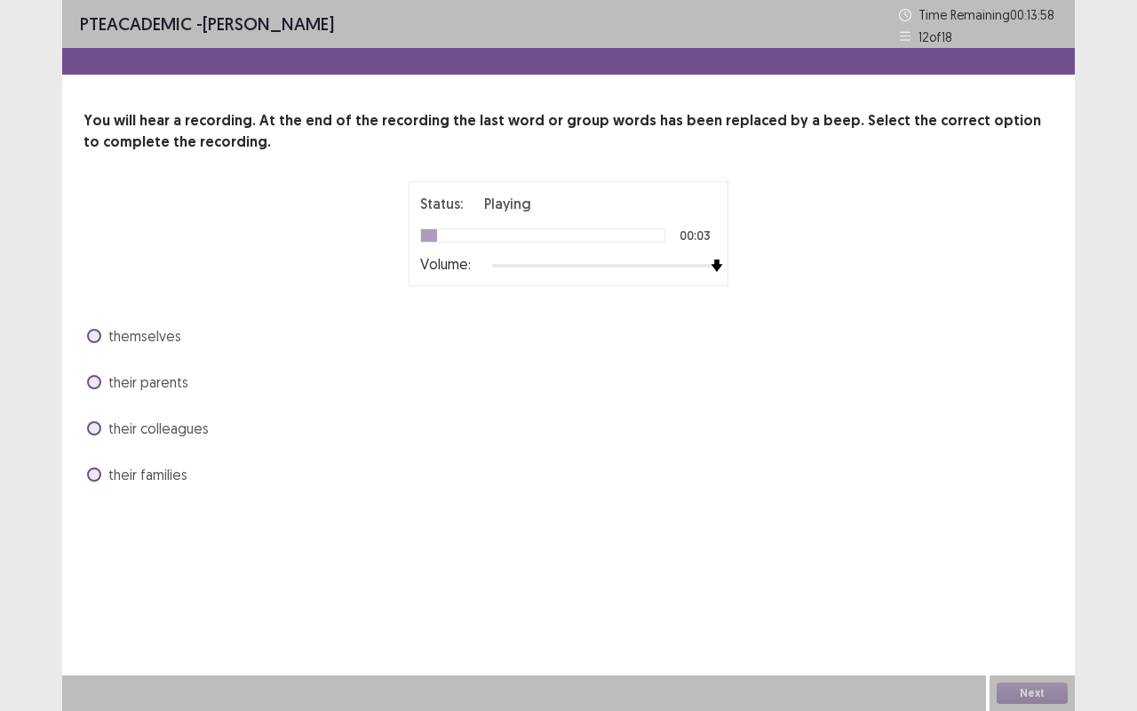
click at [635, 262] on div at bounding box center [604, 265] width 225 height 14
click at [149, 379] on span "their parents" at bounding box center [148, 381] width 80 height 21
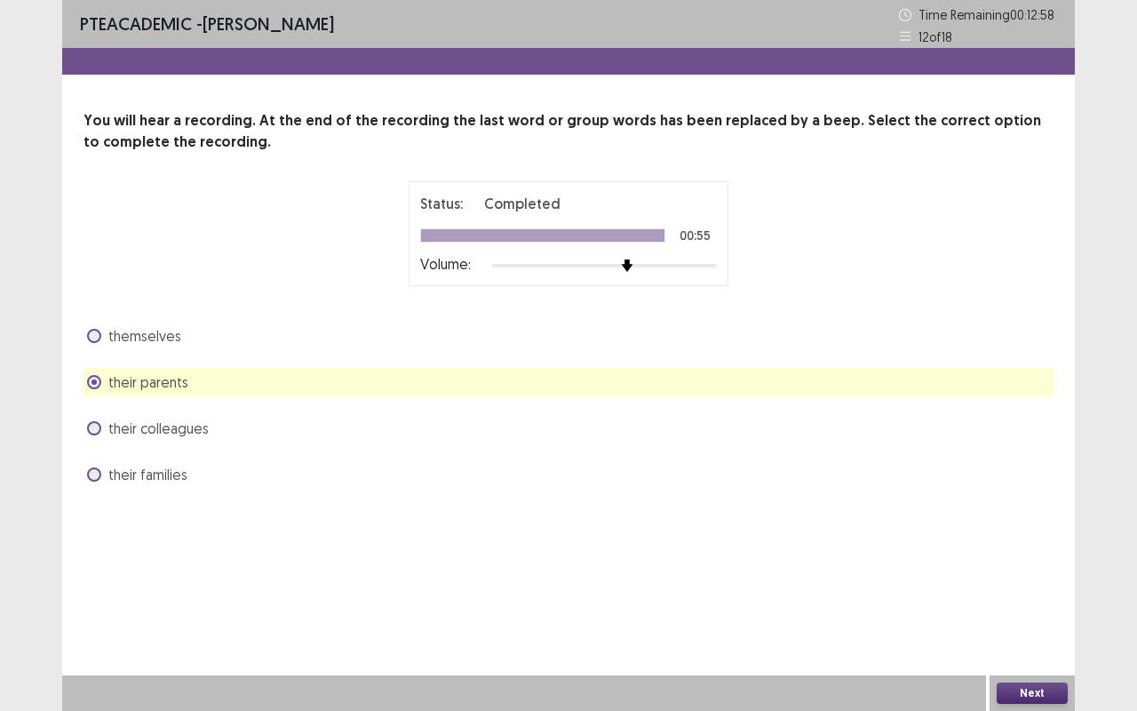
click at [1025, 598] on button "Next" at bounding box center [1032, 692] width 71 height 21
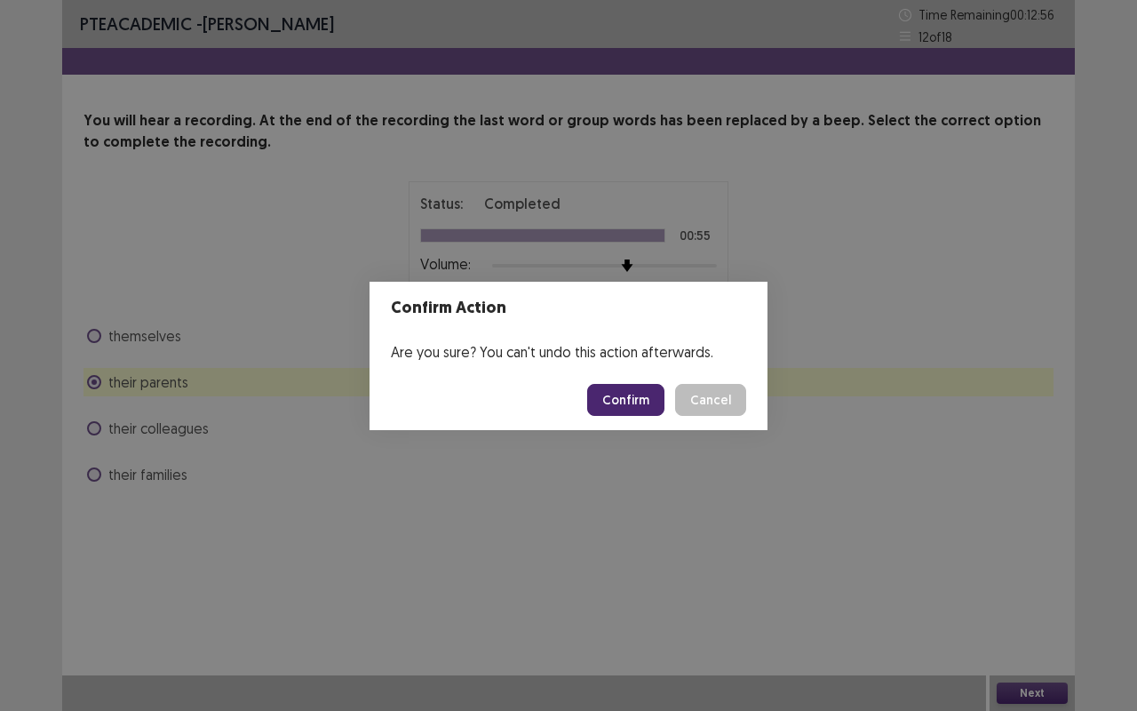
click at [645, 401] on button "Confirm" at bounding box center [625, 400] width 77 height 32
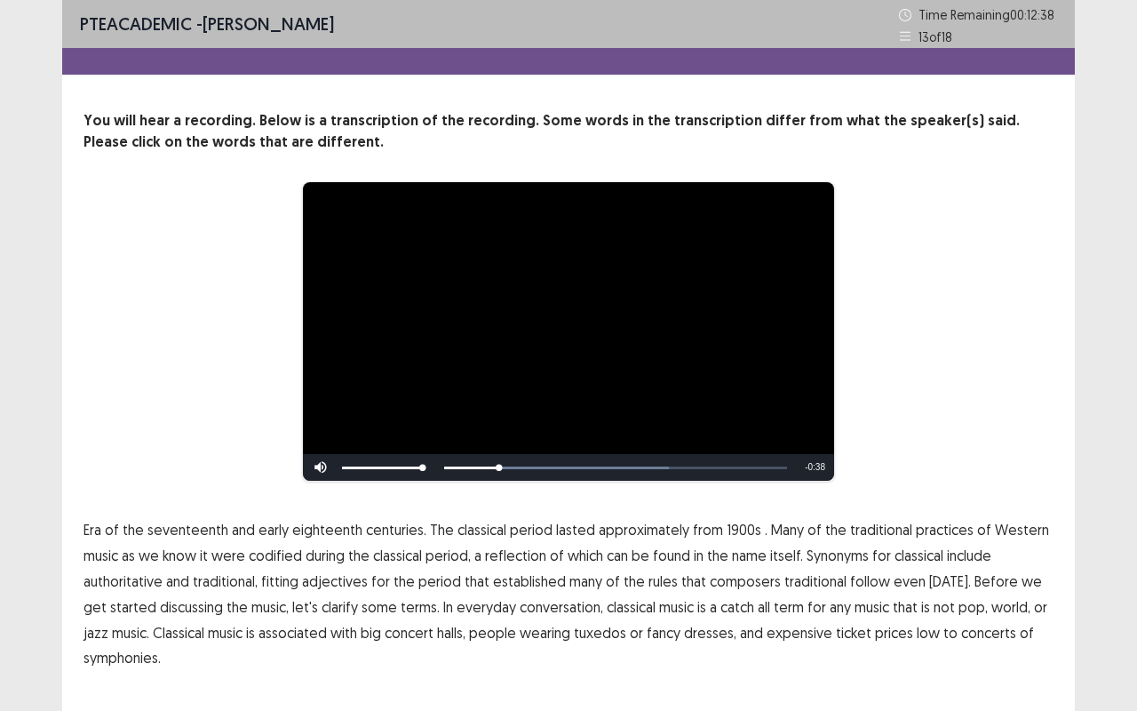
click at [732, 532] on span "1900s" at bounding box center [744, 529] width 35 height 21
click at [748, 576] on span "composers" at bounding box center [745, 580] width 71 height 21
click at [798, 577] on span "traditional" at bounding box center [815, 580] width 62 height 21
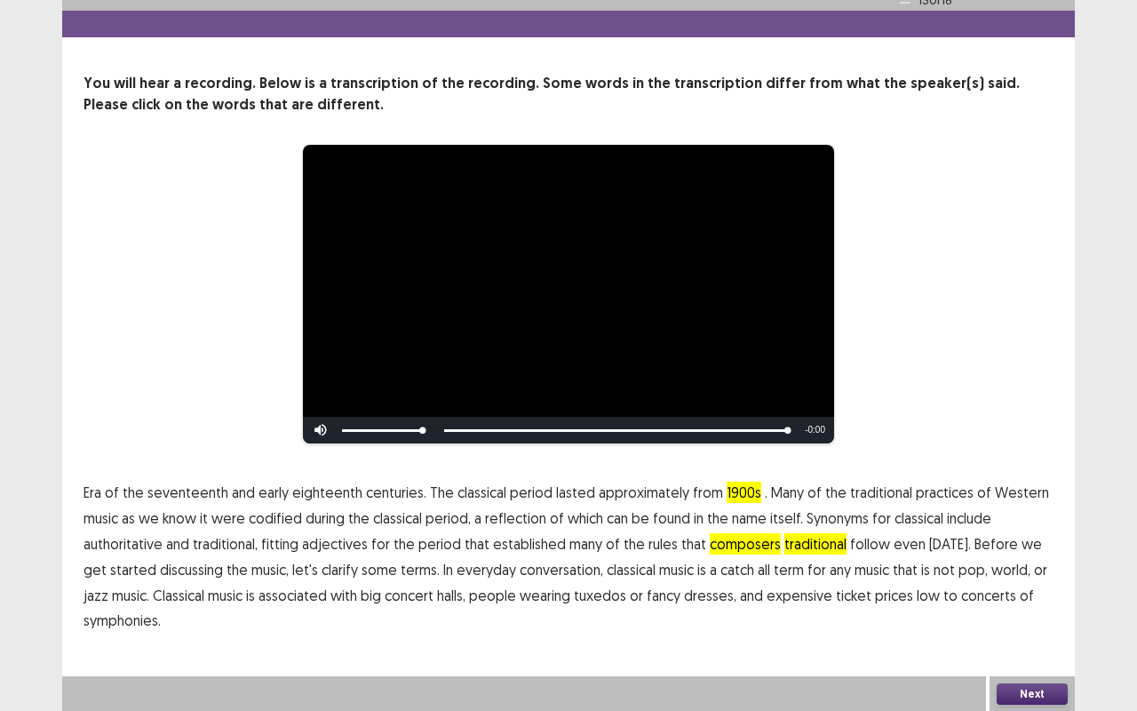
click at [1018, 598] on button "Next" at bounding box center [1032, 693] width 71 height 21
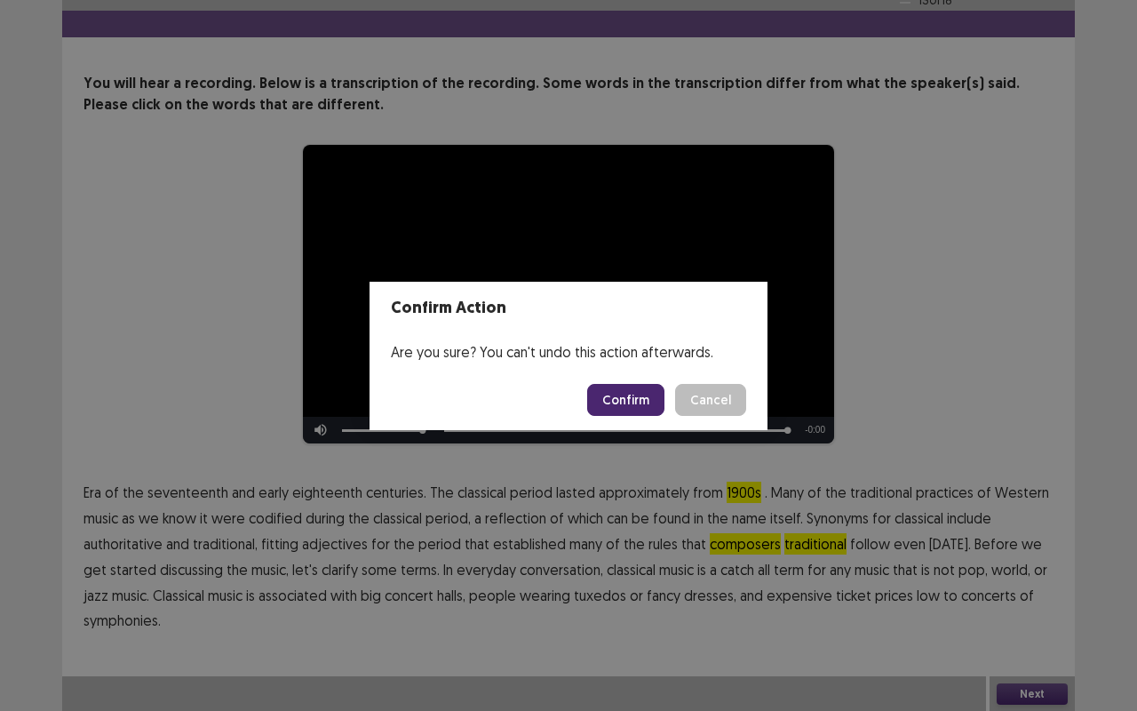
click at [646, 414] on button "Confirm" at bounding box center [625, 400] width 77 height 32
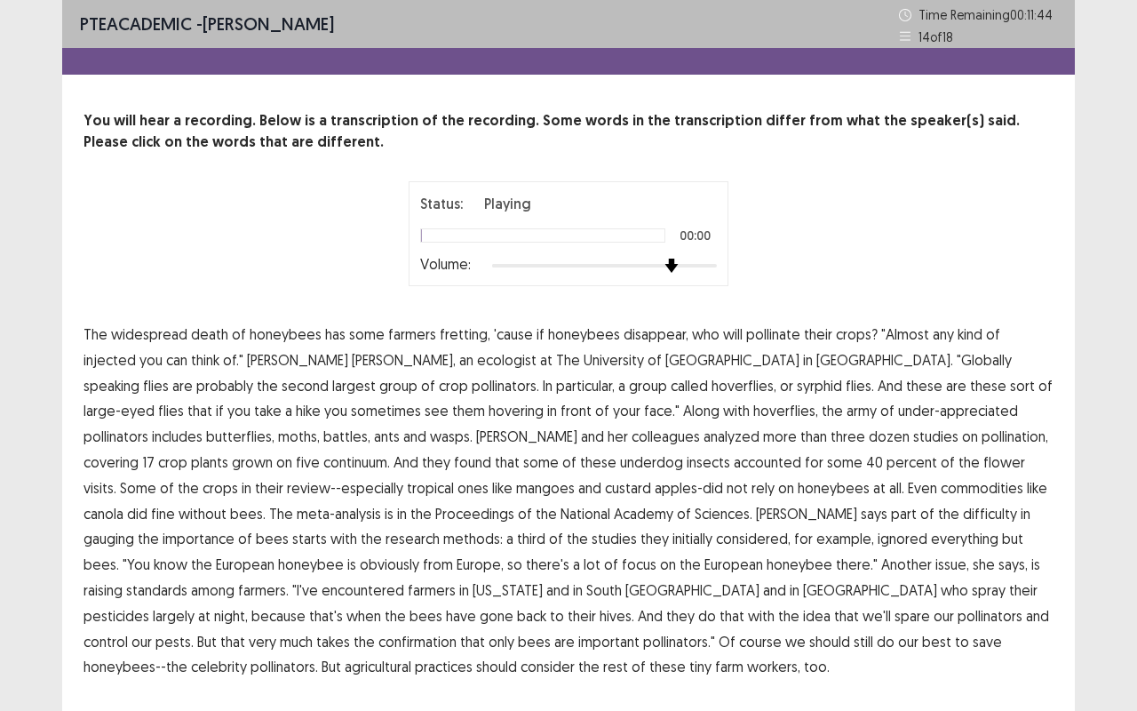
click at [674, 258] on div at bounding box center [604, 265] width 225 height 14
click at [370, 425] on span "battles," at bounding box center [346, 435] width 47 height 21
click at [687, 467] on span "insects" at bounding box center [709, 461] width 44 height 21
click at [687, 465] on span "insects" at bounding box center [709, 461] width 44 height 21
click at [134, 528] on span "gauging" at bounding box center [108, 538] width 51 height 21
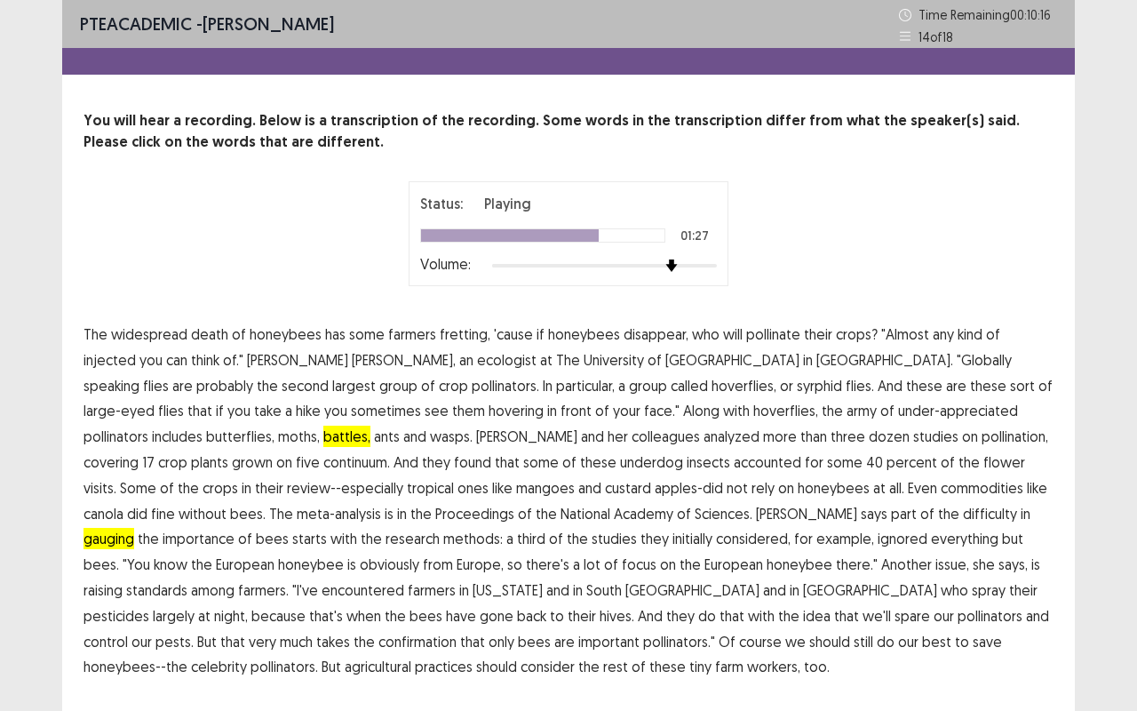
click at [187, 579] on span "standards" at bounding box center [156, 589] width 61 height 21
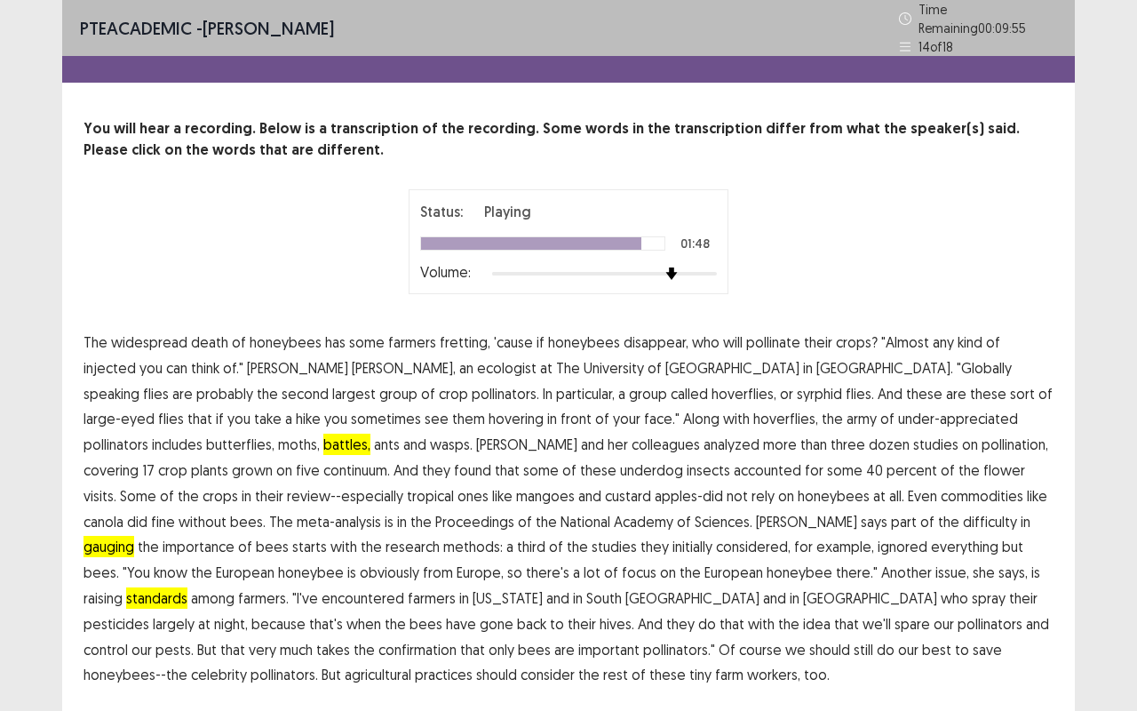
click at [457, 598] on span "confirmation" at bounding box center [417, 649] width 78 height 21
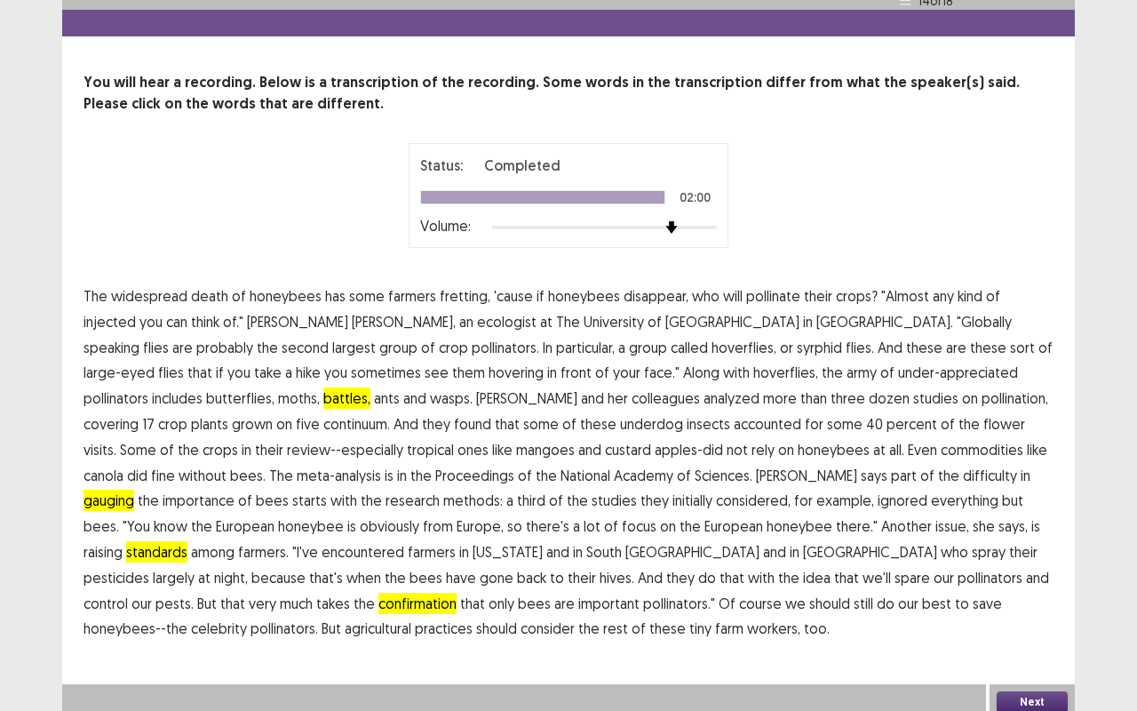
click at [1009, 598] on button "Next" at bounding box center [1032, 701] width 71 height 21
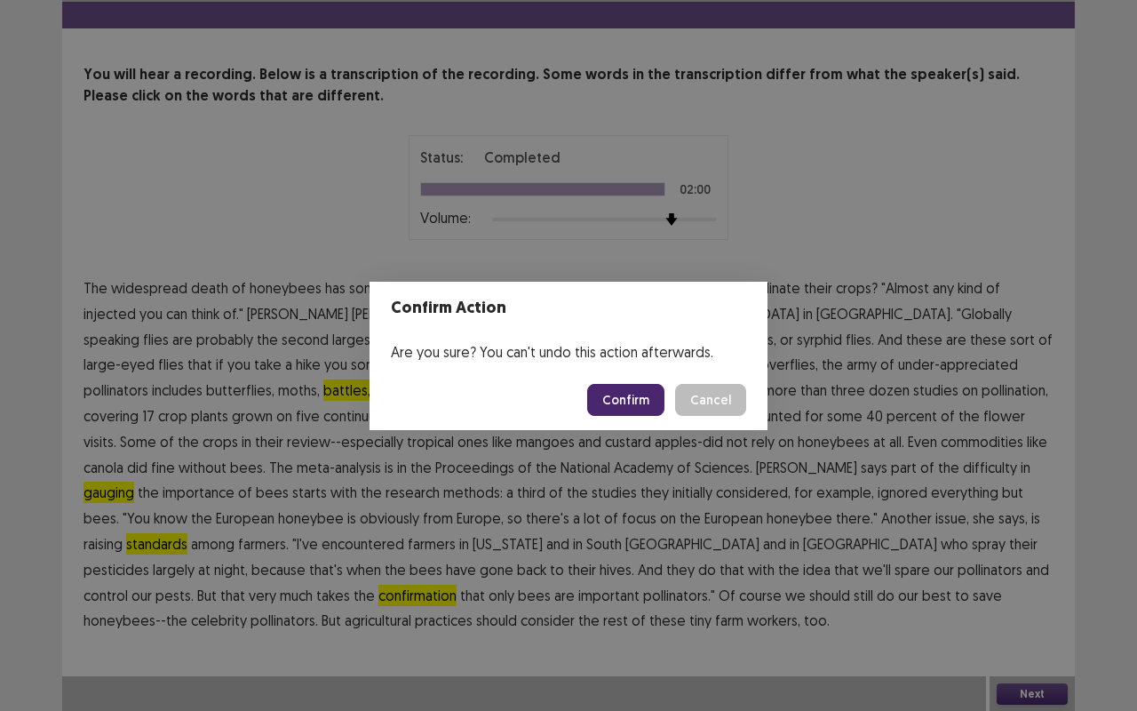
click at [634, 395] on button "Confirm" at bounding box center [625, 400] width 77 height 32
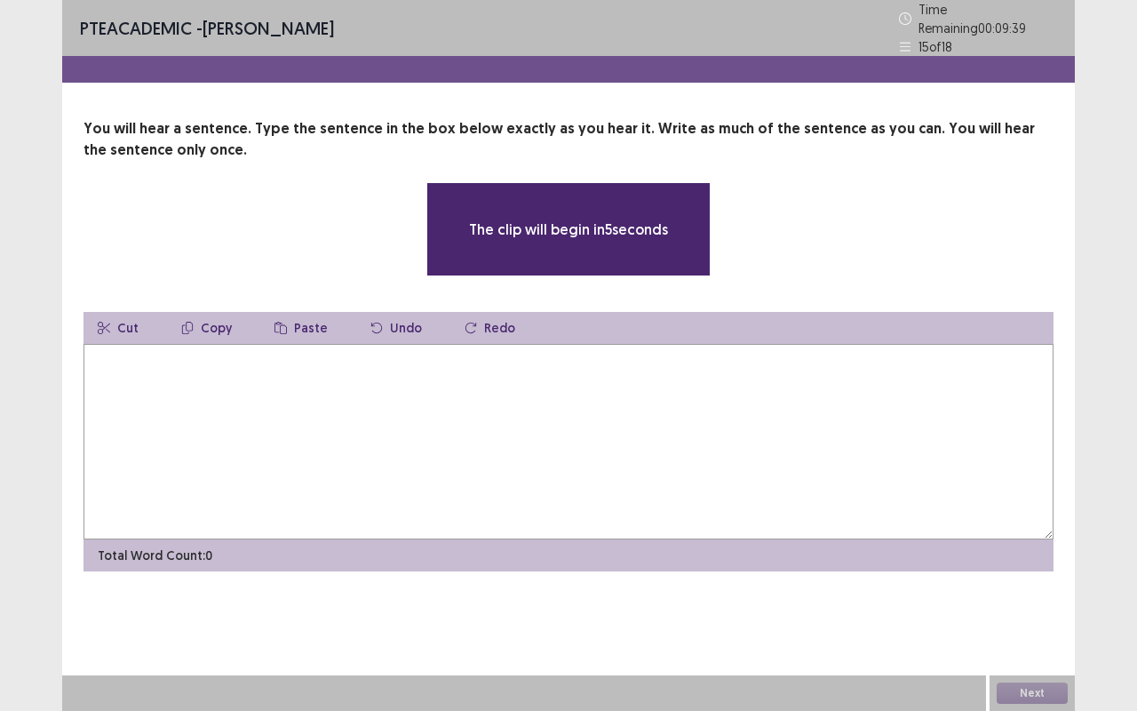
click at [590, 404] on textarea at bounding box center [568, 441] width 970 height 195
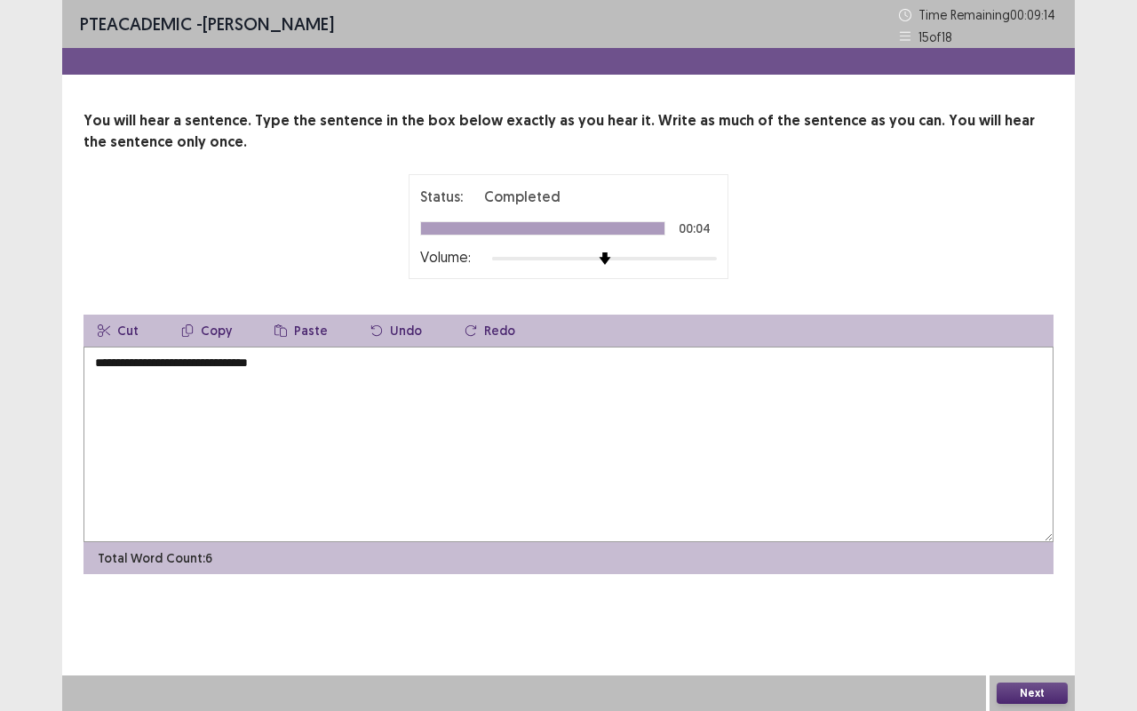
type textarea "**********"
click at [1008, 598] on button "Next" at bounding box center [1032, 692] width 71 height 21
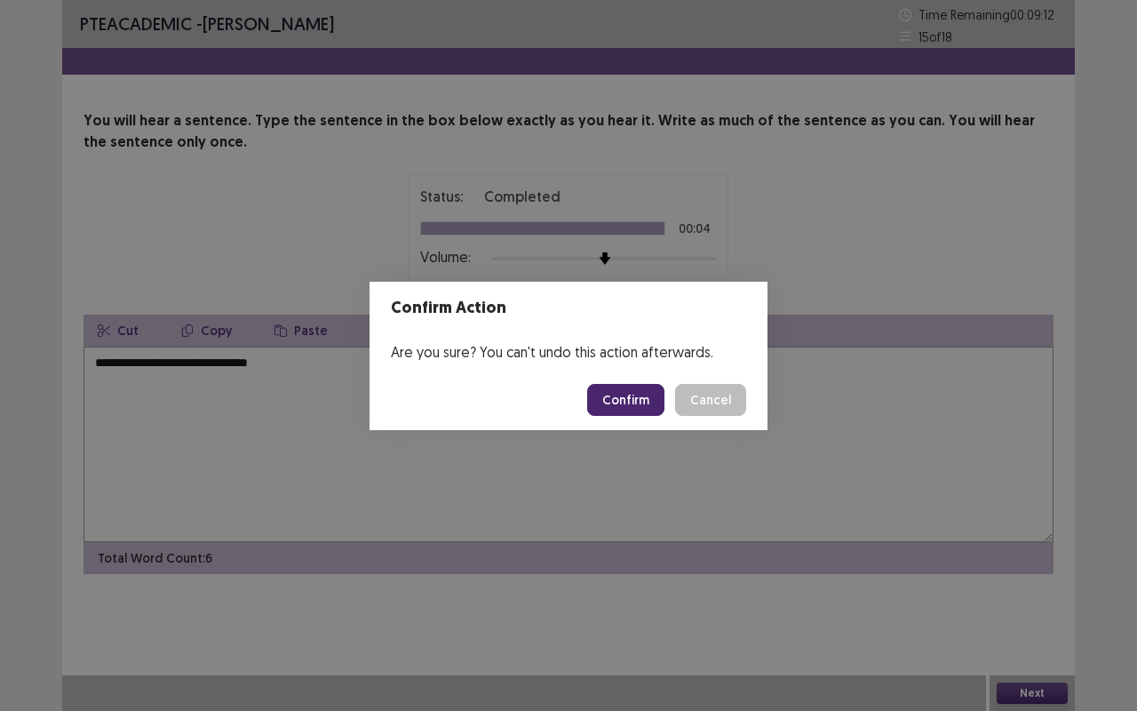
click at [618, 405] on button "Confirm" at bounding box center [625, 400] width 77 height 32
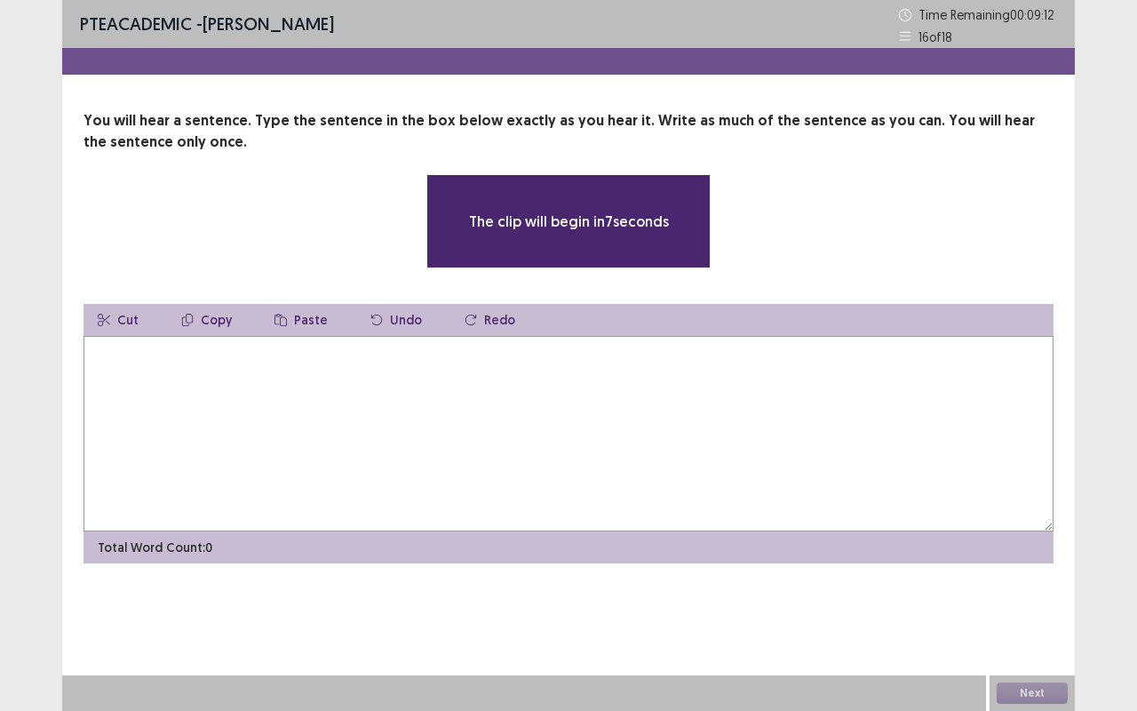
click at [377, 419] on textarea at bounding box center [568, 433] width 970 height 195
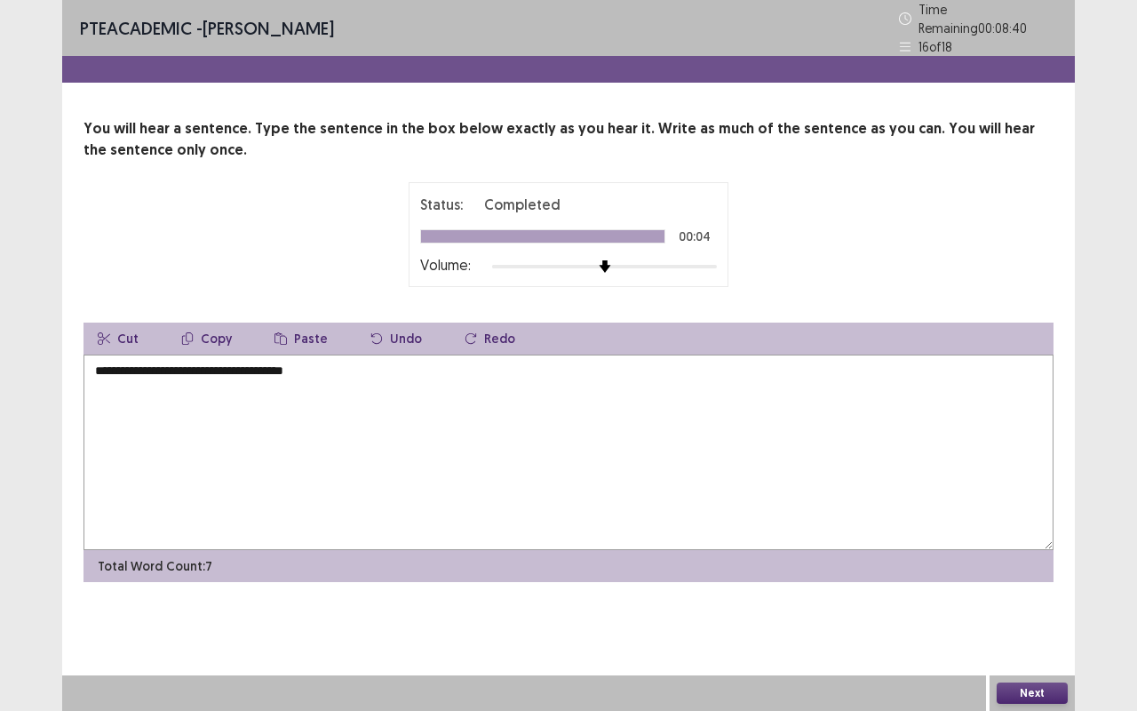
type textarea "**********"
click at [1047, 598] on button "Next" at bounding box center [1032, 692] width 71 height 21
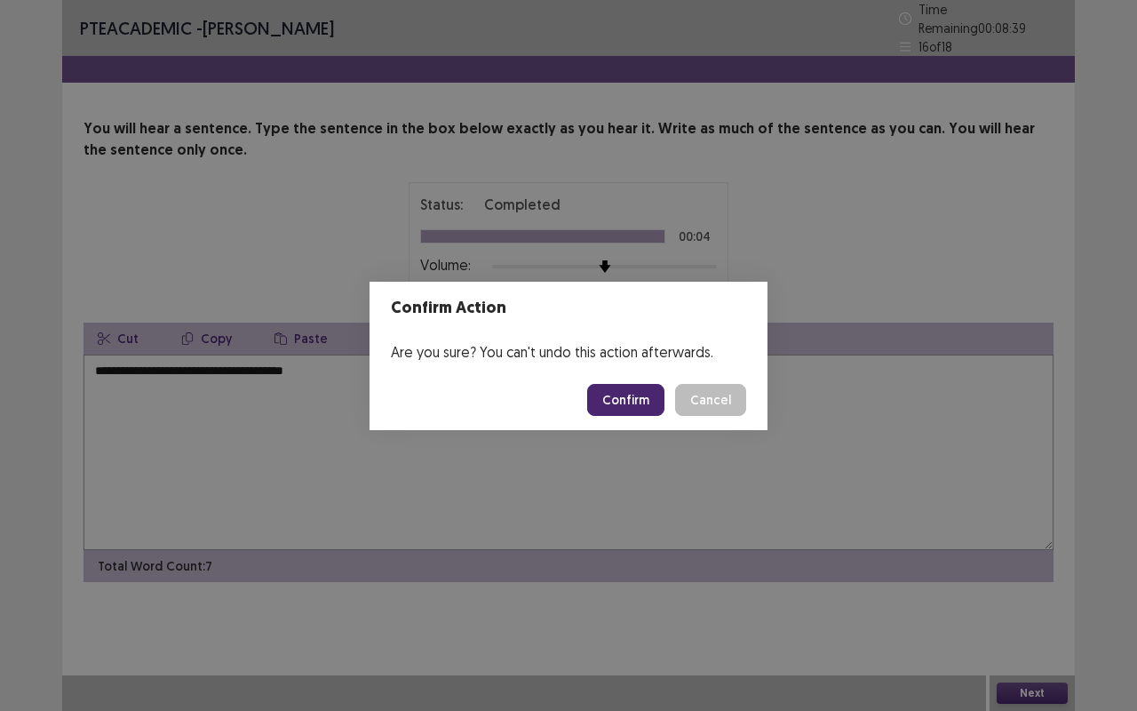
click at [645, 400] on button "Confirm" at bounding box center [625, 400] width 77 height 32
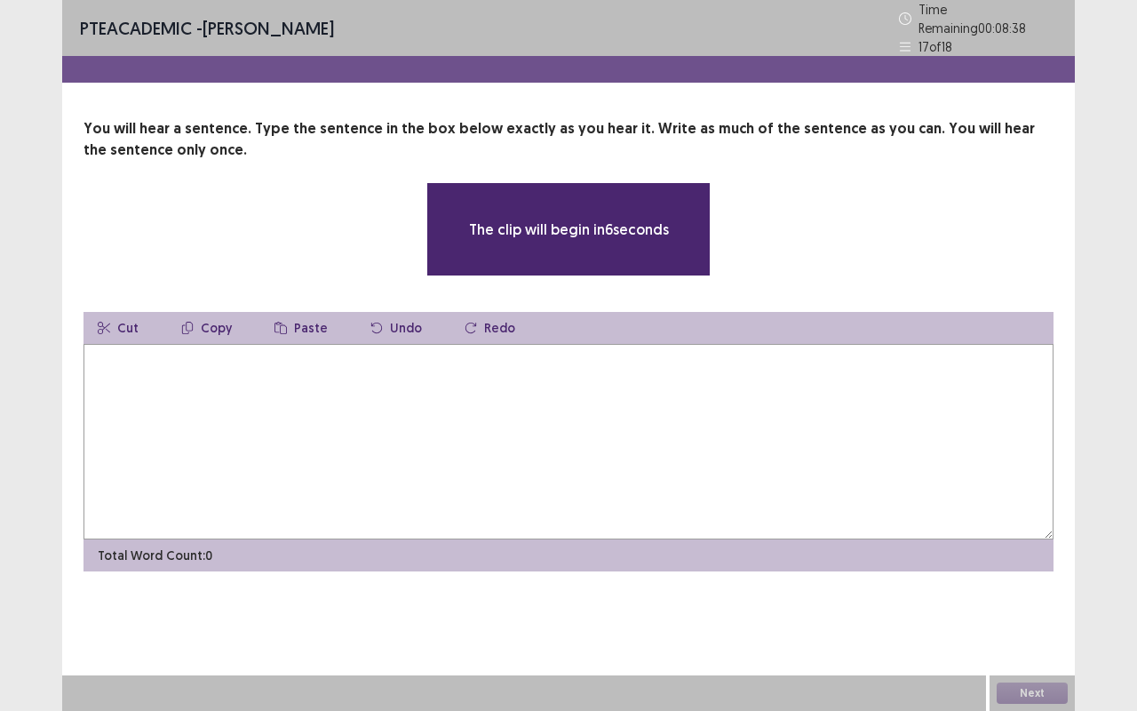
click at [512, 411] on textarea at bounding box center [568, 441] width 970 height 195
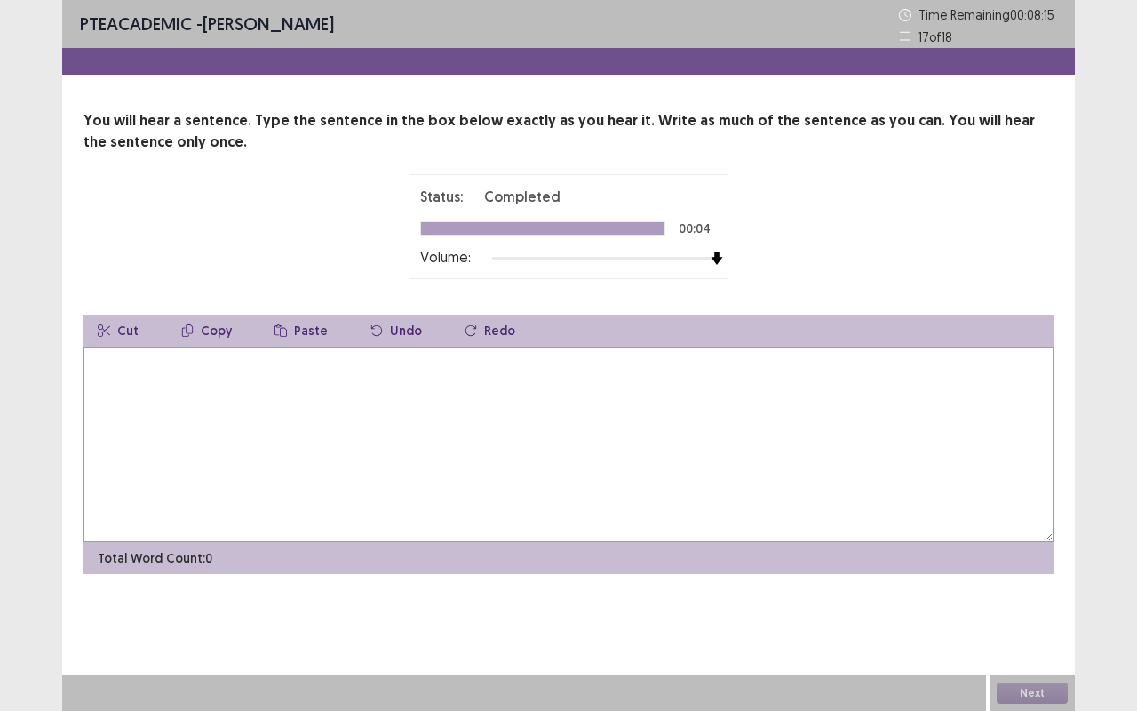
click at [377, 417] on textarea at bounding box center [568, 443] width 970 height 195
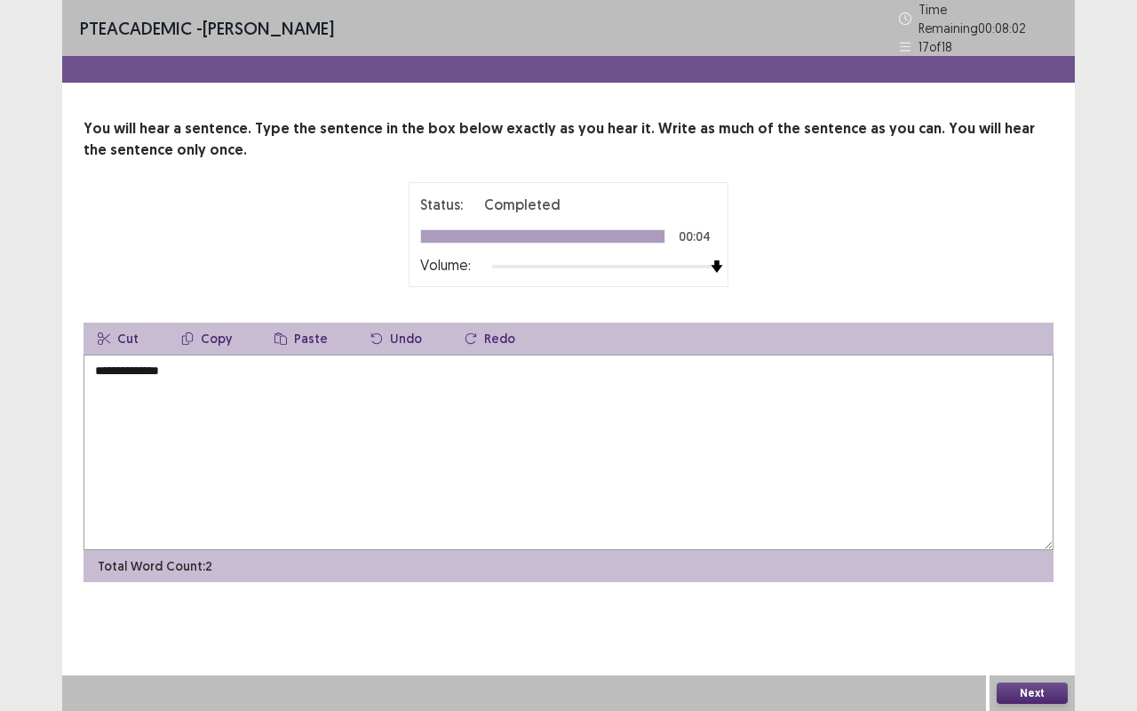
type textarea "**********"
drag, startPoint x: 1027, startPoint y: 689, endPoint x: 554, endPoint y: 354, distance: 579.1
click at [554, 354] on div "**********" at bounding box center [568, 355] width 1013 height 711
click at [1021, 598] on button "Next" at bounding box center [1032, 692] width 71 height 21
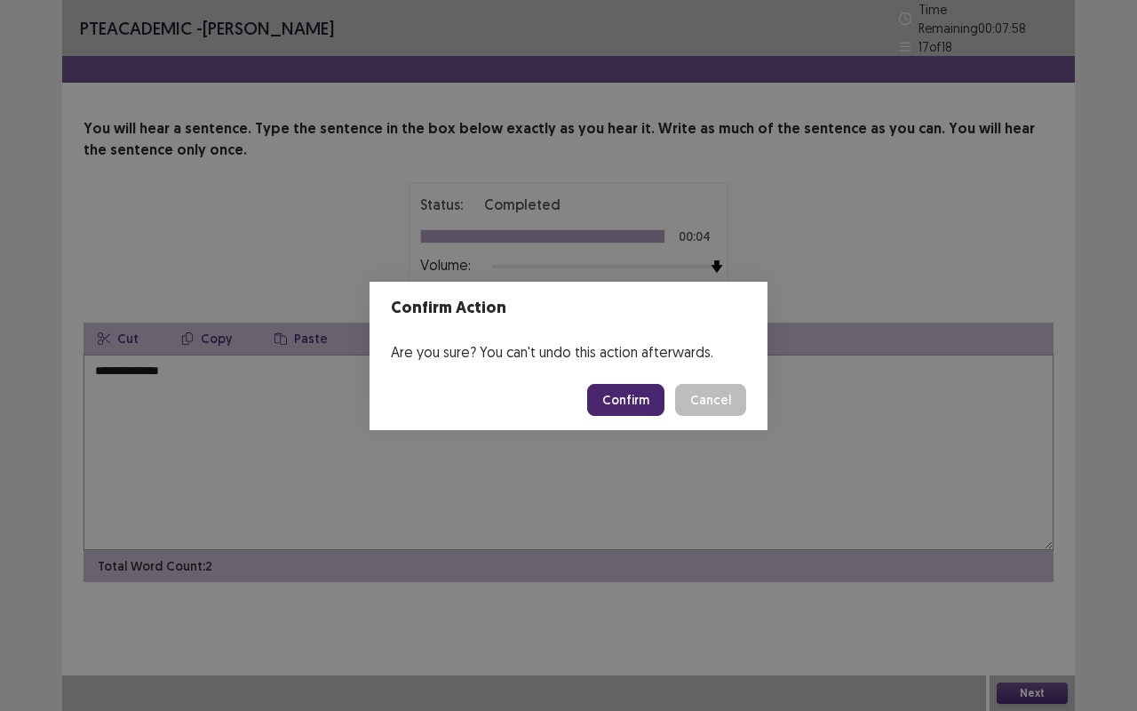
click at [629, 394] on button "Confirm" at bounding box center [625, 400] width 77 height 32
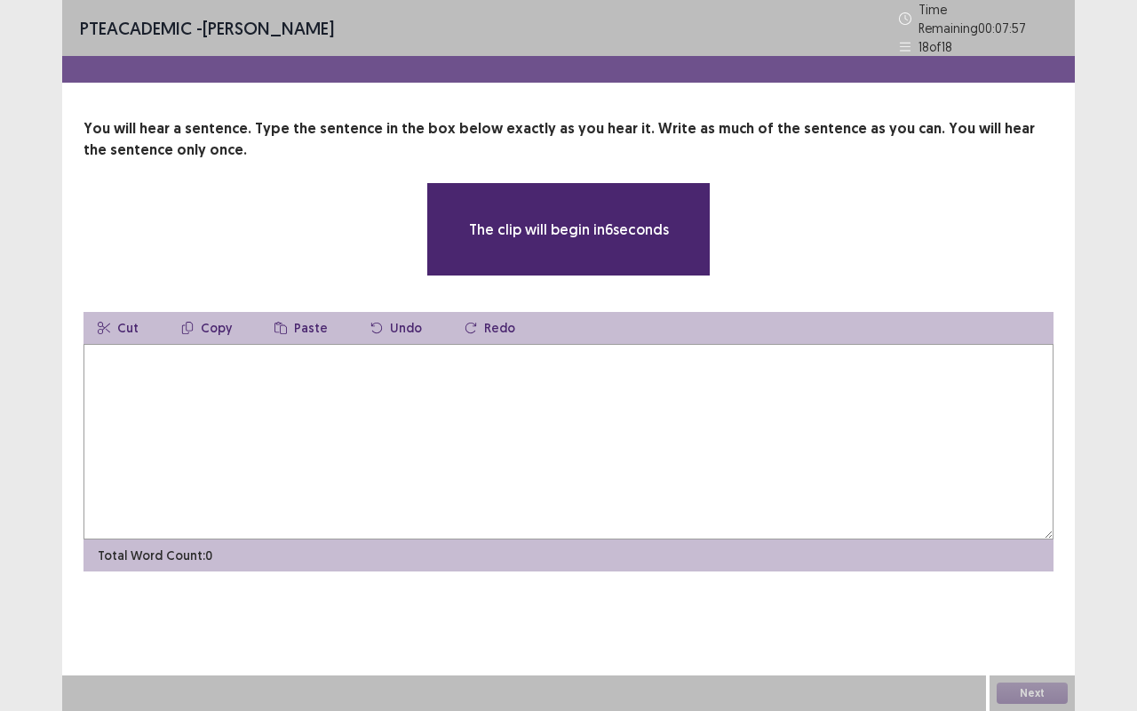
click at [553, 410] on textarea at bounding box center [568, 441] width 970 height 195
type textarea "*"
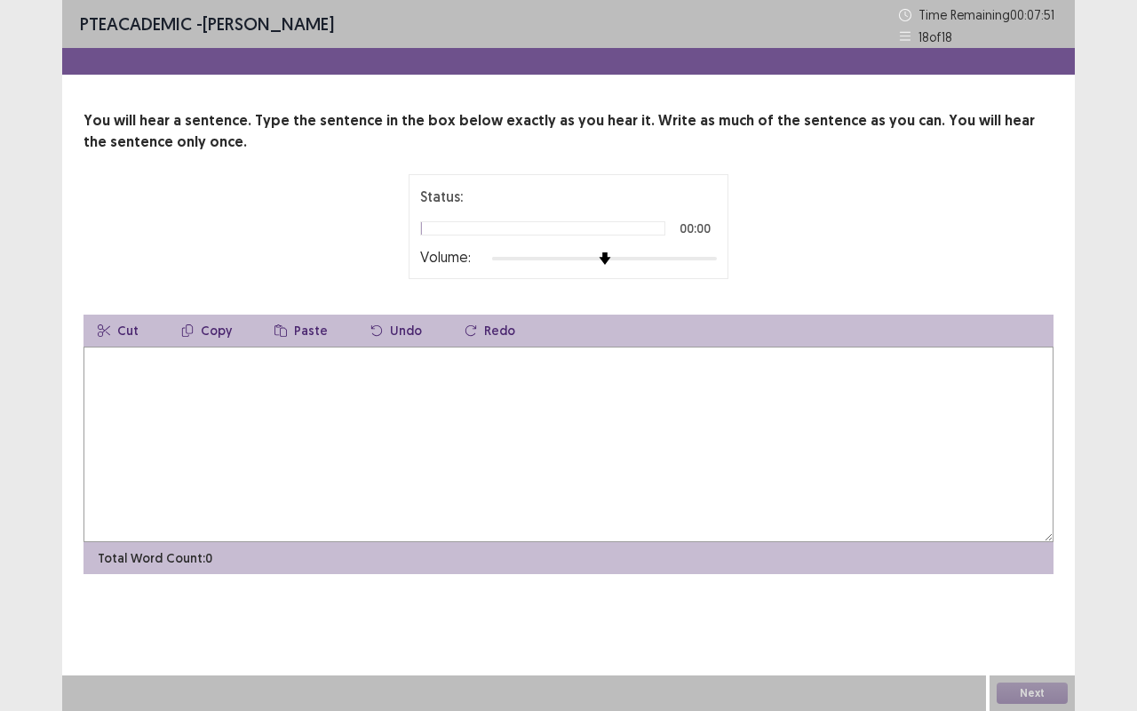
type textarea "*"
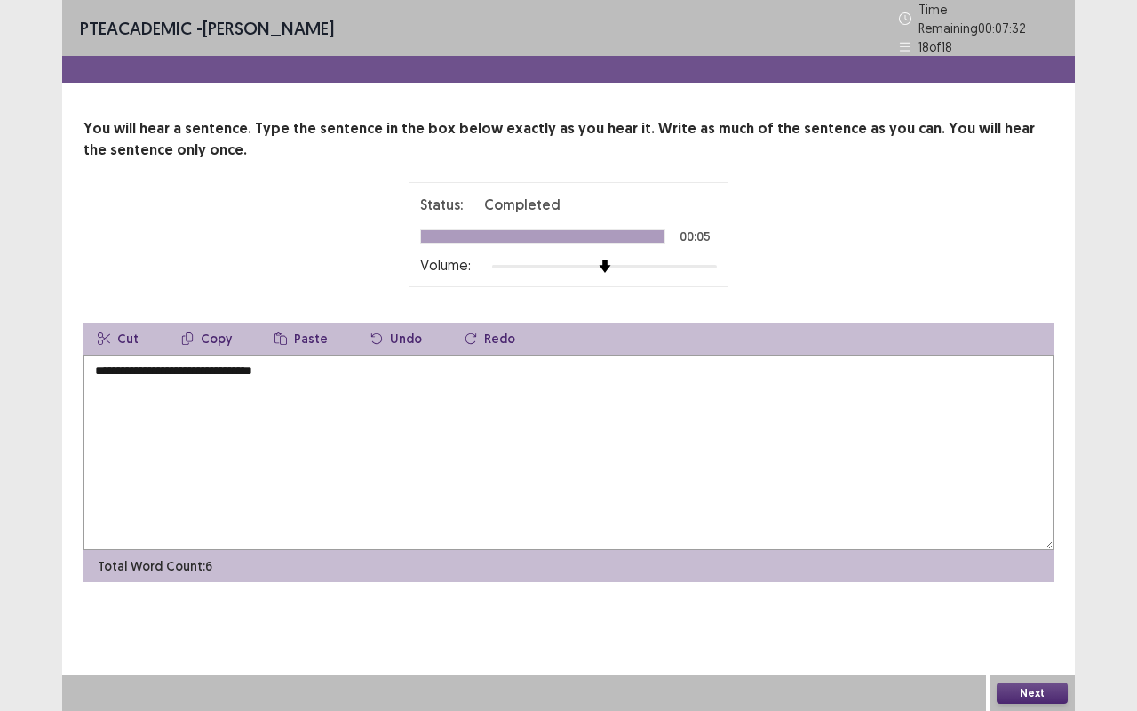
type textarea "**********"
click at [1007, 598] on button "Next" at bounding box center [1032, 692] width 71 height 21
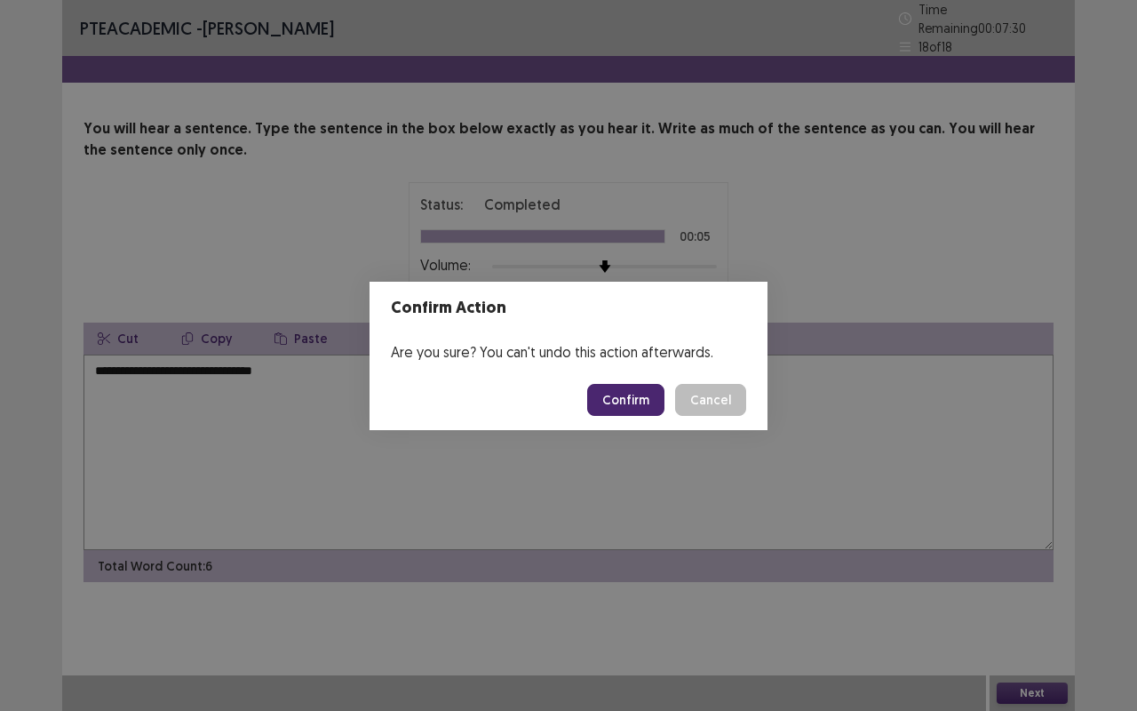
click at [646, 404] on button "Confirm" at bounding box center [625, 400] width 77 height 32
